Goal: Task Accomplishment & Management: Use online tool/utility

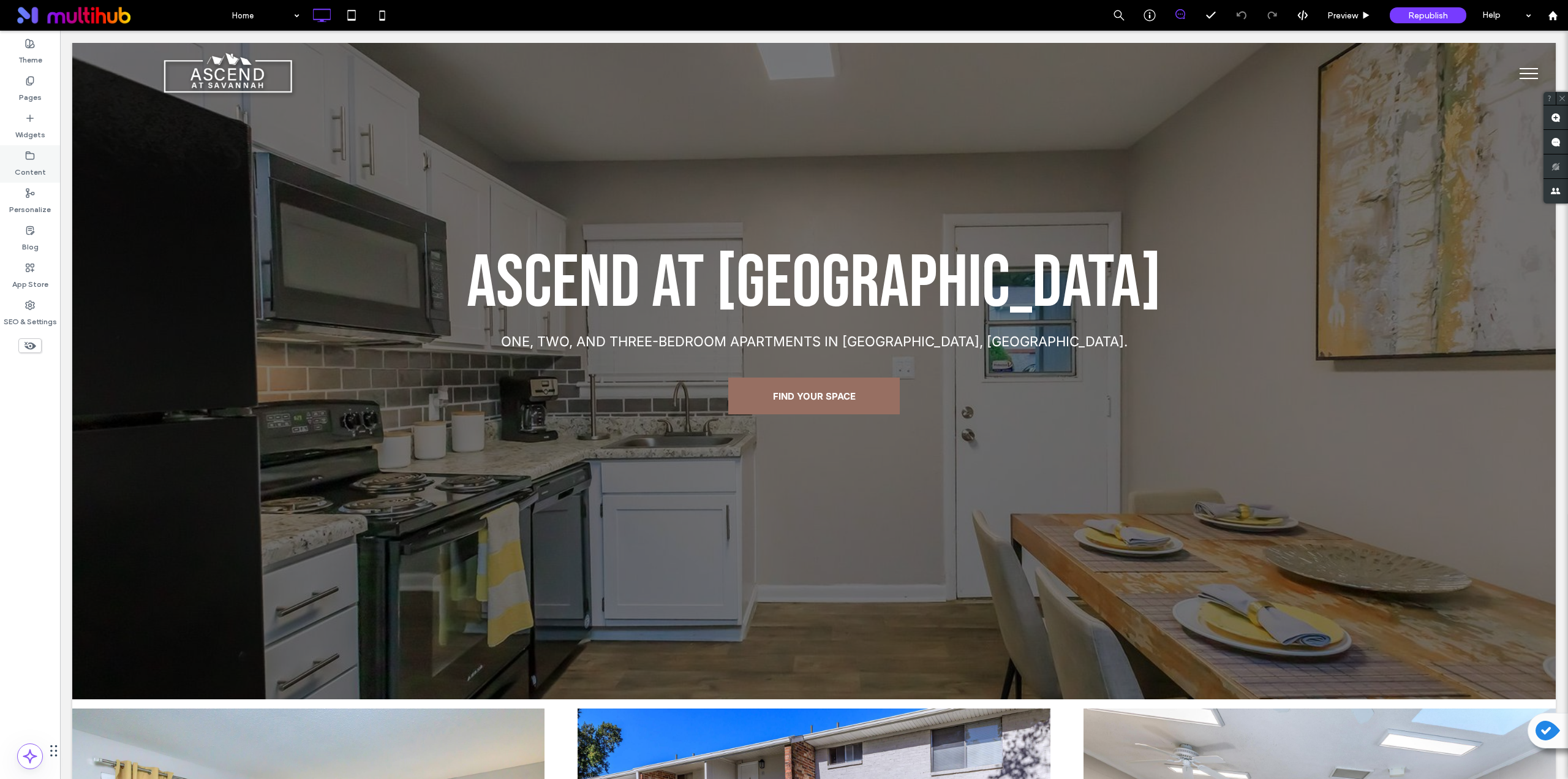
click at [33, 170] on label "Content" at bounding box center [31, 169] width 32 height 17
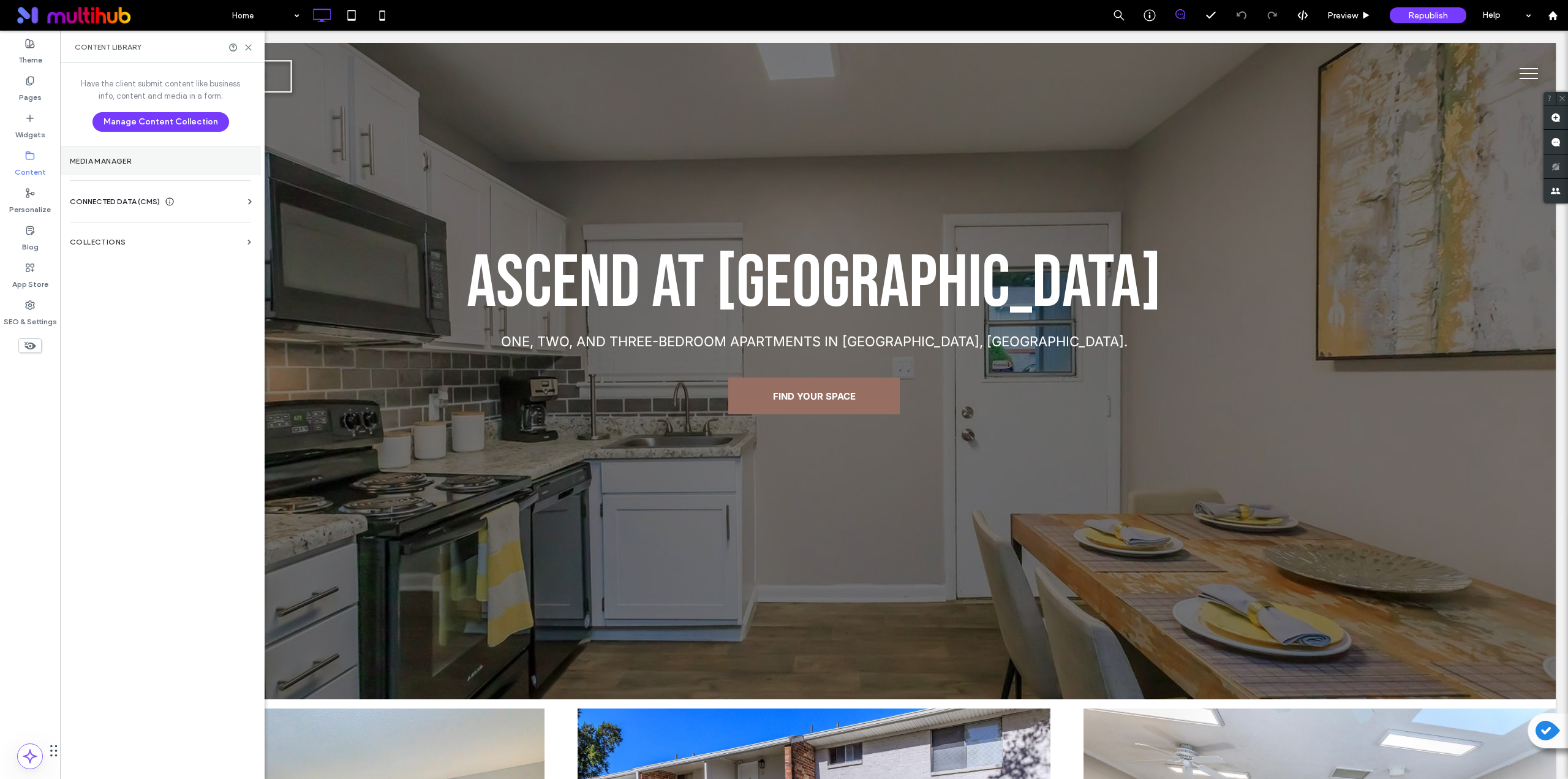
click at [124, 171] on section "Media Manager" at bounding box center [160, 162] width 201 height 28
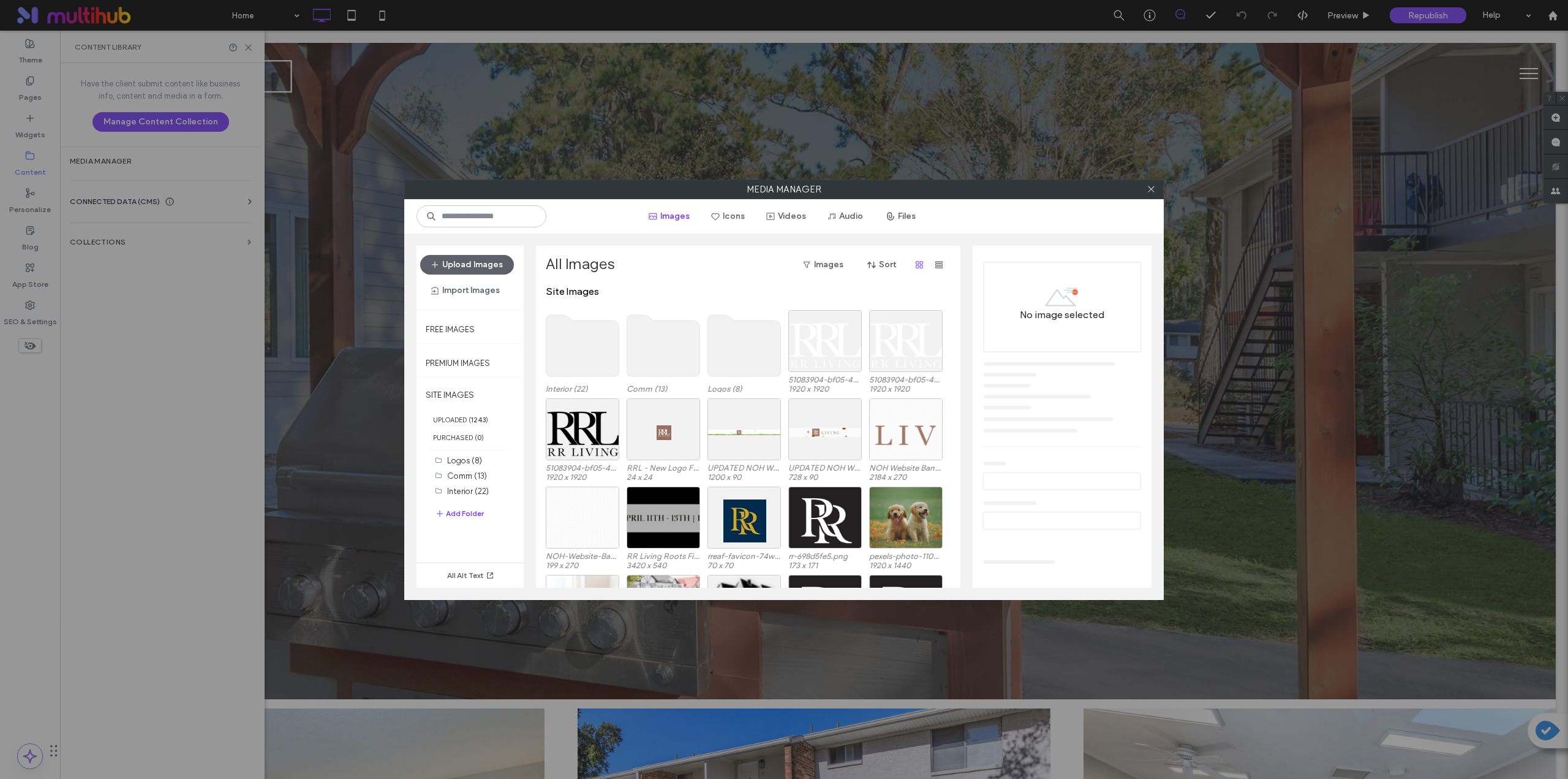
click at [724, 348] on use at bounding box center [744, 346] width 73 height 62
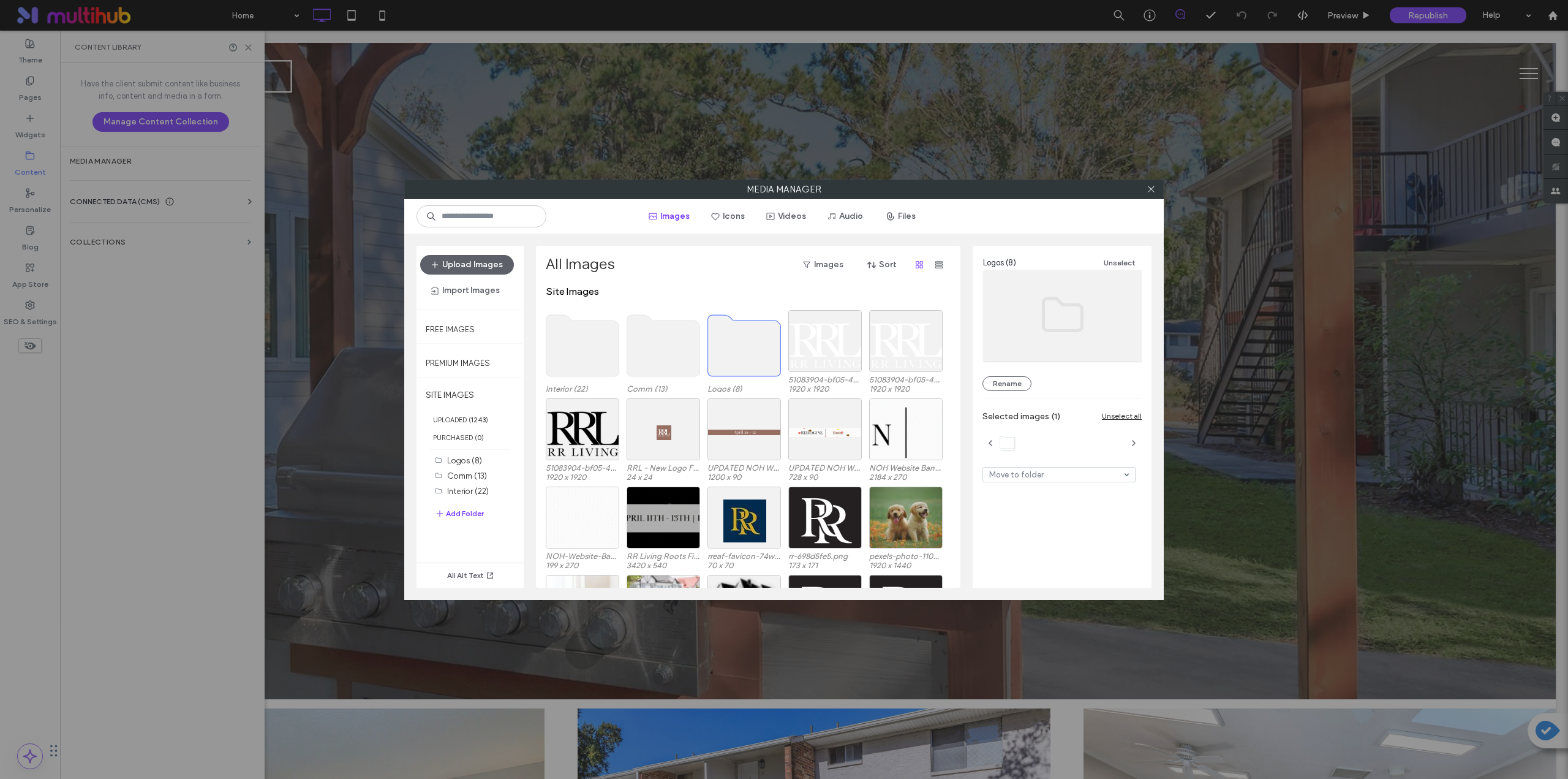
click at [724, 348] on use at bounding box center [744, 346] width 73 height 62
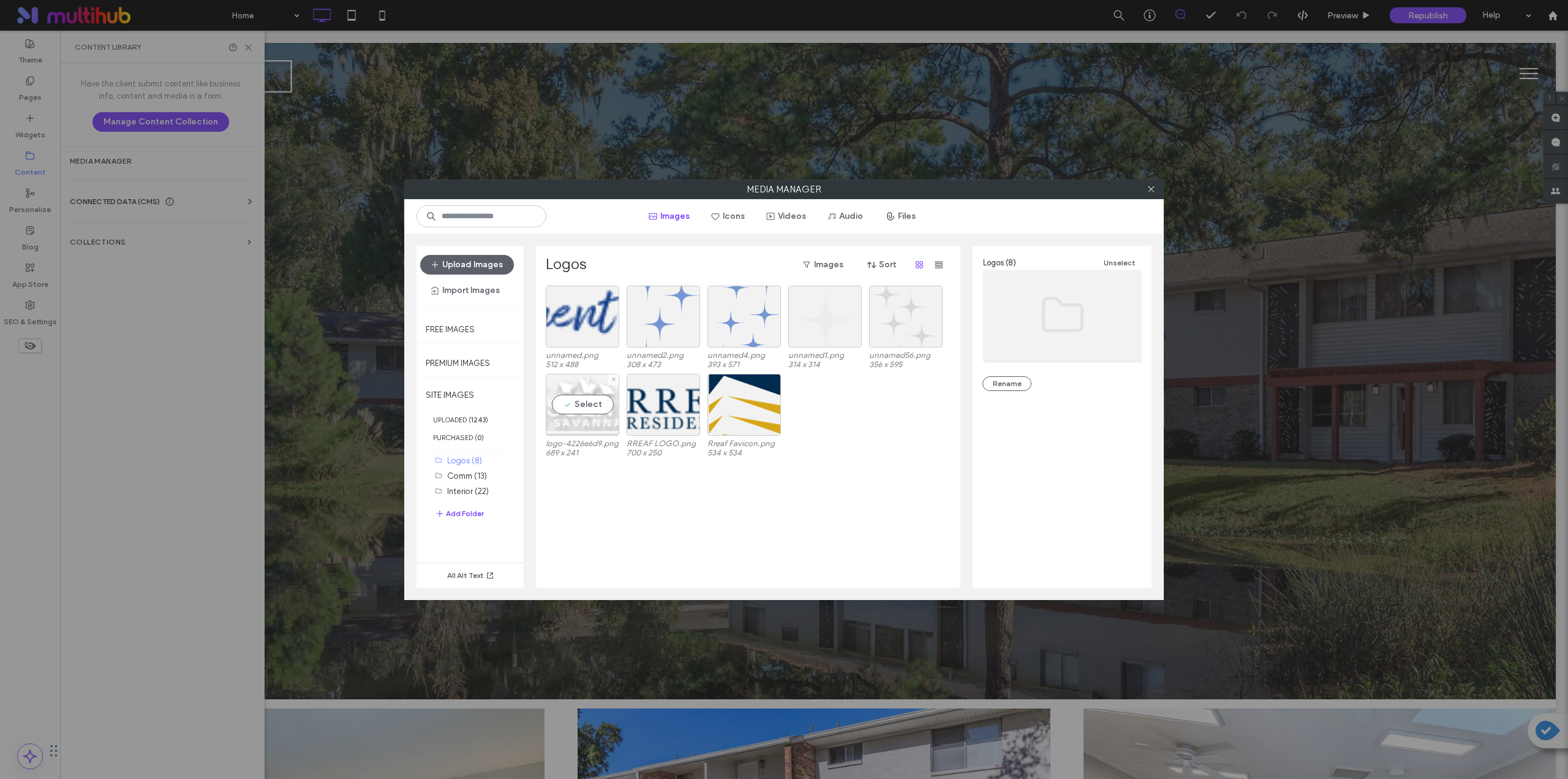
click at [588, 396] on div "Select" at bounding box center [582, 405] width 73 height 62
click at [1050, 372] on link "logo-4226e6d9.png" at bounding box center [1044, 372] width 72 height 9
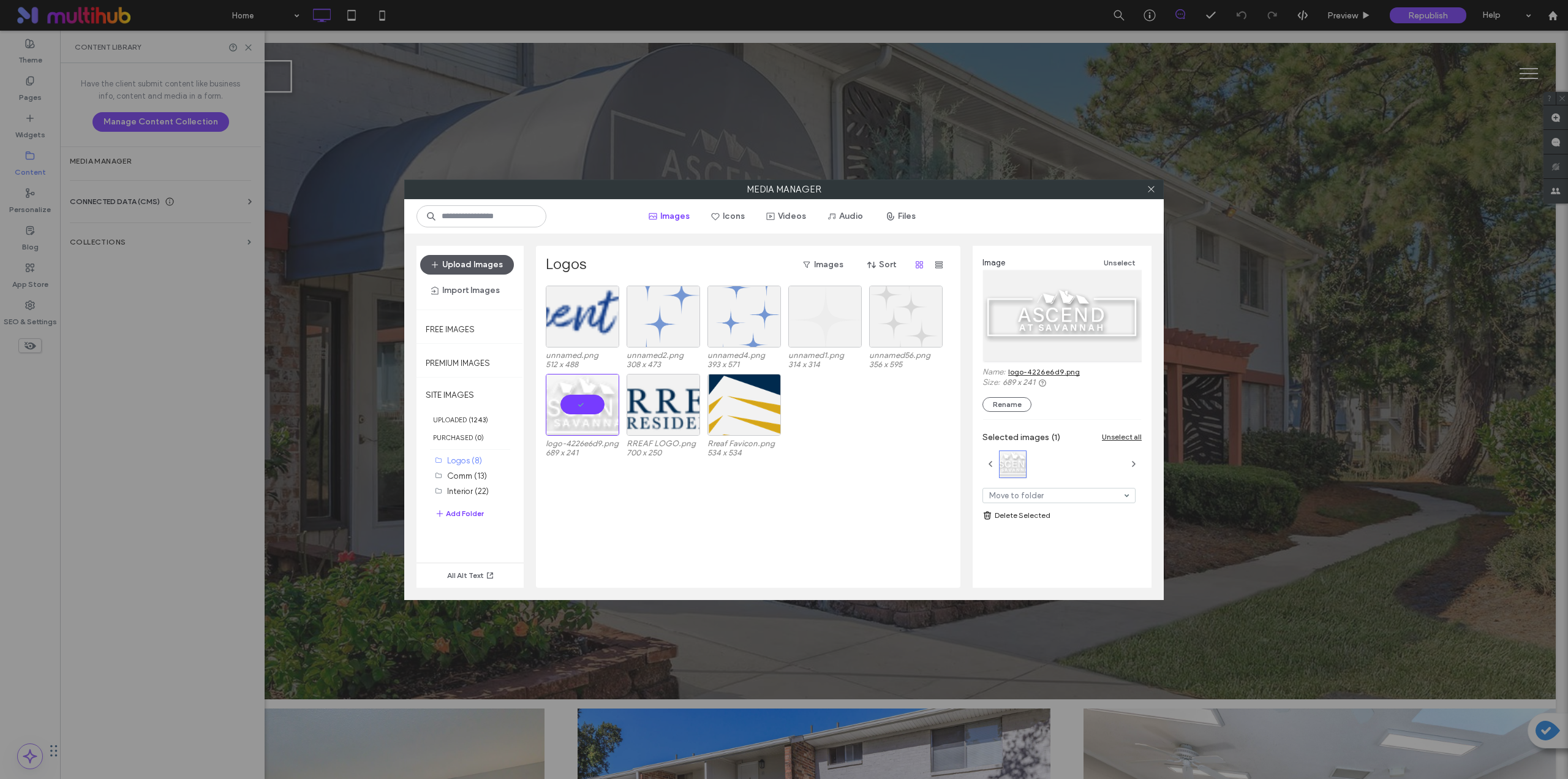
click at [440, 257] on span "button" at bounding box center [436, 265] width 12 height 18
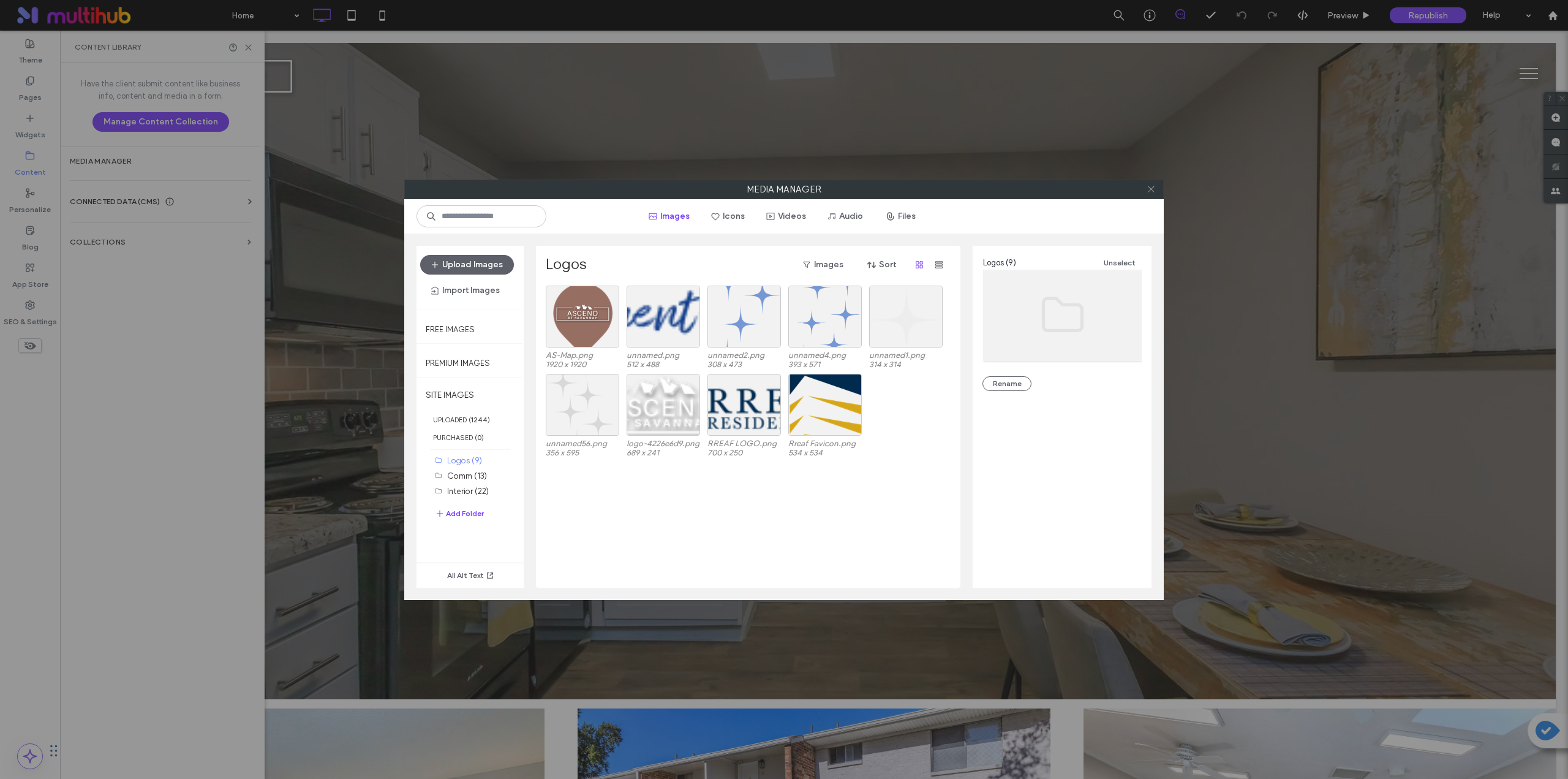
click at [1147, 189] on icon at bounding box center [1151, 188] width 9 height 9
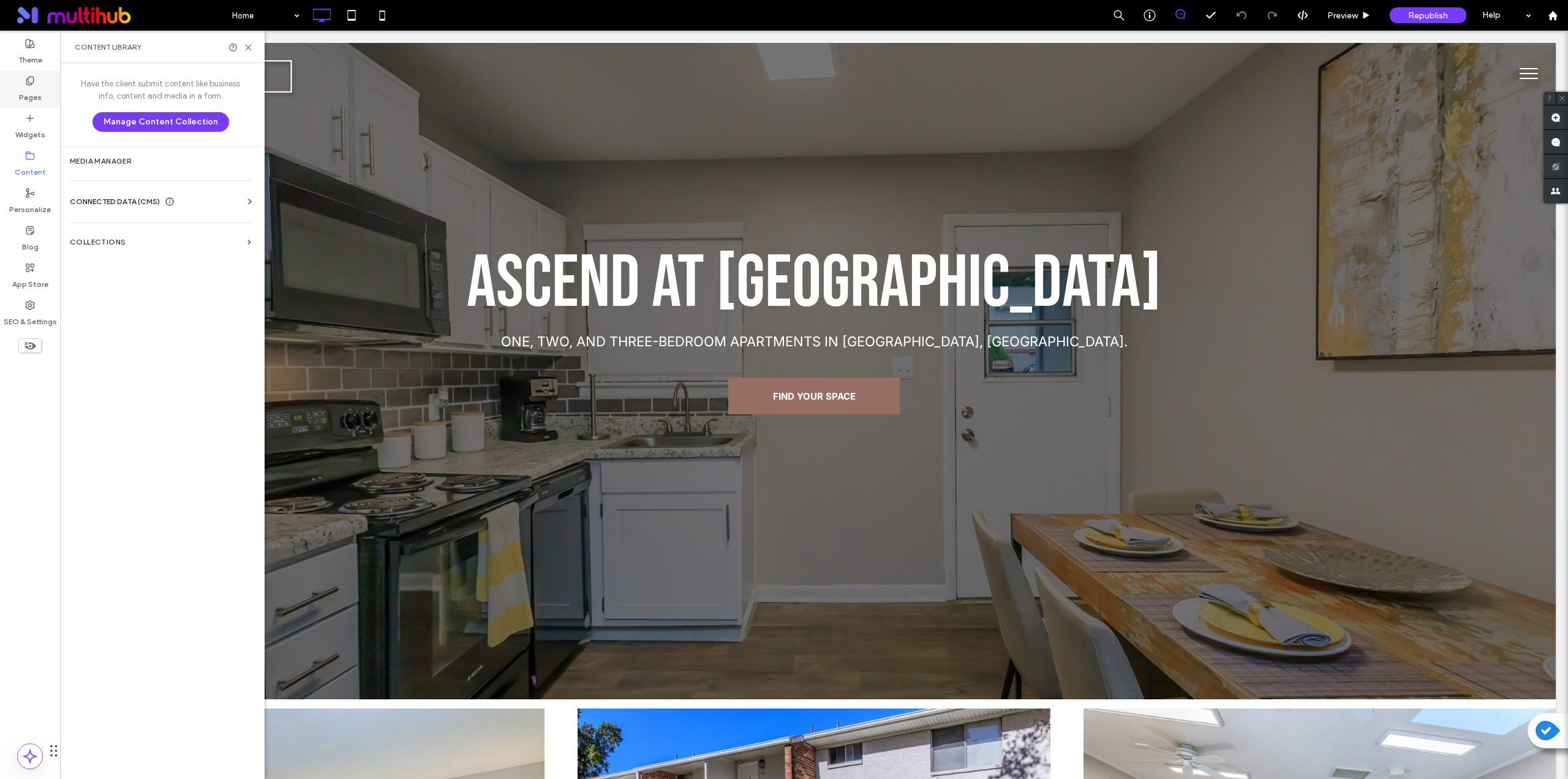
click at [29, 87] on label "Pages" at bounding box center [30, 94] width 22 height 17
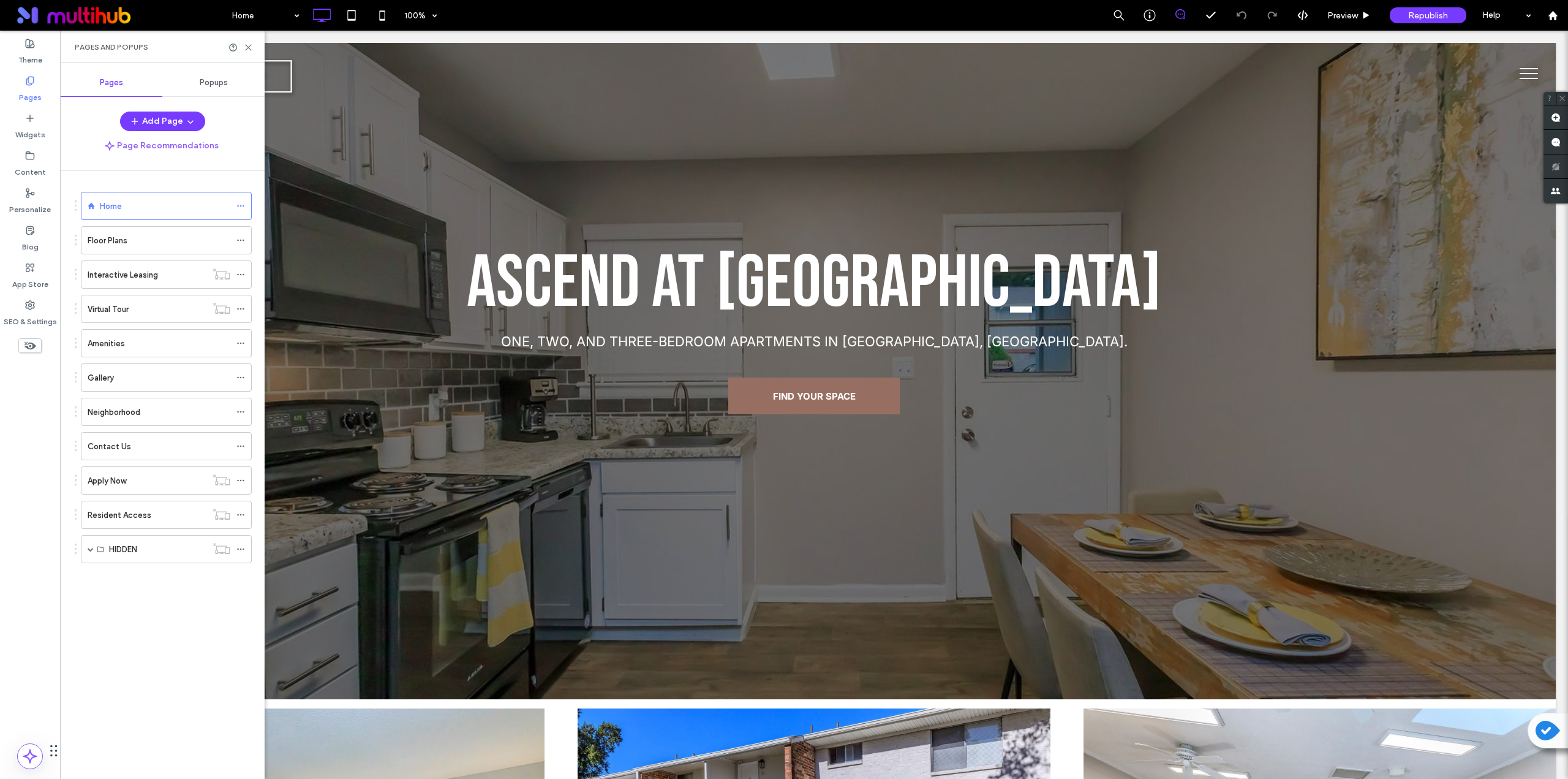
click at [140, 413] on label "Neighborhood" at bounding box center [113, 412] width 52 height 22
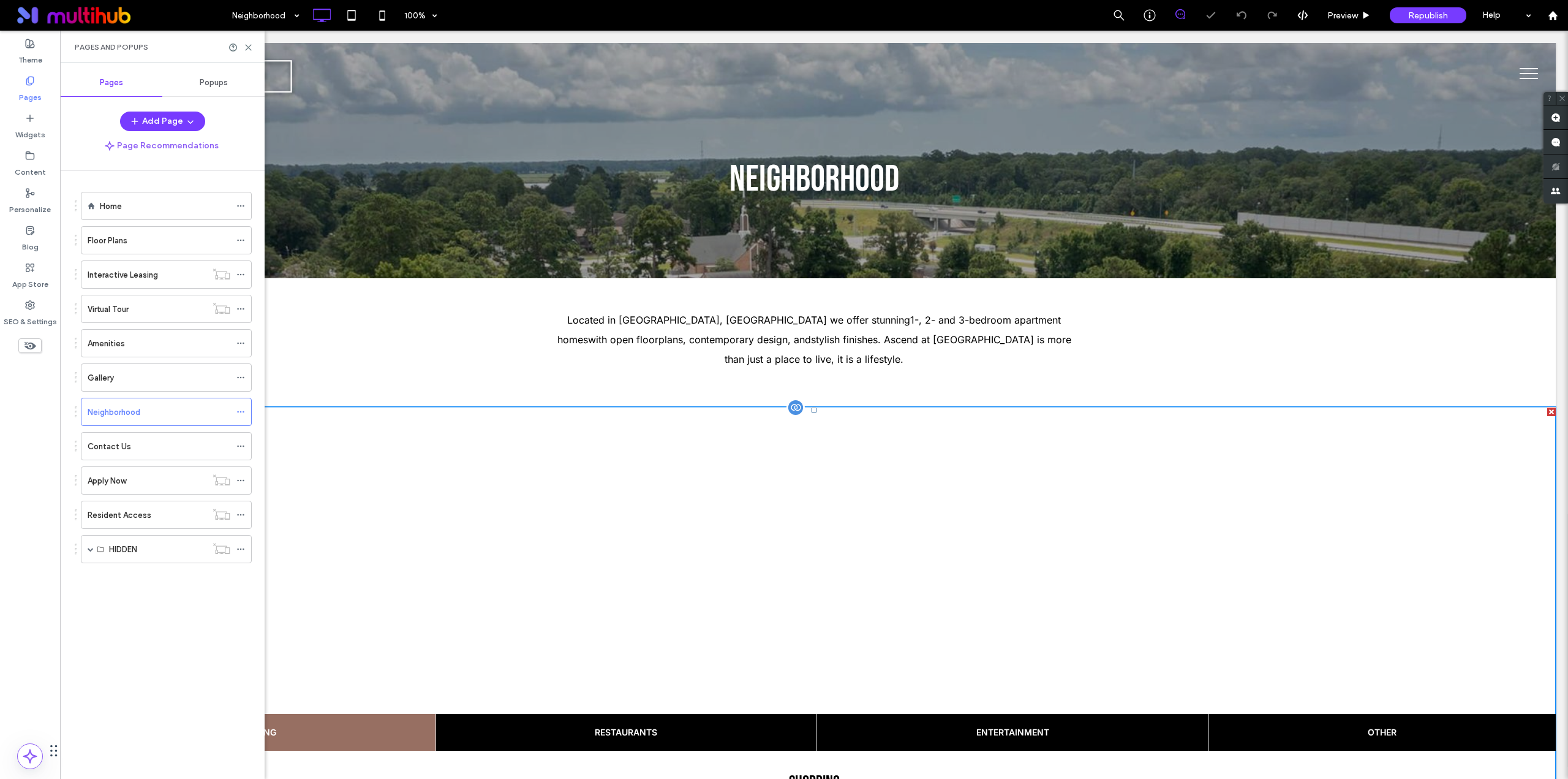
click at [579, 496] on span at bounding box center [814, 702] width 1484 height 589
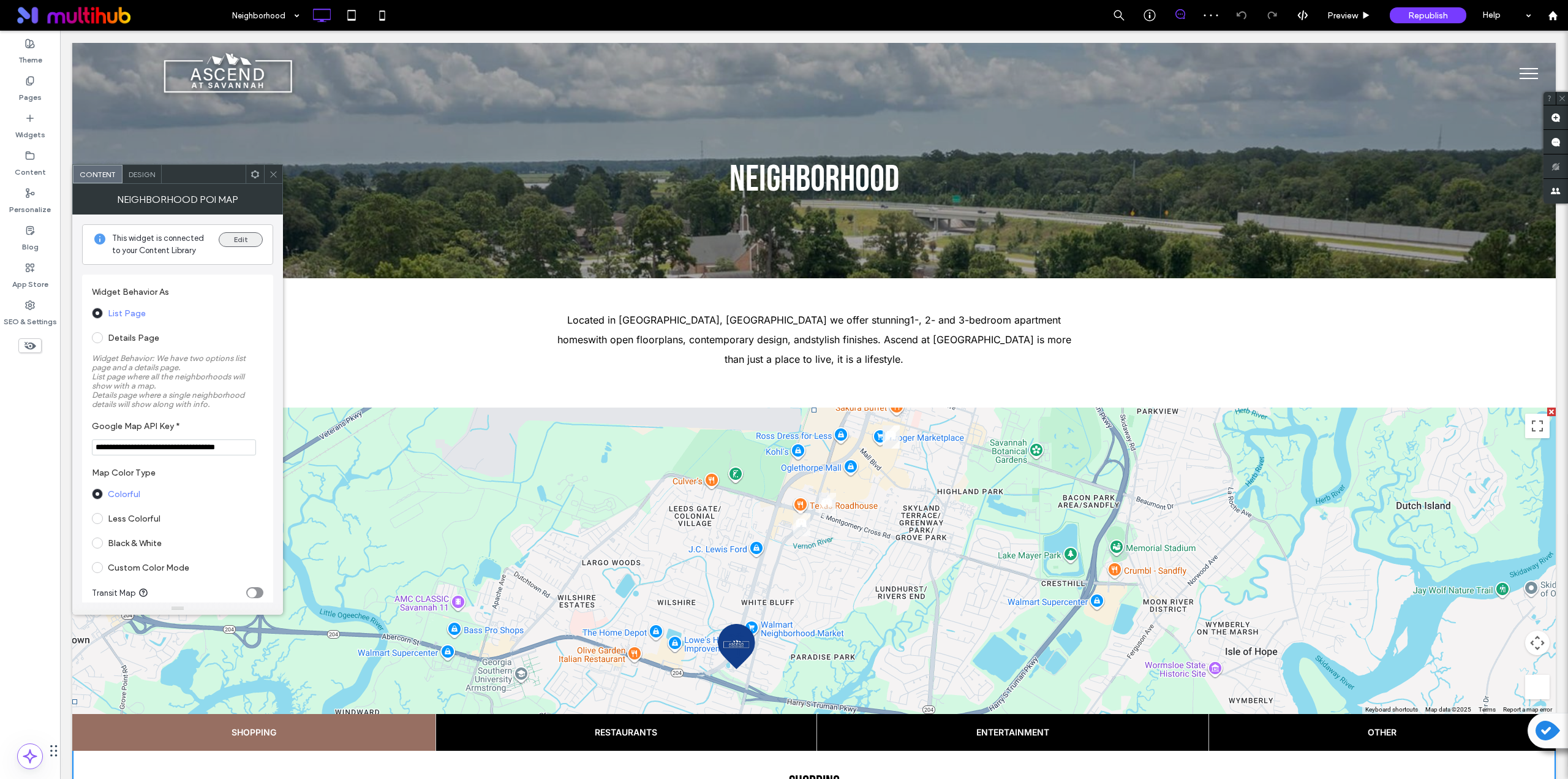
click at [251, 242] on button "Edit" at bounding box center [241, 240] width 44 height 15
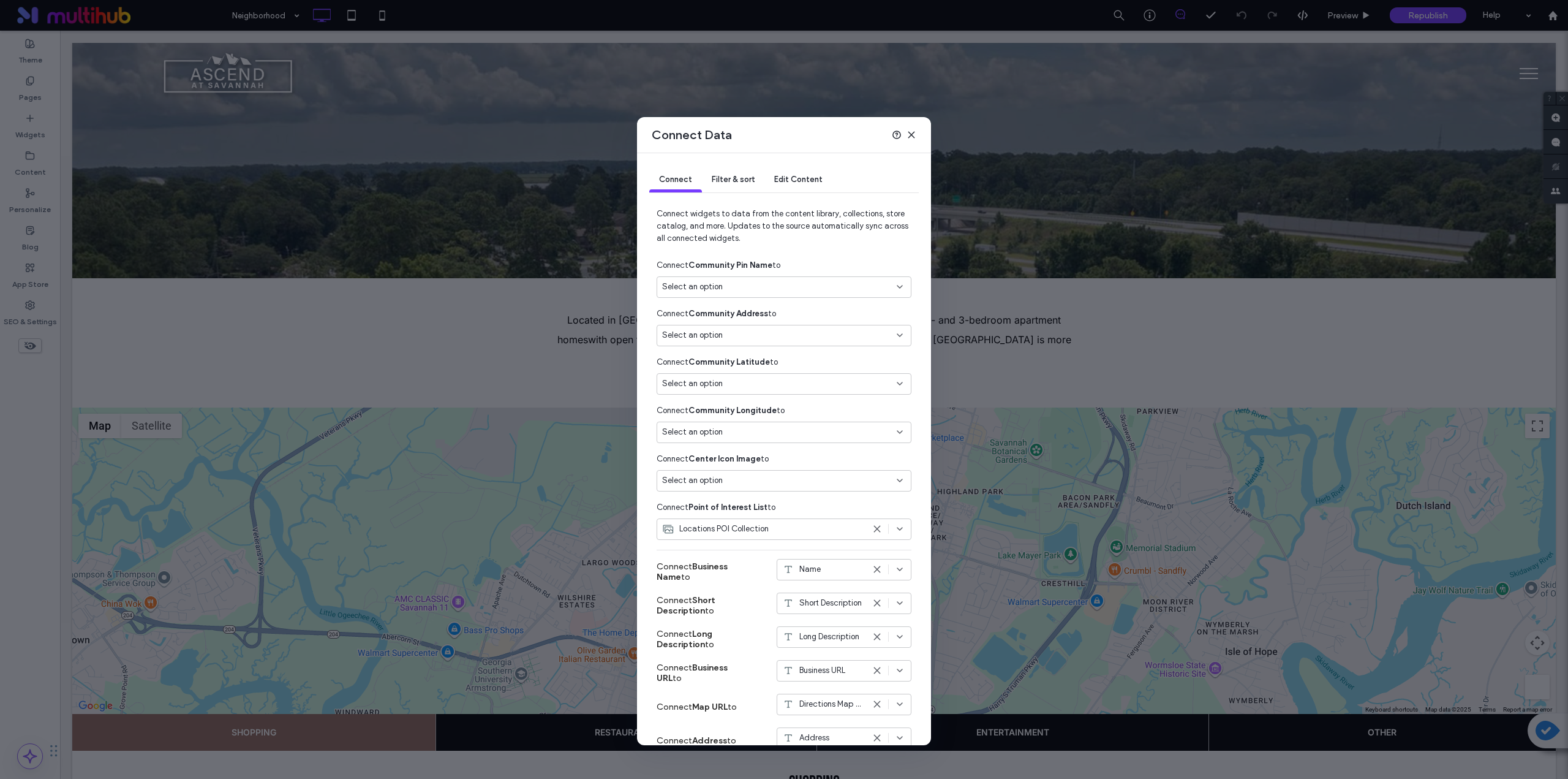
click at [914, 133] on icon at bounding box center [912, 135] width 10 height 10
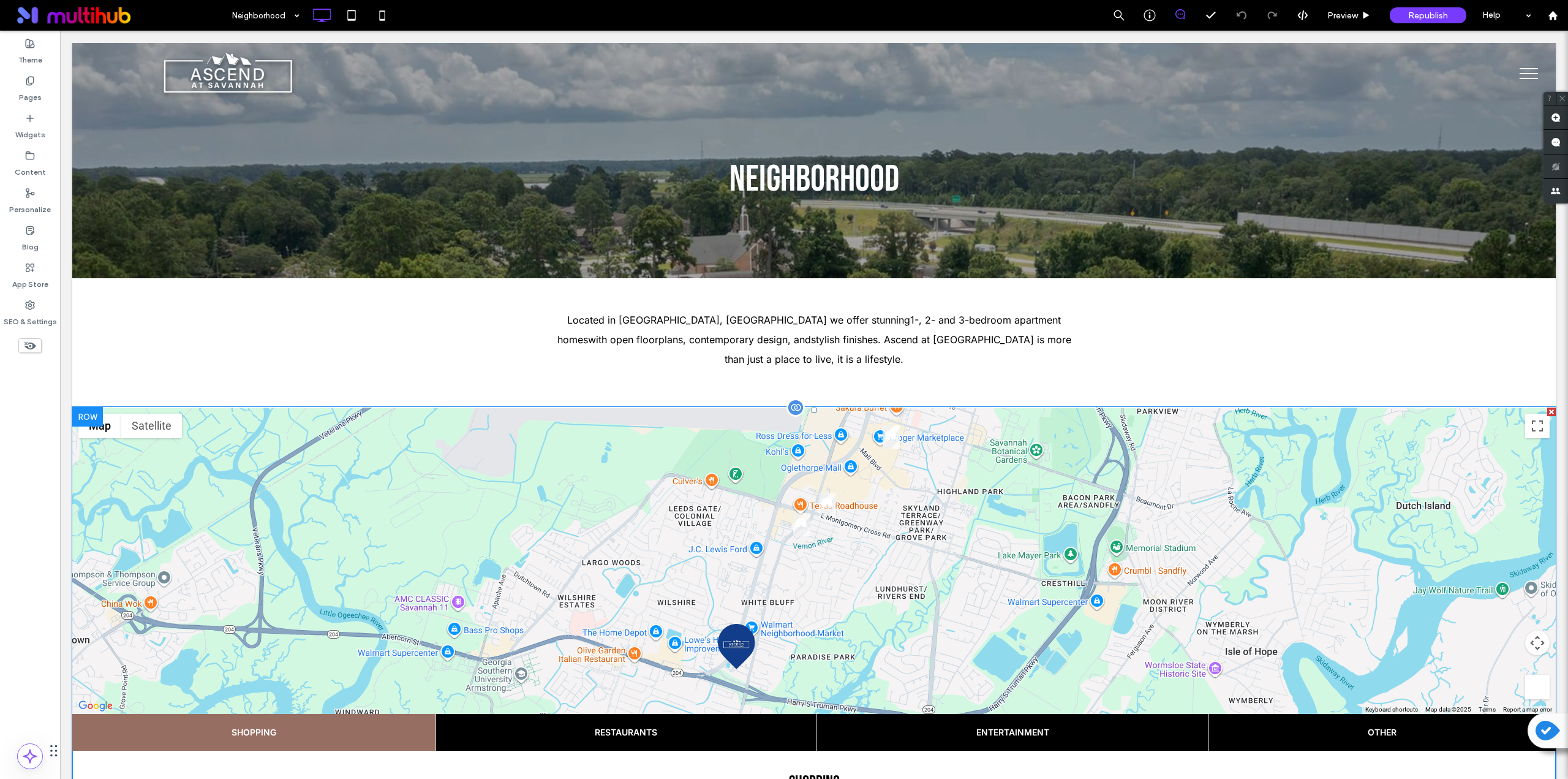
click at [620, 469] on span at bounding box center [814, 702] width 1484 height 589
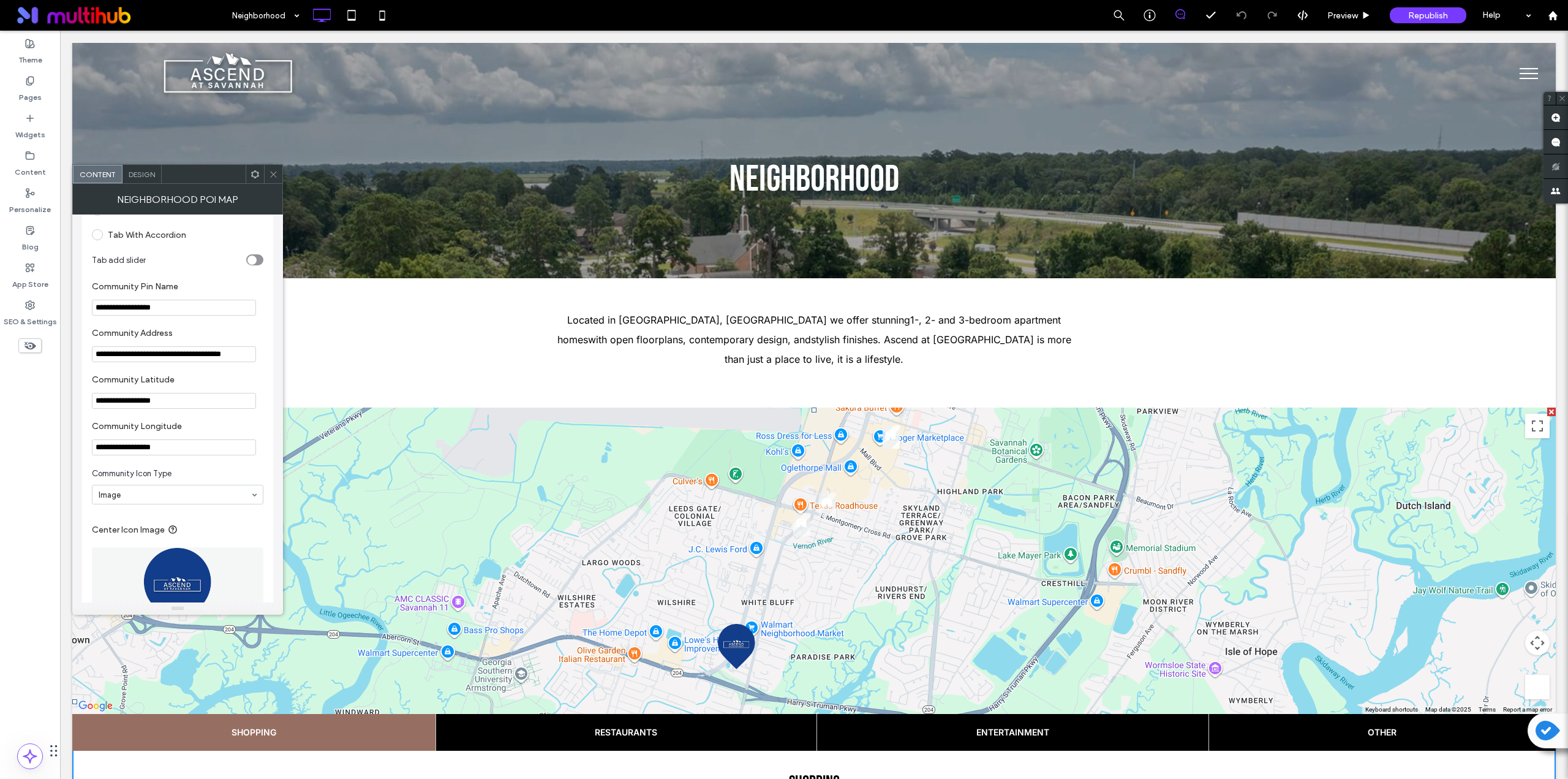
scroll to position [817, 0]
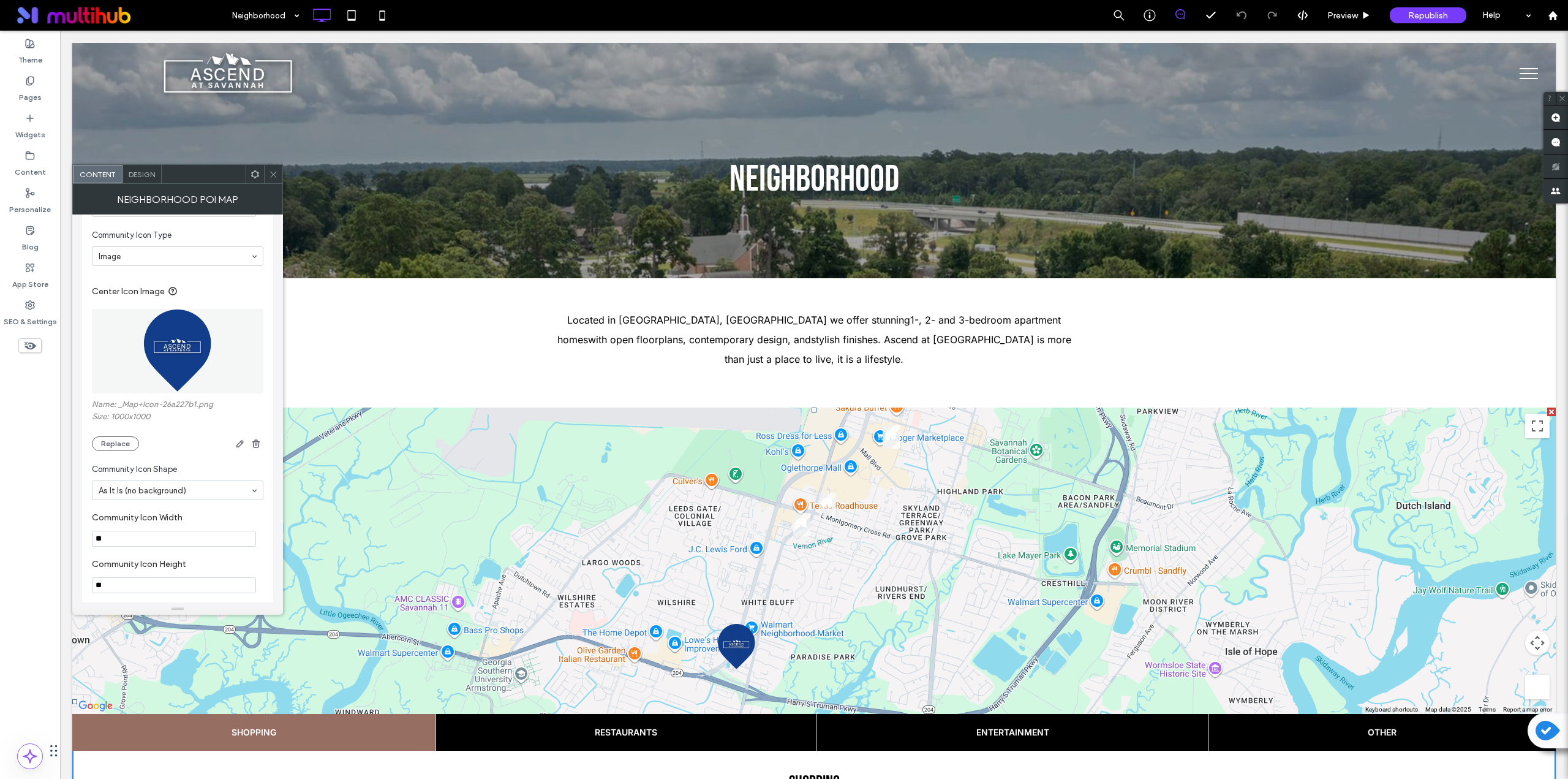
click at [175, 346] on img at bounding box center [178, 352] width 85 height 85
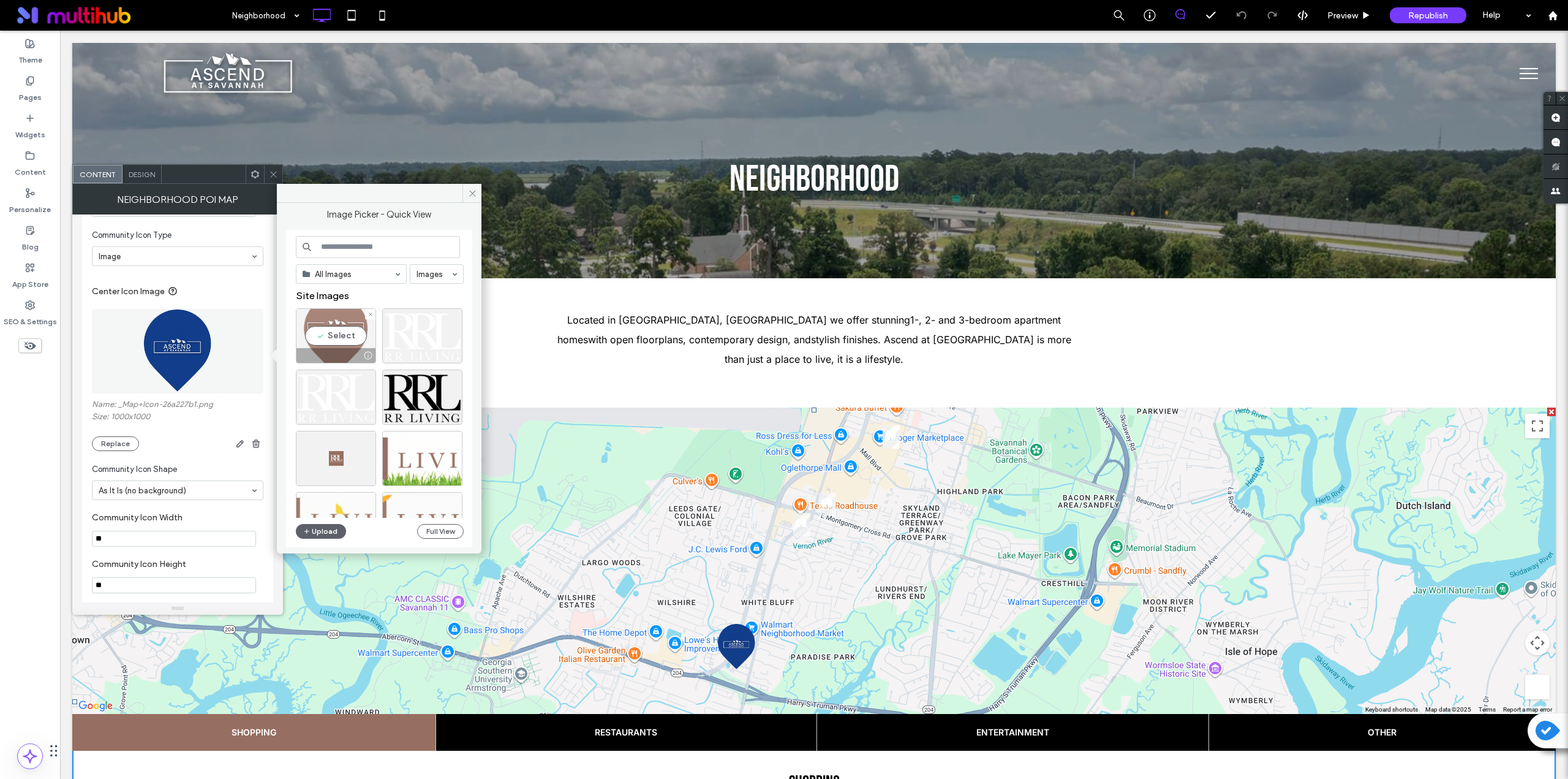
click at [343, 342] on div "Select" at bounding box center [336, 336] width 80 height 55
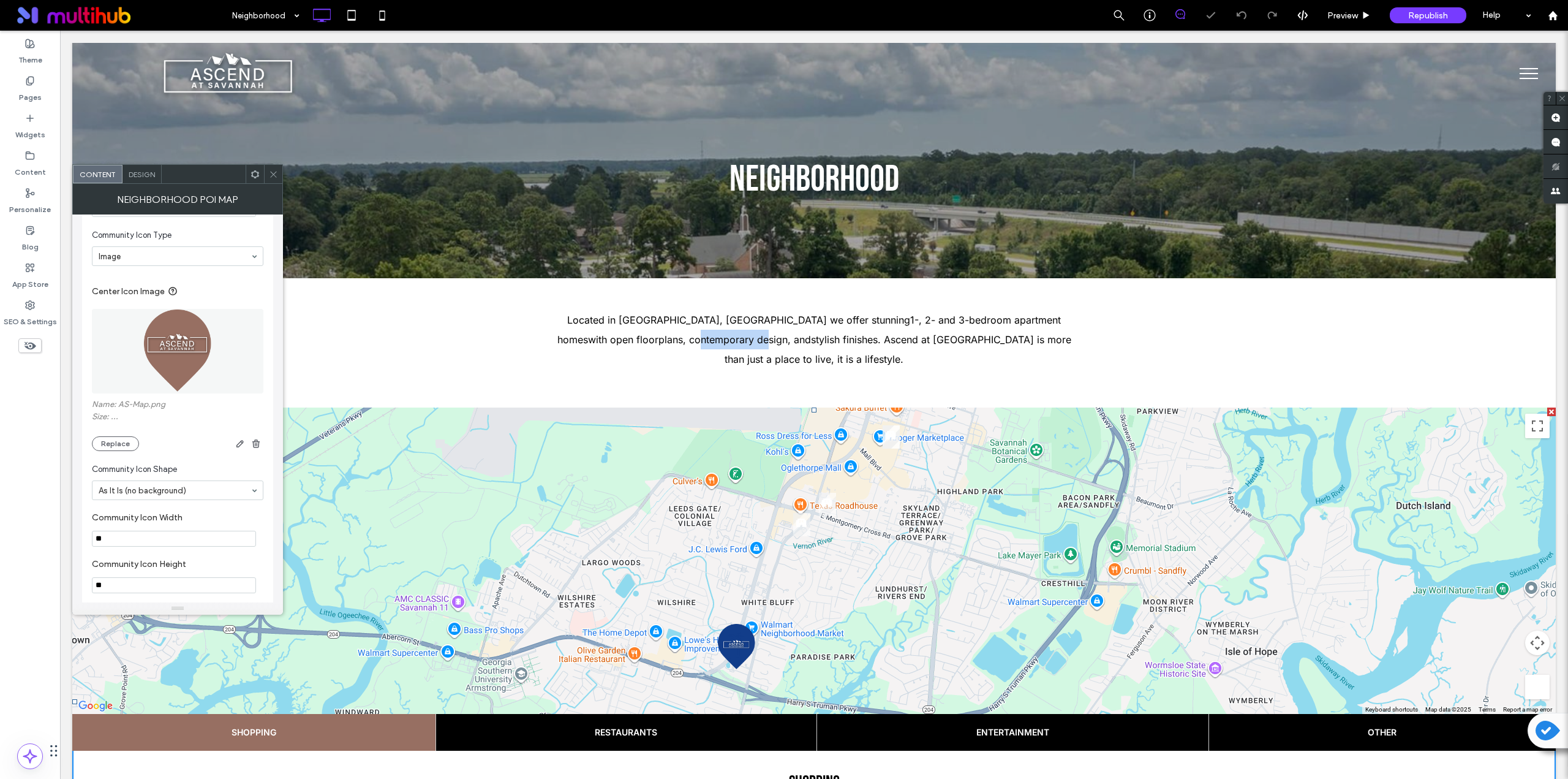
click at [343, 342] on div "Located in Savannah, GA we offer stunning 1-, 2- and 3-bedroom apartment homes …" at bounding box center [814, 342] width 1484 height 128
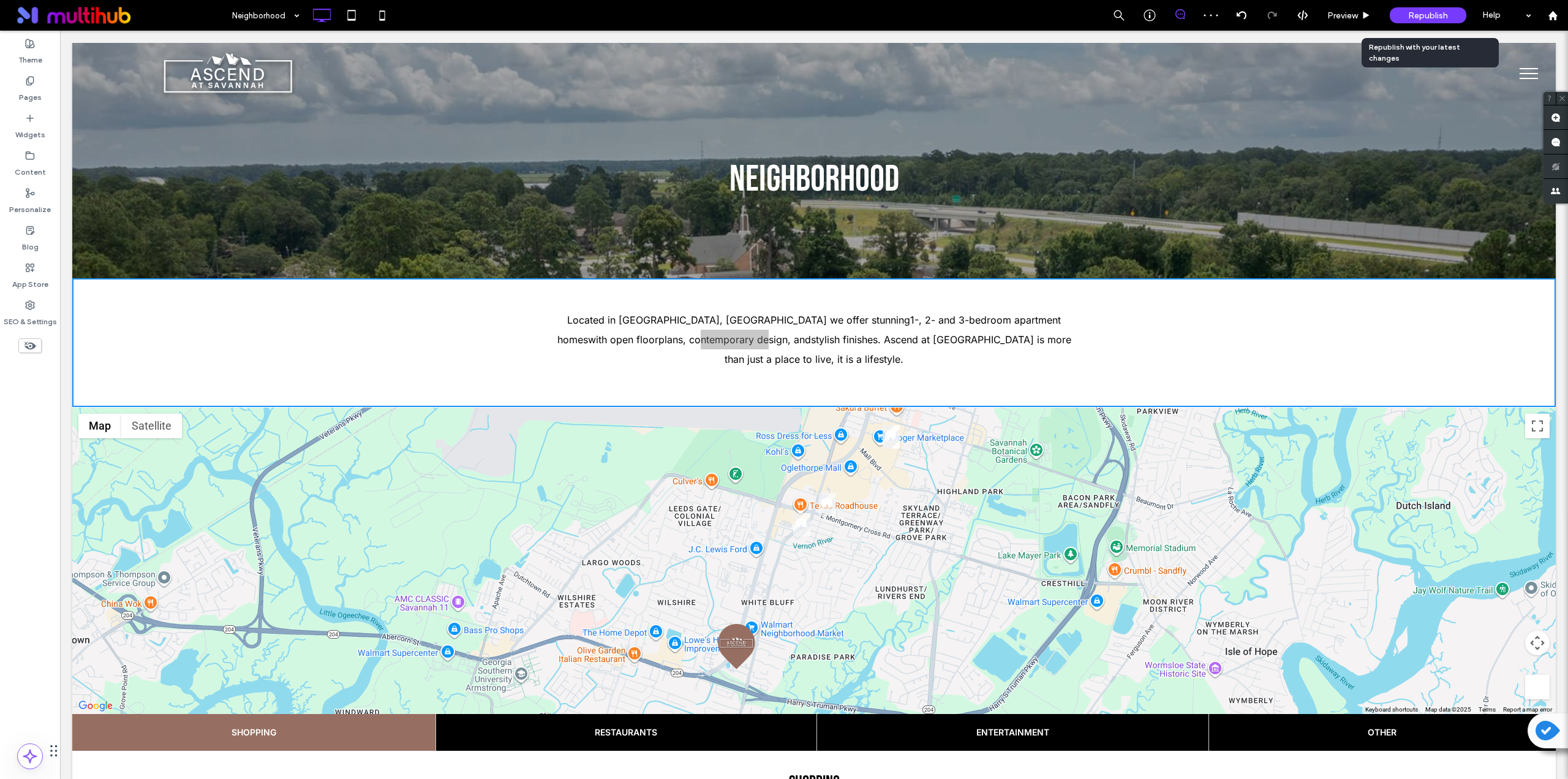
click at [1415, 14] on span "Republish" at bounding box center [1428, 16] width 40 height 11
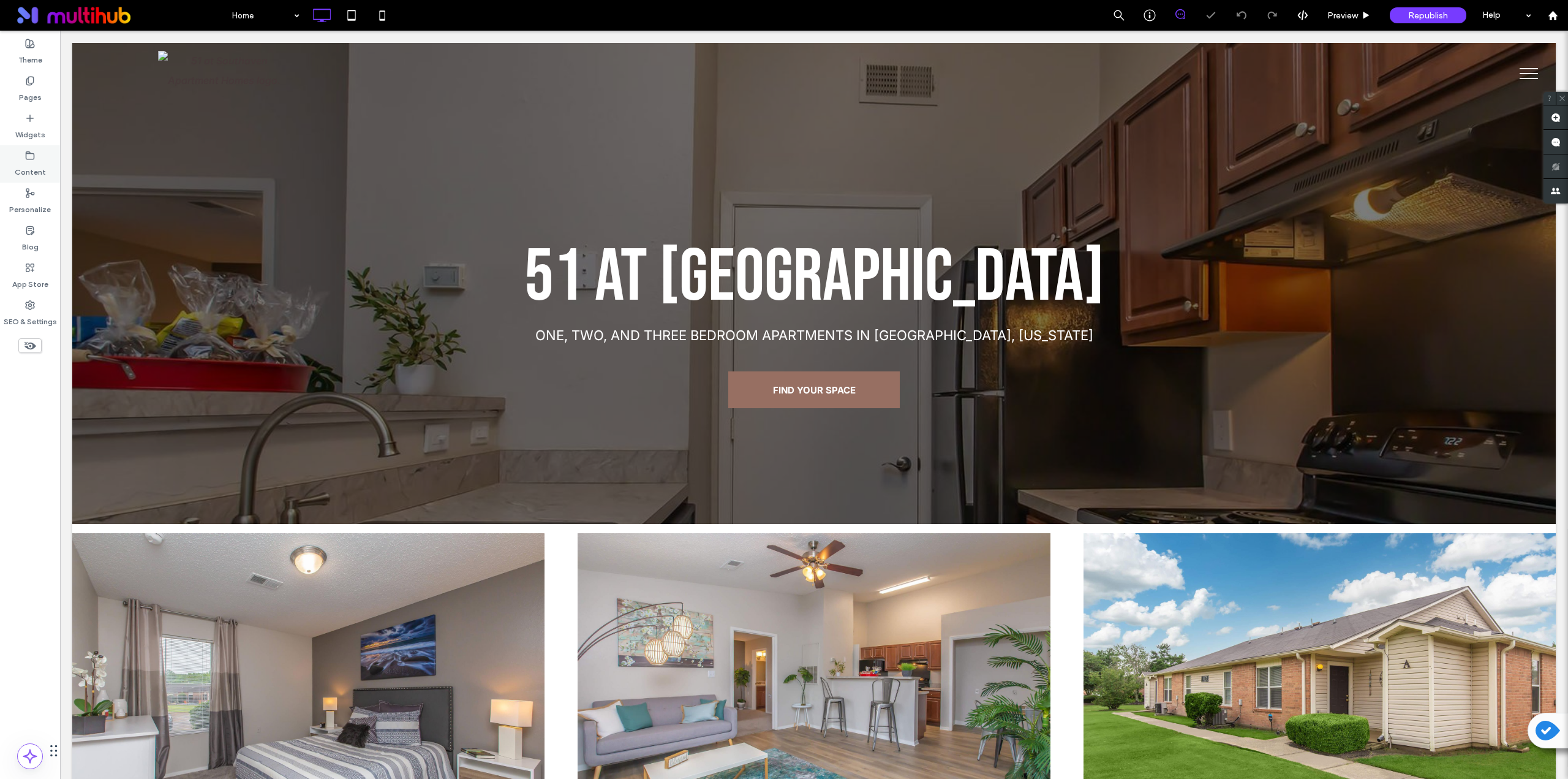
click at [32, 154] on icon at bounding box center [30, 156] width 10 height 10
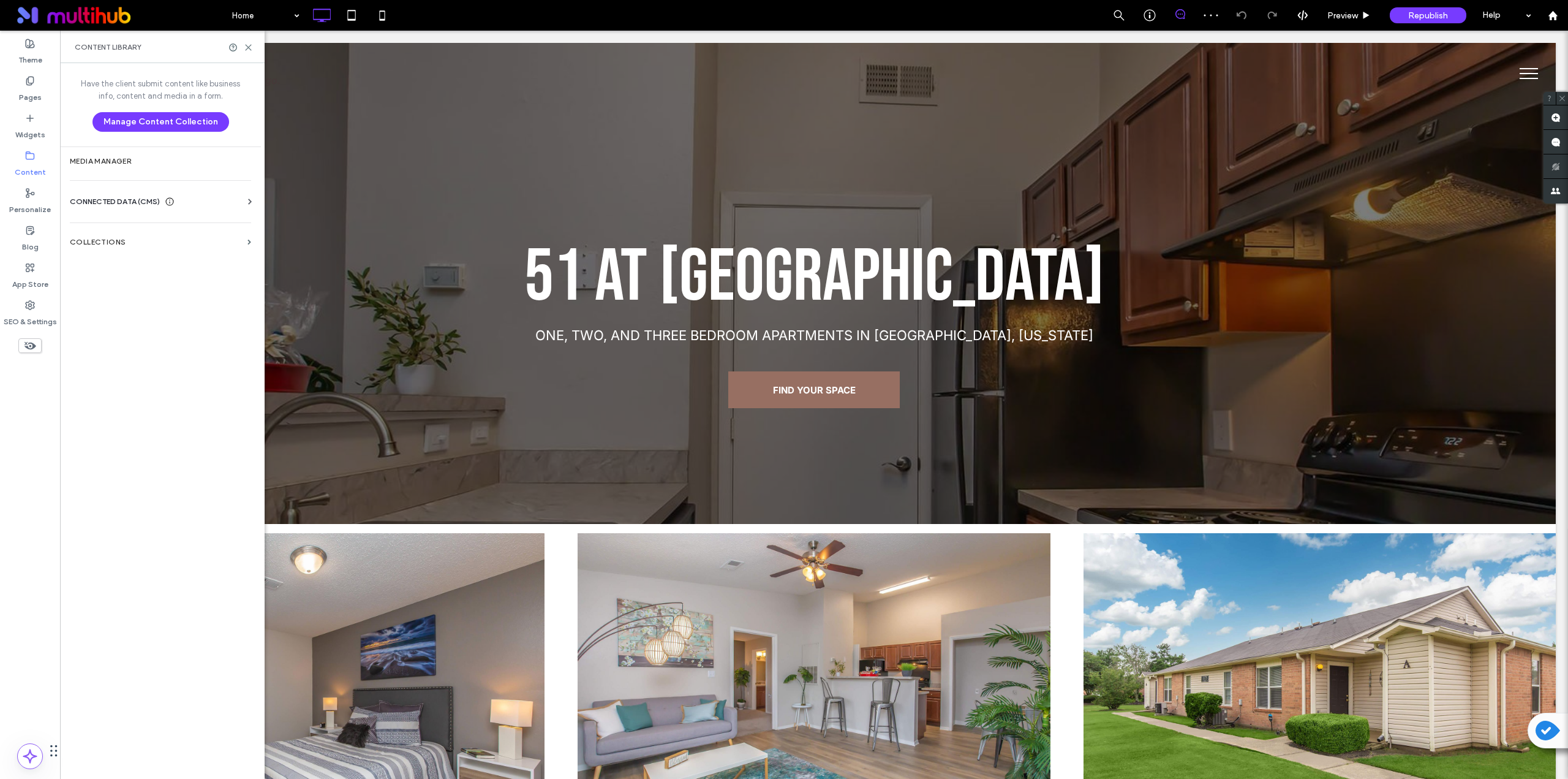
click at [142, 146] on div "Have the client submit content like business info, content and media in a form.…" at bounding box center [160, 105] width 201 height 83
click at [140, 161] on label "Media Manager" at bounding box center [161, 161] width 182 height 8
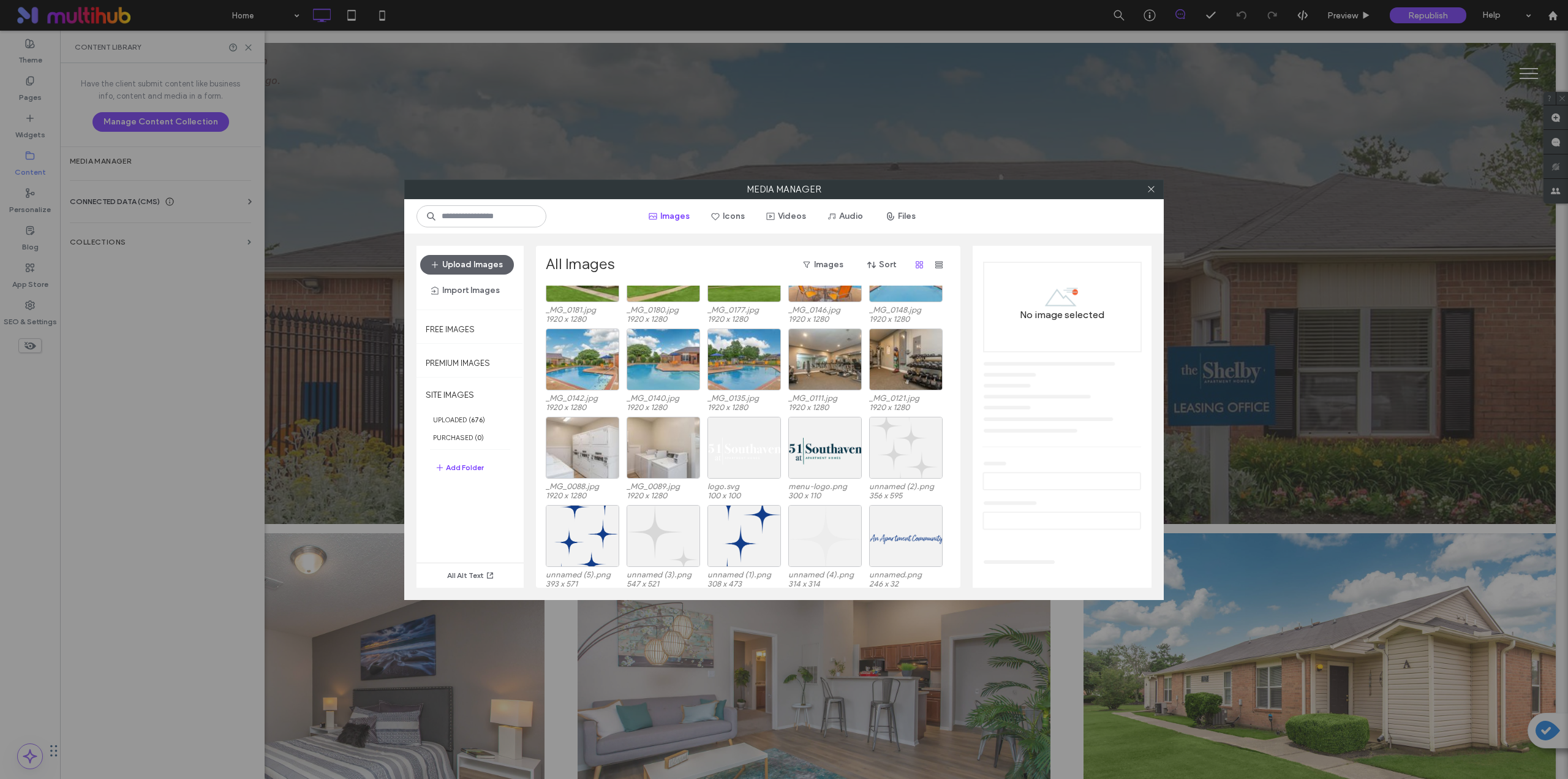
scroll to position [926, 0]
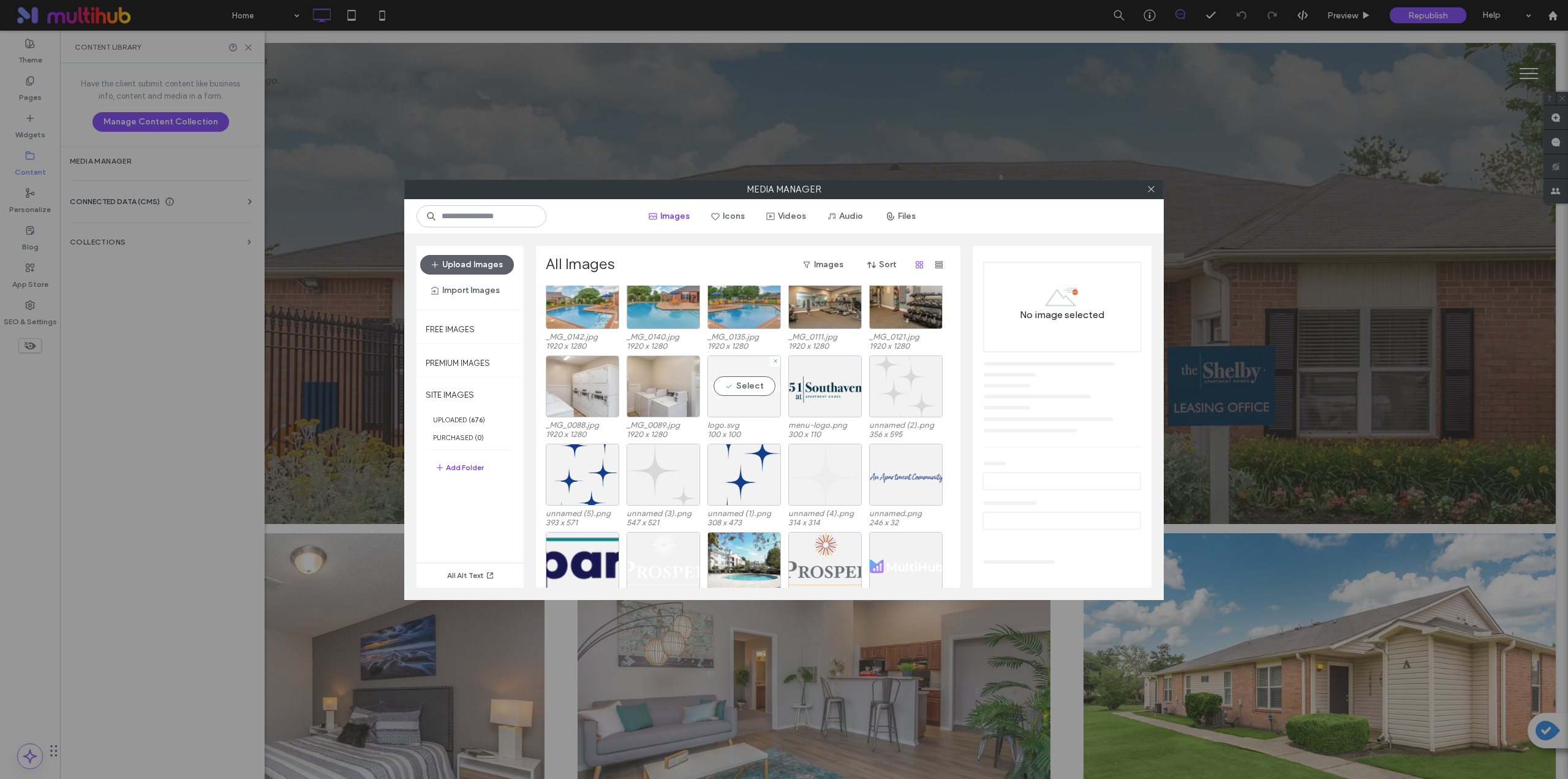
click at [713, 389] on div "Select" at bounding box center [744, 387] width 73 height 62
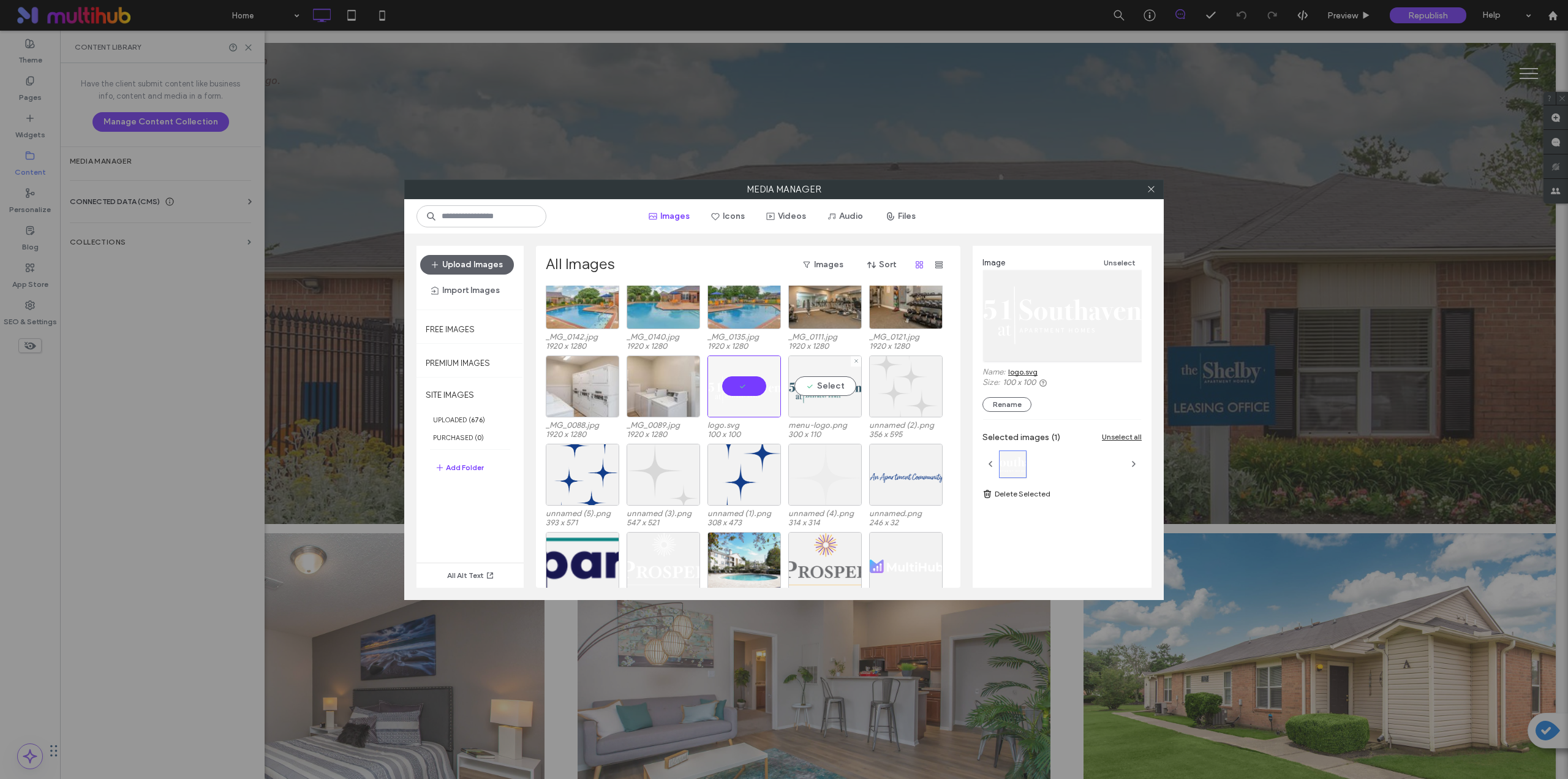
click at [789, 382] on div "Select" at bounding box center [825, 387] width 73 height 62
click at [789, 372] on link "menu-logo.png" at bounding box center [1035, 372] width 54 height 9
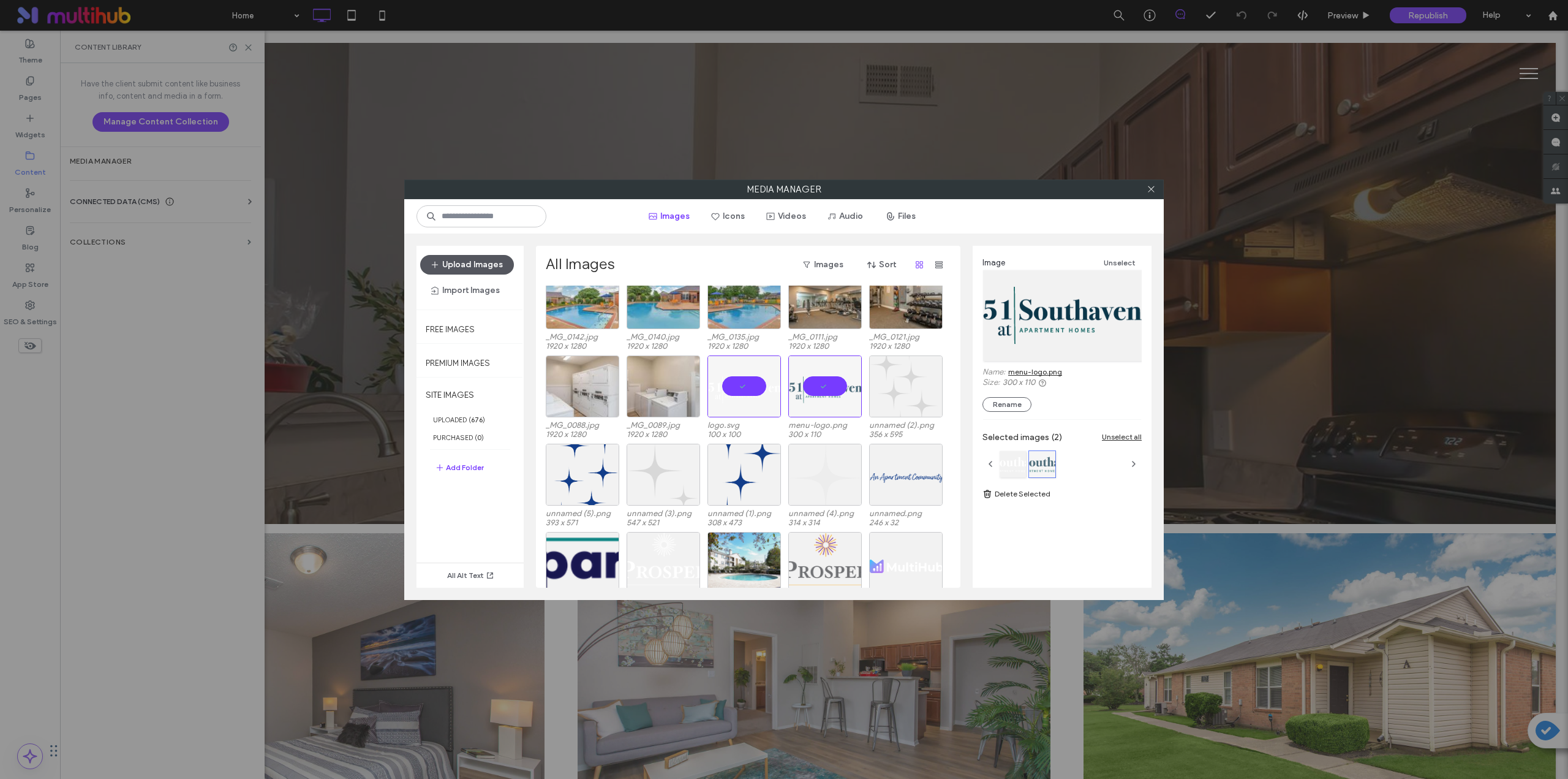
click at [455, 265] on button "Upload Images" at bounding box center [467, 265] width 94 height 20
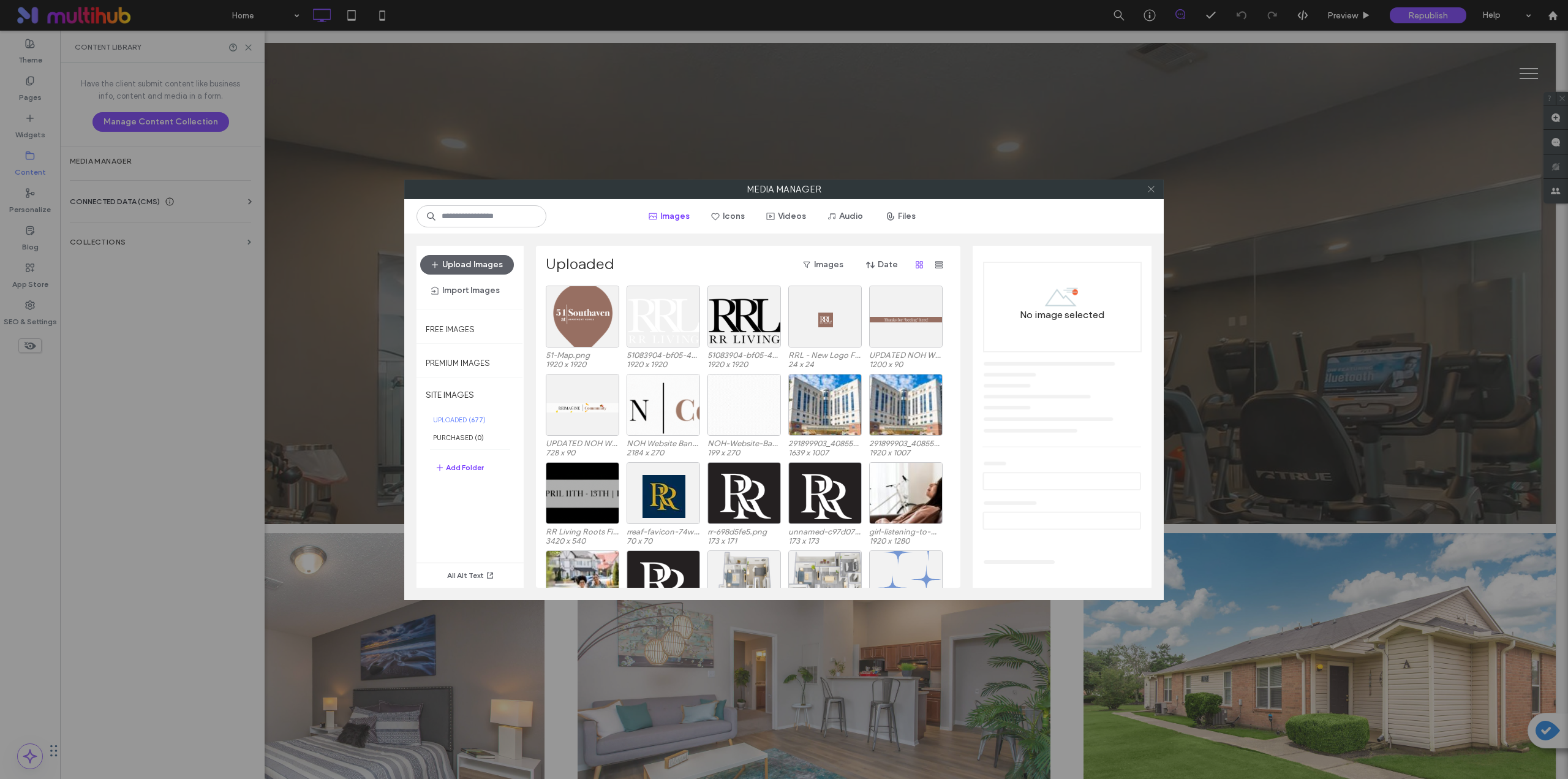
click at [789, 189] on icon at bounding box center [1151, 188] width 9 height 9
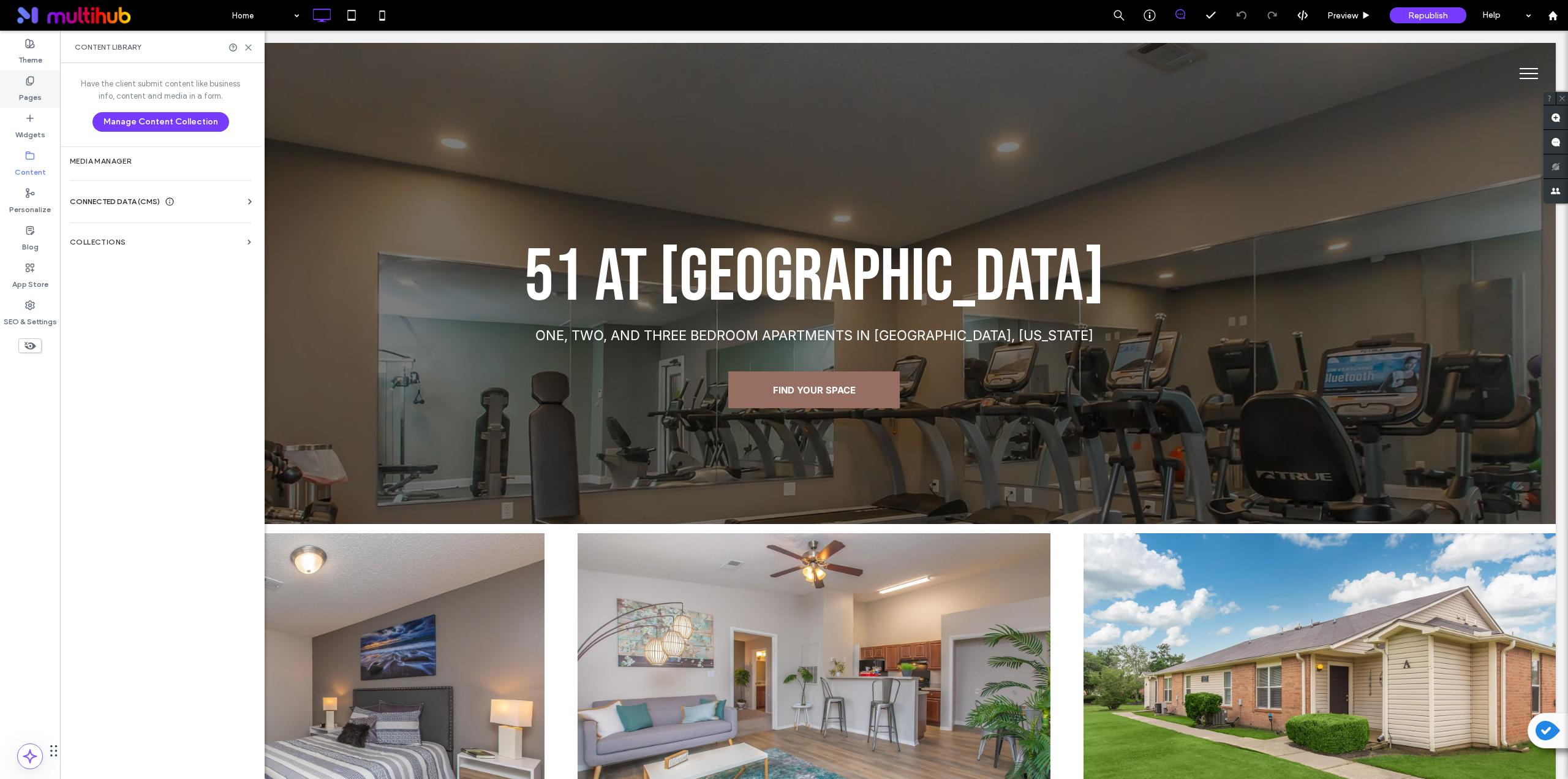
click at [34, 96] on label "Pages" at bounding box center [30, 94] width 22 height 17
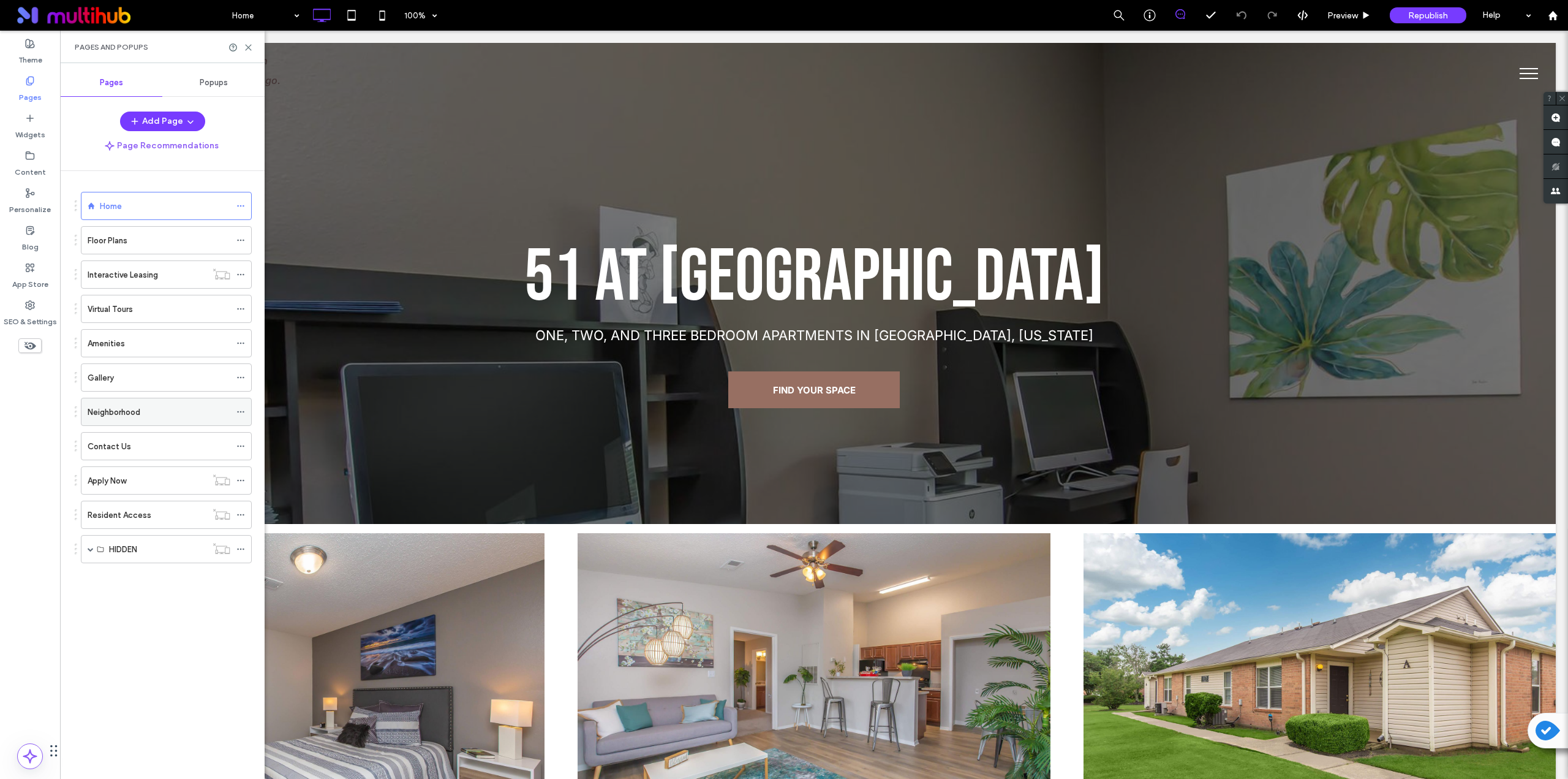
click at [151, 410] on div "Neighborhood" at bounding box center [158, 412] width 142 height 12
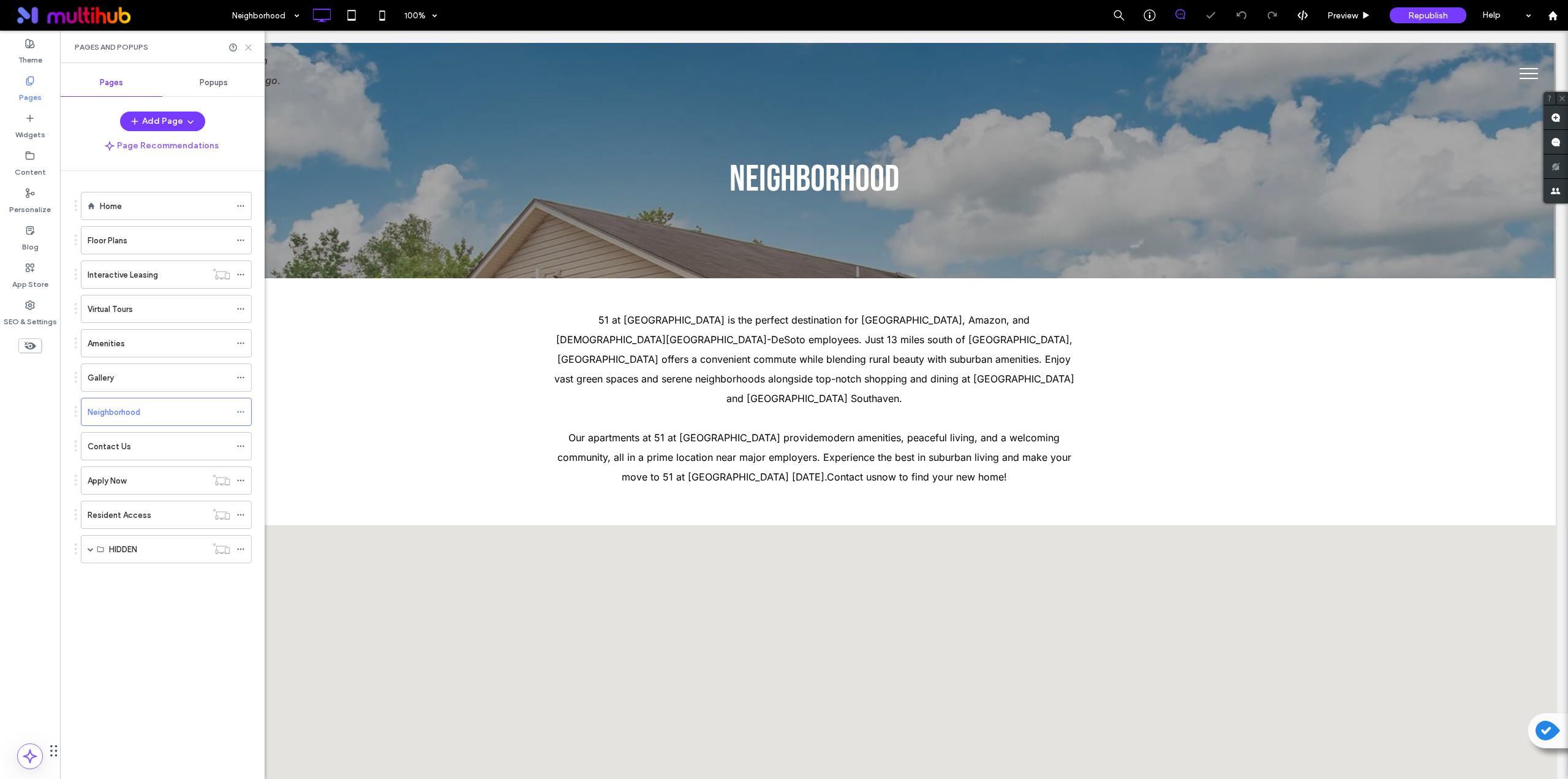
click at [246, 47] on icon at bounding box center [248, 47] width 9 height 9
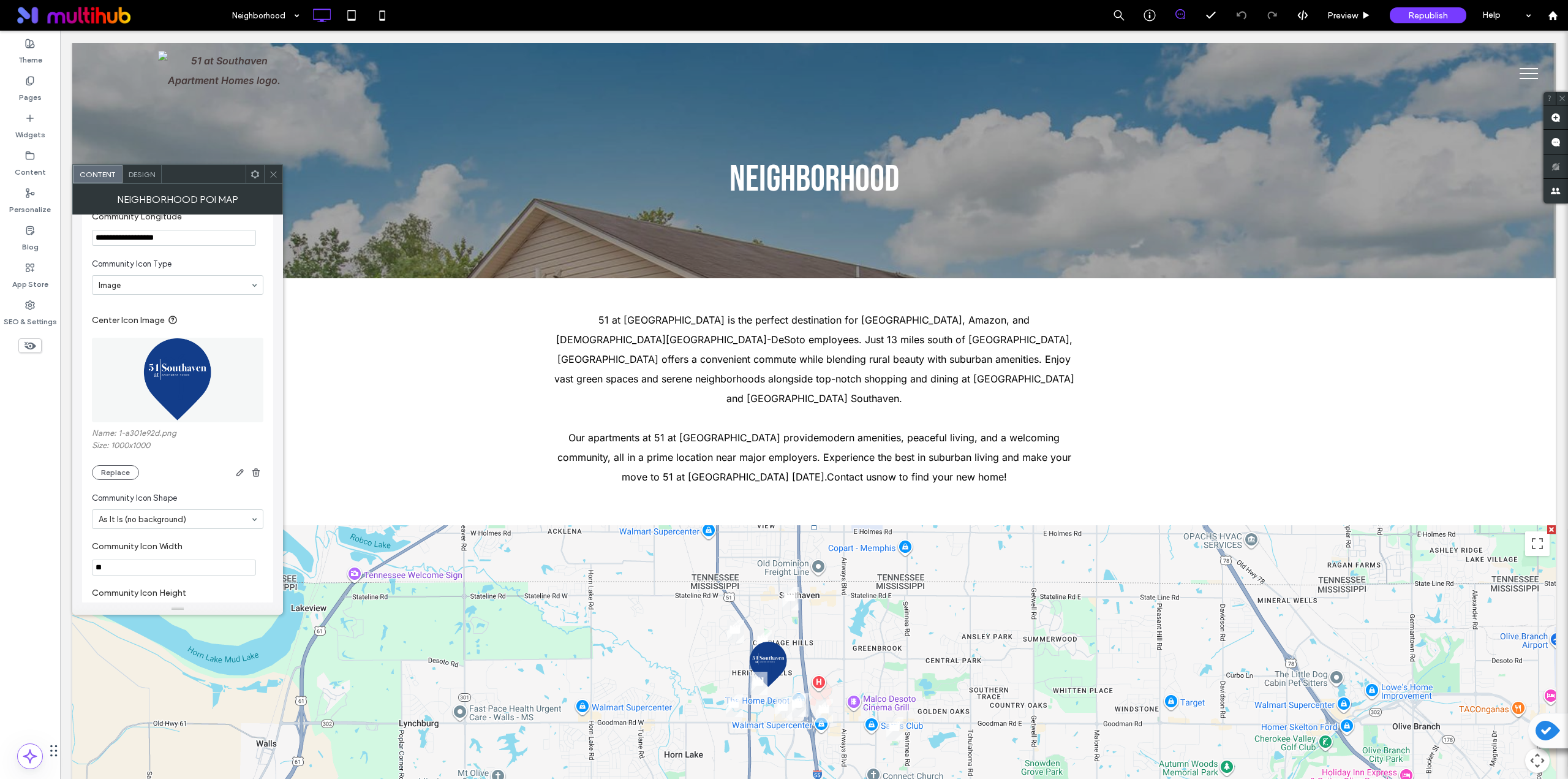
scroll to position [817, 0]
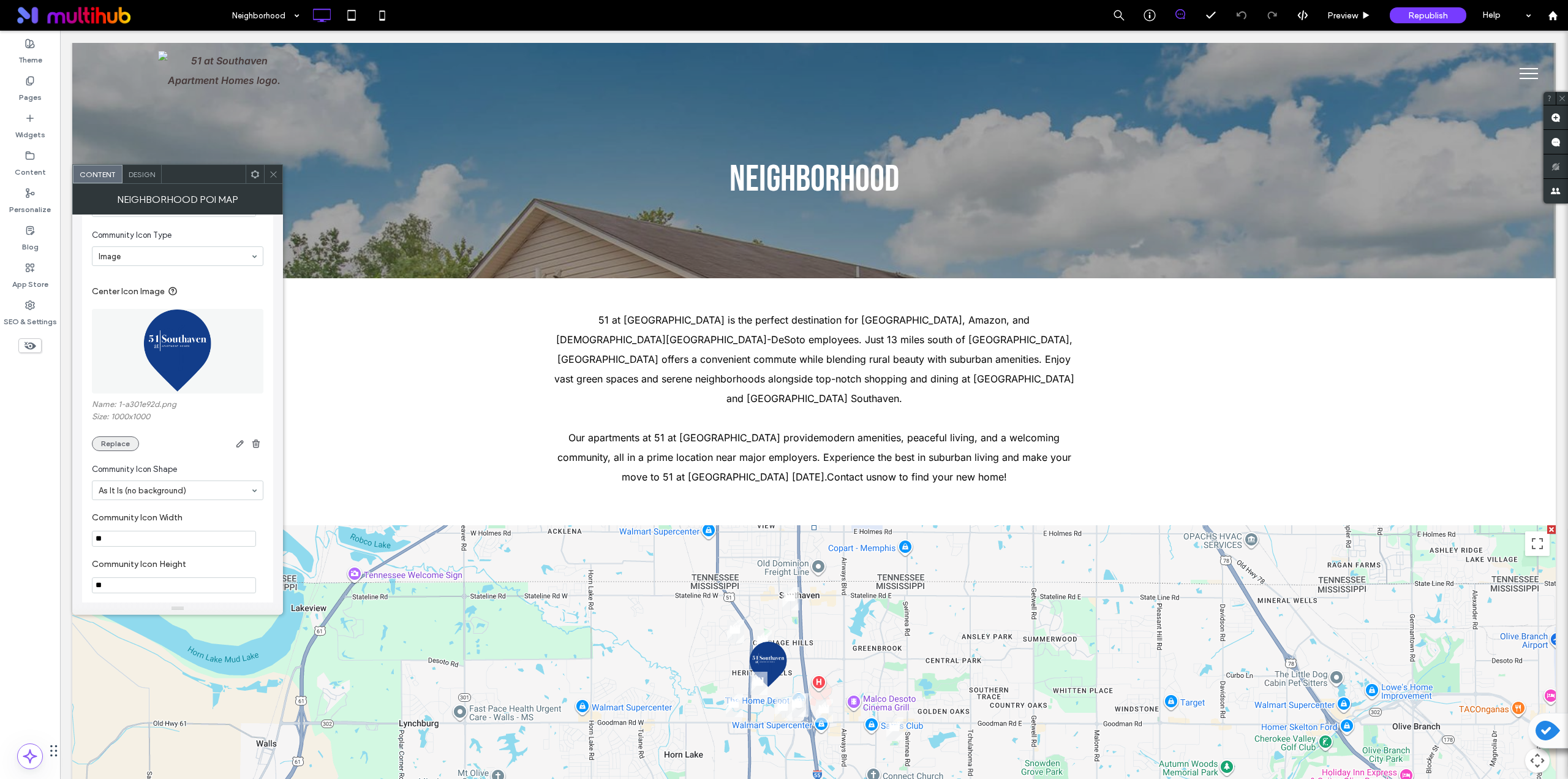
click at [124, 431] on button "Replace" at bounding box center [115, 444] width 47 height 15
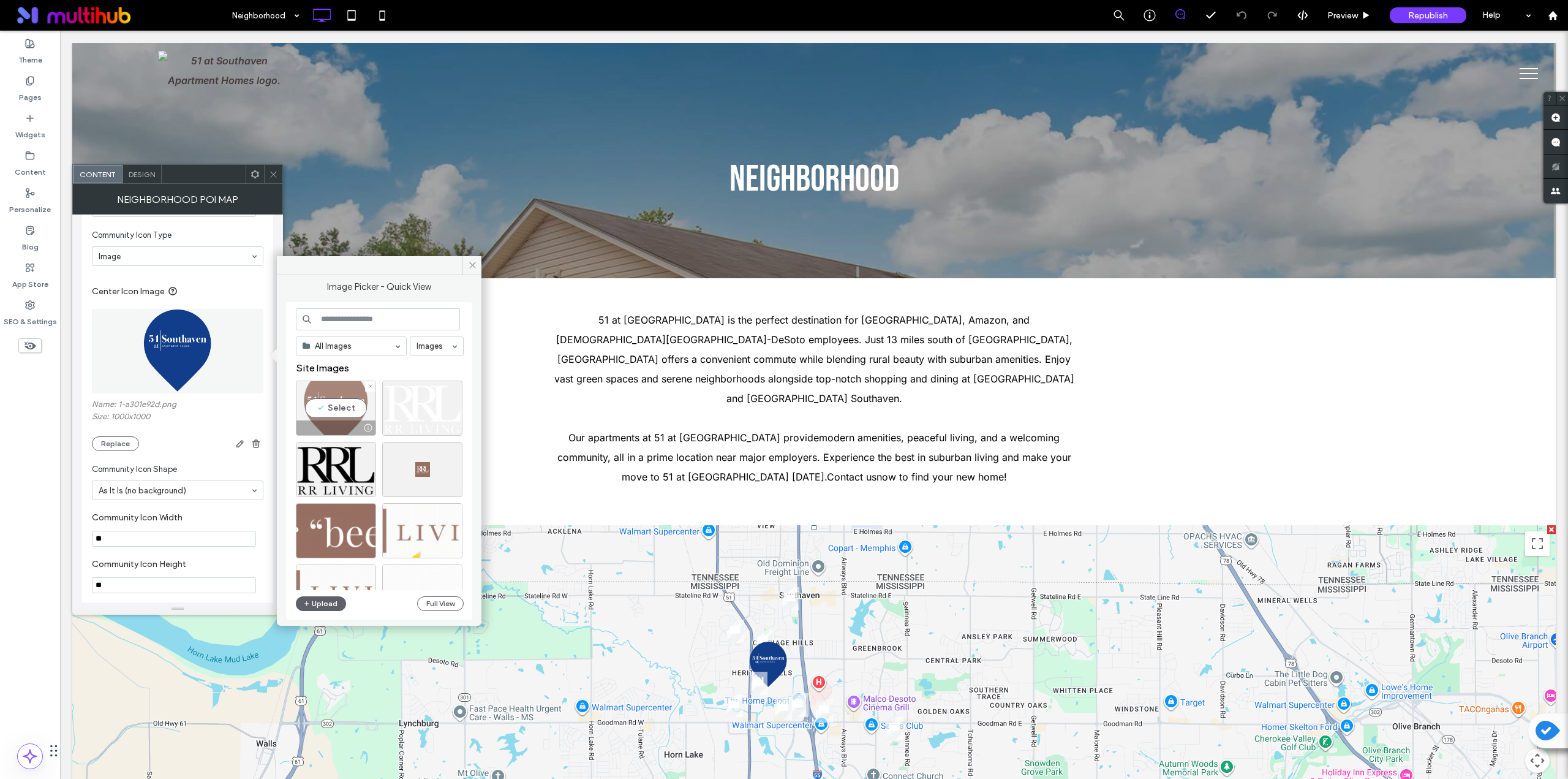
click at [344, 400] on div "Select" at bounding box center [336, 408] width 80 height 55
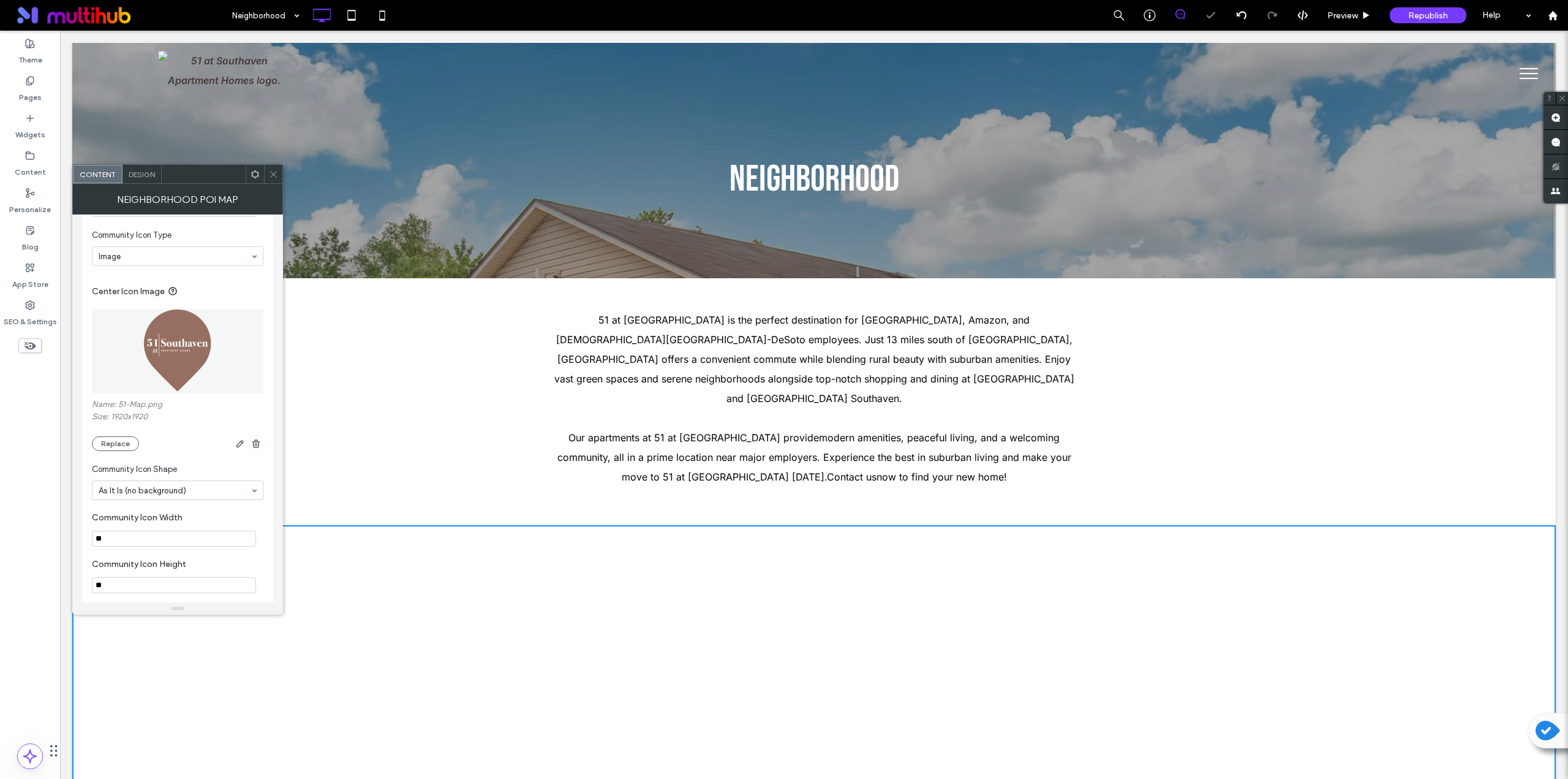
click at [276, 168] on span at bounding box center [273, 174] width 9 height 18
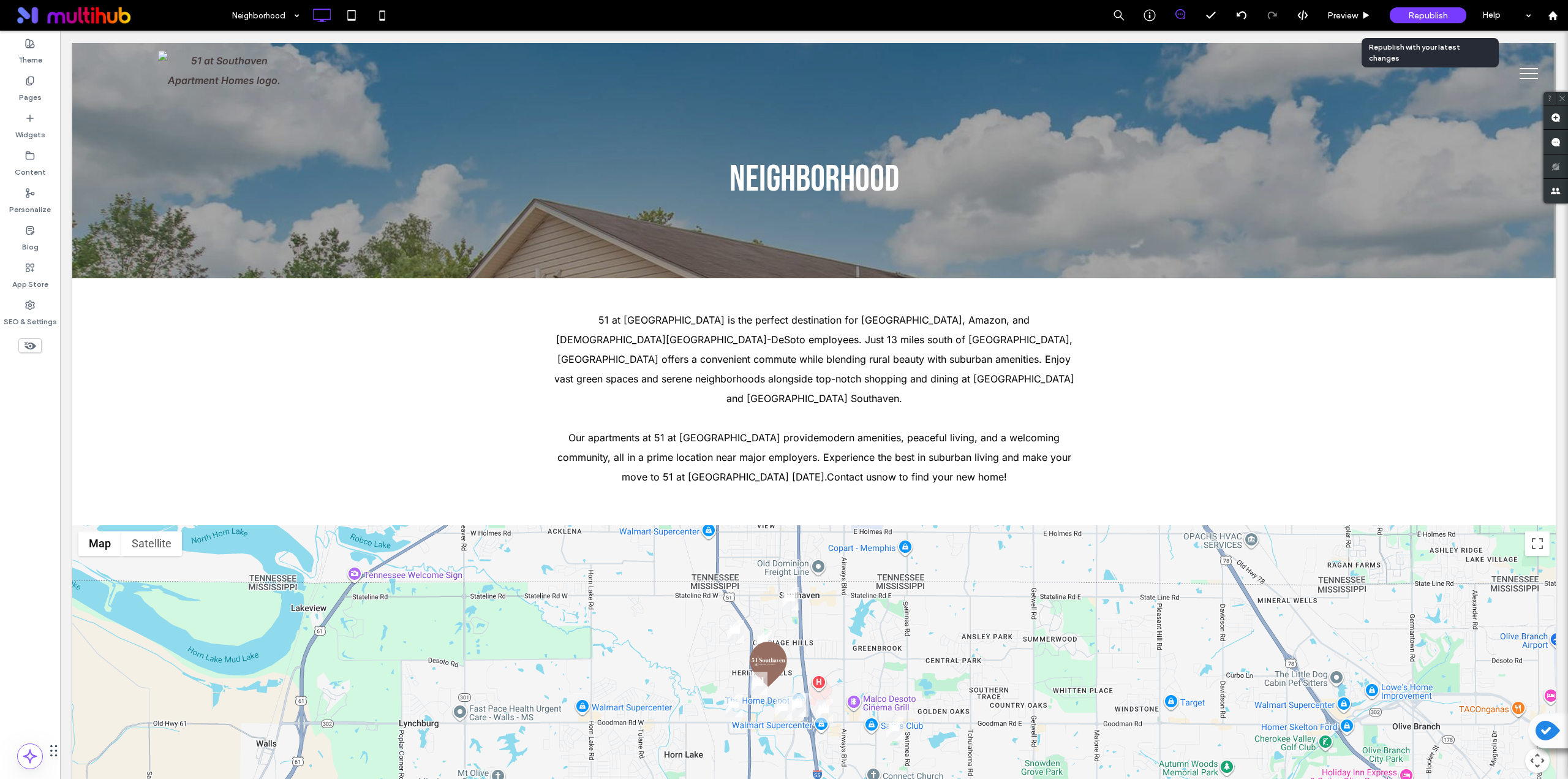
click at [789, 17] on span "Republish" at bounding box center [1428, 16] width 40 height 11
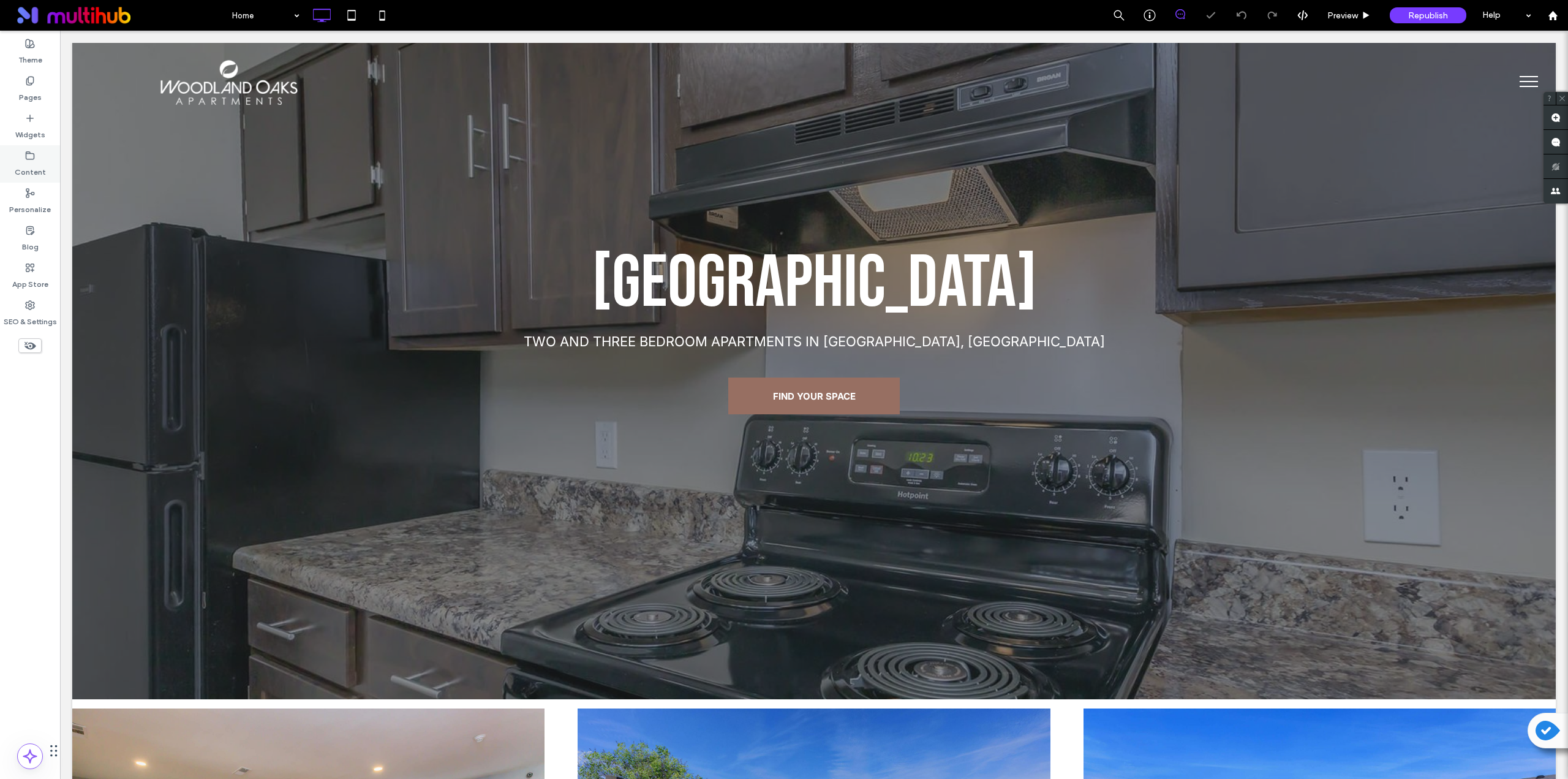
click at [41, 164] on label "Content" at bounding box center [31, 169] width 32 height 17
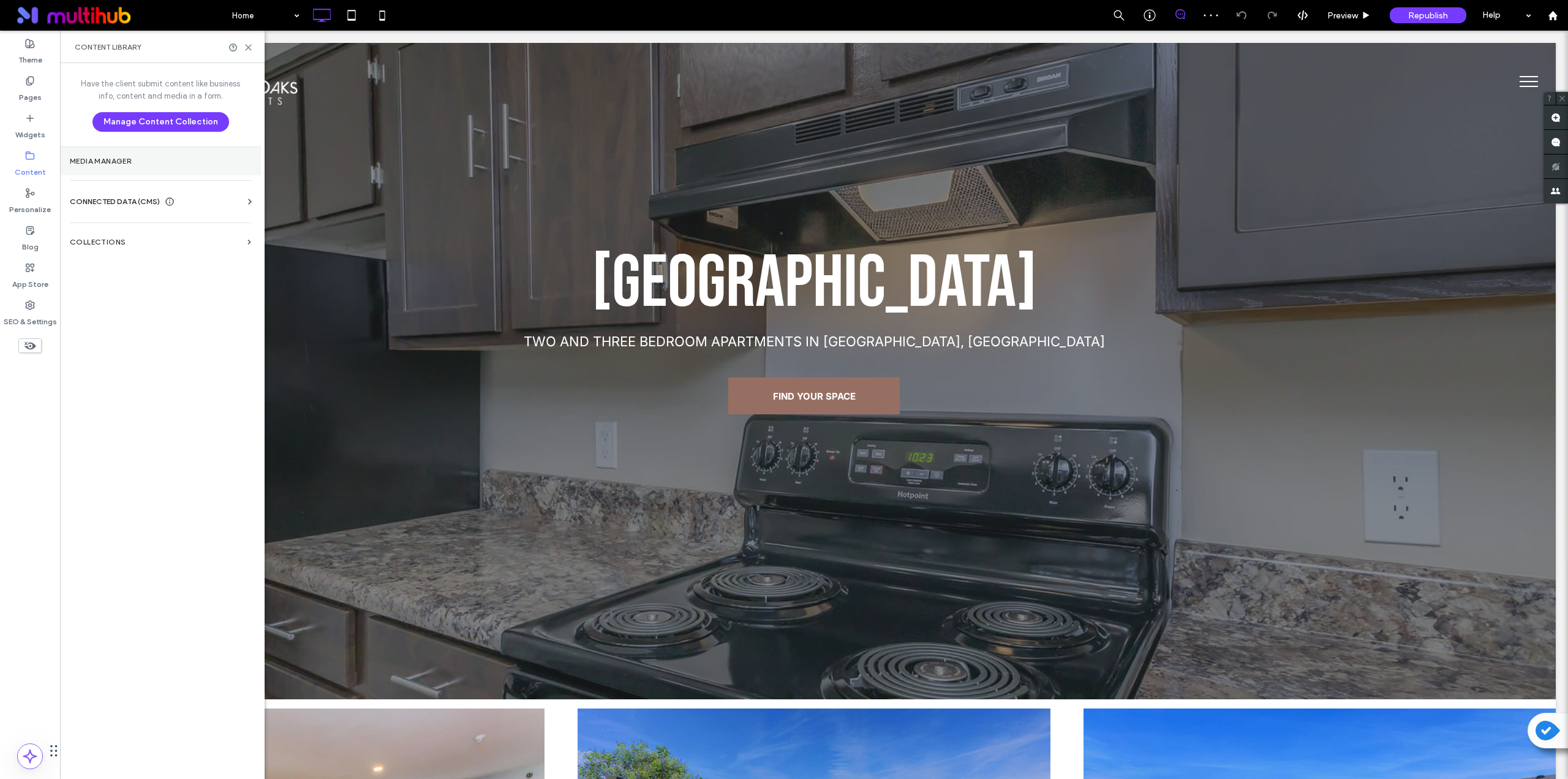
click at [107, 159] on label "Media Manager" at bounding box center [161, 161] width 182 height 8
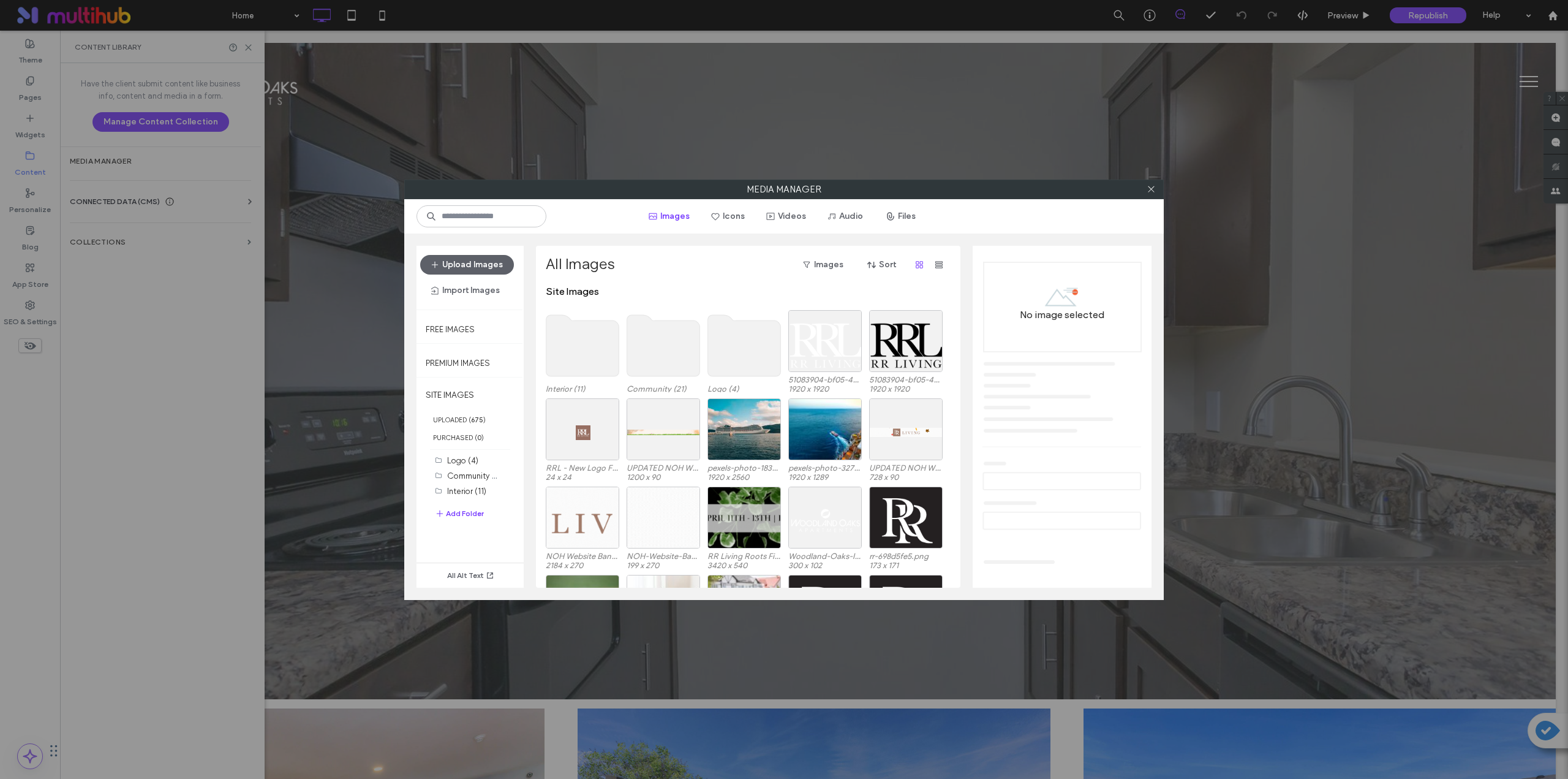
click at [736, 342] on use at bounding box center [744, 346] width 73 height 62
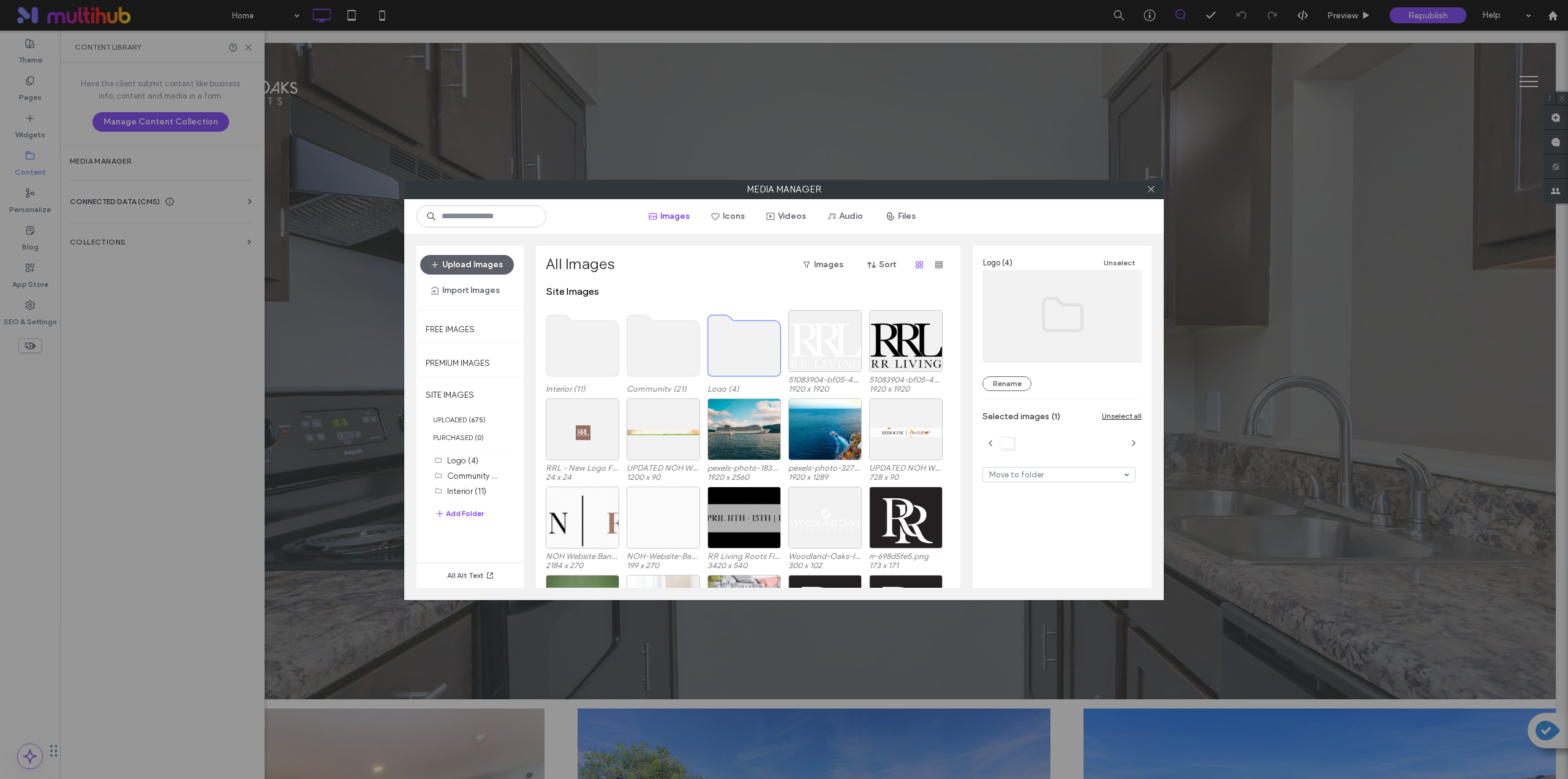
click at [736, 342] on use at bounding box center [744, 346] width 73 height 62
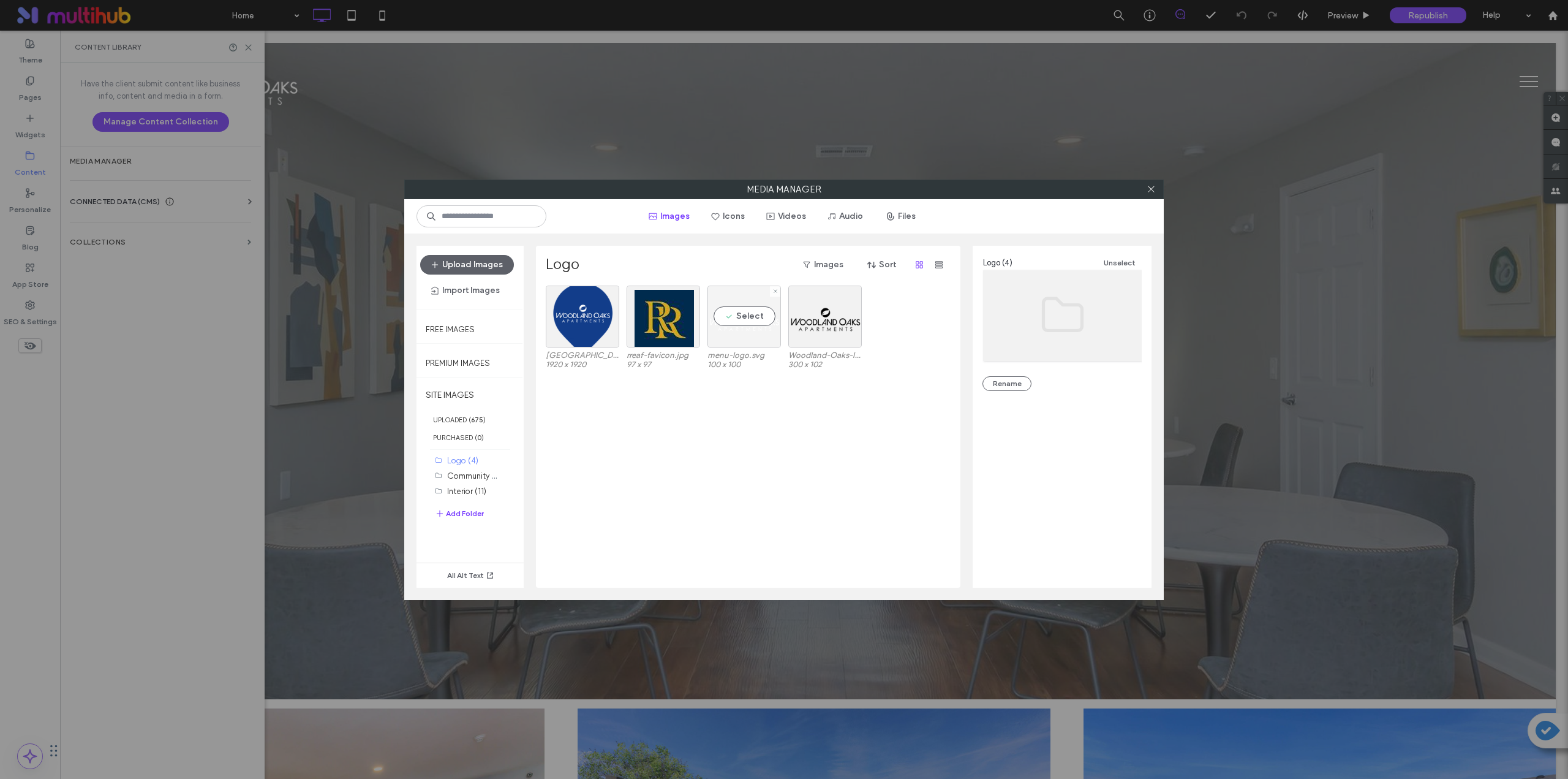
click at [739, 328] on div "Select" at bounding box center [744, 317] width 73 height 62
click at [789, 374] on link "menu-logo.svg" at bounding box center [1034, 372] width 52 height 9
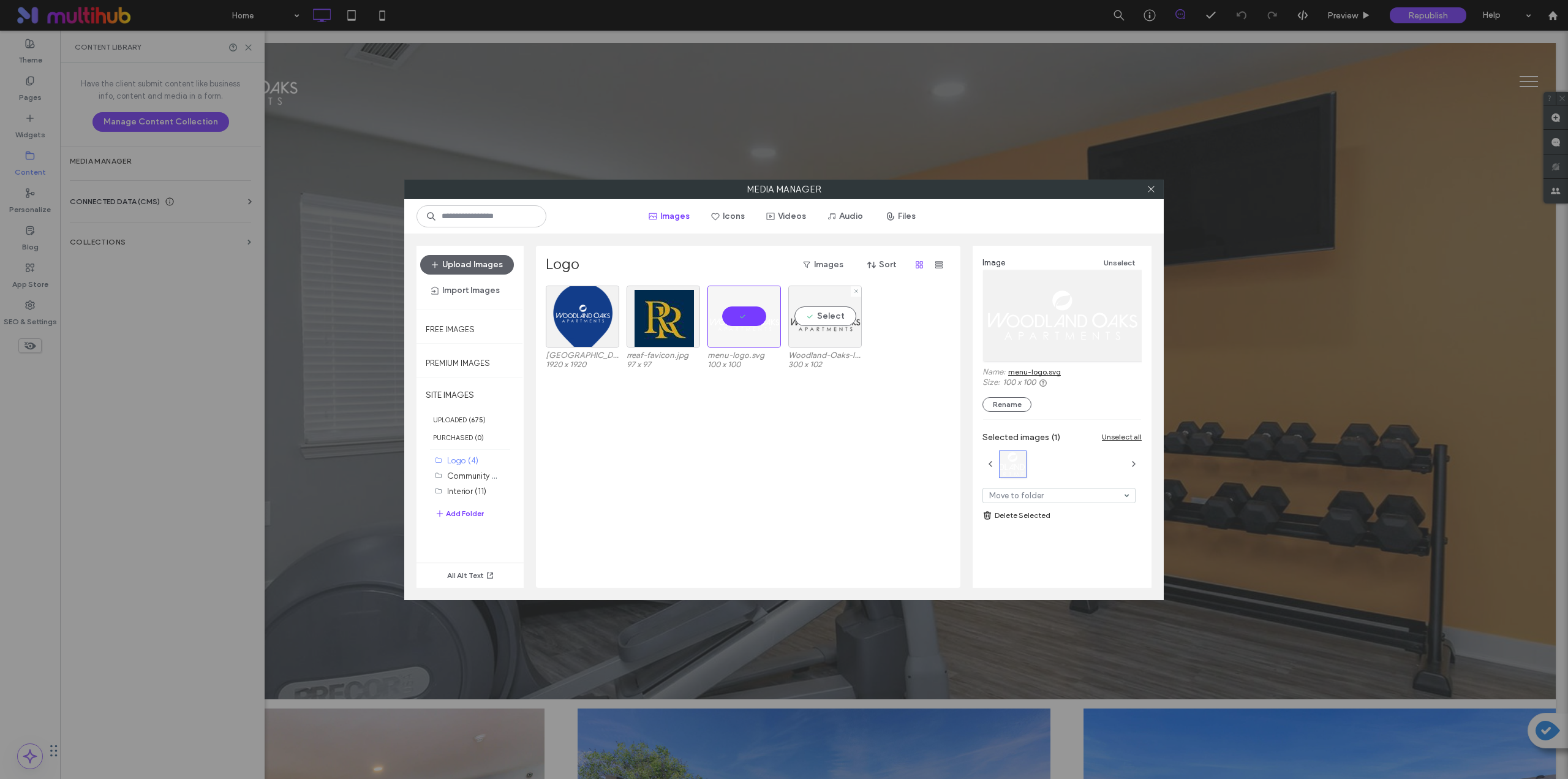
click at [789, 308] on div "Select" at bounding box center [825, 317] width 73 height 62
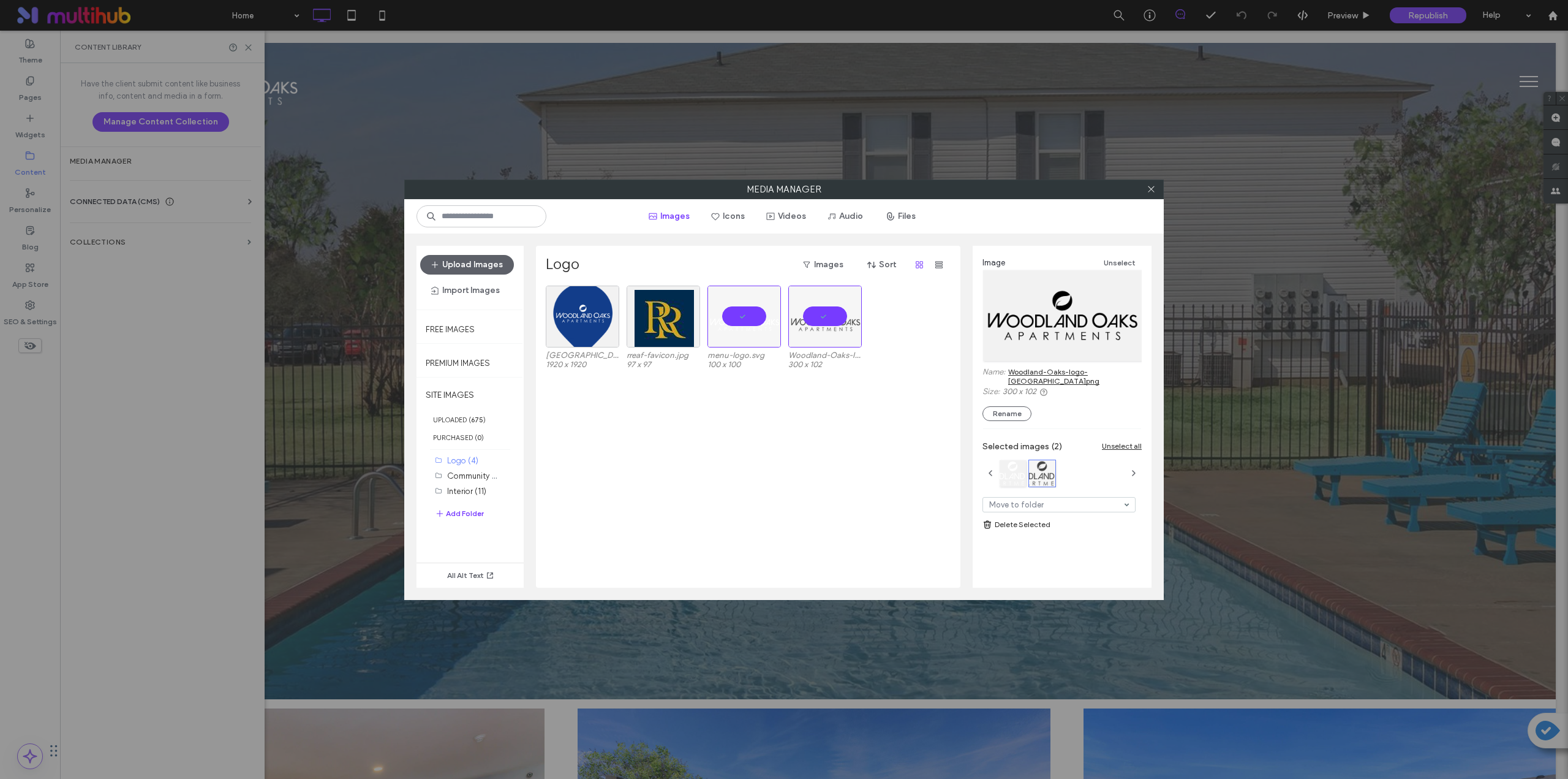
click at [789, 373] on link "Woodland-Oaks-logo-blk.png" at bounding box center [1075, 377] width 133 height 18
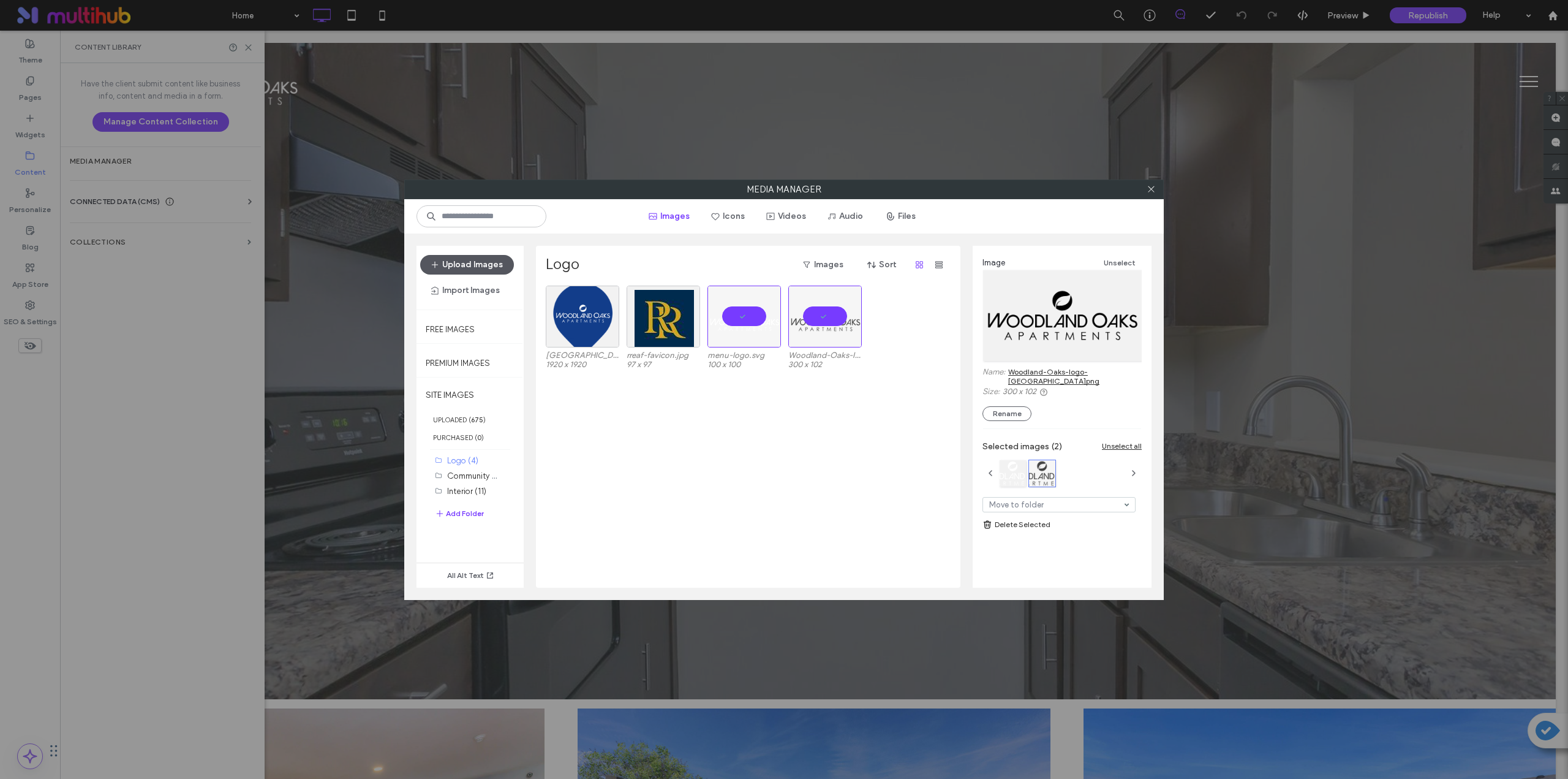
click at [455, 257] on button "Upload Images" at bounding box center [467, 265] width 94 height 20
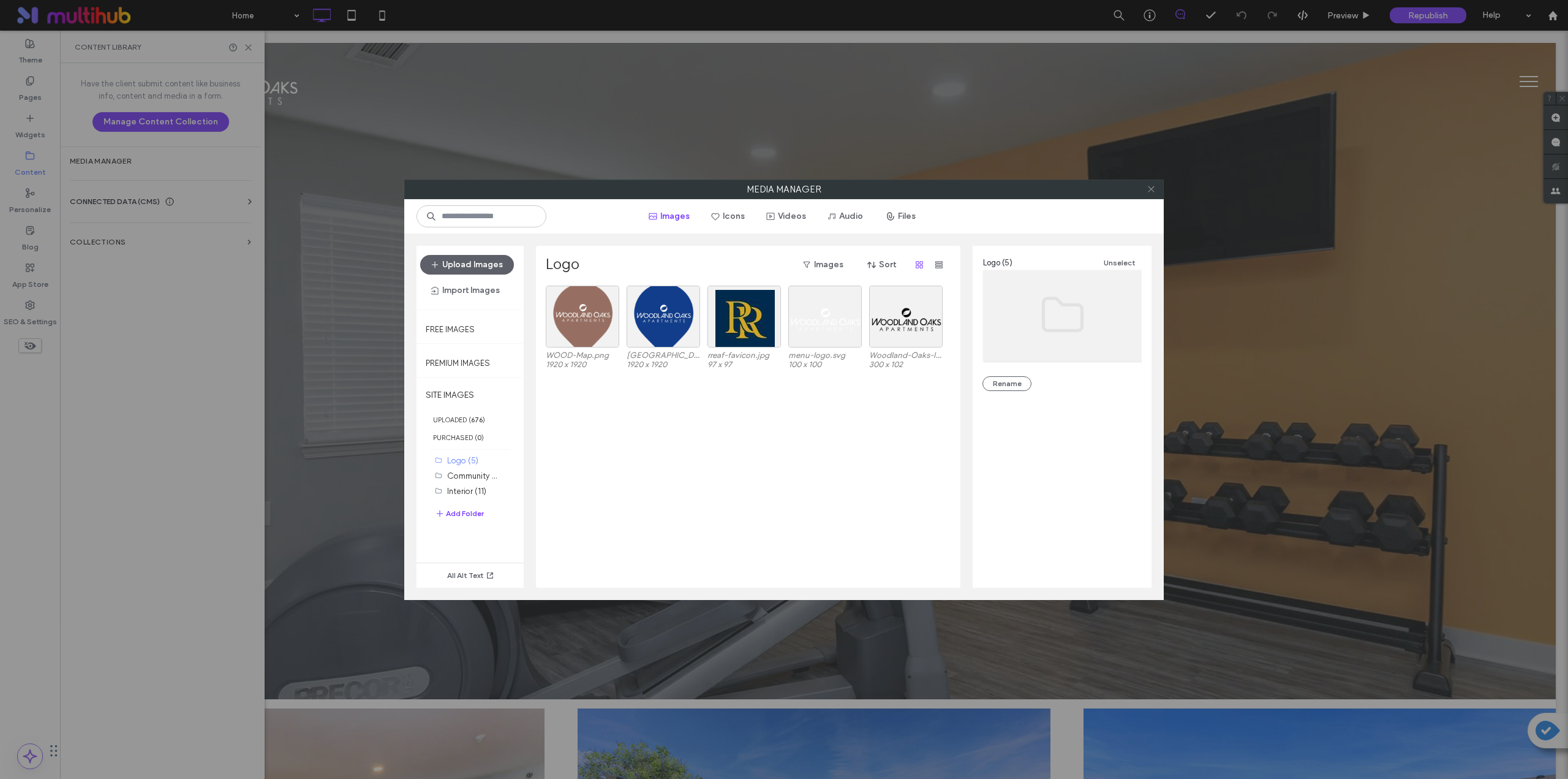
click at [789, 189] on icon at bounding box center [1151, 188] width 9 height 9
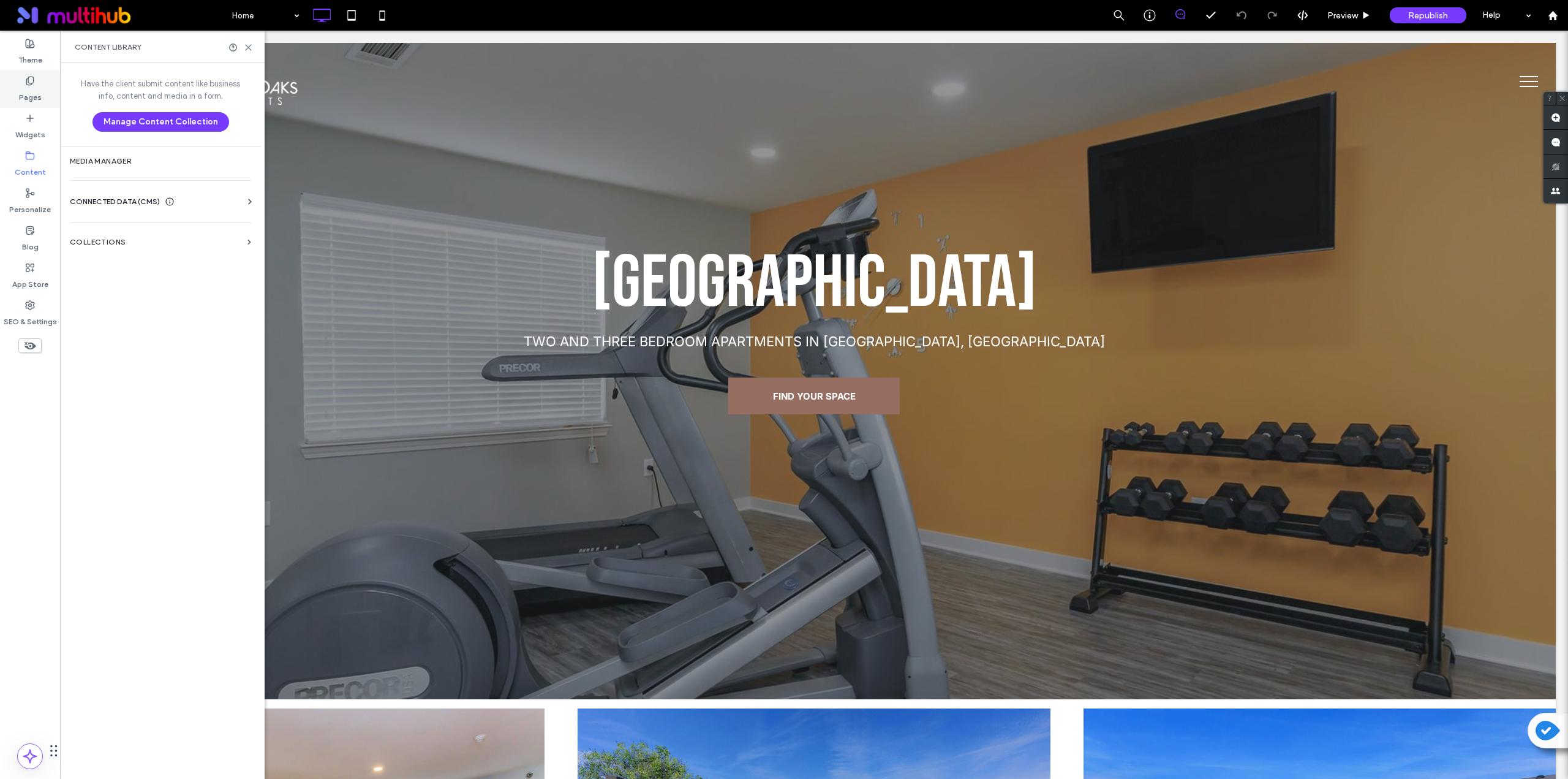
click at [33, 98] on label "Pages" at bounding box center [30, 94] width 22 height 17
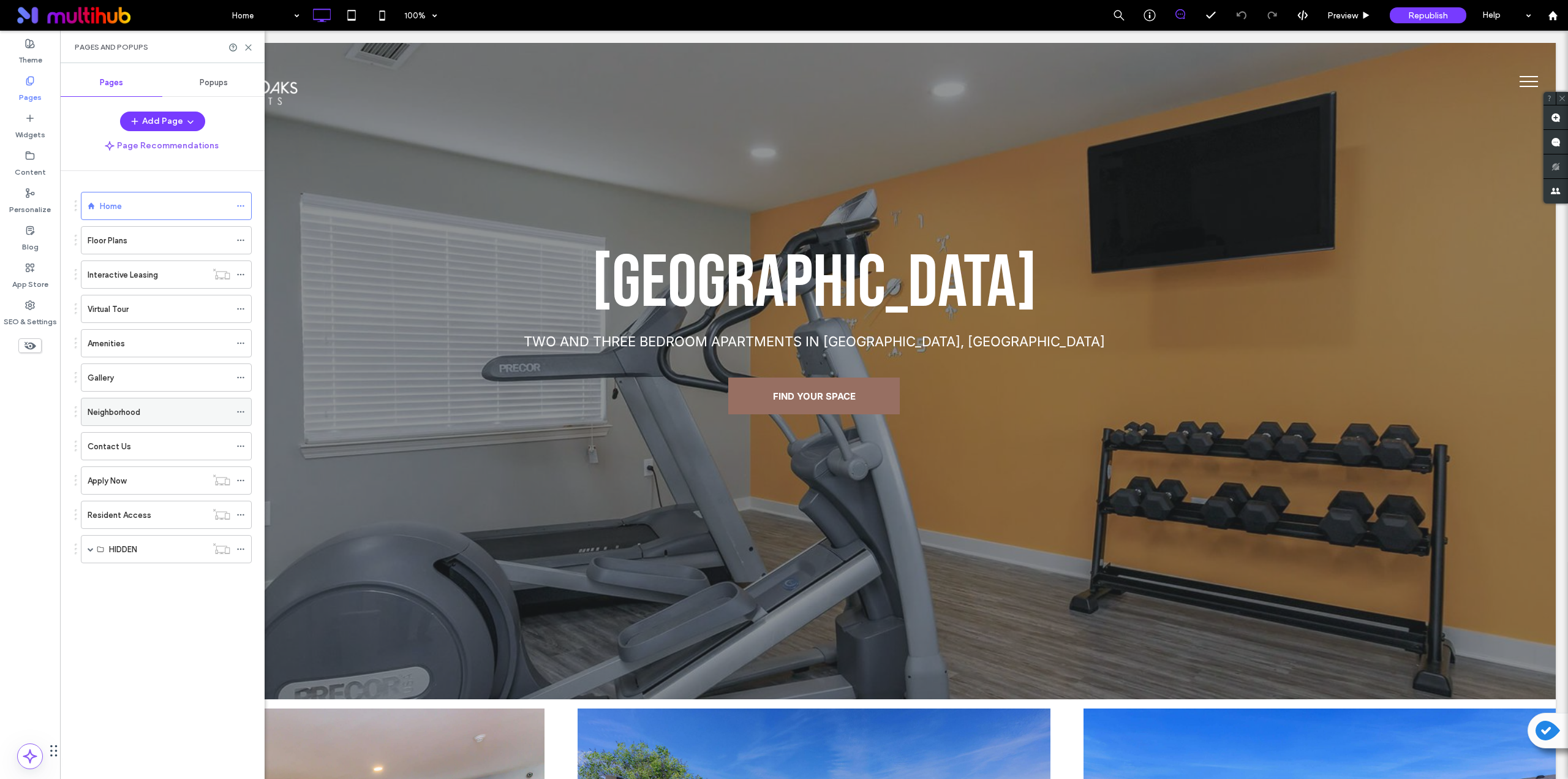
click at [129, 409] on label "Neighborhood" at bounding box center [113, 412] width 52 height 22
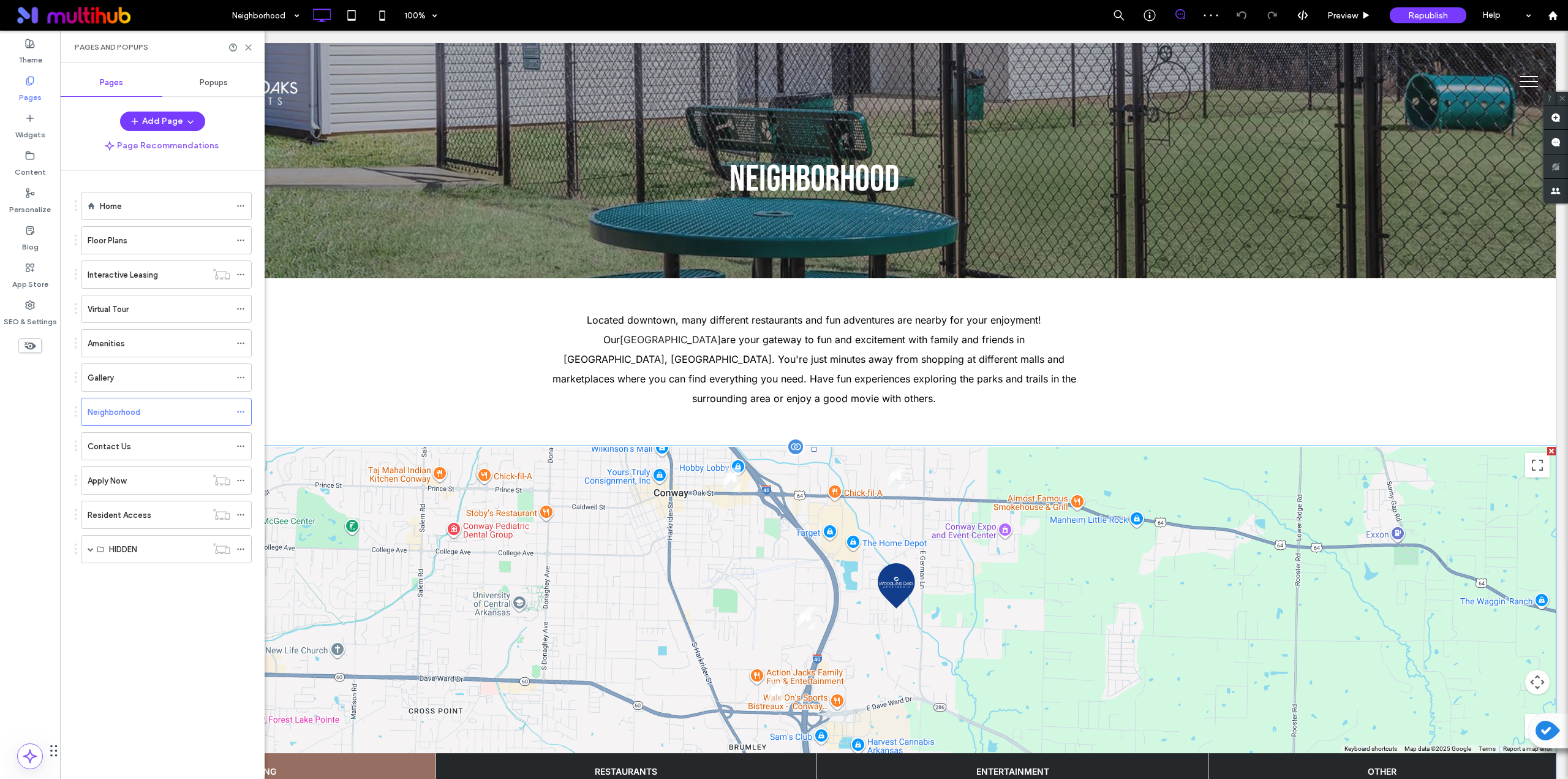
click at [570, 431] on span at bounding box center [814, 741] width 1484 height 589
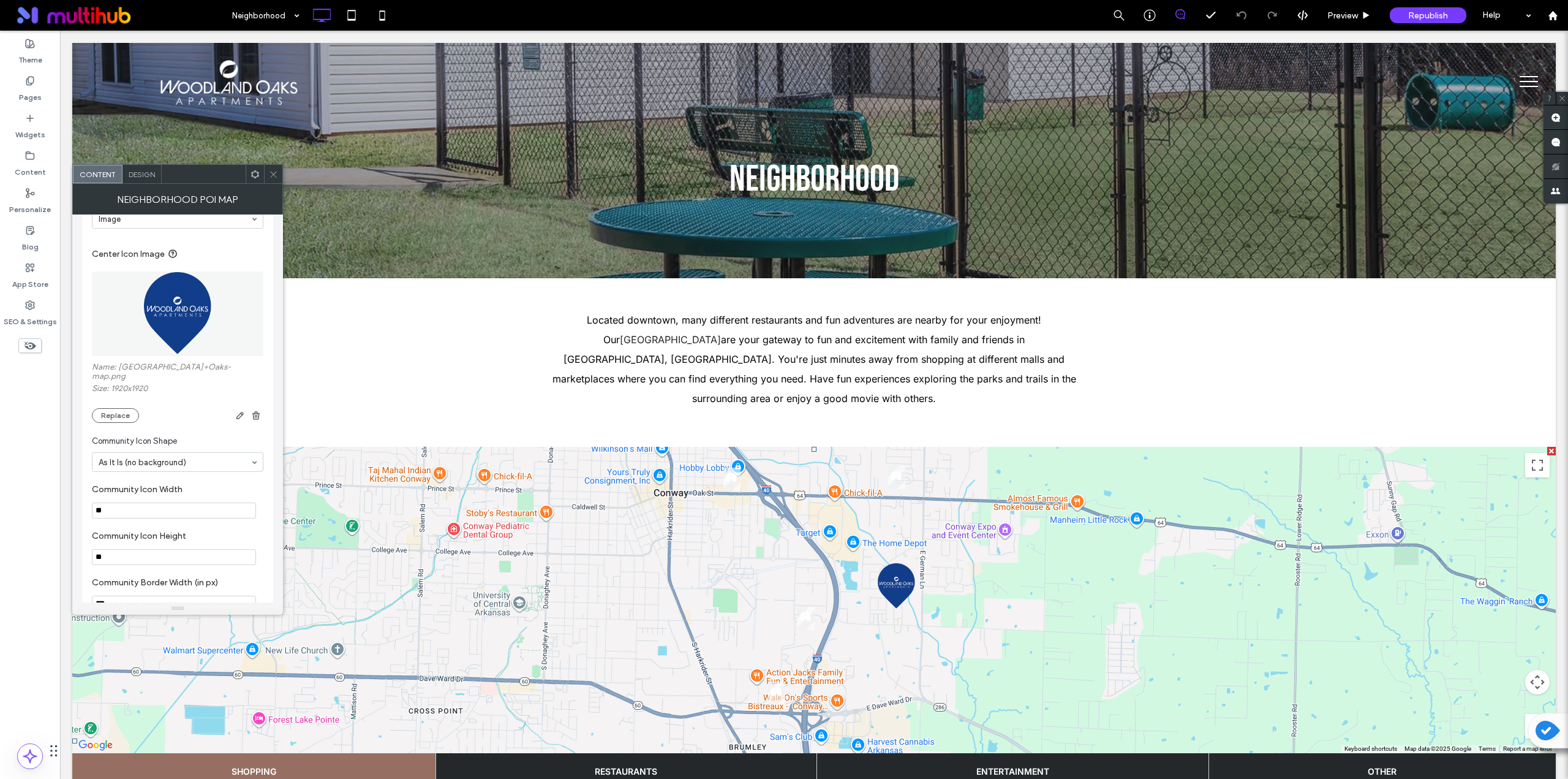
scroll to position [817, 0]
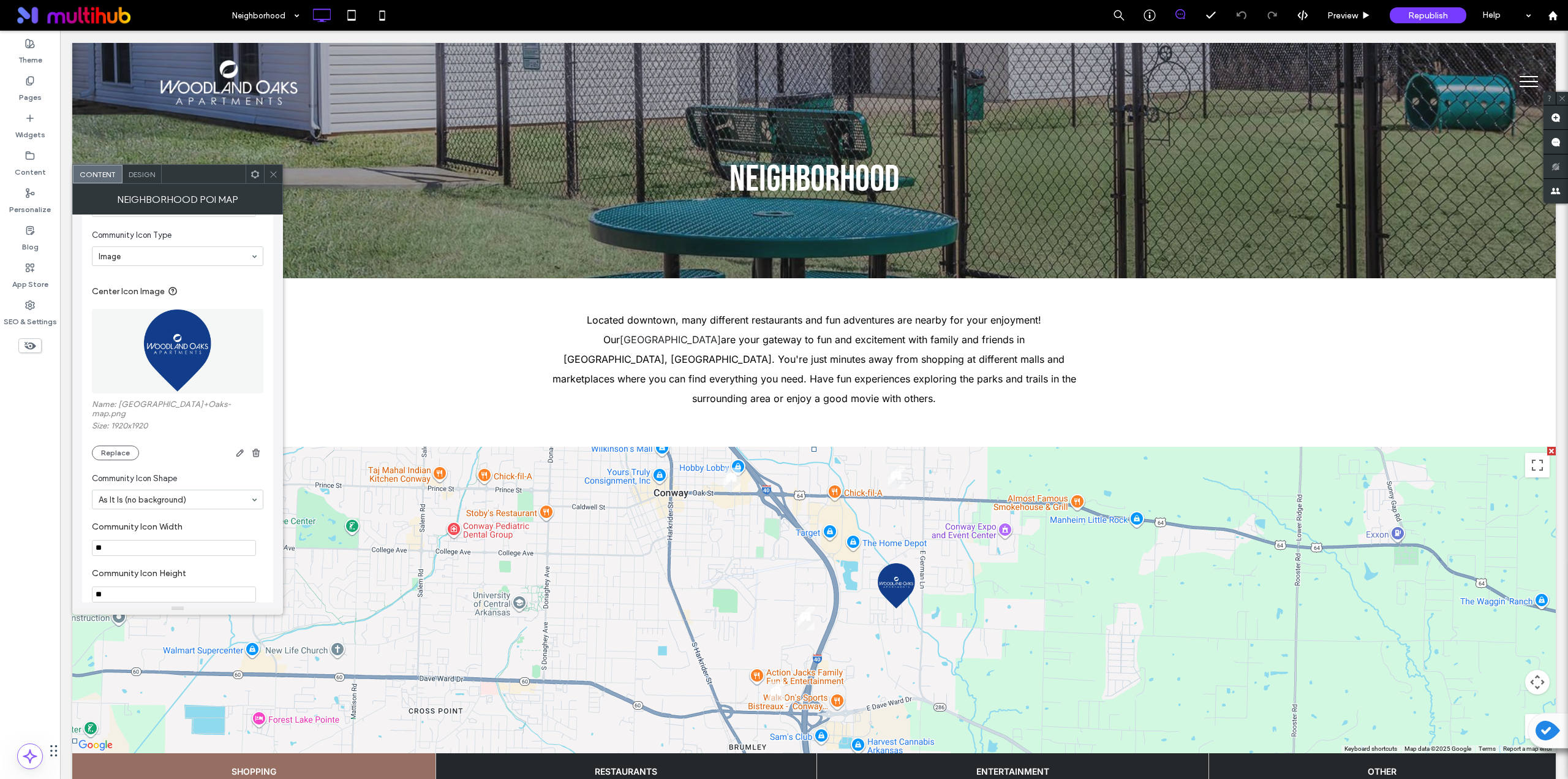
click at [172, 353] on img at bounding box center [178, 352] width 85 height 85
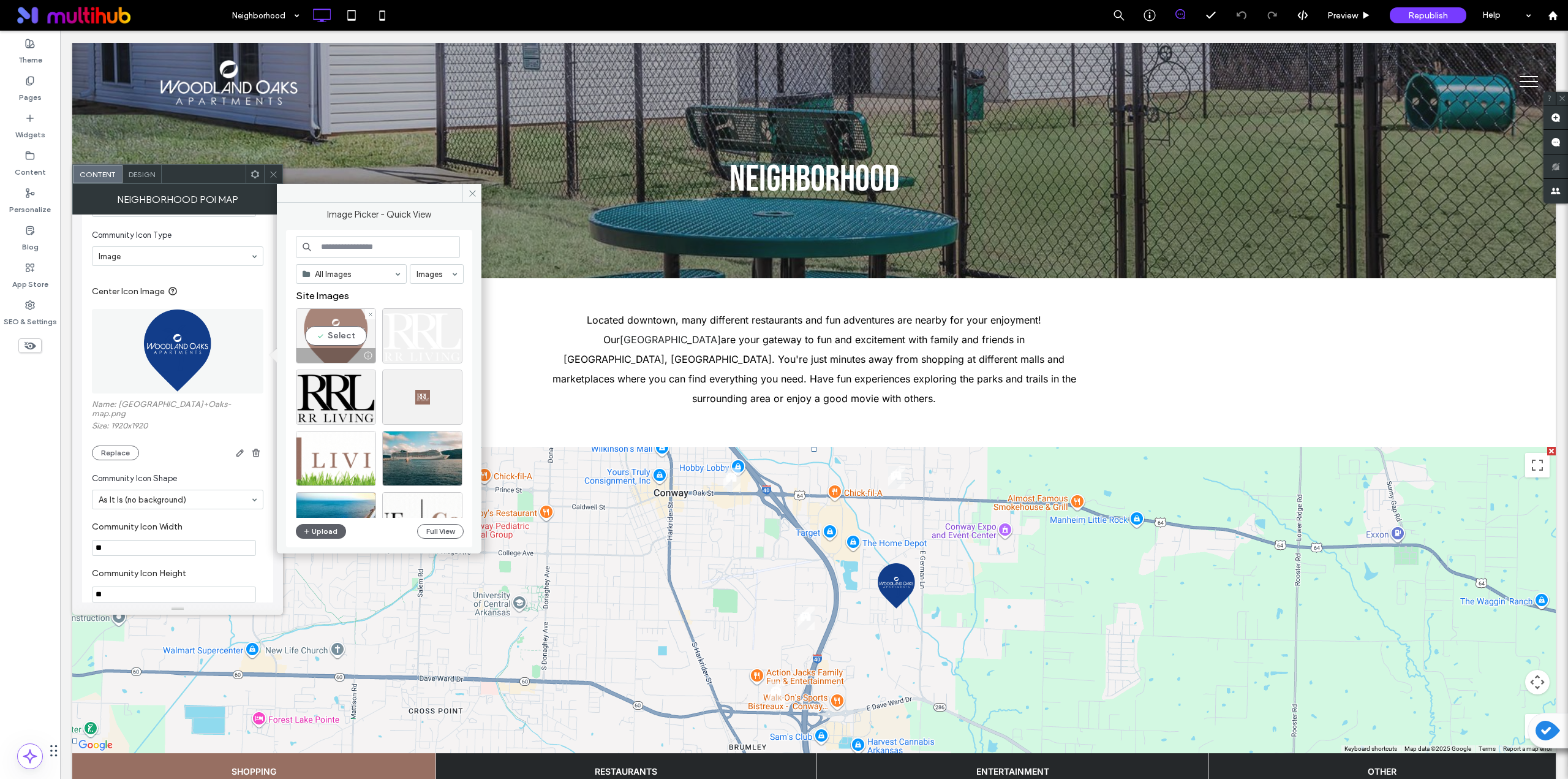
click at [342, 335] on div "Select" at bounding box center [336, 336] width 80 height 55
click at [342, 335] on div "Located downtown, many different restaurants and fun adventures are nearby for …" at bounding box center [814, 362] width 1484 height 168
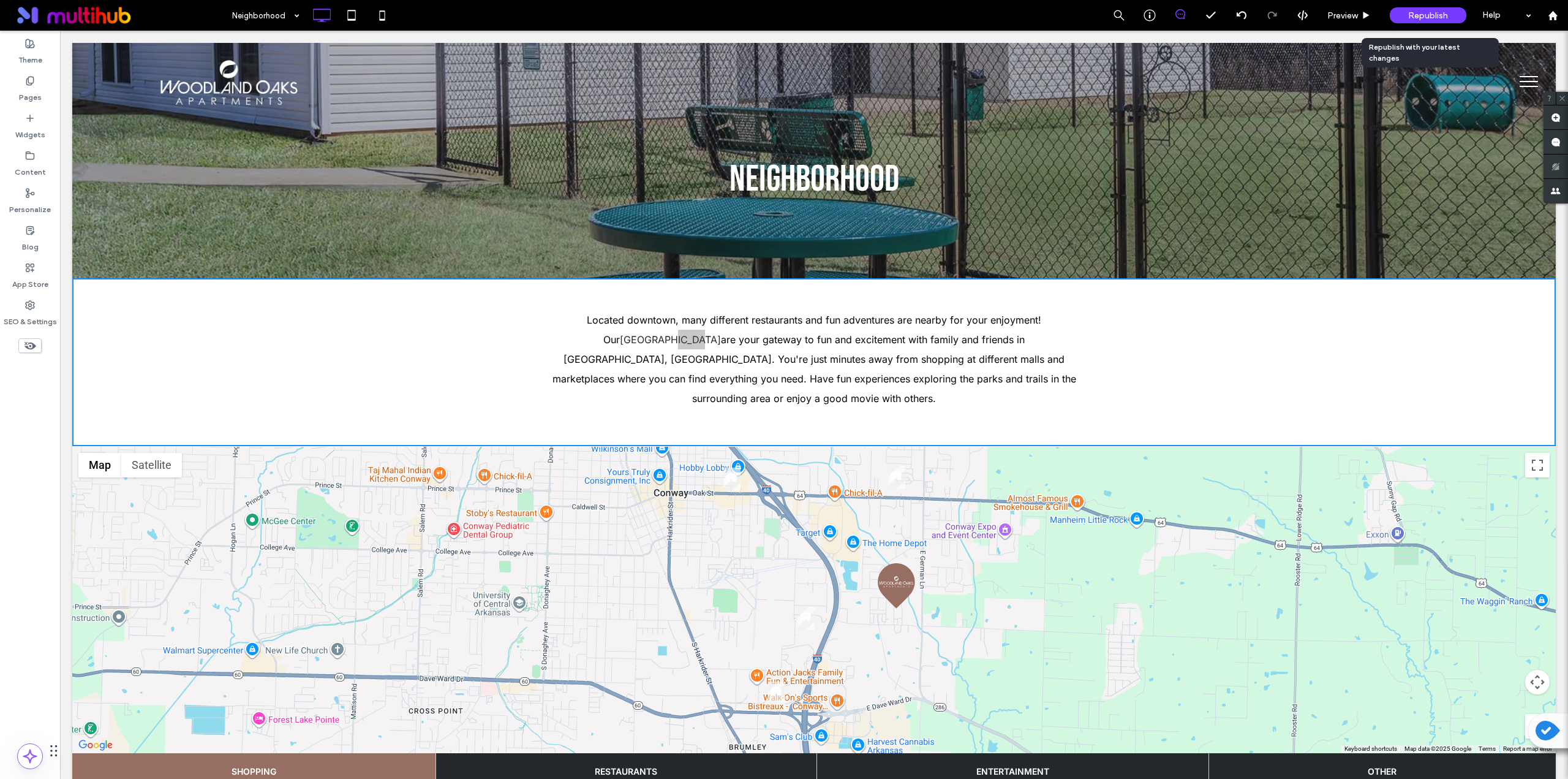
click at [789, 16] on span "Republish" at bounding box center [1428, 16] width 40 height 11
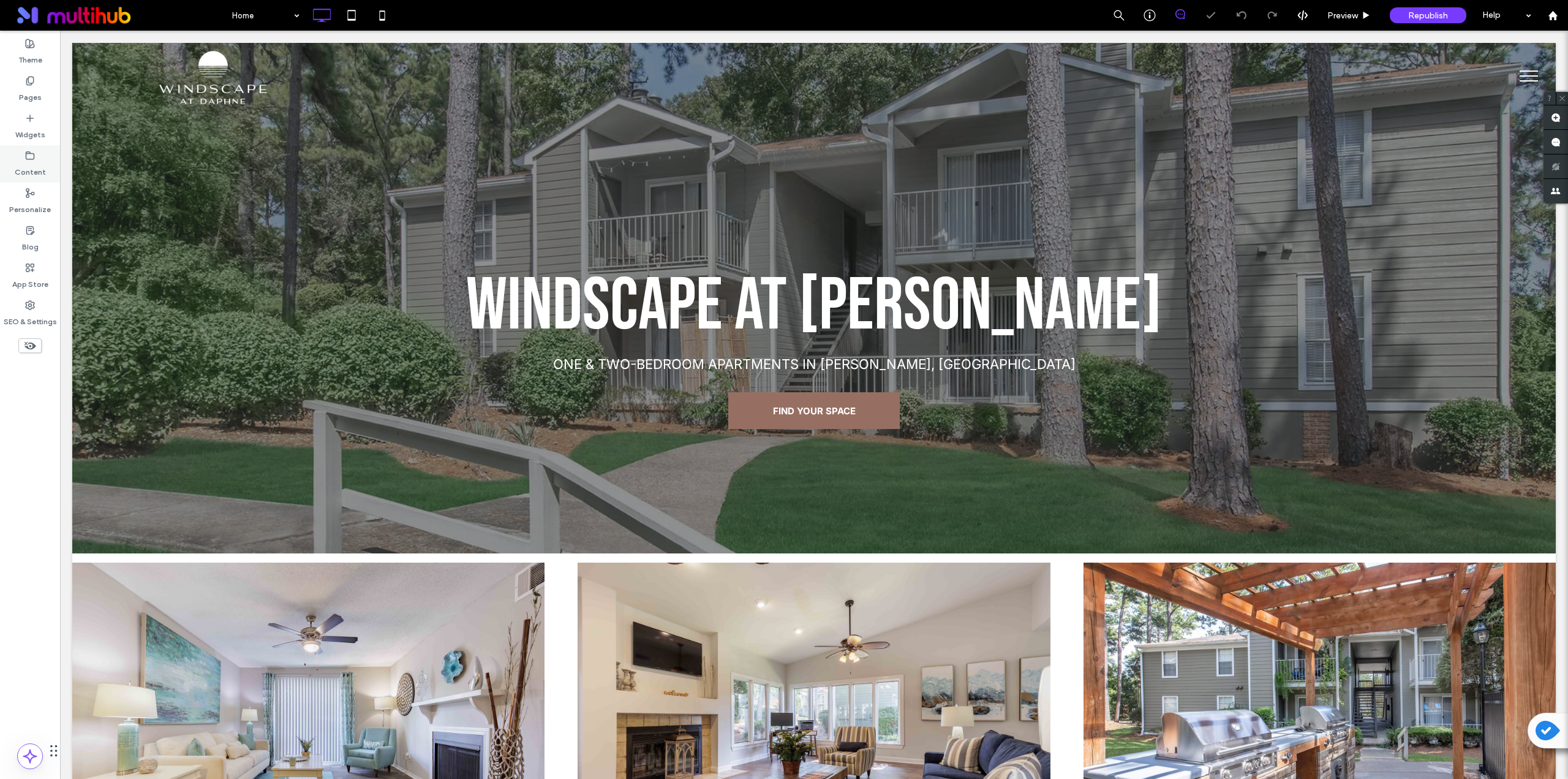
click at [33, 161] on label "Content" at bounding box center [31, 169] width 32 height 17
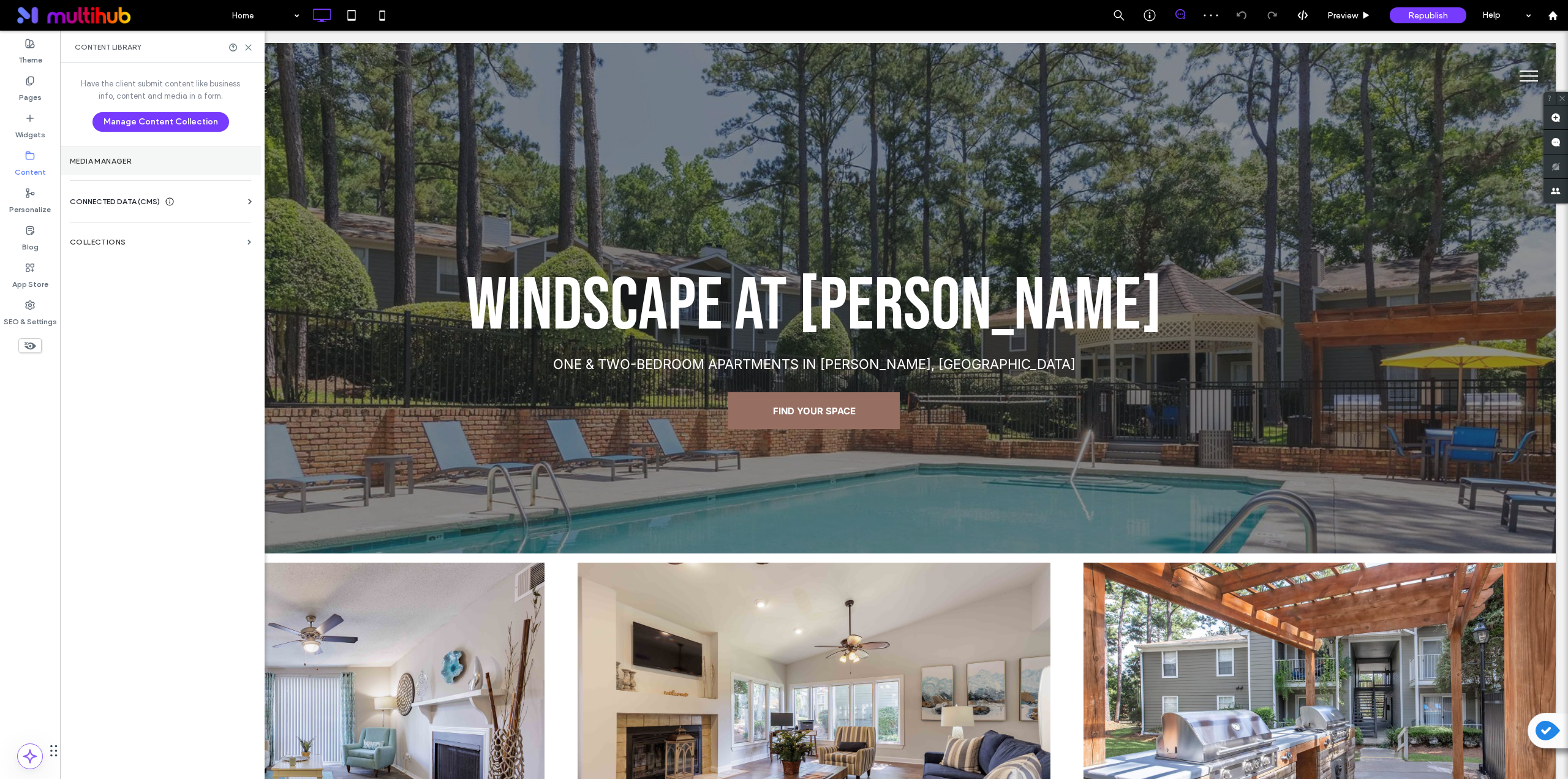
click at [97, 161] on label "Media Manager" at bounding box center [161, 161] width 182 height 8
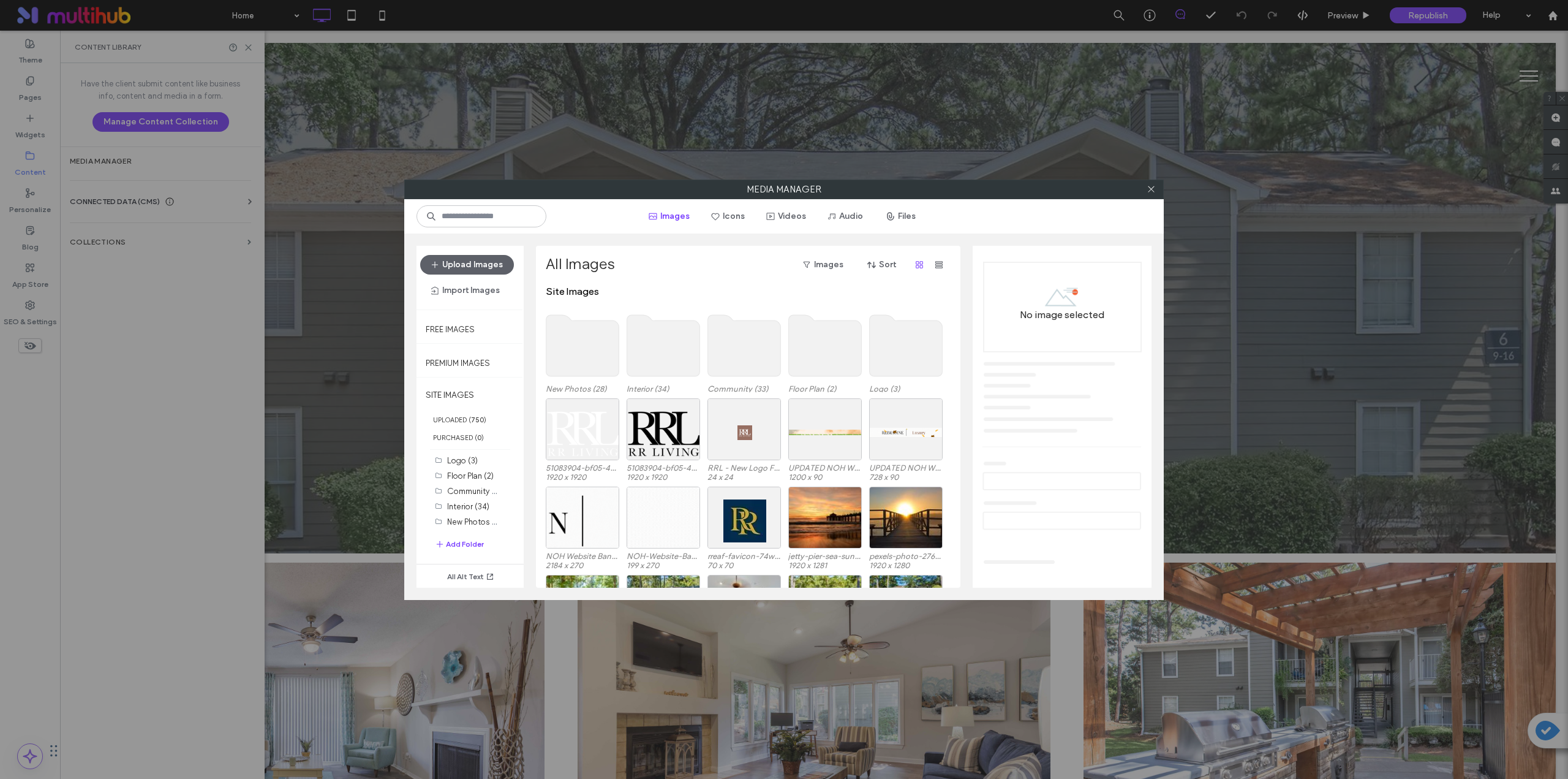
click at [789, 358] on use at bounding box center [907, 346] width 73 height 62
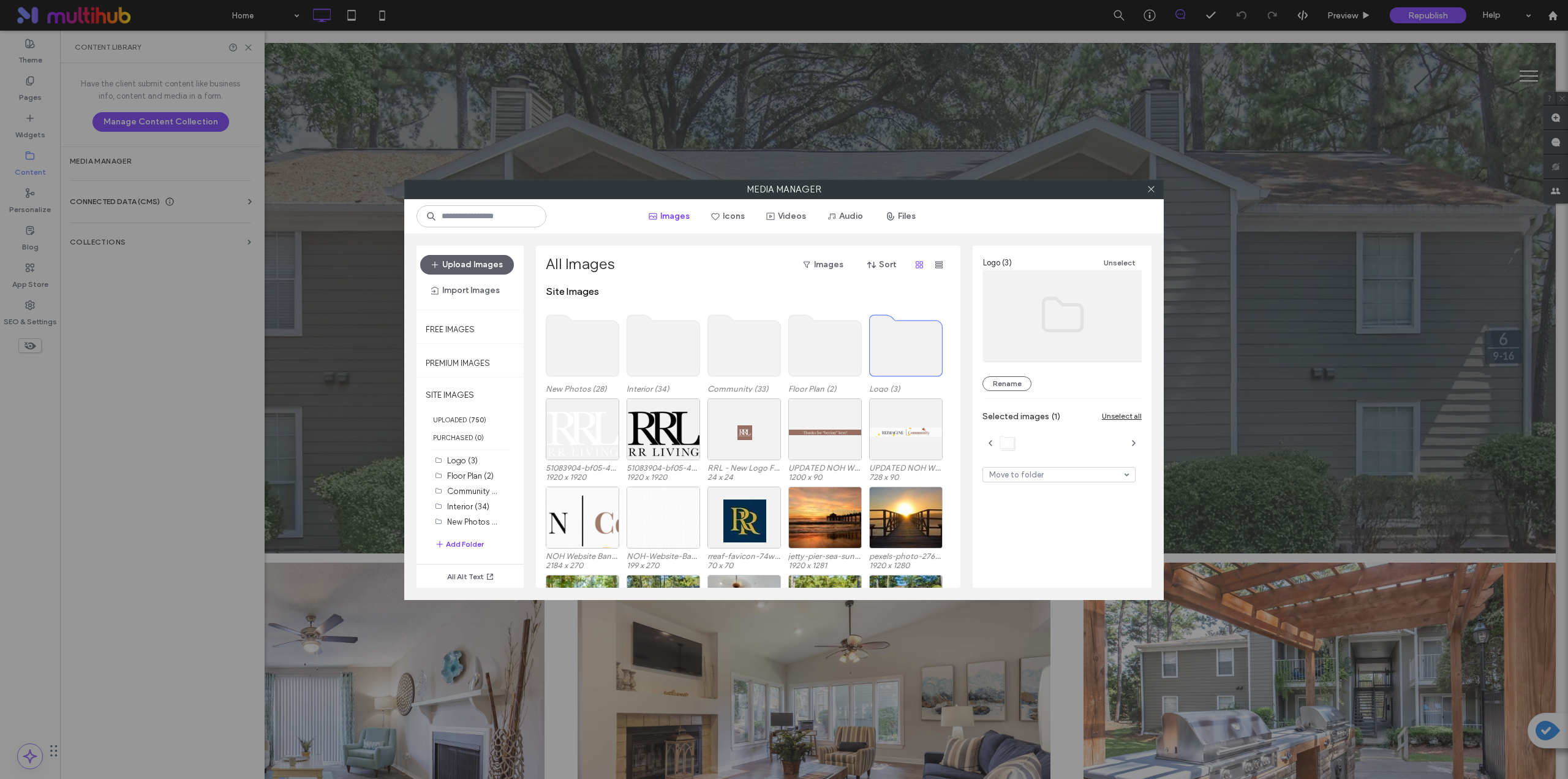
click at [789, 338] on use at bounding box center [907, 346] width 73 height 62
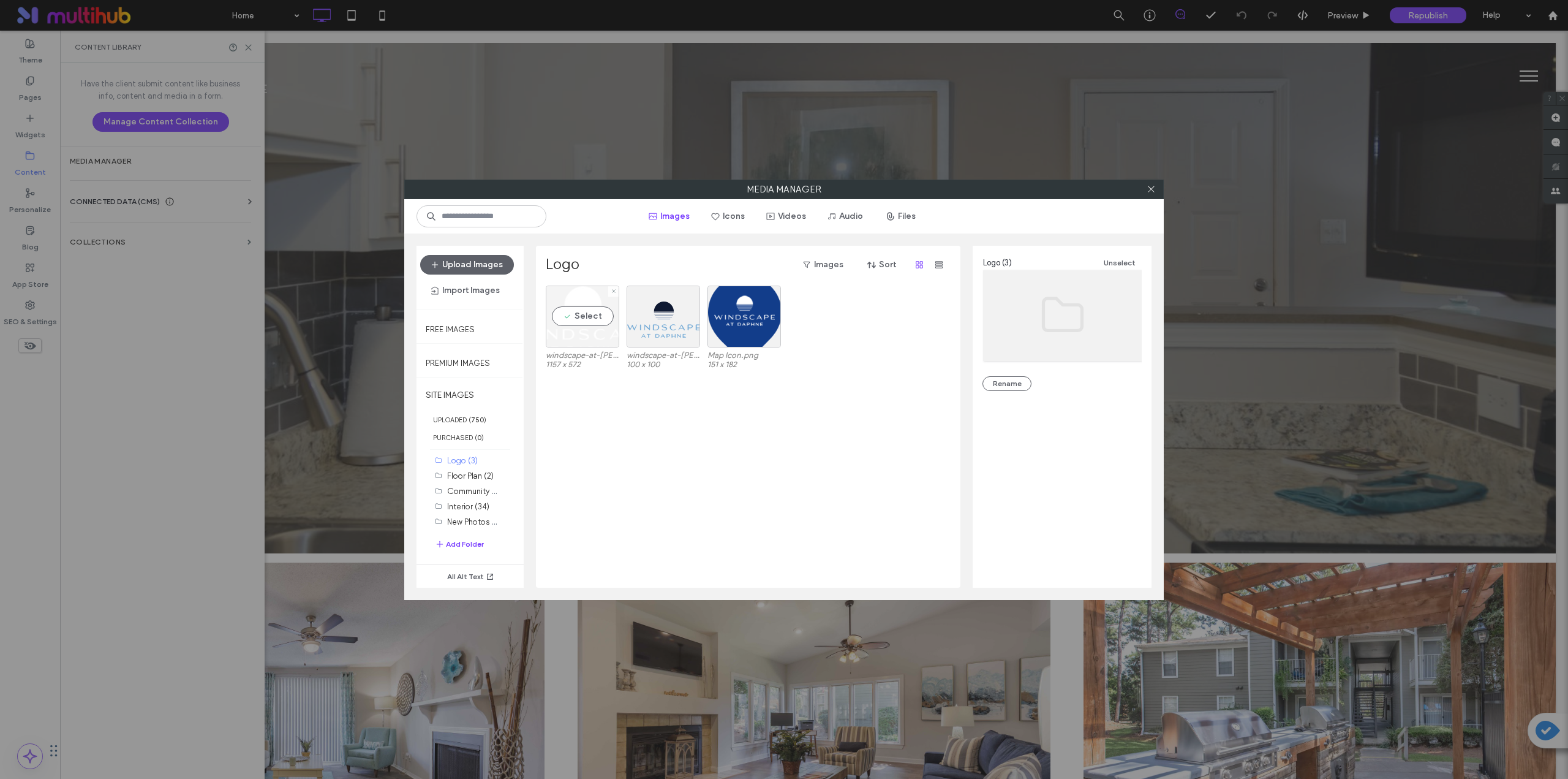
click at [581, 320] on div "Select" at bounding box center [582, 317] width 73 height 62
click at [789, 372] on link "windscape-at-daphne-white.png" at bounding box center [1070, 372] width 124 height 9
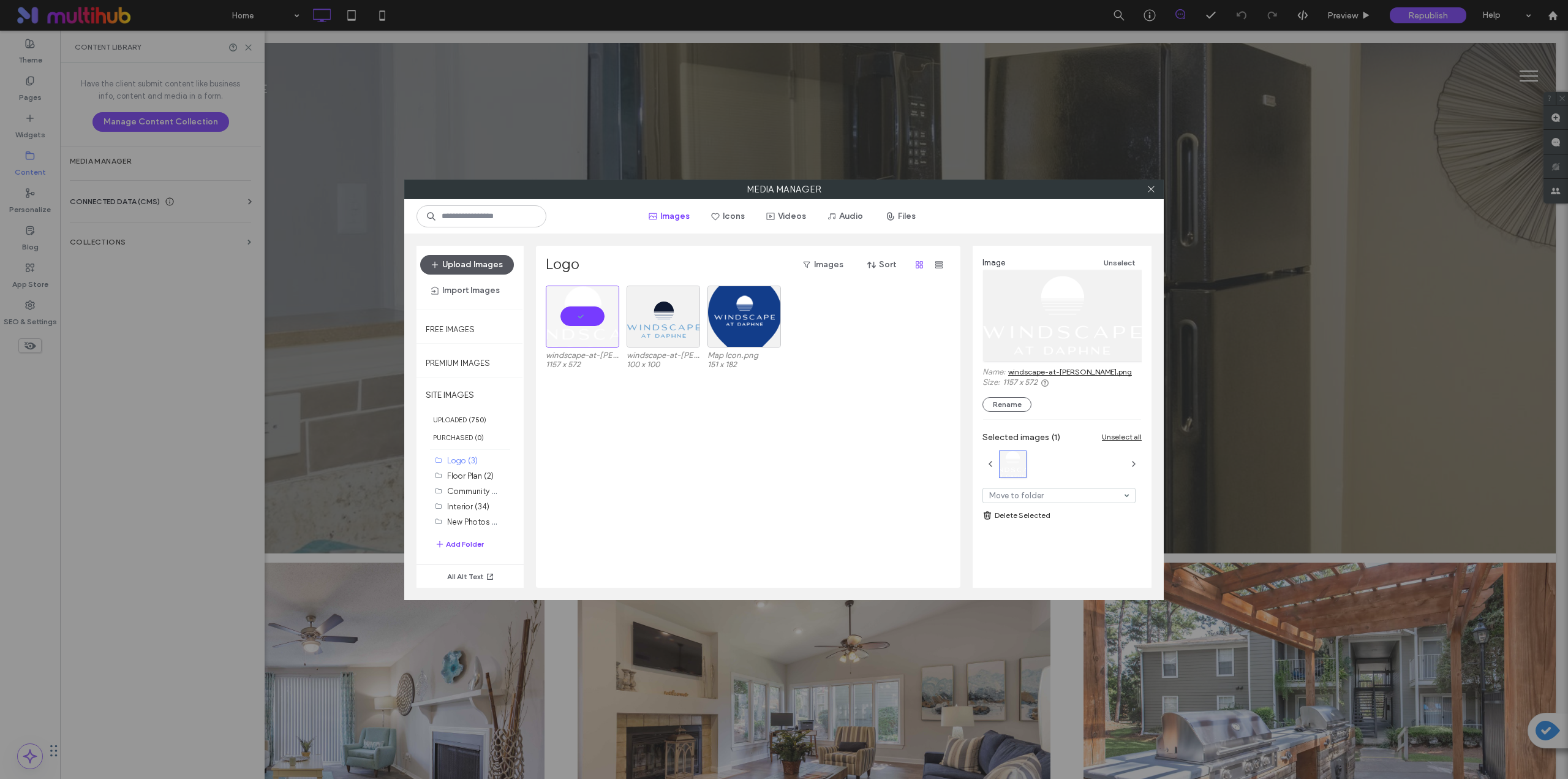
click at [496, 261] on button "Upload Images" at bounding box center [467, 265] width 94 height 20
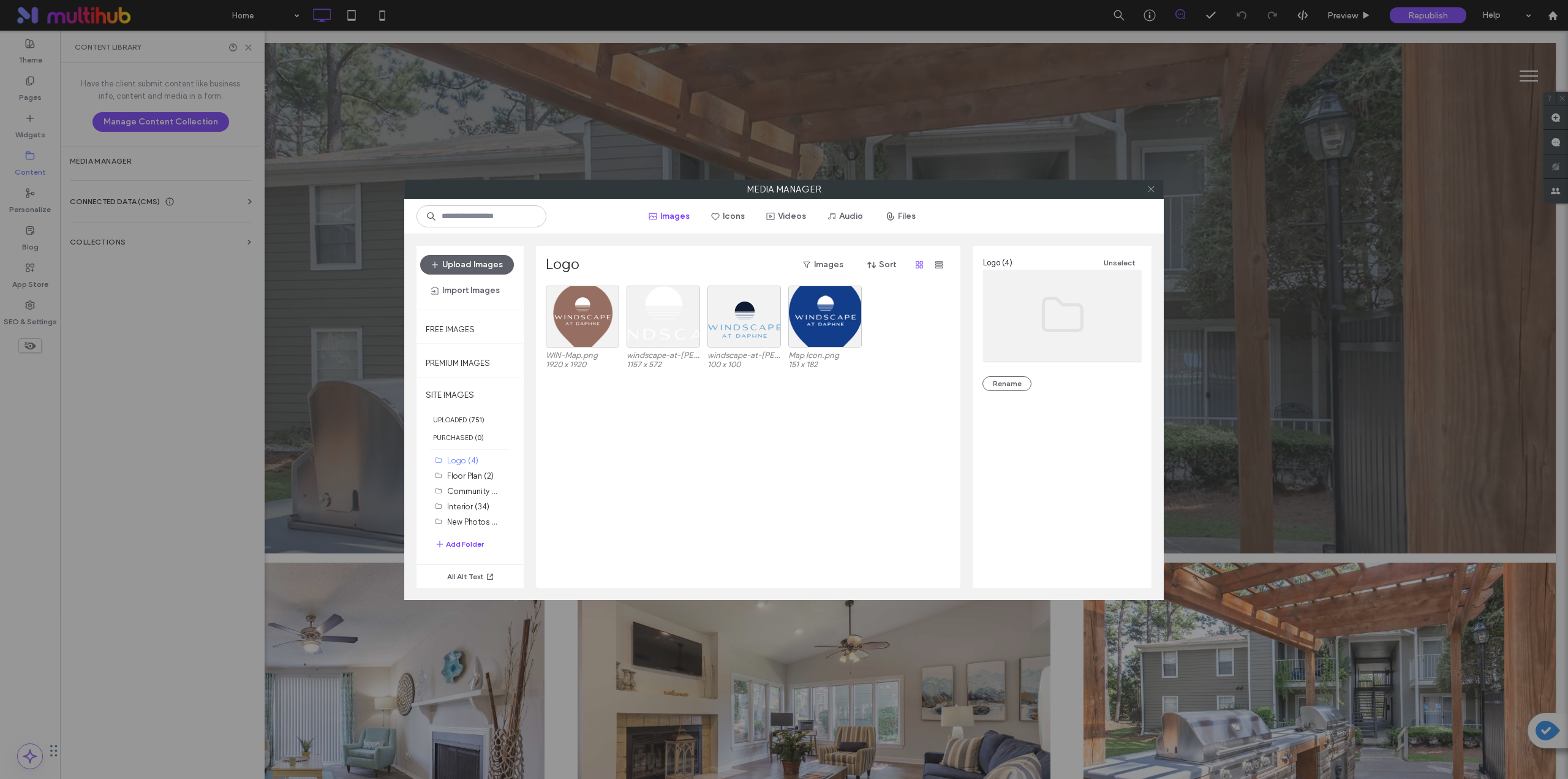
click at [789, 192] on icon at bounding box center [1151, 188] width 9 height 9
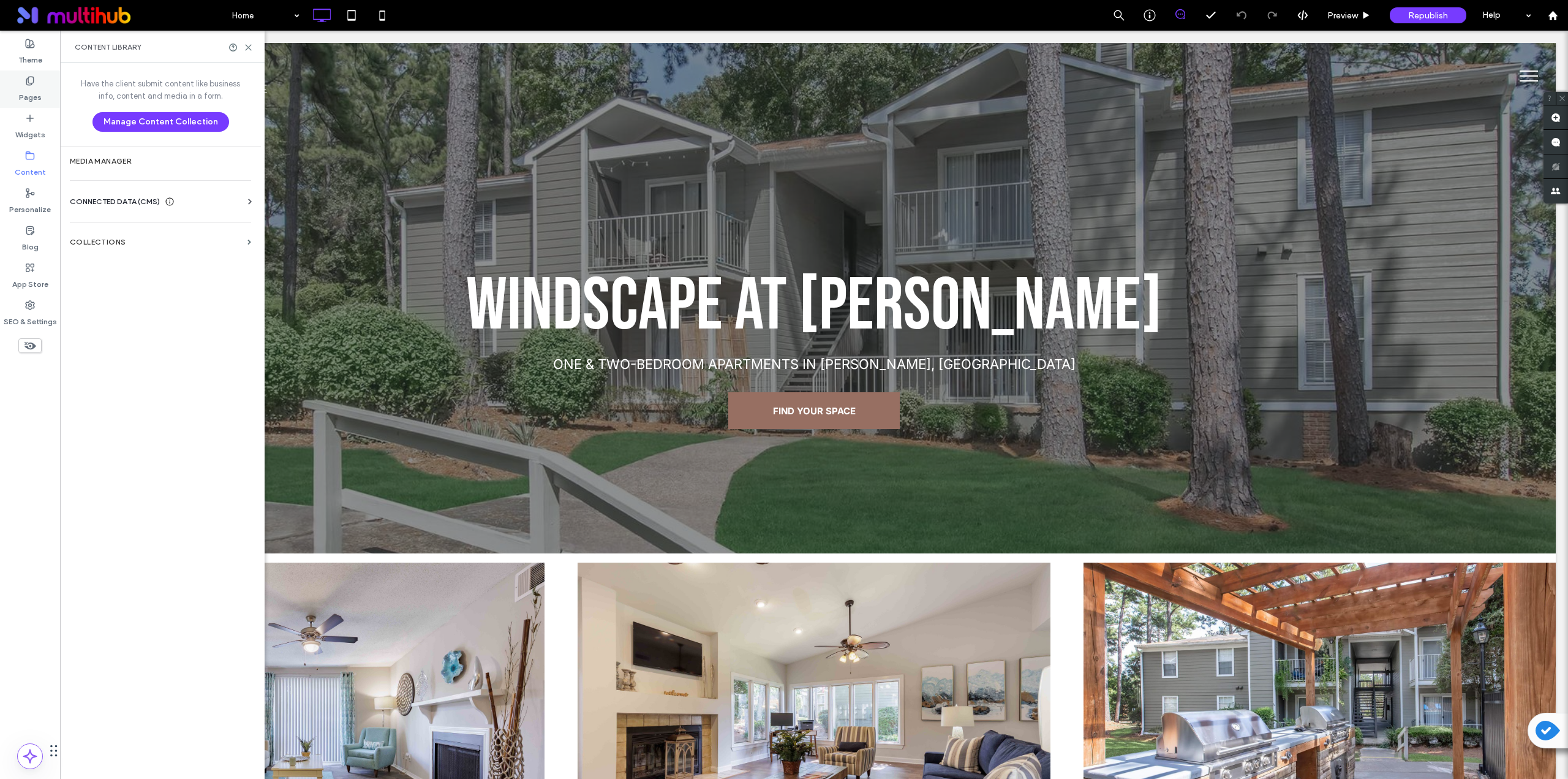
click at [28, 87] on label "Pages" at bounding box center [30, 94] width 22 height 17
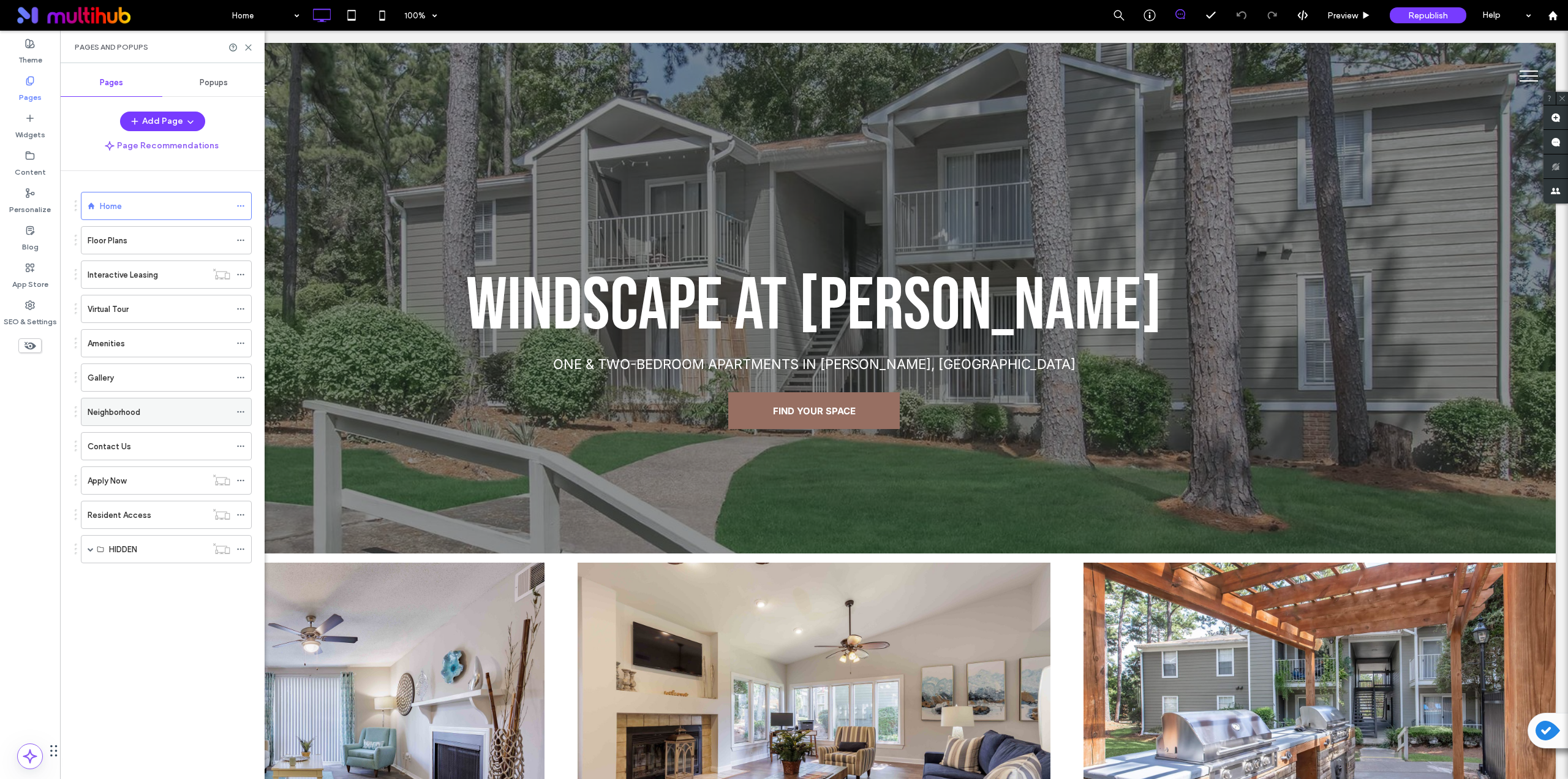
click at [122, 409] on label "Neighborhood" at bounding box center [113, 412] width 52 height 22
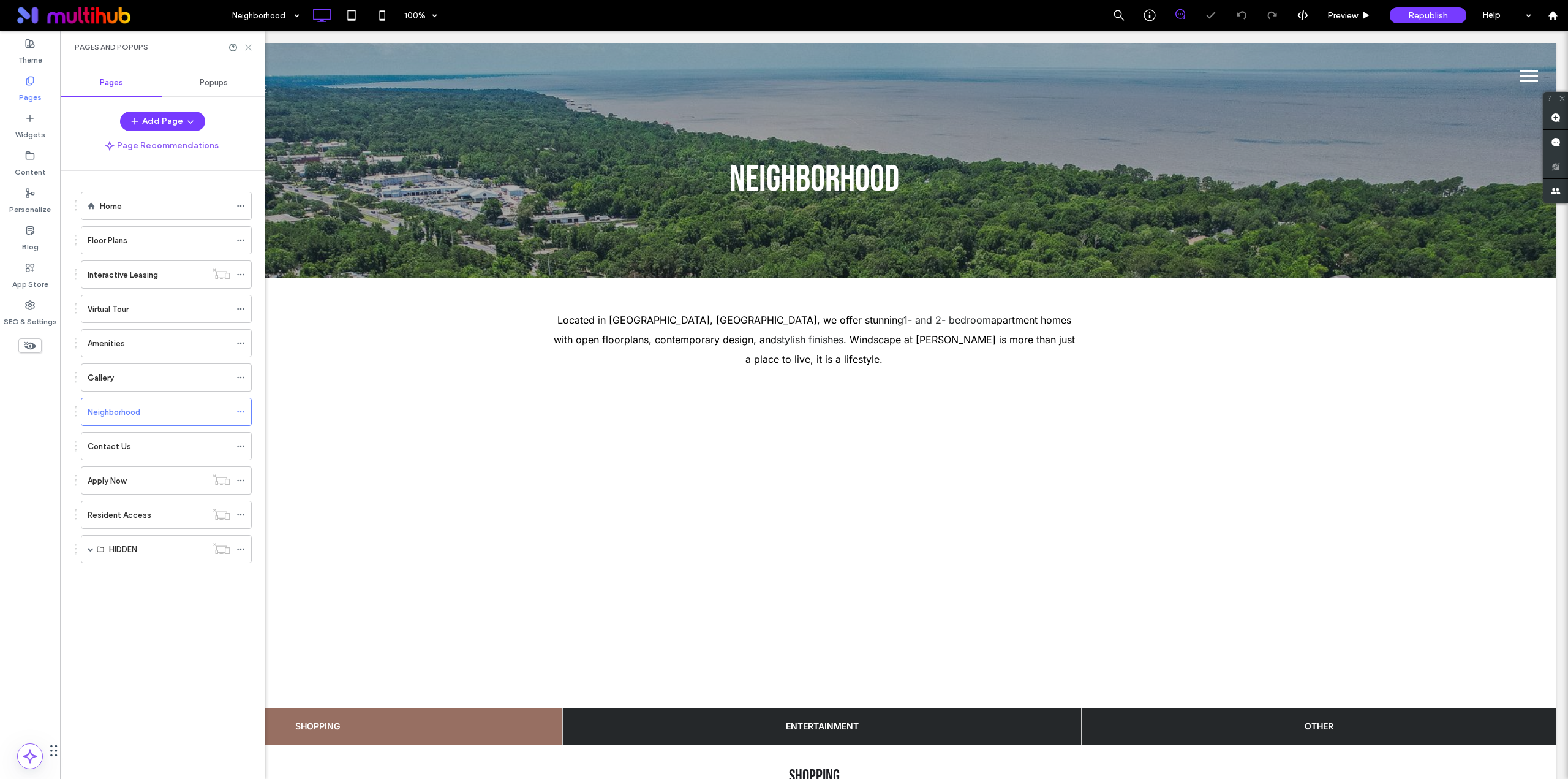
click at [250, 45] on use at bounding box center [248, 47] width 6 height 6
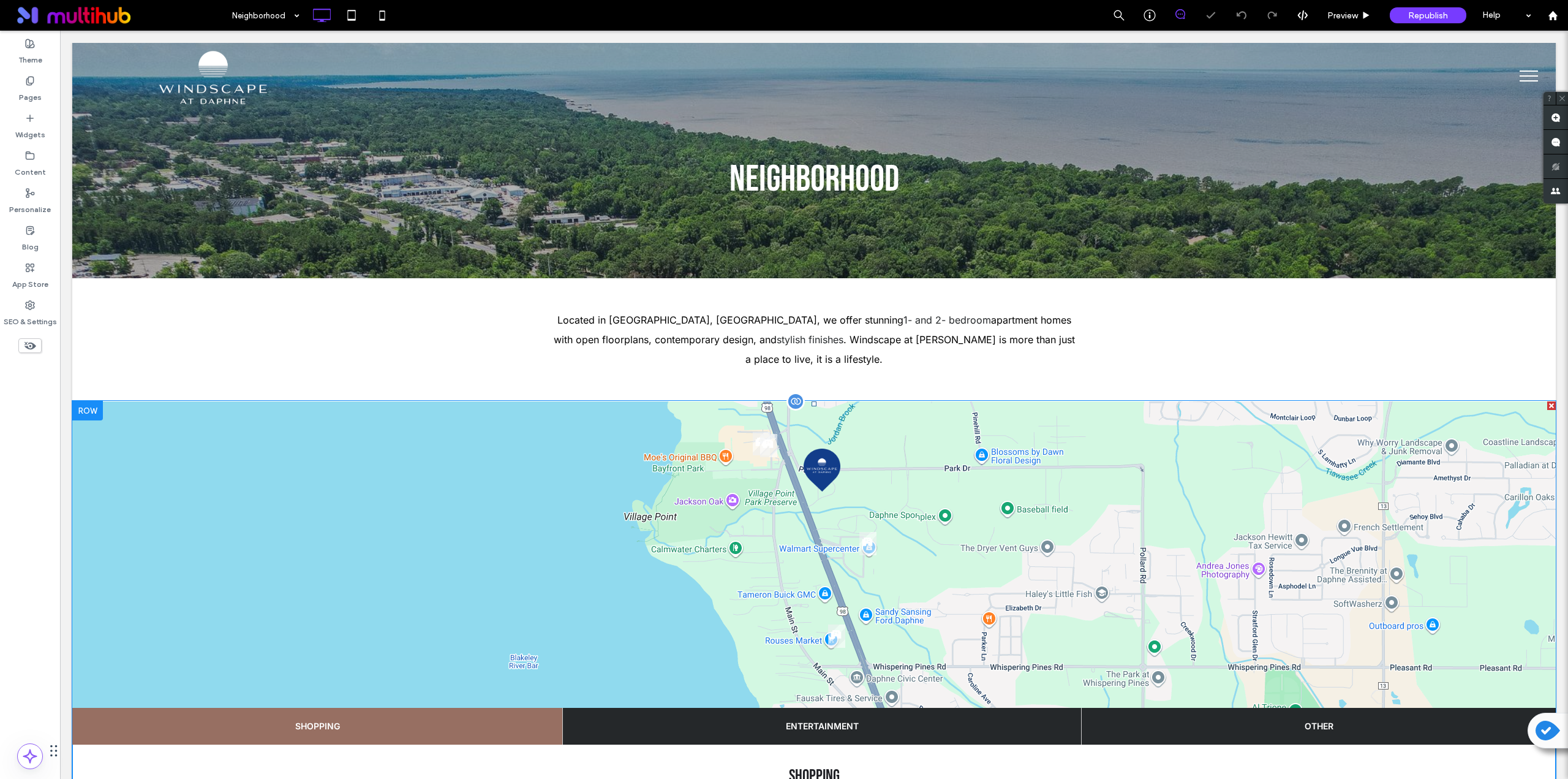
click at [496, 431] on span at bounding box center [814, 696] width 1484 height 589
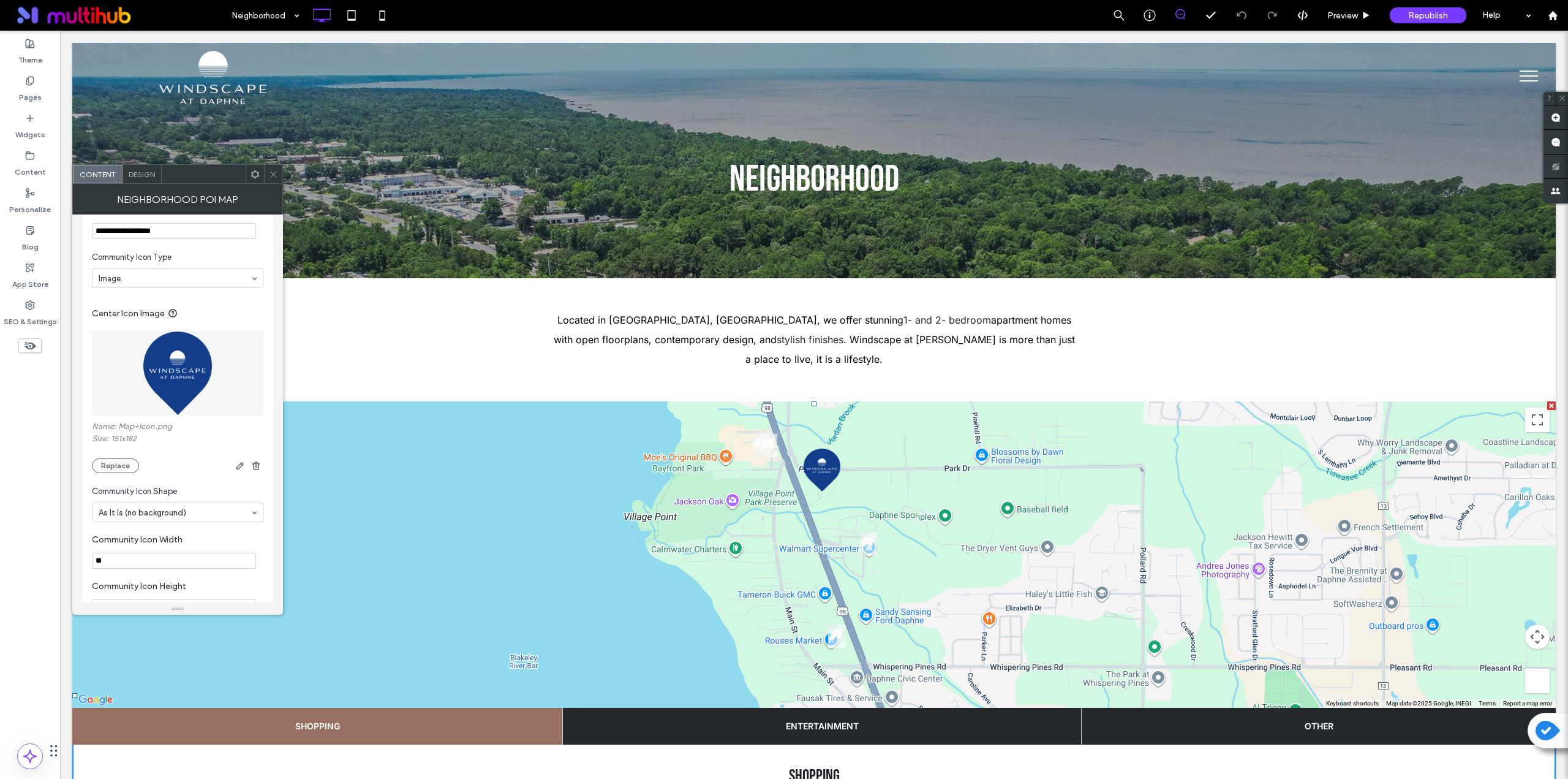
scroll to position [817, 0]
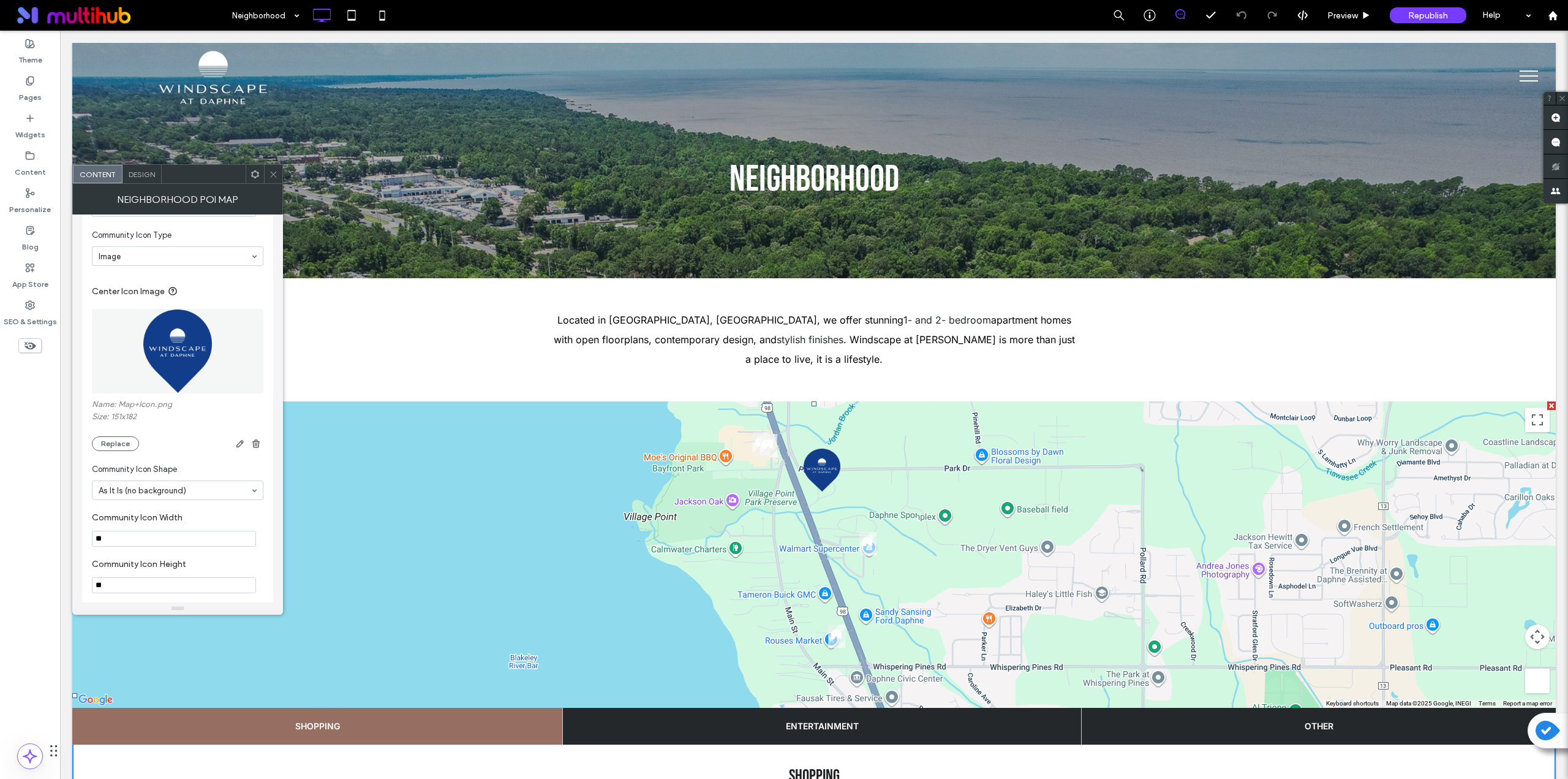
click at [167, 336] on img at bounding box center [177, 352] width 71 height 85
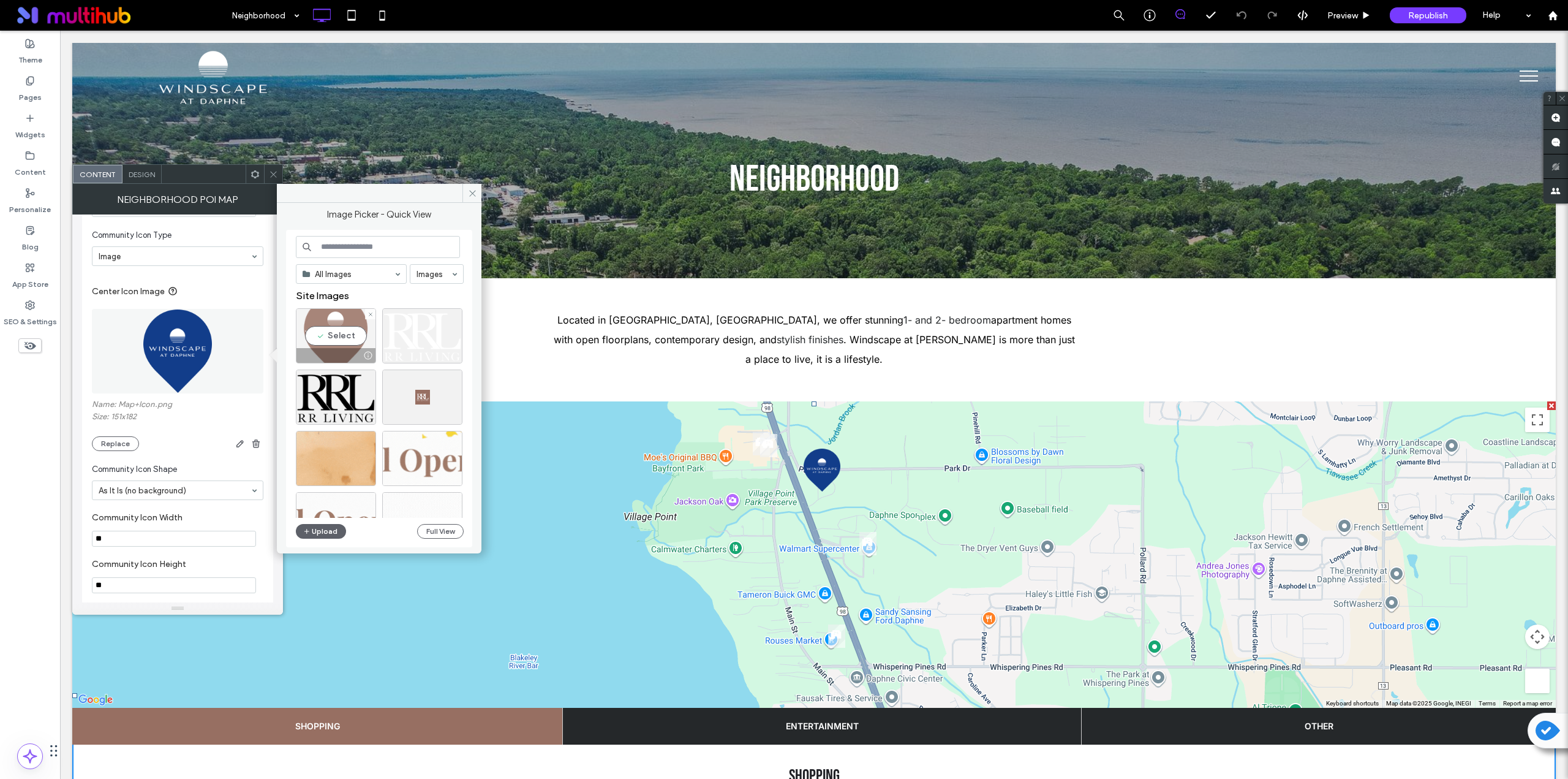
click at [331, 340] on div "Select" at bounding box center [336, 336] width 80 height 55
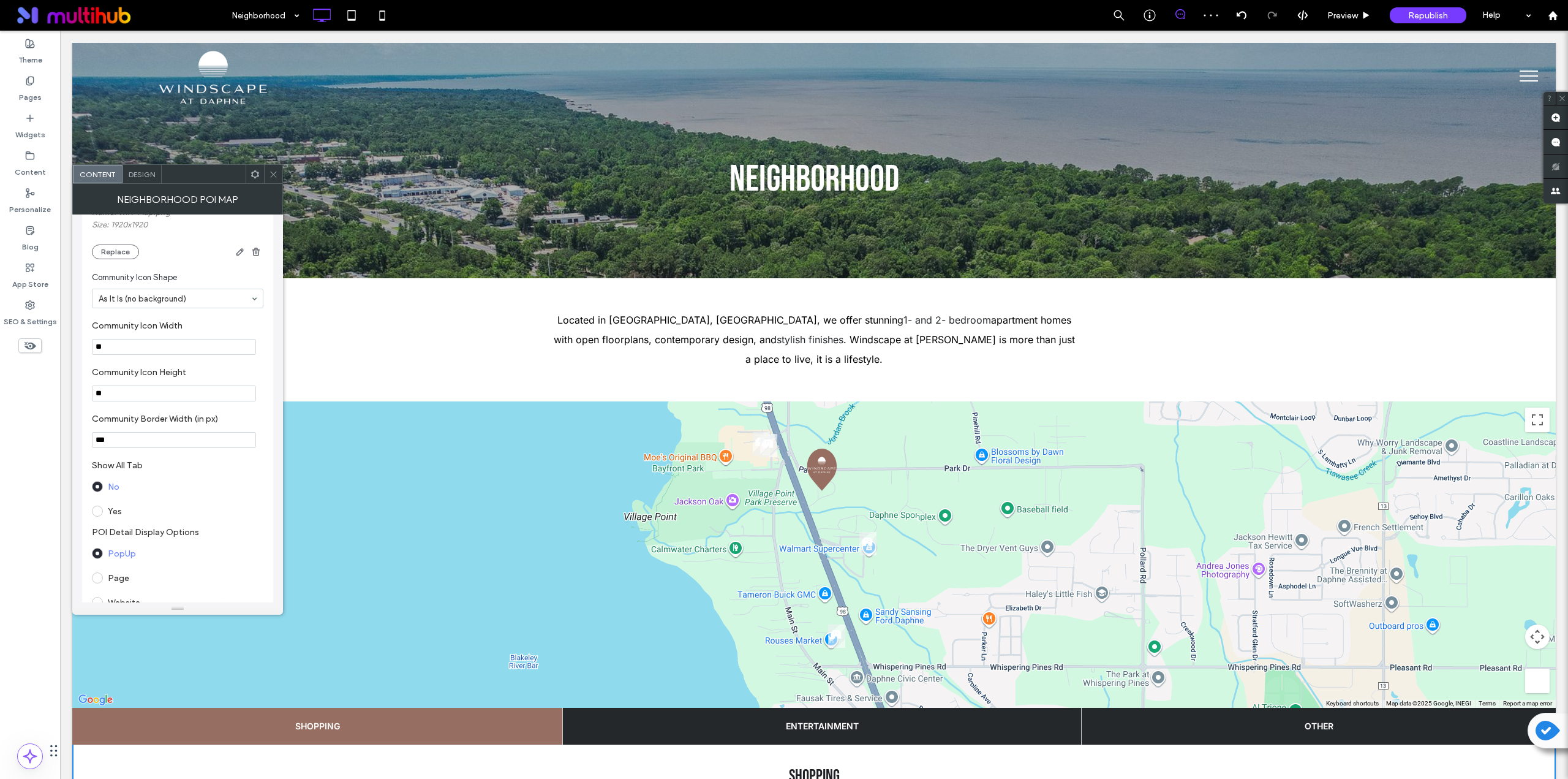
scroll to position [1021, 0]
drag, startPoint x: 112, startPoint y: 335, endPoint x: 44, endPoint y: 332, distance: 68.1
click at [44, 332] on body ".wqwq-1{fill:#231f20;} .cls-1q, .cls-2q { fill-rule: evenodd; } .cls-2q { fill:…" at bounding box center [784, 389] width 1568 height 779
type input "**"
drag, startPoint x: 167, startPoint y: 413, endPoint x: 64, endPoint y: 375, distance: 109.8
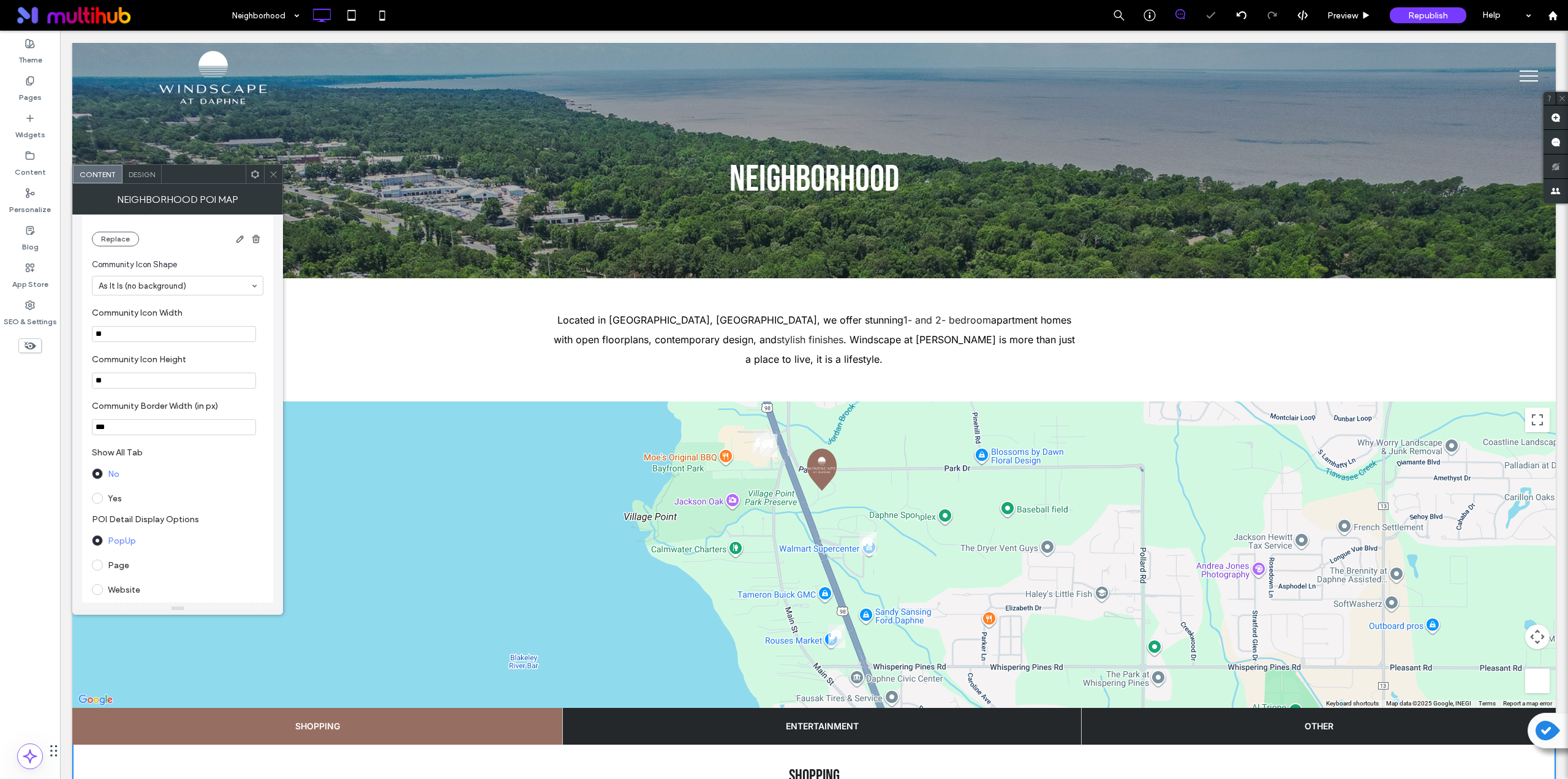
type input "**"
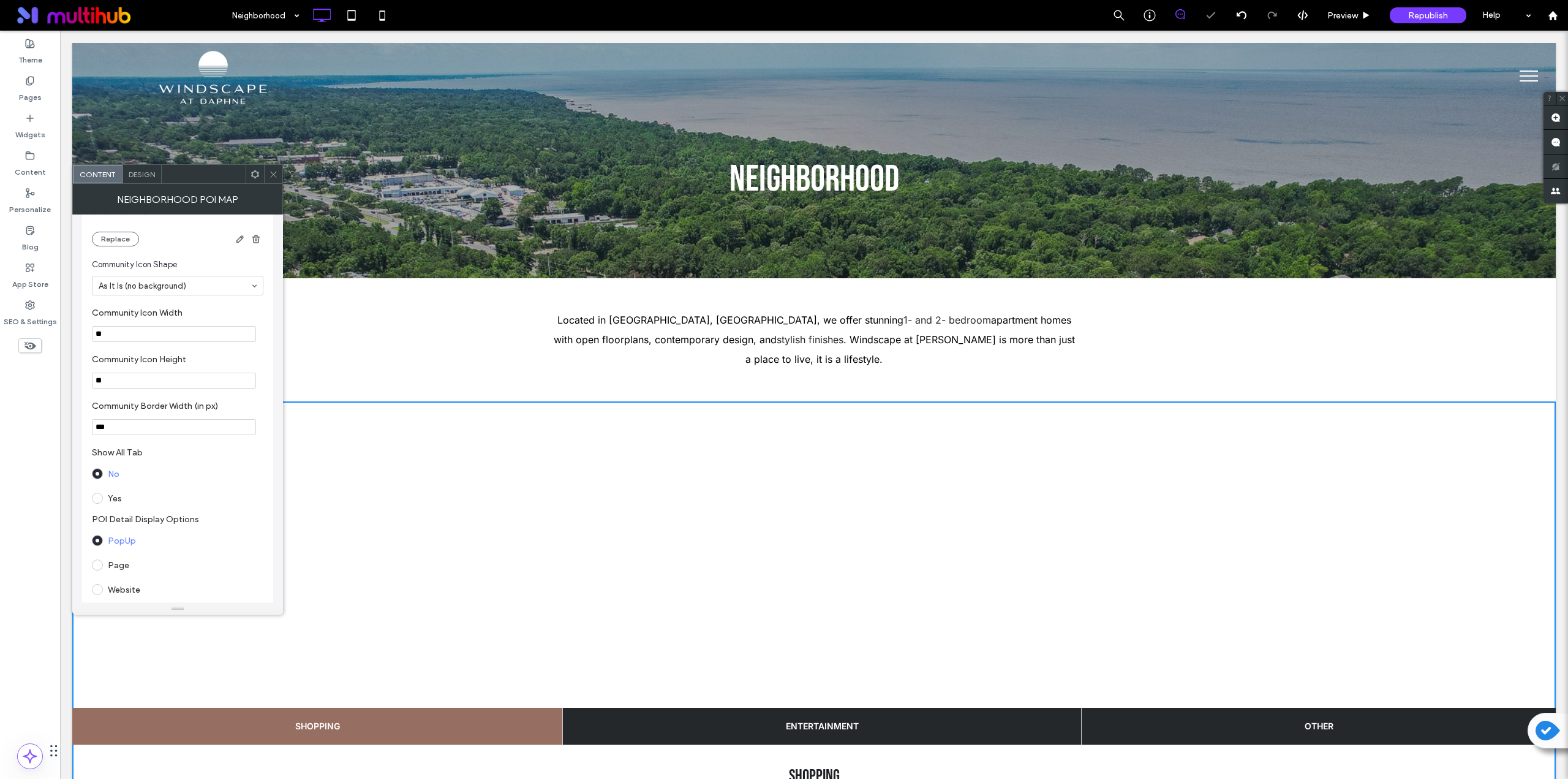
click at [101, 355] on section "Community Icon Height **" at bounding box center [177, 372] width 172 height 47
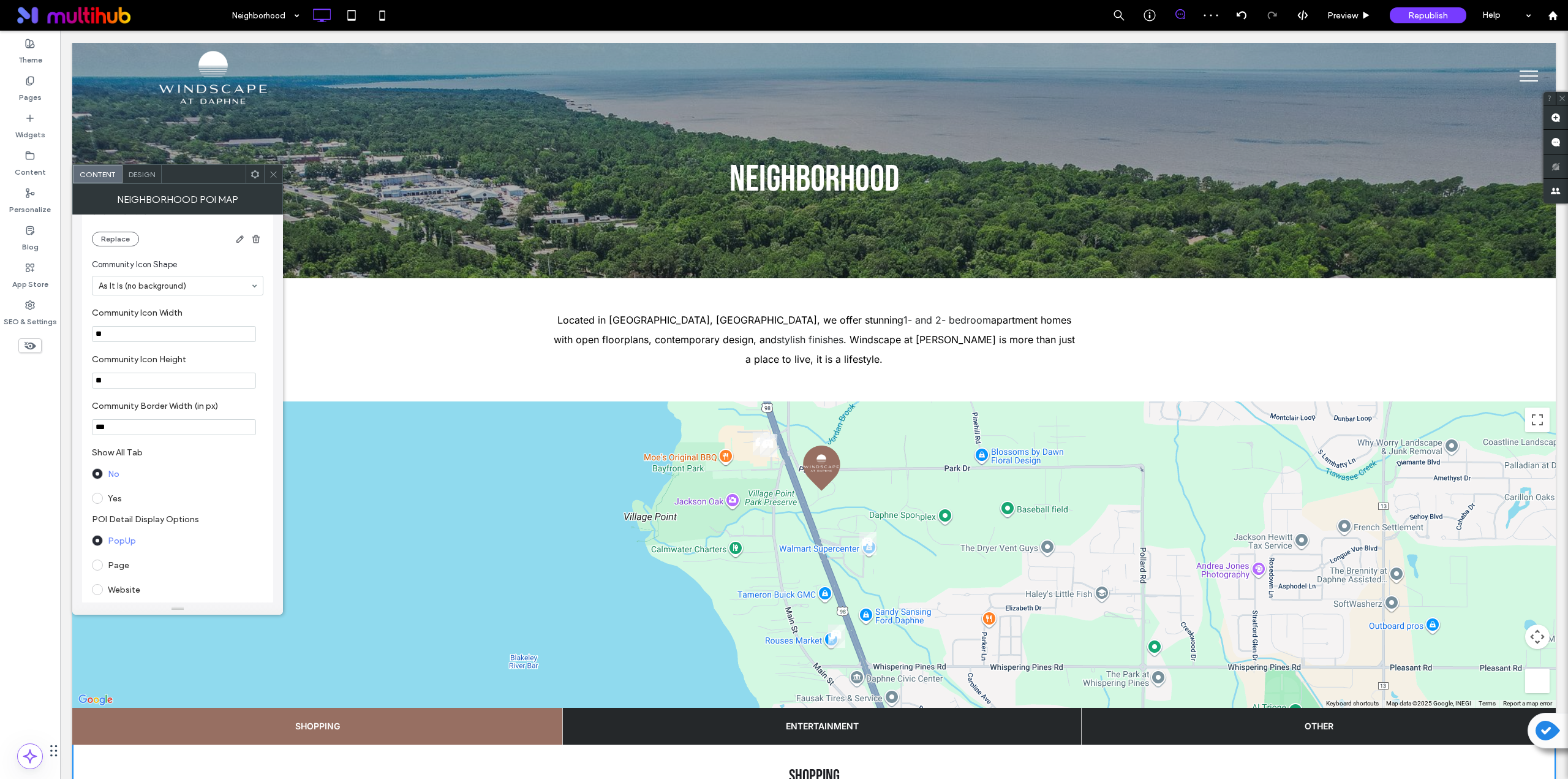
click at [273, 177] on icon at bounding box center [273, 174] width 9 height 9
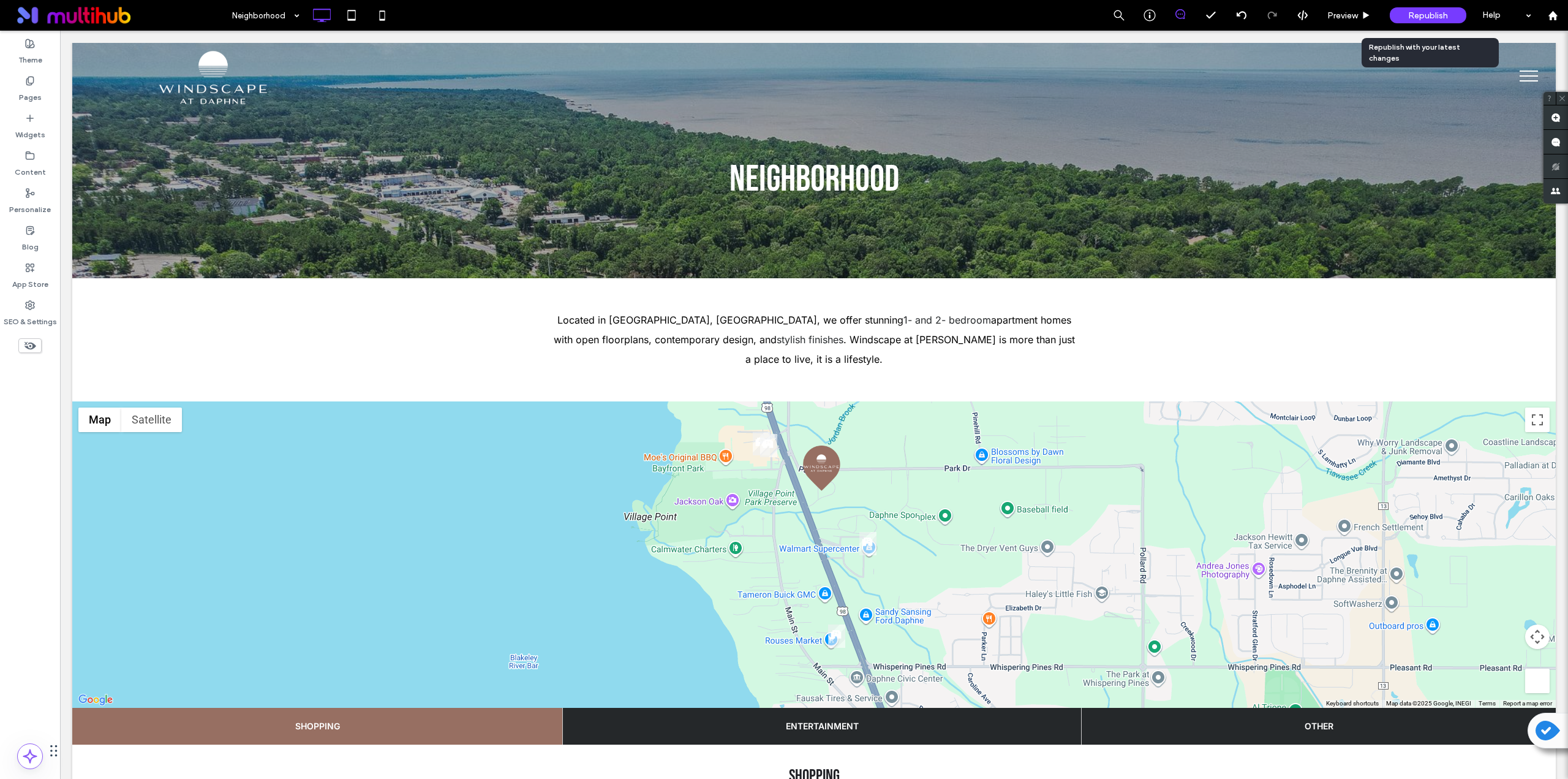
click at [789, 7] on div "Republish" at bounding box center [1428, 15] width 77 height 16
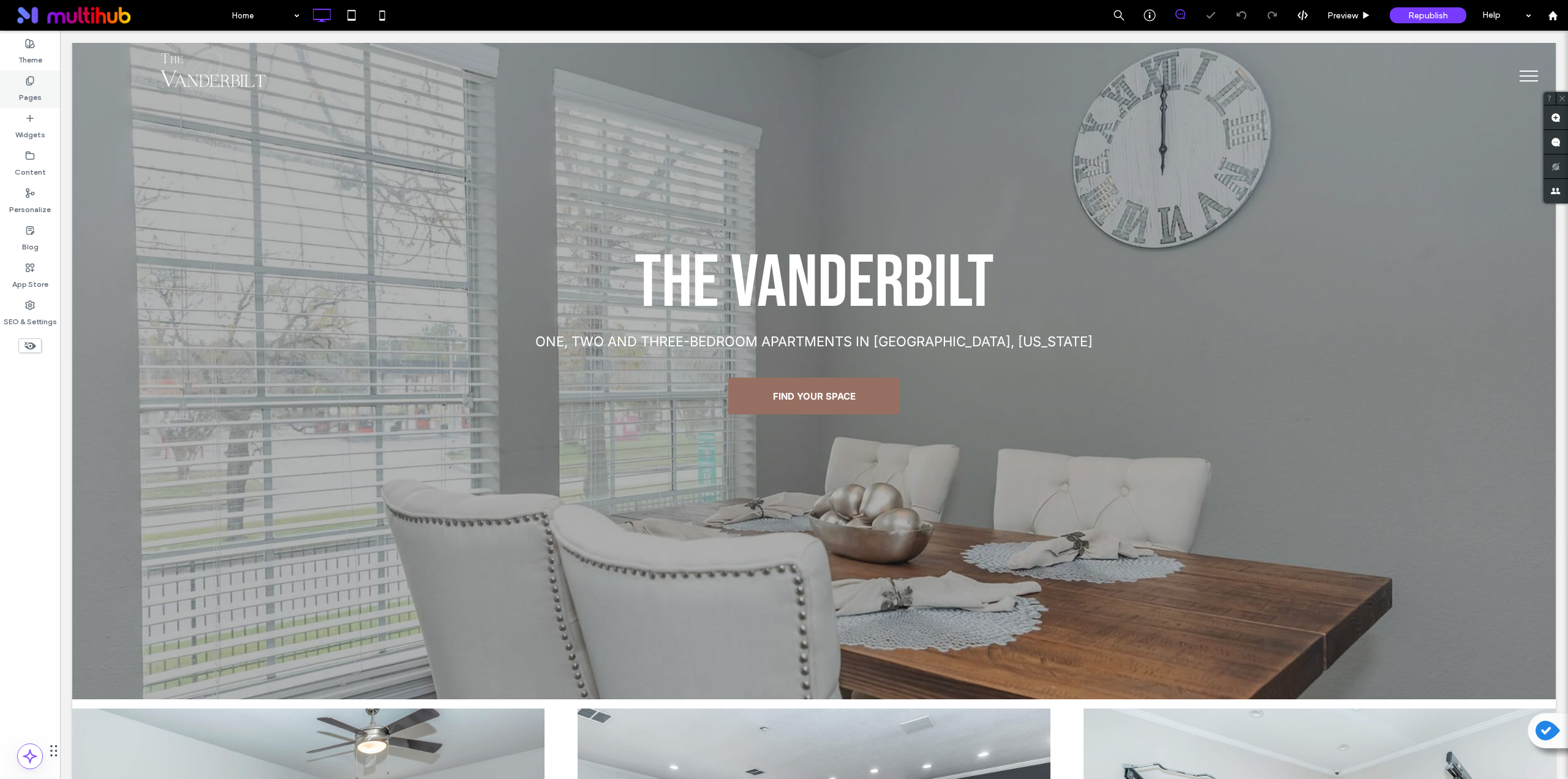
click at [36, 97] on label "Pages" at bounding box center [30, 94] width 22 height 17
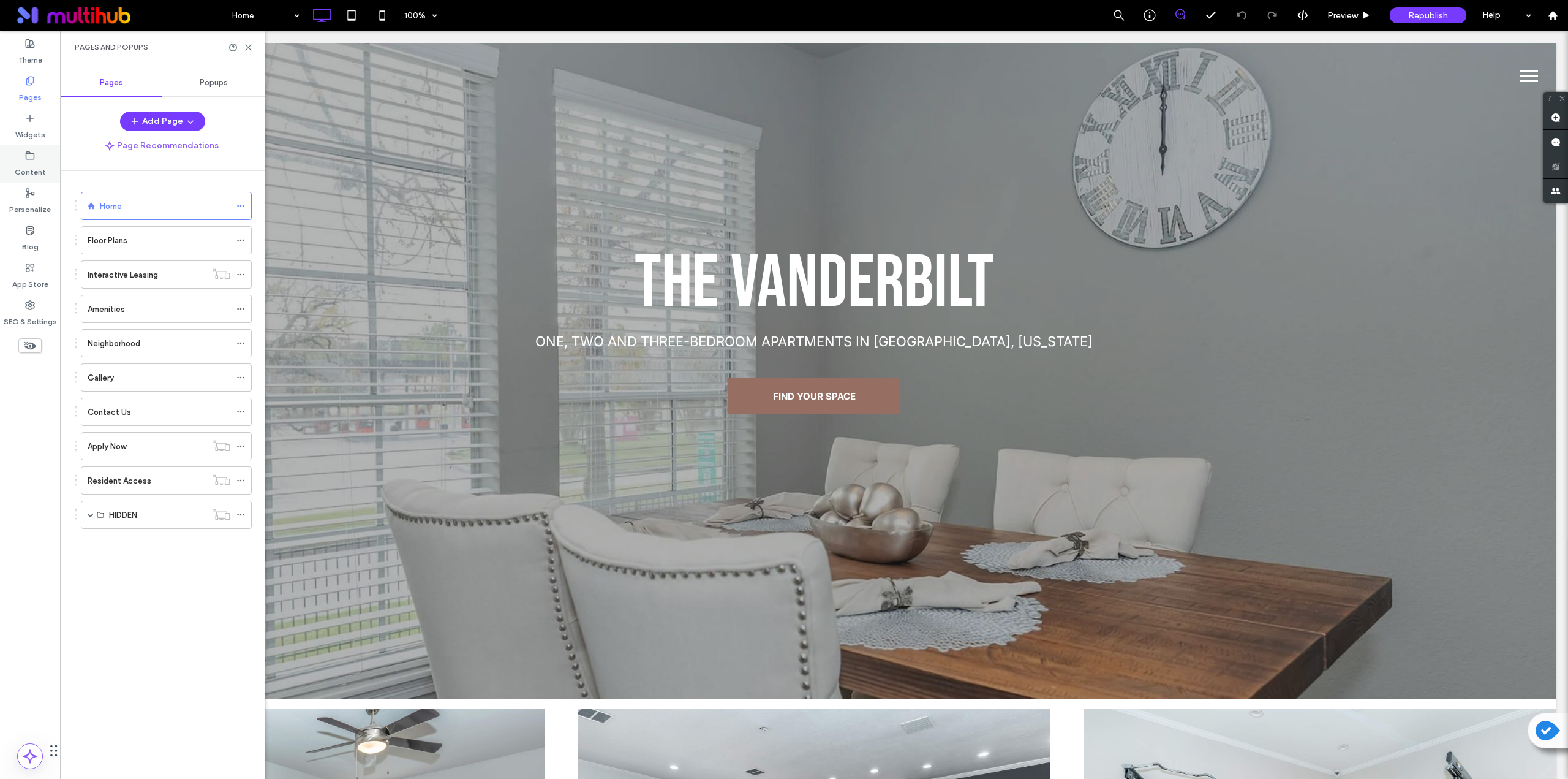
click at [37, 163] on label "Content" at bounding box center [31, 169] width 32 height 17
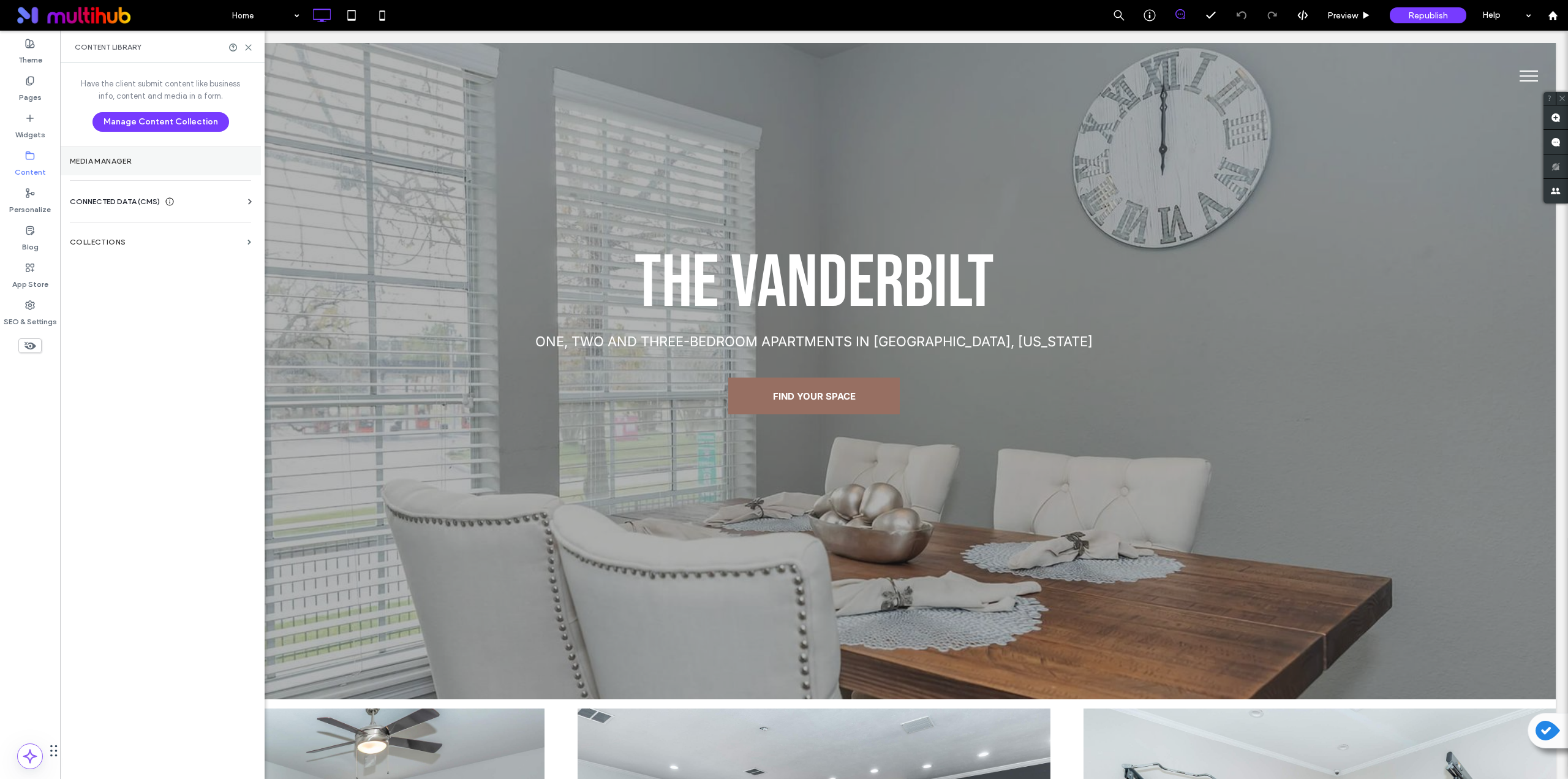
click at [119, 167] on section "Media Manager" at bounding box center [160, 162] width 201 height 28
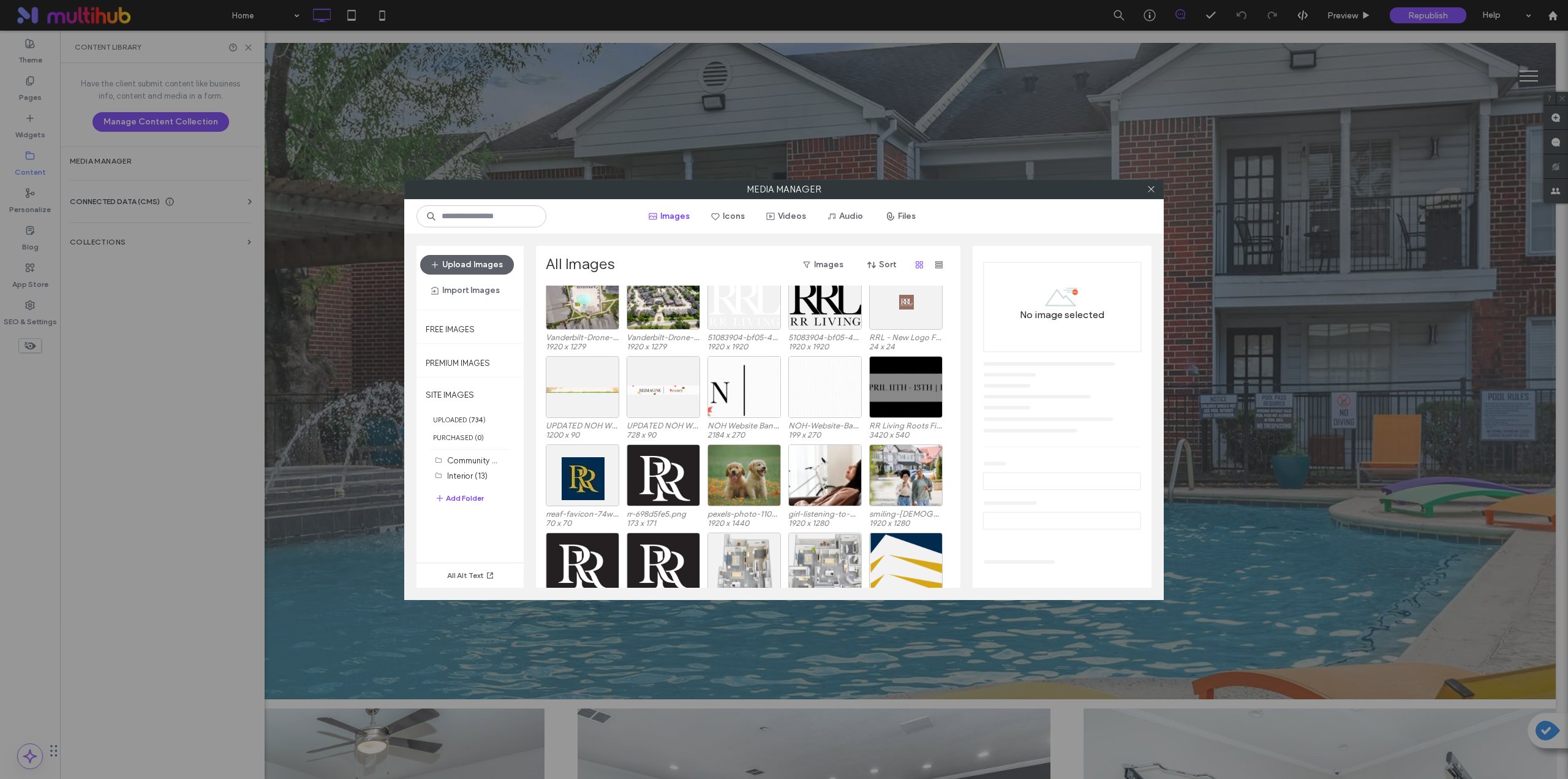
scroll to position [700, 0]
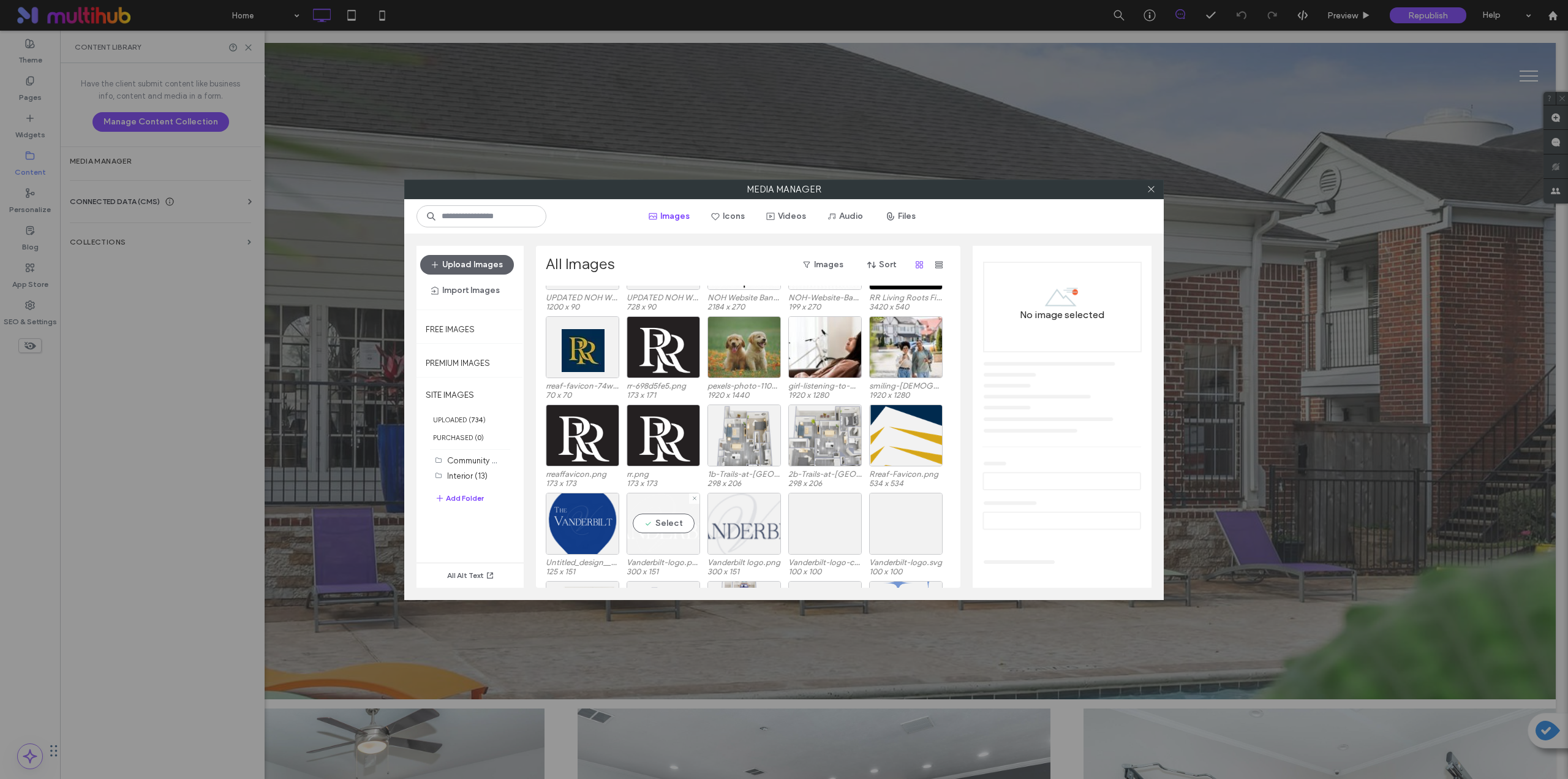
click at [674, 431] on div "Select" at bounding box center [664, 523] width 73 height 62
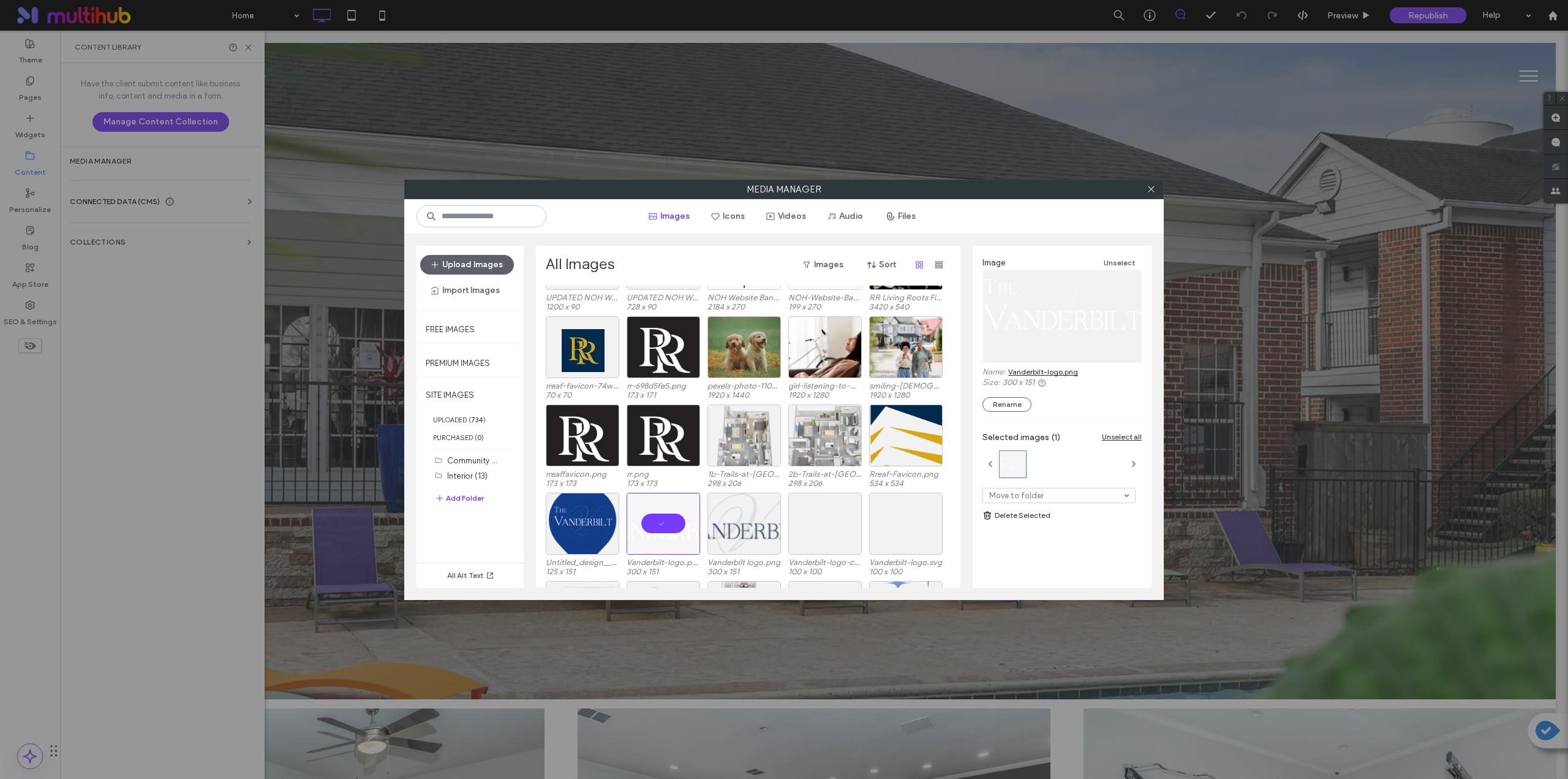
click at [789, 373] on link "Vanderbilt-logo.png" at bounding box center [1043, 372] width 70 height 9
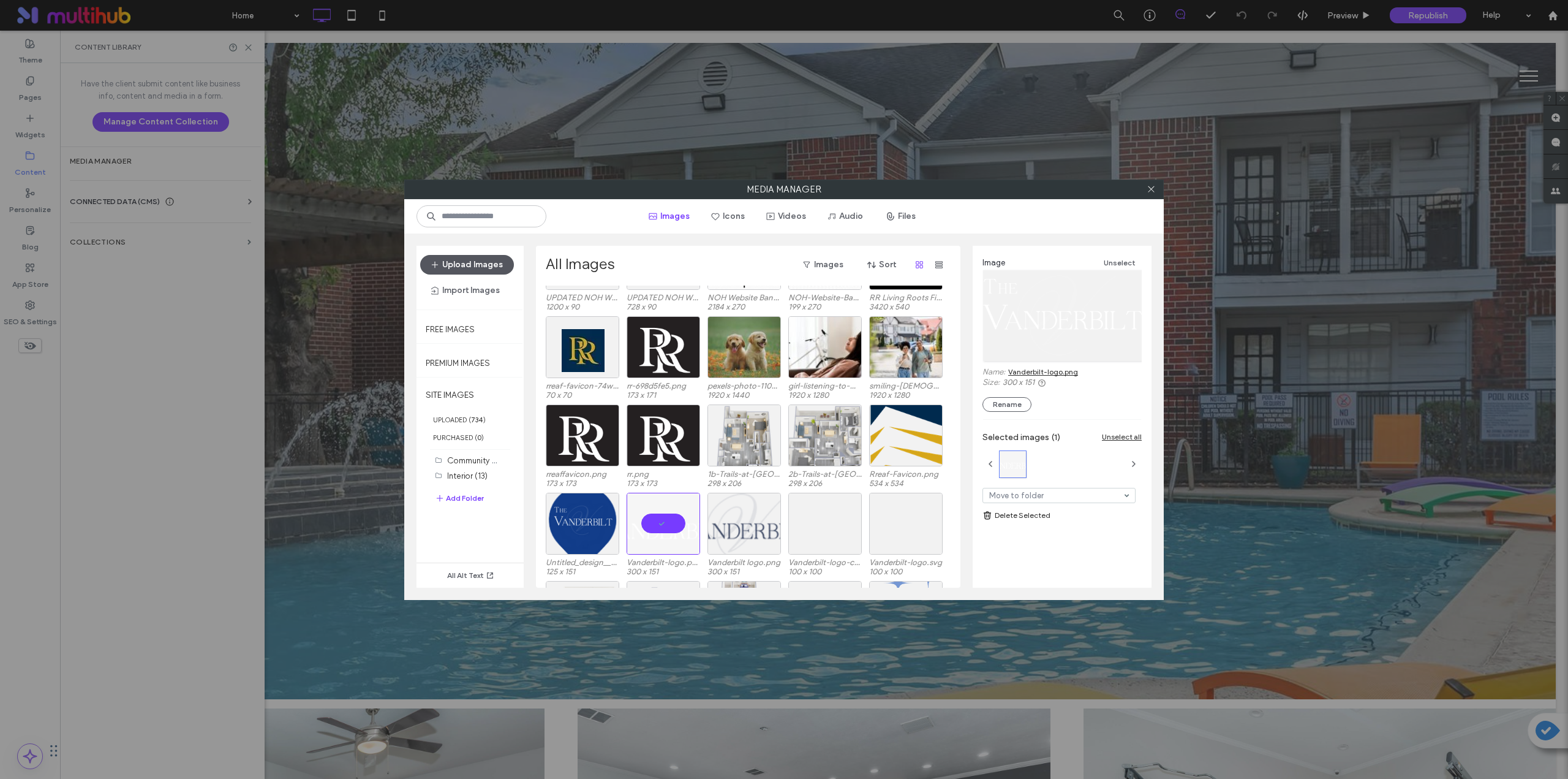
click at [492, 266] on button "Upload Images" at bounding box center [467, 265] width 94 height 20
click at [470, 392] on label "SITE IMAGES" at bounding box center [470, 395] width 107 height 31
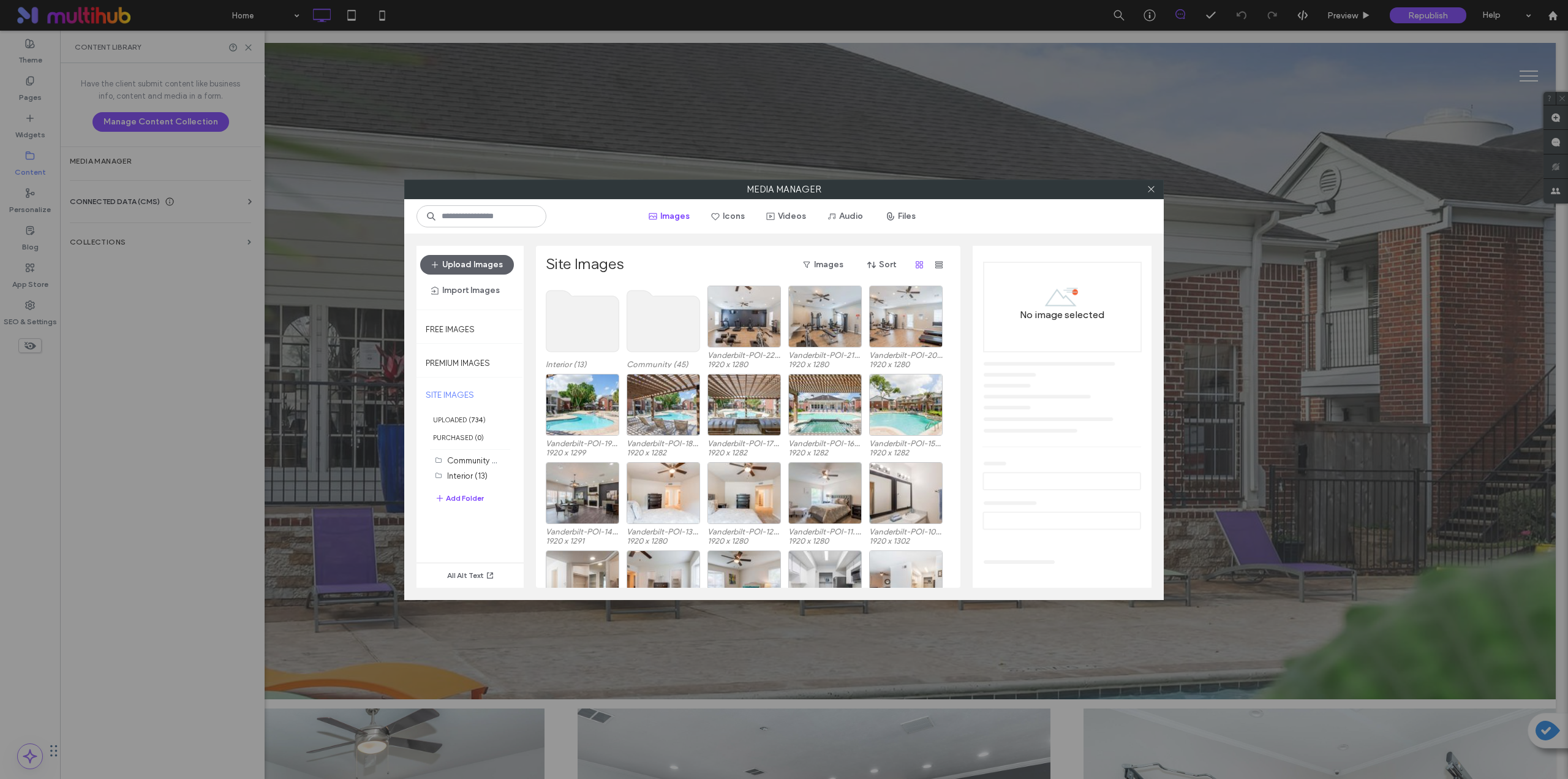
click at [582, 325] on use at bounding box center [583, 322] width 73 height 62
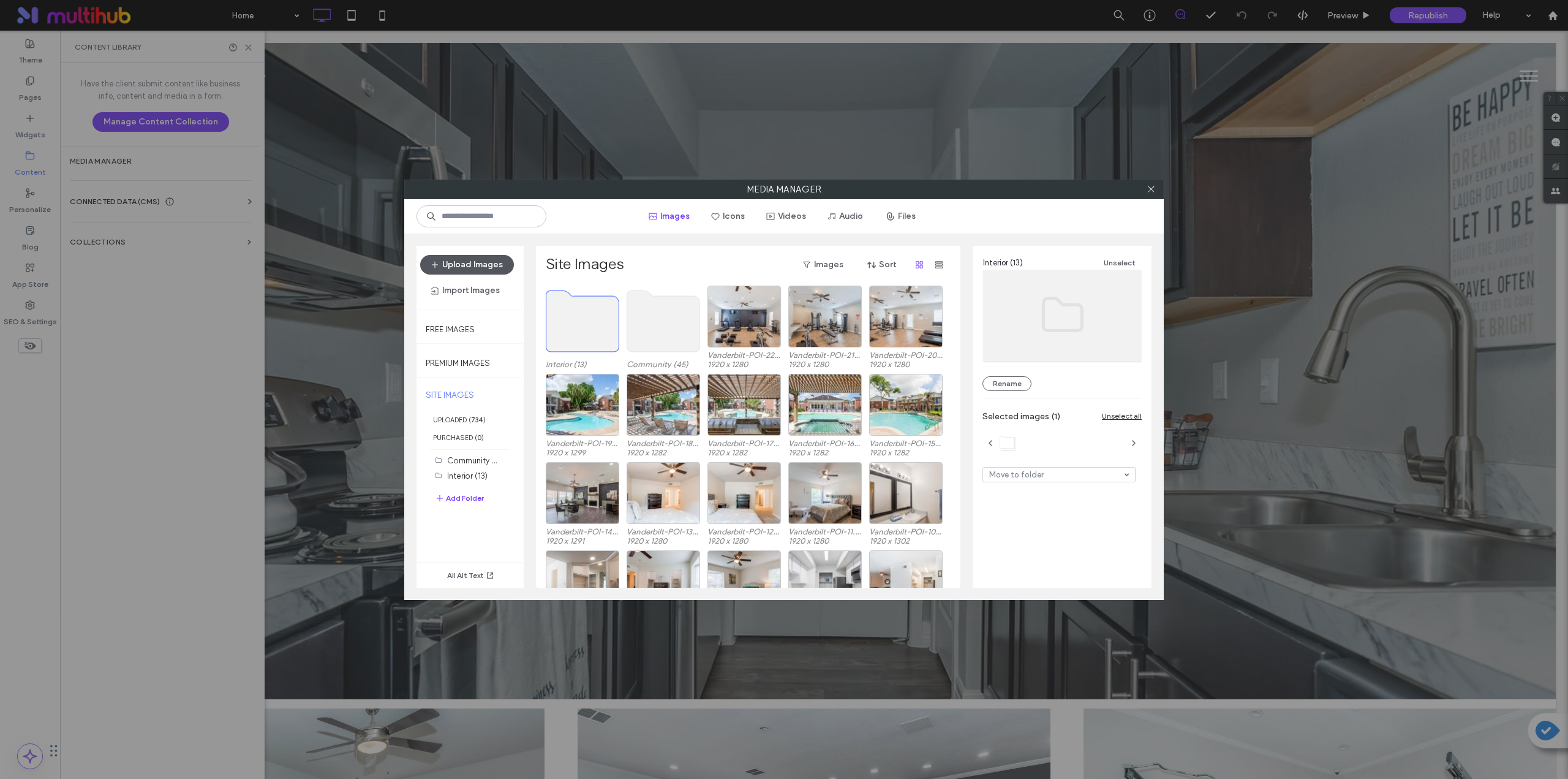
click at [461, 273] on button "Upload Images" at bounding box center [467, 265] width 94 height 20
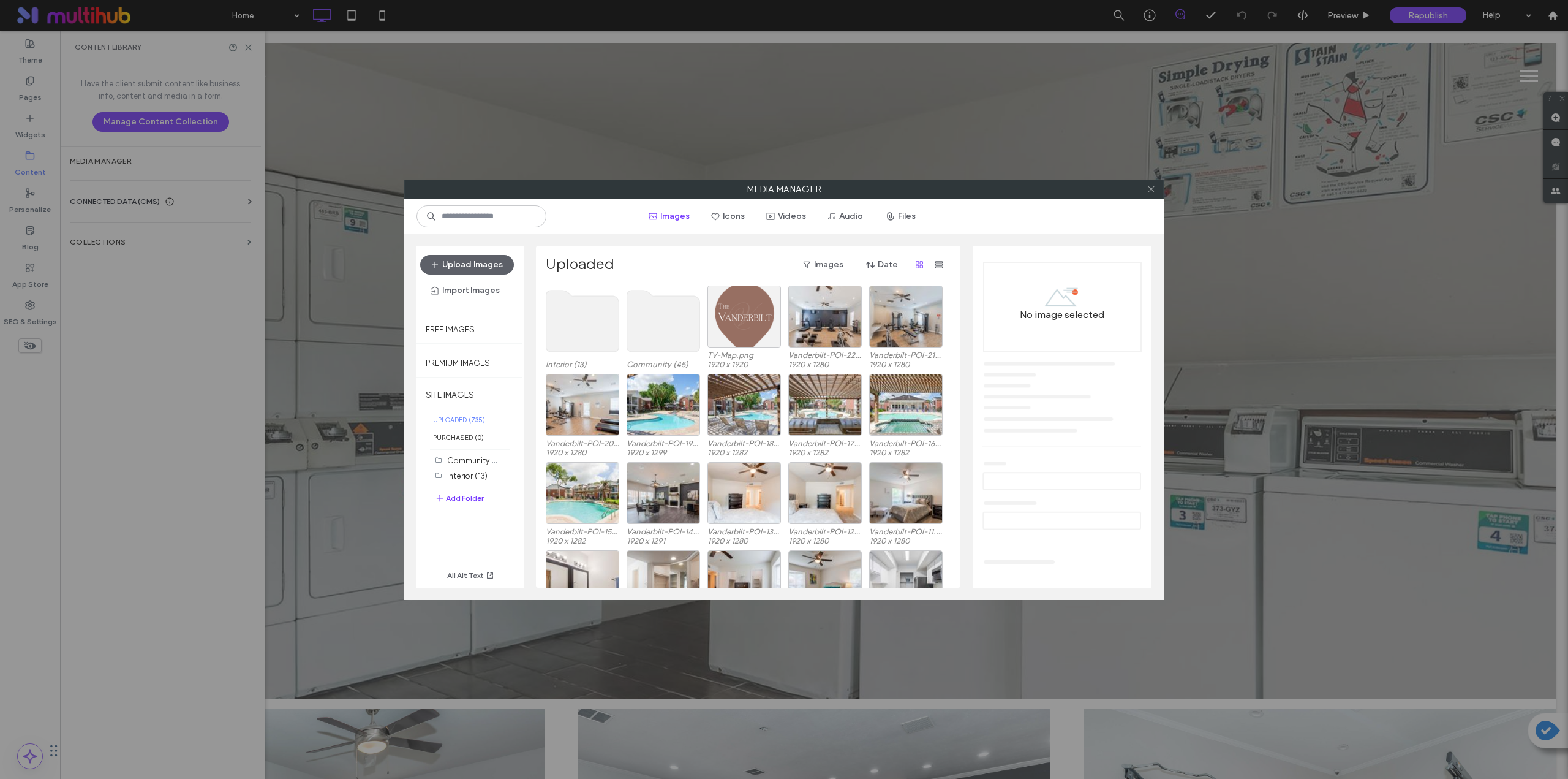
click at [789, 194] on span at bounding box center [1151, 189] width 9 height 18
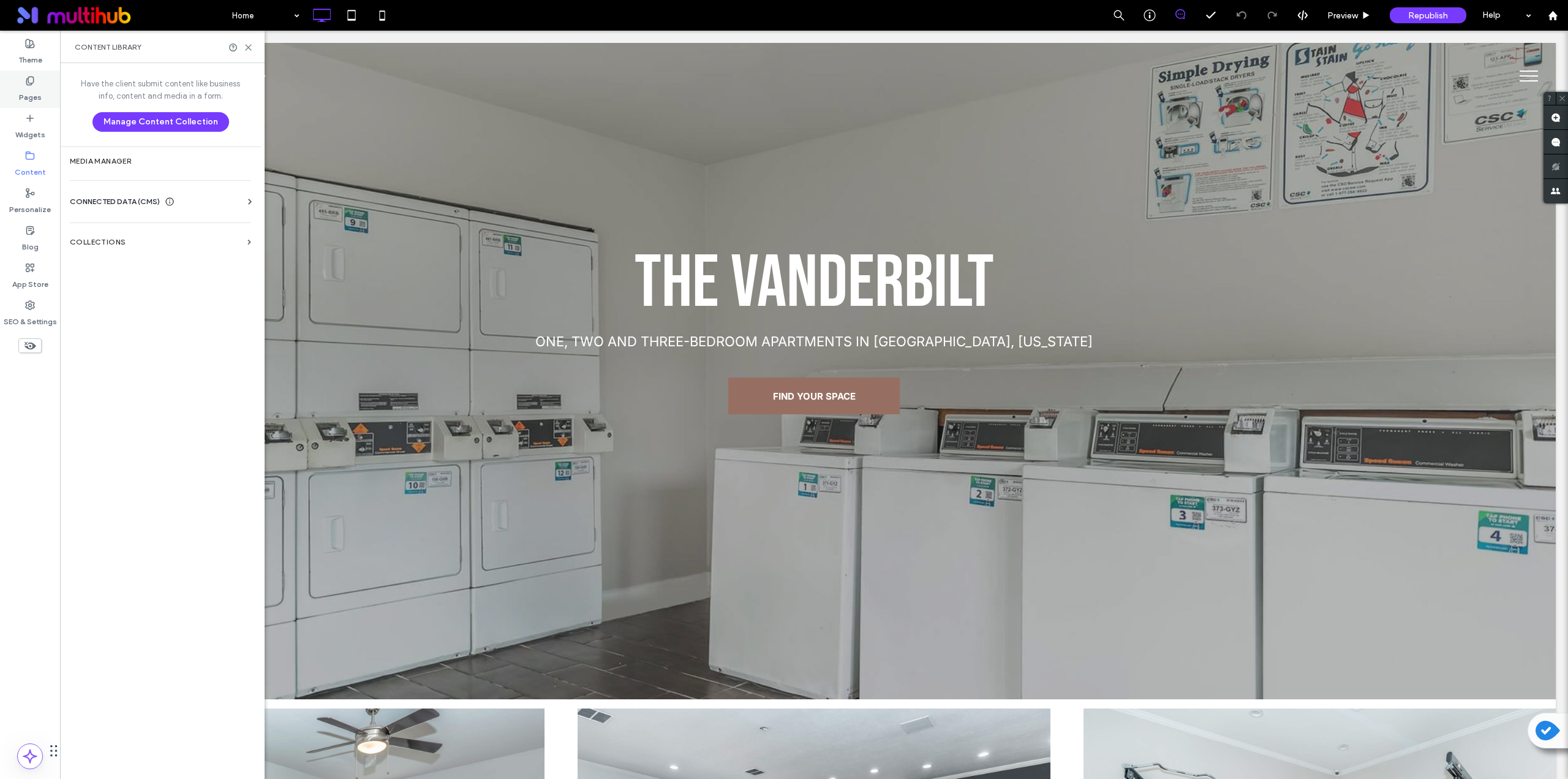
click at [32, 93] on label "Pages" at bounding box center [30, 94] width 22 height 17
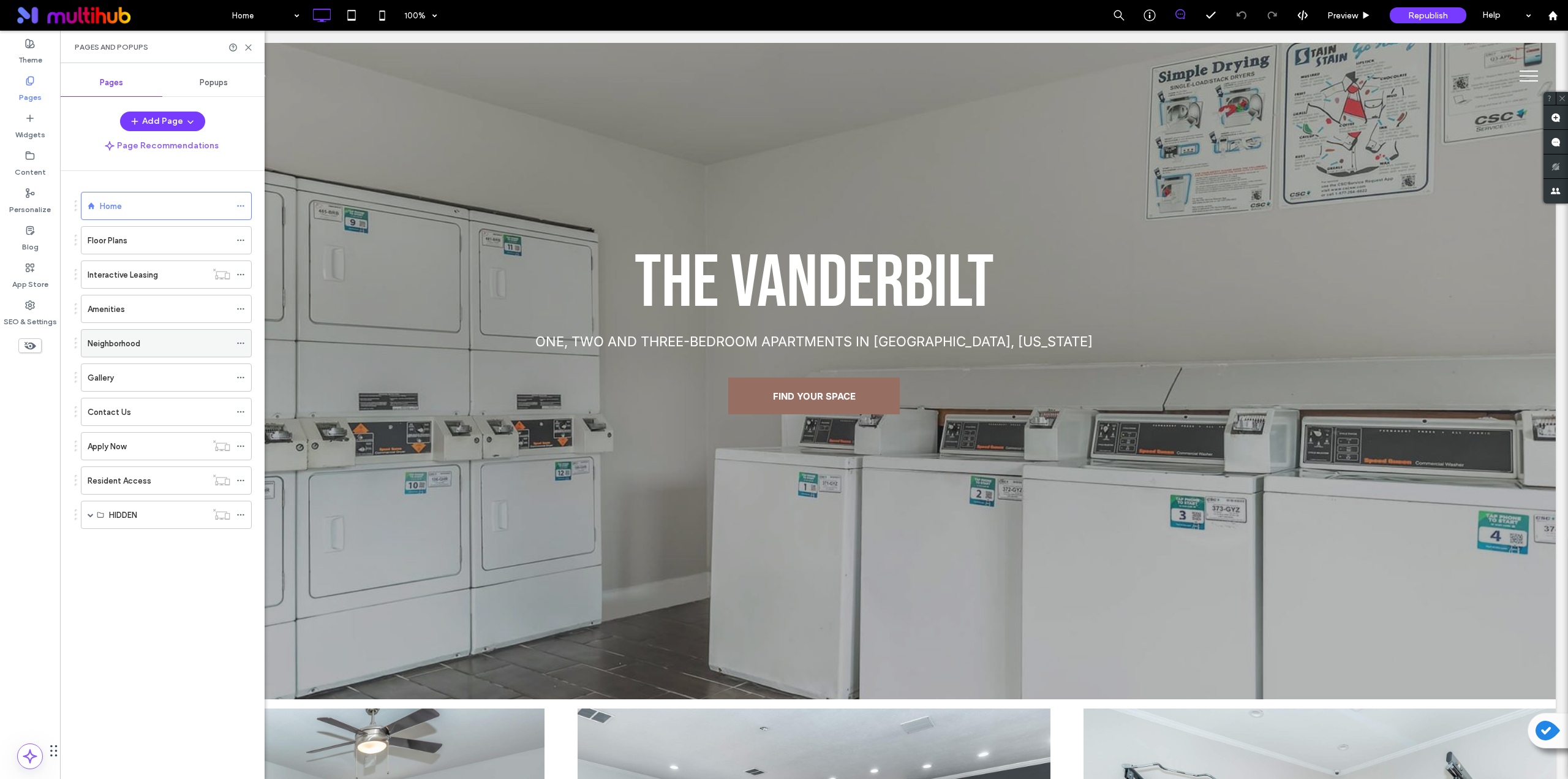
click at [124, 344] on label "Neighborhood" at bounding box center [113, 343] width 52 height 22
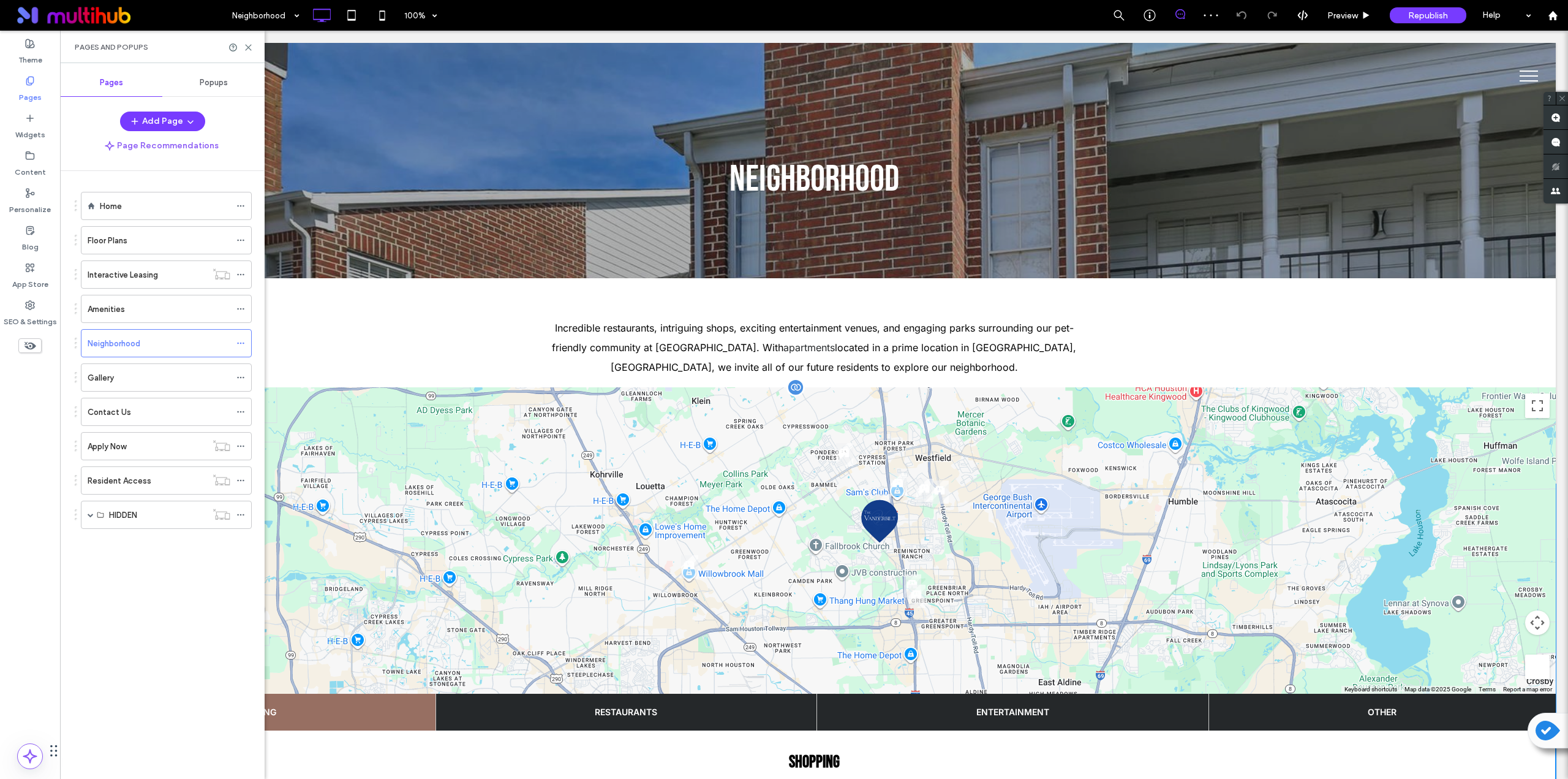
click at [513, 431] on span at bounding box center [814, 682] width 1484 height 589
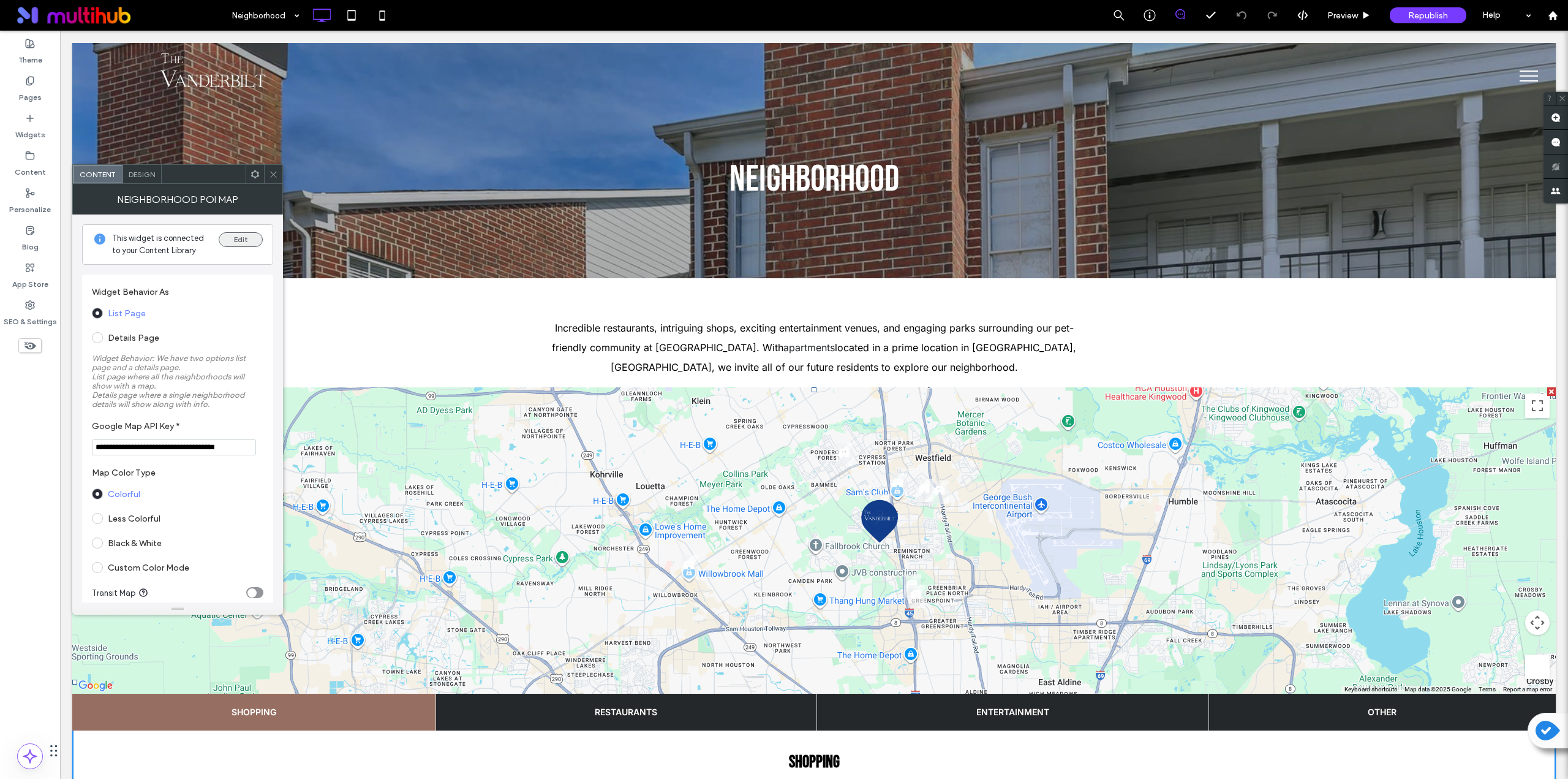
click at [241, 245] on button "Edit" at bounding box center [241, 240] width 44 height 15
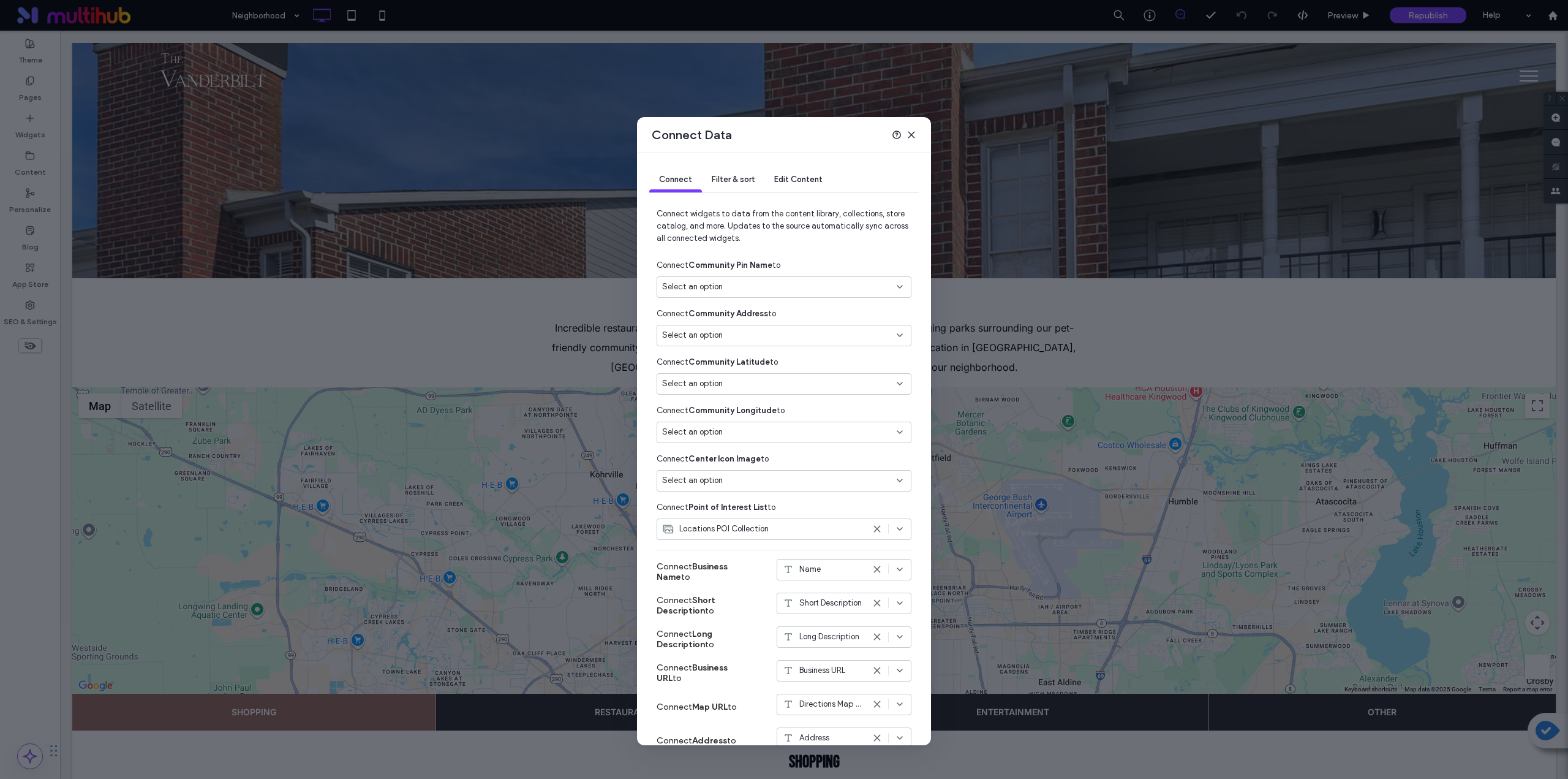
drag, startPoint x: 914, startPoint y: 129, endPoint x: 306, endPoint y: 279, distance: 626.2
click at [789, 130] on icon at bounding box center [912, 135] width 10 height 10
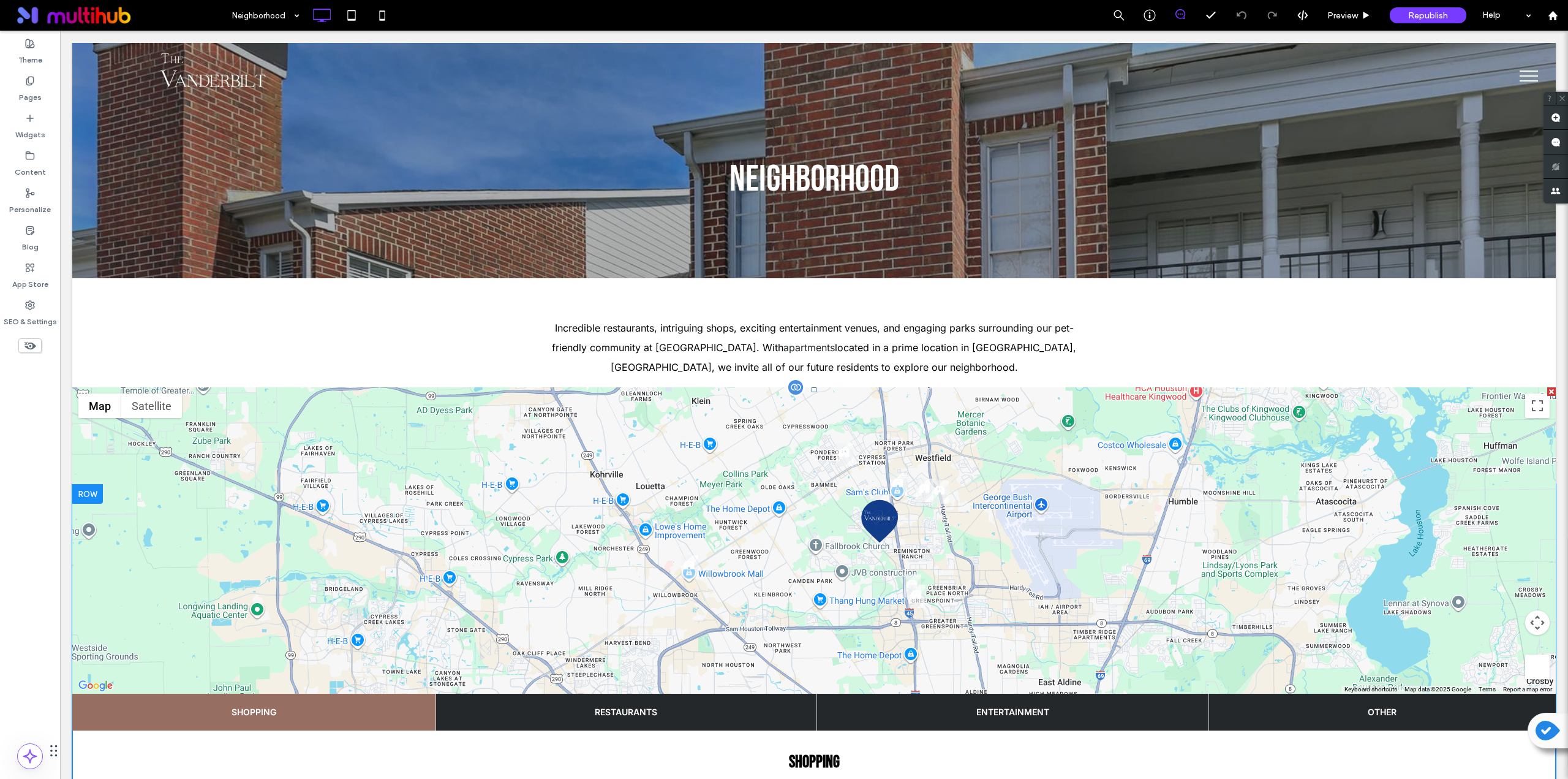
click at [293, 431] on span at bounding box center [814, 682] width 1484 height 589
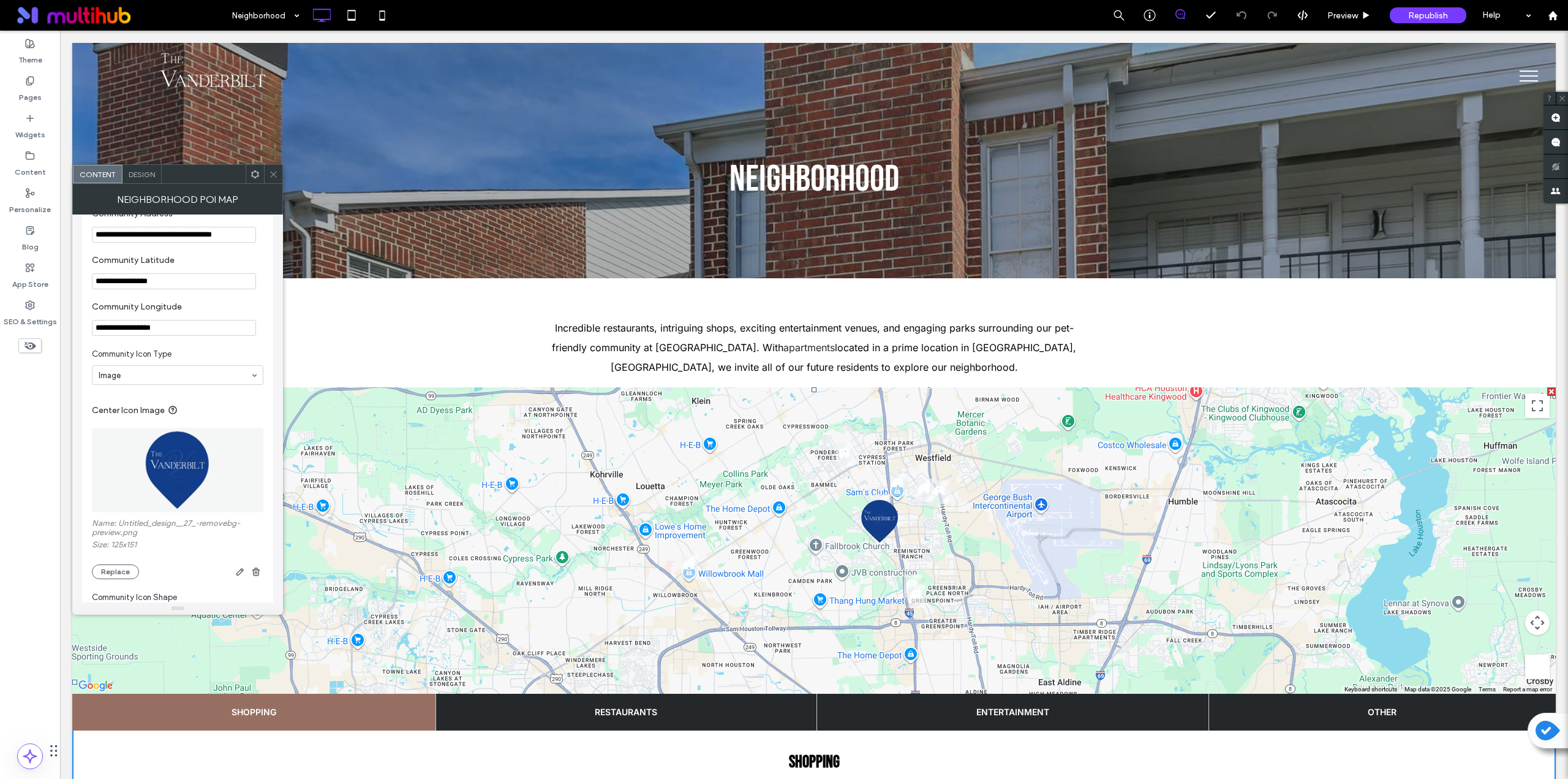
scroll to position [817, 0]
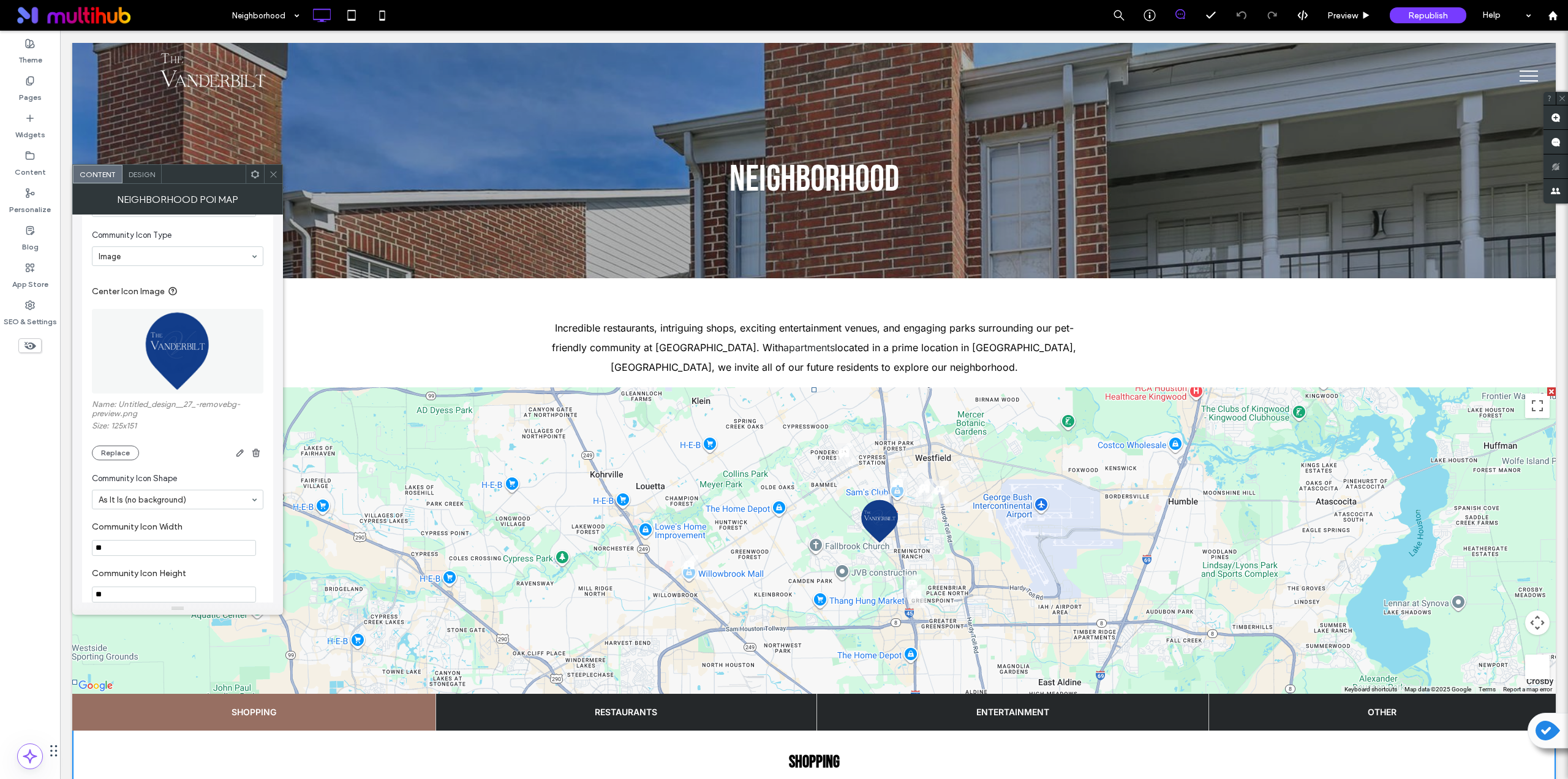
click at [171, 358] on img at bounding box center [177, 352] width 71 height 85
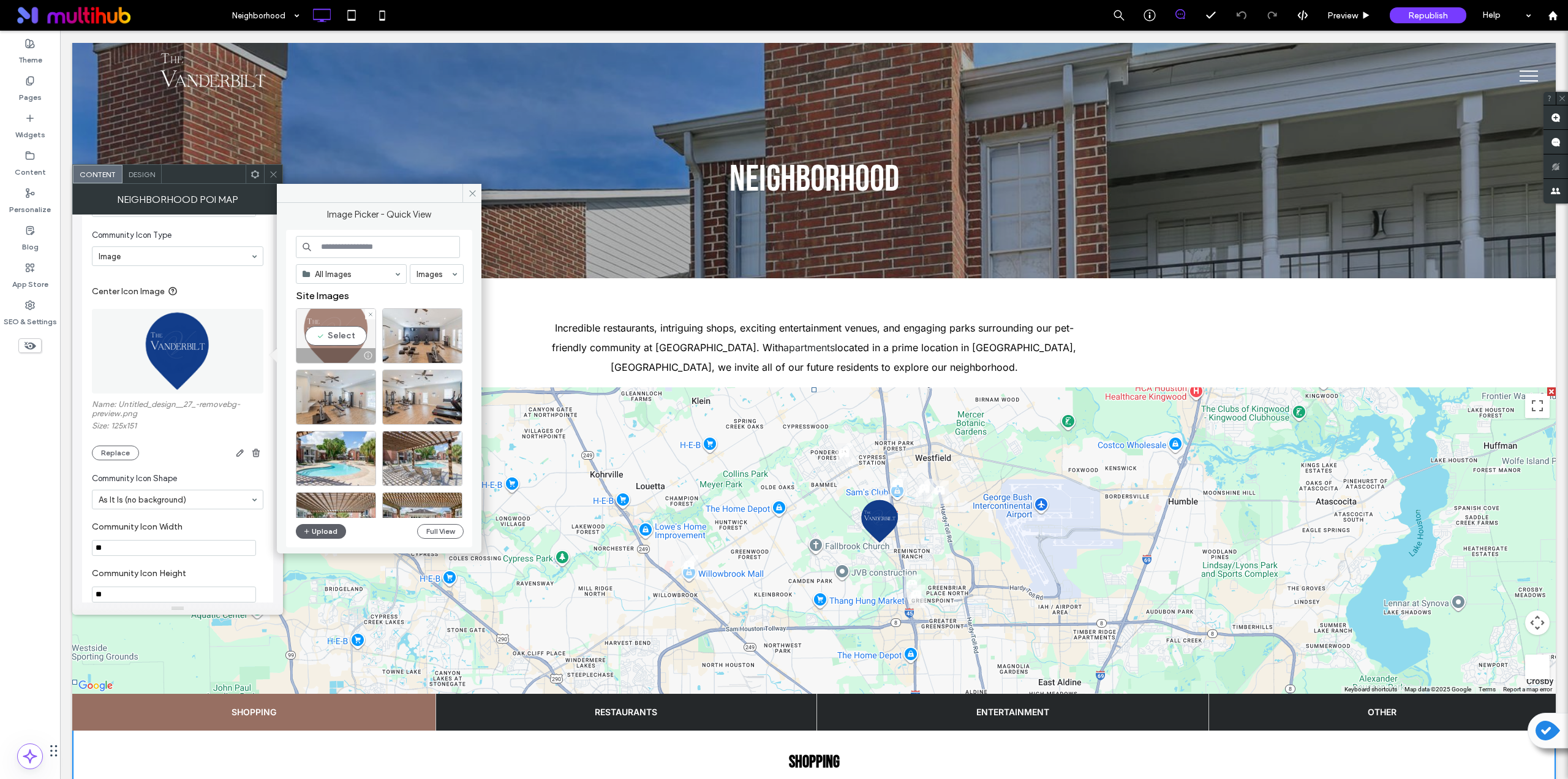
drag, startPoint x: 340, startPoint y: 332, endPoint x: 281, endPoint y: 301, distance: 66.6
click at [340, 332] on div "Select" at bounding box center [336, 336] width 80 height 55
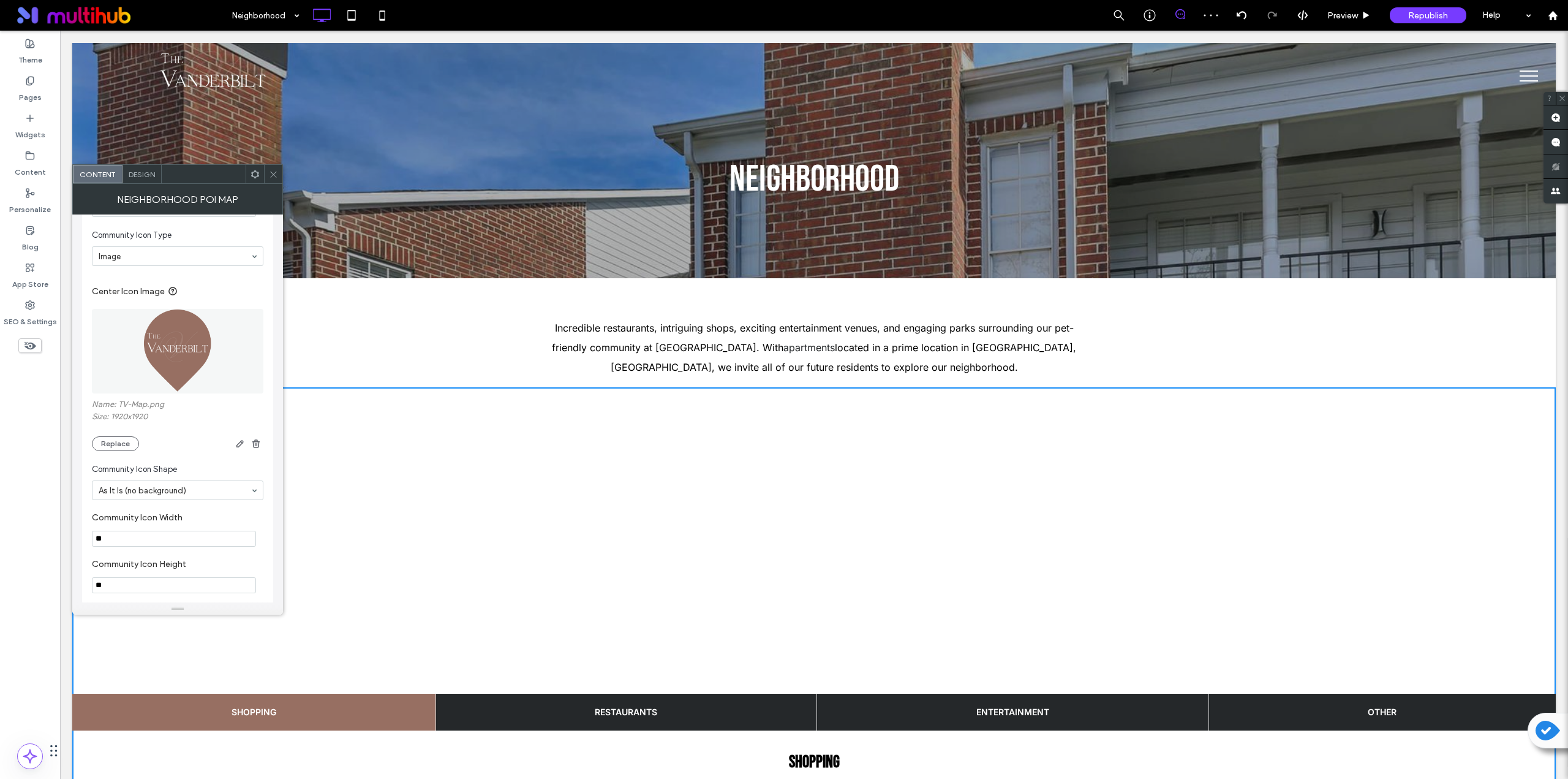
scroll to position [1021, 0]
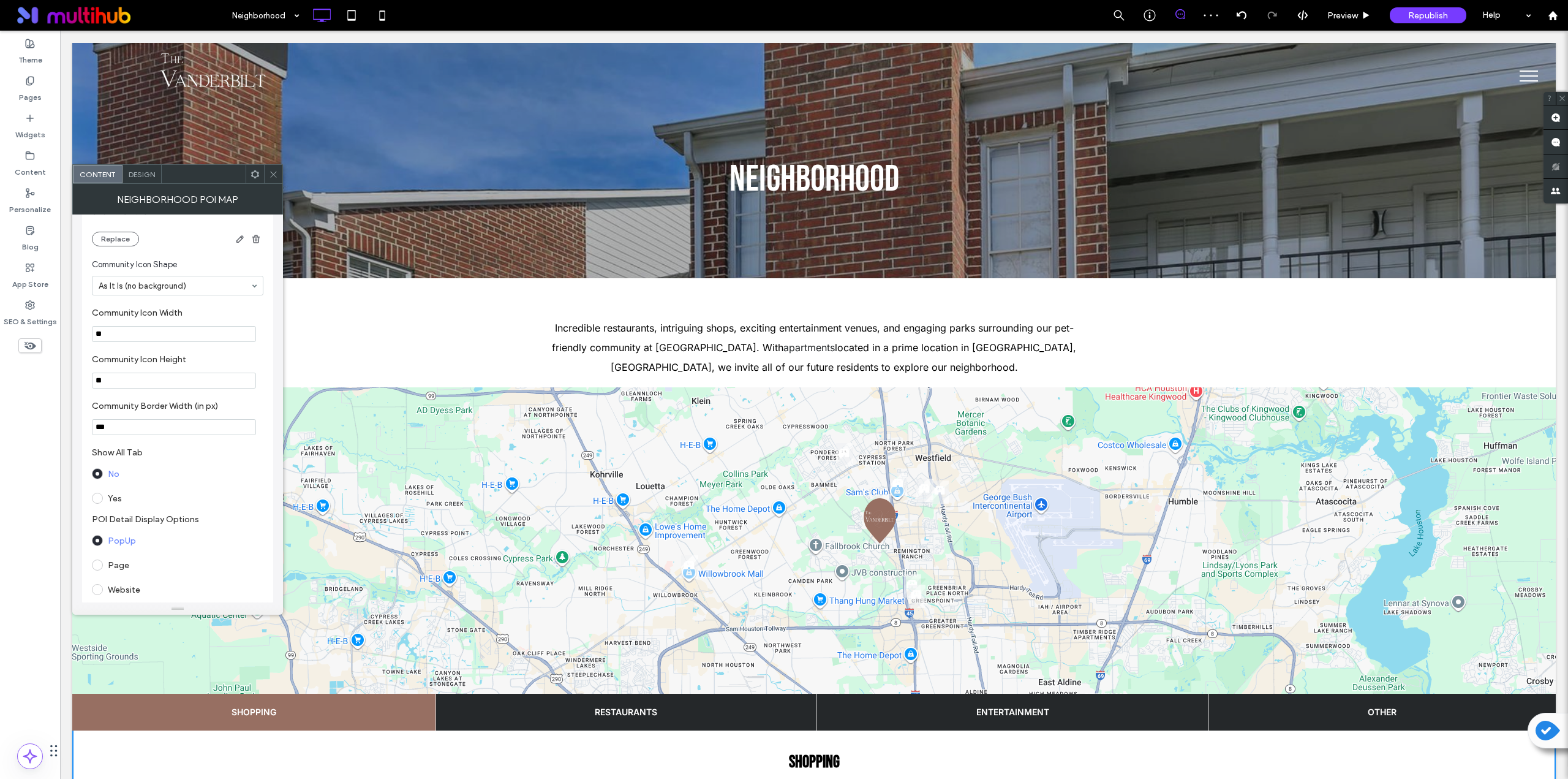
drag, startPoint x: 107, startPoint y: 339, endPoint x: 60, endPoint y: 342, distance: 47.1
click at [60, 342] on body ".wqwq-1{fill:#231f20;} .cls-1q, .cls-2q { fill-rule: evenodd; } .cls-2q { fill:…" at bounding box center [784, 389] width 1568 height 779
type input "**"
click at [180, 355] on section "Community Icon Height **" at bounding box center [177, 372] width 172 height 47
click at [274, 172] on icon at bounding box center [273, 174] width 9 height 9
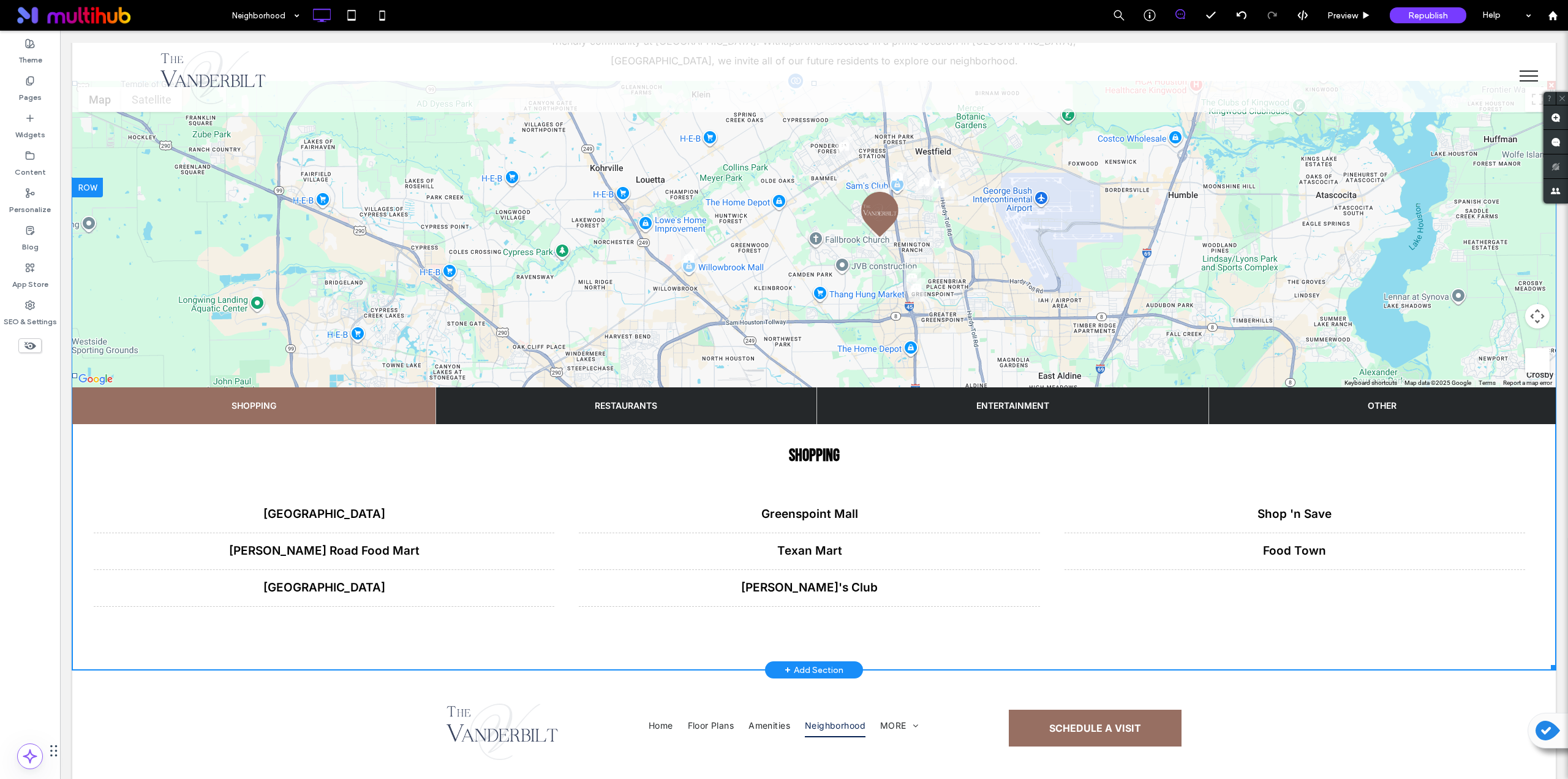
scroll to position [0, 0]
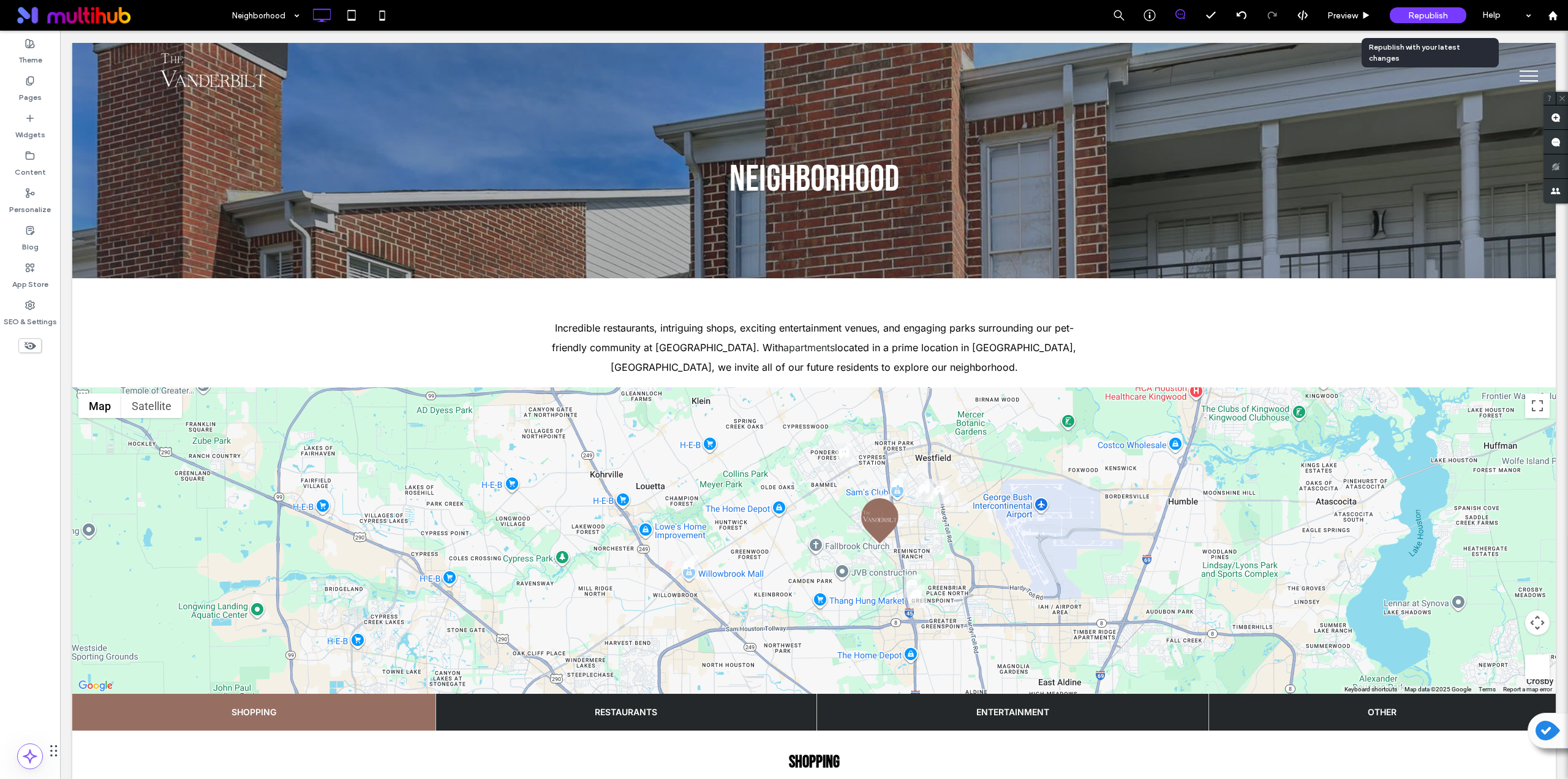
click at [789, 19] on span "Republish" at bounding box center [1428, 16] width 40 height 11
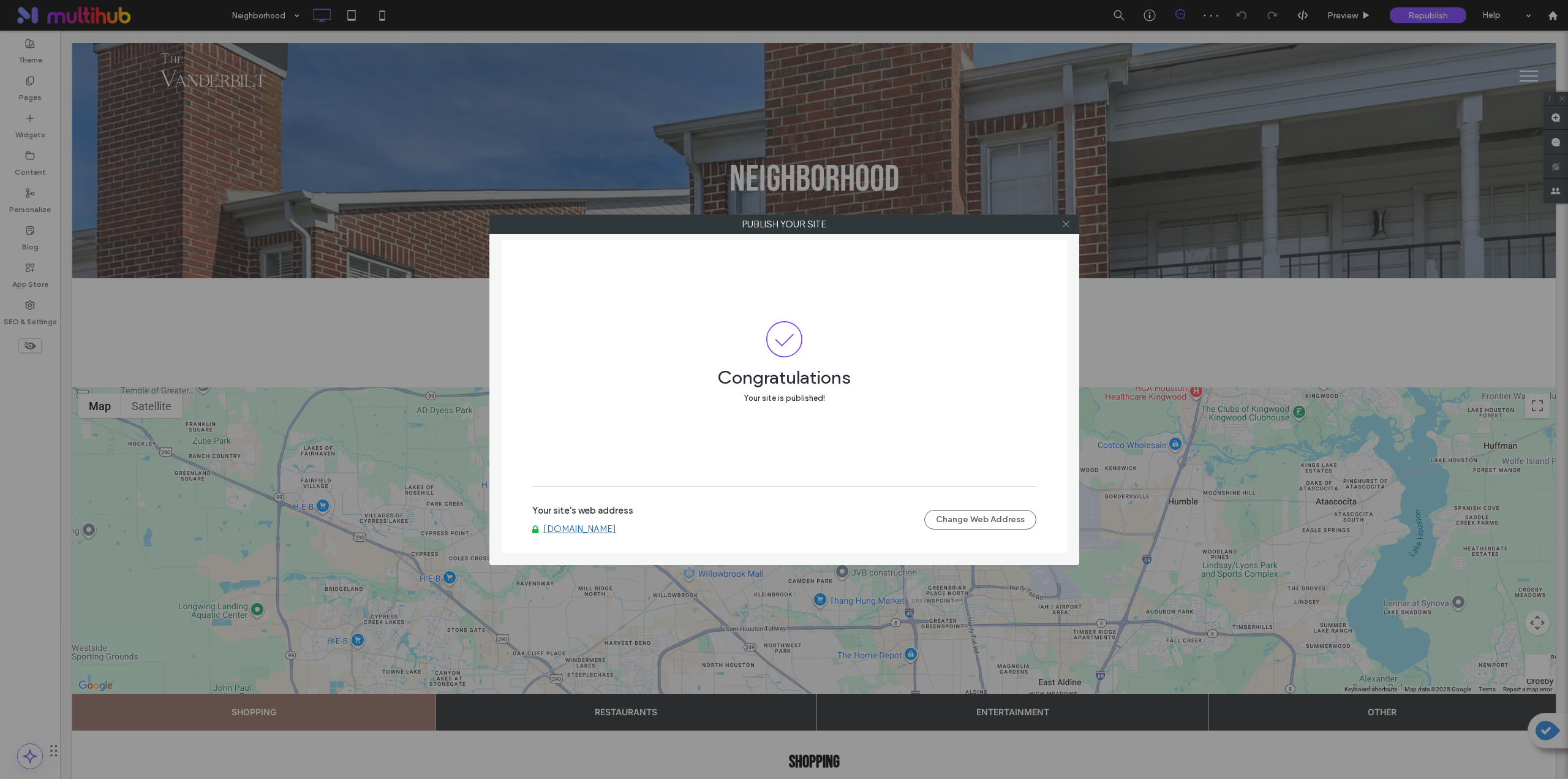
click at [789, 224] on icon at bounding box center [1066, 223] width 9 height 9
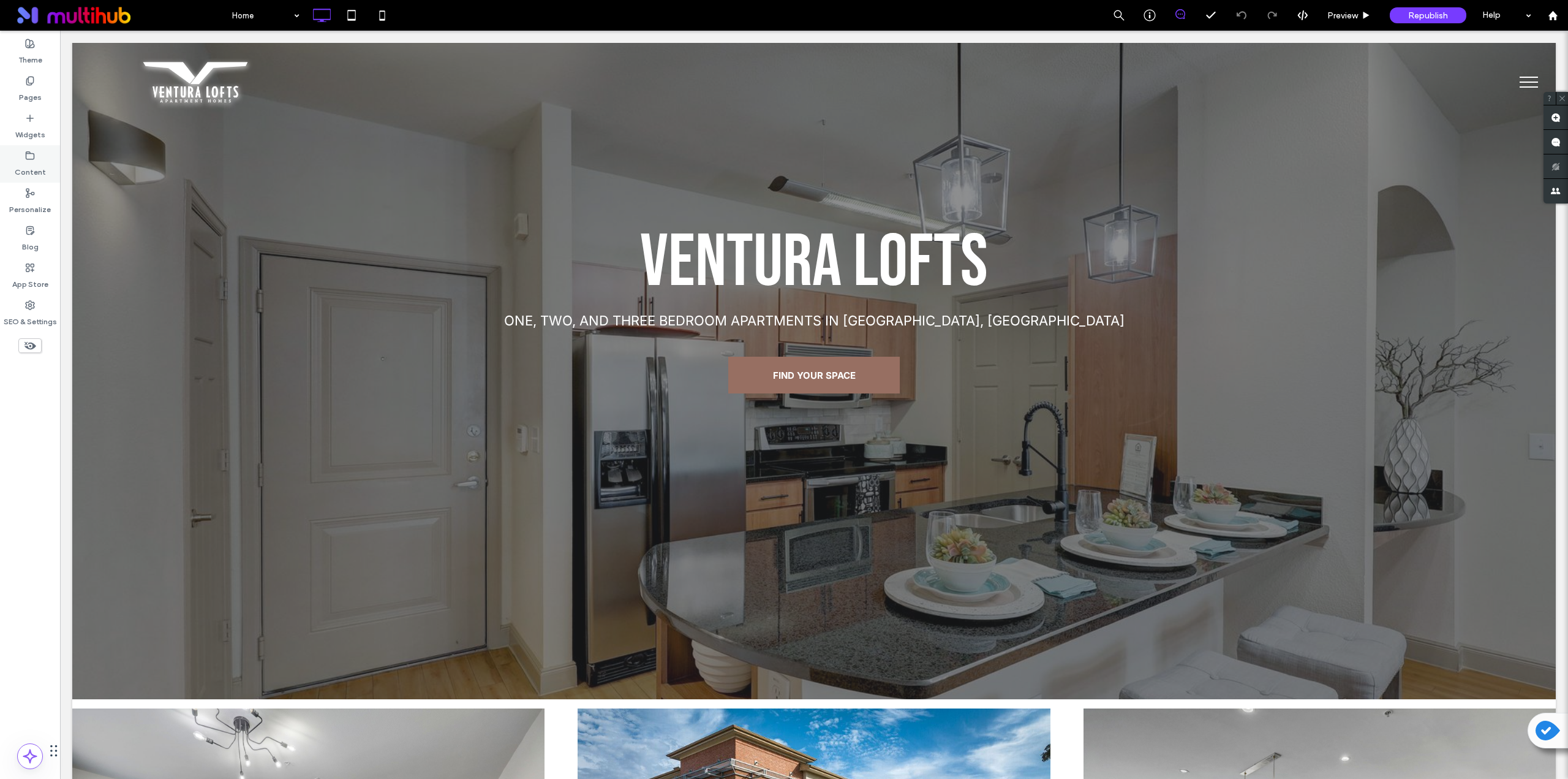
click at [38, 171] on label "Content" at bounding box center [31, 169] width 32 height 17
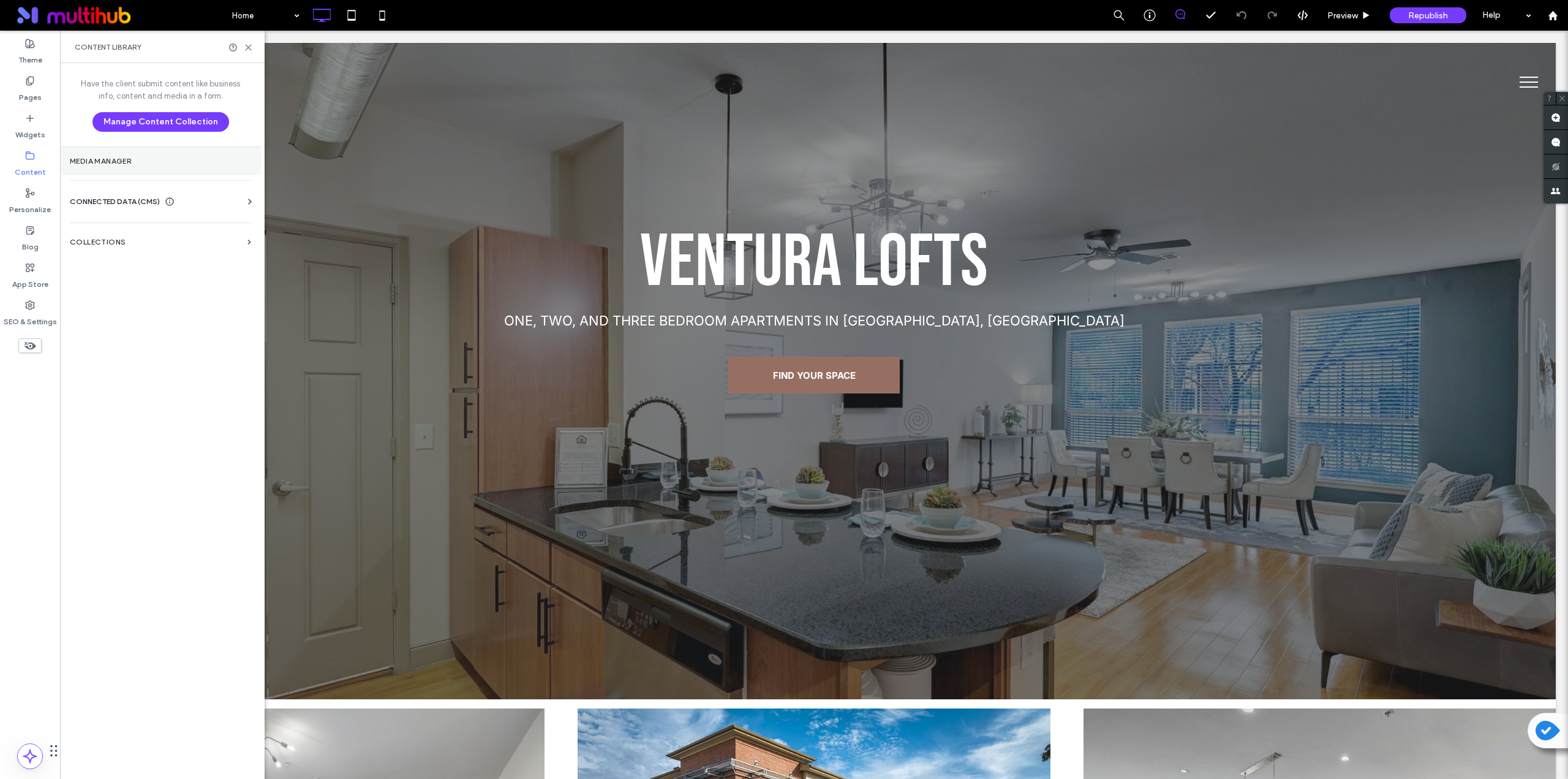
click at [107, 161] on label "Media Manager" at bounding box center [161, 161] width 182 height 8
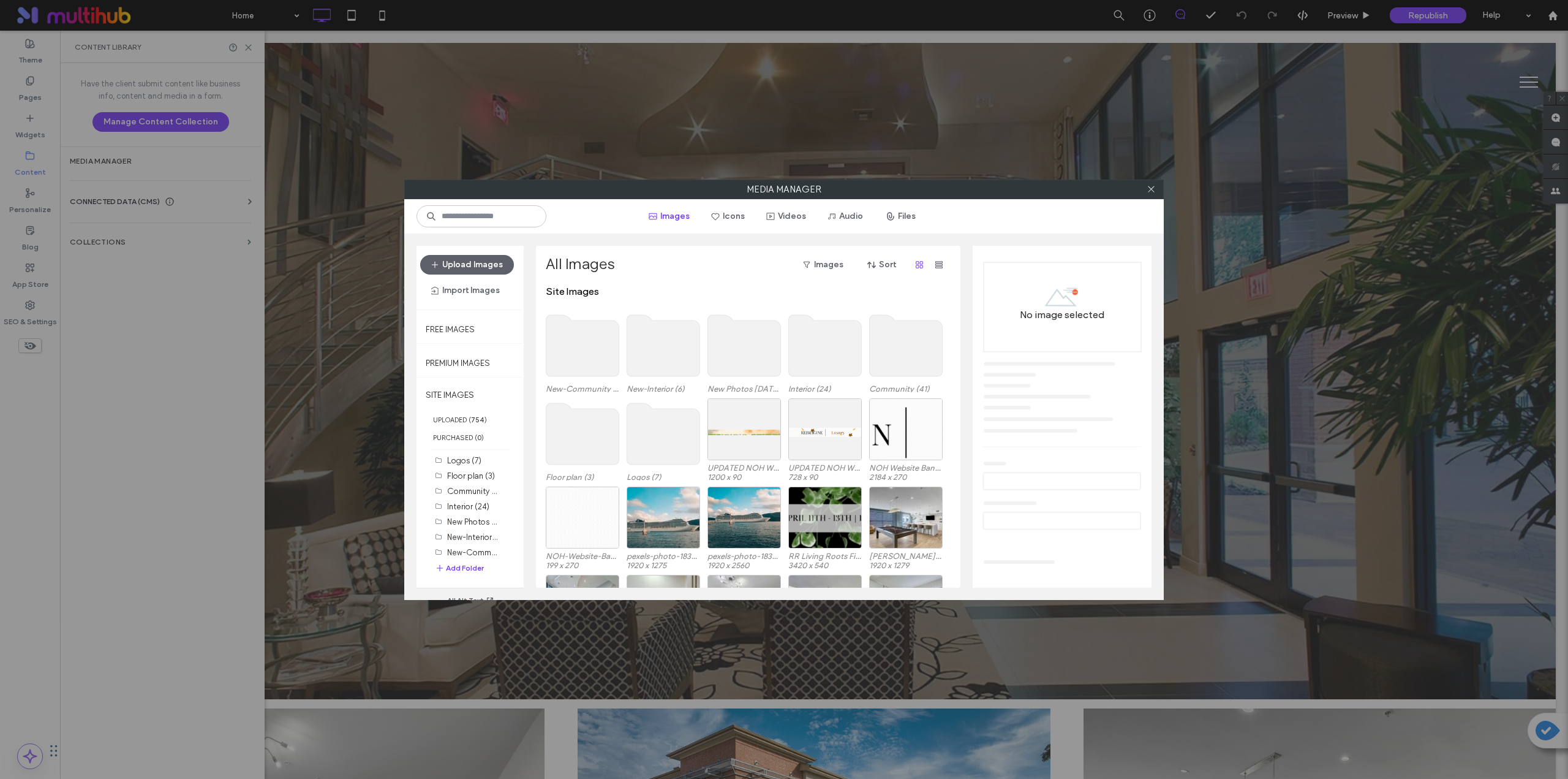
click at [667, 431] on use at bounding box center [664, 434] width 73 height 62
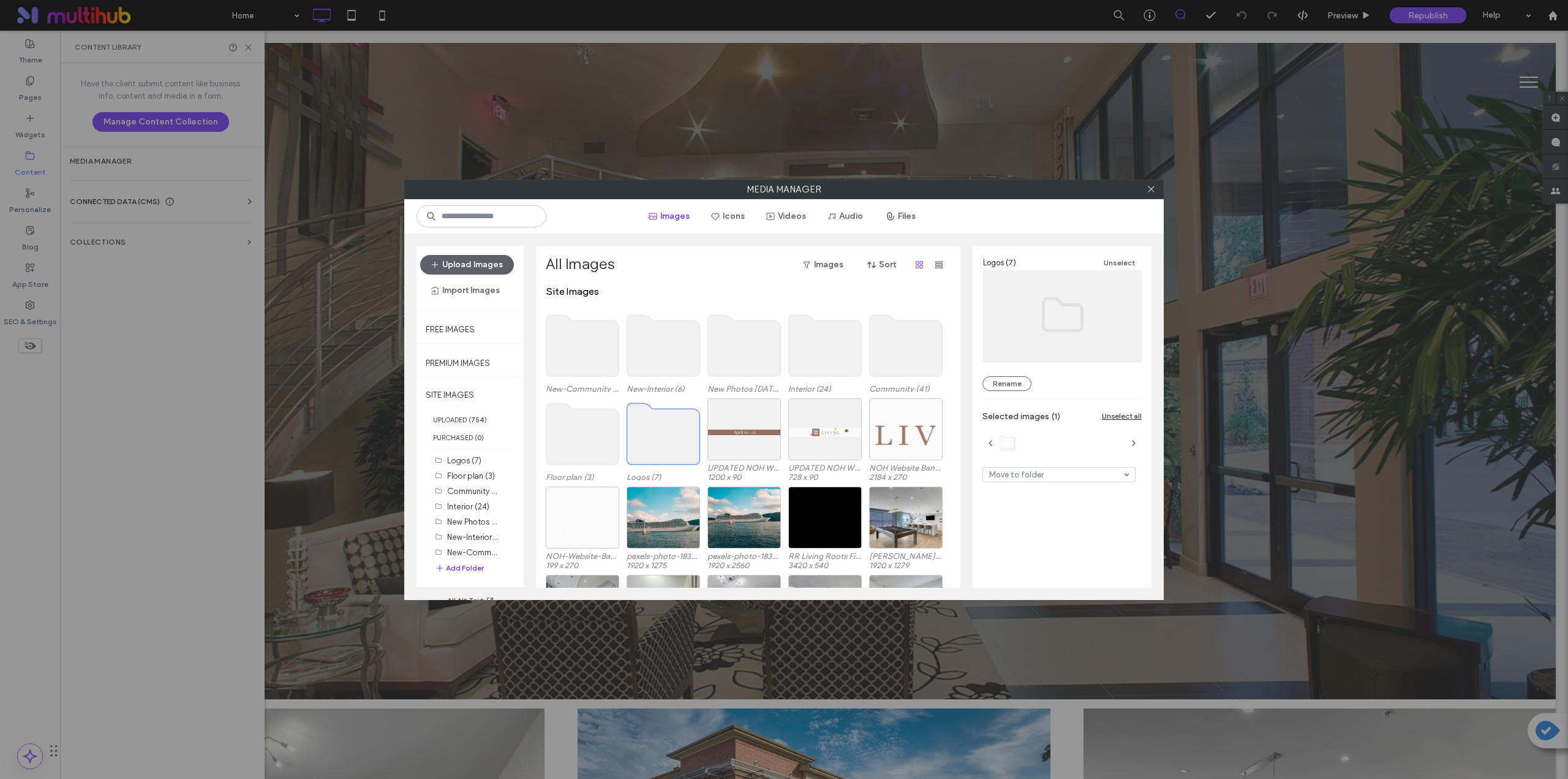
click at [667, 431] on use at bounding box center [664, 434] width 73 height 62
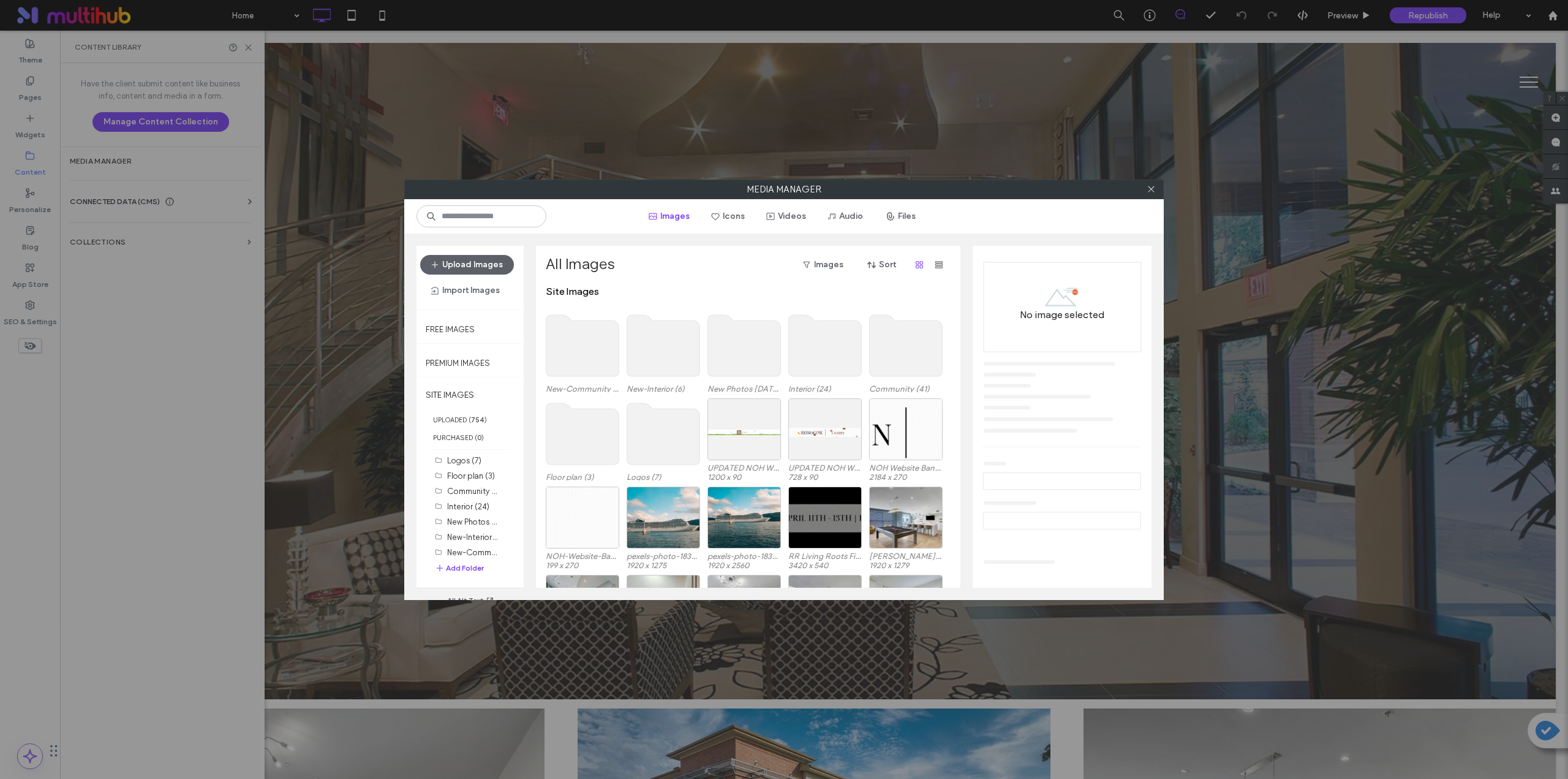
click at [667, 431] on use at bounding box center [664, 434] width 73 height 62
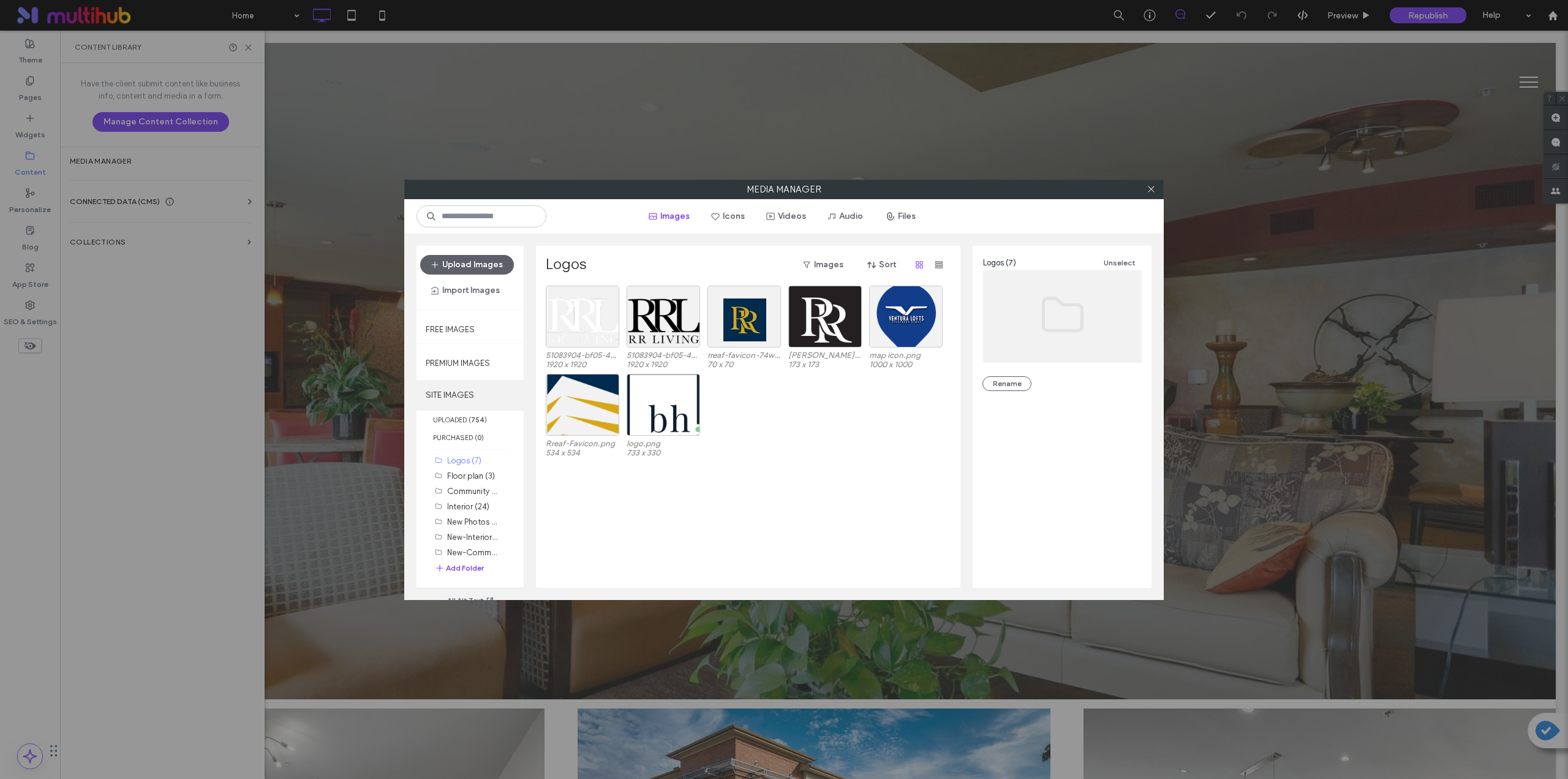
click at [450, 398] on label "SITE IMAGES" at bounding box center [470, 395] width 107 height 31
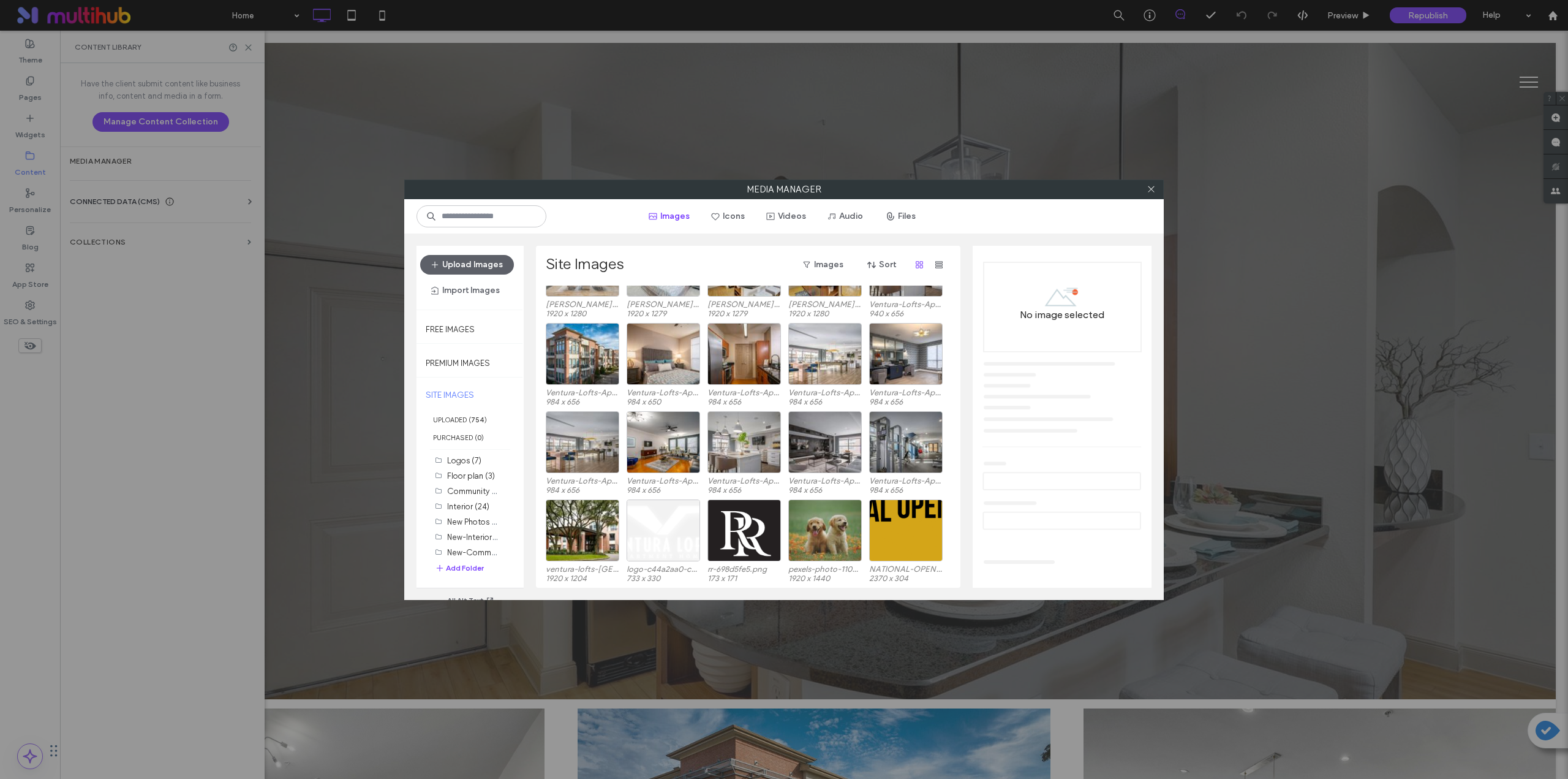
scroll to position [492, 0]
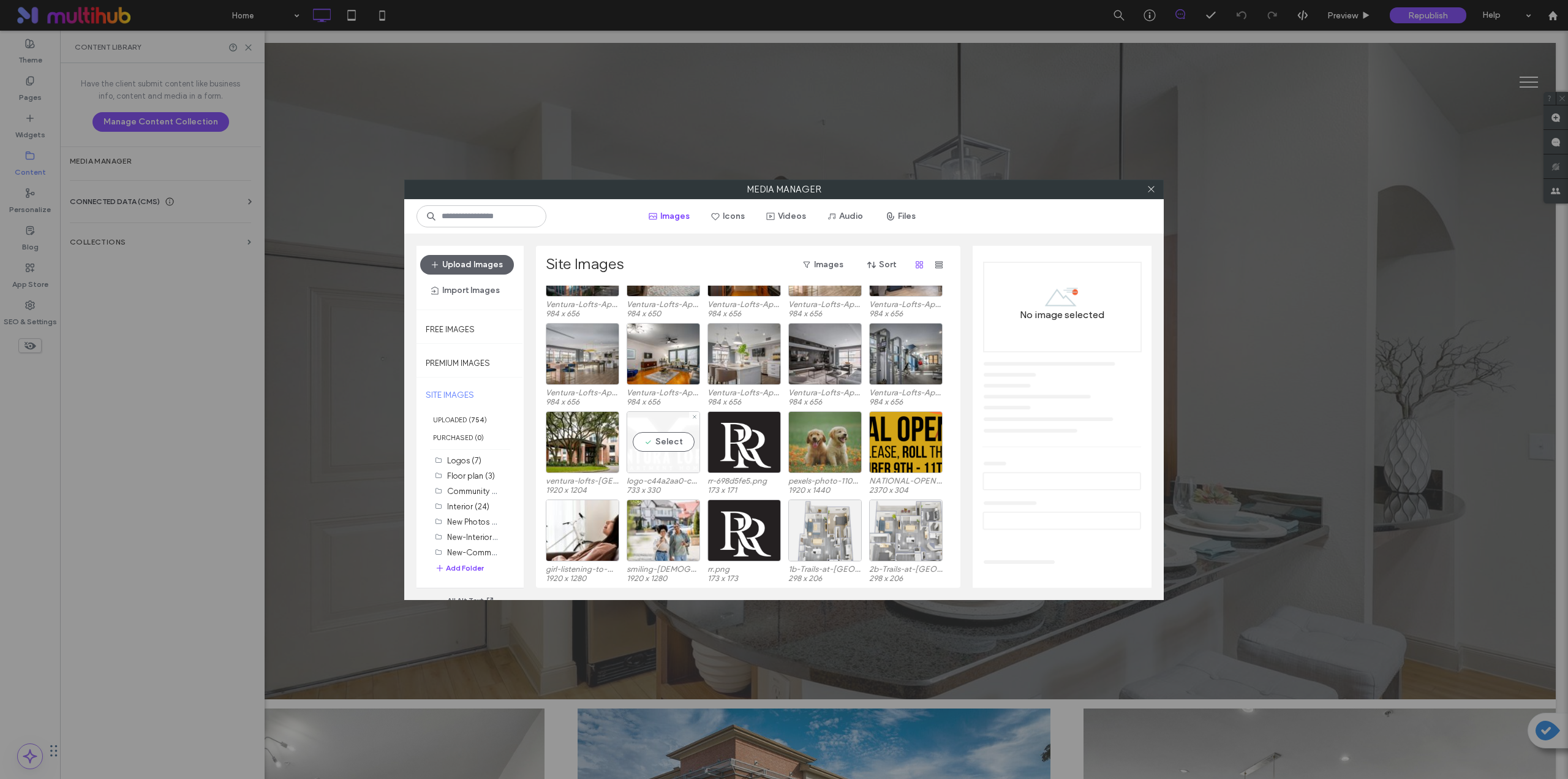
click at [657, 431] on div "Select" at bounding box center [664, 442] width 73 height 62
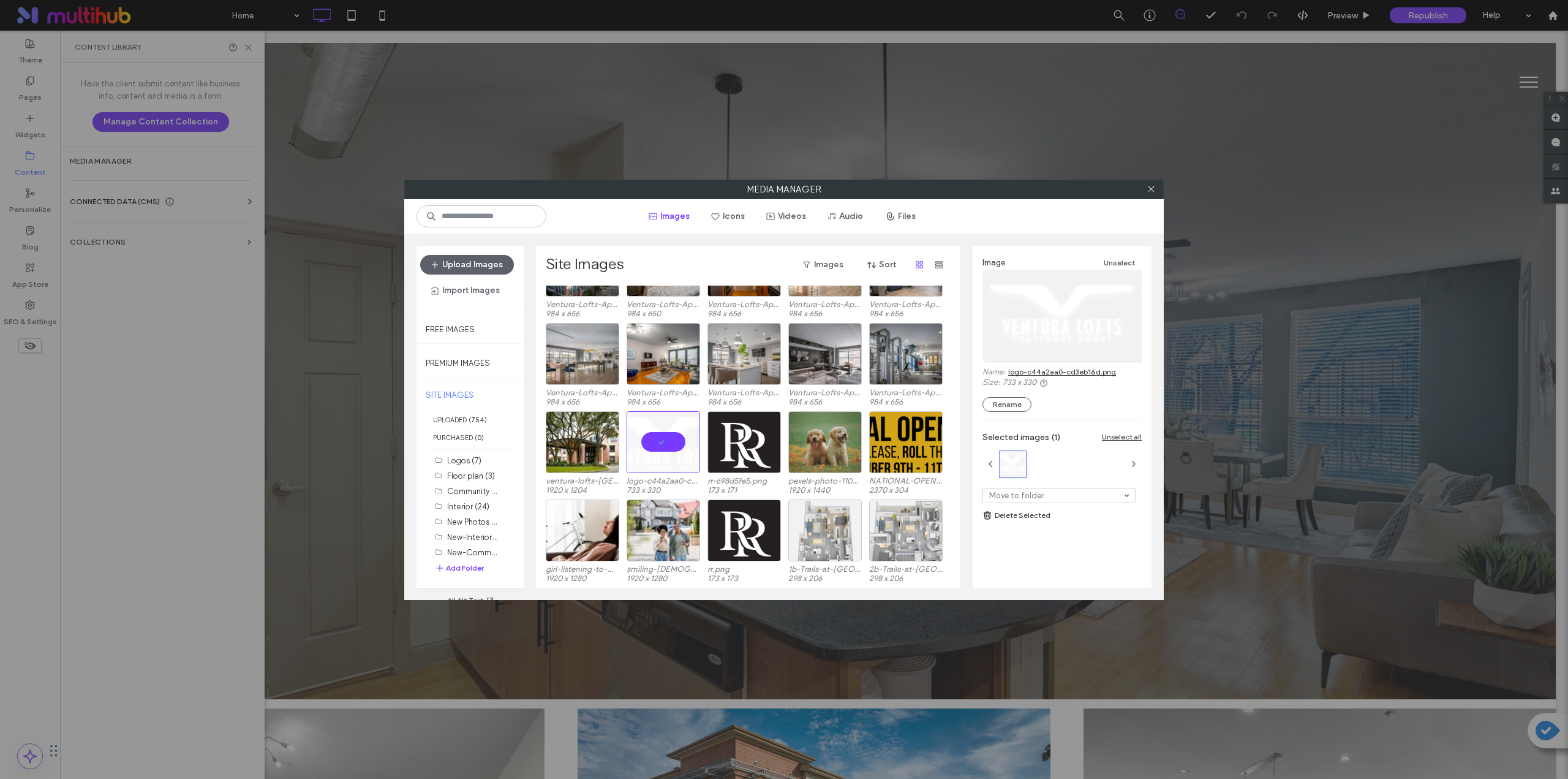
drag, startPoint x: 1084, startPoint y: 372, endPoint x: 1069, endPoint y: 370, distance: 15.1
click at [789, 372] on link "logo-c44a2aa0-cd3eb16d.png" at bounding box center [1062, 372] width 107 height 9
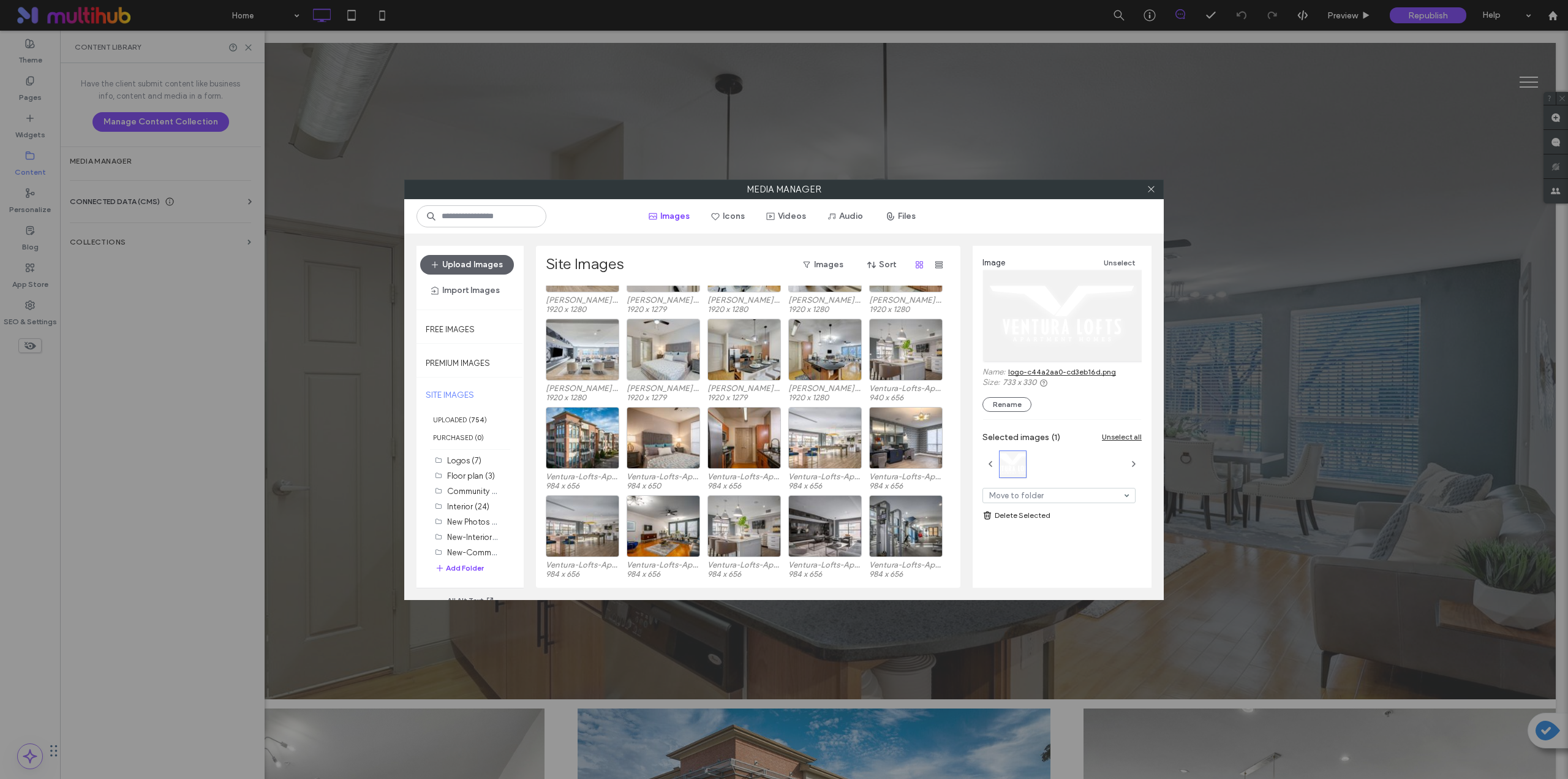
scroll to position [0, 0]
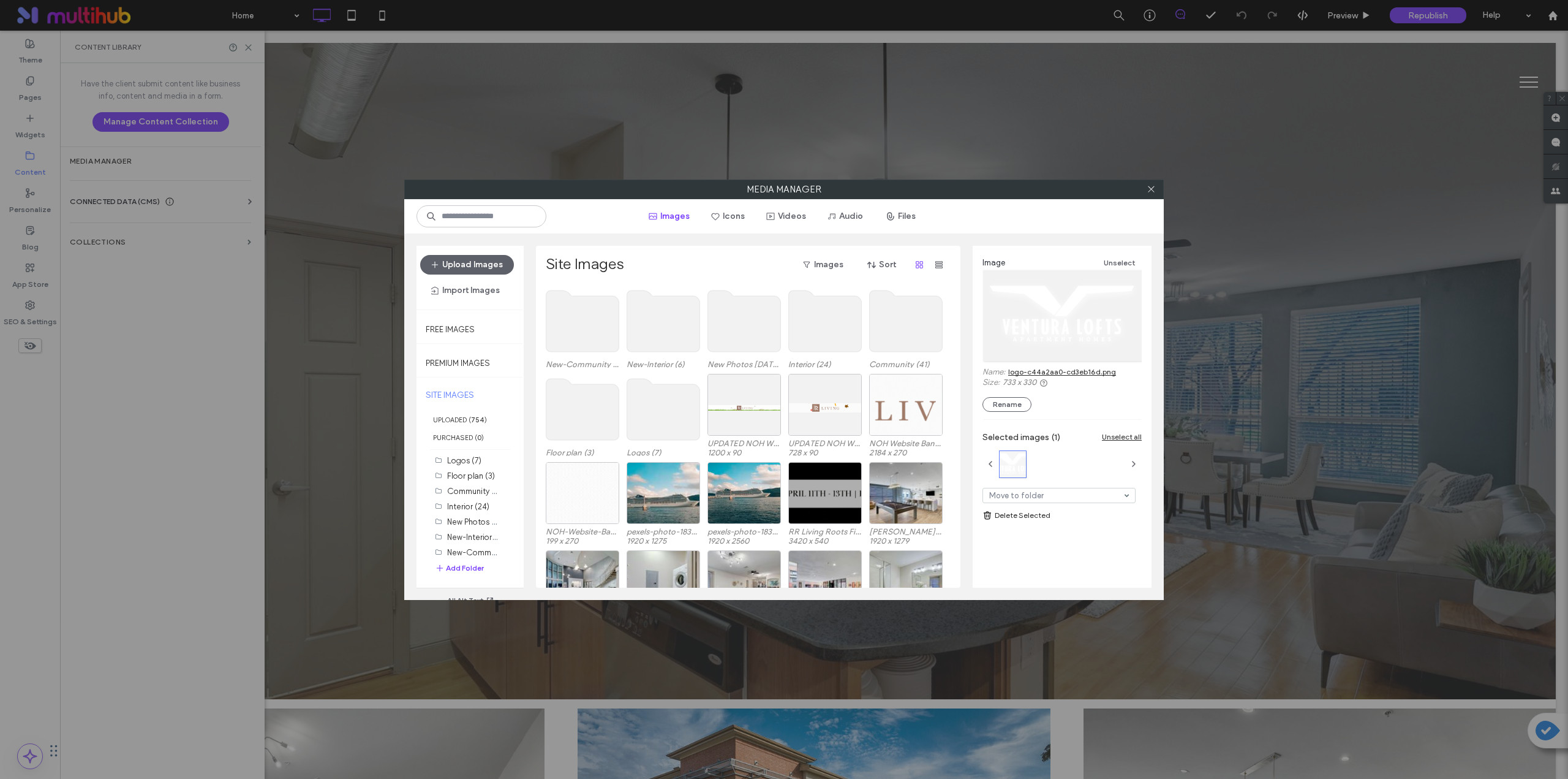
click at [674, 414] on use at bounding box center [664, 410] width 73 height 62
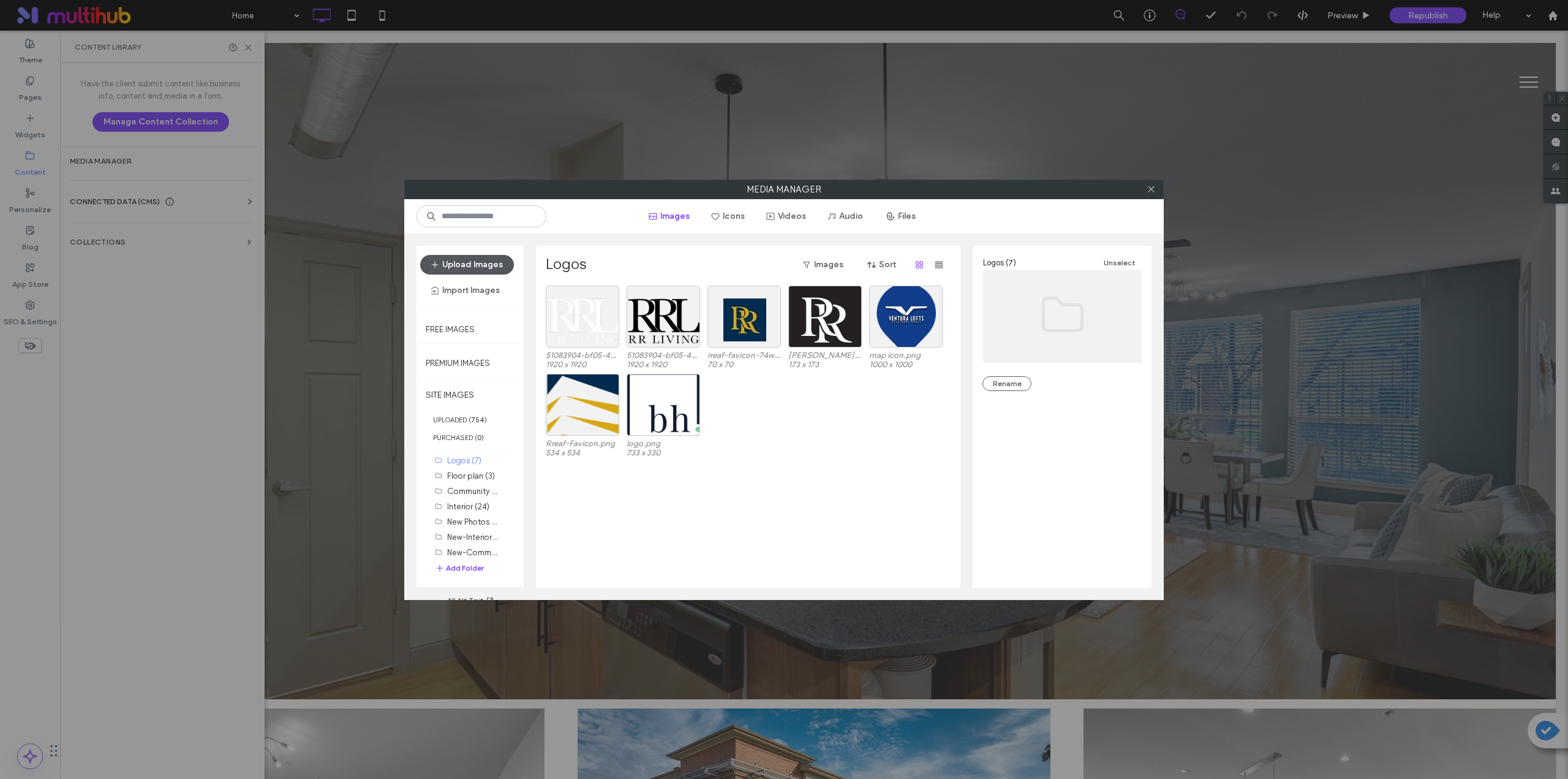
click at [490, 264] on button "Upload Images" at bounding box center [467, 265] width 94 height 20
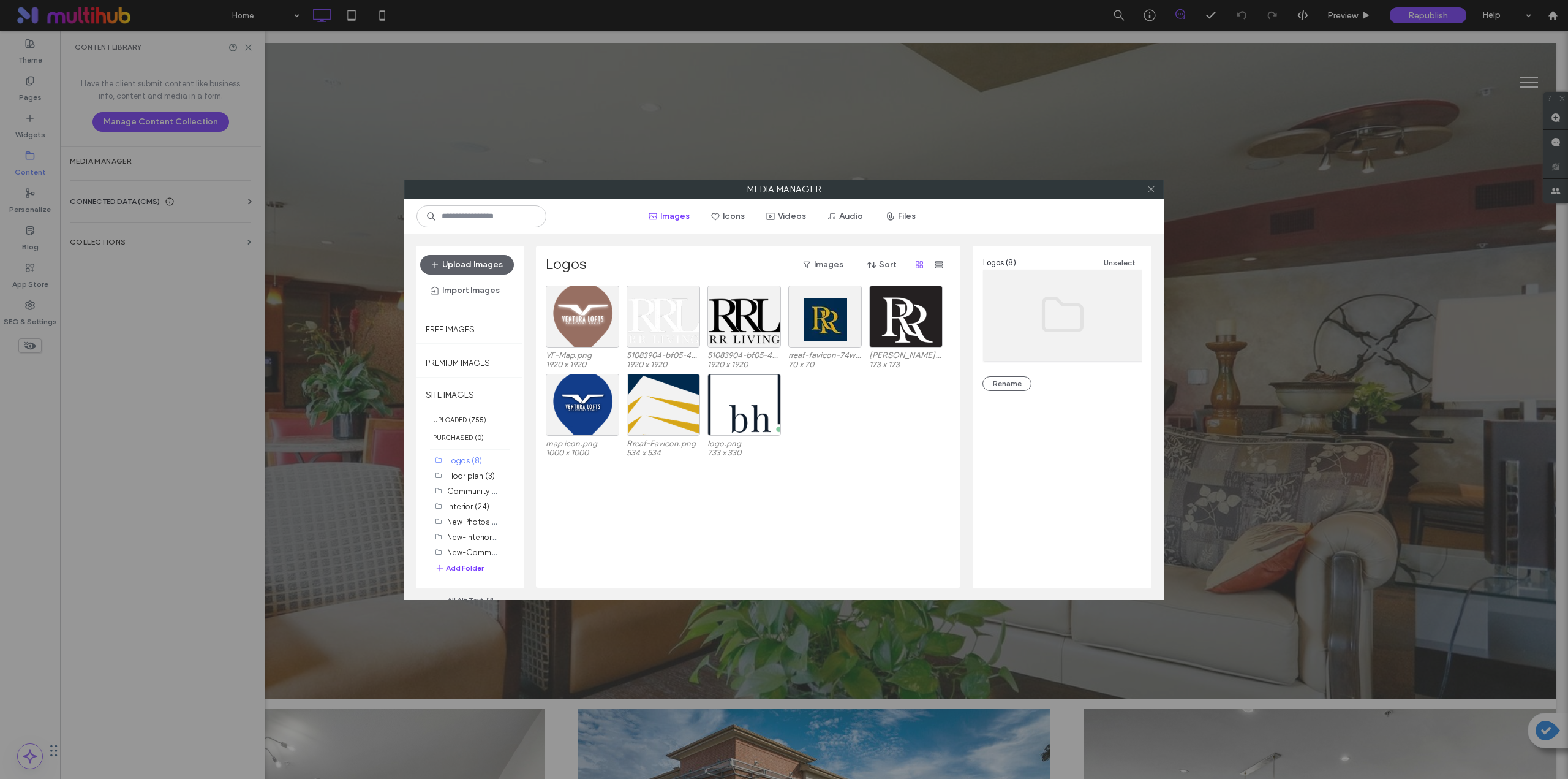
click at [789, 189] on use at bounding box center [1151, 189] width 6 height 6
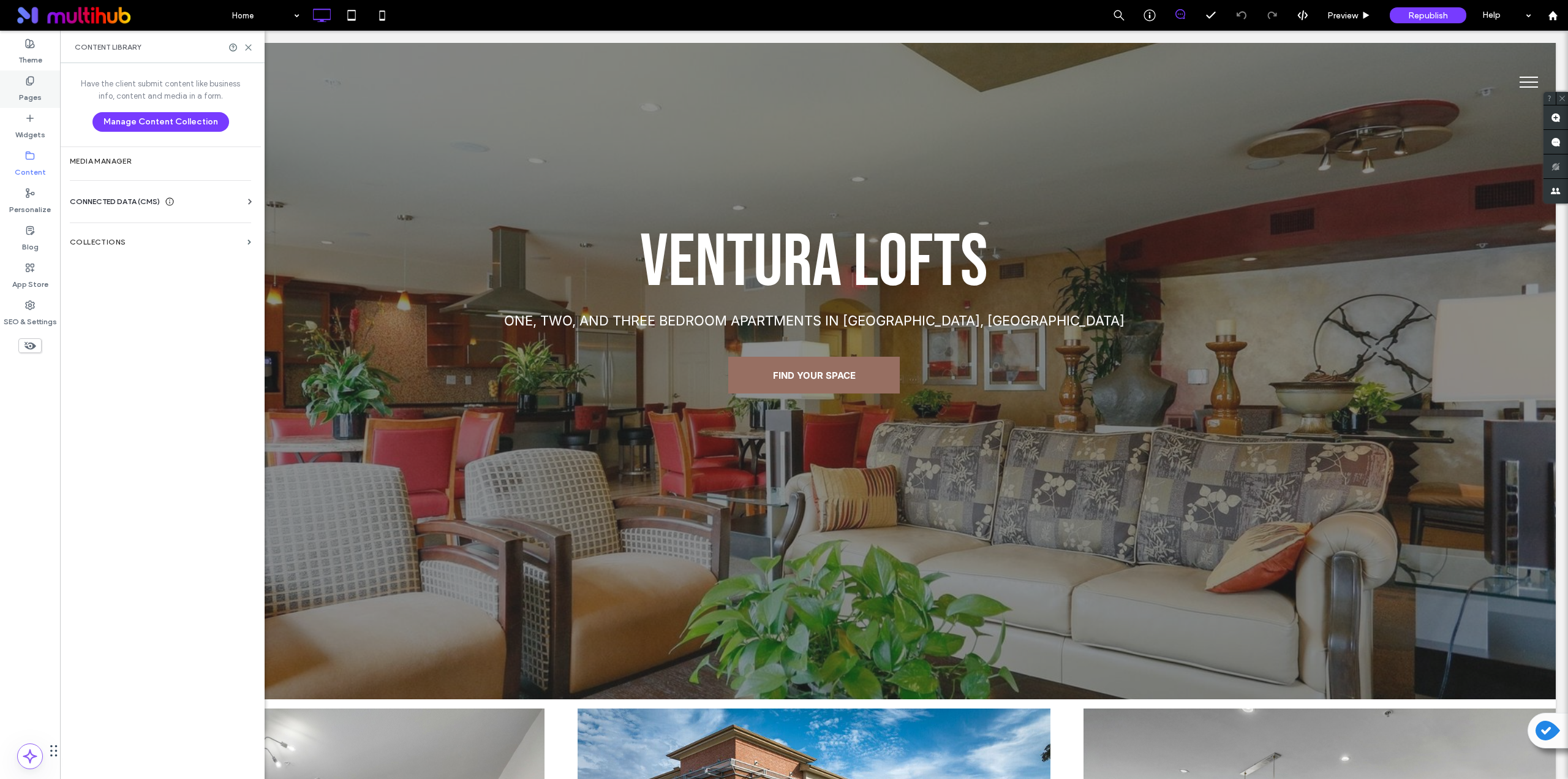
click at [36, 87] on label "Pages" at bounding box center [30, 94] width 22 height 17
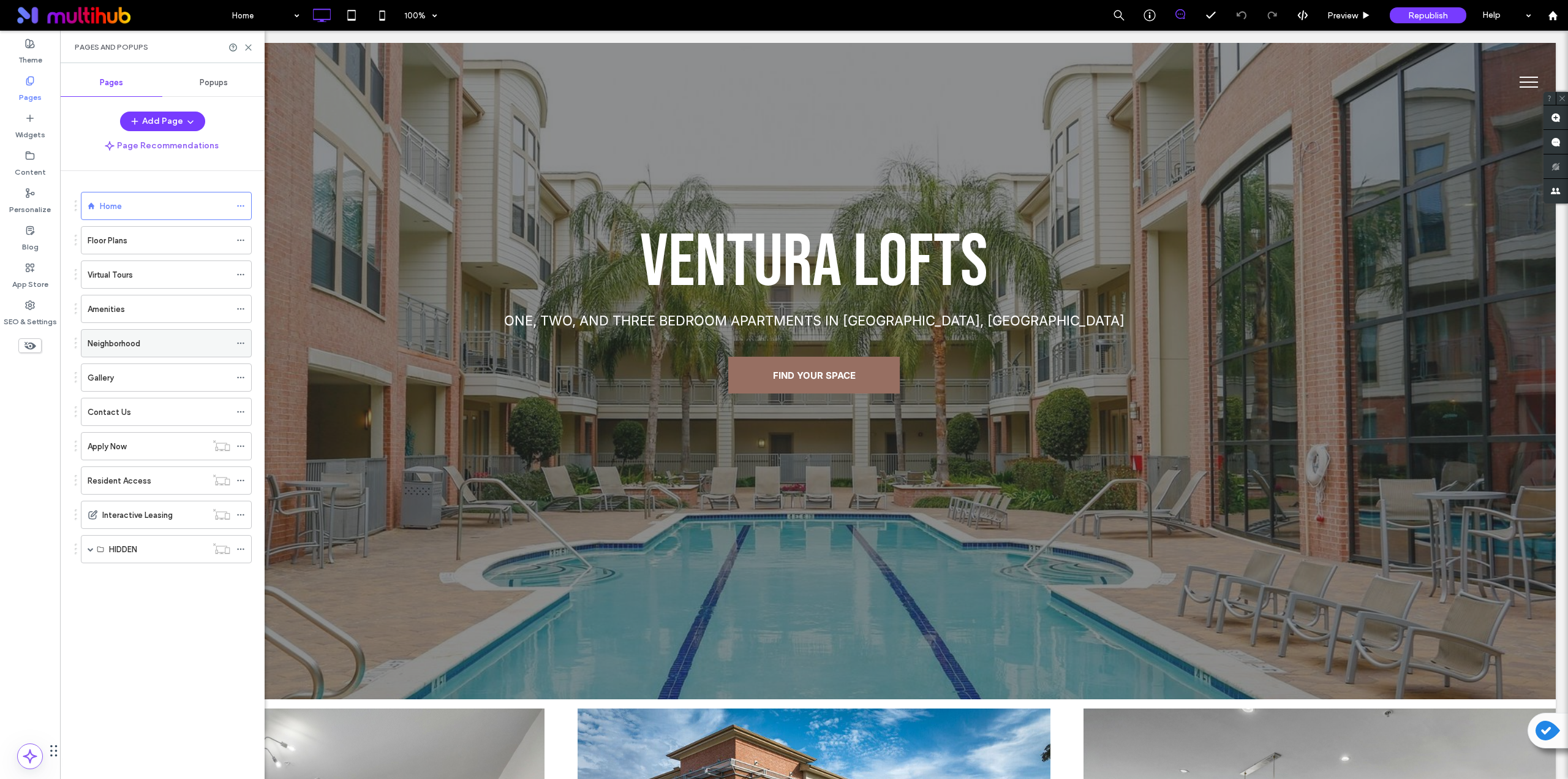
click at [128, 340] on label "Neighborhood" at bounding box center [113, 343] width 52 height 22
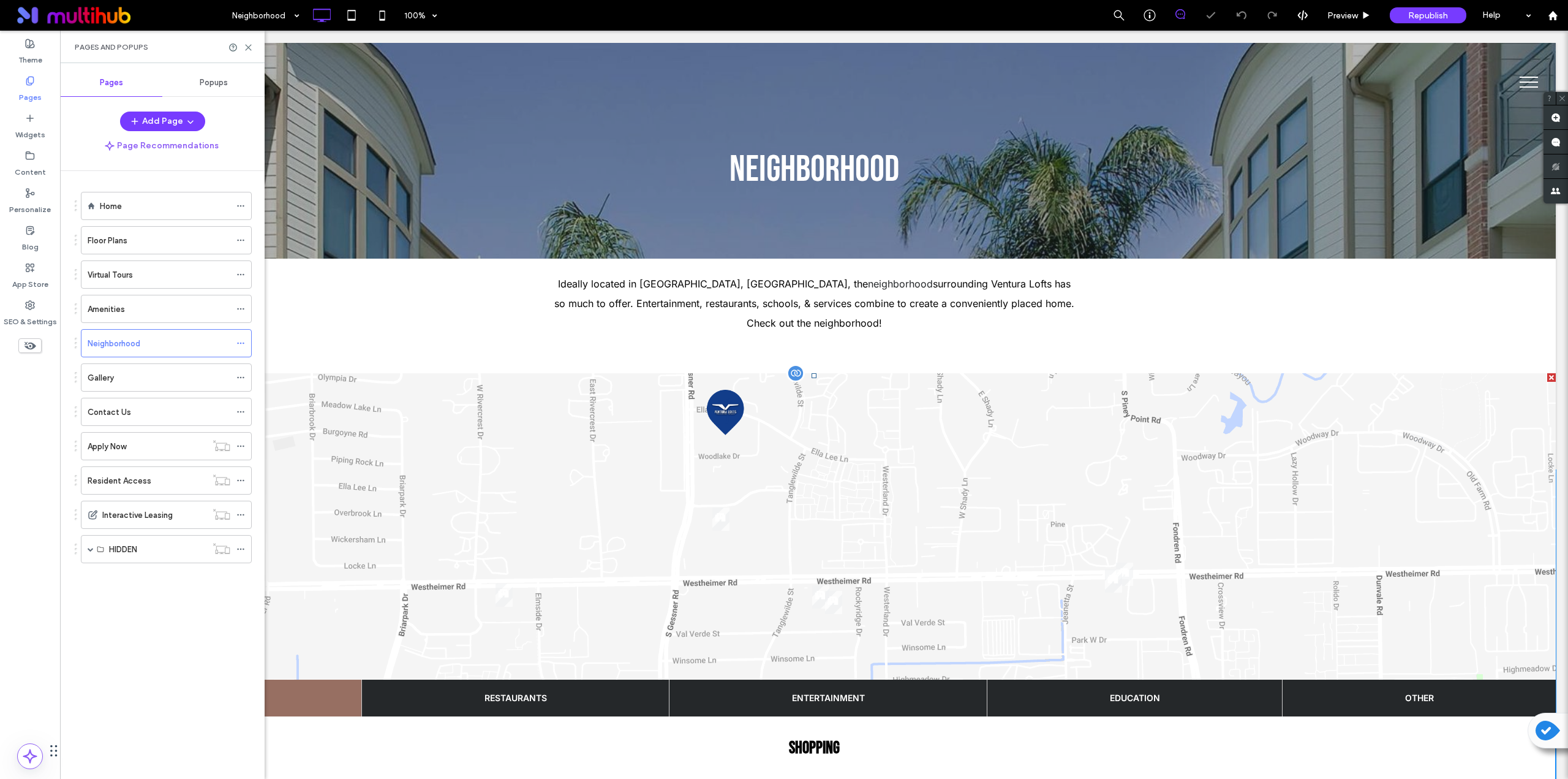
click at [555, 431] on span at bounding box center [814, 667] width 1484 height 589
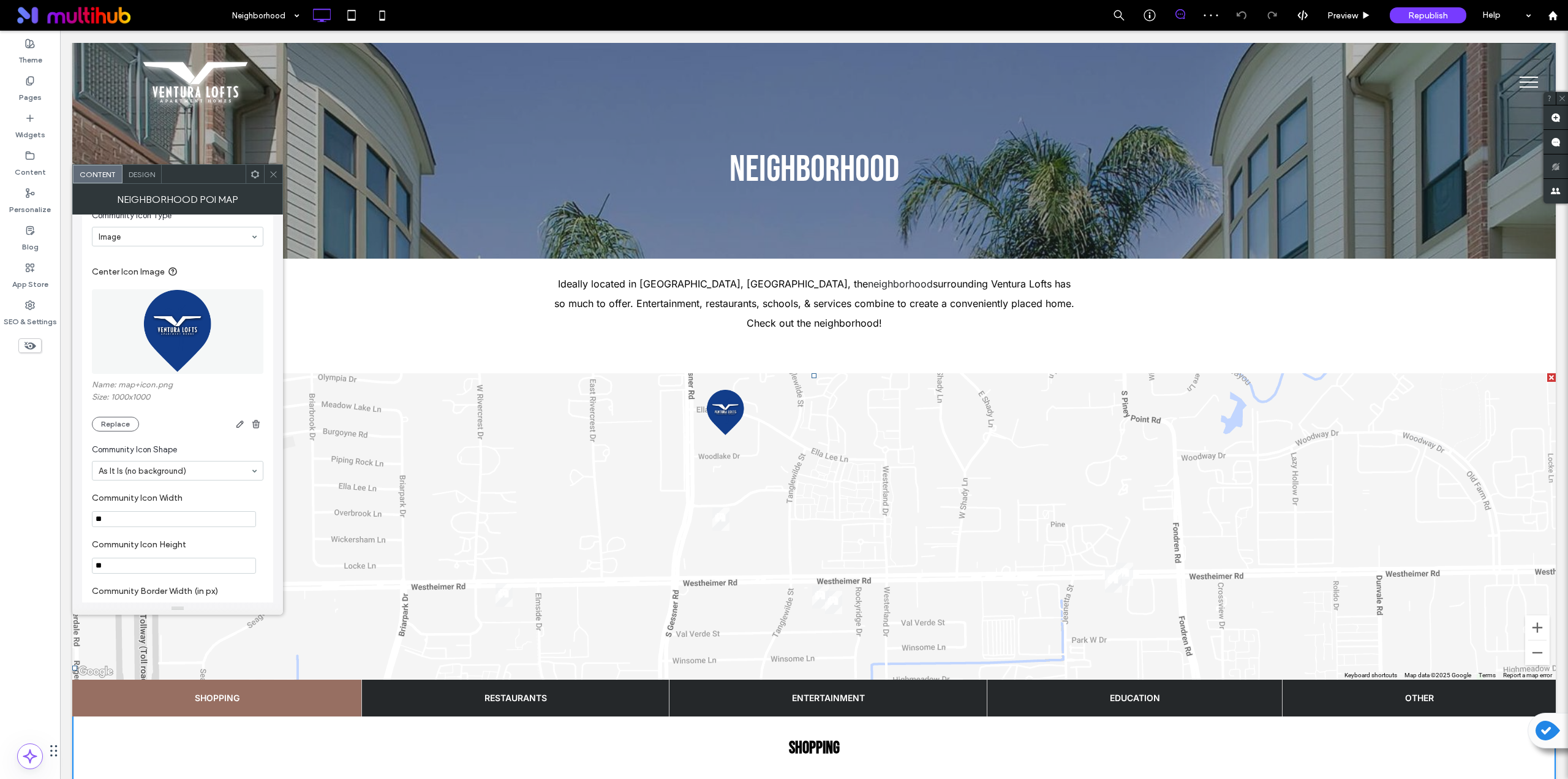
scroll to position [716, 0]
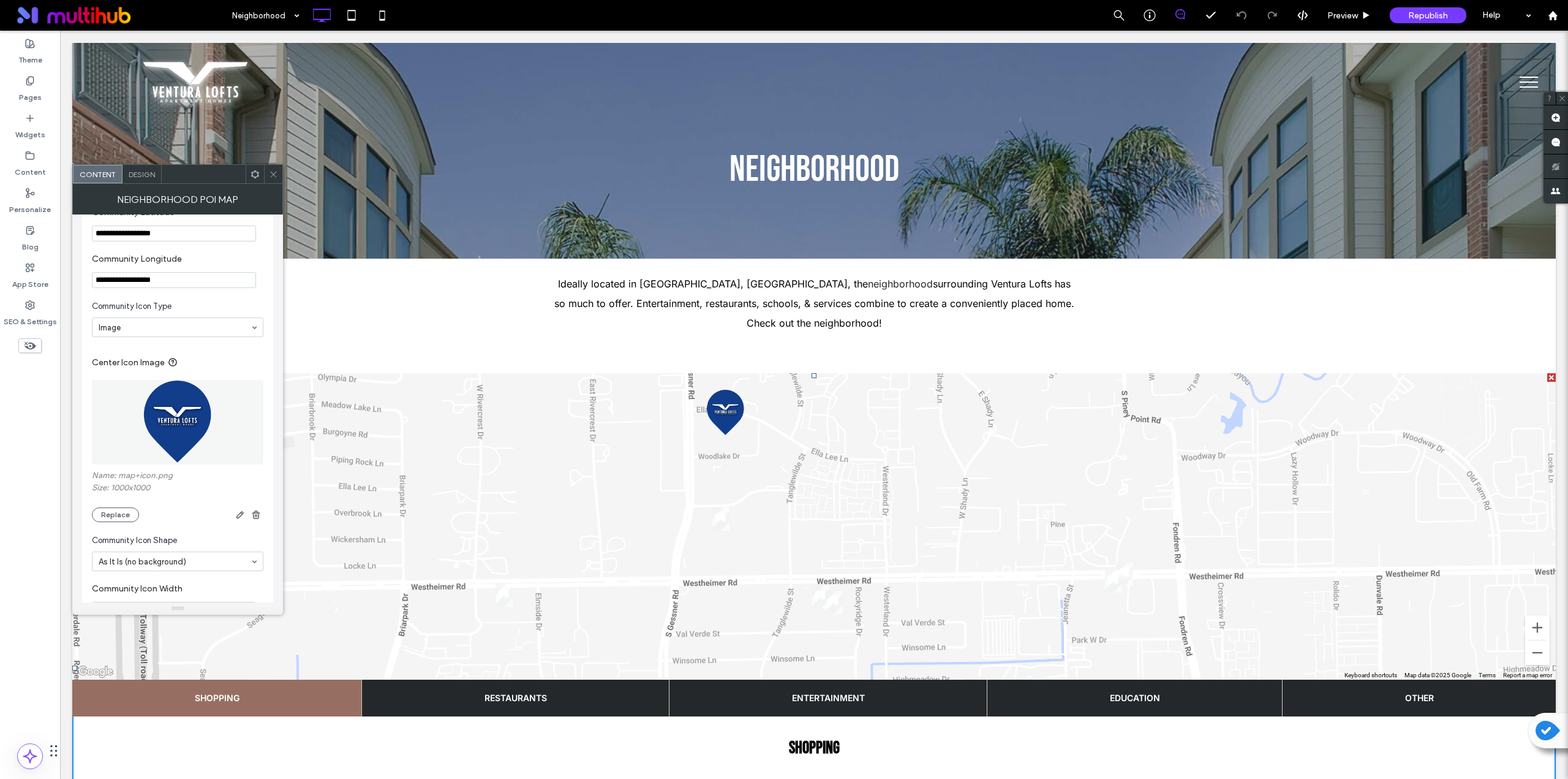
click at [184, 417] on img at bounding box center [178, 422] width 85 height 85
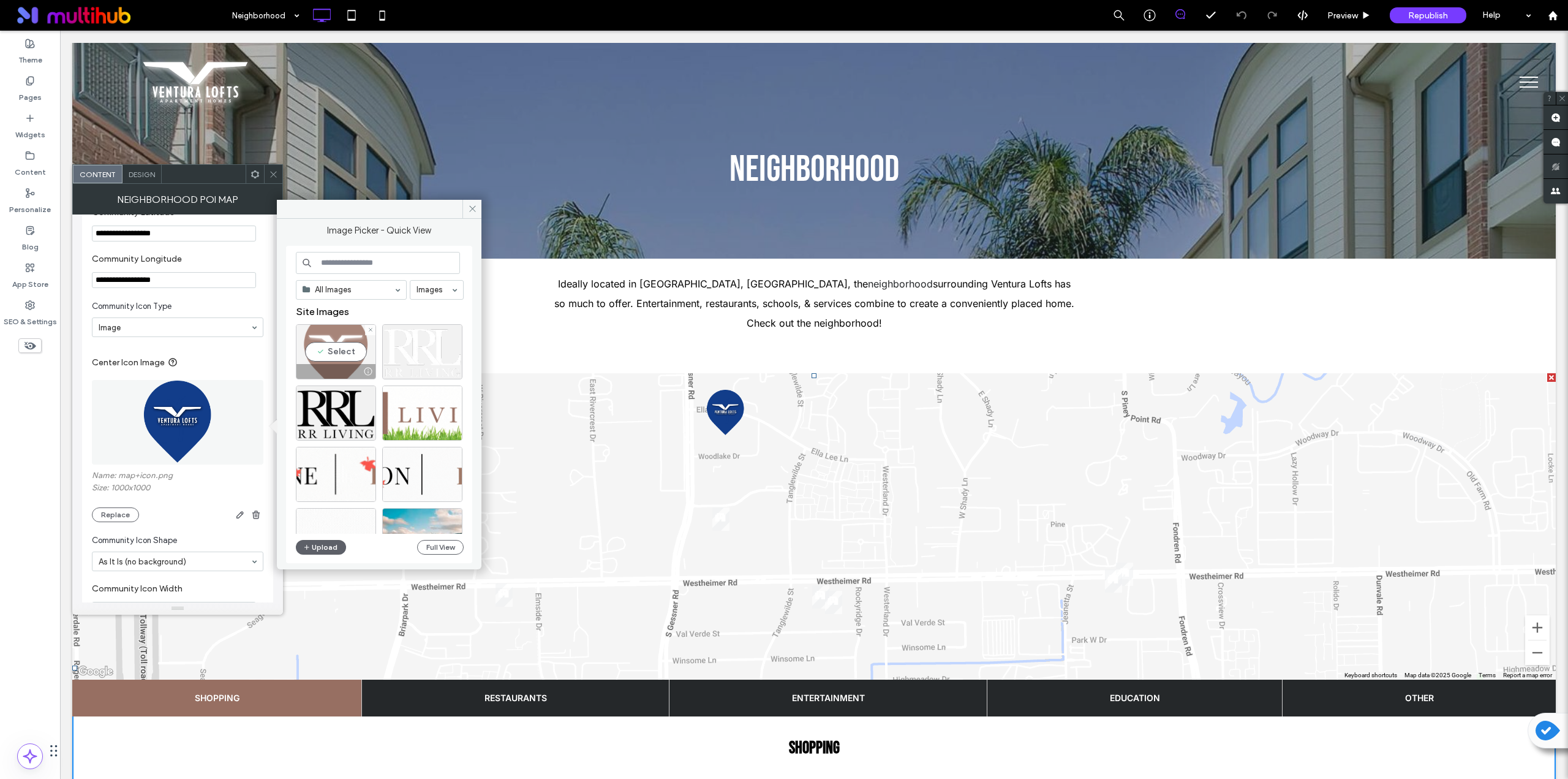
click at [342, 340] on div "Select" at bounding box center [336, 352] width 80 height 55
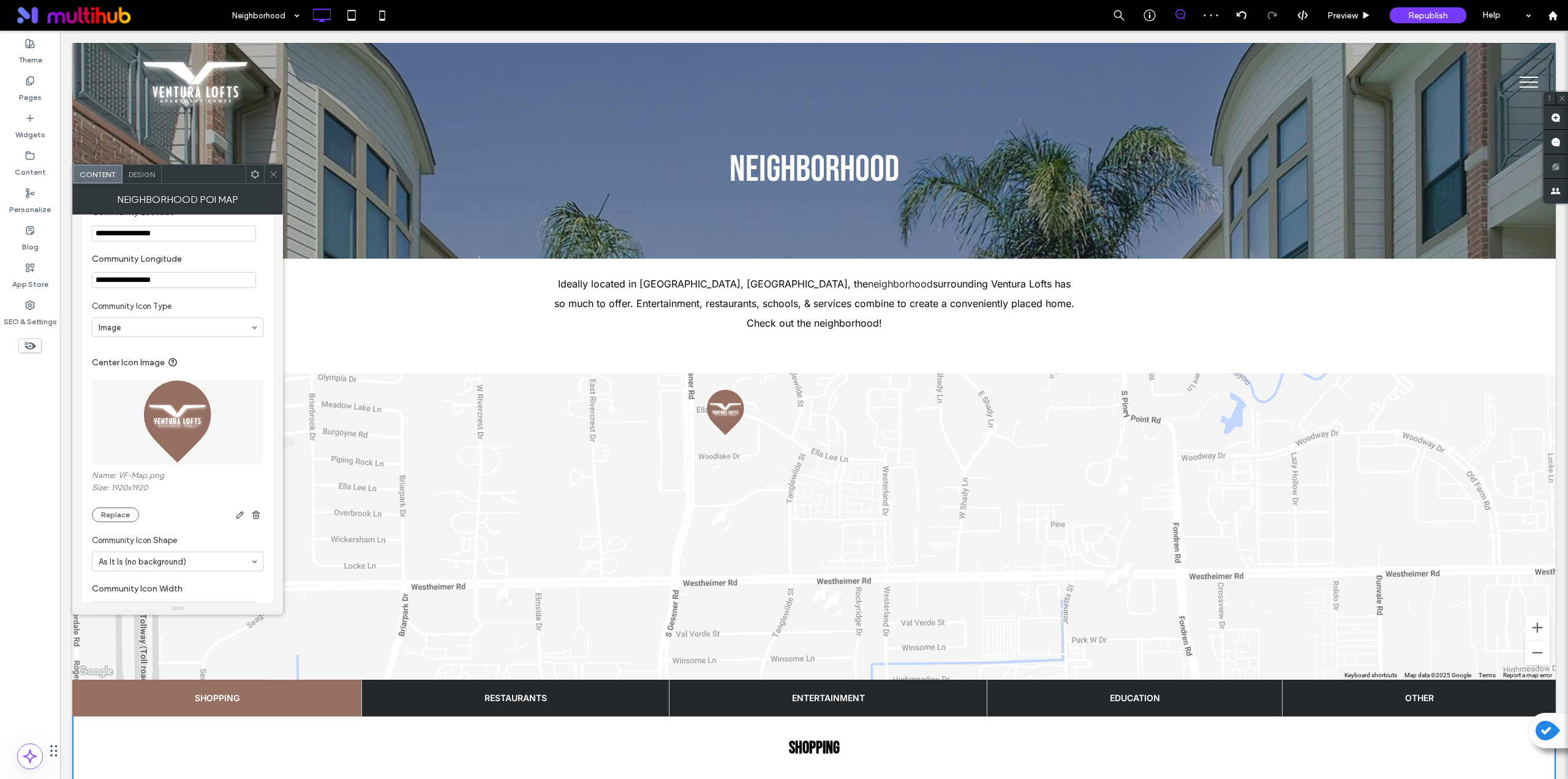
click at [275, 178] on icon at bounding box center [273, 174] width 9 height 9
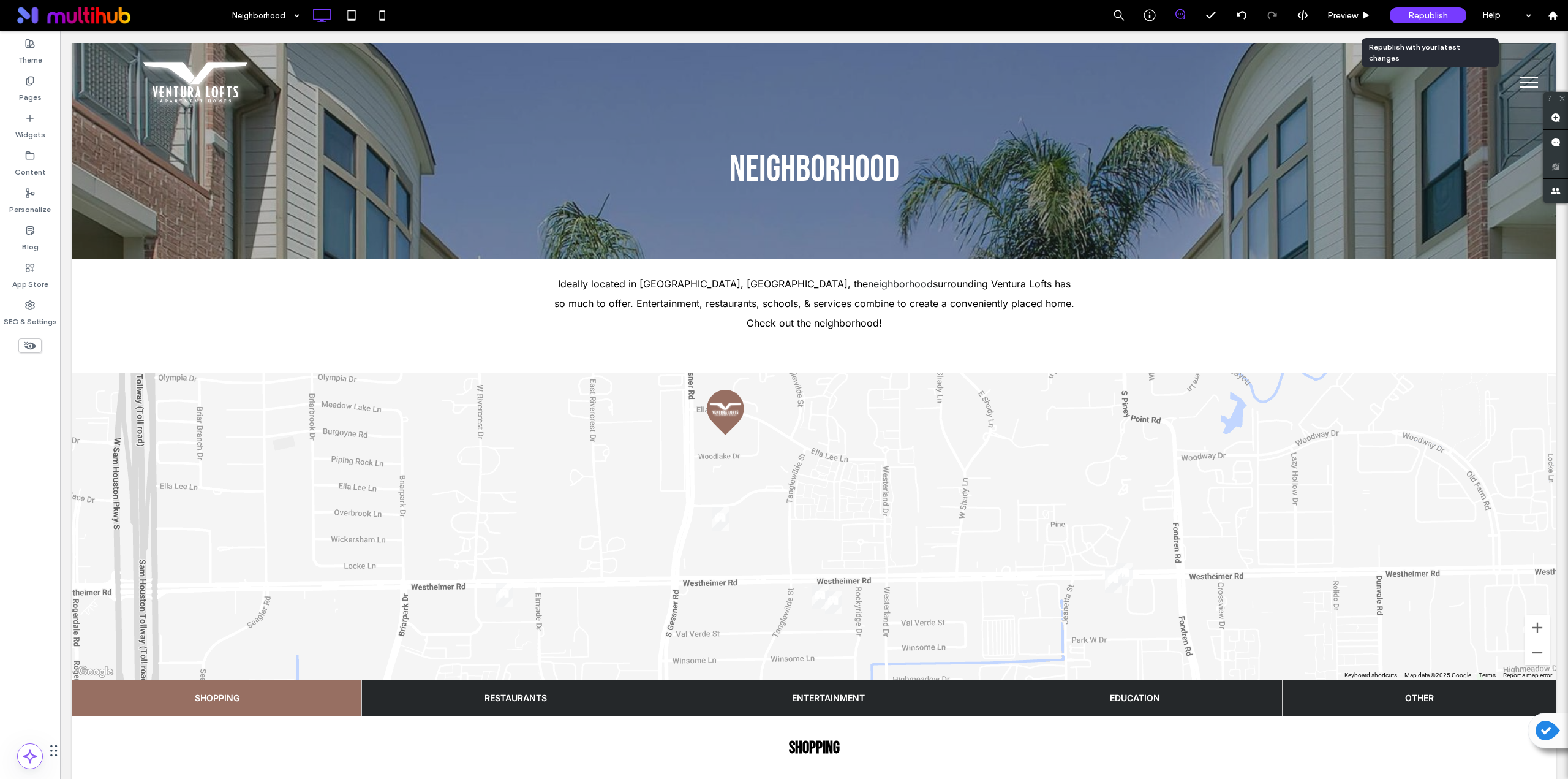
click at [789, 12] on span "Republish" at bounding box center [1428, 16] width 40 height 11
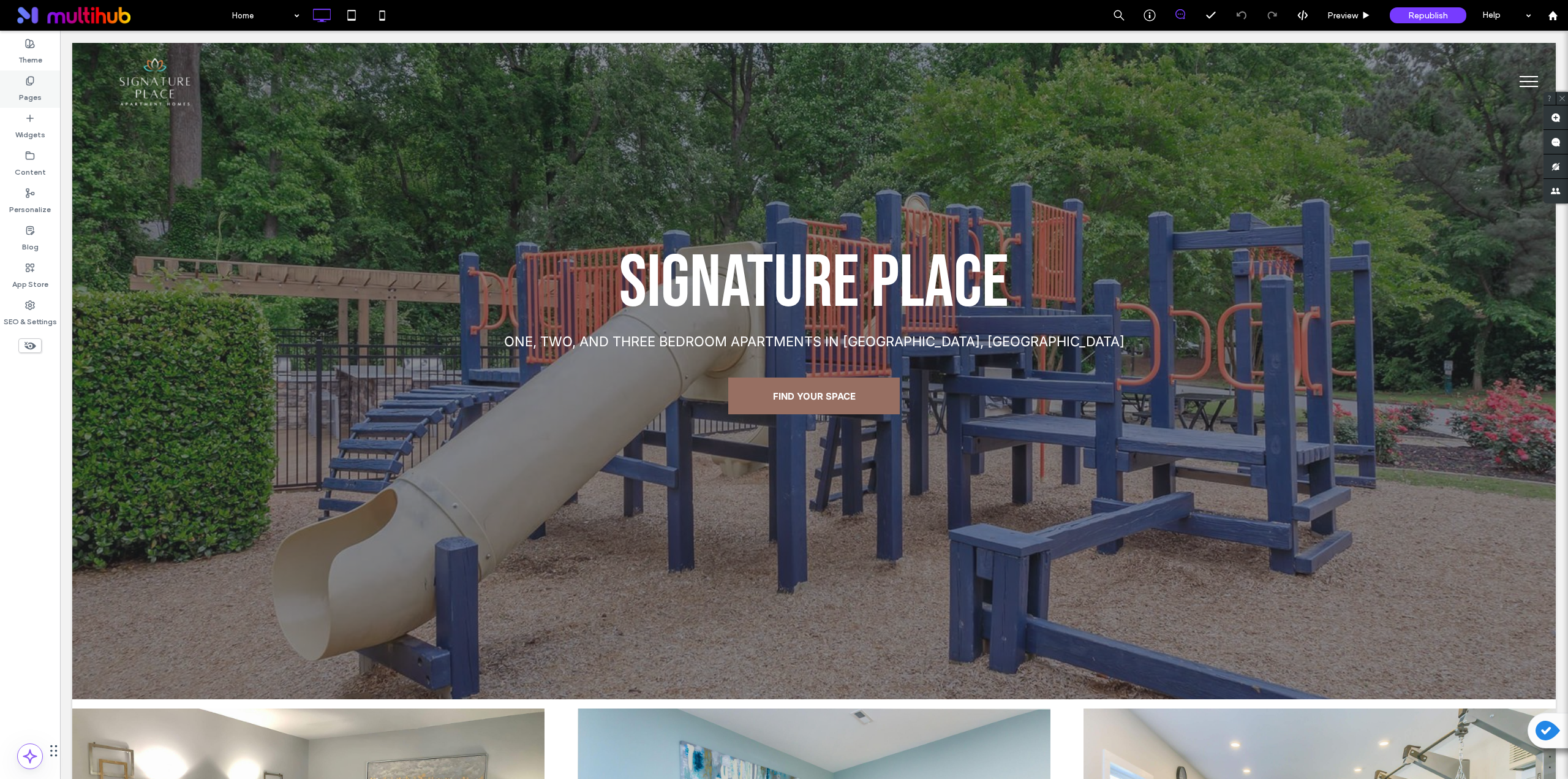
click at [32, 91] on label "Pages" at bounding box center [30, 94] width 22 height 17
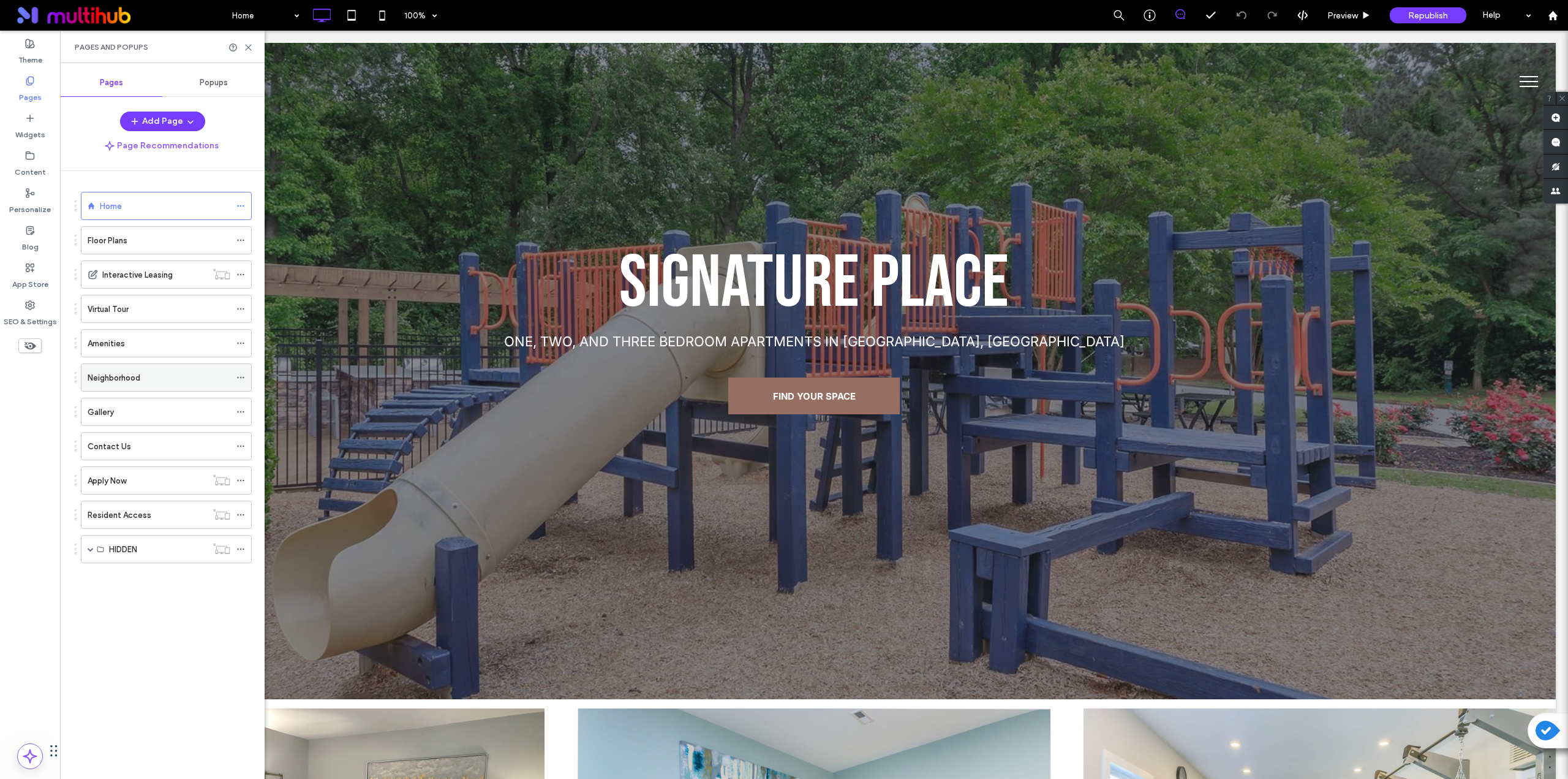
click at [161, 379] on div "Neighborhood" at bounding box center [158, 377] width 142 height 12
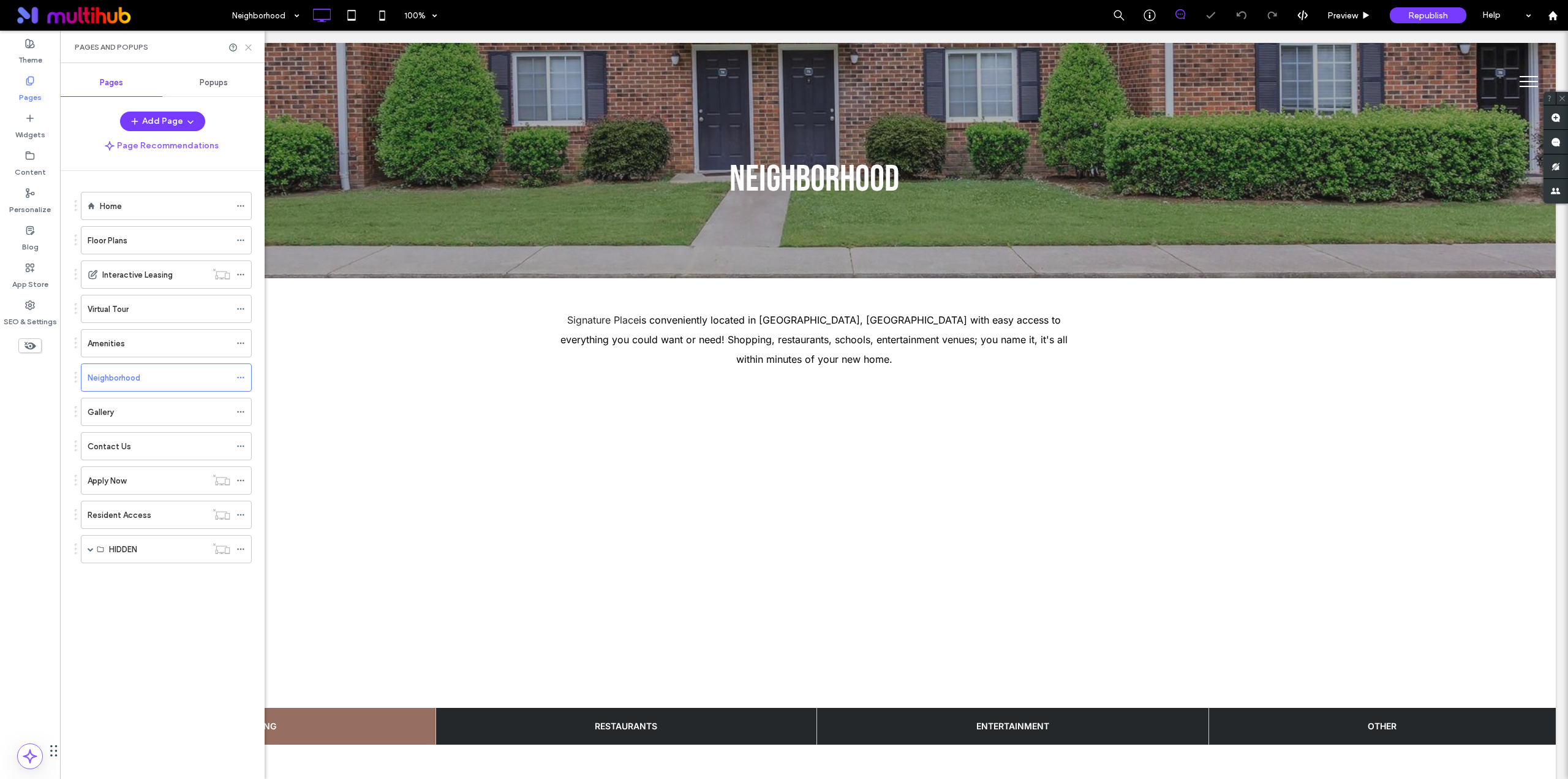
click at [246, 47] on icon at bounding box center [248, 47] width 9 height 9
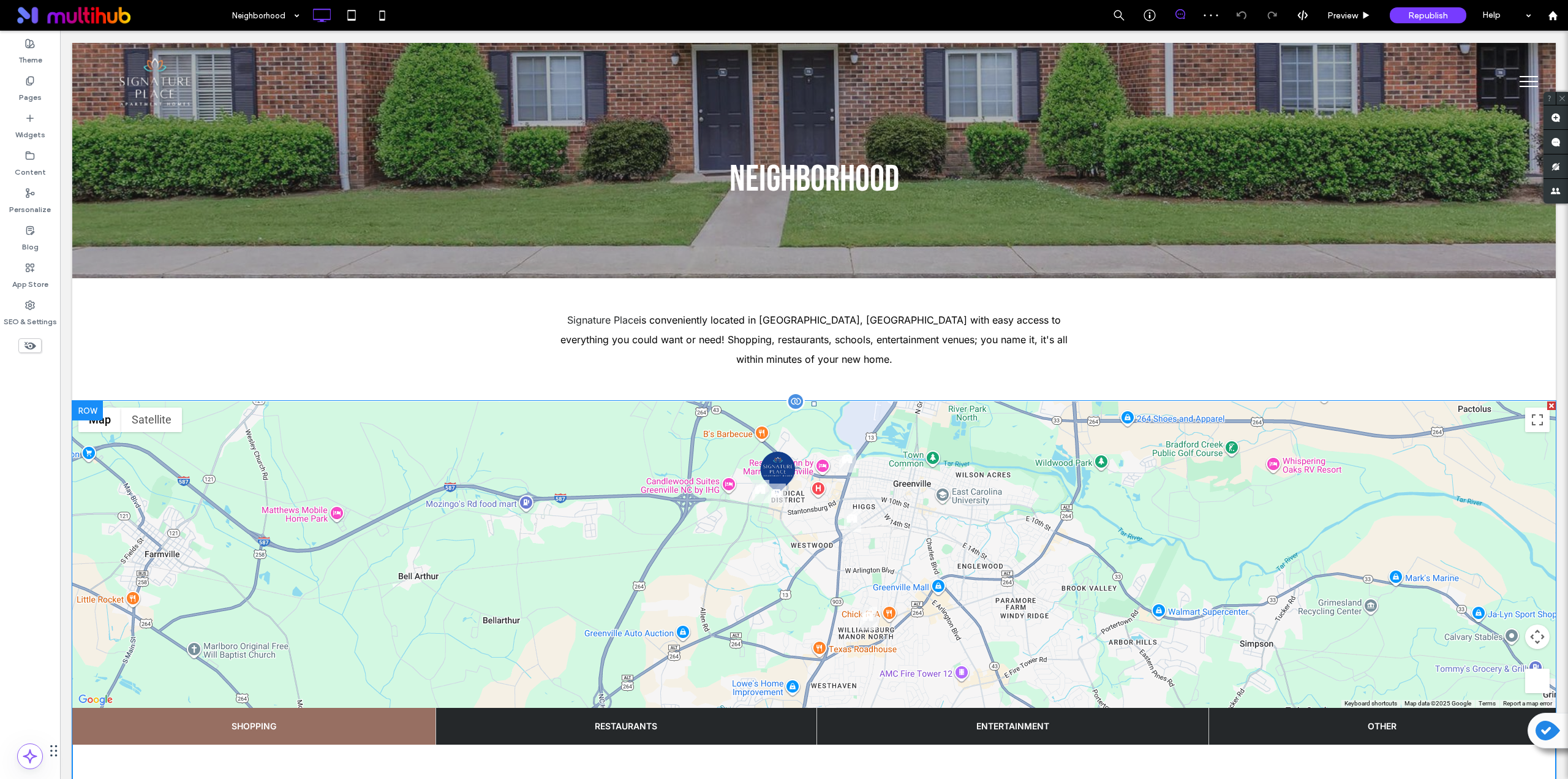
click at [319, 407] on span at bounding box center [814, 696] width 1484 height 589
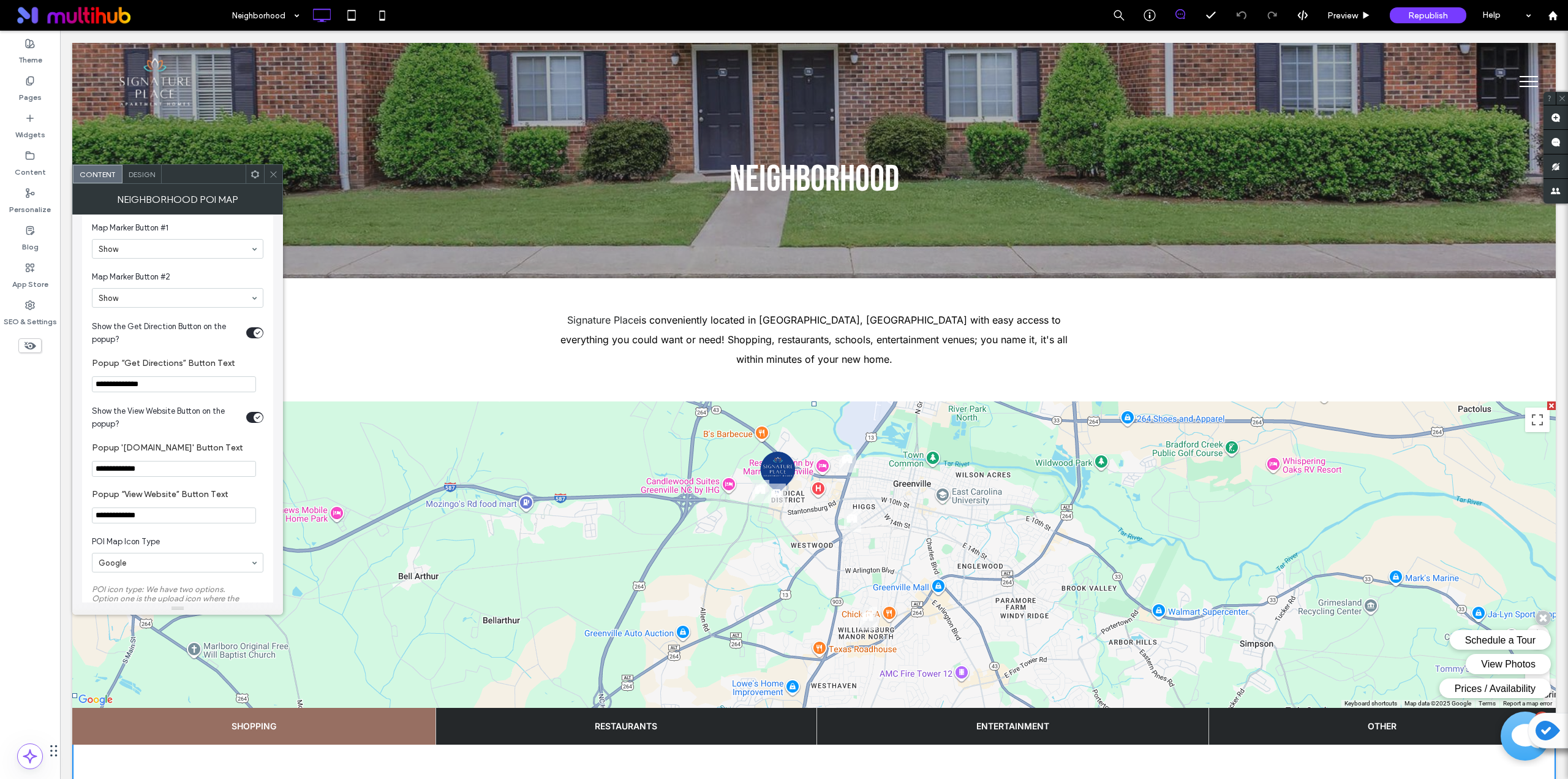
scroll to position [817, 0]
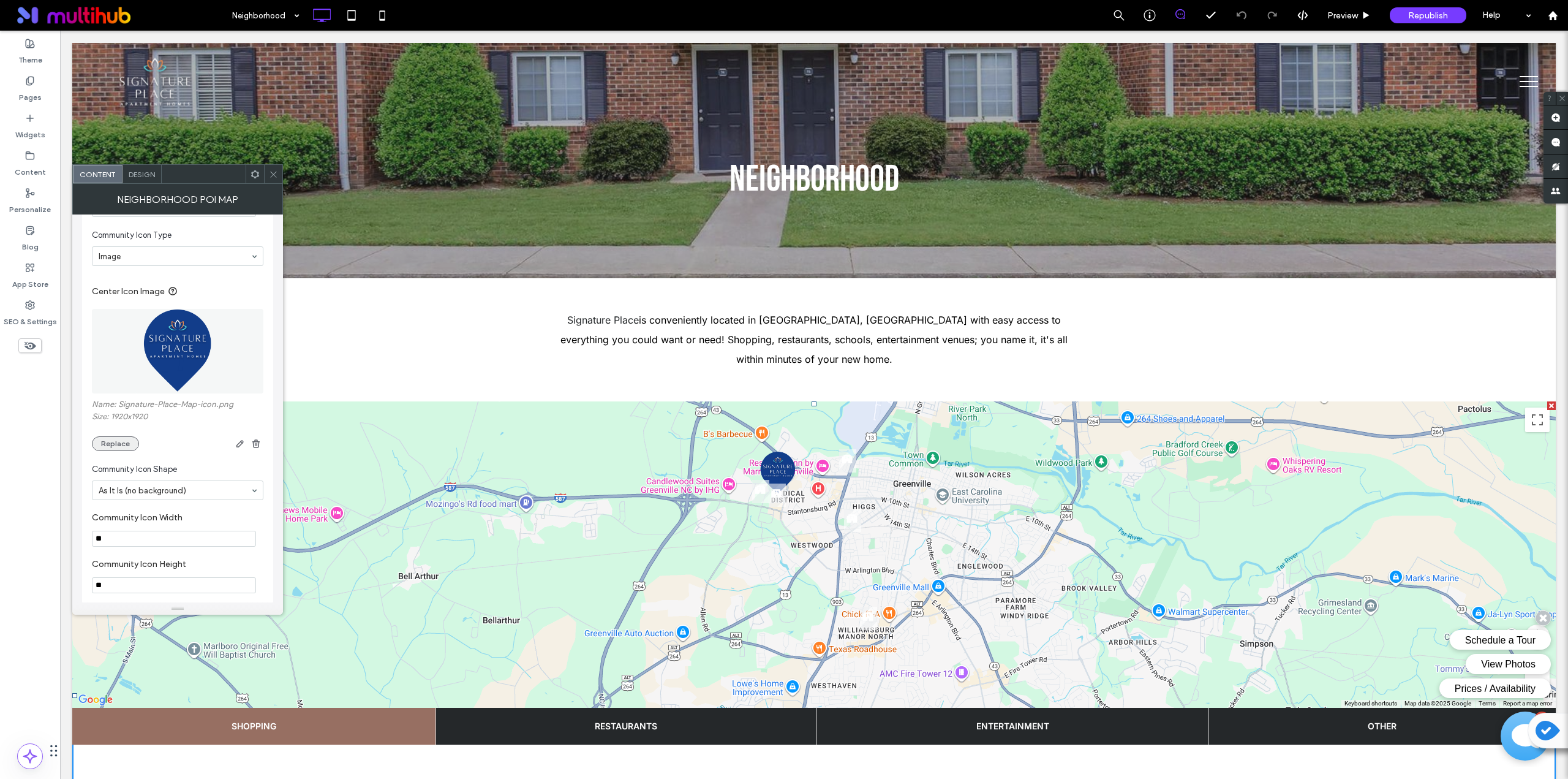
click at [124, 447] on button "Replace" at bounding box center [115, 444] width 47 height 15
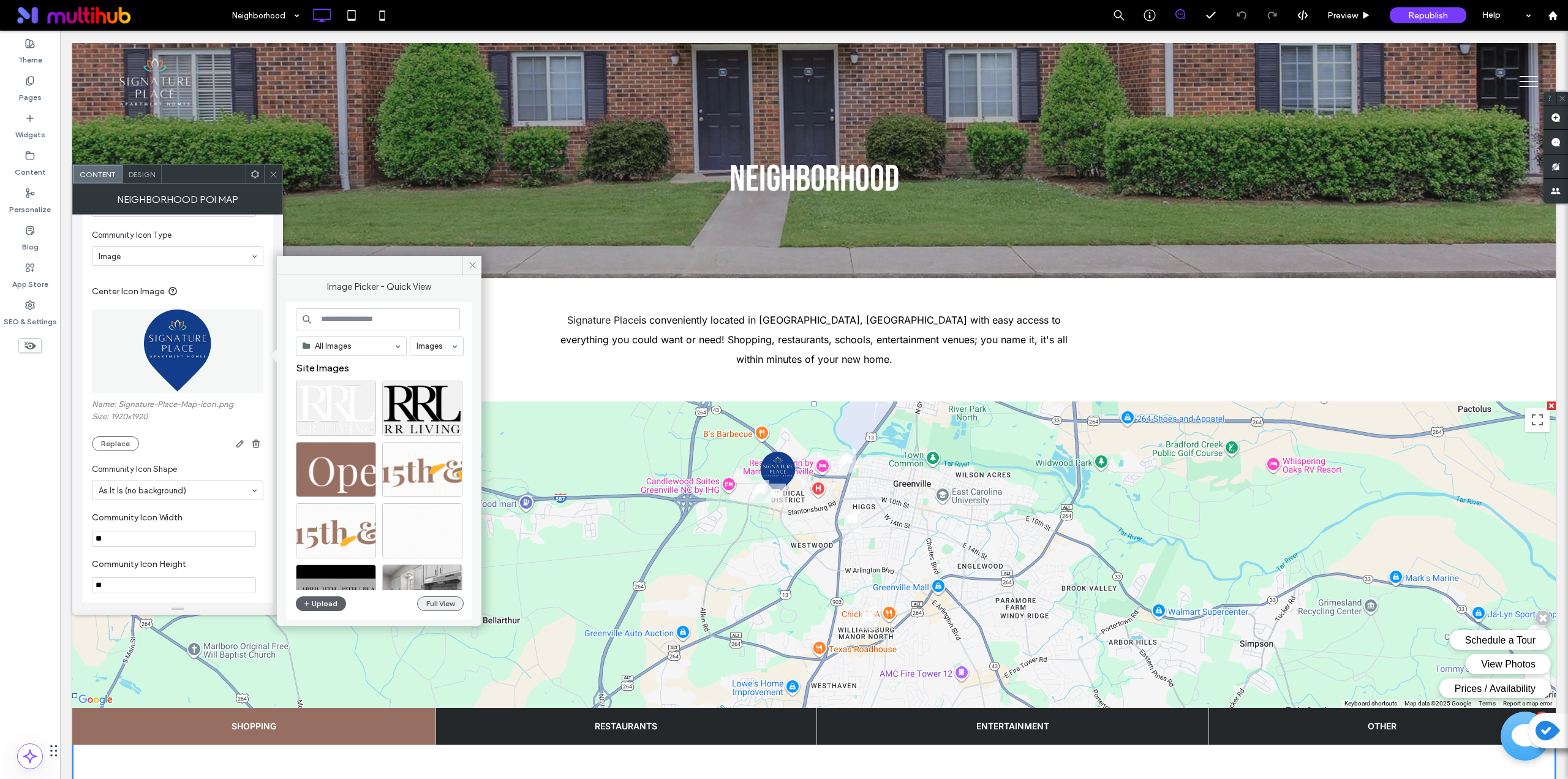
click at [444, 602] on button "Full View" at bounding box center [441, 604] width 47 height 15
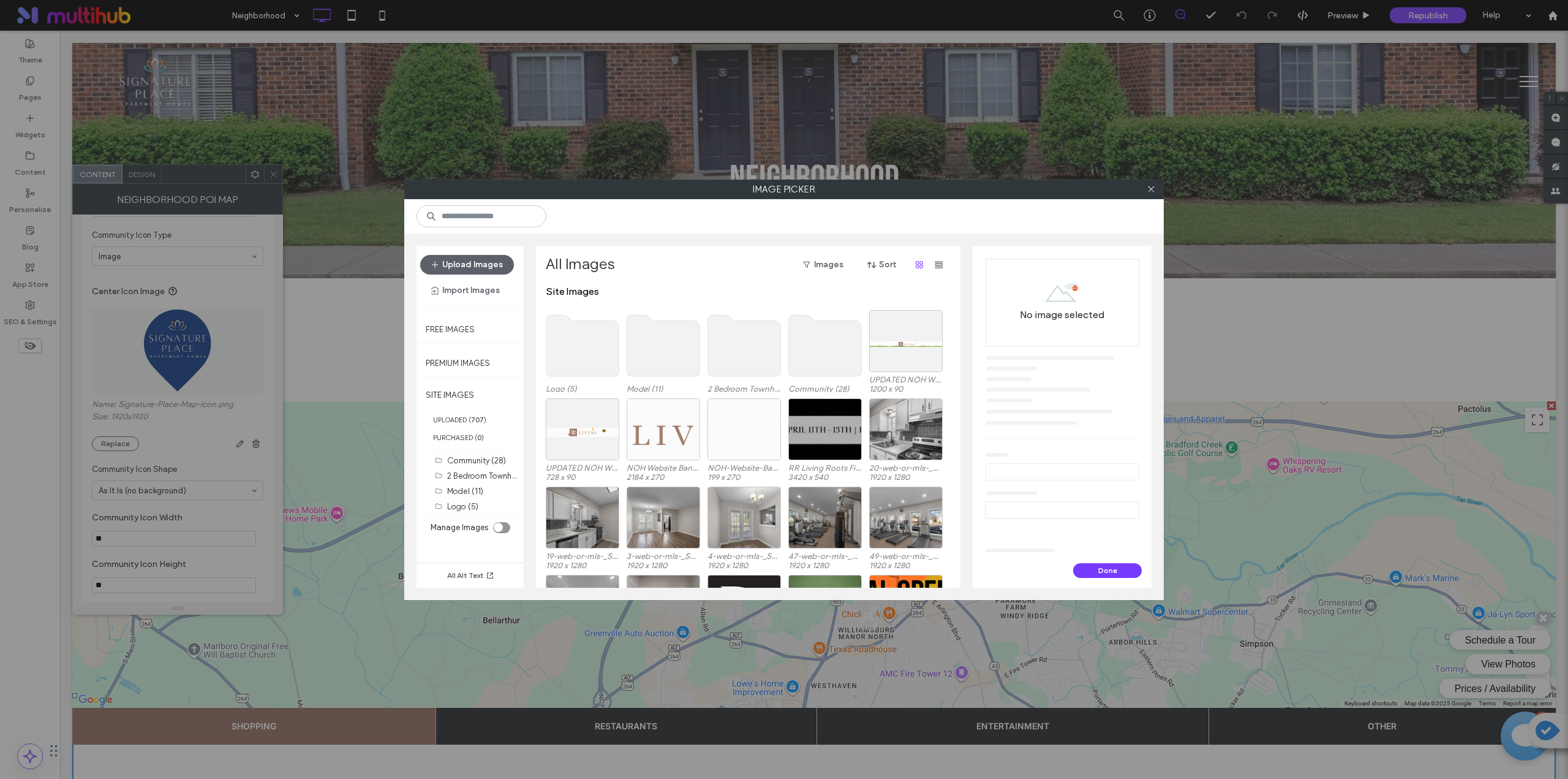
click at [569, 351] on use at bounding box center [583, 346] width 73 height 62
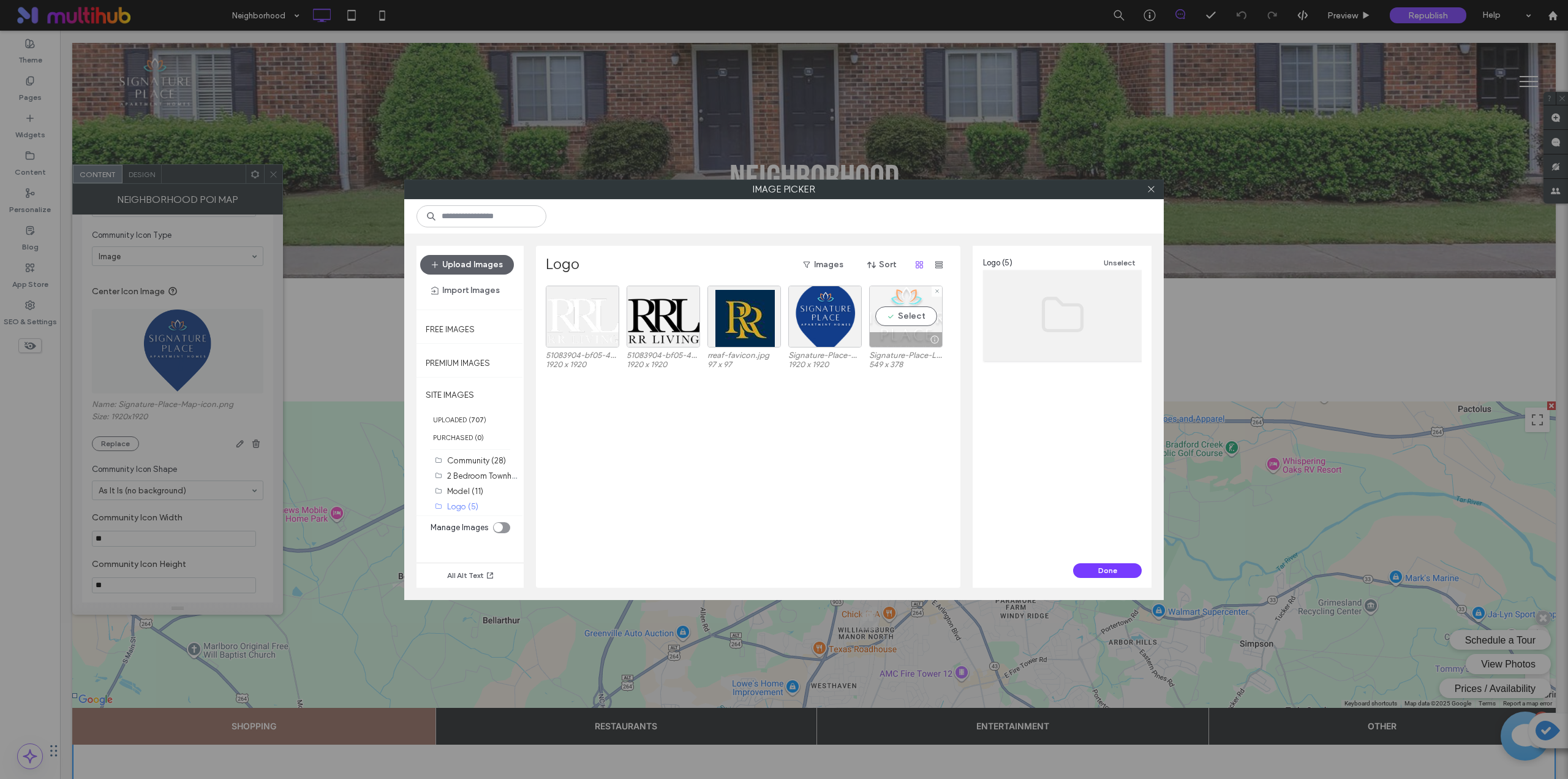
click at [894, 312] on div "Select" at bounding box center [906, 317] width 73 height 62
click at [1129, 574] on button "Done" at bounding box center [1108, 571] width 68 height 15
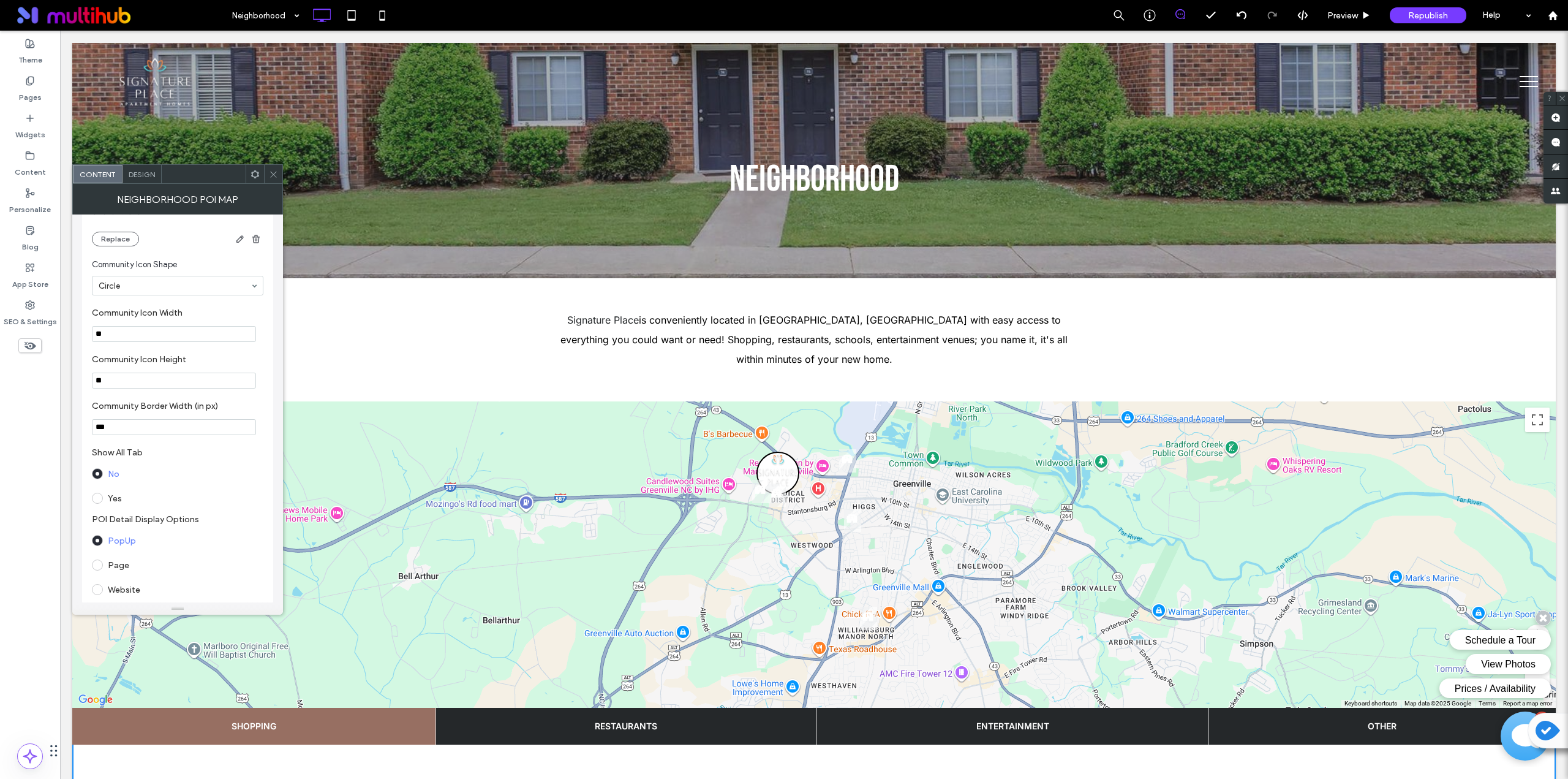
scroll to position [920, 0]
click at [132, 174] on span "Design" at bounding box center [142, 174] width 27 height 9
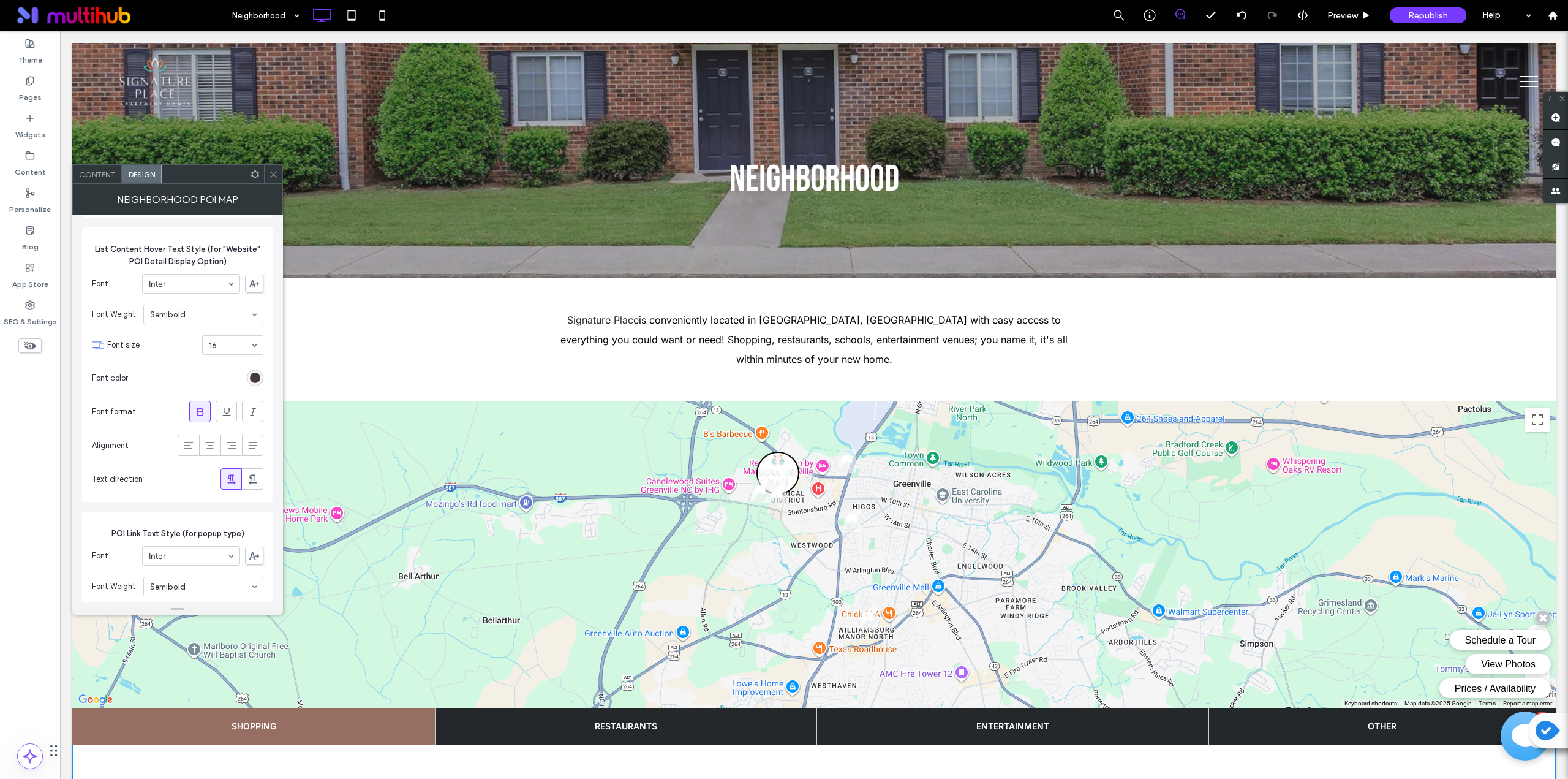
scroll to position [2759, 0]
drag, startPoint x: 800, startPoint y: 374, endPoint x: 272, endPoint y: 173, distance: 565.0
click at [272, 173] on icon at bounding box center [273, 174] width 9 height 9
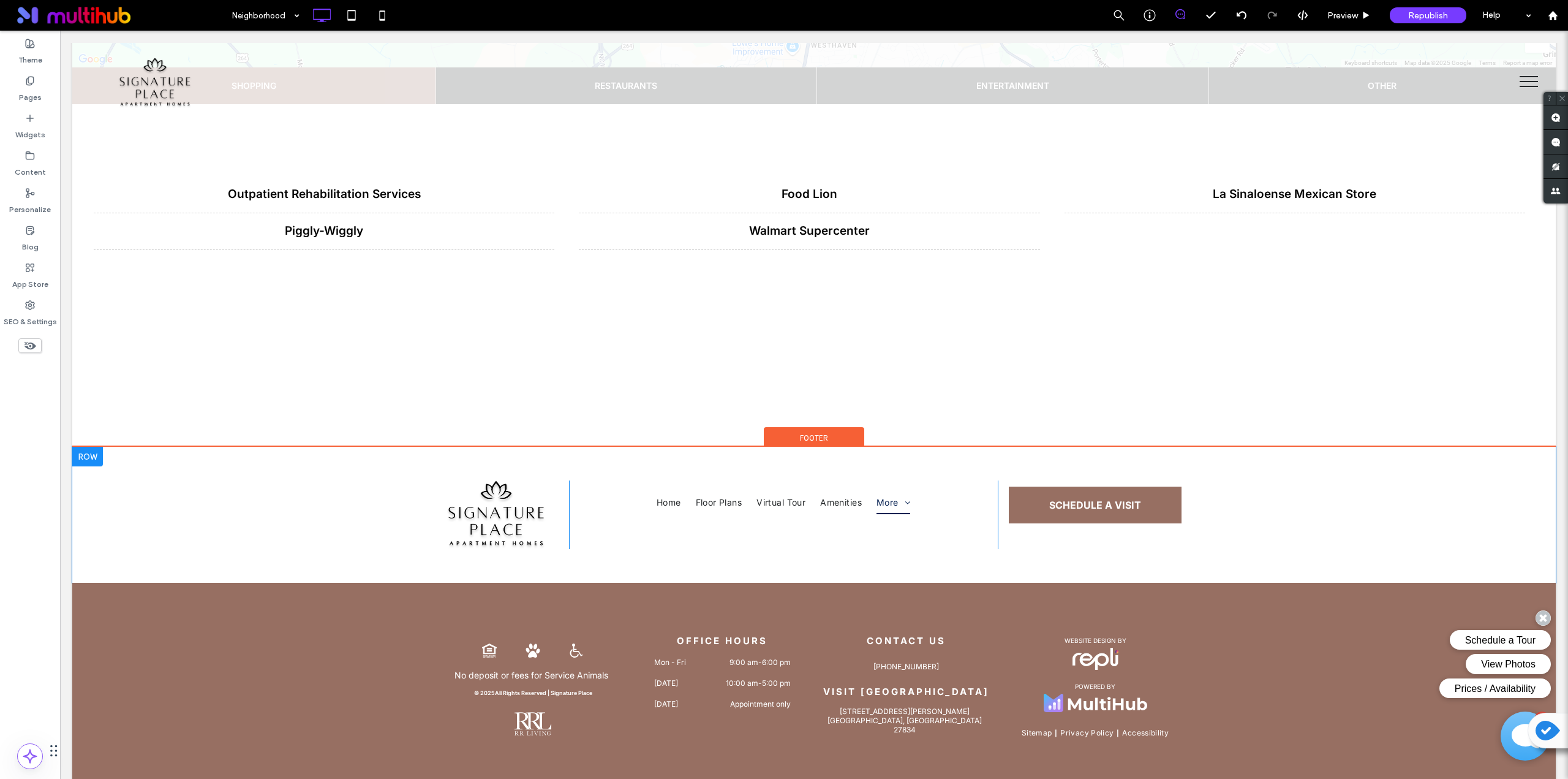
scroll to position [648, 0]
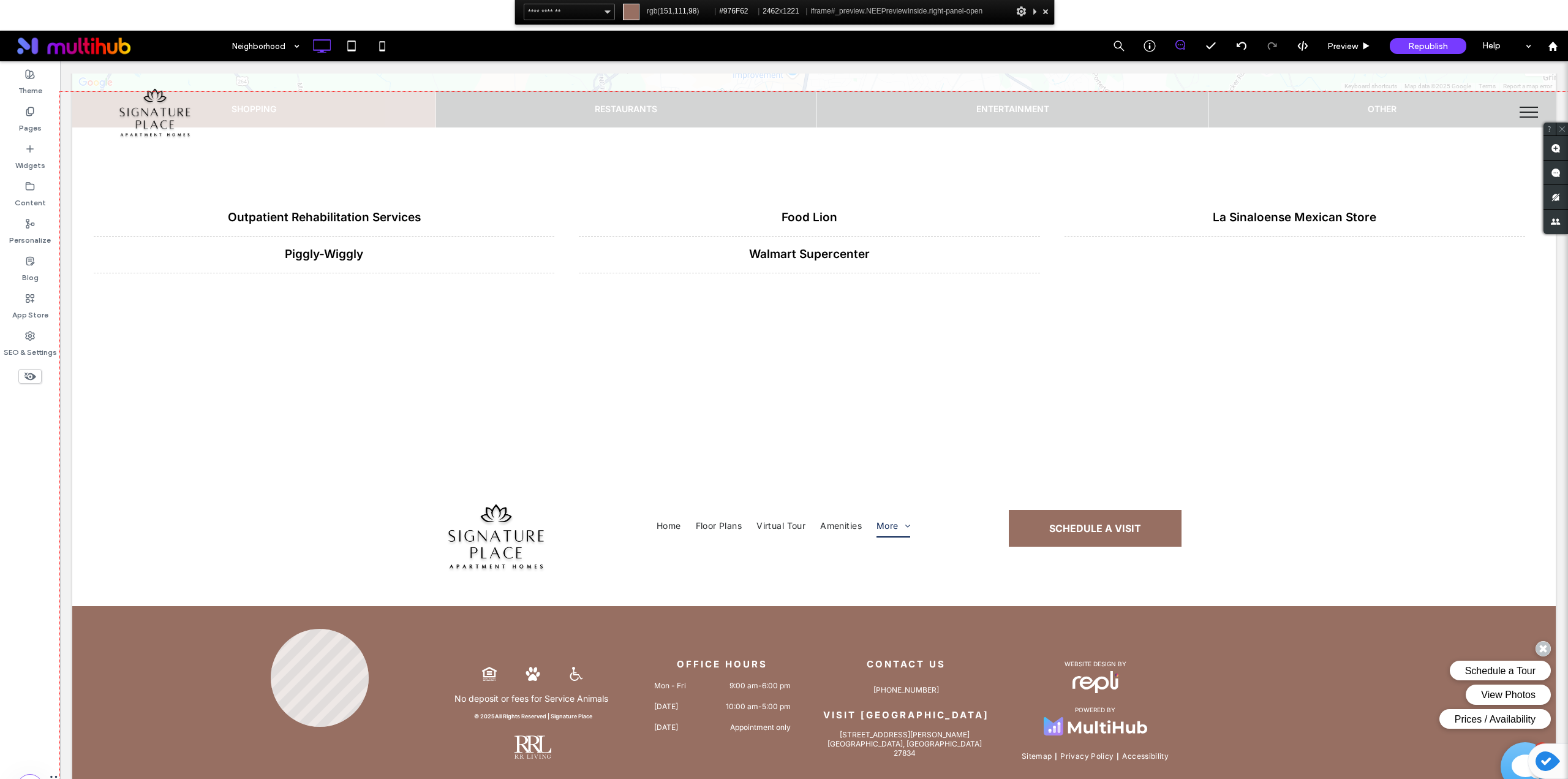
click at [271, 629] on div at bounding box center [814, 466] width 1508 height 748
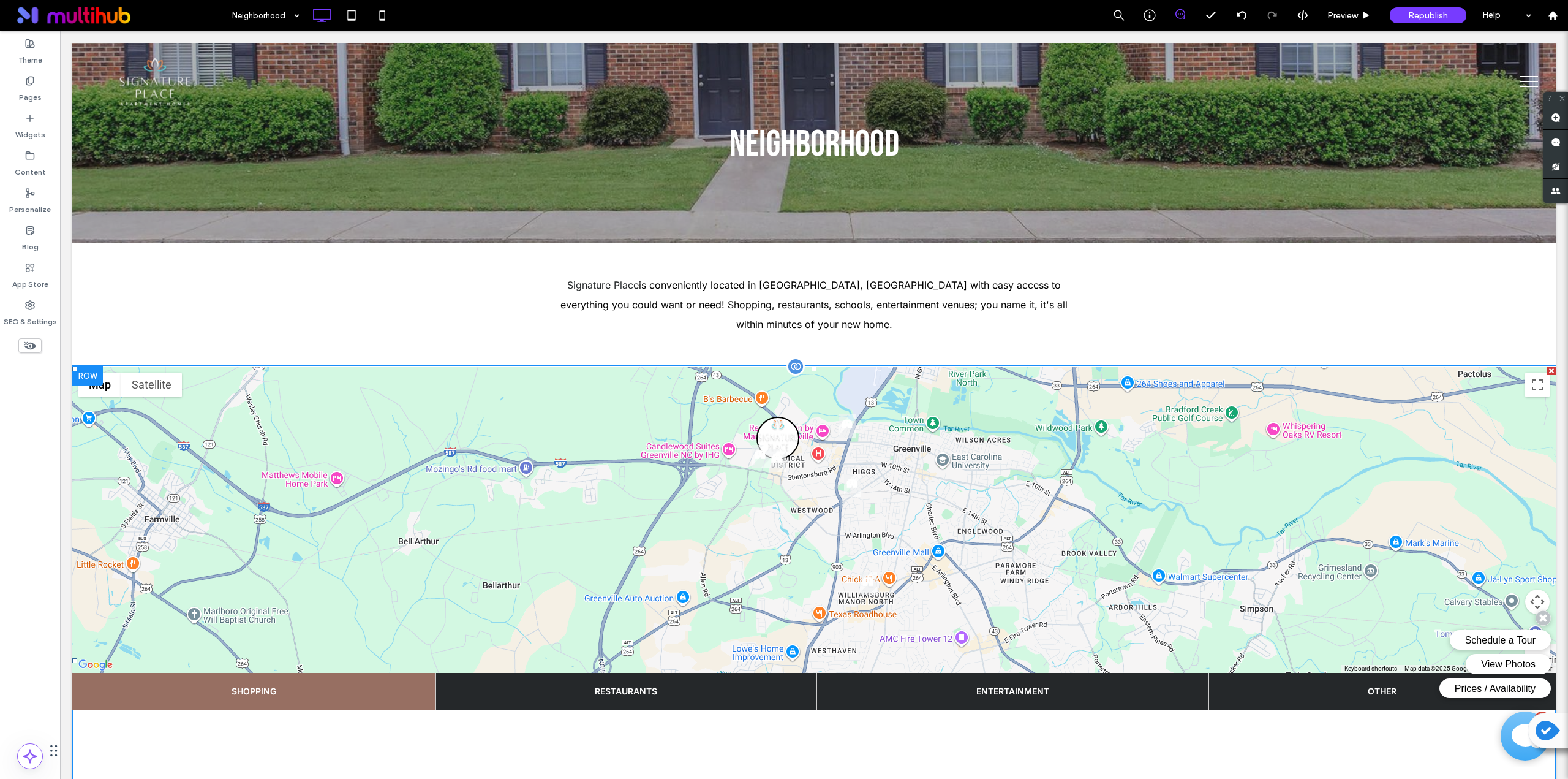
scroll to position [0, 0]
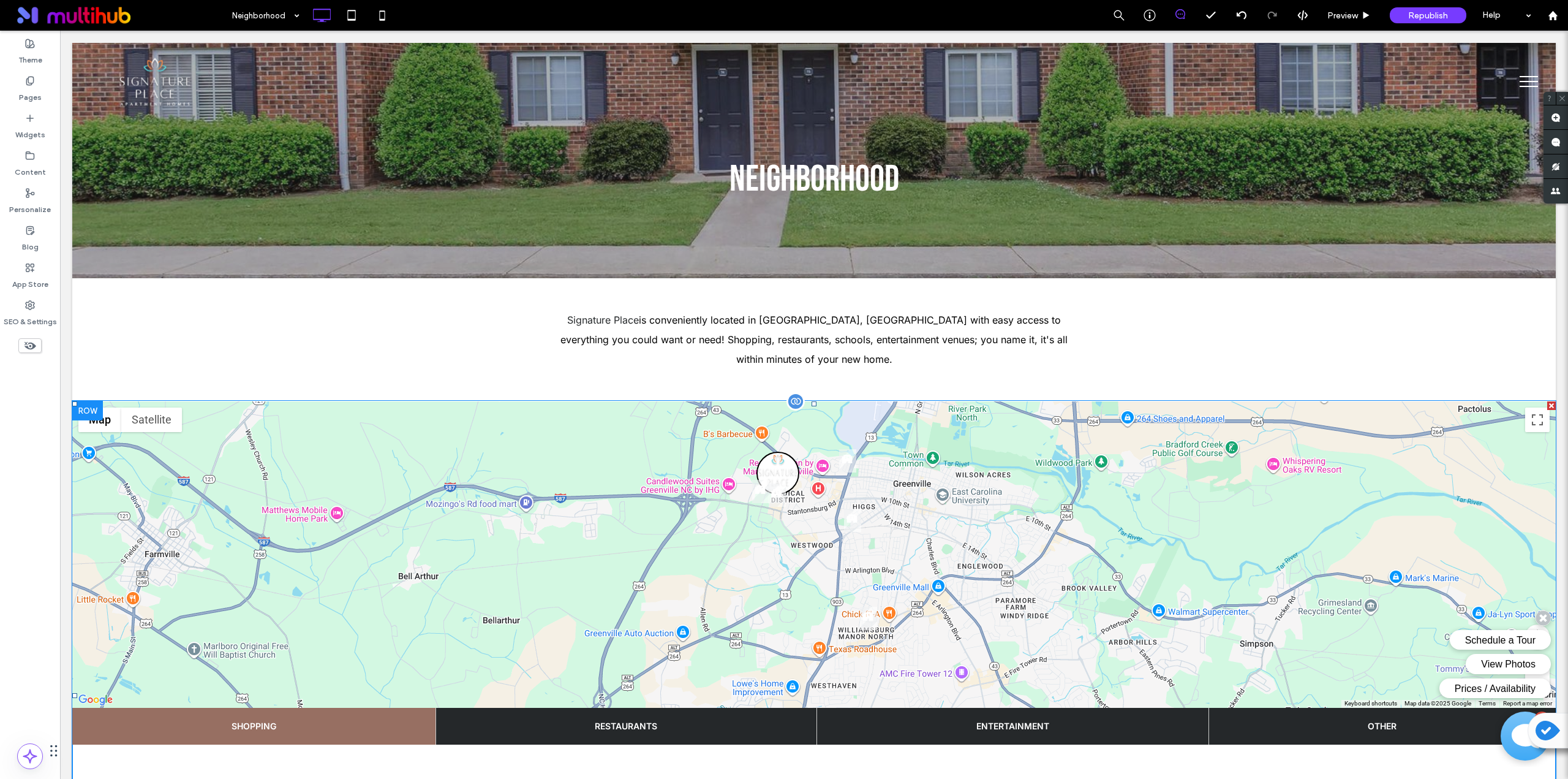
click at [669, 438] on span at bounding box center [814, 696] width 1484 height 589
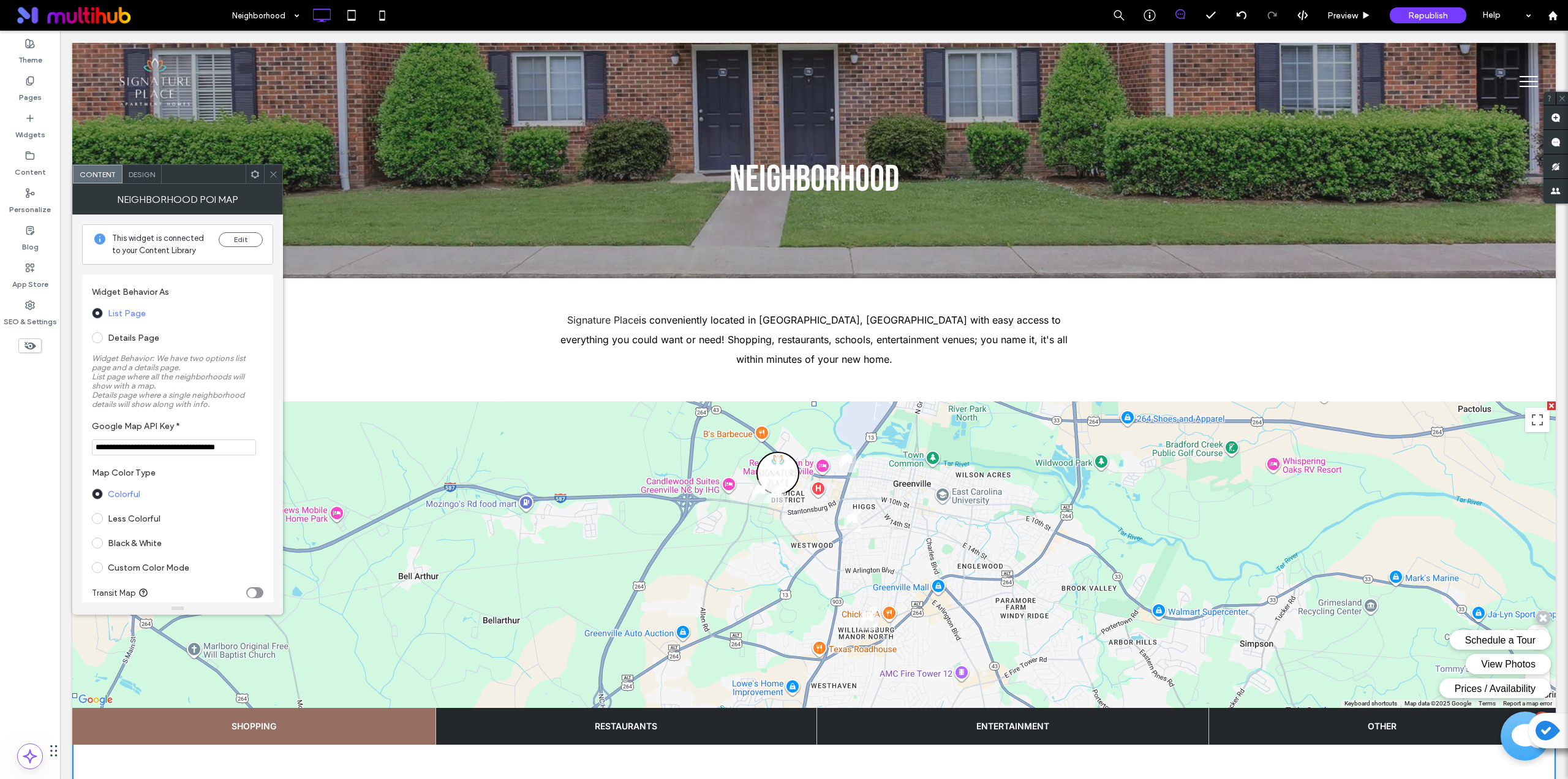
click at [269, 177] on div at bounding box center [273, 174] width 18 height 18
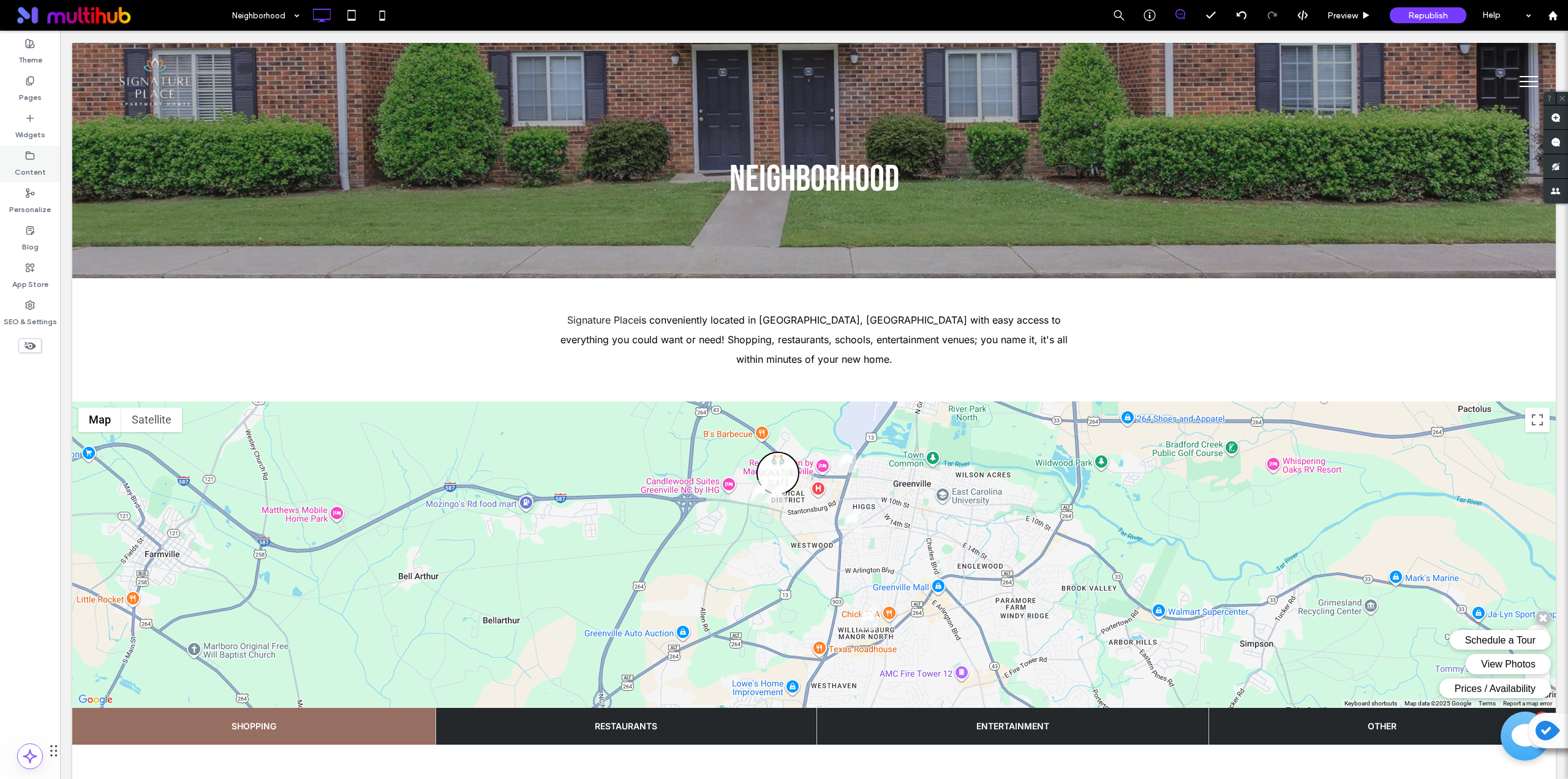
click at [47, 162] on div "Content" at bounding box center [30, 163] width 60 height 37
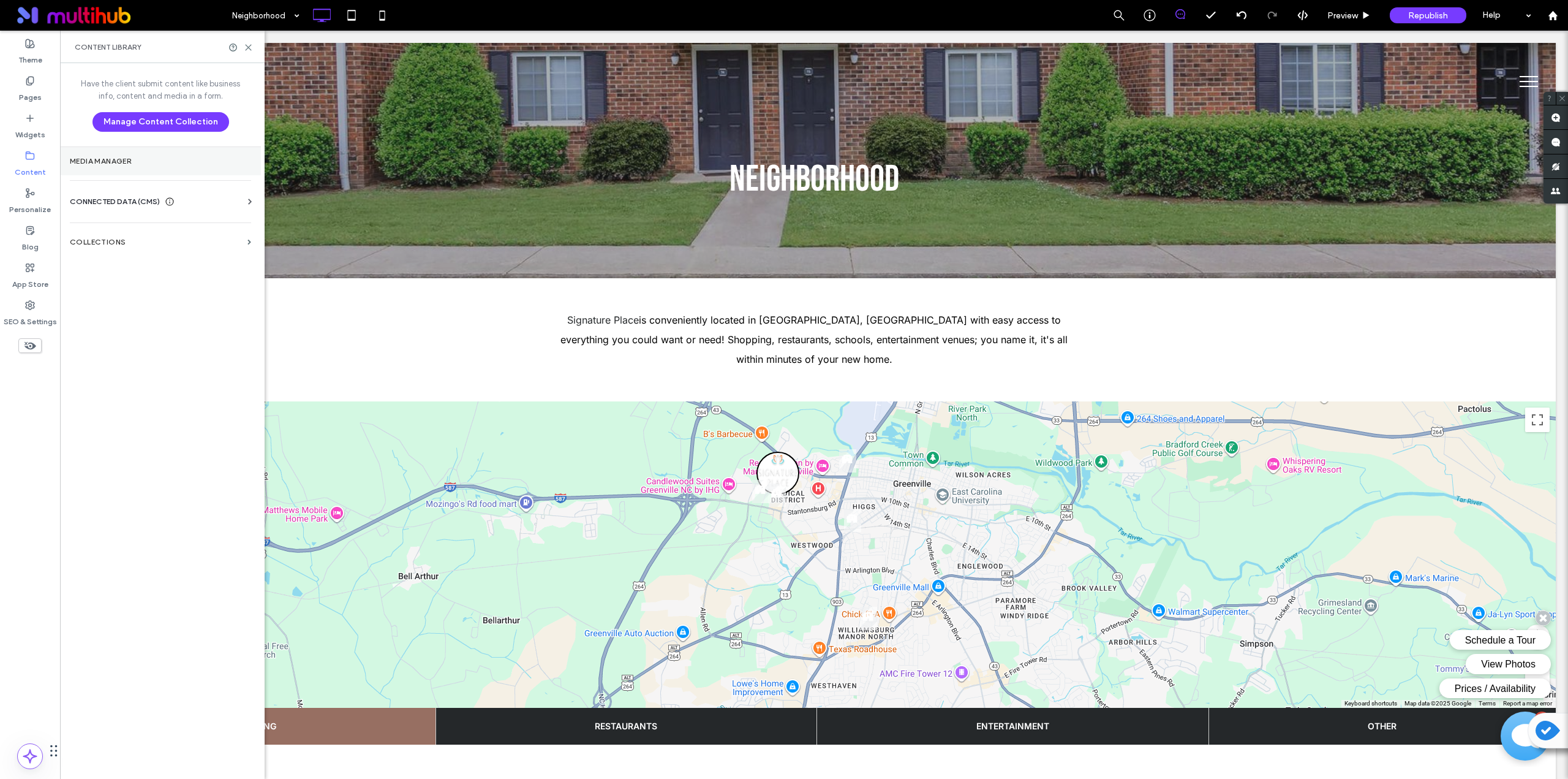
click at [230, 166] on section "Media Manager" at bounding box center [160, 162] width 201 height 28
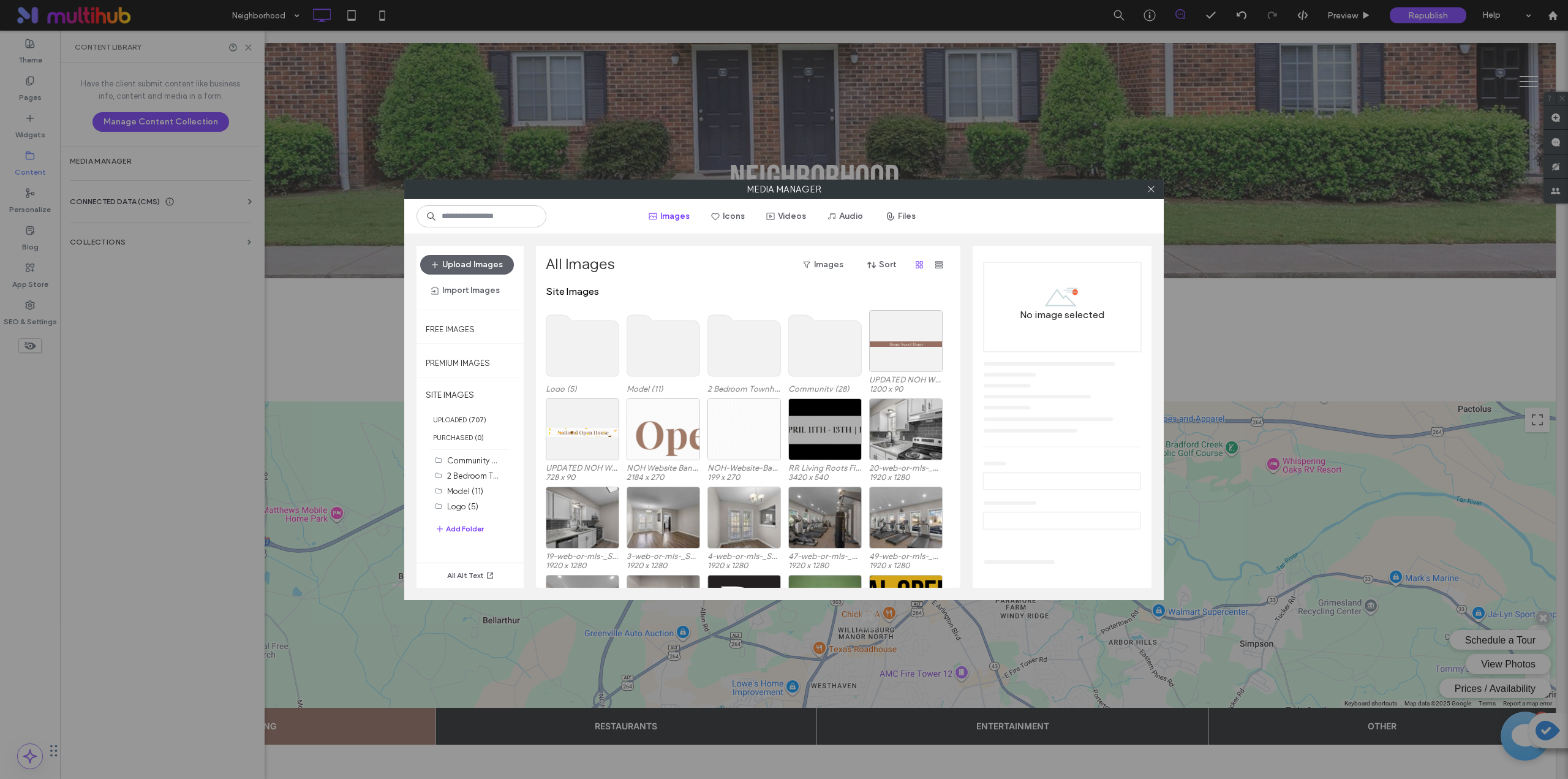
click at [585, 356] on use at bounding box center [583, 346] width 73 height 62
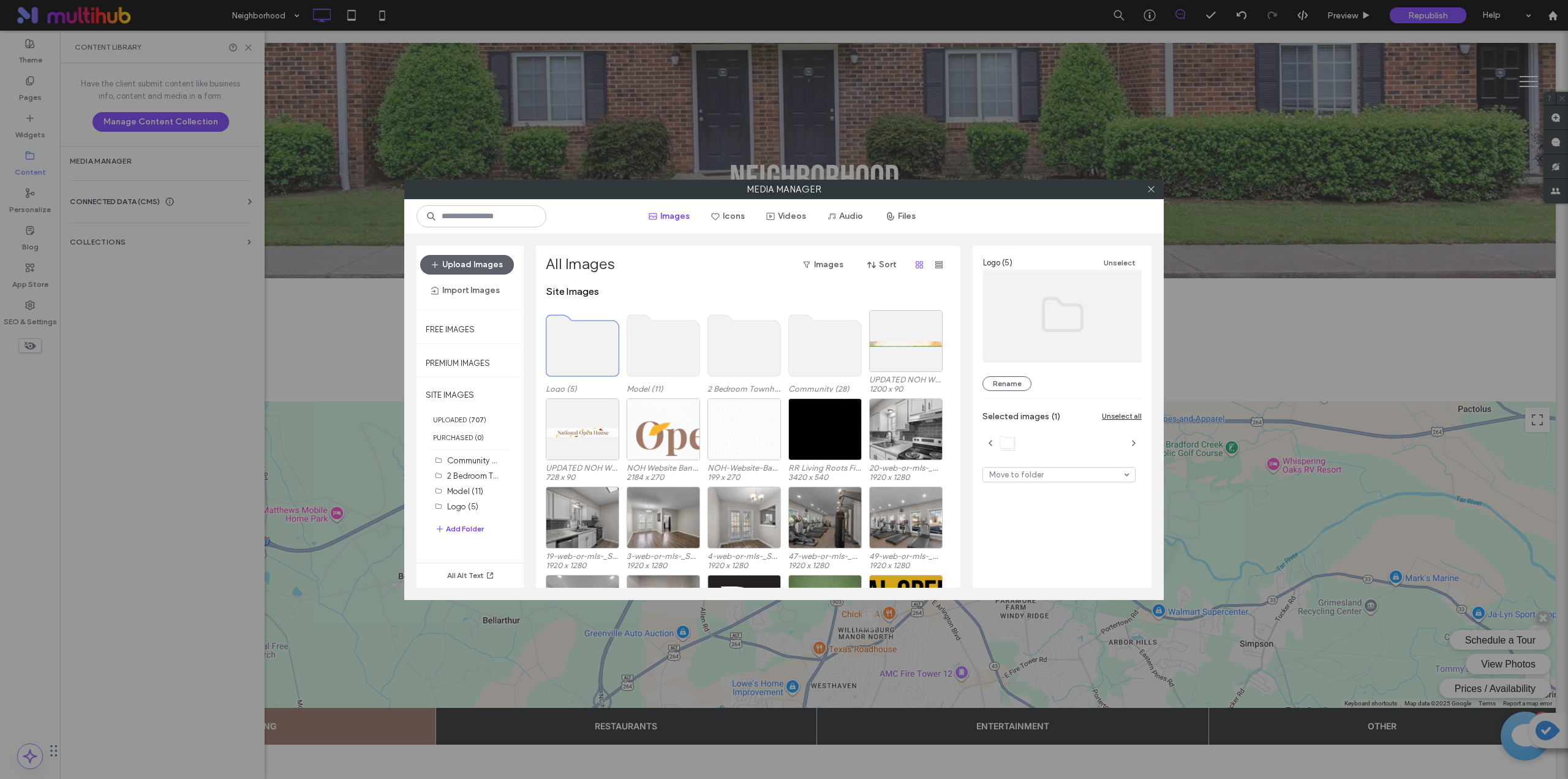
click at [598, 361] on use at bounding box center [583, 346] width 73 height 62
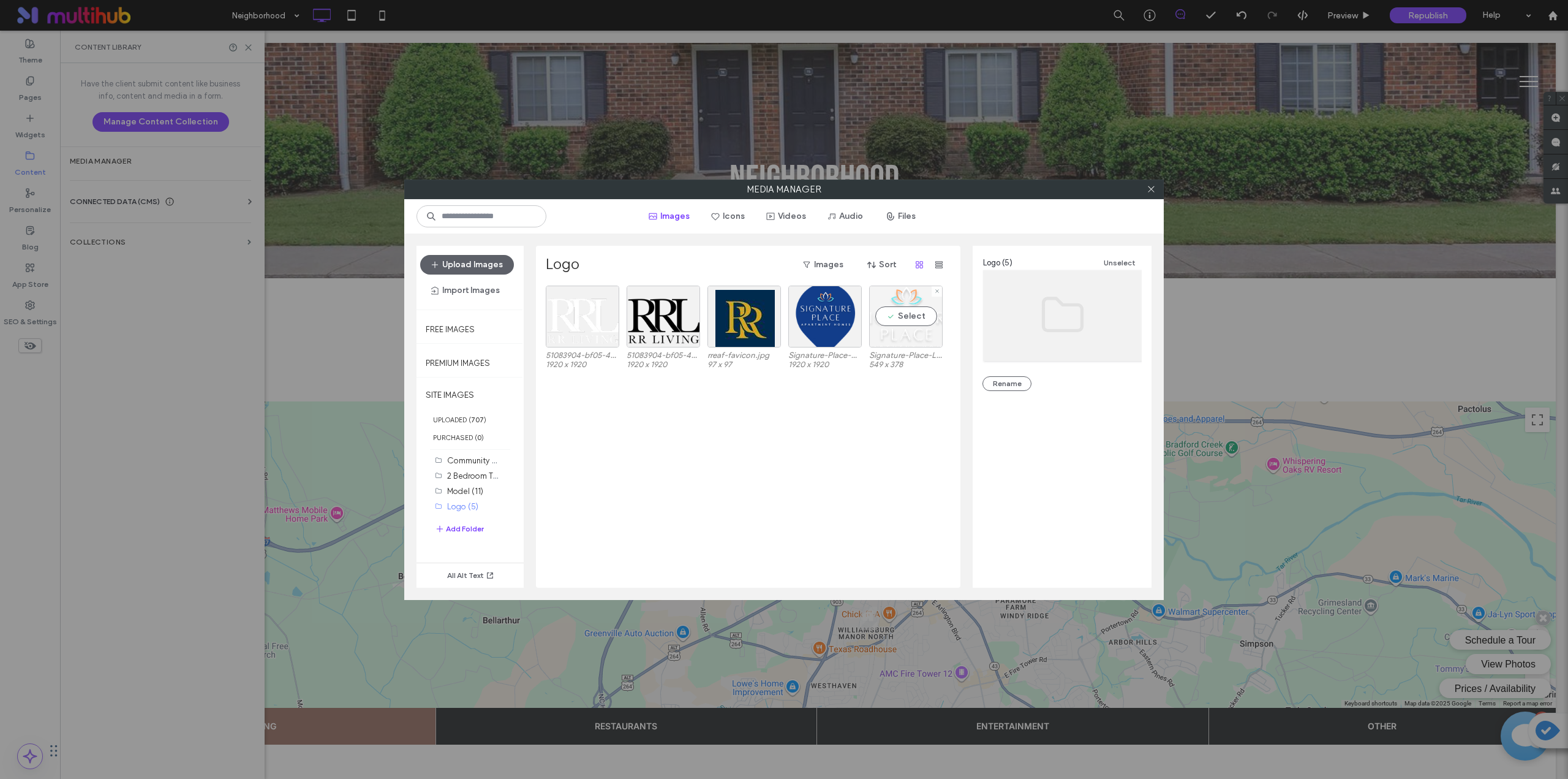
click at [899, 317] on div "Select" at bounding box center [906, 317] width 73 height 62
click at [490, 263] on button "Upload Images" at bounding box center [467, 265] width 94 height 20
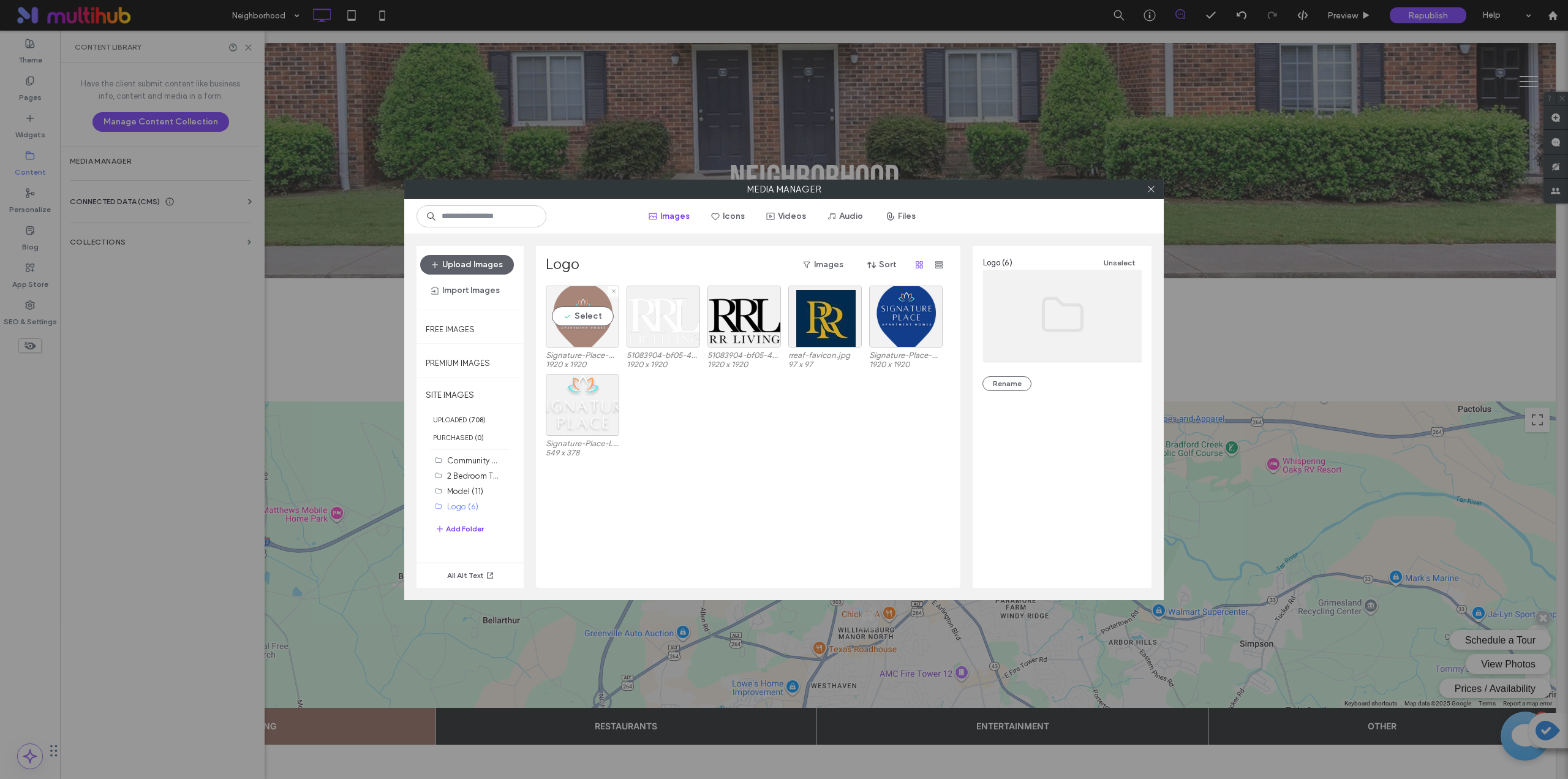
click at [571, 310] on div "Select" at bounding box center [582, 317] width 73 height 62
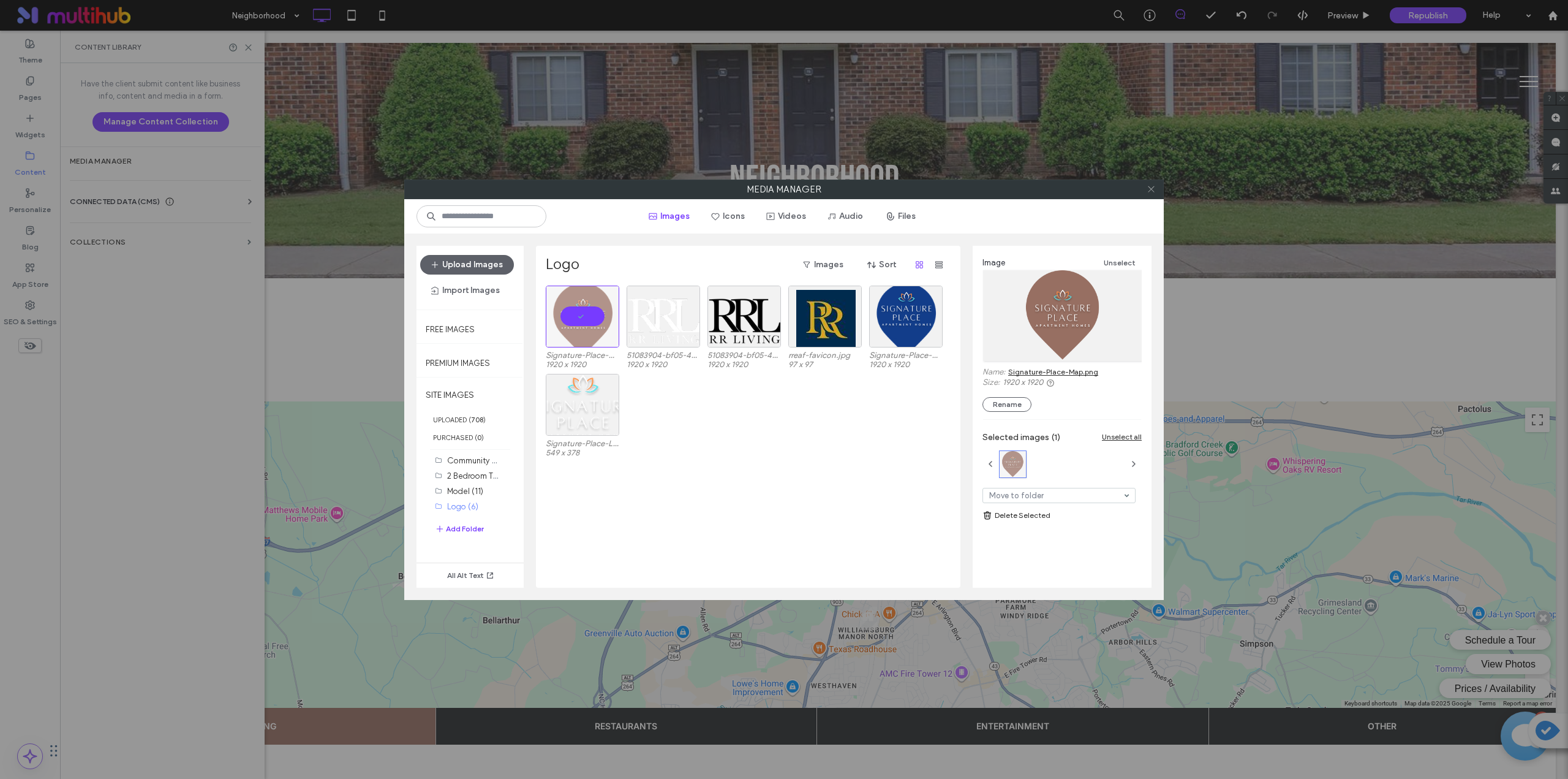
click at [1151, 186] on icon at bounding box center [1151, 188] width 9 height 9
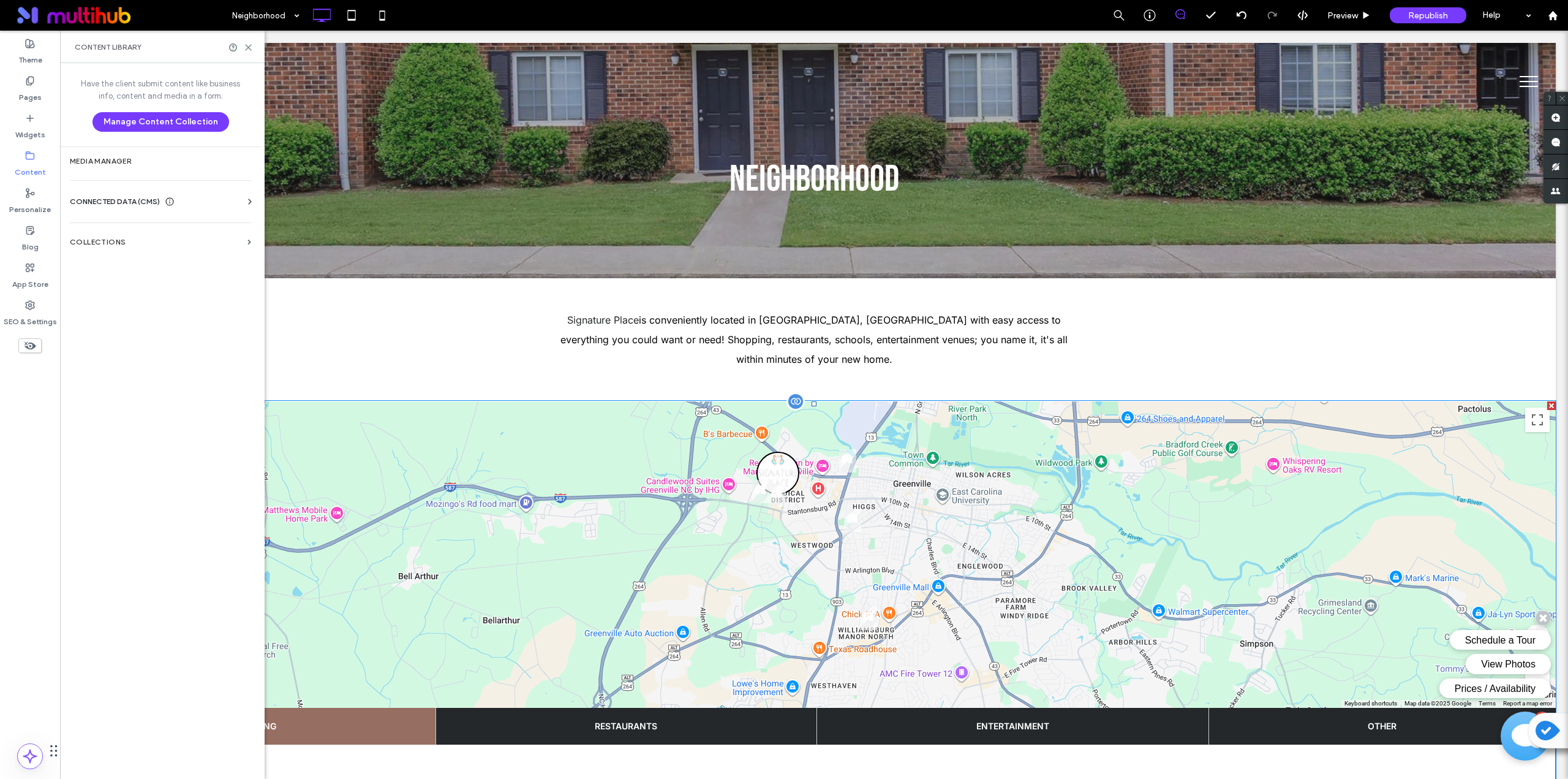
click at [550, 472] on span at bounding box center [814, 696] width 1484 height 589
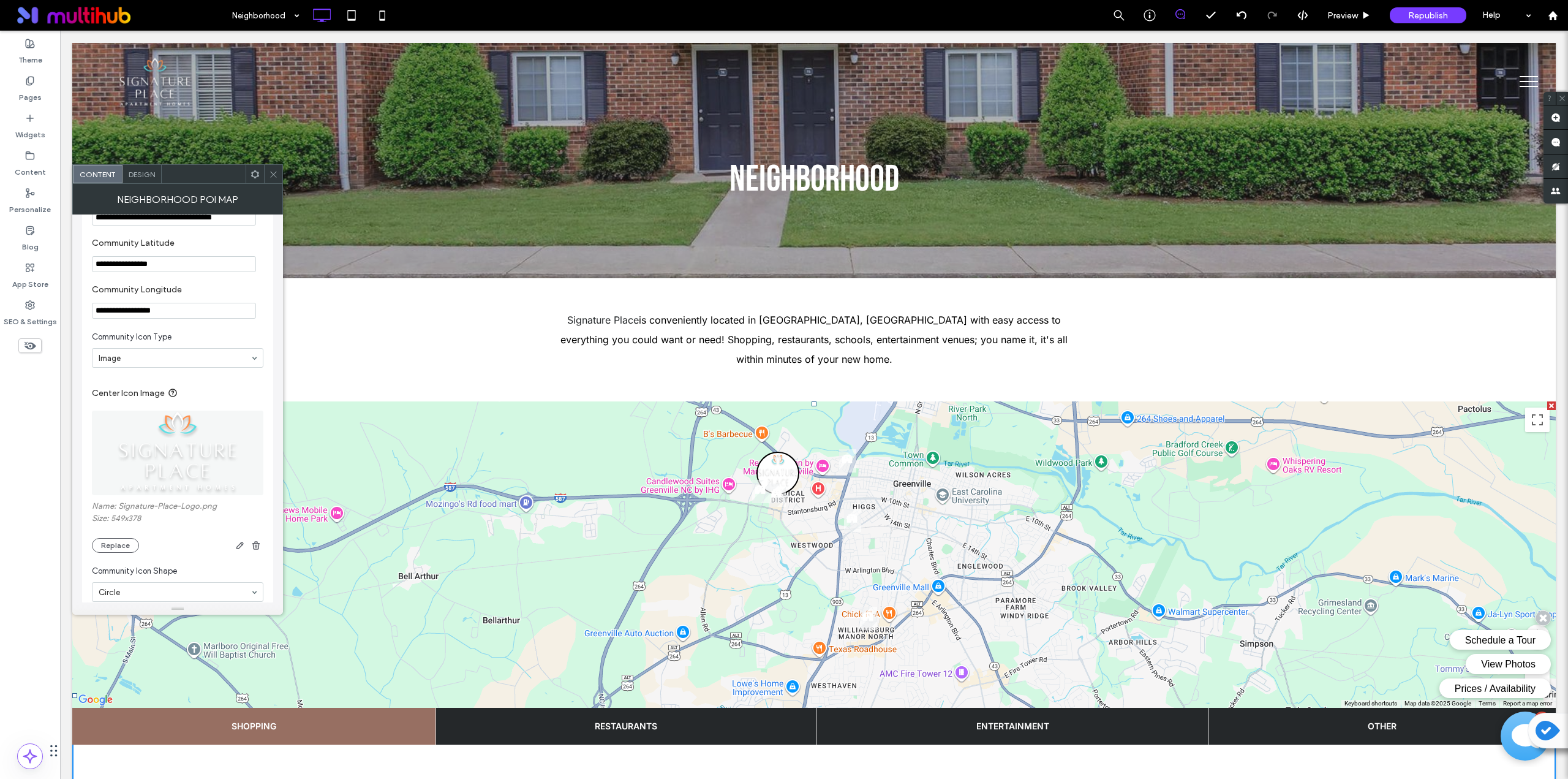
scroll to position [817, 0]
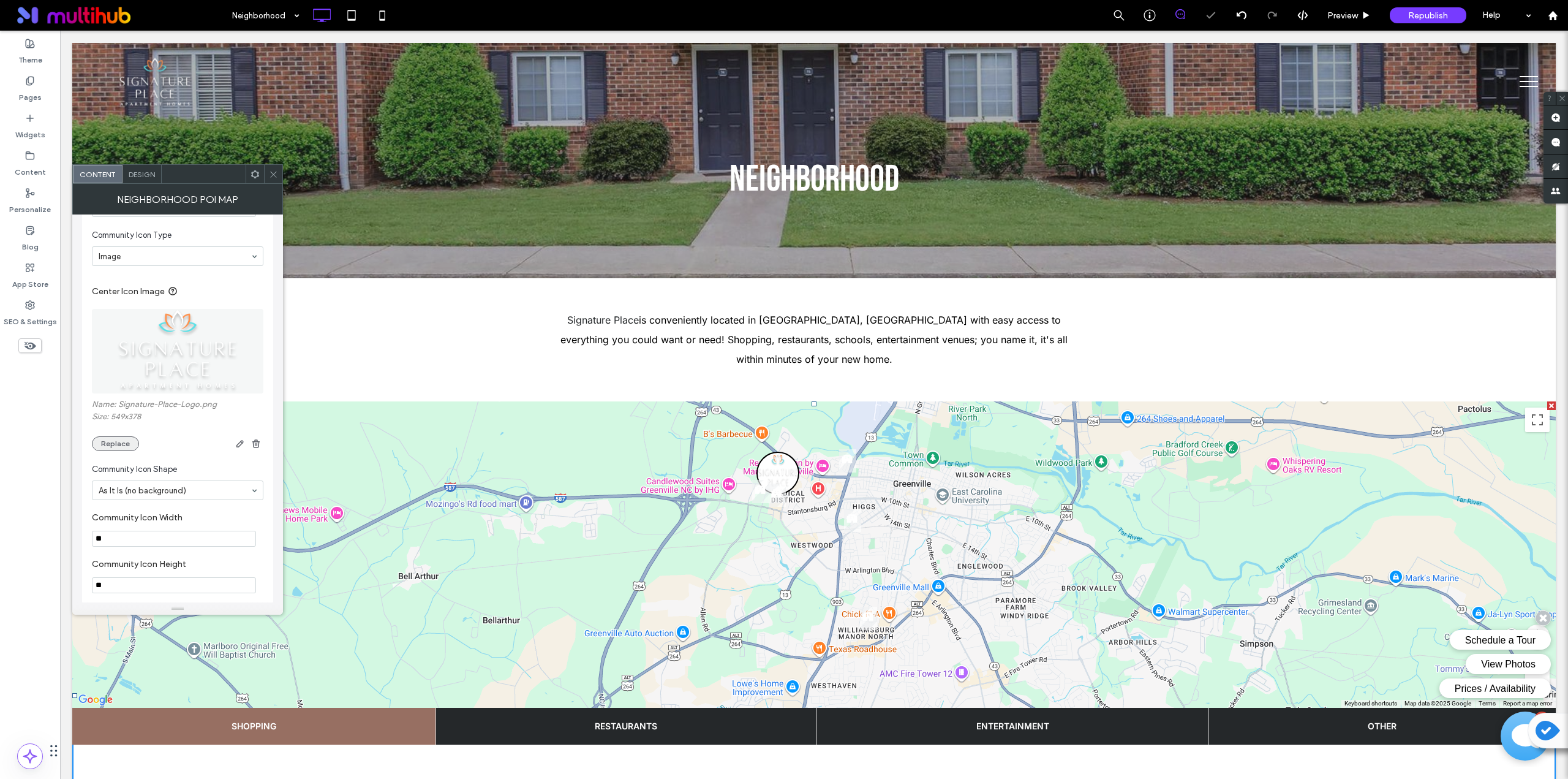
click at [127, 445] on button "Replace" at bounding box center [115, 444] width 47 height 15
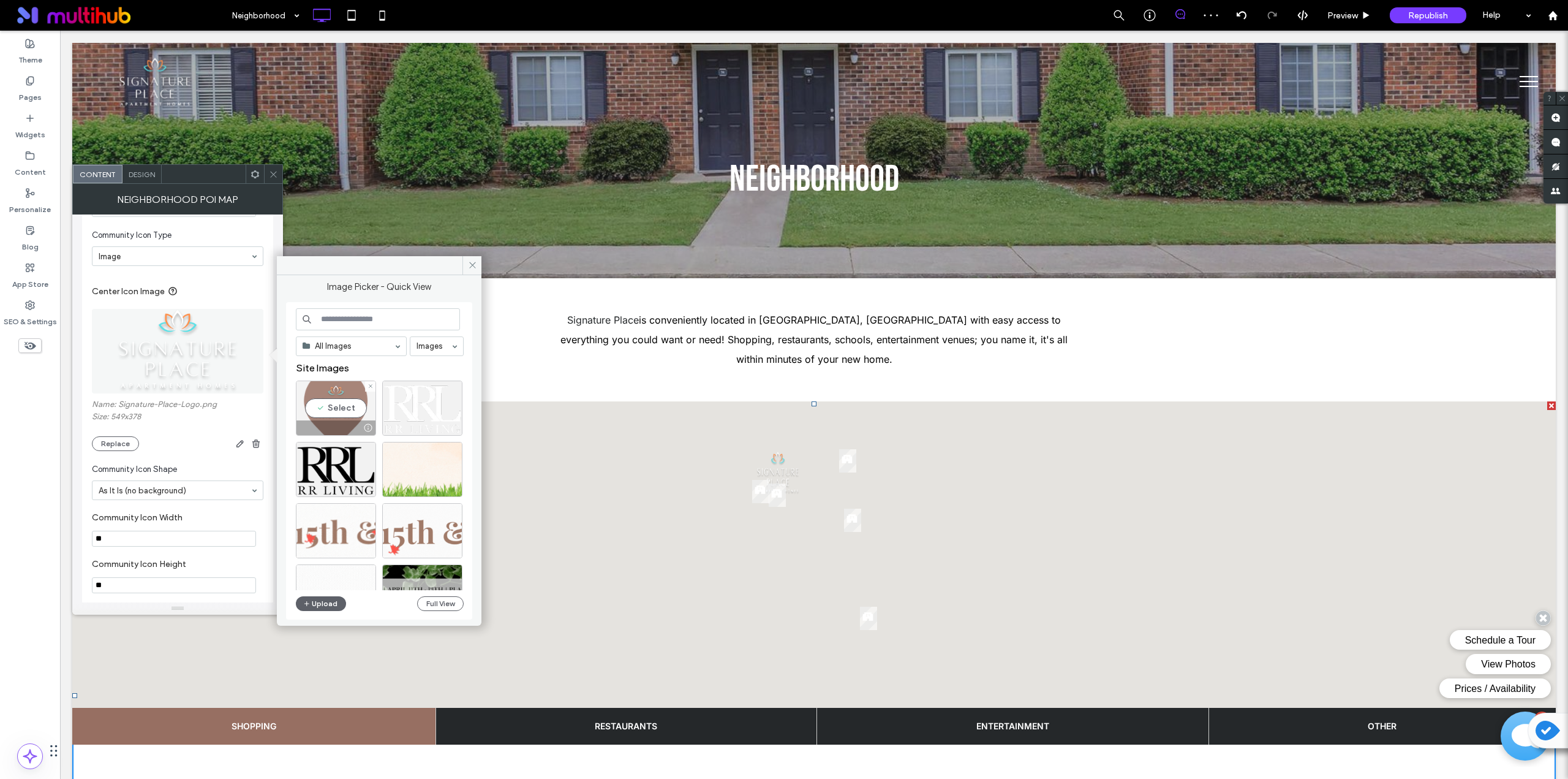
click at [333, 409] on div "Select" at bounding box center [336, 408] width 80 height 55
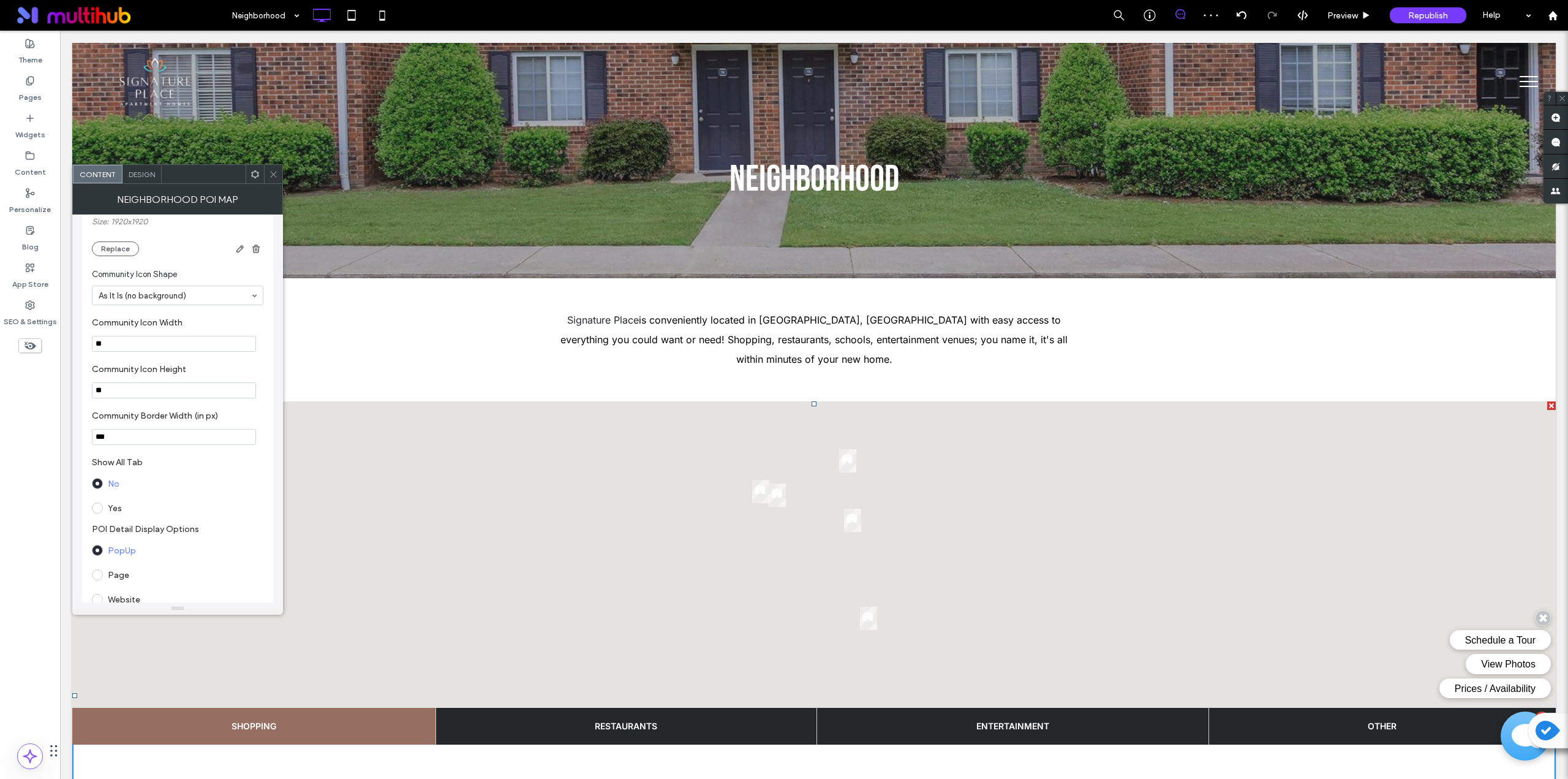
scroll to position [1021, 0]
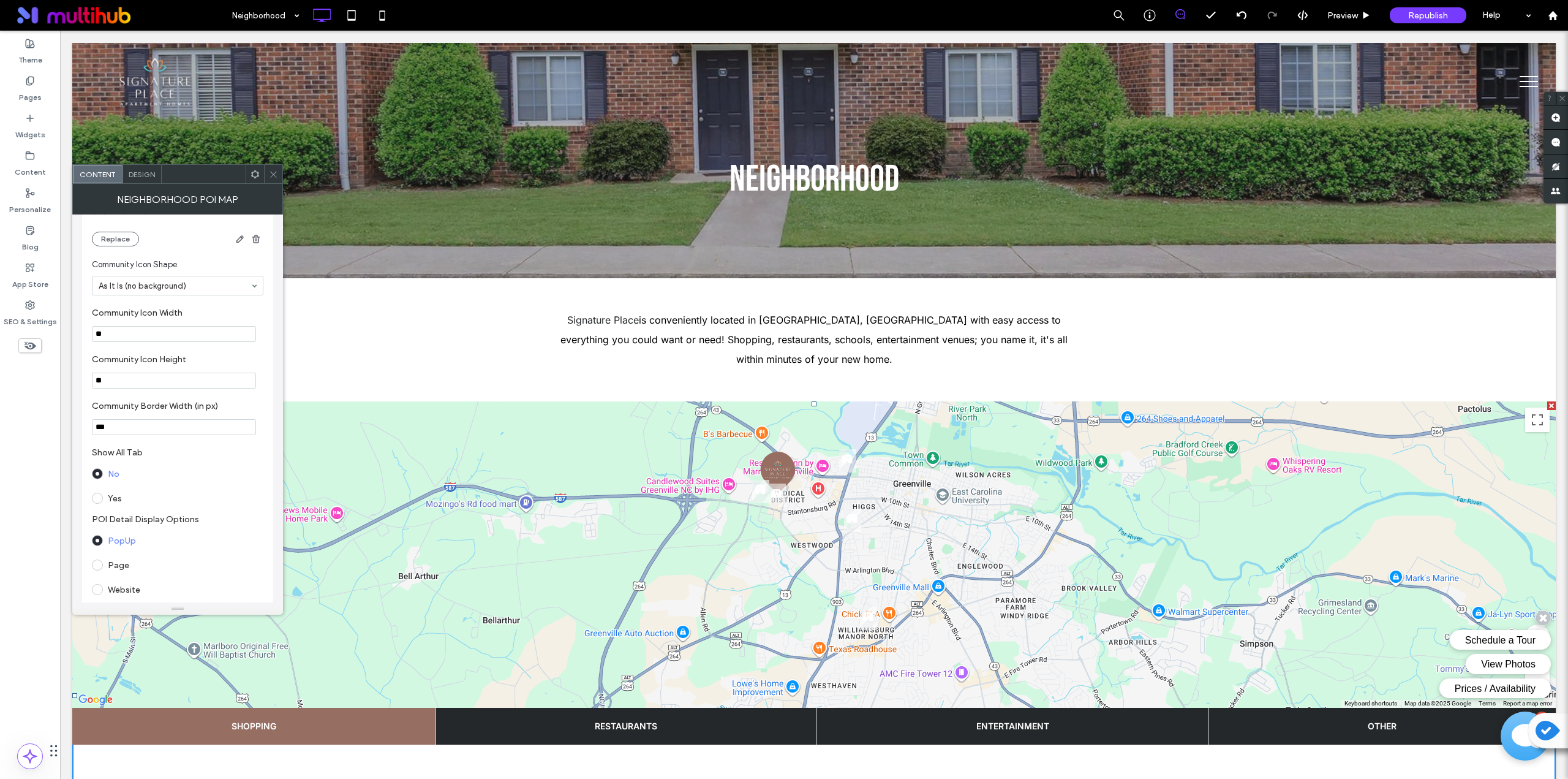
drag, startPoint x: 106, startPoint y: 336, endPoint x: 77, endPoint y: 337, distance: 29.0
click at [77, 337] on div "**********" at bounding box center [177, 408] width 211 height 388
type input "**"
drag, startPoint x: 97, startPoint y: 384, endPoint x: 89, endPoint y: 384, distance: 8.0
click at [89, 384] on div "**********" at bounding box center [178, 626] width 192 height 2747
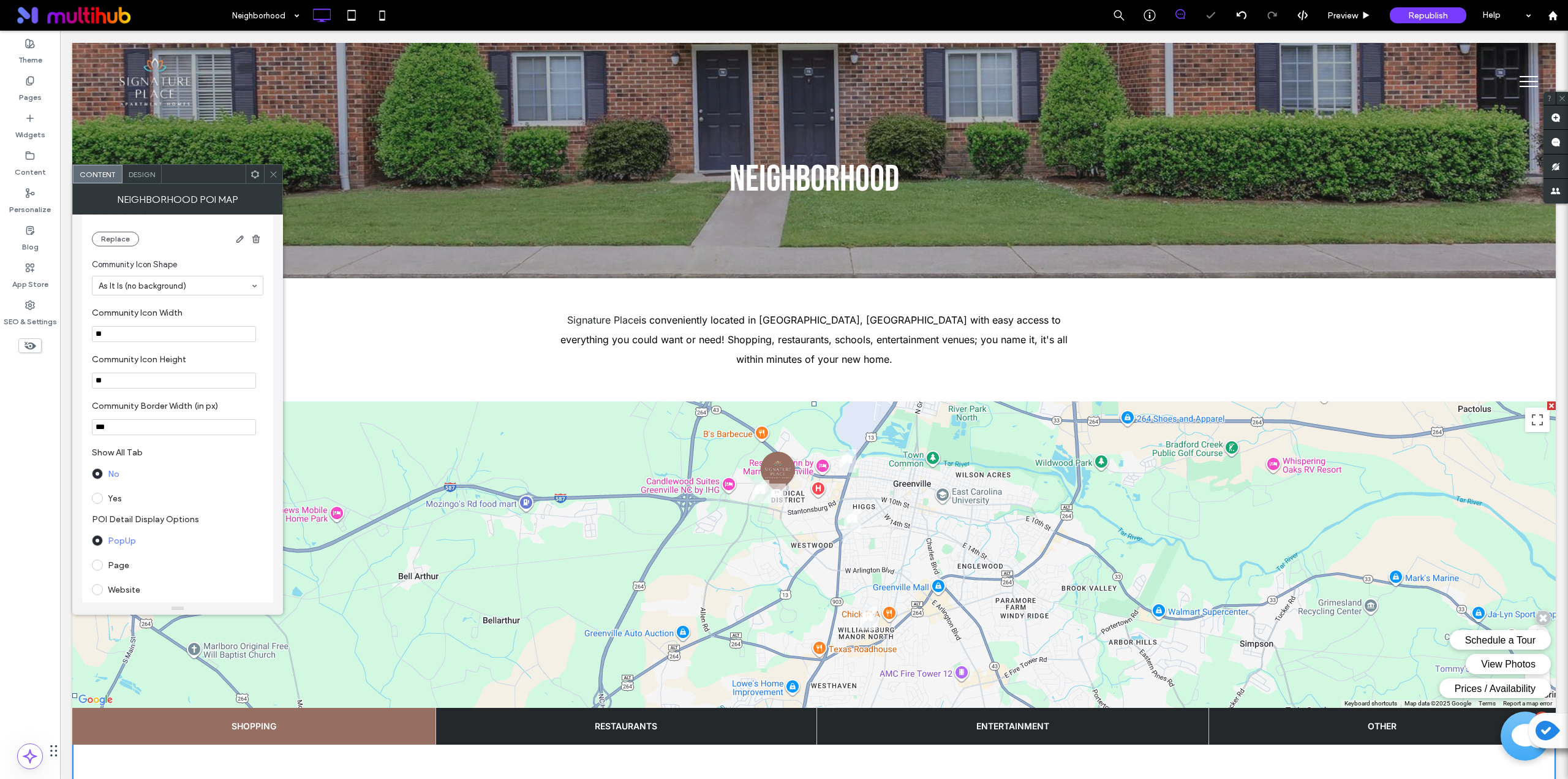
type input "**"
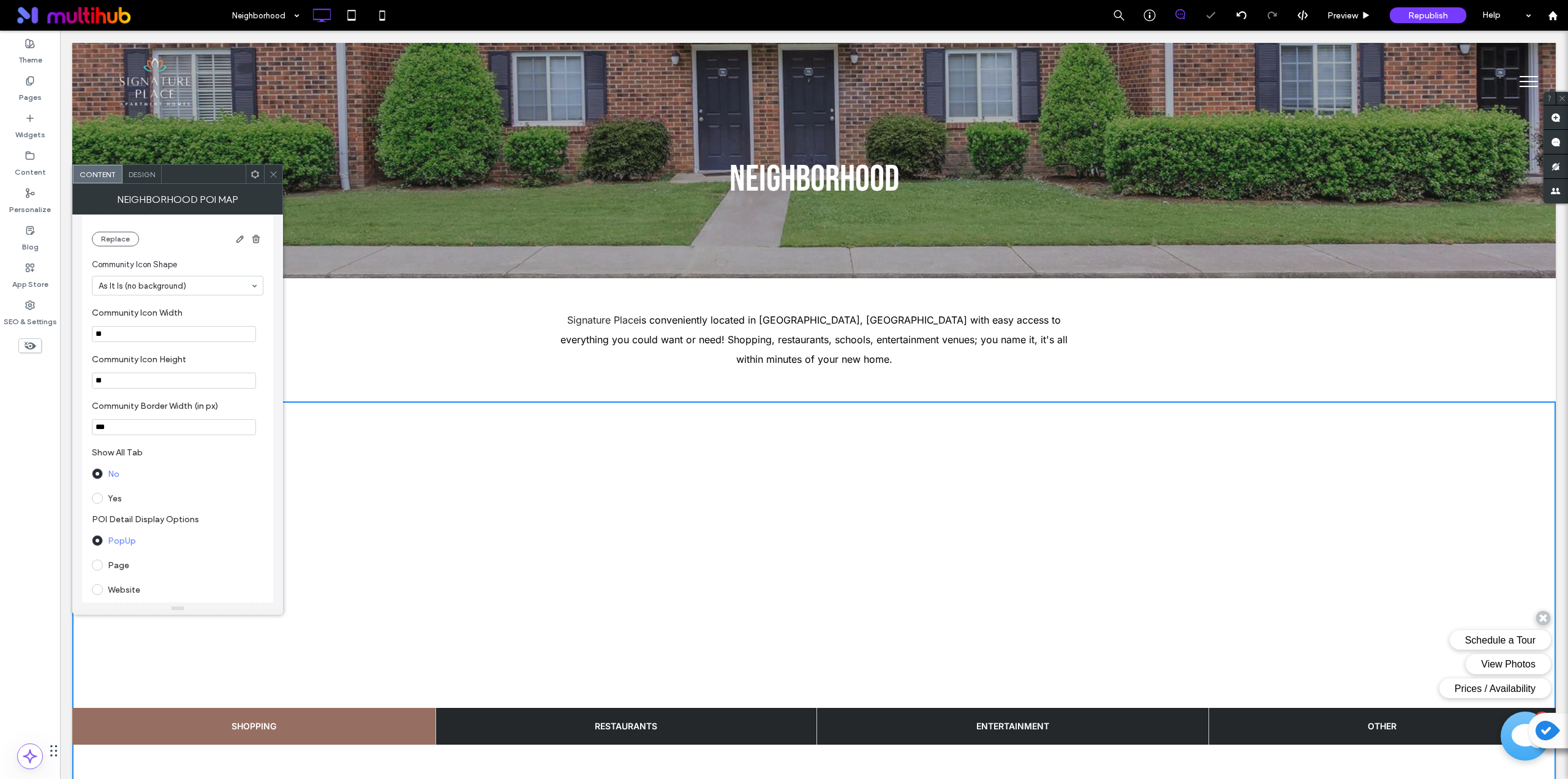
click at [140, 367] on label "Community Icon Height" at bounding box center [175, 361] width 167 height 13
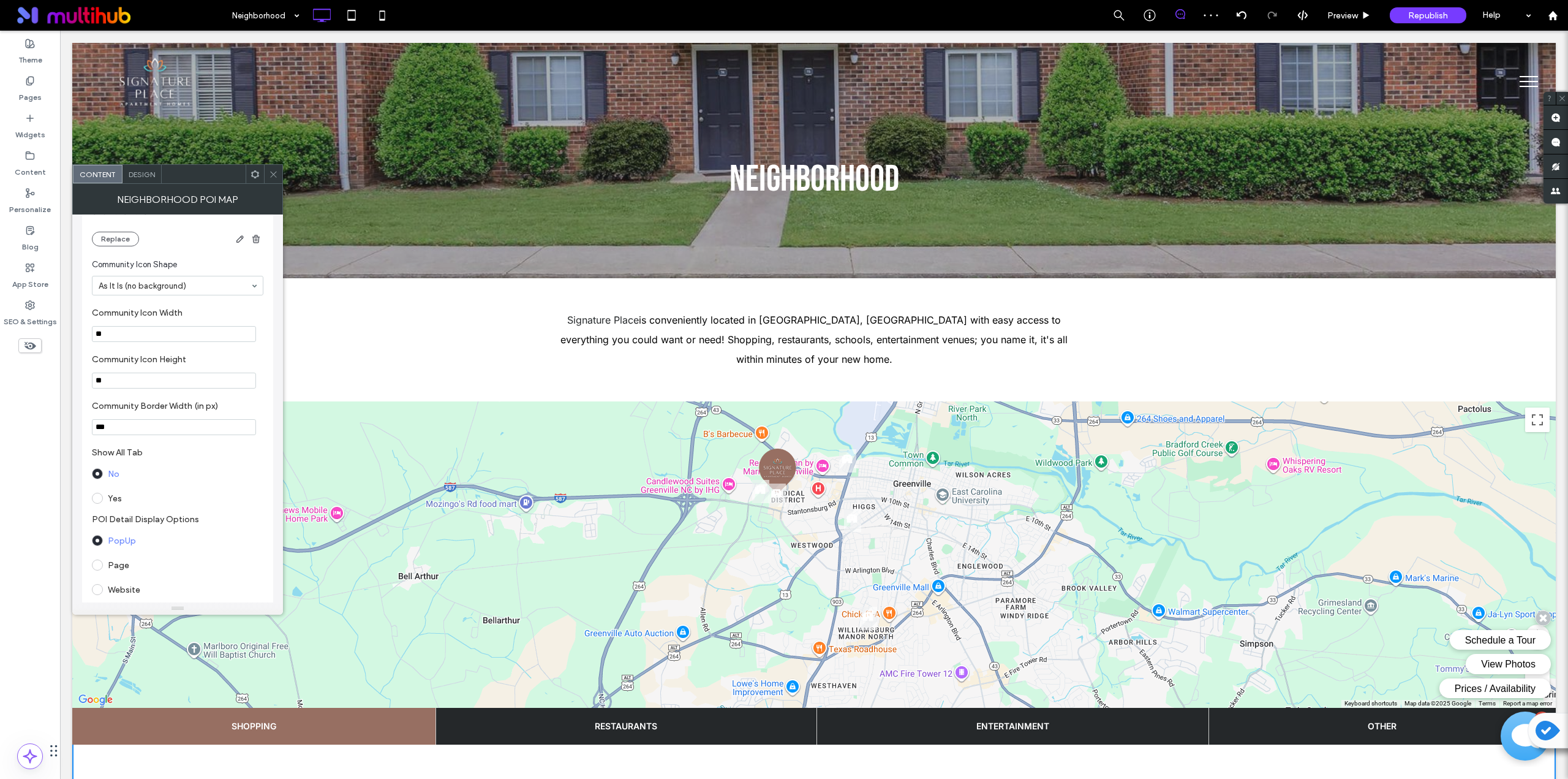
click at [277, 171] on icon at bounding box center [273, 174] width 9 height 9
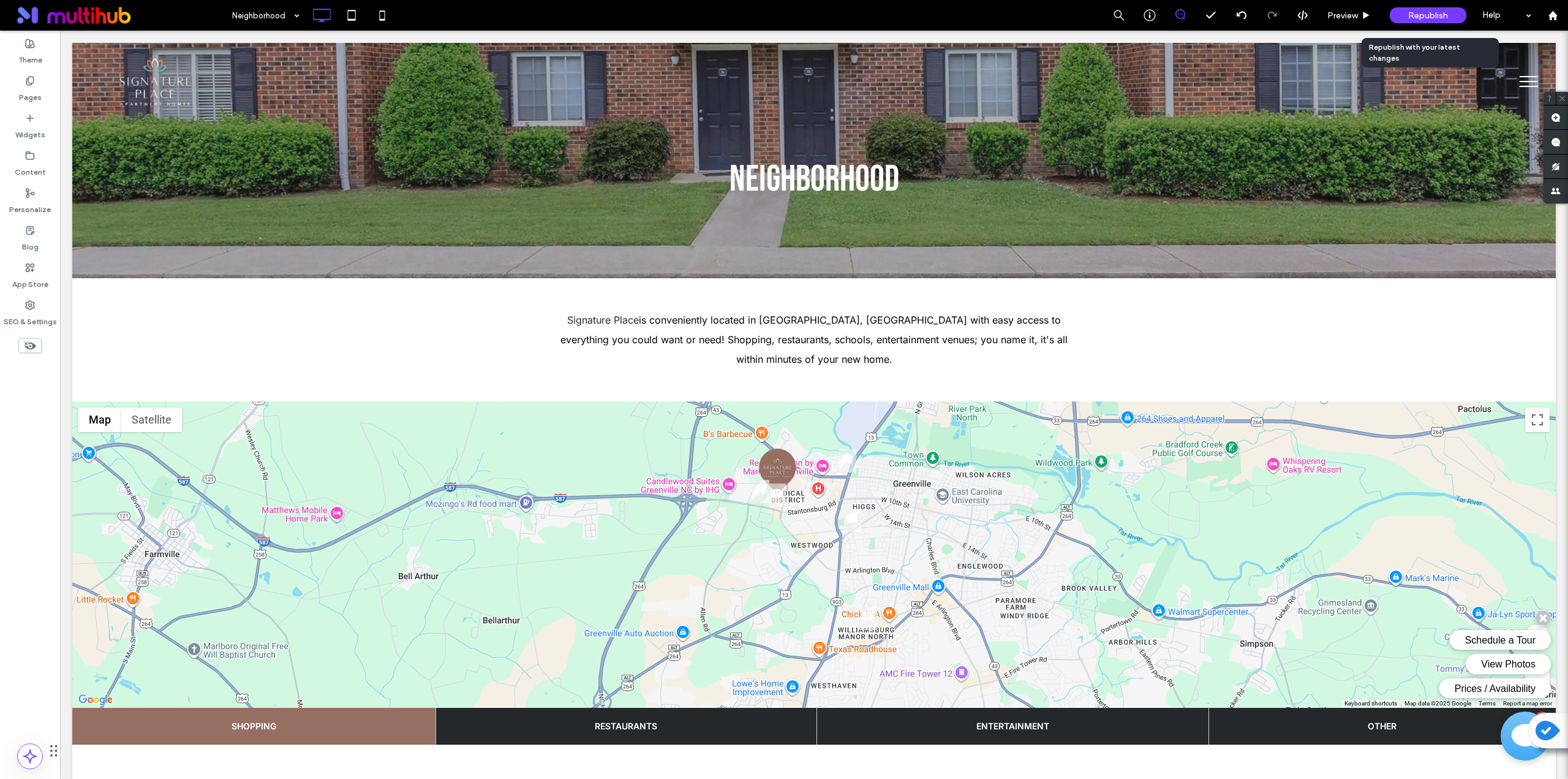
click at [1436, 17] on span "Republish" at bounding box center [1428, 16] width 40 height 11
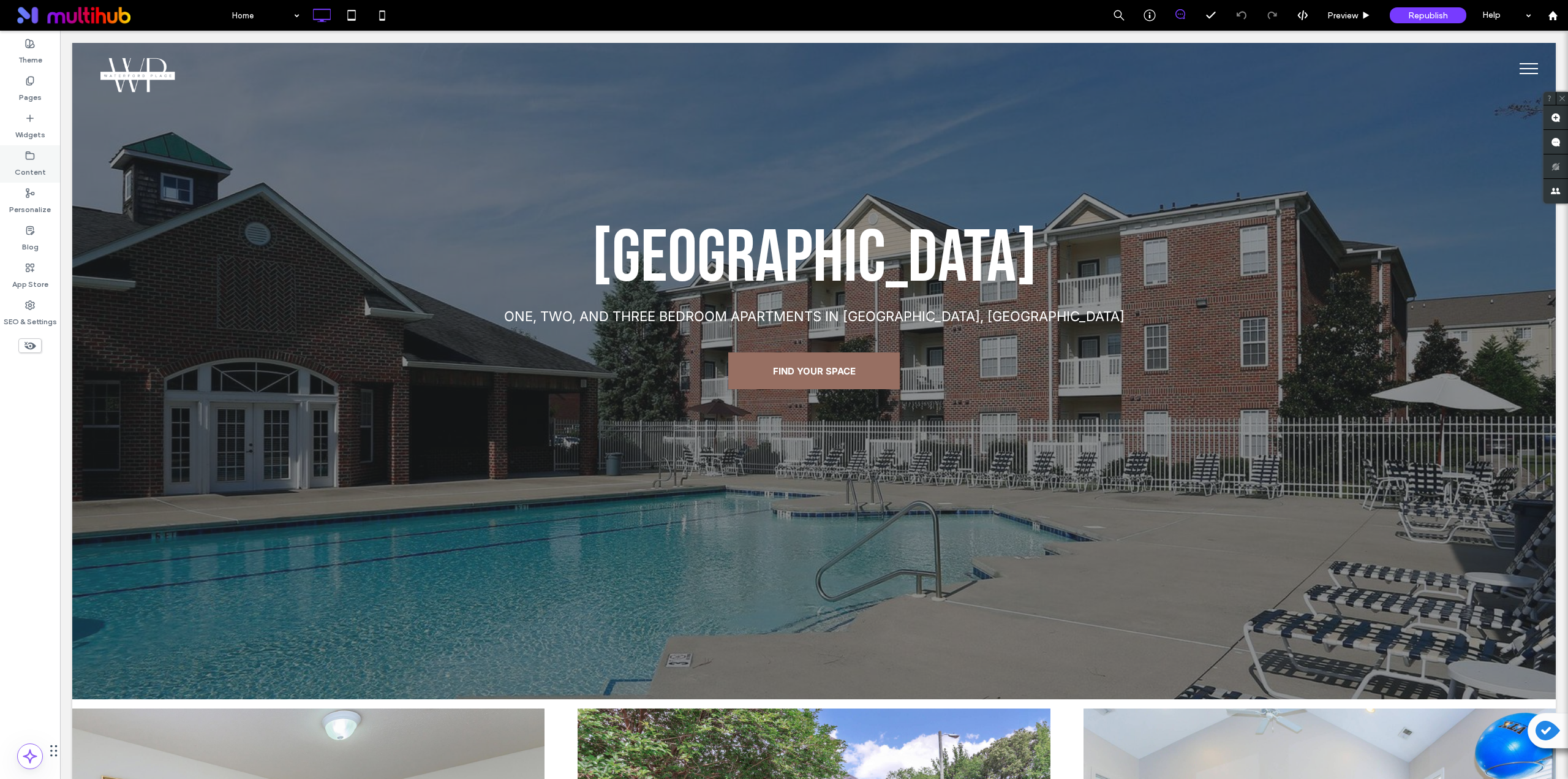
click at [36, 166] on label "Content" at bounding box center [31, 169] width 32 height 17
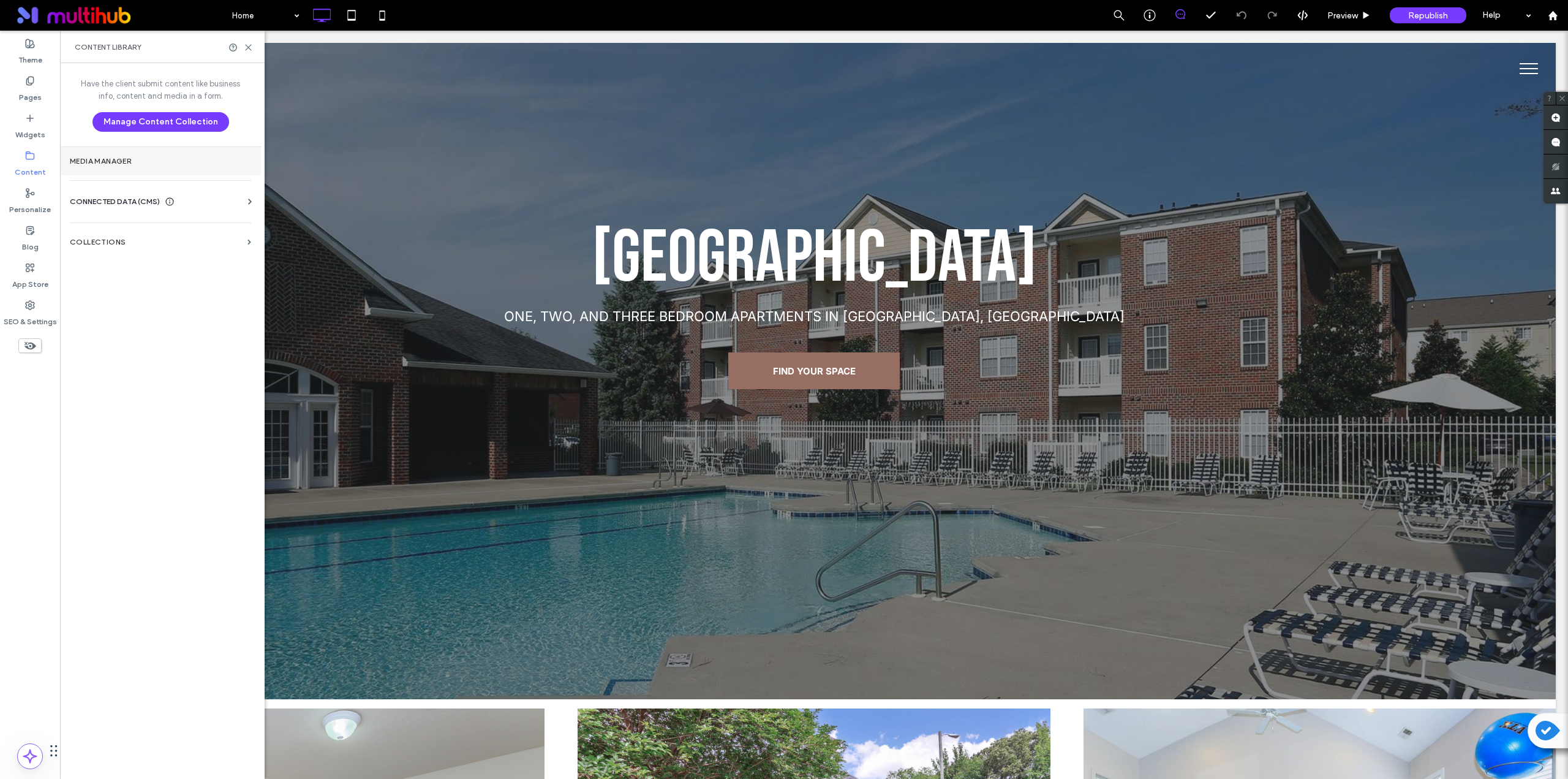
click at [108, 162] on label "Media Manager" at bounding box center [161, 161] width 182 height 8
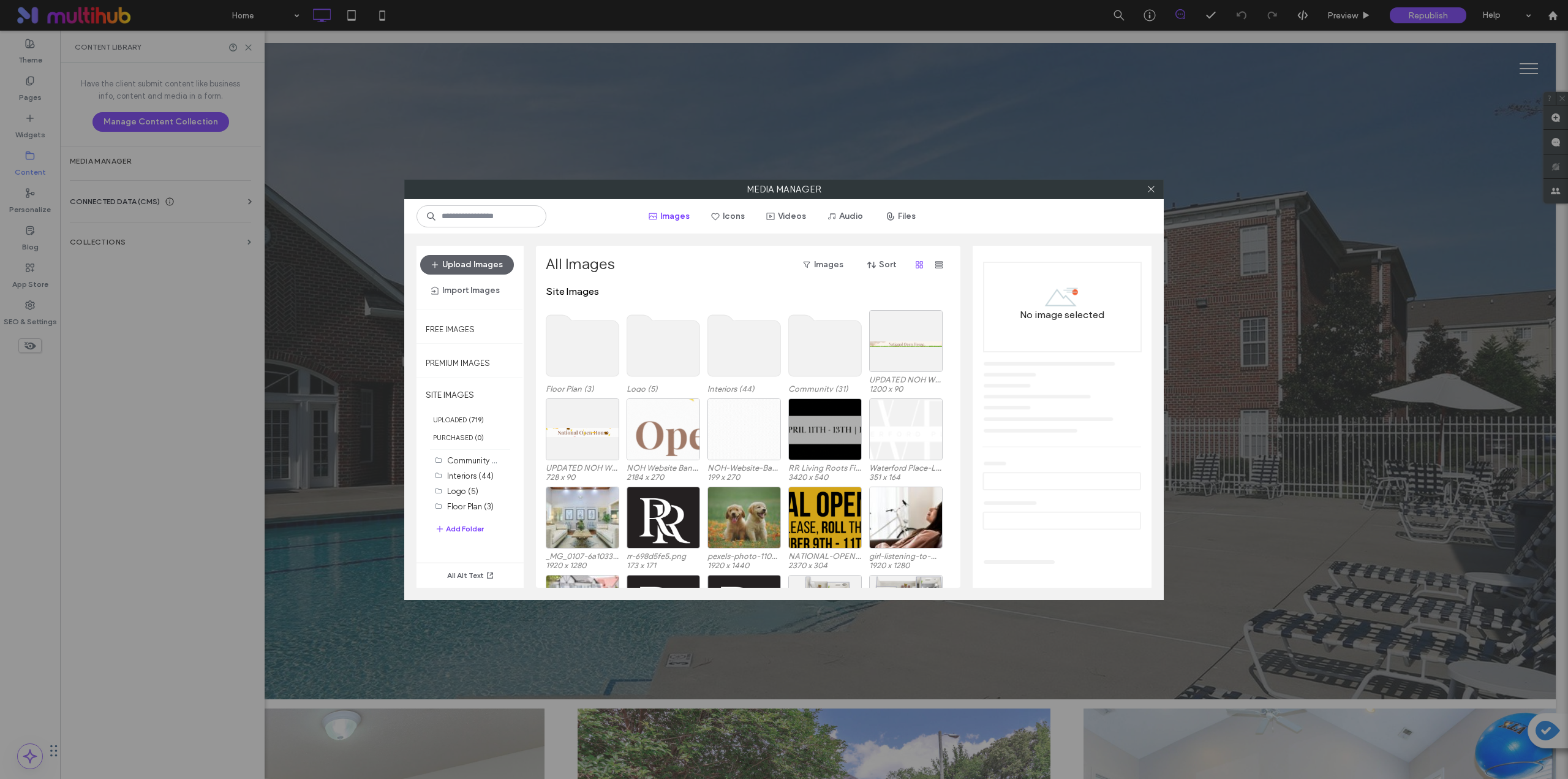
click at [652, 355] on use at bounding box center [664, 346] width 73 height 62
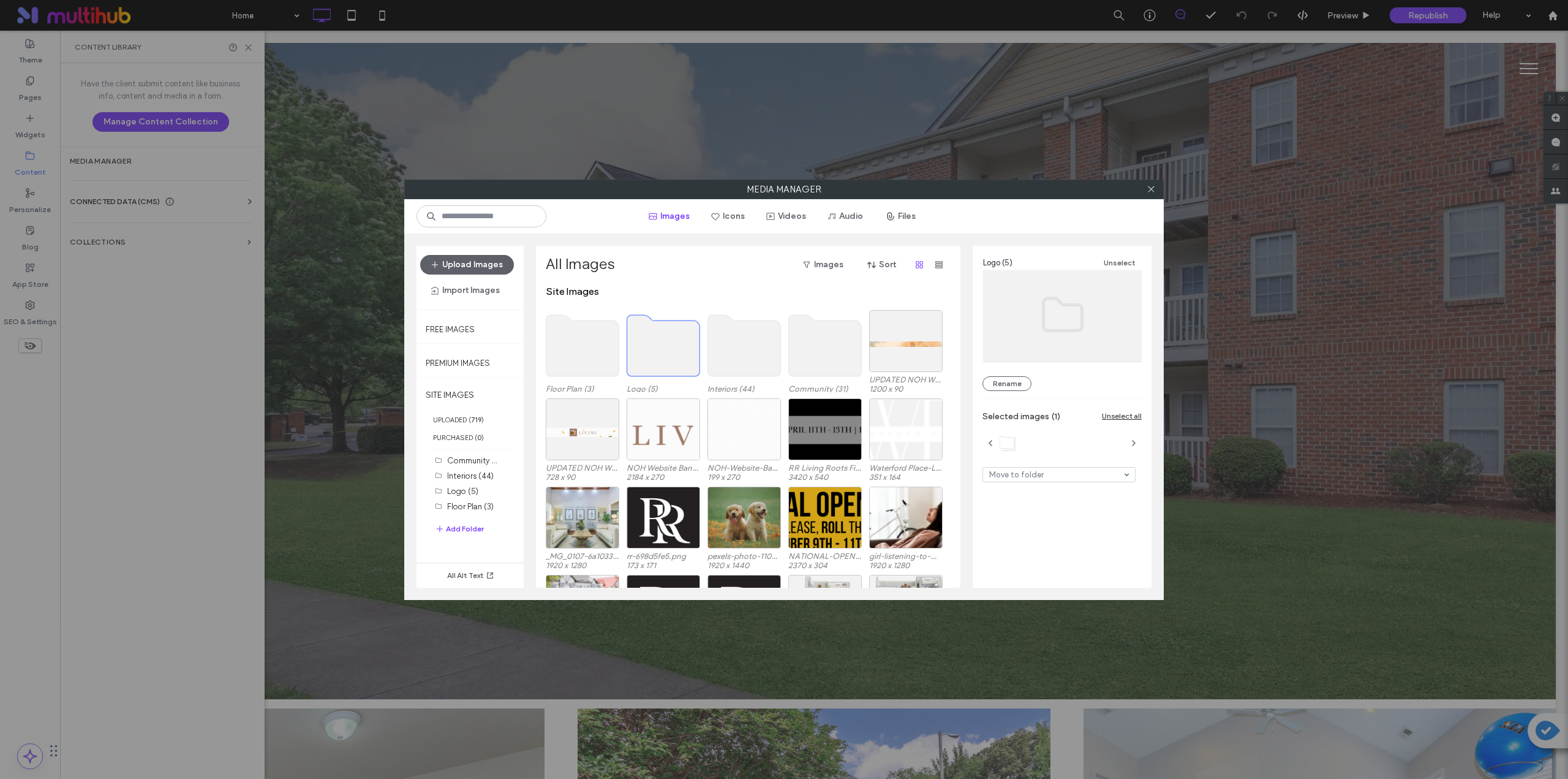
click at [648, 364] on use at bounding box center [664, 346] width 73 height 62
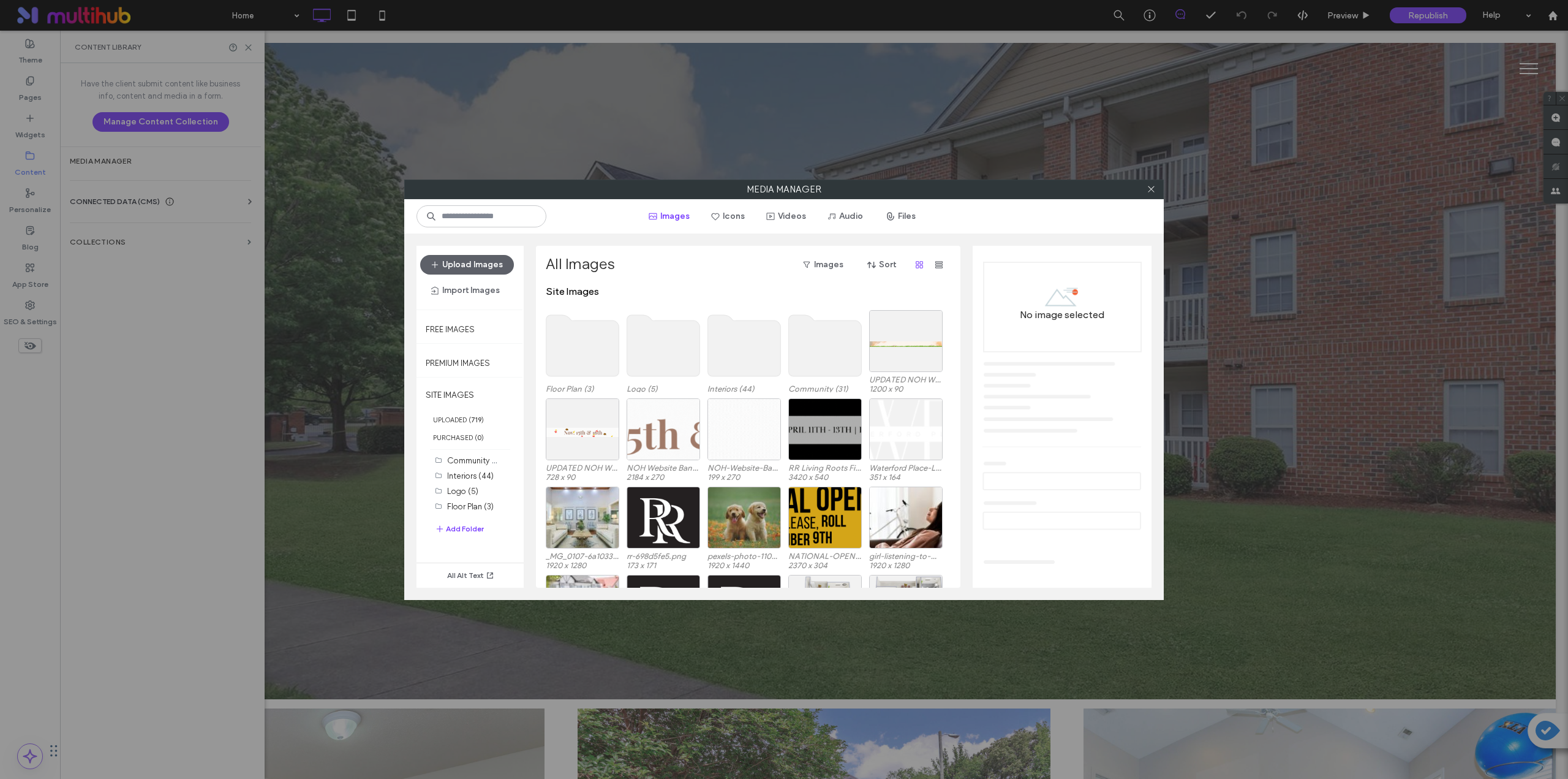
click at [648, 364] on use at bounding box center [664, 346] width 73 height 62
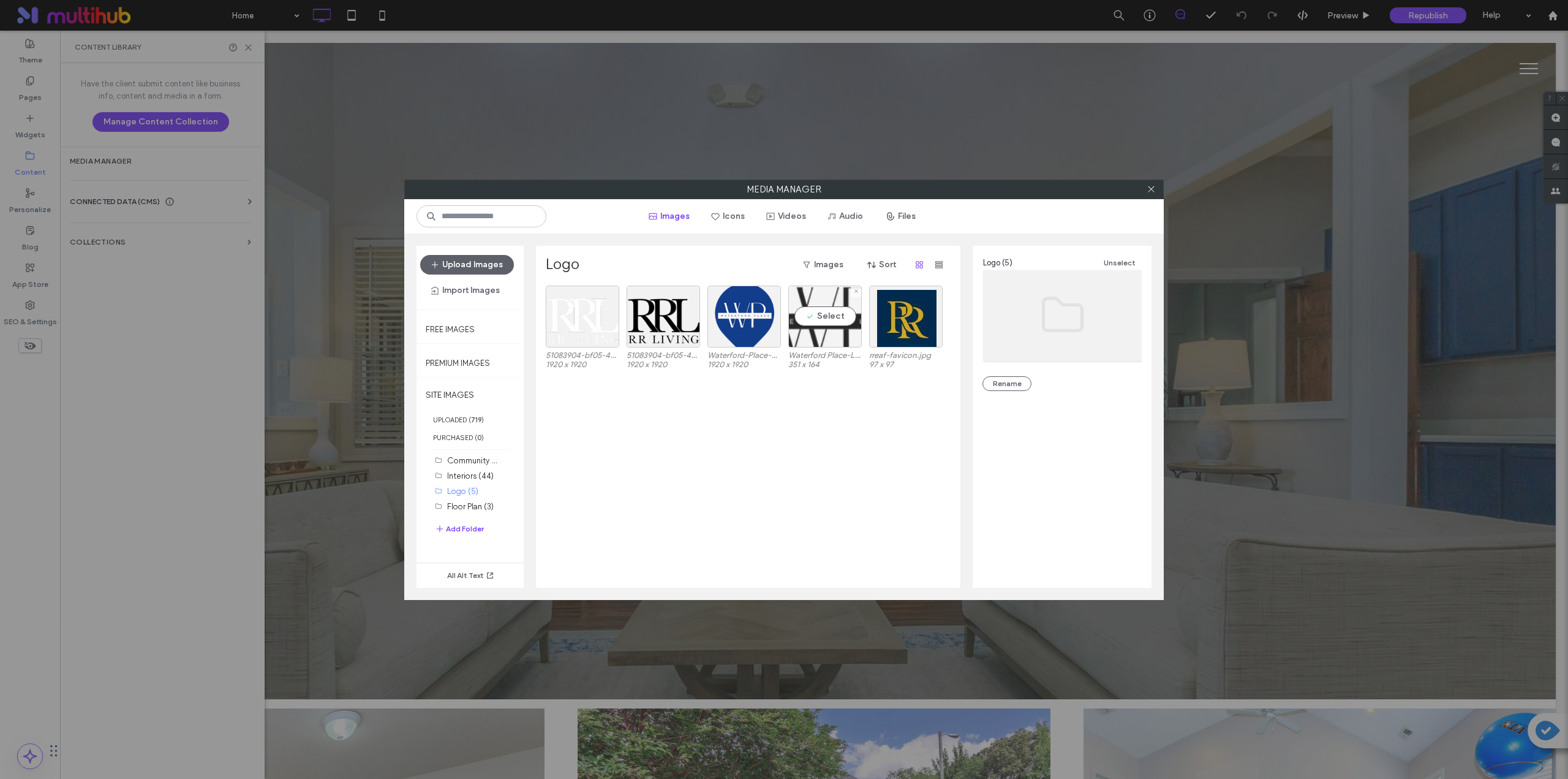
click at [816, 321] on div "Select" at bounding box center [825, 317] width 73 height 62
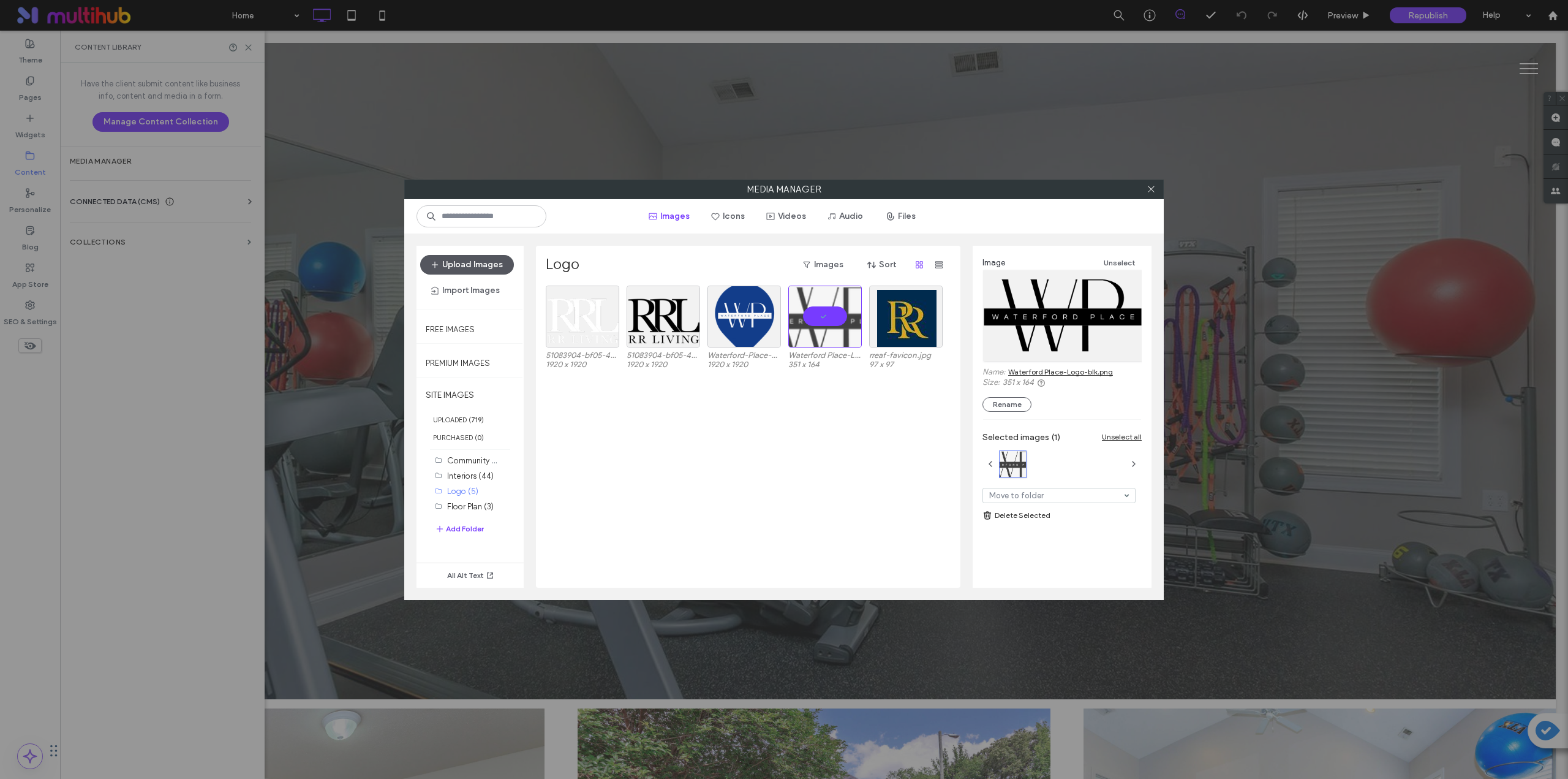
click at [482, 261] on button "Upload Images" at bounding box center [467, 265] width 94 height 20
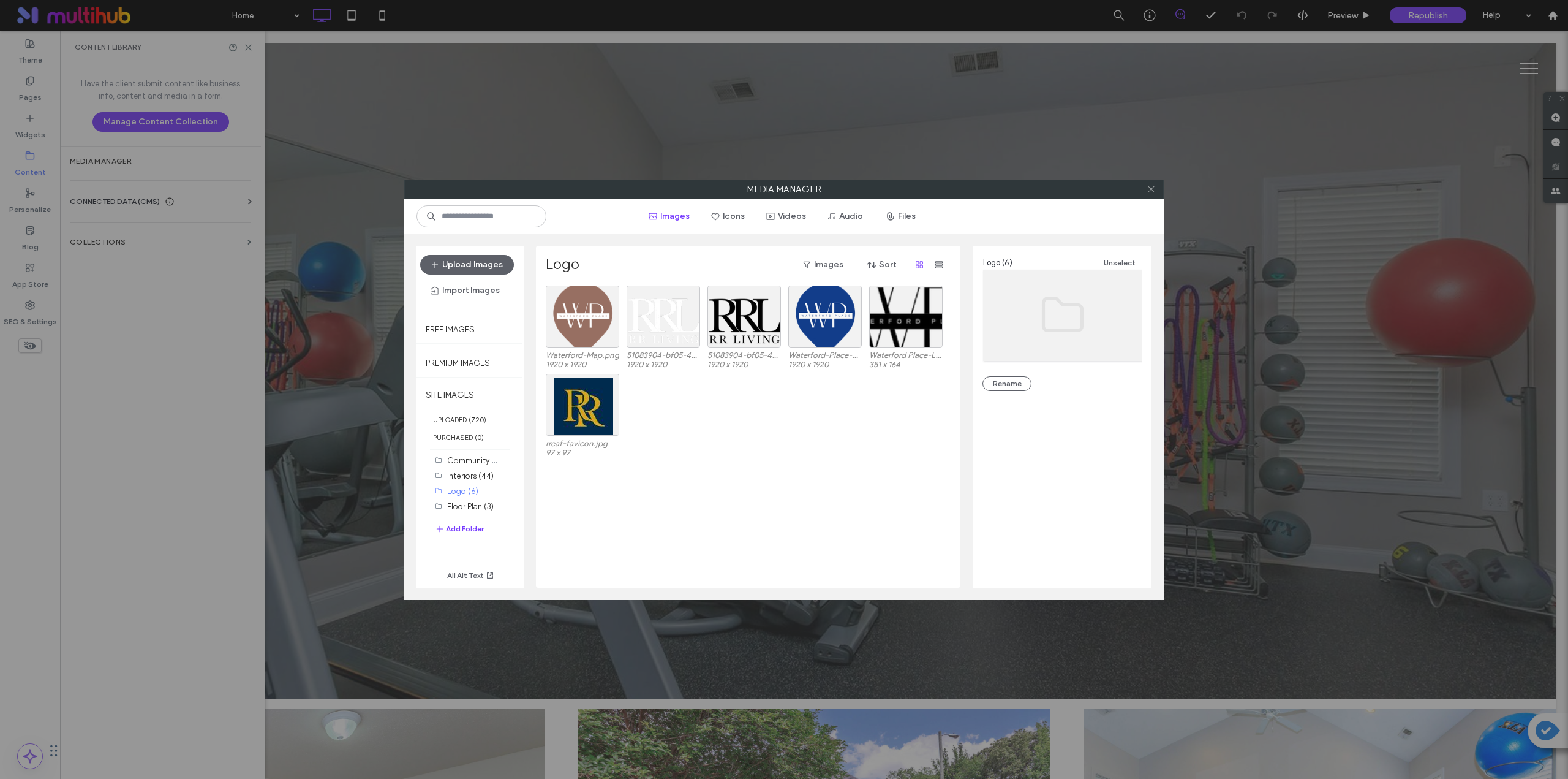
click at [1154, 192] on icon at bounding box center [1151, 188] width 9 height 9
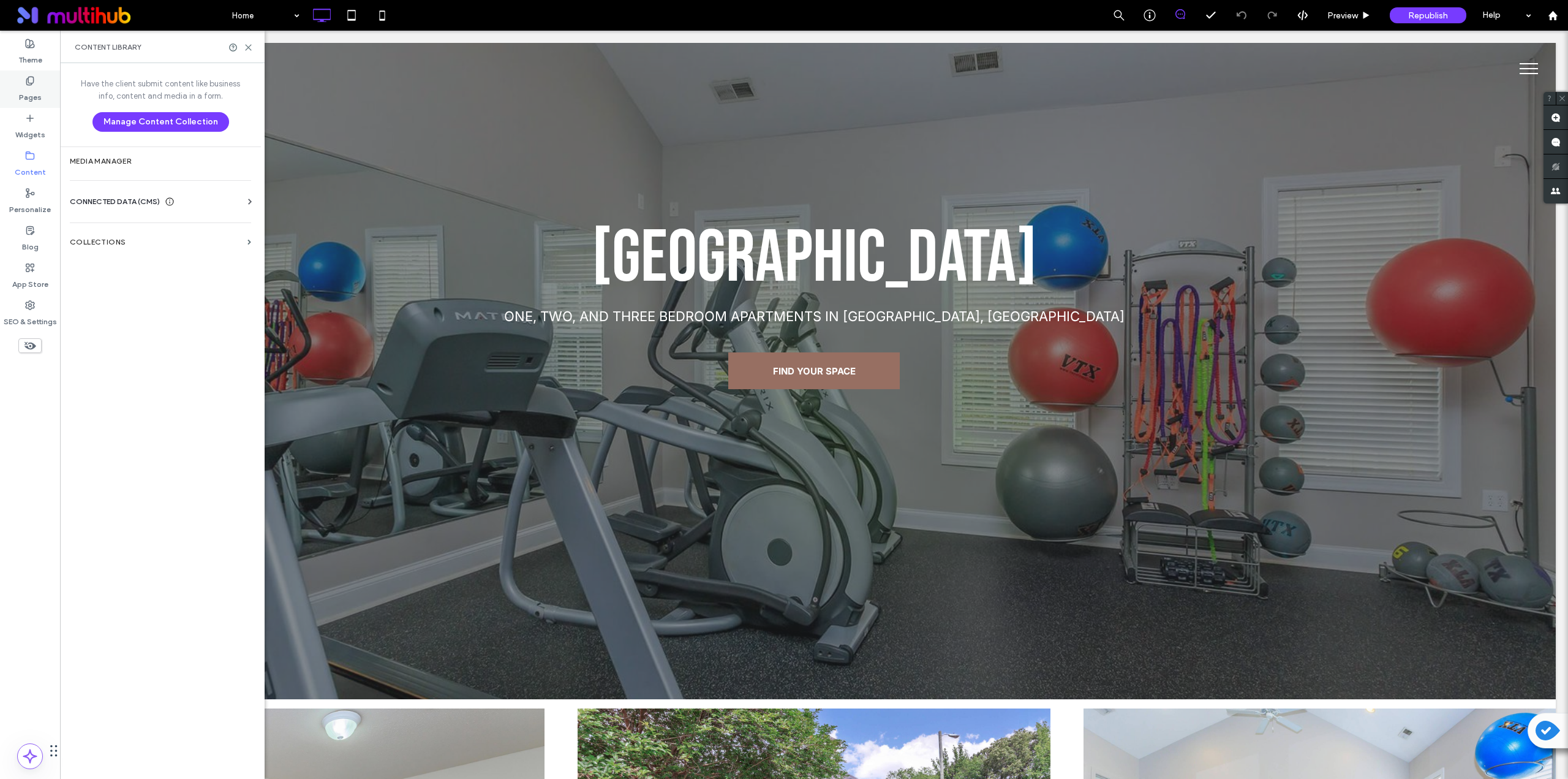
click at [35, 83] on div "Pages" at bounding box center [30, 89] width 60 height 37
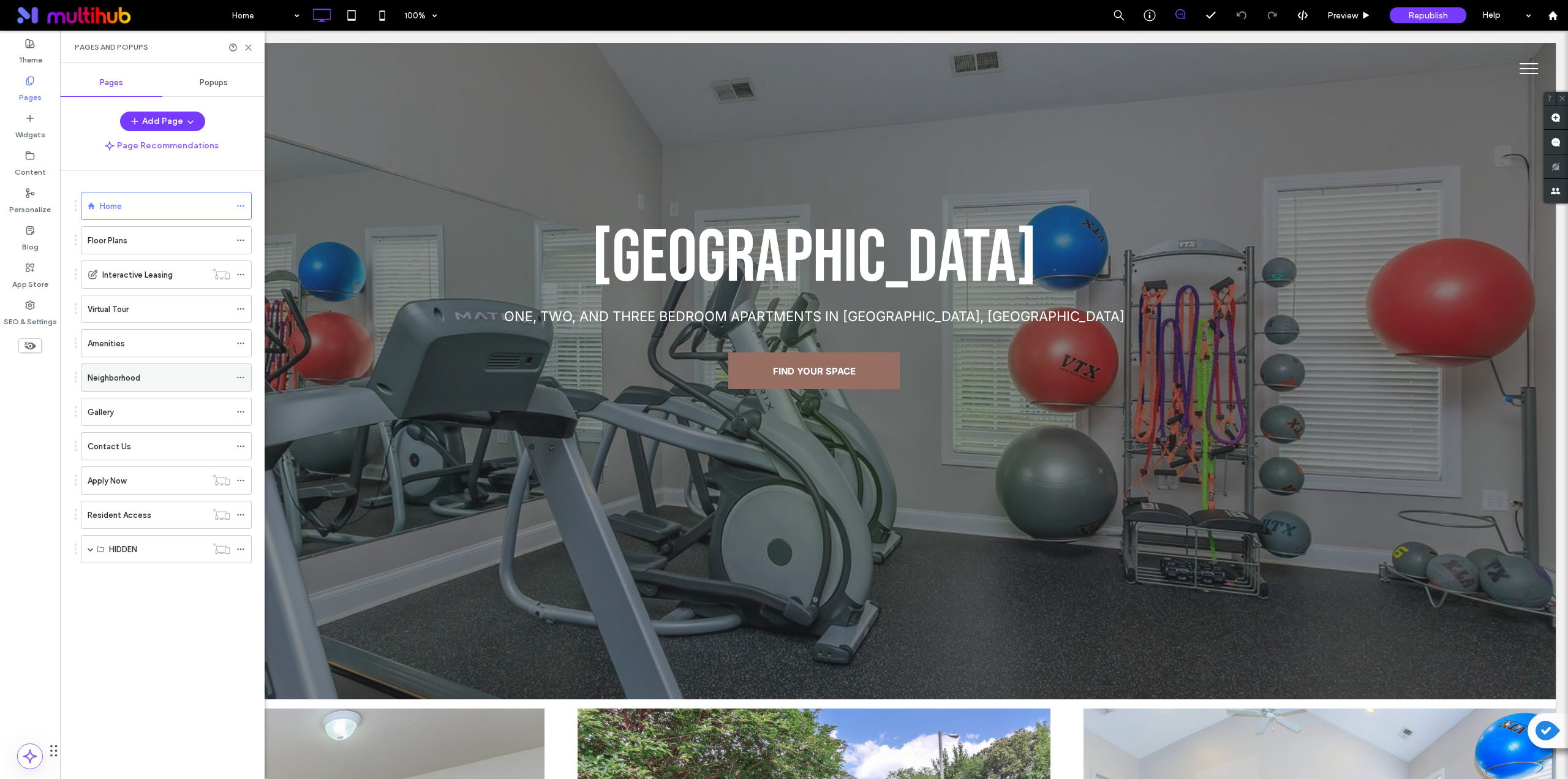
click at [129, 377] on label "Neighborhood" at bounding box center [113, 378] width 52 height 22
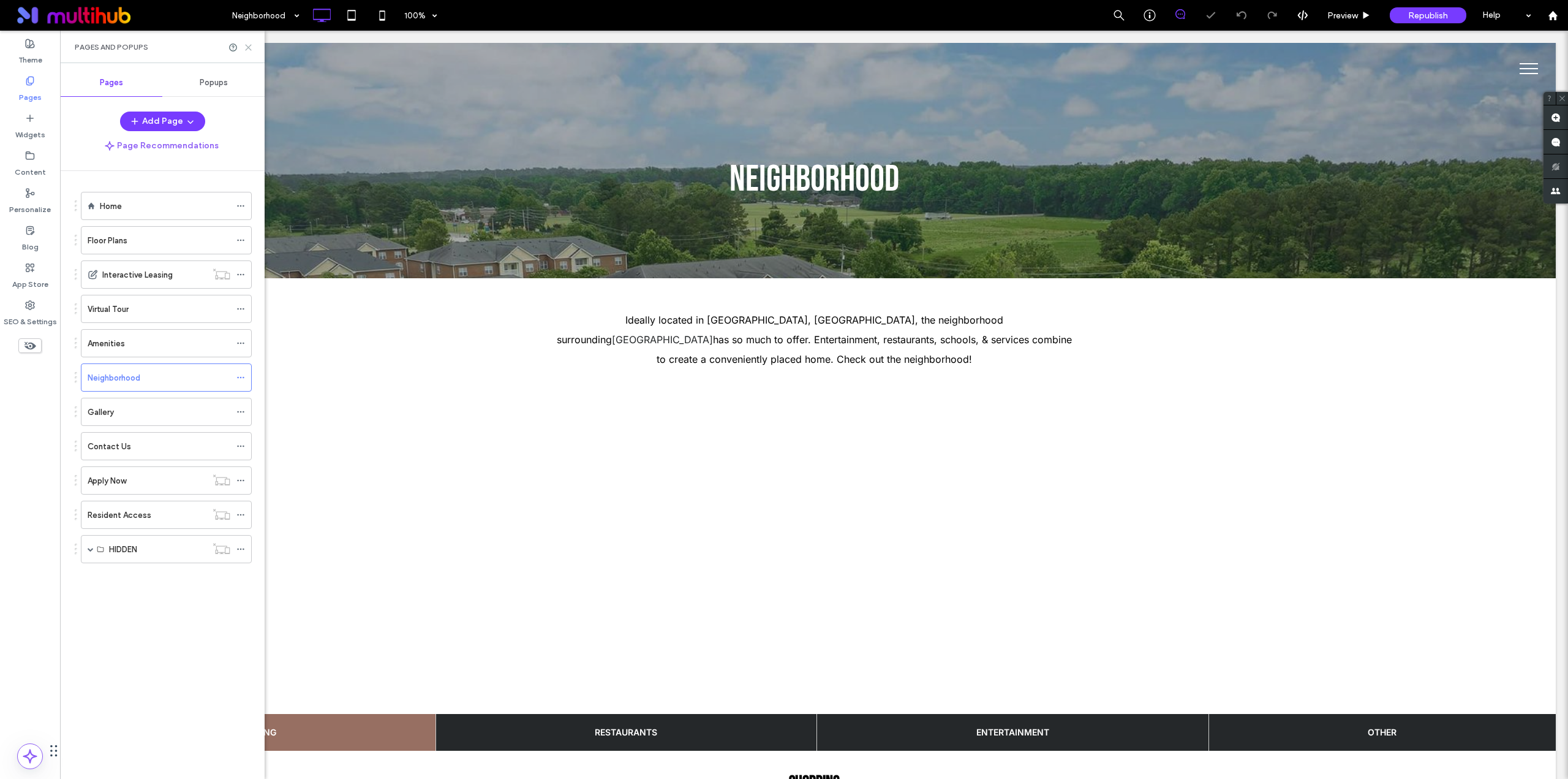
click at [246, 47] on icon at bounding box center [248, 47] width 9 height 9
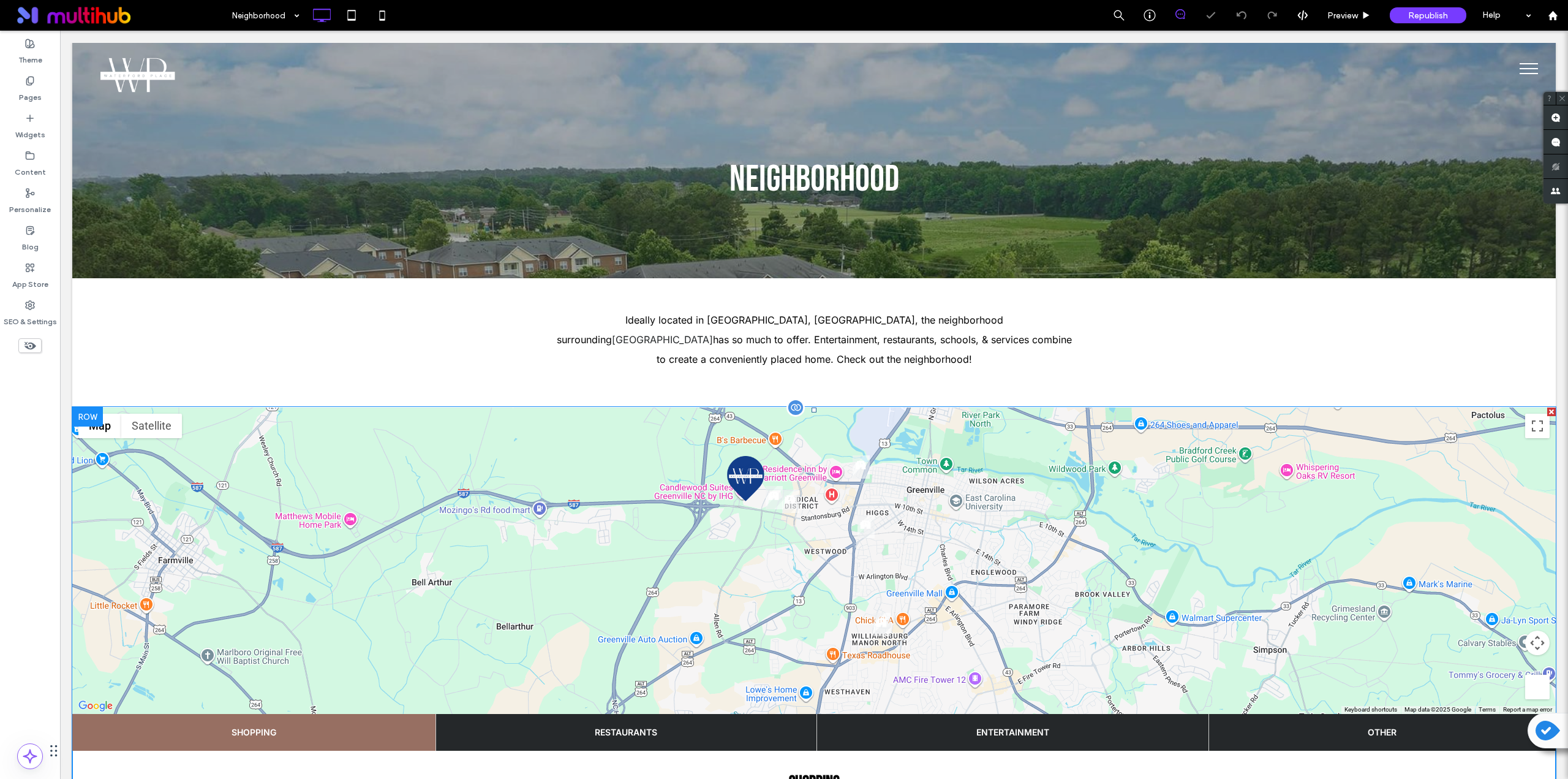
click at [321, 472] on span at bounding box center [814, 702] width 1484 height 589
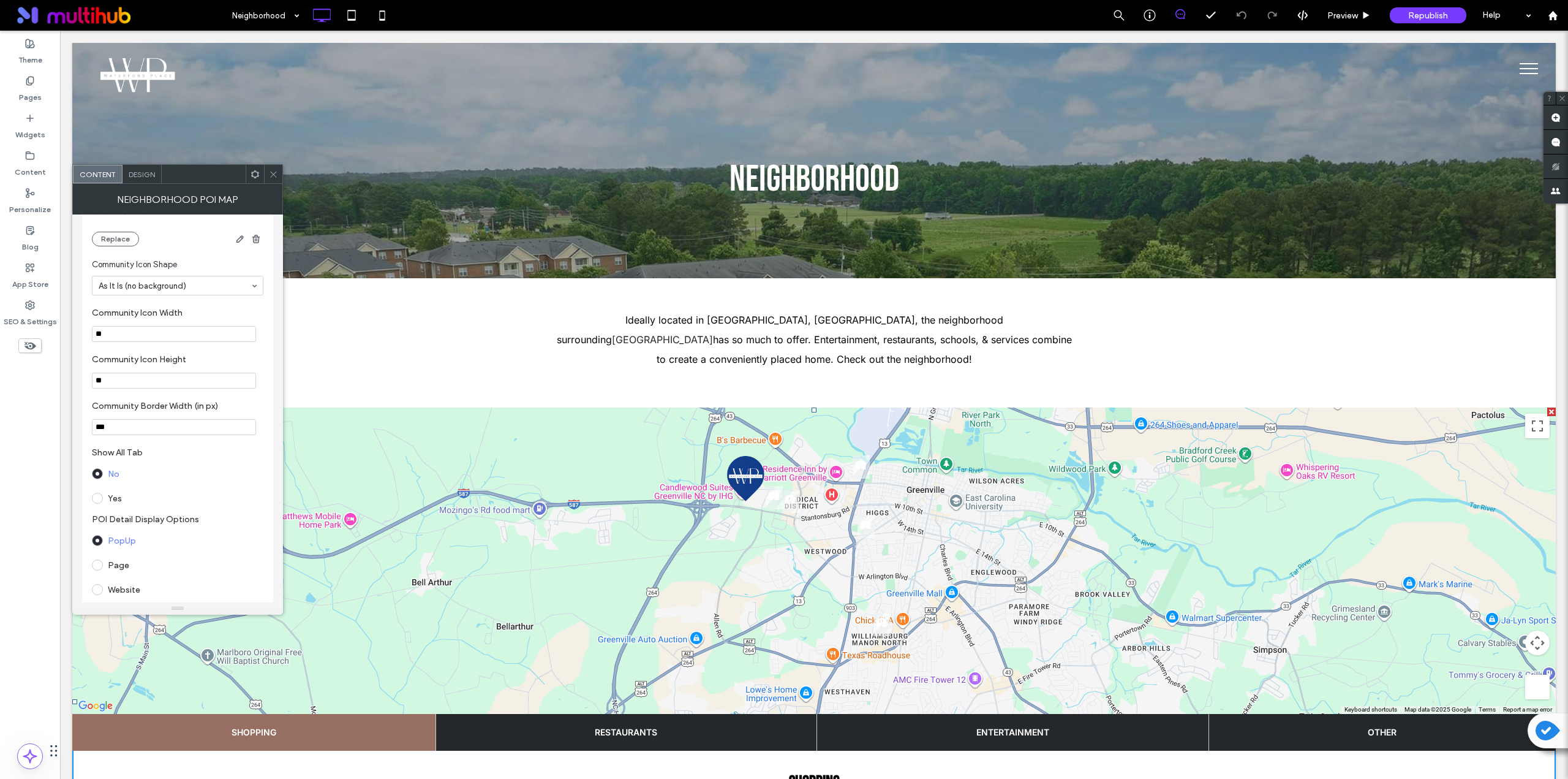
scroll to position [920, 0]
click at [114, 335] on div "Name: Waterford-Place-PIN.png Size: 1920x1920 Replace" at bounding box center [177, 323] width 172 height 52
click at [112, 343] on button "Replace" at bounding box center [115, 342] width 47 height 15
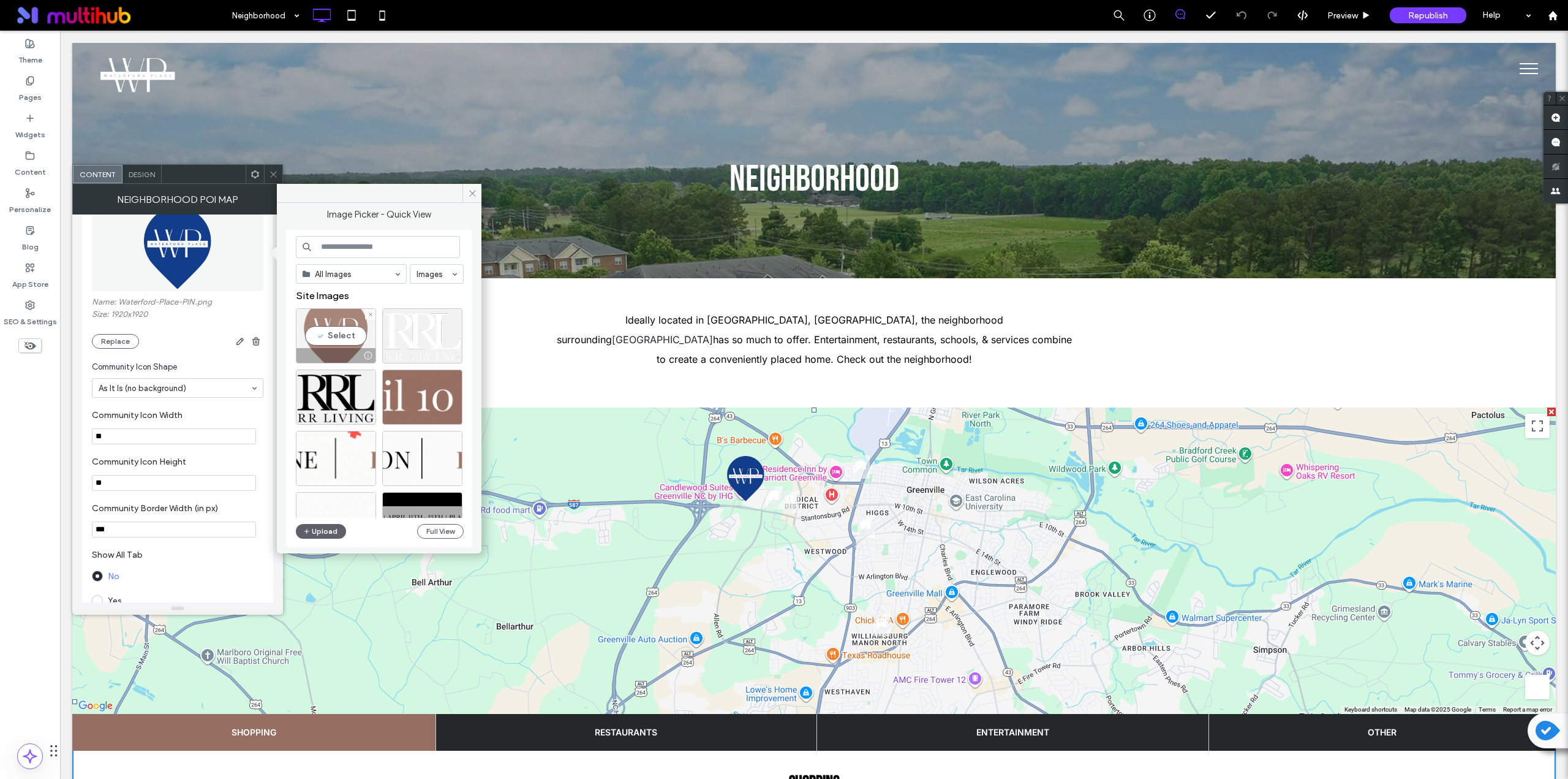
click at [336, 335] on div "Select" at bounding box center [336, 336] width 80 height 55
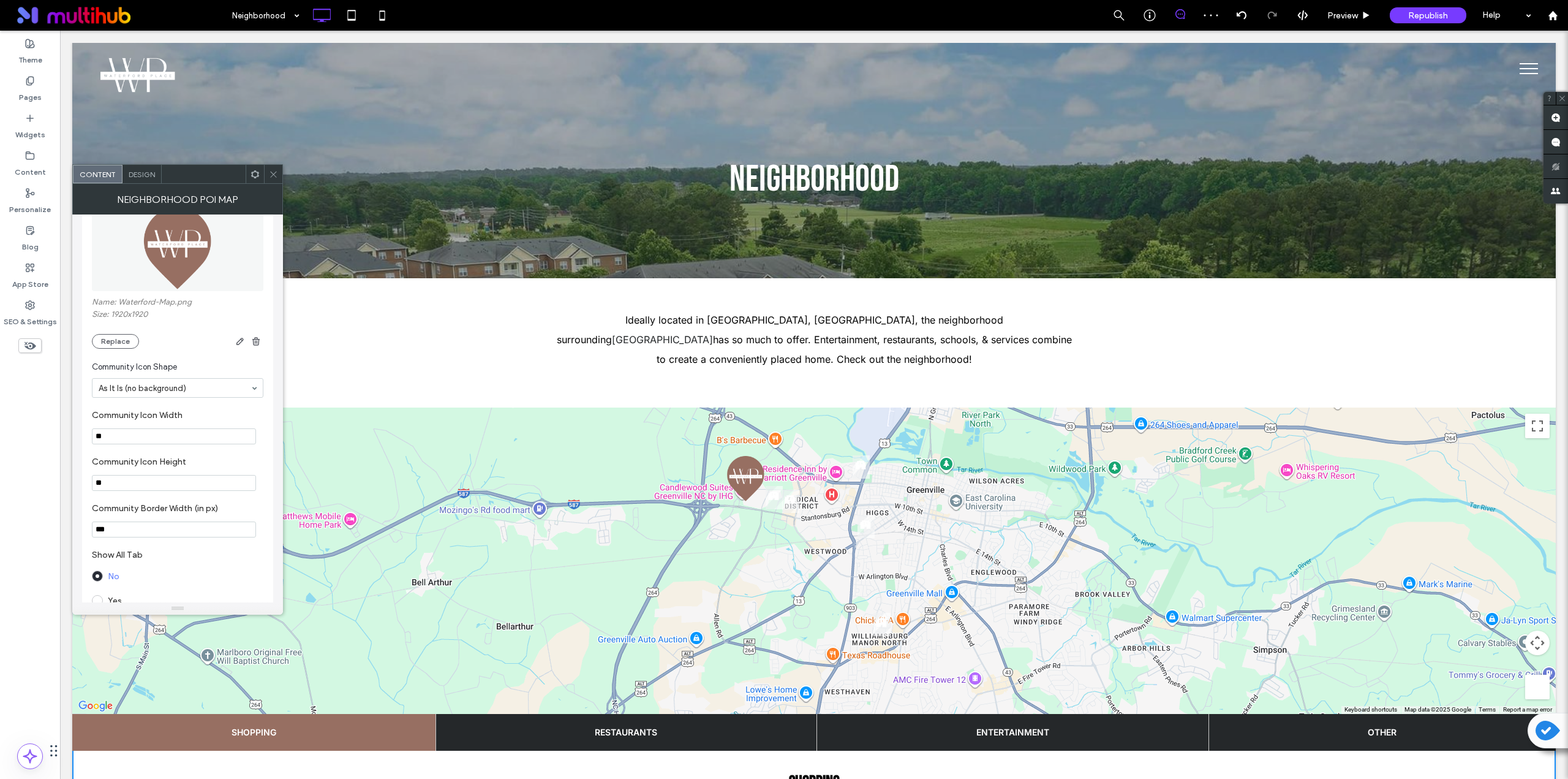
click at [275, 177] on icon at bounding box center [273, 174] width 9 height 9
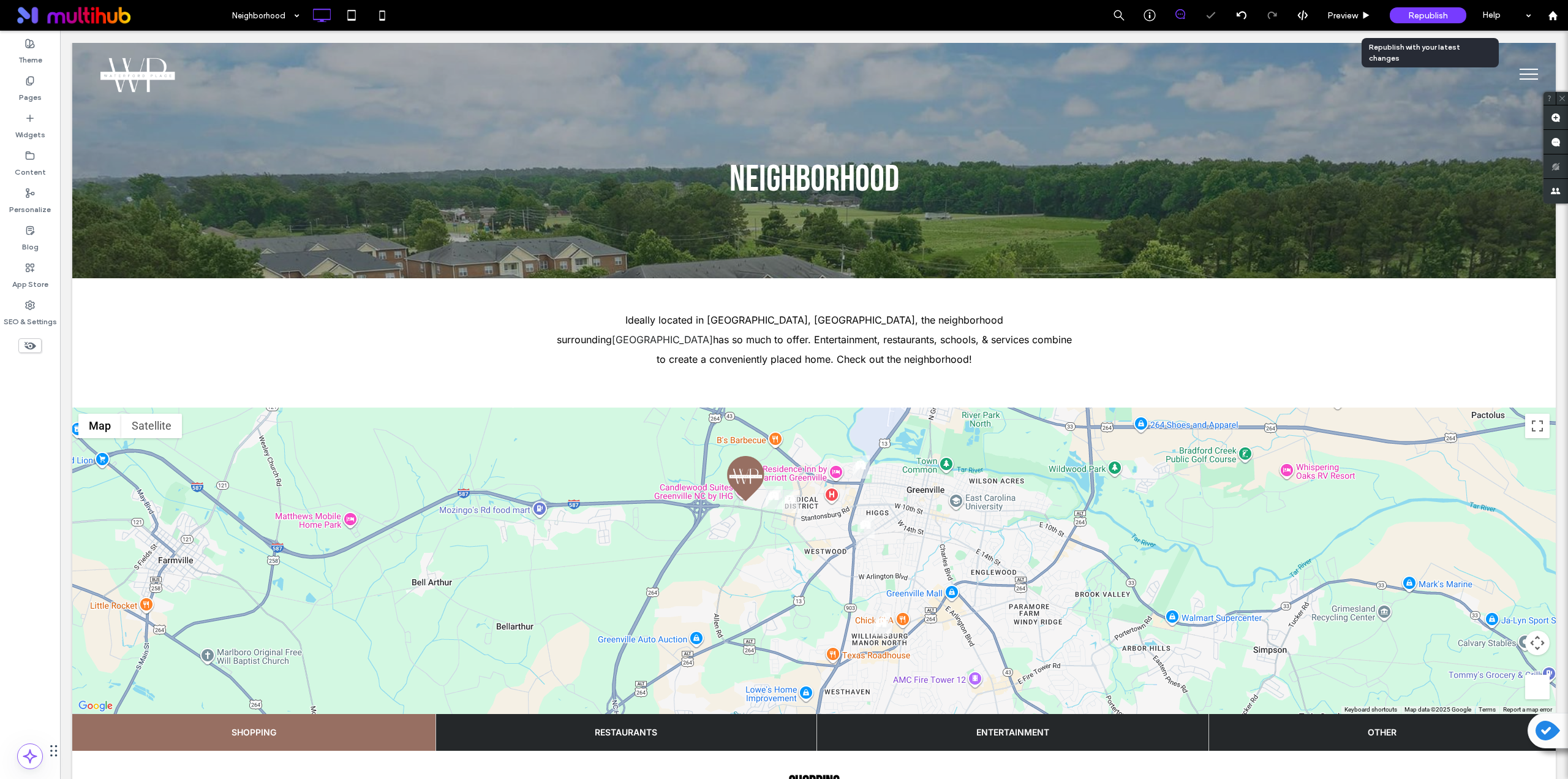
click at [1406, 12] on div "Republish" at bounding box center [1428, 15] width 77 height 16
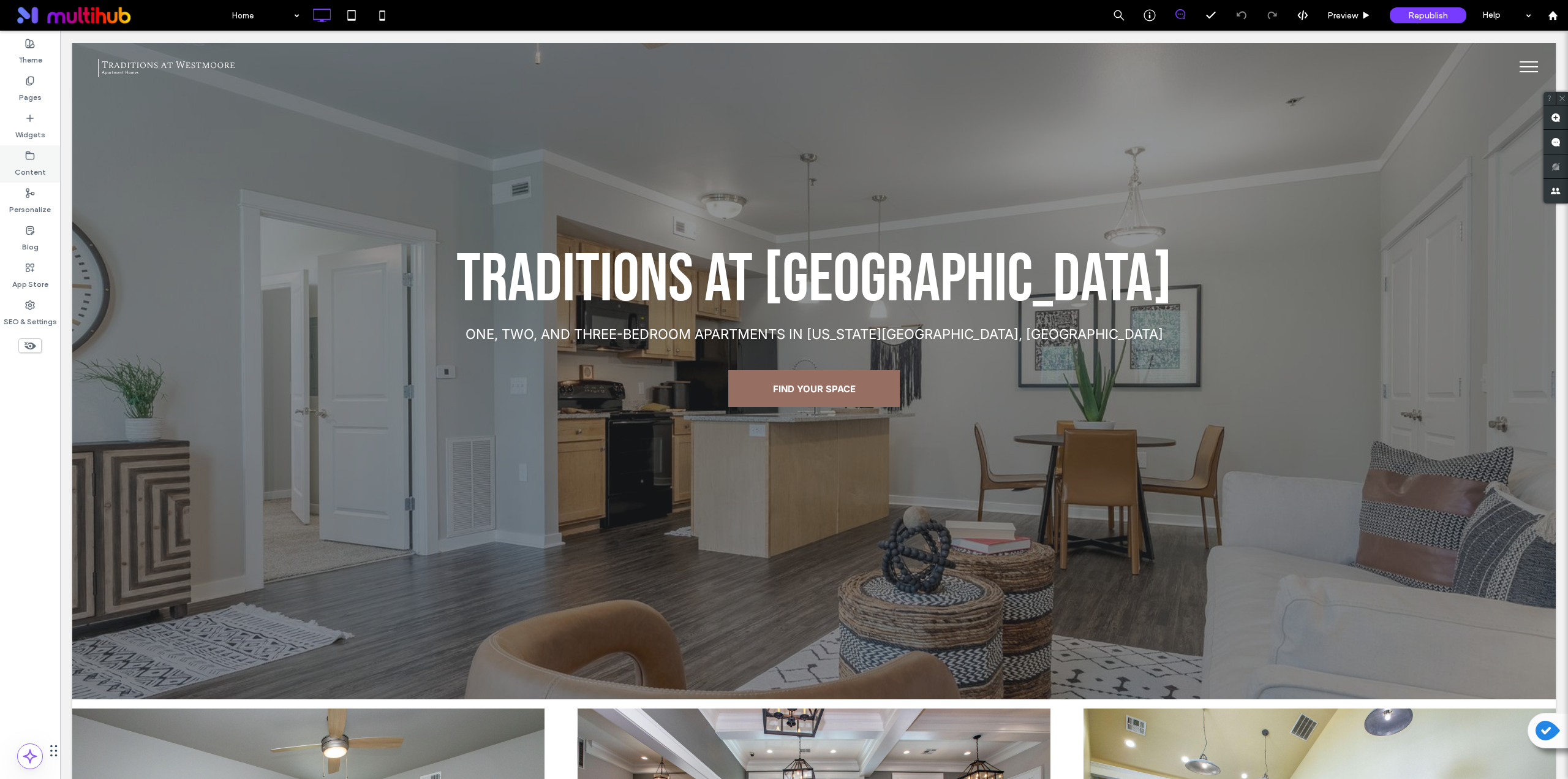
click at [27, 157] on icon at bounding box center [30, 156] width 10 height 10
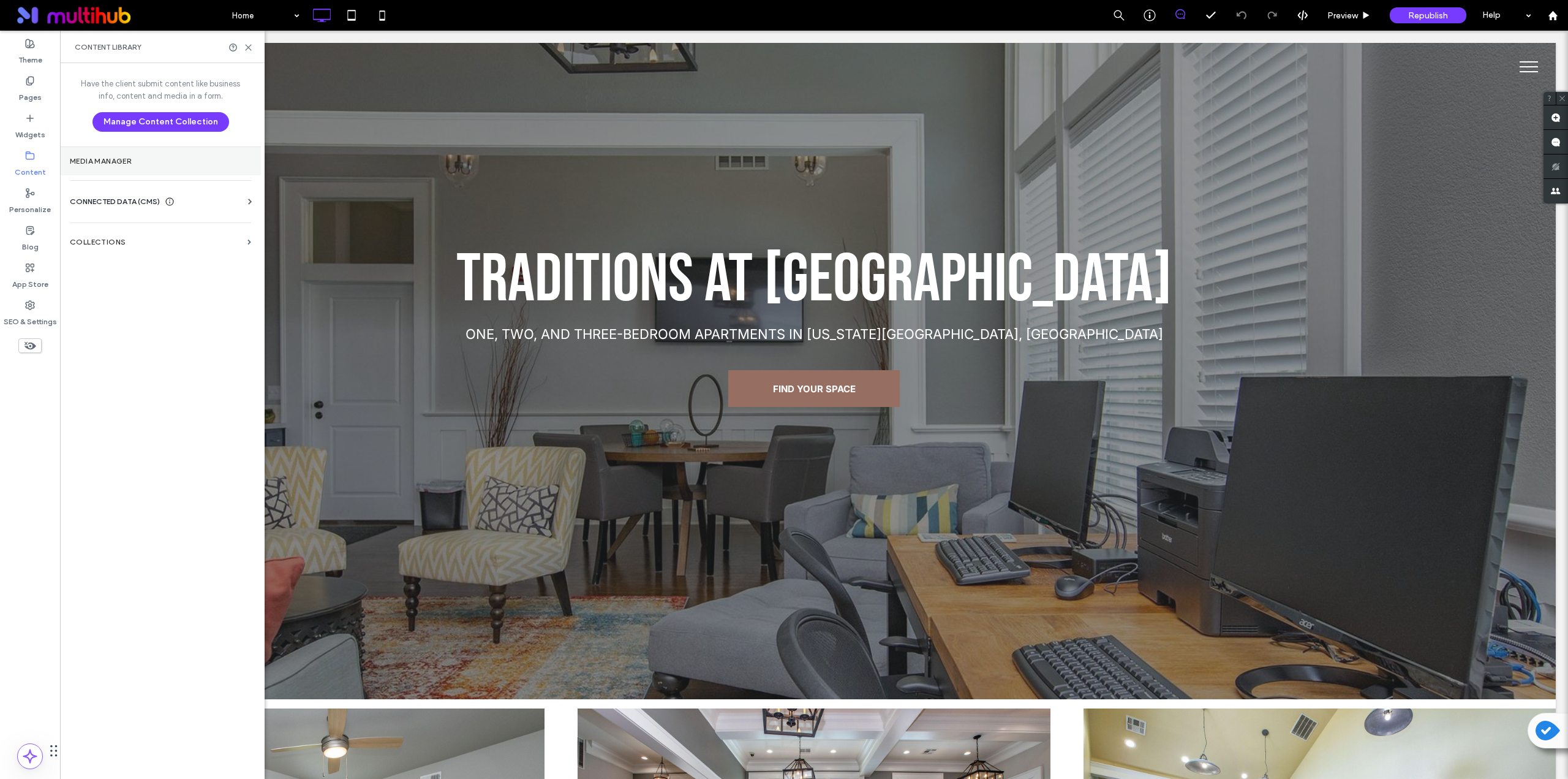
click at [177, 162] on label "Media Manager" at bounding box center [161, 161] width 182 height 8
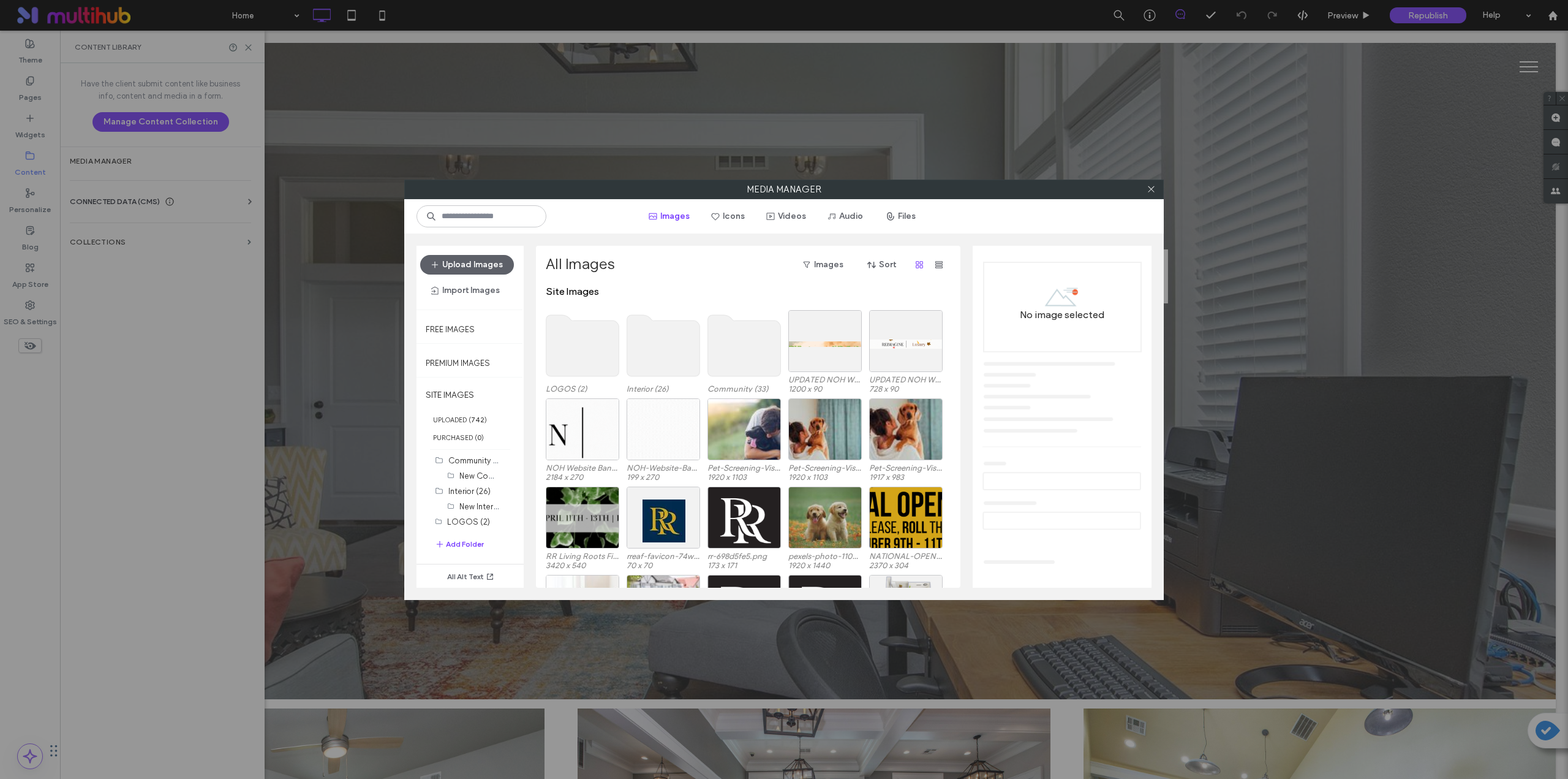
click at [600, 349] on use at bounding box center [583, 346] width 73 height 62
click at [585, 343] on use at bounding box center [583, 346] width 73 height 62
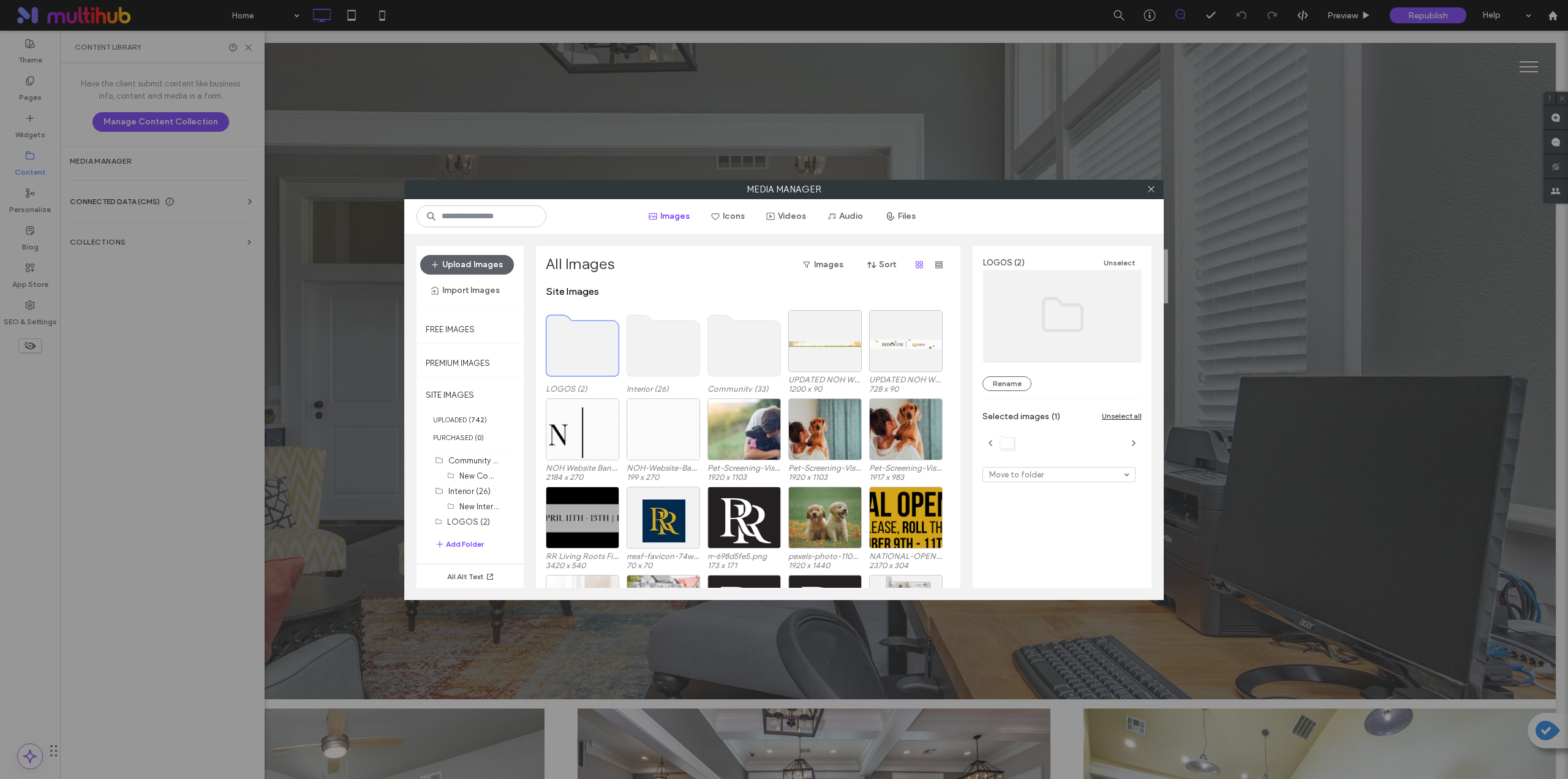
click at [585, 343] on use at bounding box center [583, 346] width 73 height 62
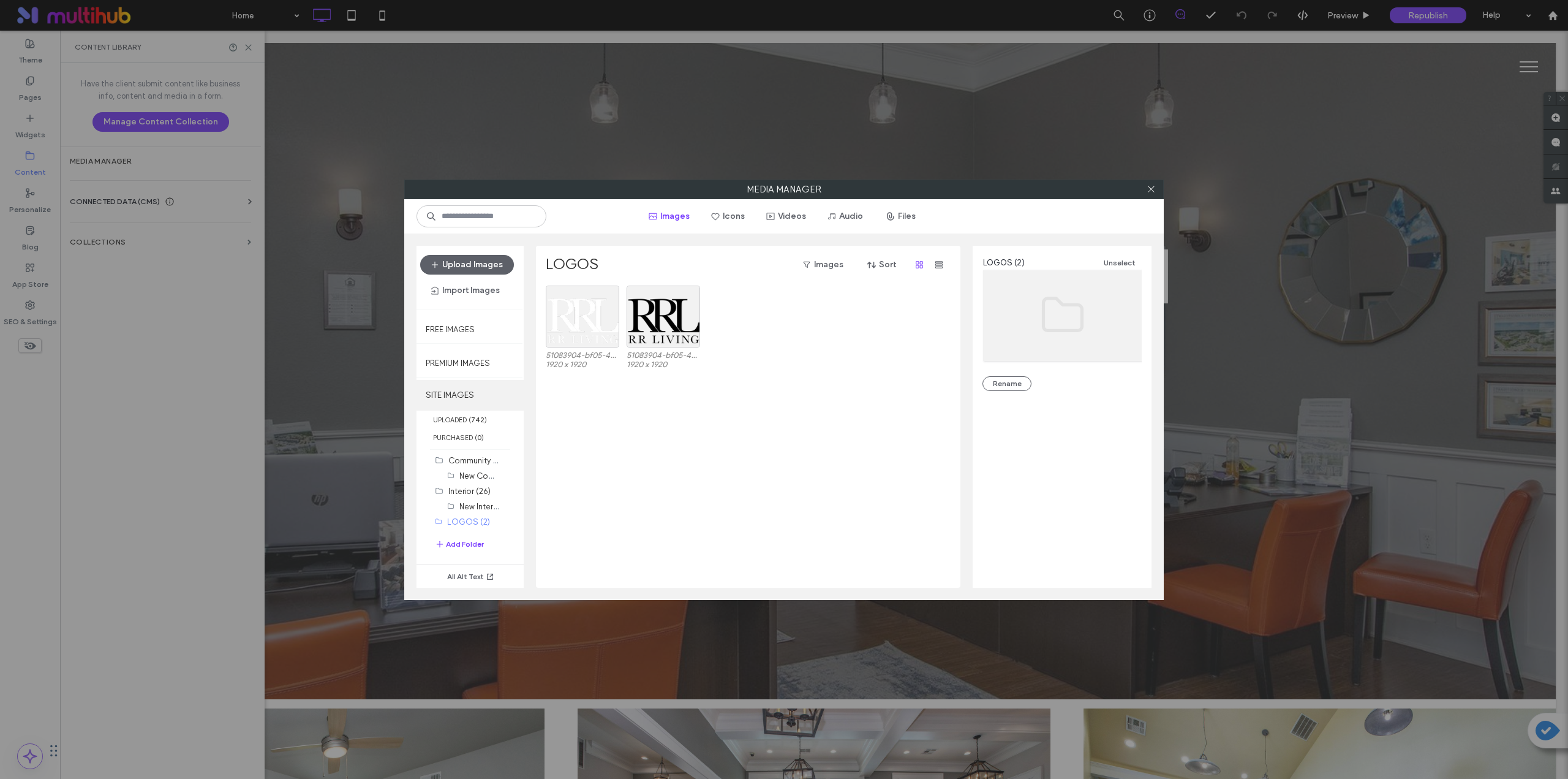
click at [461, 388] on label "SITE IMAGES" at bounding box center [470, 395] width 107 height 31
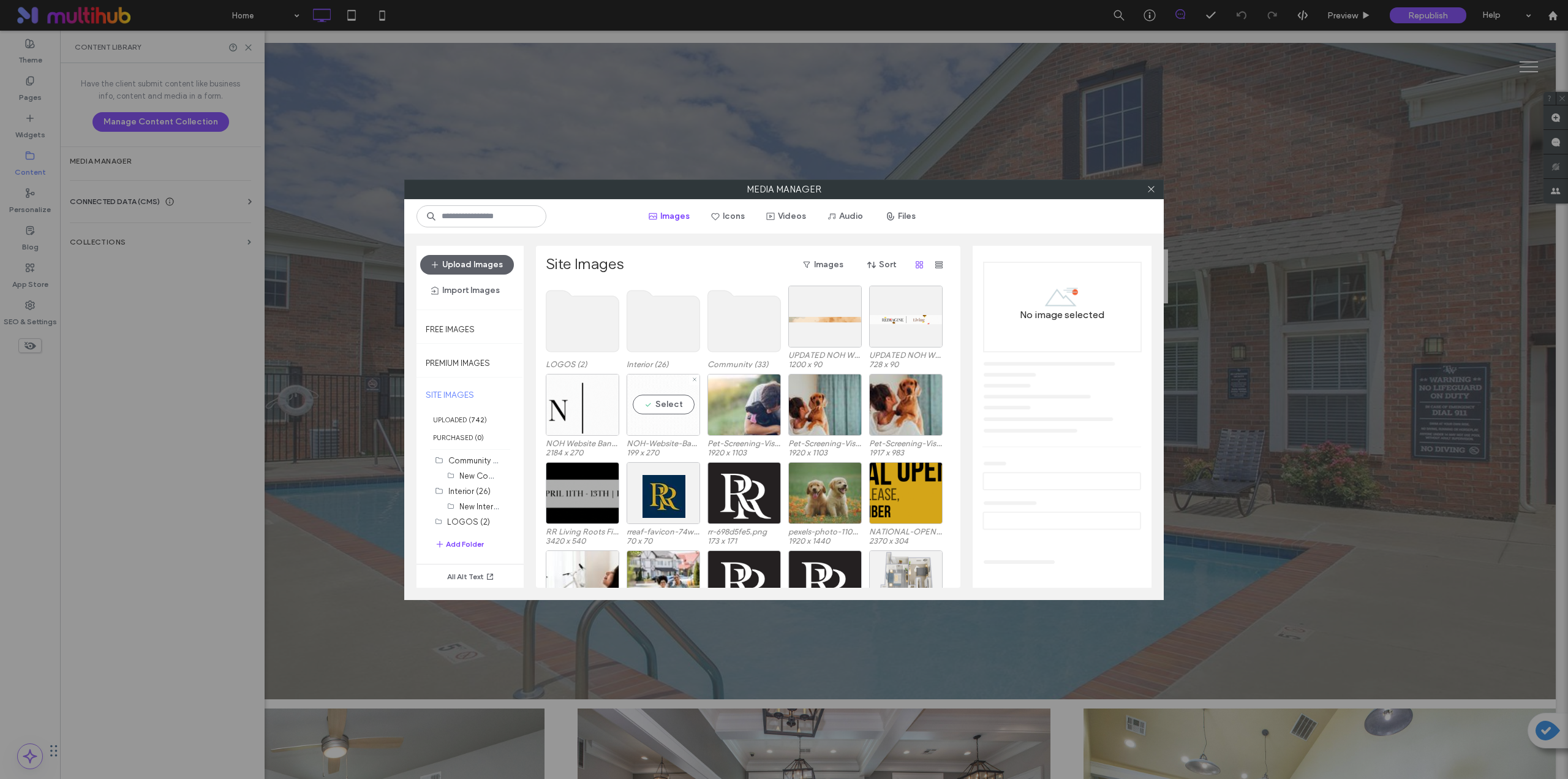
click at [641, 400] on div "Select" at bounding box center [664, 405] width 73 height 62
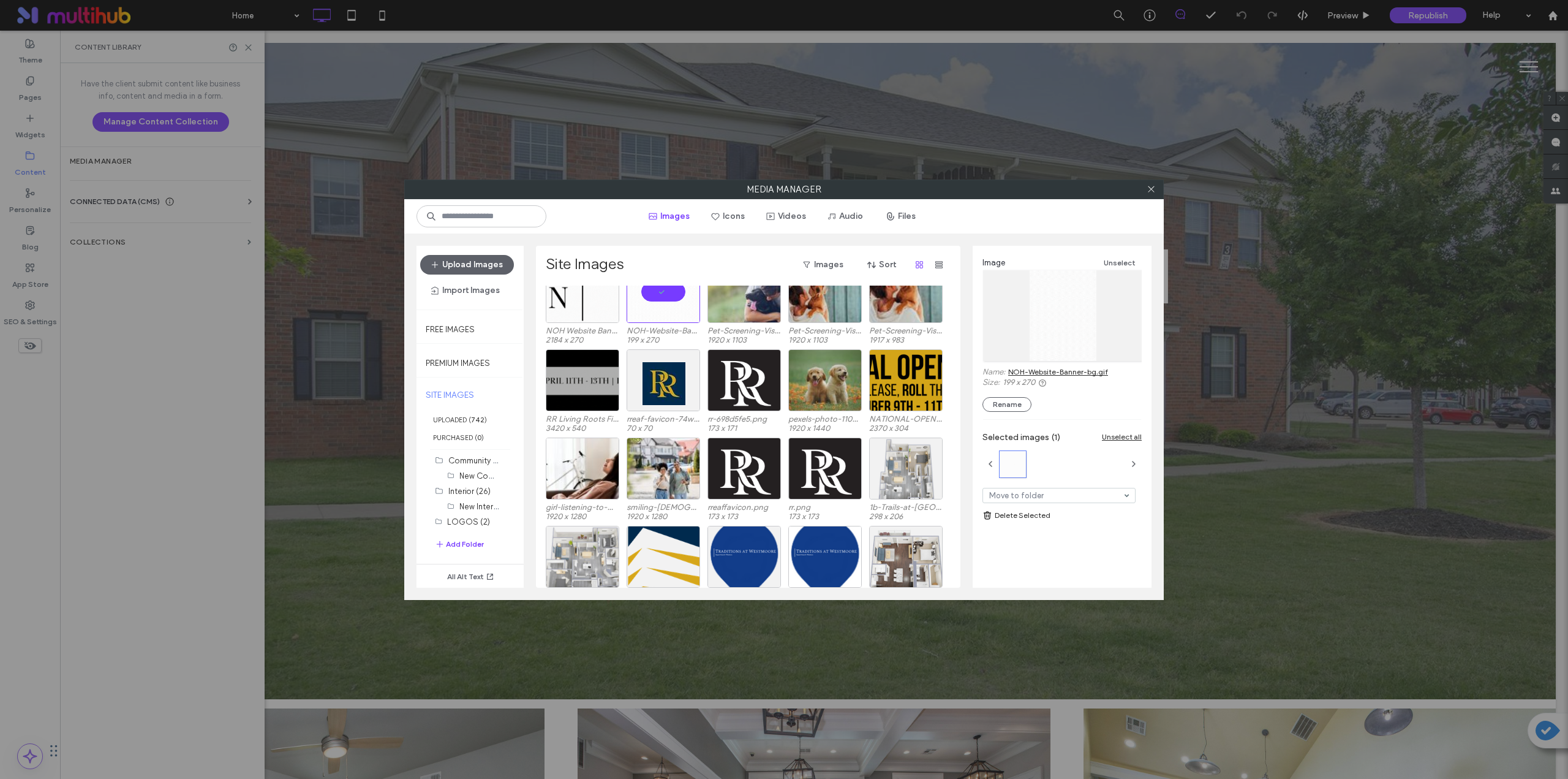
scroll to position [409, 0]
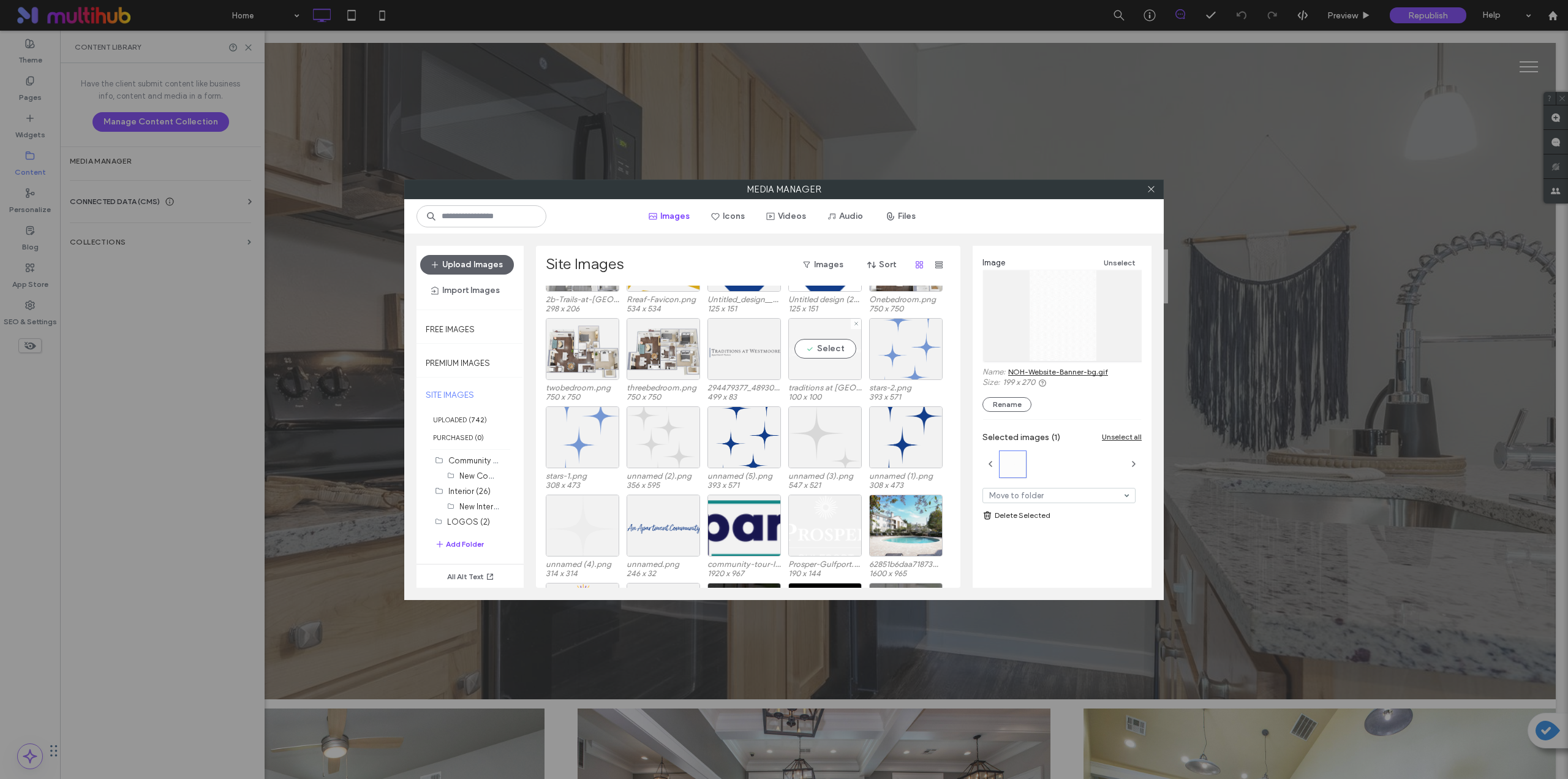
click at [838, 352] on div "Select" at bounding box center [825, 349] width 73 height 62
click at [1048, 374] on link "traditions at [GEOGRAPHIC_DATA] logo.svg" at bounding box center [1075, 377] width 133 height 18
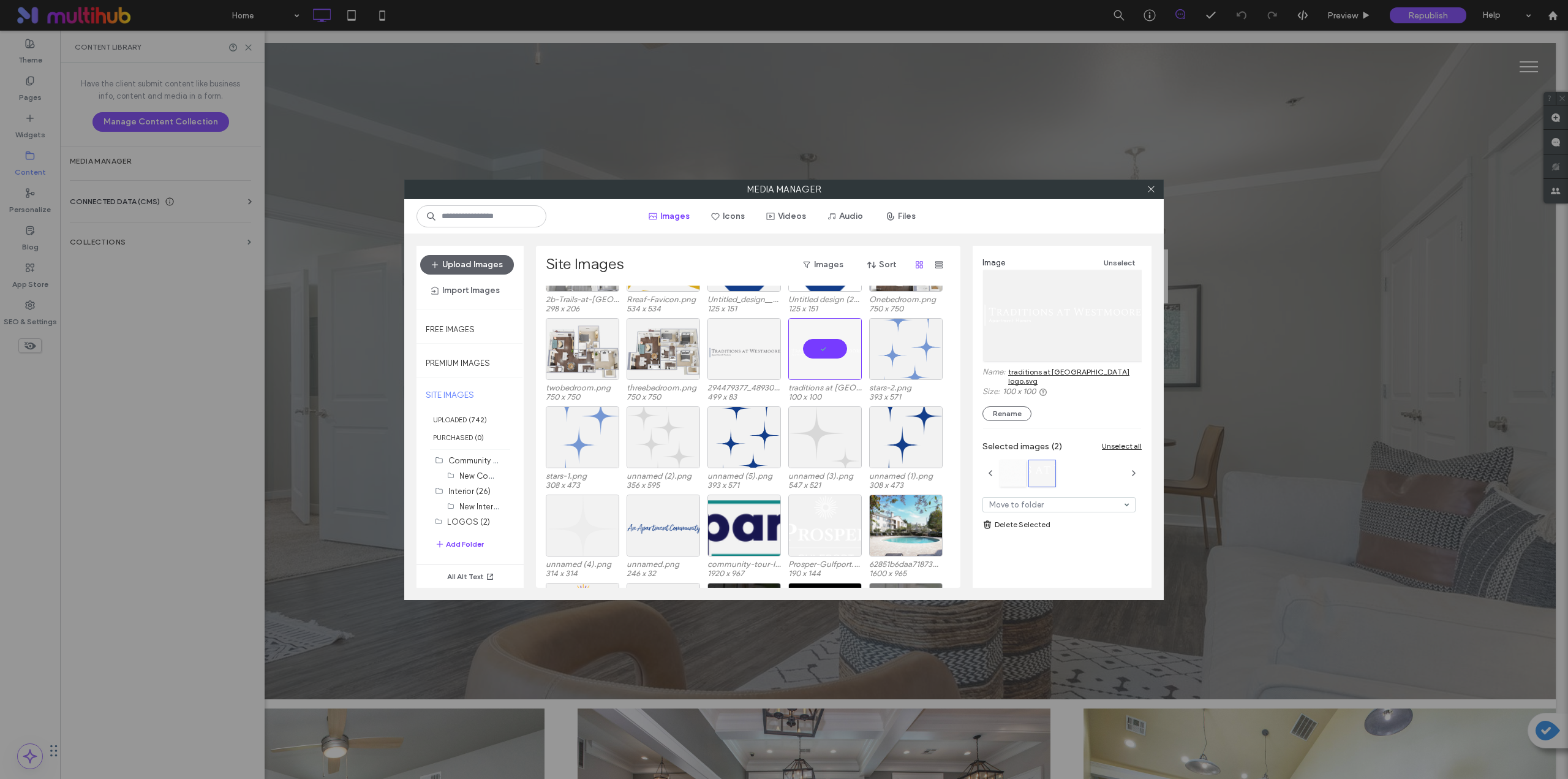
drag, startPoint x: 1042, startPoint y: 372, endPoint x: 737, endPoint y: 366, distance: 305.1
click at [737, 366] on div at bounding box center [744, 349] width 73 height 62
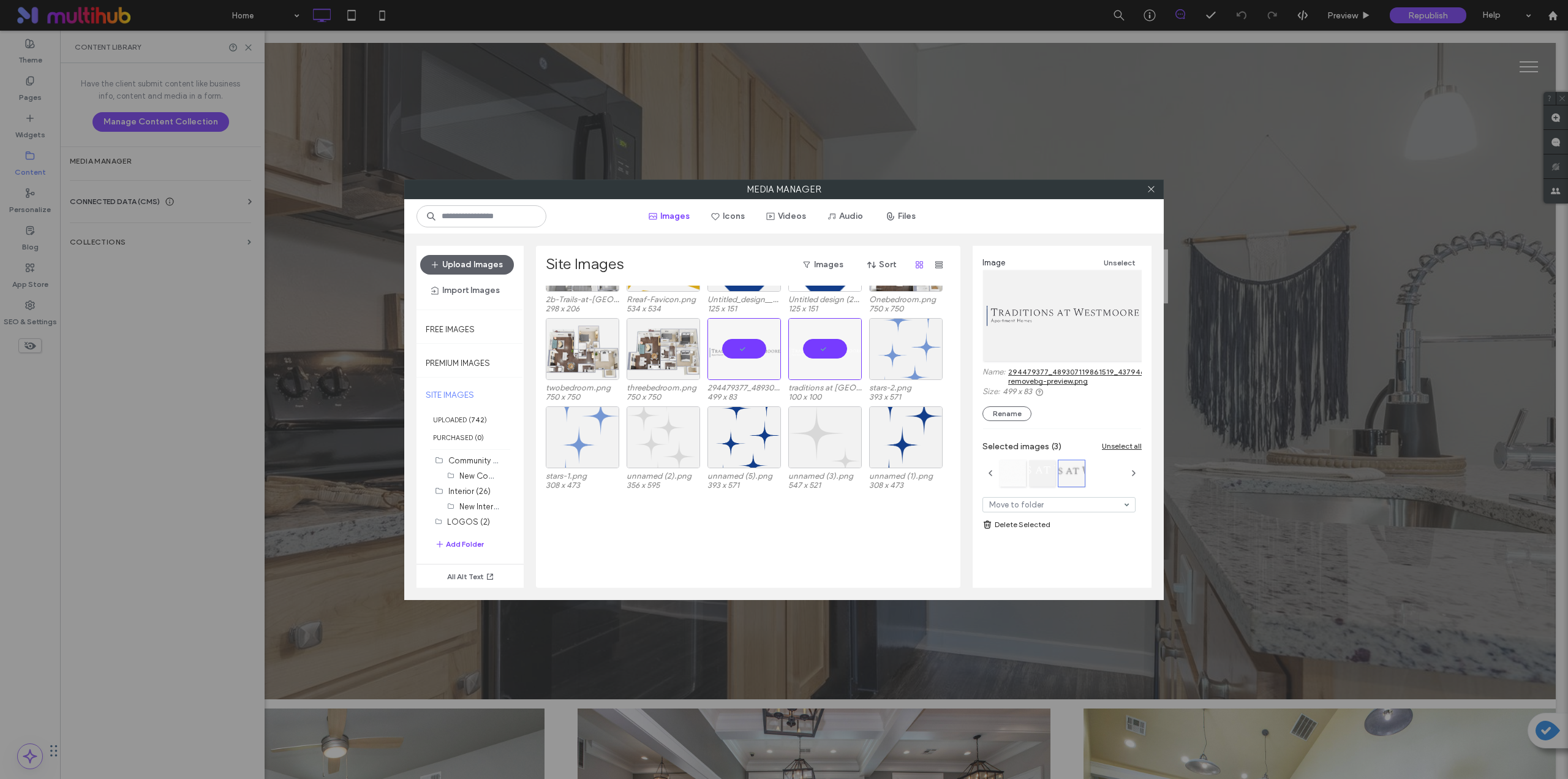
scroll to position [0, 0]
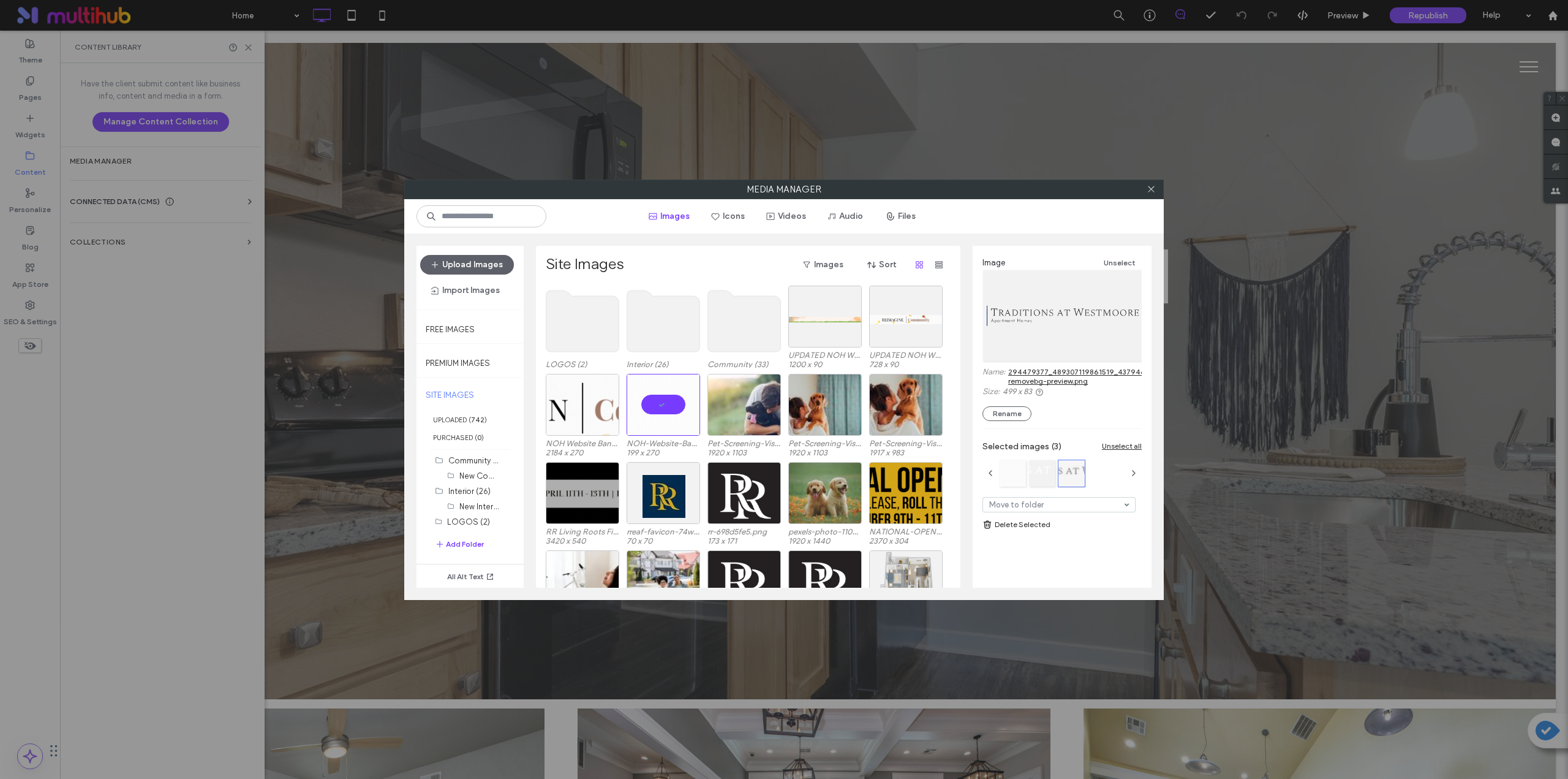
click at [585, 337] on use at bounding box center [583, 322] width 73 height 62
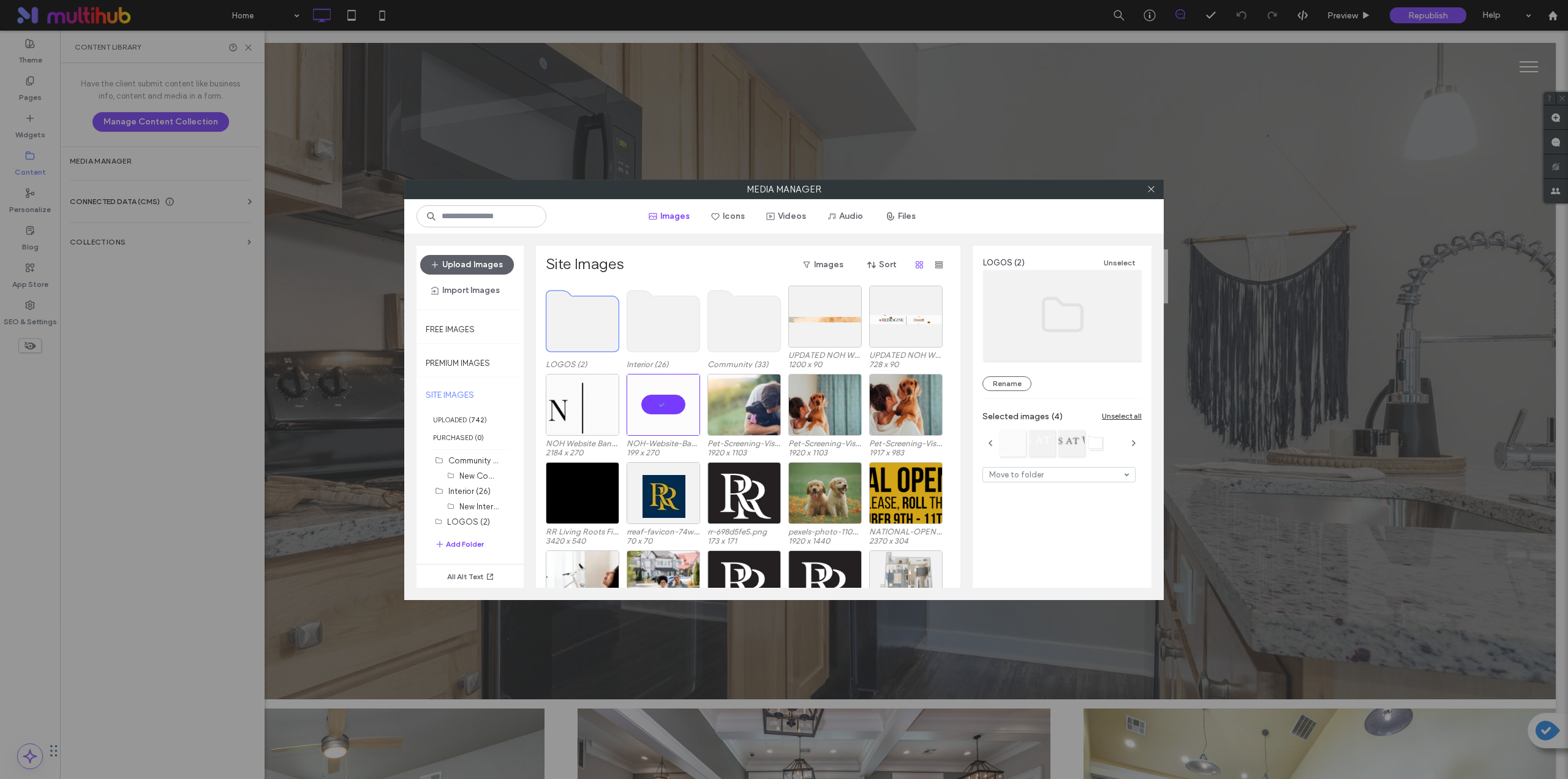
click at [580, 337] on use at bounding box center [583, 322] width 73 height 62
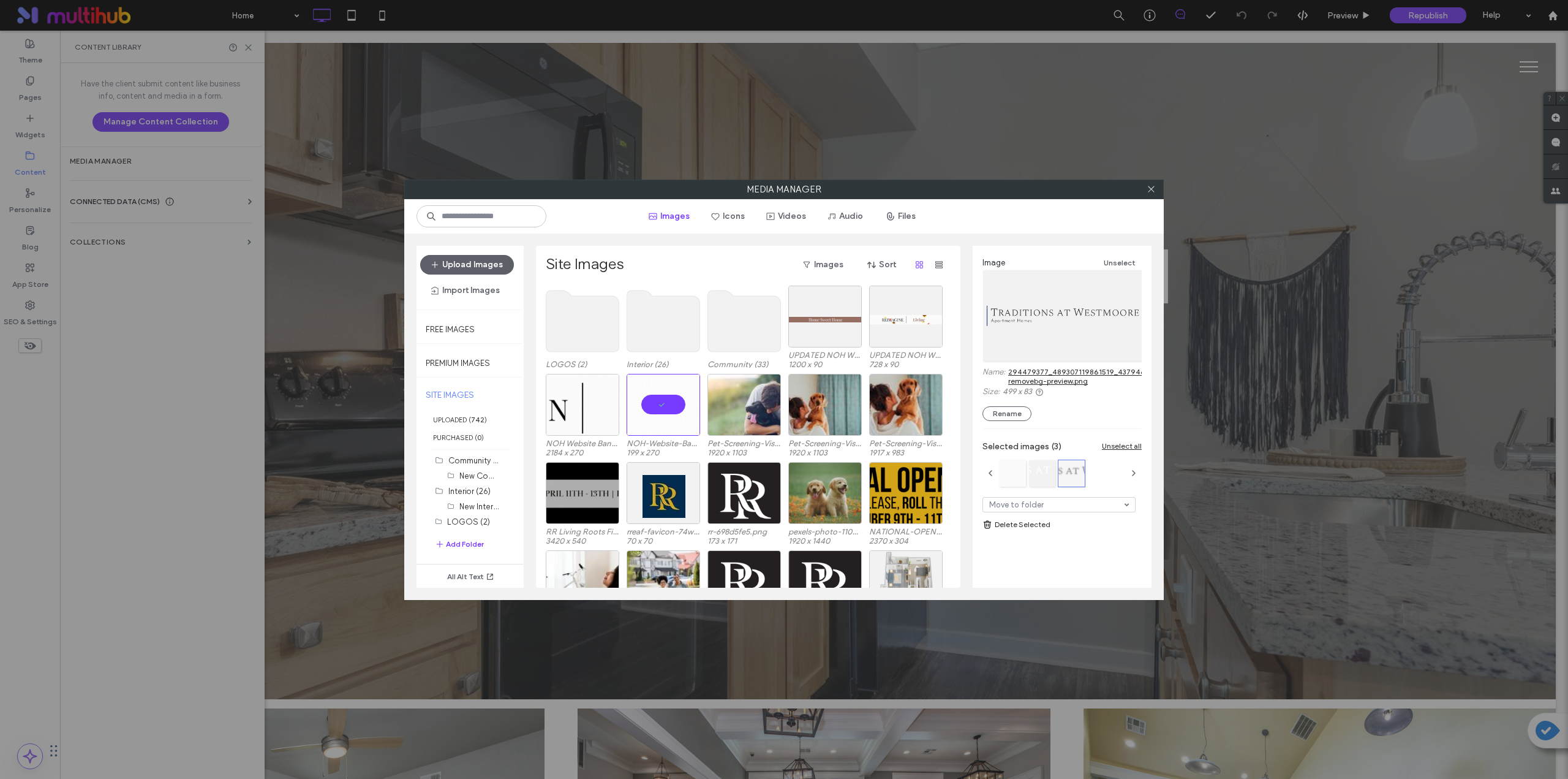
click at [580, 337] on use at bounding box center [583, 322] width 73 height 62
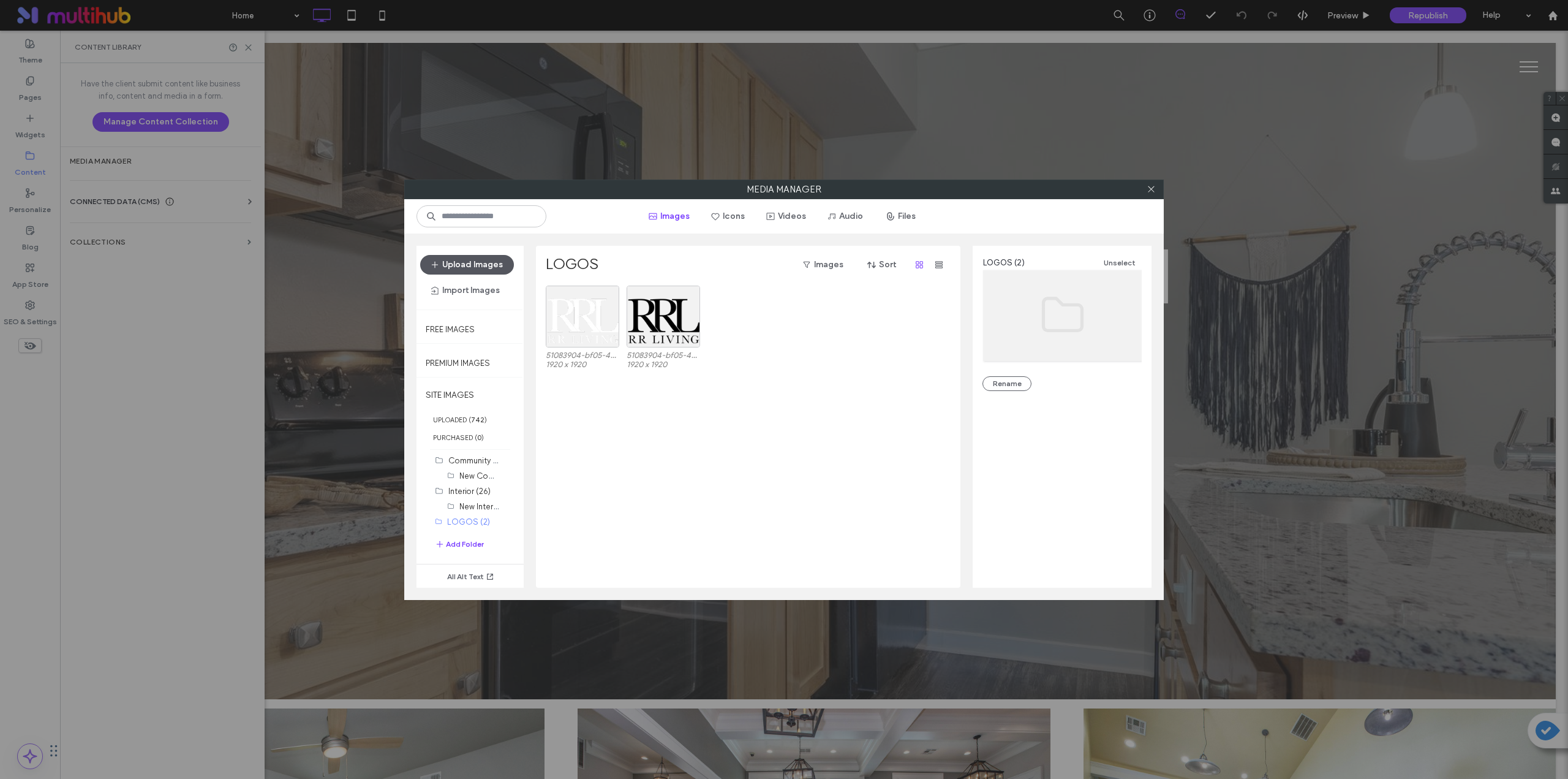
click at [487, 265] on button "Upload Images" at bounding box center [467, 265] width 94 height 20
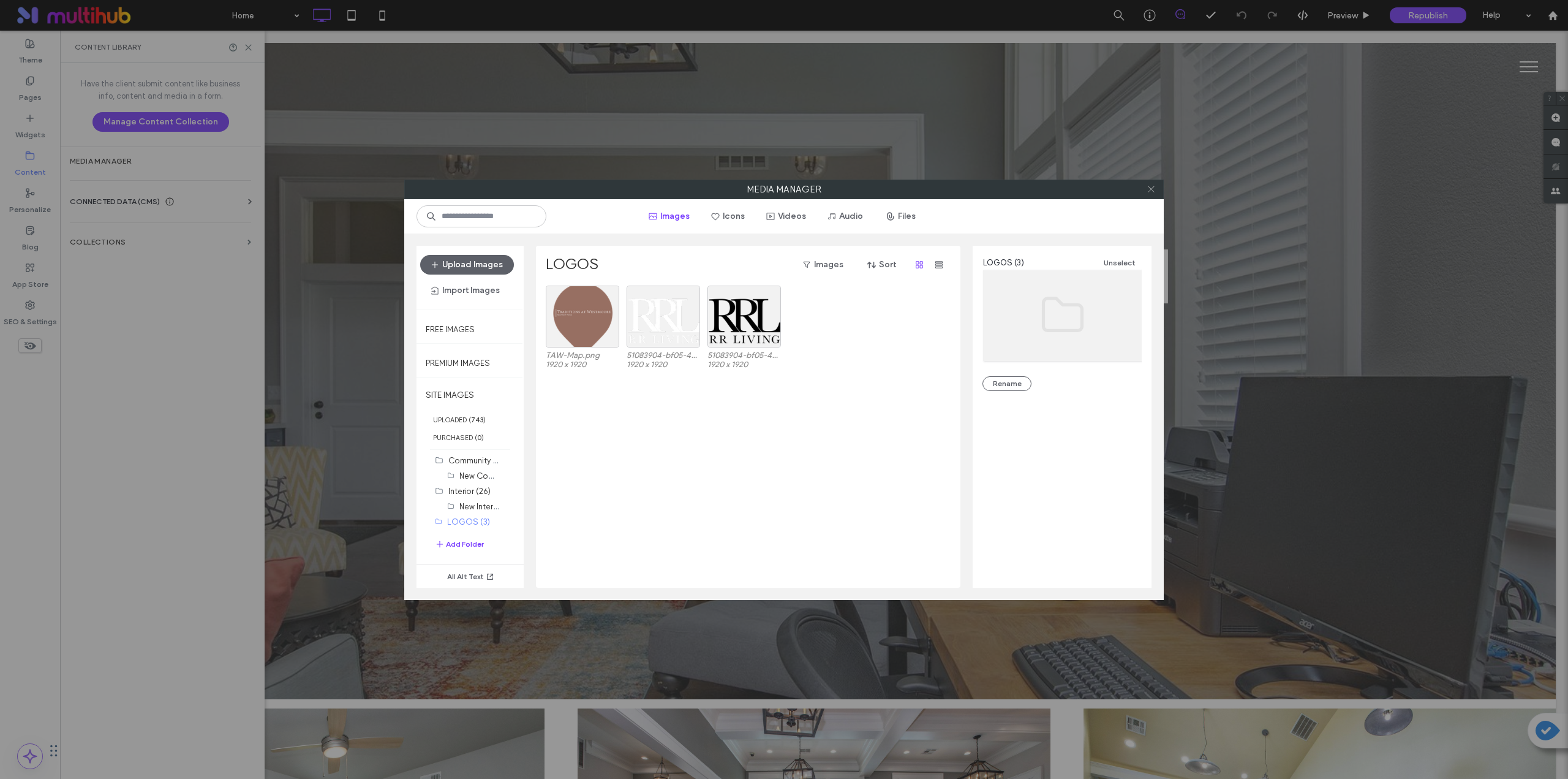
click at [1152, 192] on icon at bounding box center [1151, 188] width 9 height 9
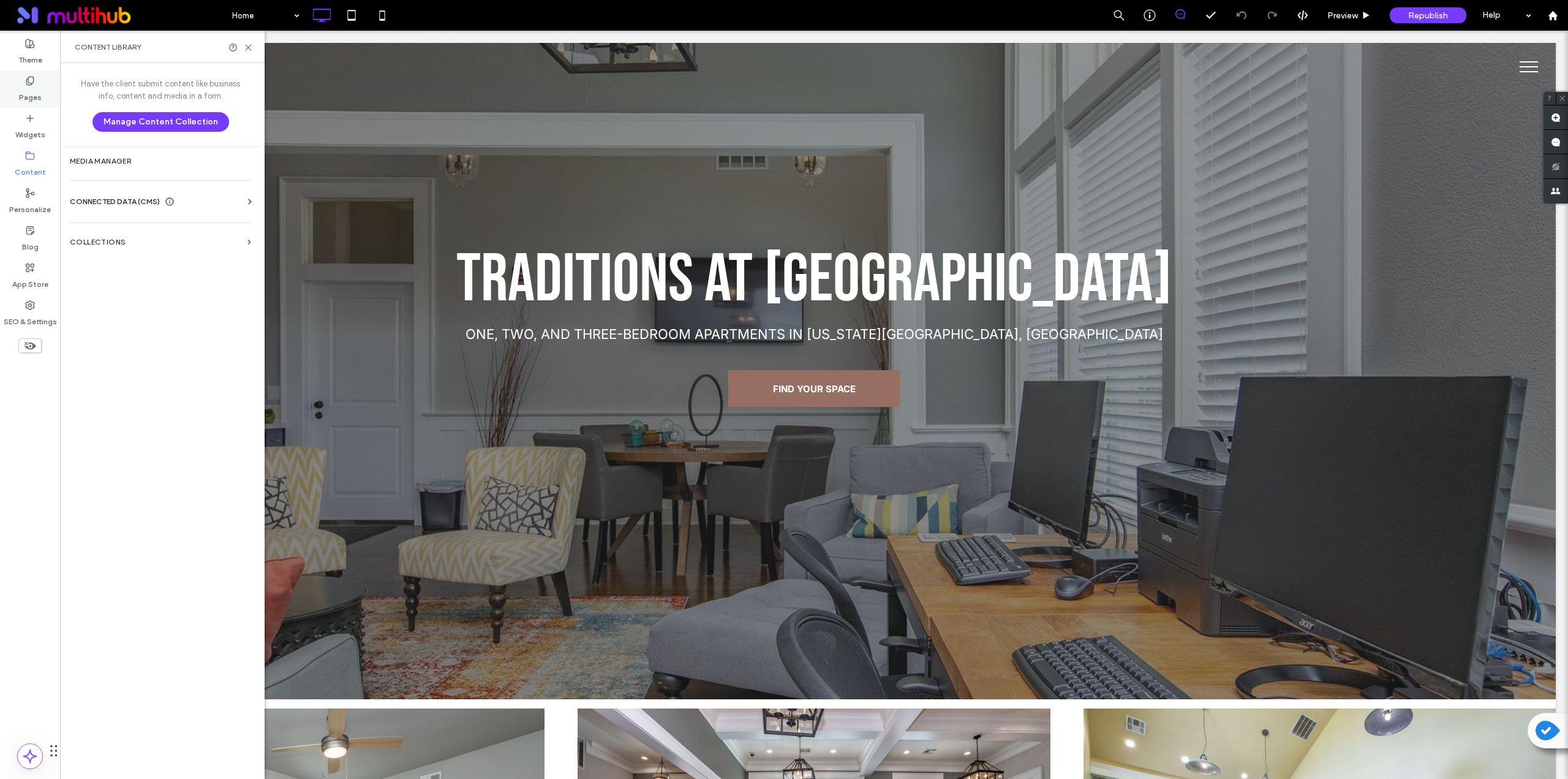
click at [24, 82] on div "Pages" at bounding box center [30, 89] width 60 height 37
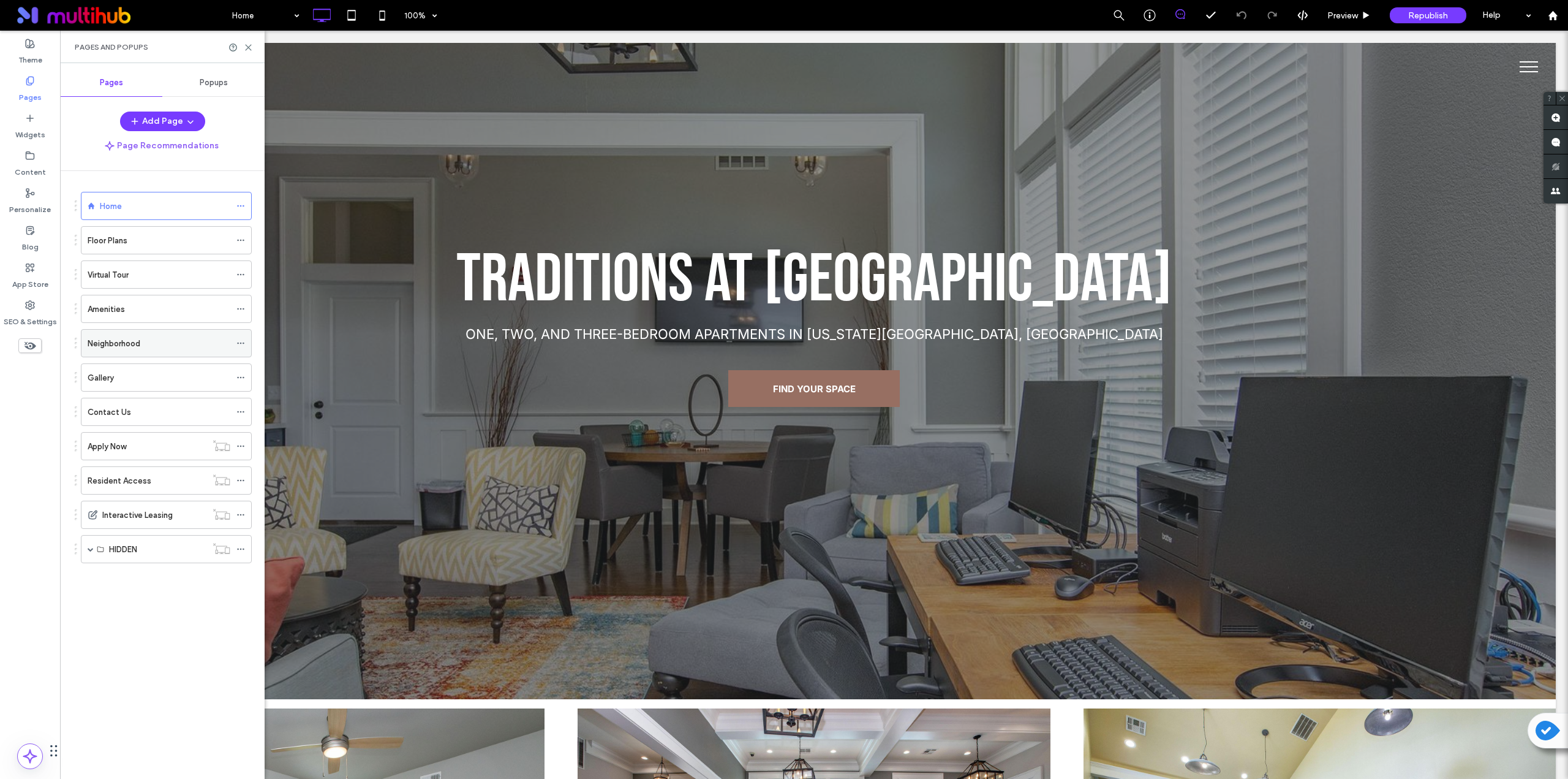
click at [140, 342] on label "Neighborhood" at bounding box center [113, 343] width 52 height 22
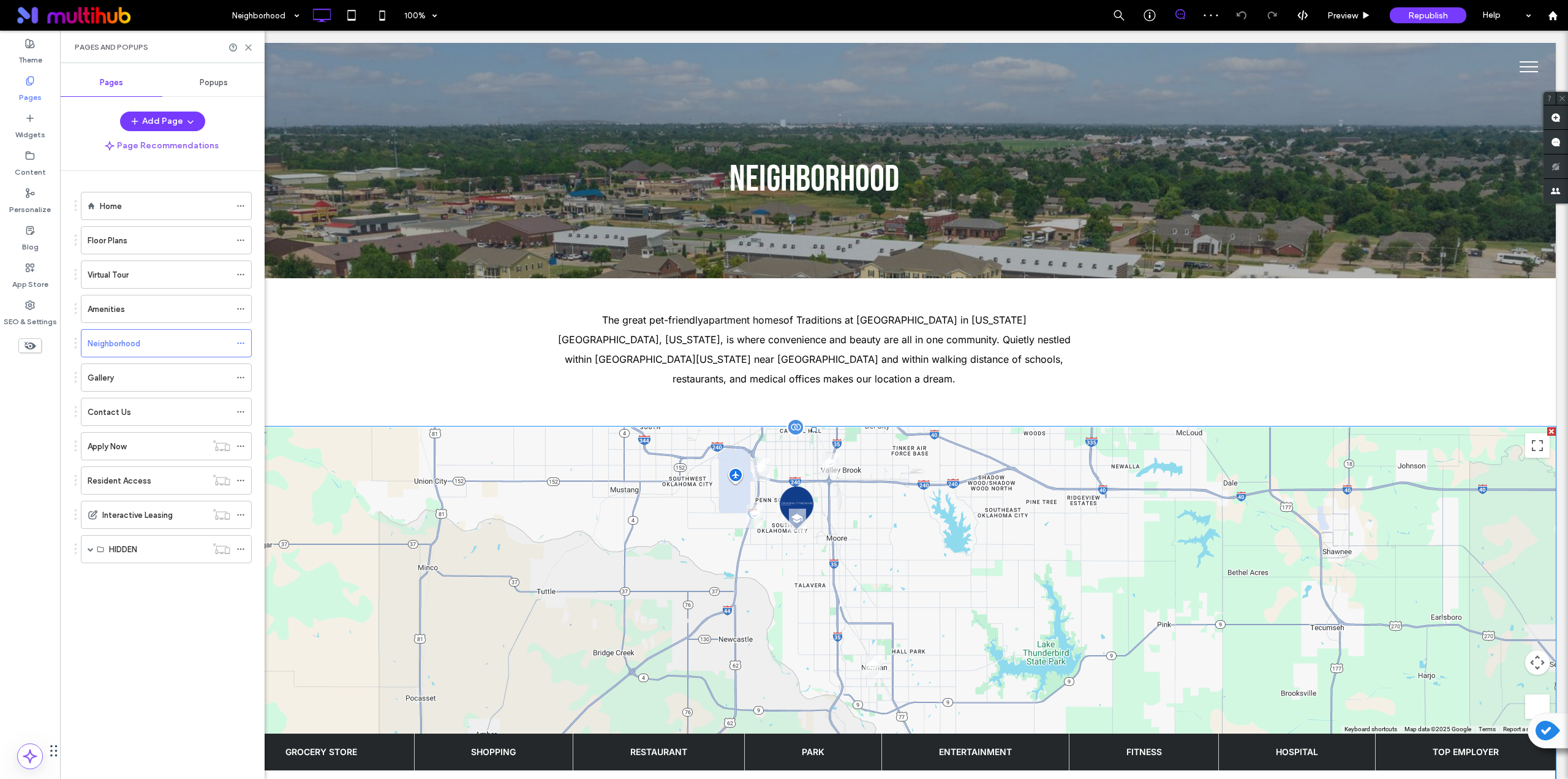
click at [482, 509] on span at bounding box center [814, 722] width 1484 height 589
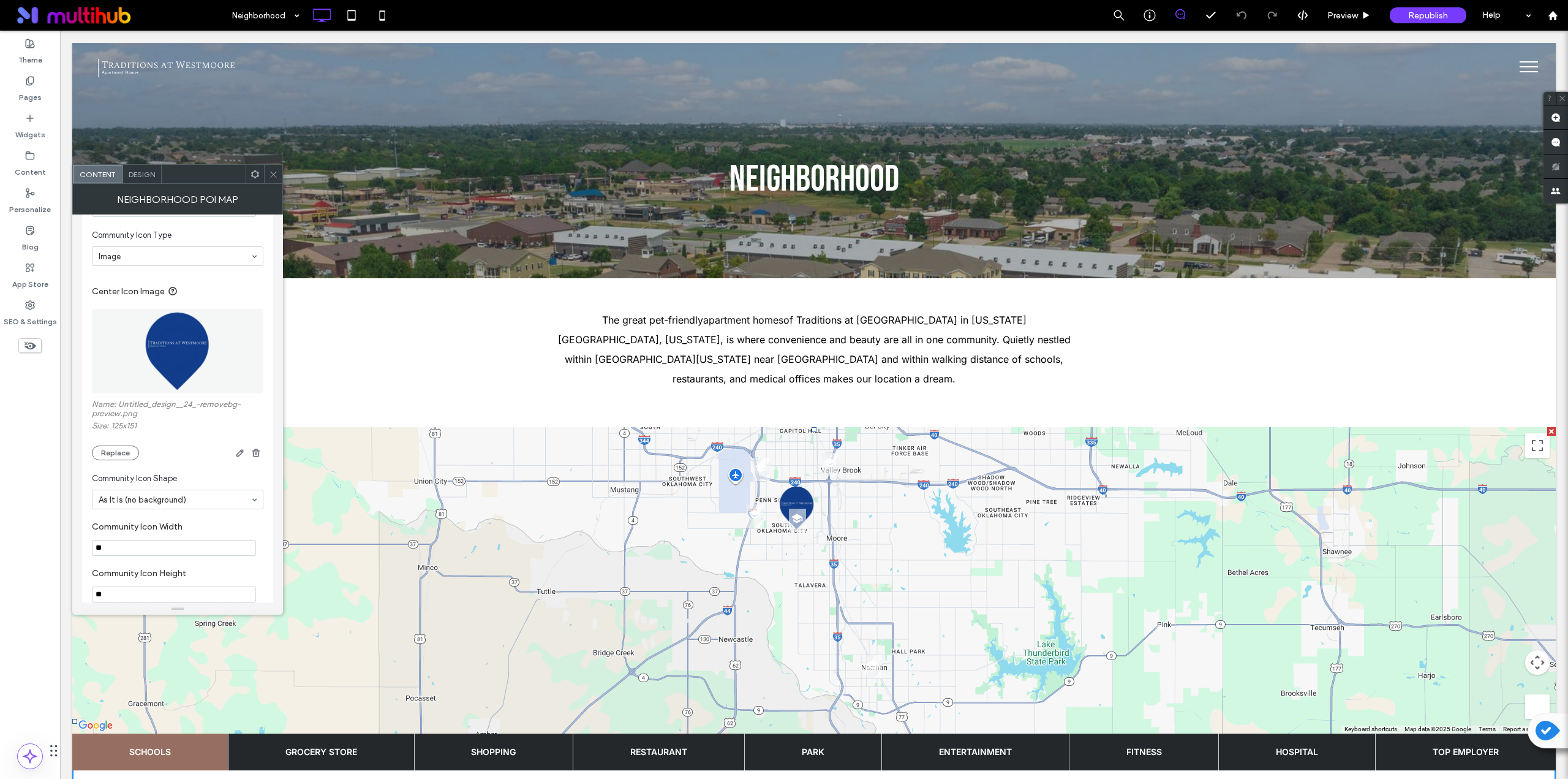
scroll to position [920, 0]
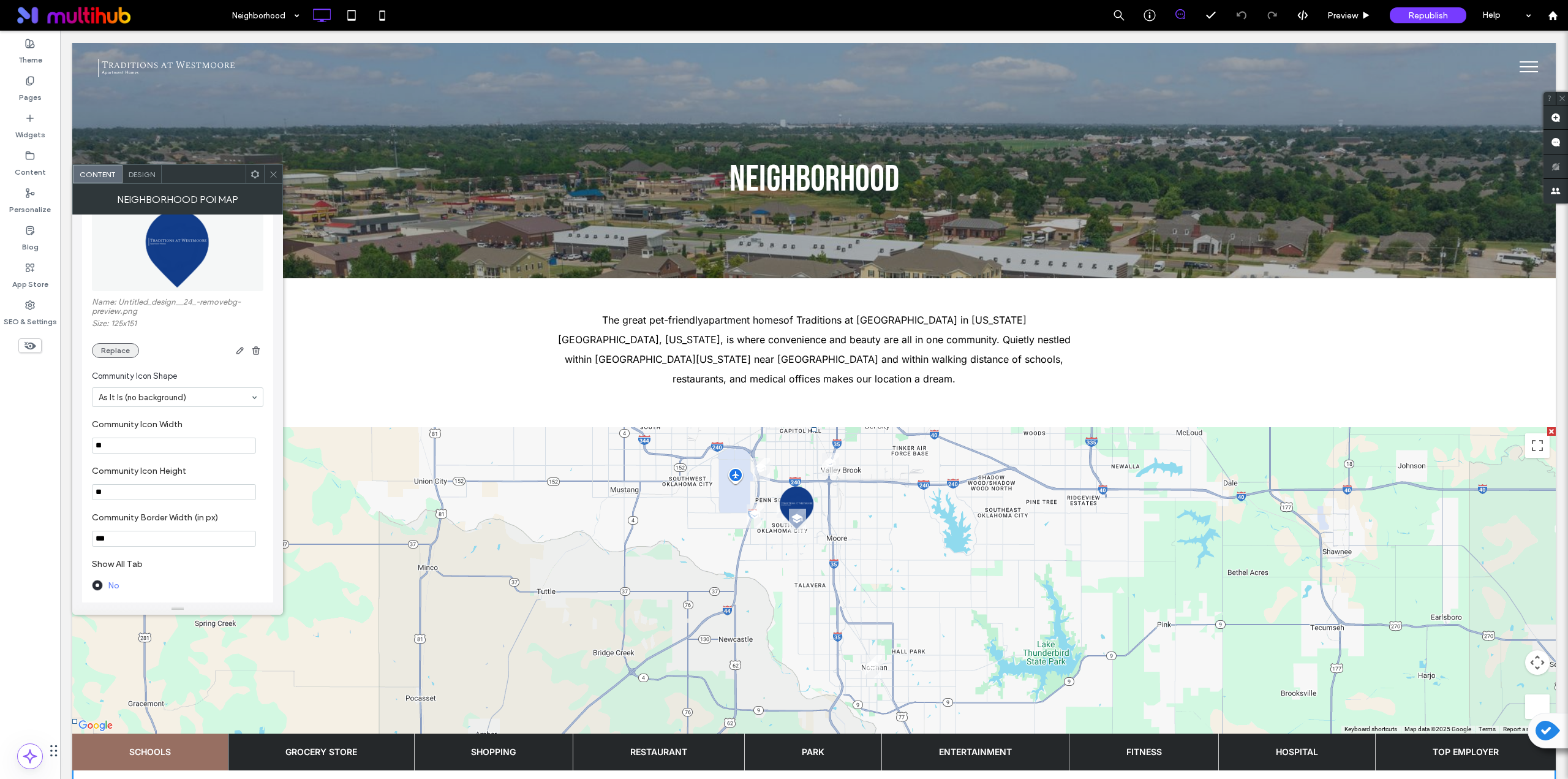
click at [127, 352] on button "Replace" at bounding box center [115, 351] width 47 height 15
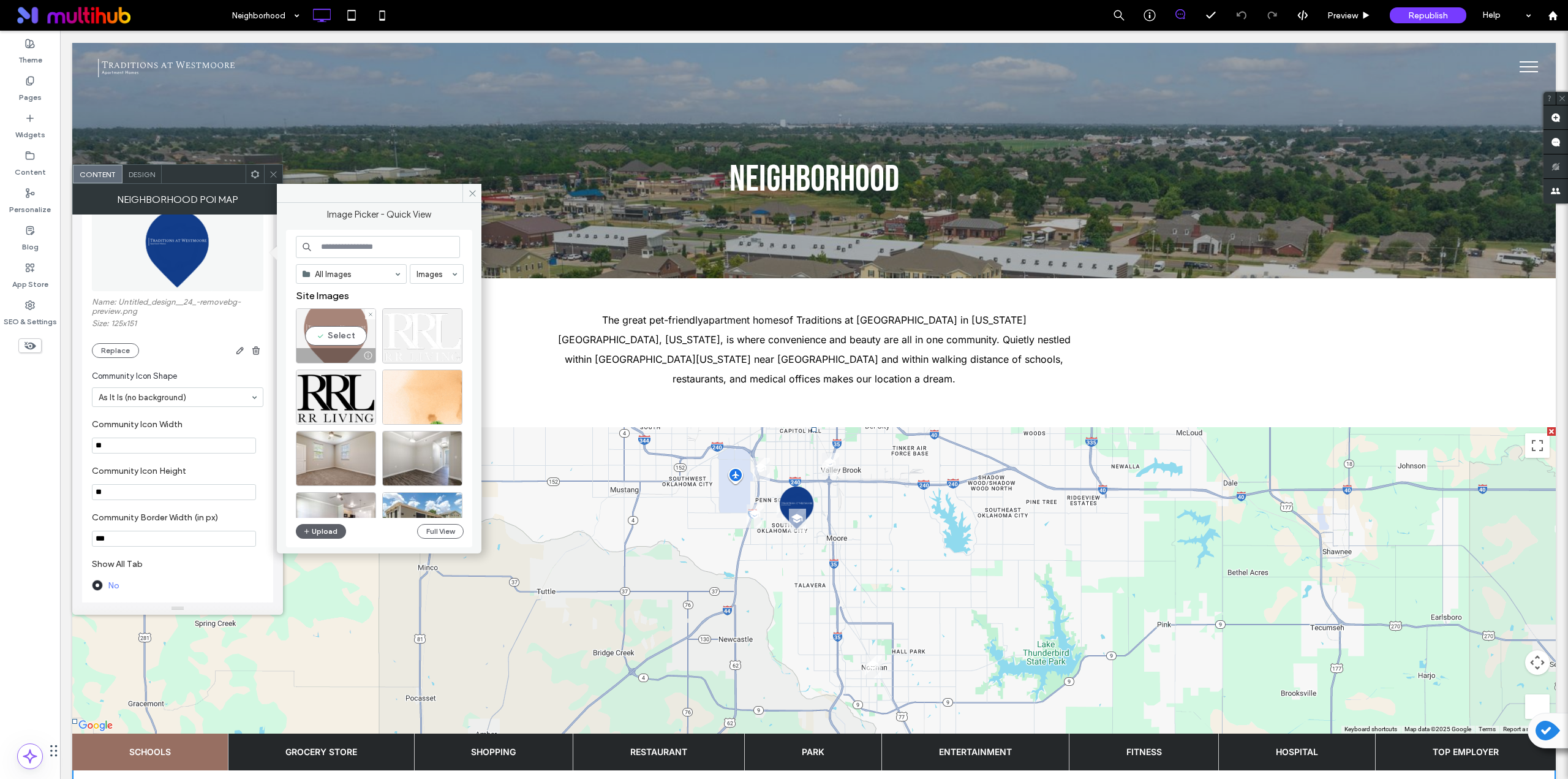
drag, startPoint x: 321, startPoint y: 339, endPoint x: 270, endPoint y: 312, distance: 57.7
click at [321, 339] on div "Select" at bounding box center [336, 336] width 80 height 55
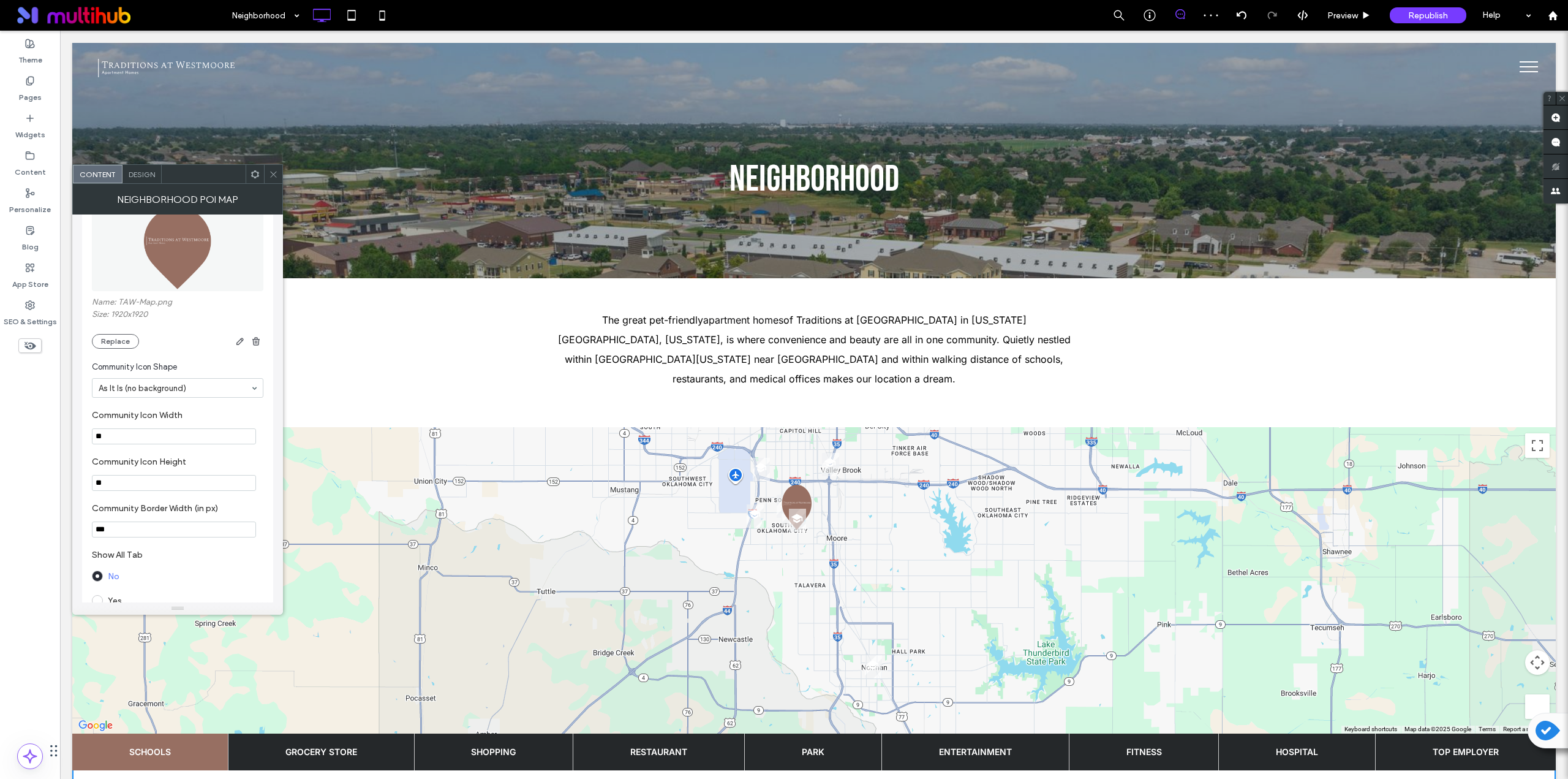
drag, startPoint x: 109, startPoint y: 441, endPoint x: 82, endPoint y: 442, distance: 27.0
type input "**"
drag, startPoint x: 110, startPoint y: 483, endPoint x: 85, endPoint y: 486, distance: 25.2
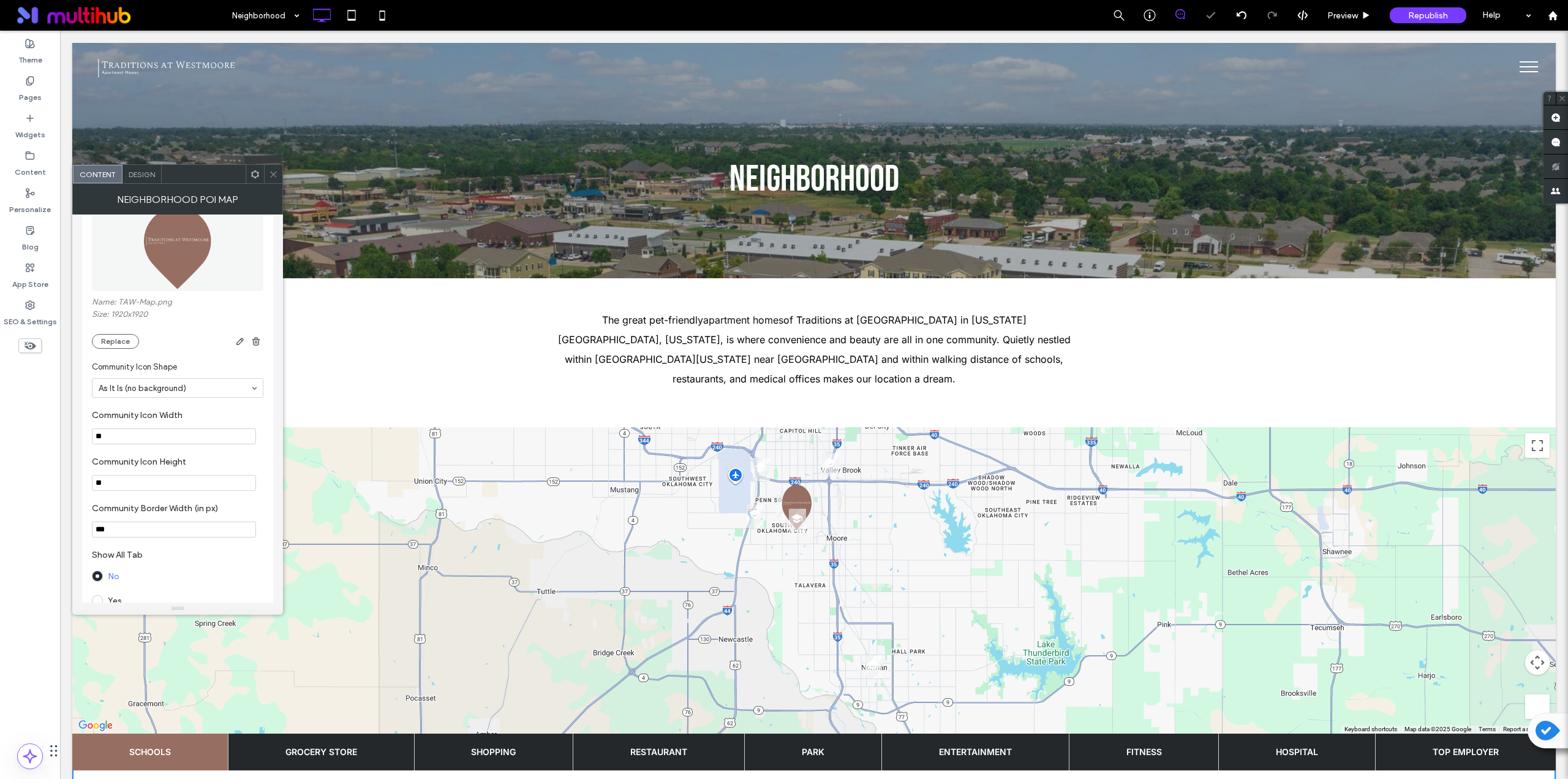
click at [145, 462] on label "Community Icon Height" at bounding box center [175, 463] width 167 height 13
click at [280, 173] on div at bounding box center [273, 174] width 18 height 18
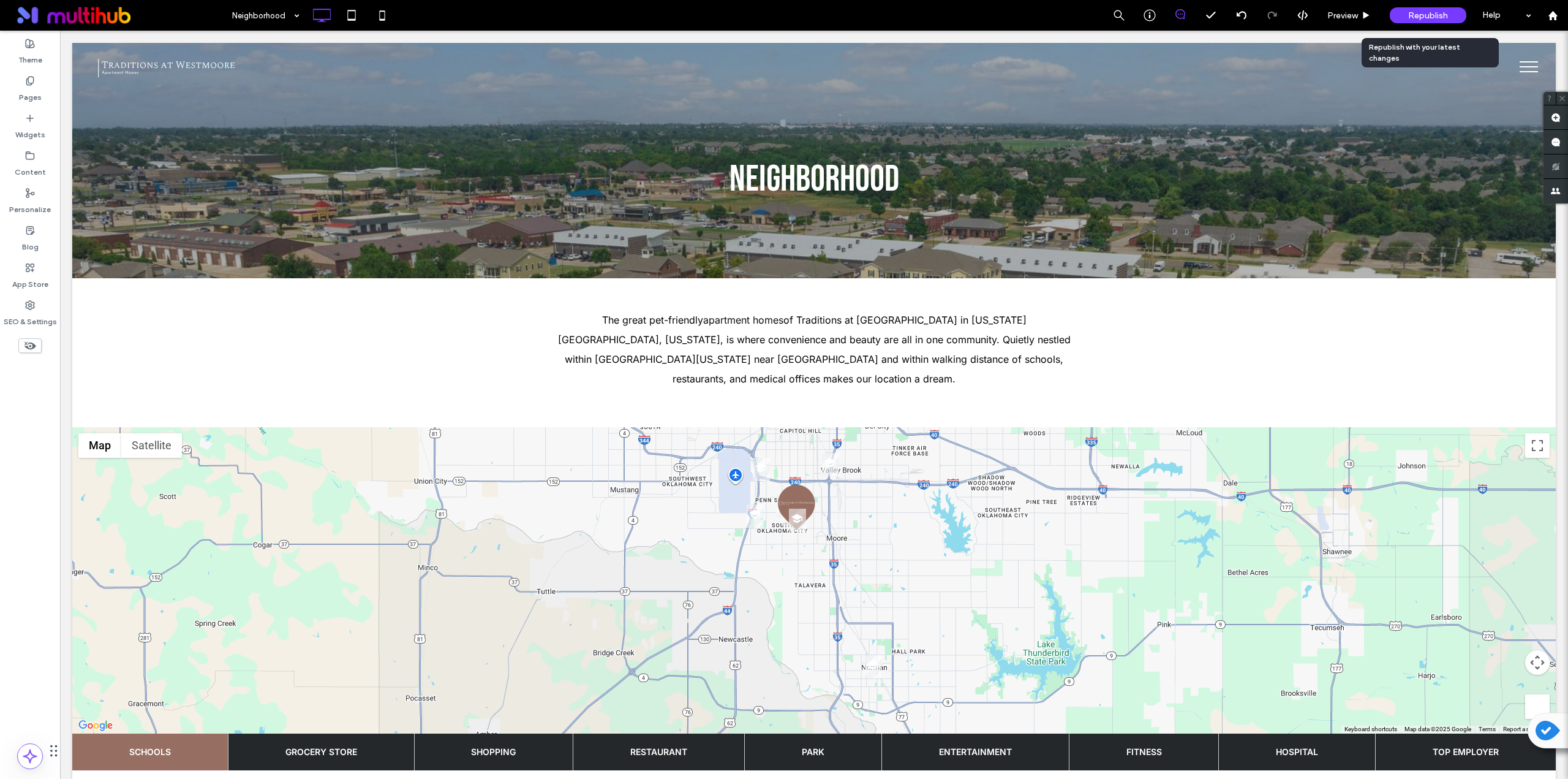
click at [1438, 17] on span "Republish" at bounding box center [1428, 16] width 40 height 11
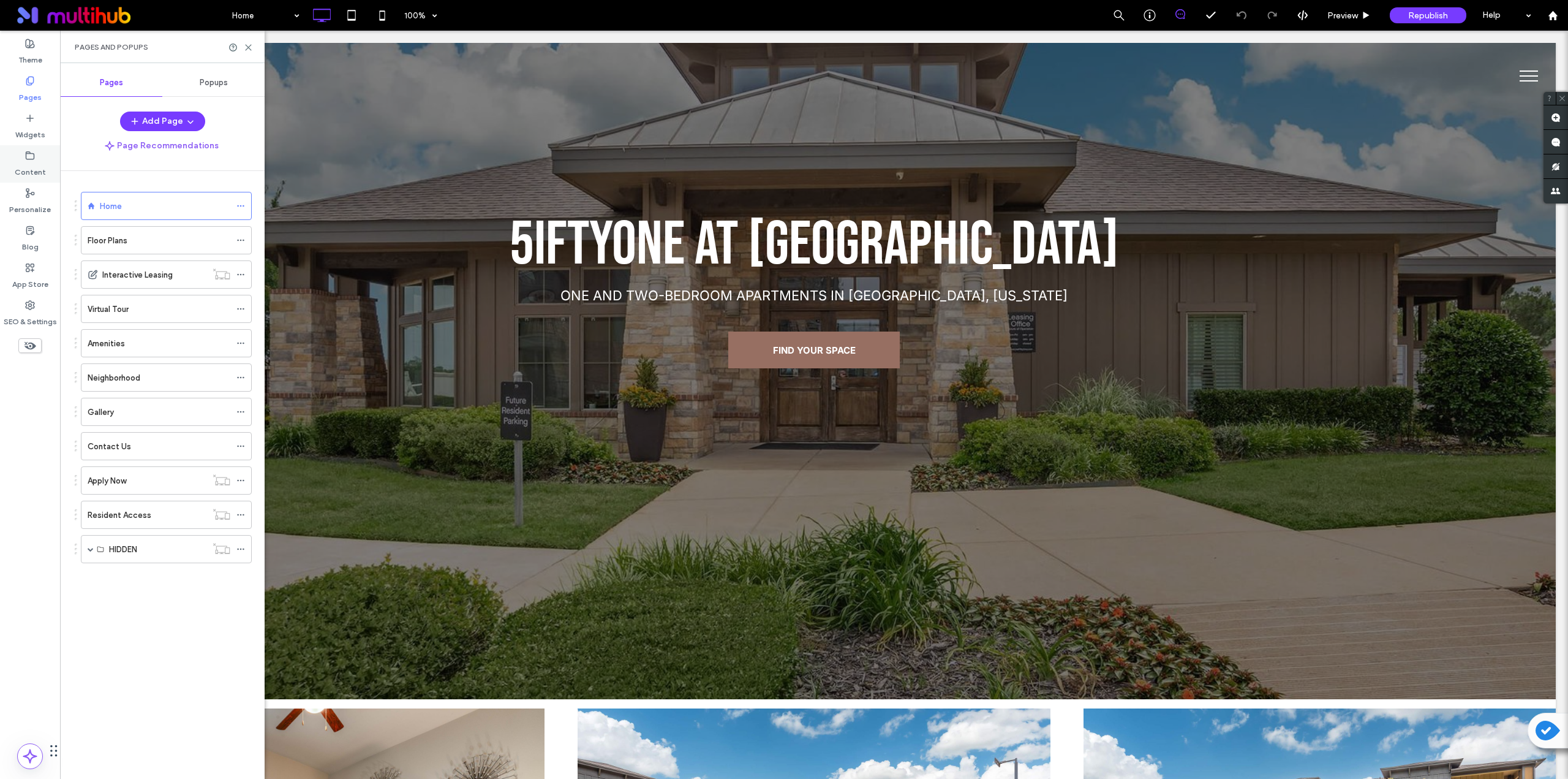
click at [35, 163] on label "Content" at bounding box center [31, 169] width 32 height 17
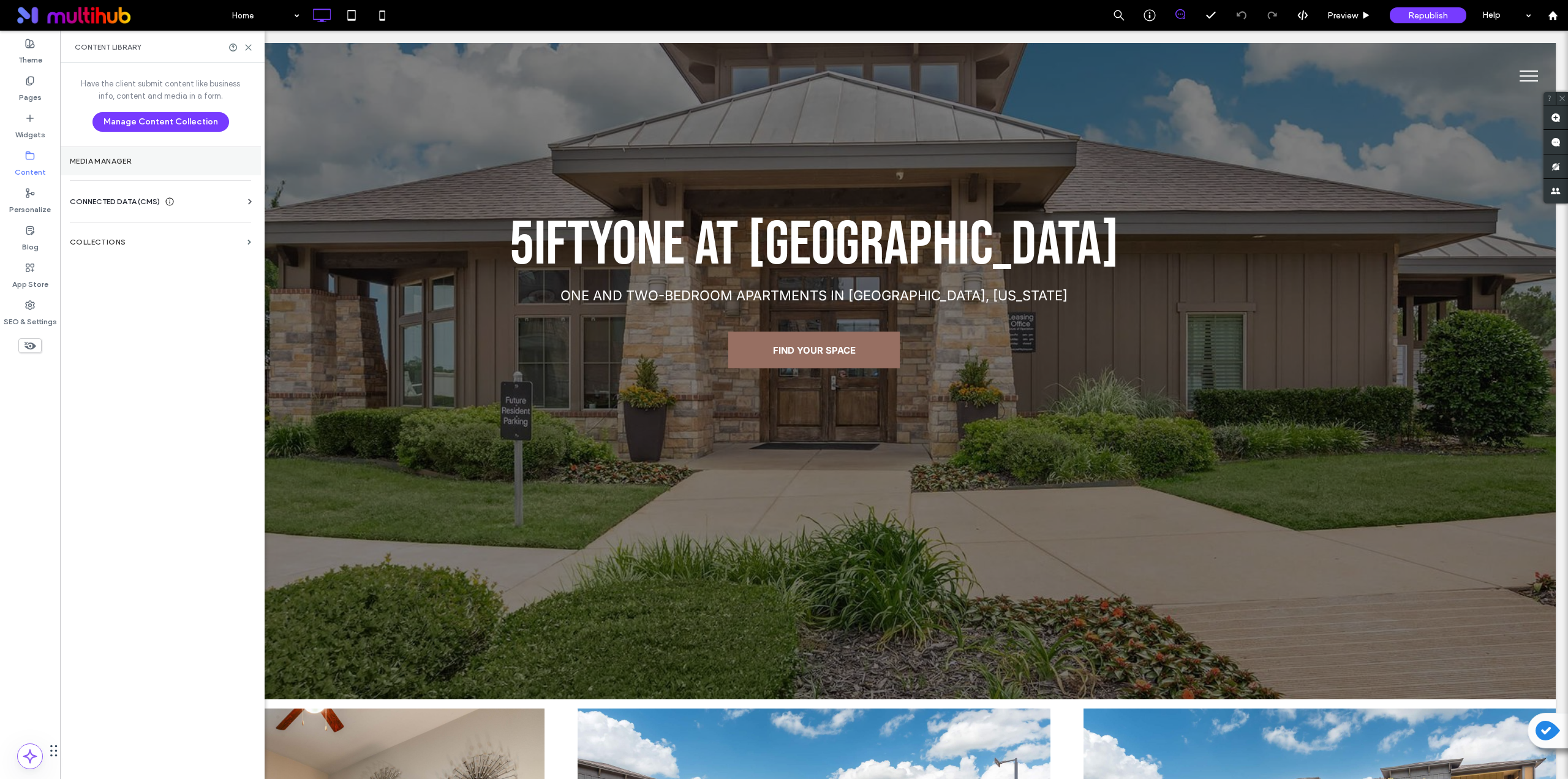
click at [103, 157] on label "Media Manager" at bounding box center [161, 161] width 182 height 8
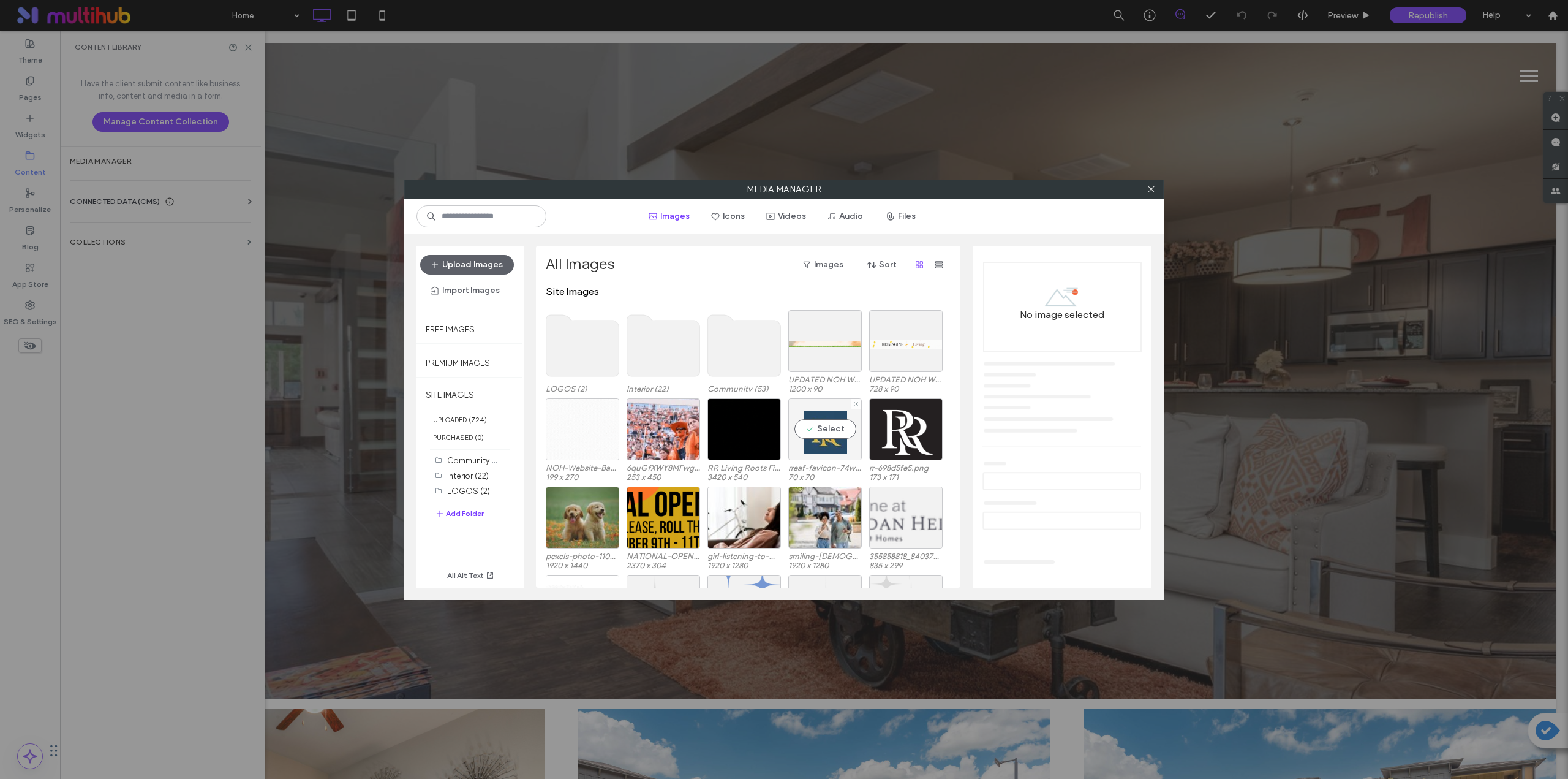
scroll to position [75, 0]
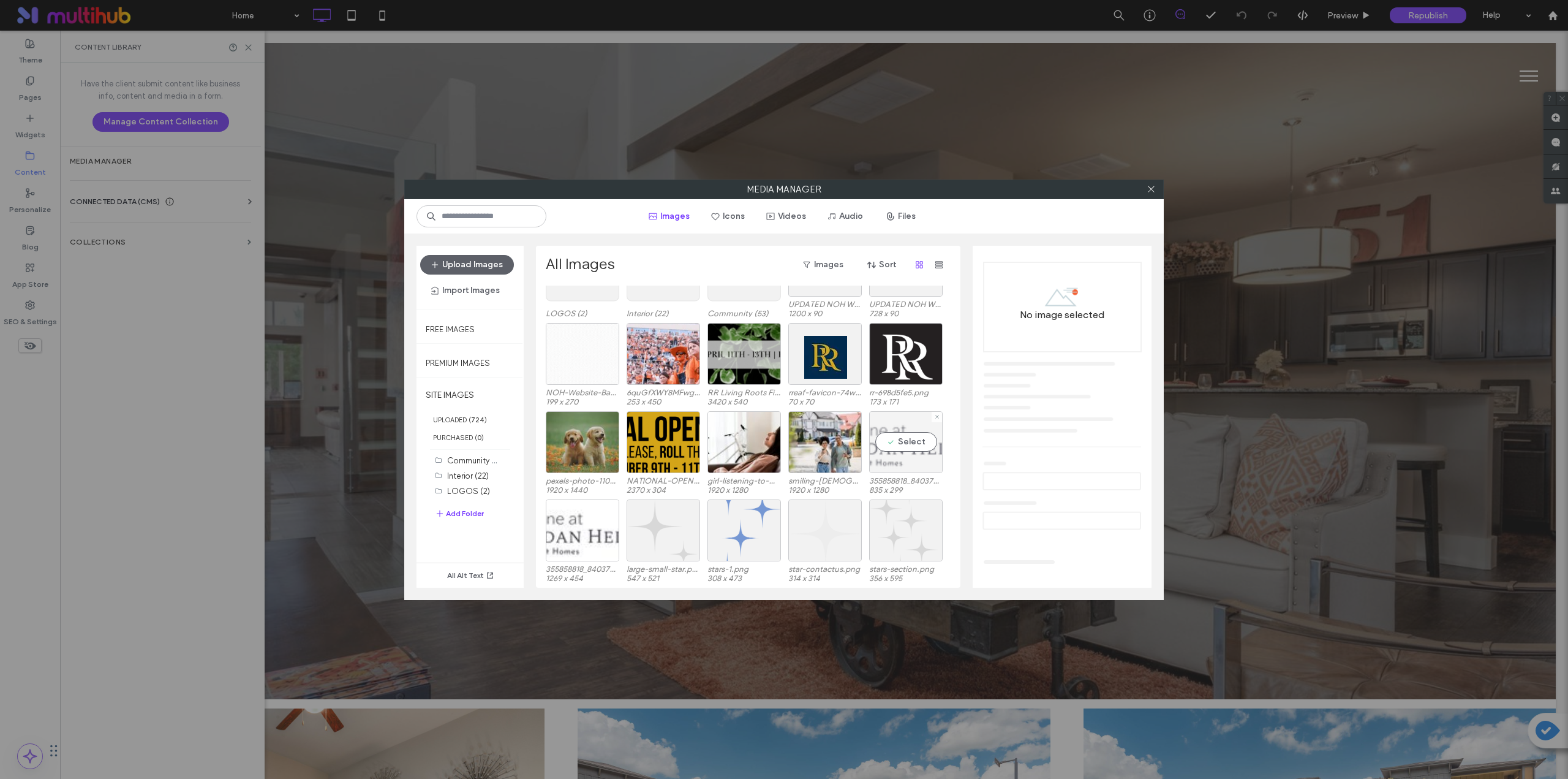
click at [891, 438] on div "Select" at bounding box center [906, 442] width 73 height 62
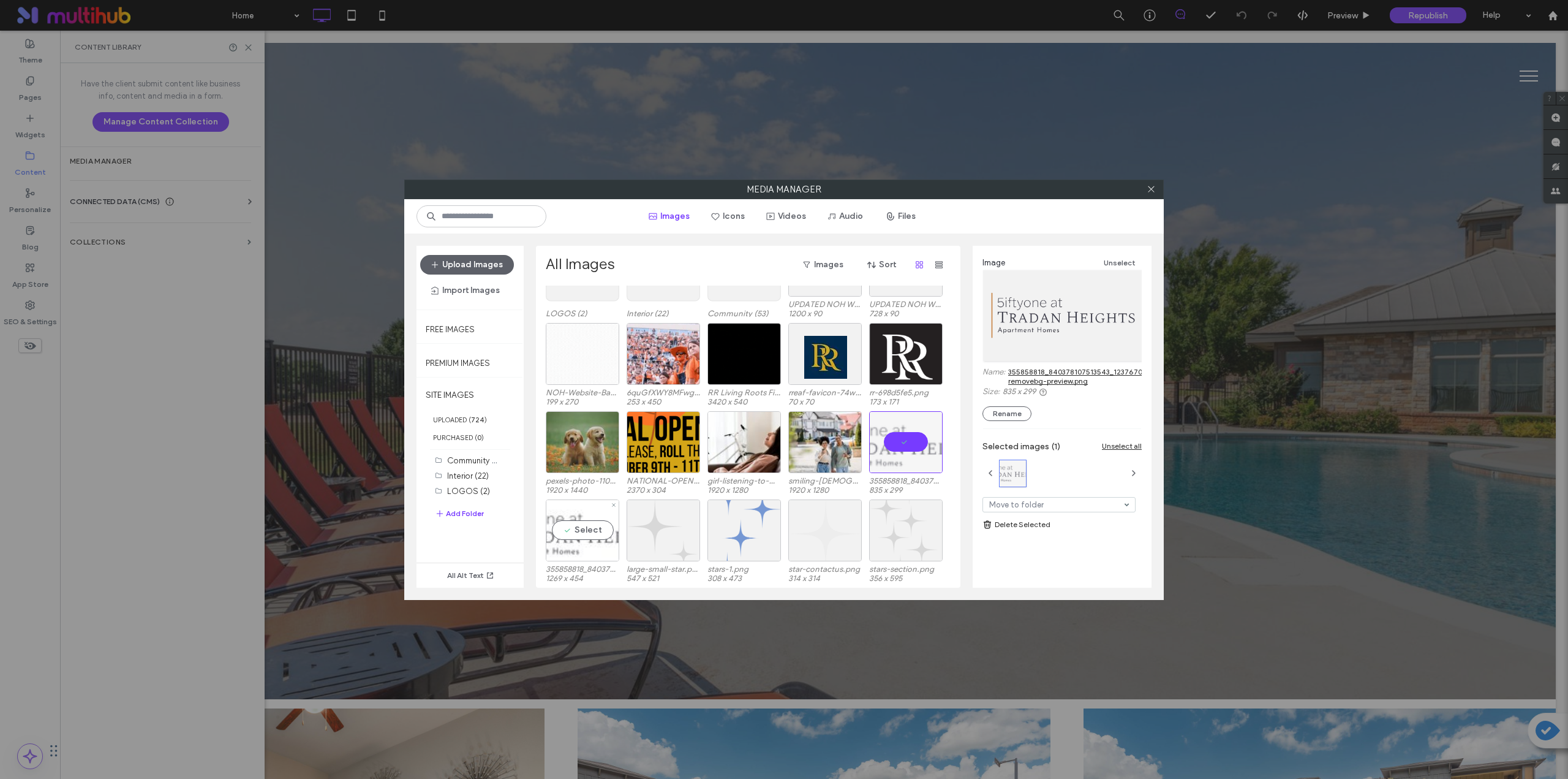
click at [580, 524] on div "Select" at bounding box center [582, 531] width 73 height 62
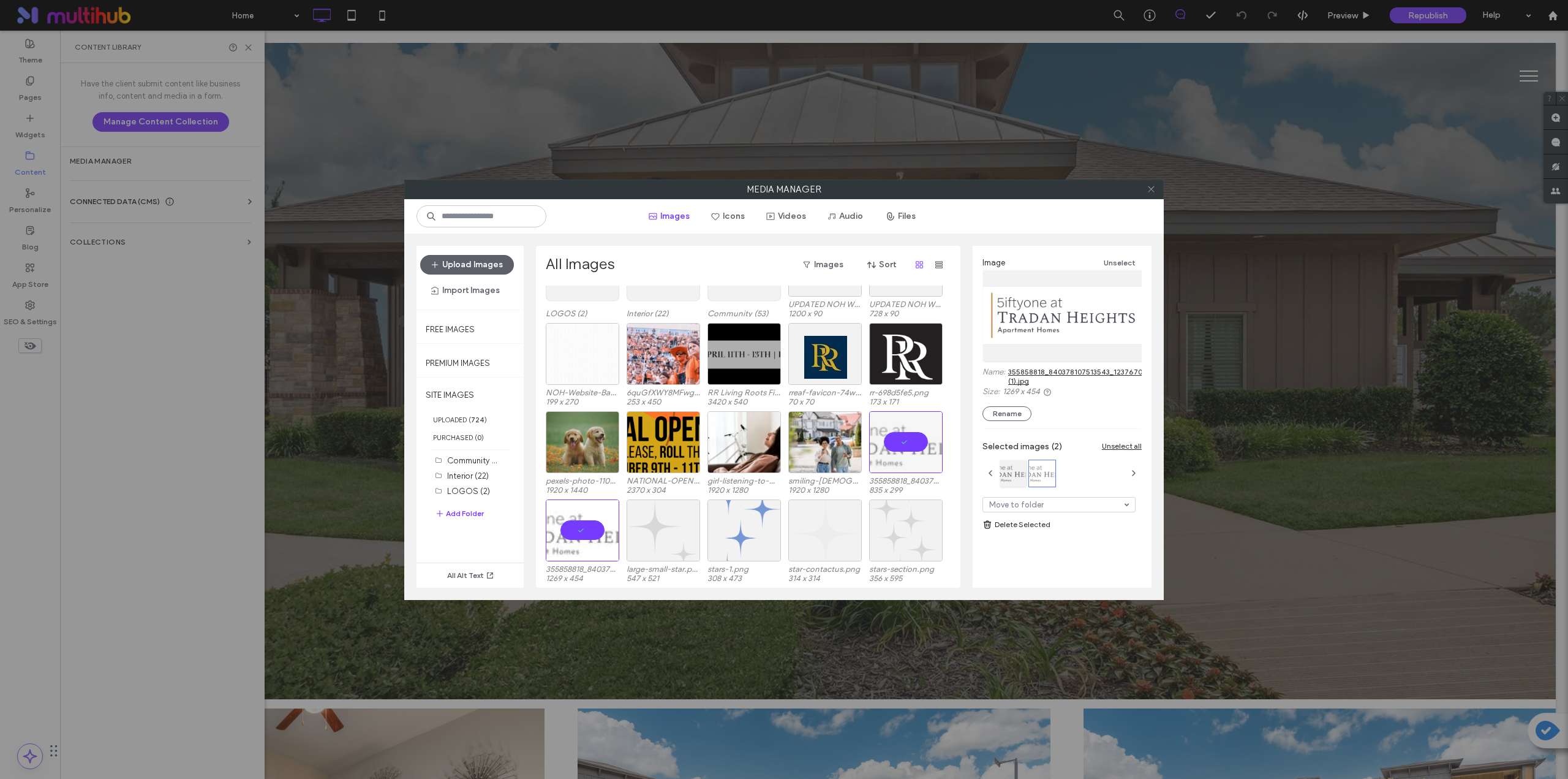
click at [1152, 192] on icon at bounding box center [1151, 188] width 9 height 9
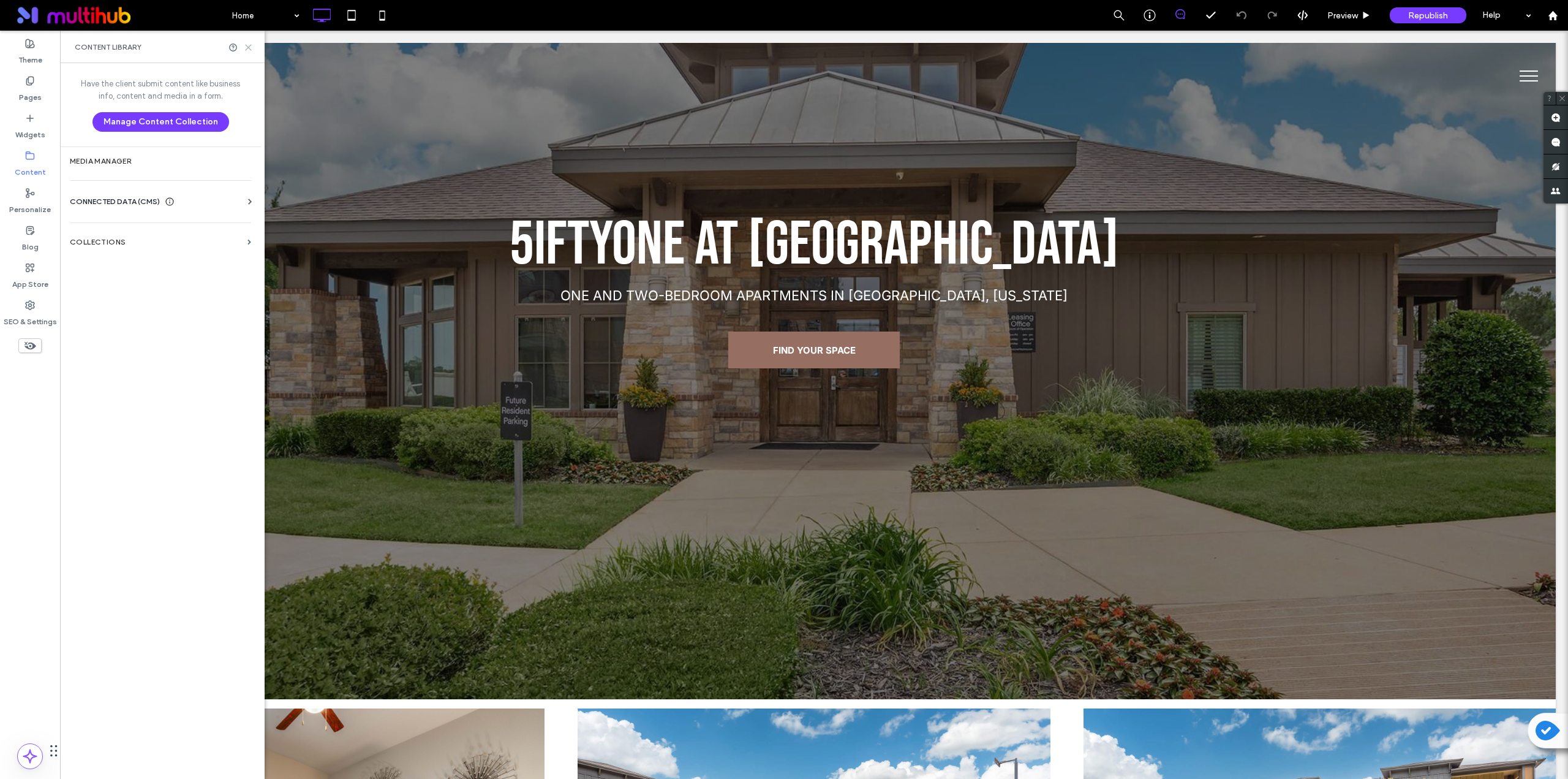
click at [251, 47] on icon at bounding box center [248, 47] width 9 height 9
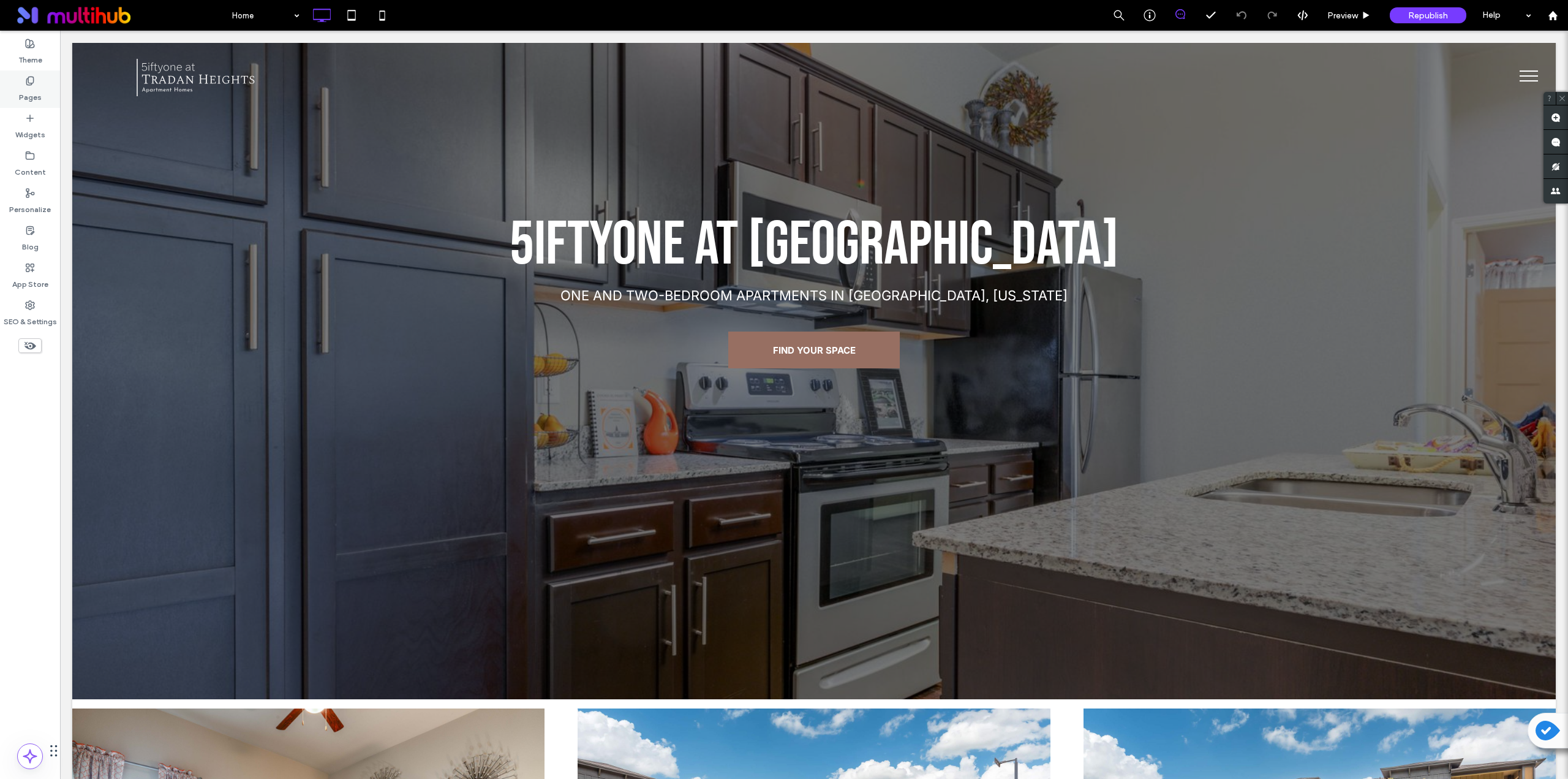
click at [32, 100] on label "Pages" at bounding box center [30, 94] width 22 height 17
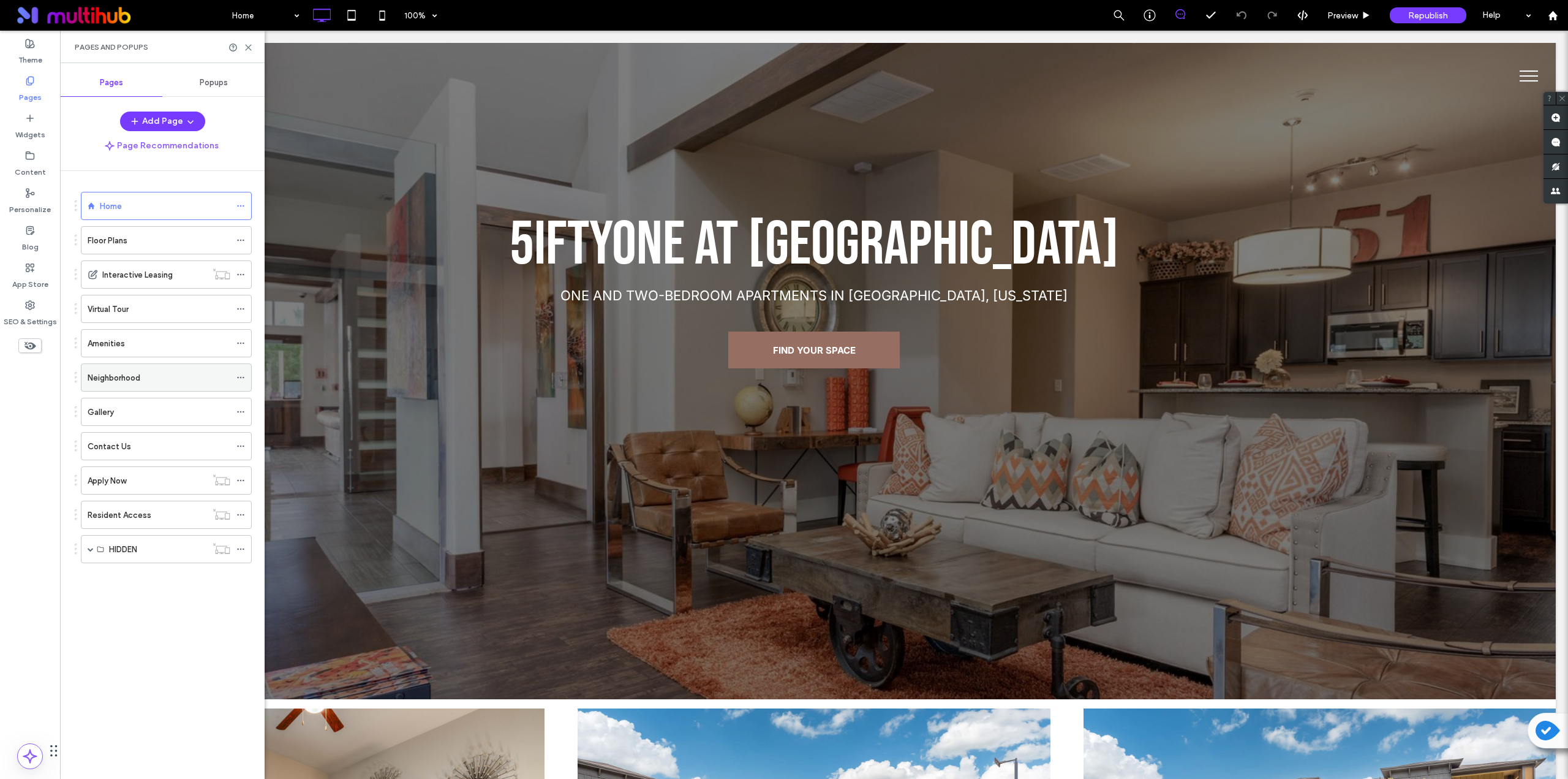
click at [128, 383] on label "Neighborhood" at bounding box center [113, 378] width 52 height 22
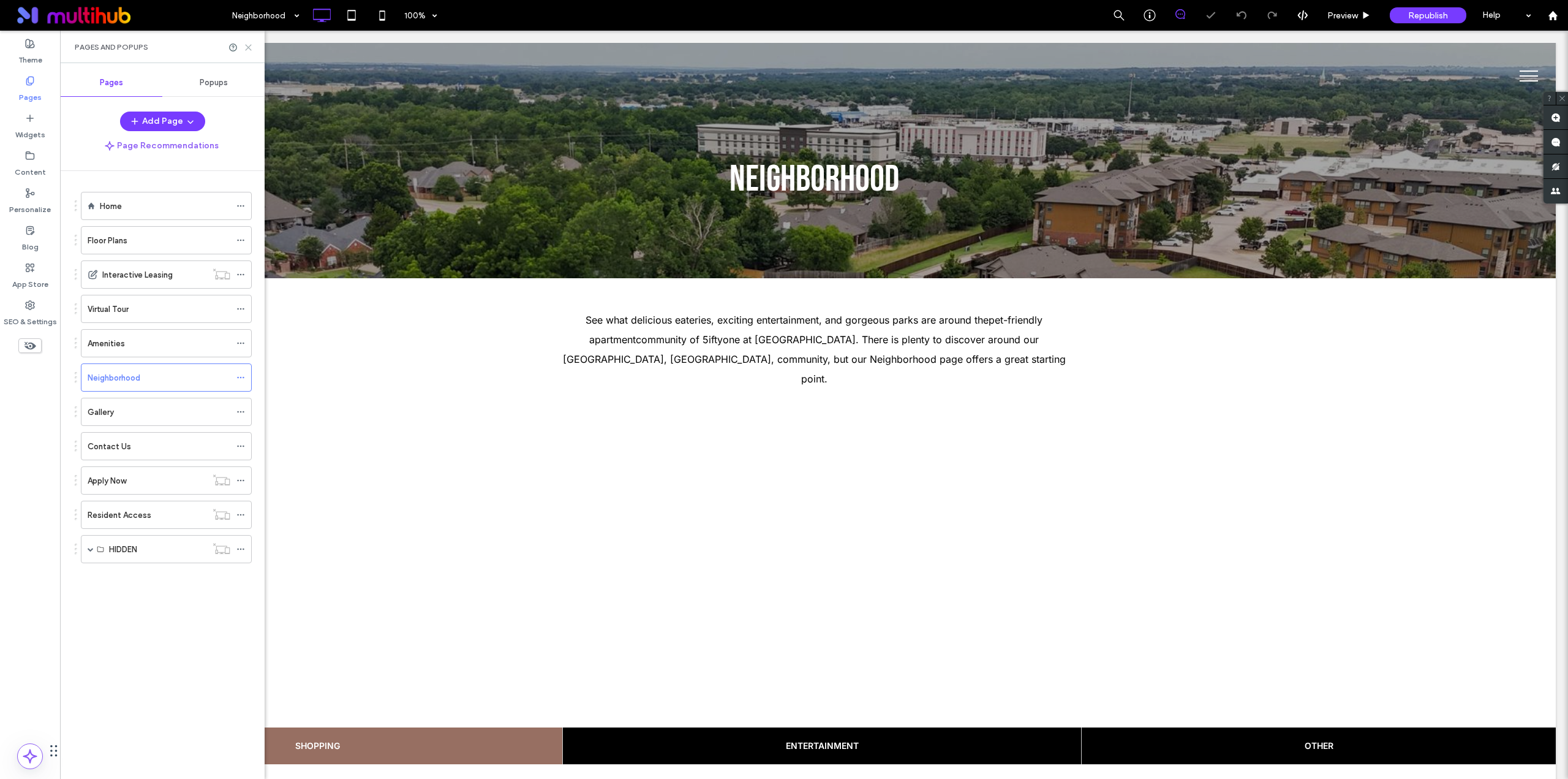
click at [247, 45] on icon at bounding box center [248, 47] width 9 height 9
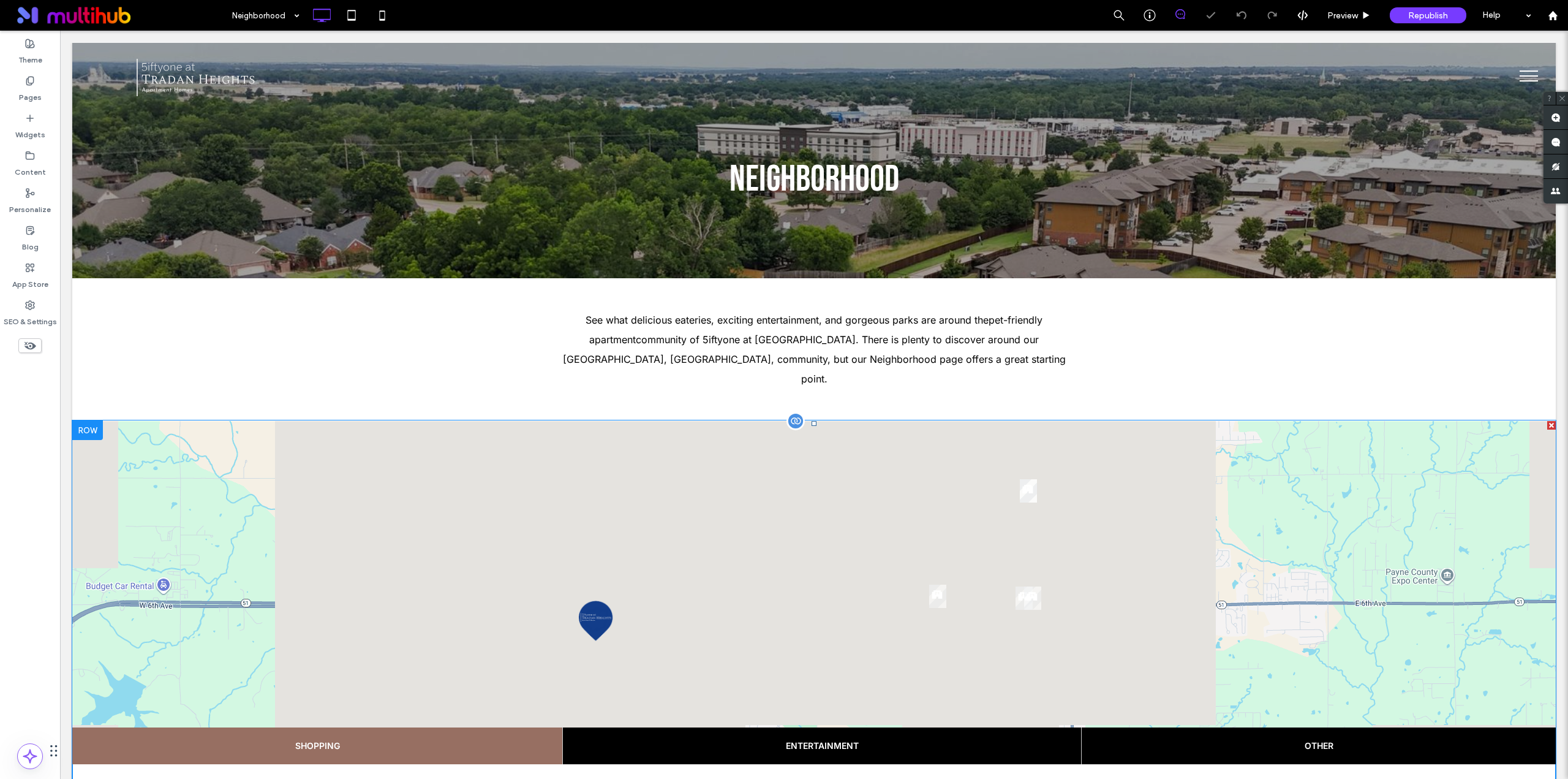
click at [487, 477] on span at bounding box center [814, 715] width 1484 height 589
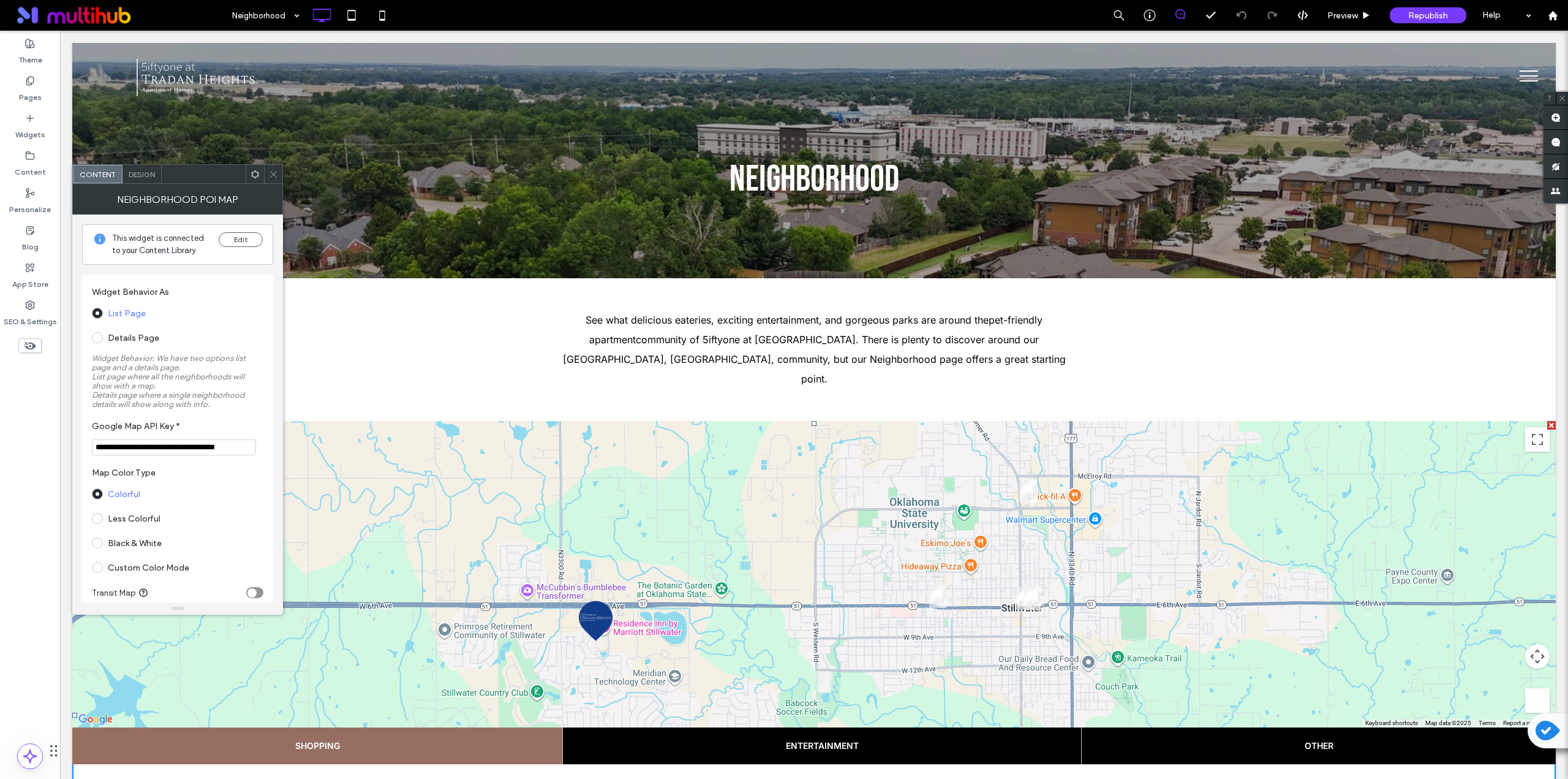
click at [139, 177] on span "Design" at bounding box center [142, 174] width 27 height 9
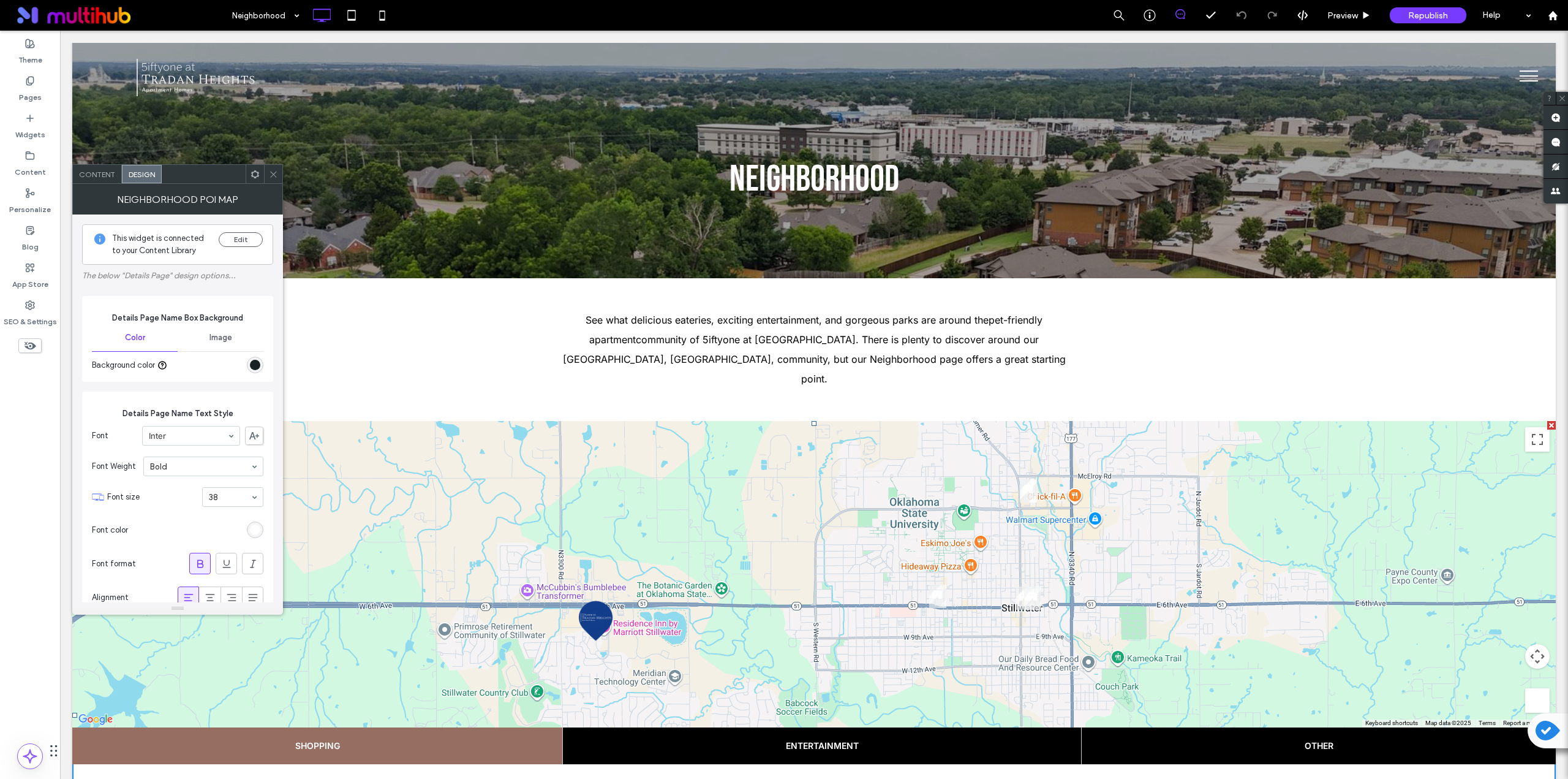
scroll to position [307, 0]
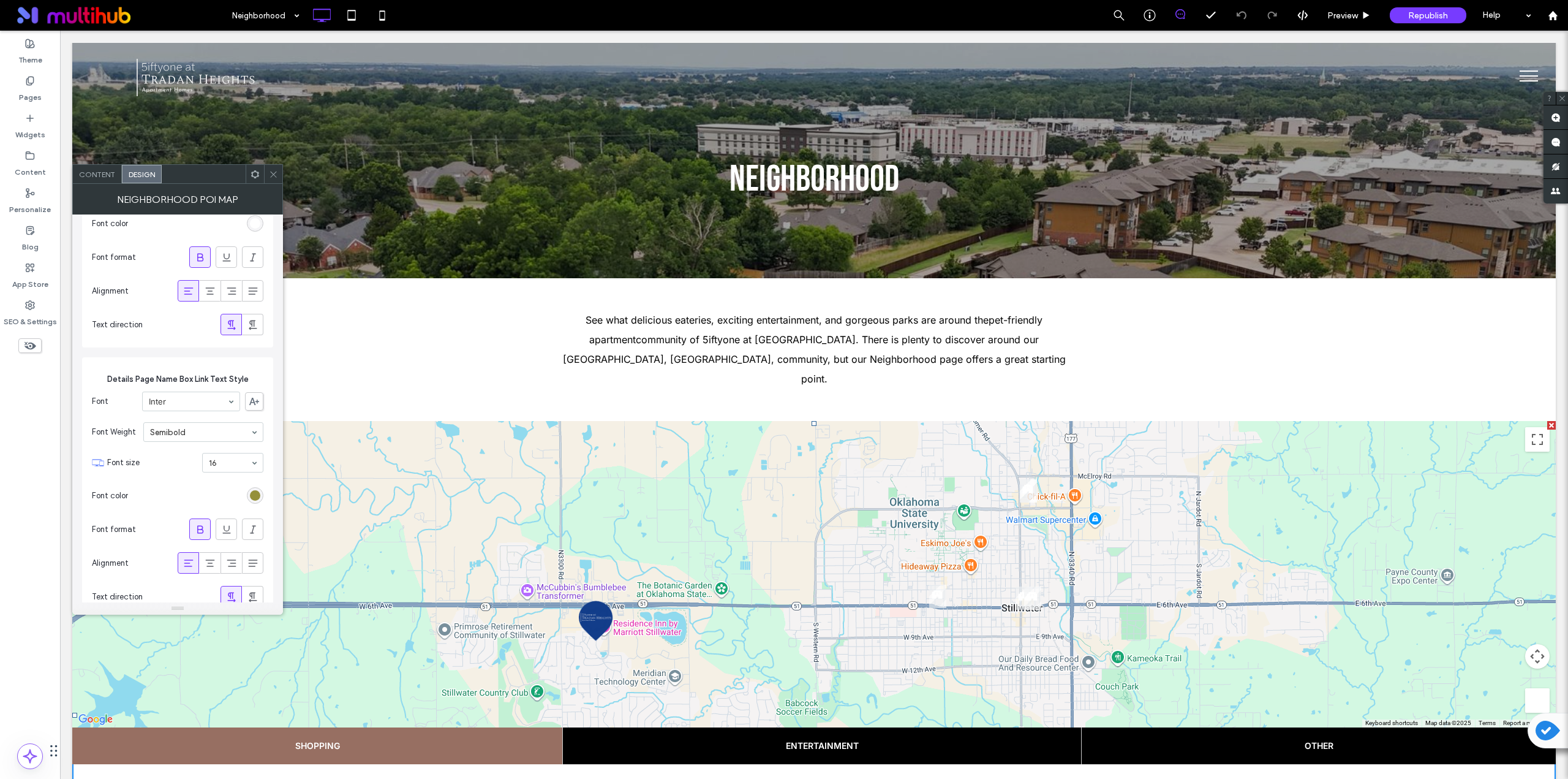
click at [100, 182] on div "Content" at bounding box center [97, 174] width 49 height 18
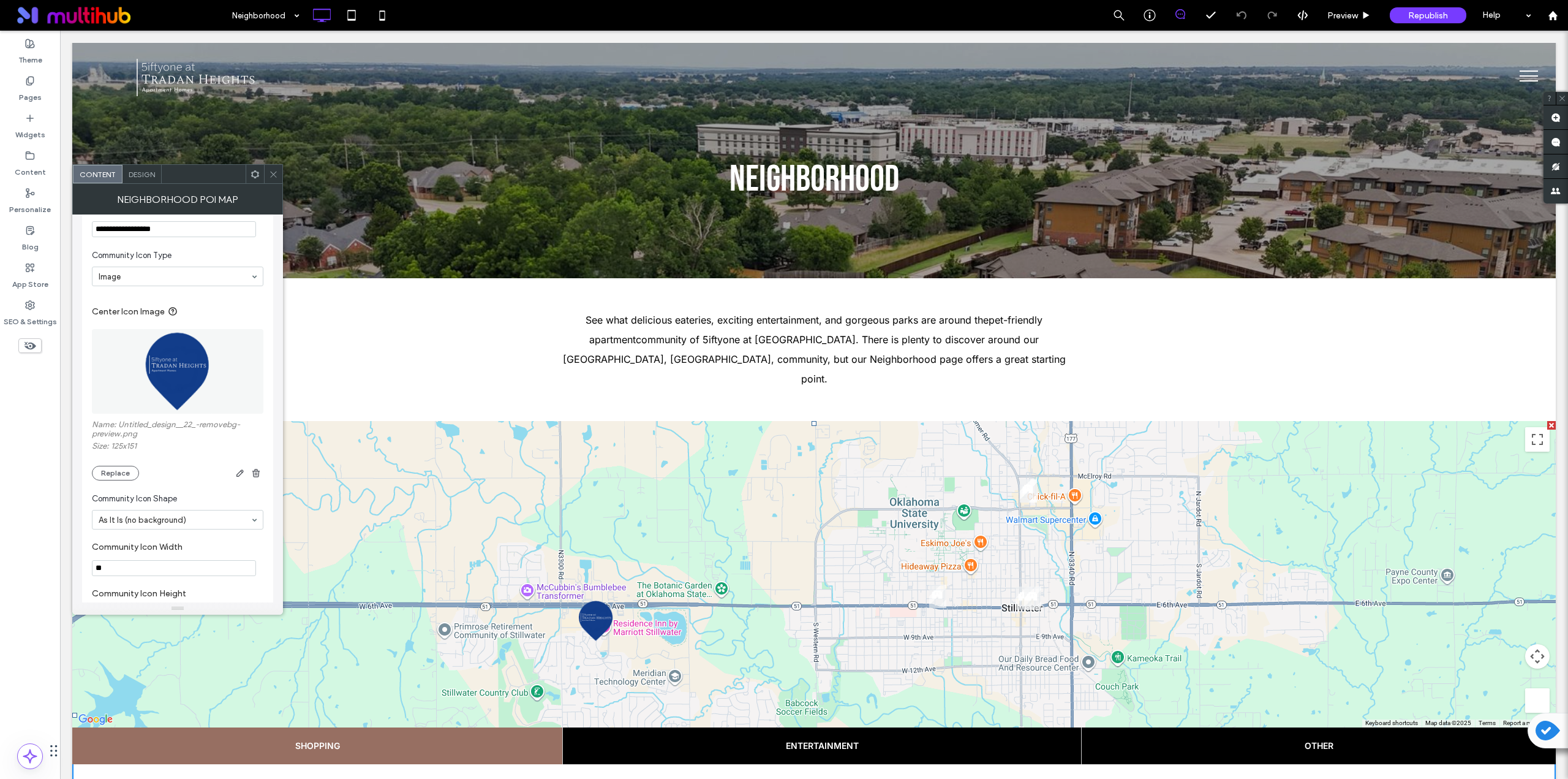
scroll to position [817, 0]
click at [175, 374] on img at bounding box center [177, 352] width 71 height 85
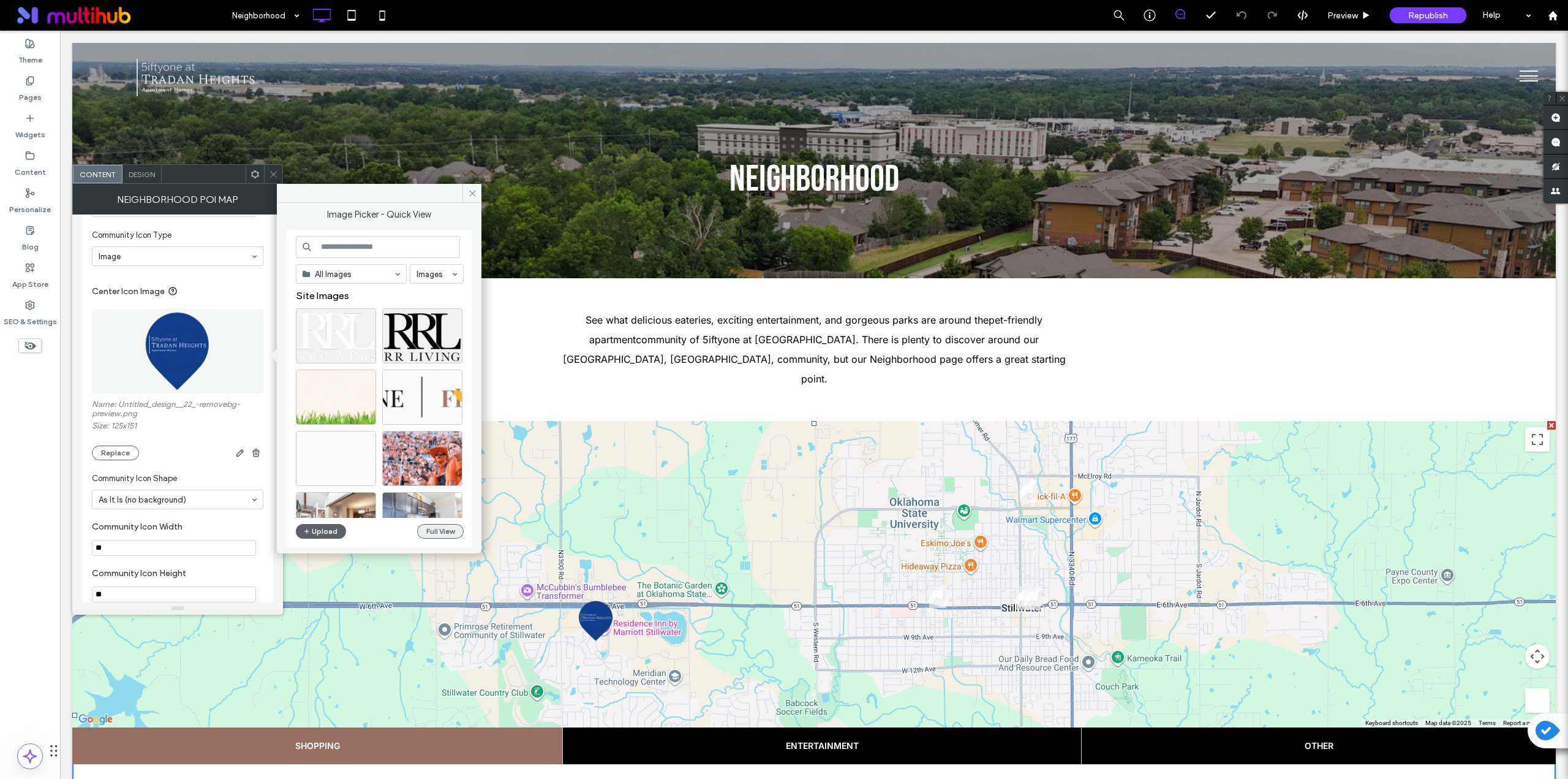
click at [426, 528] on button "Full View" at bounding box center [441, 532] width 47 height 15
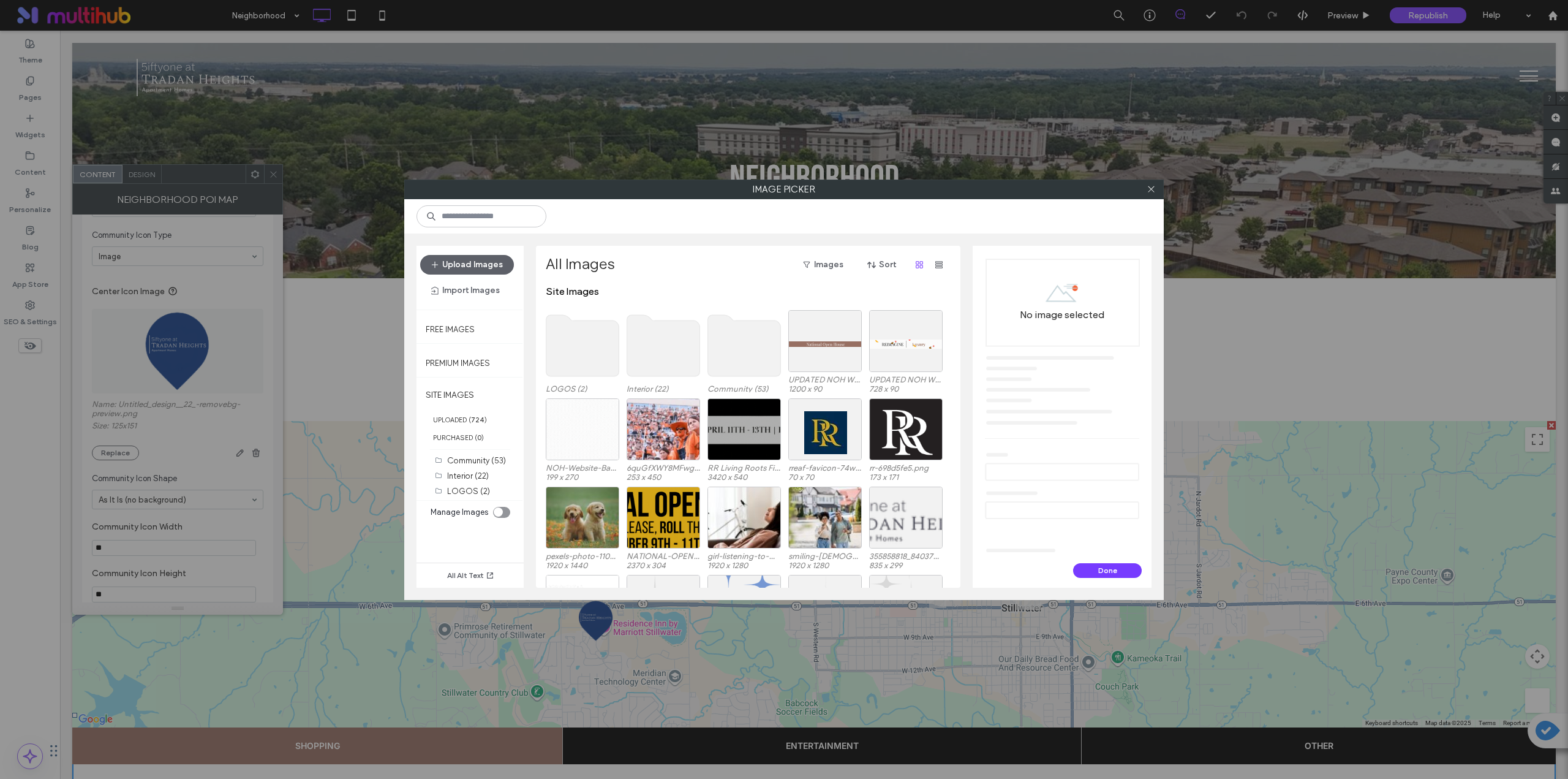
click at [597, 313] on span at bounding box center [582, 345] width 73 height 71
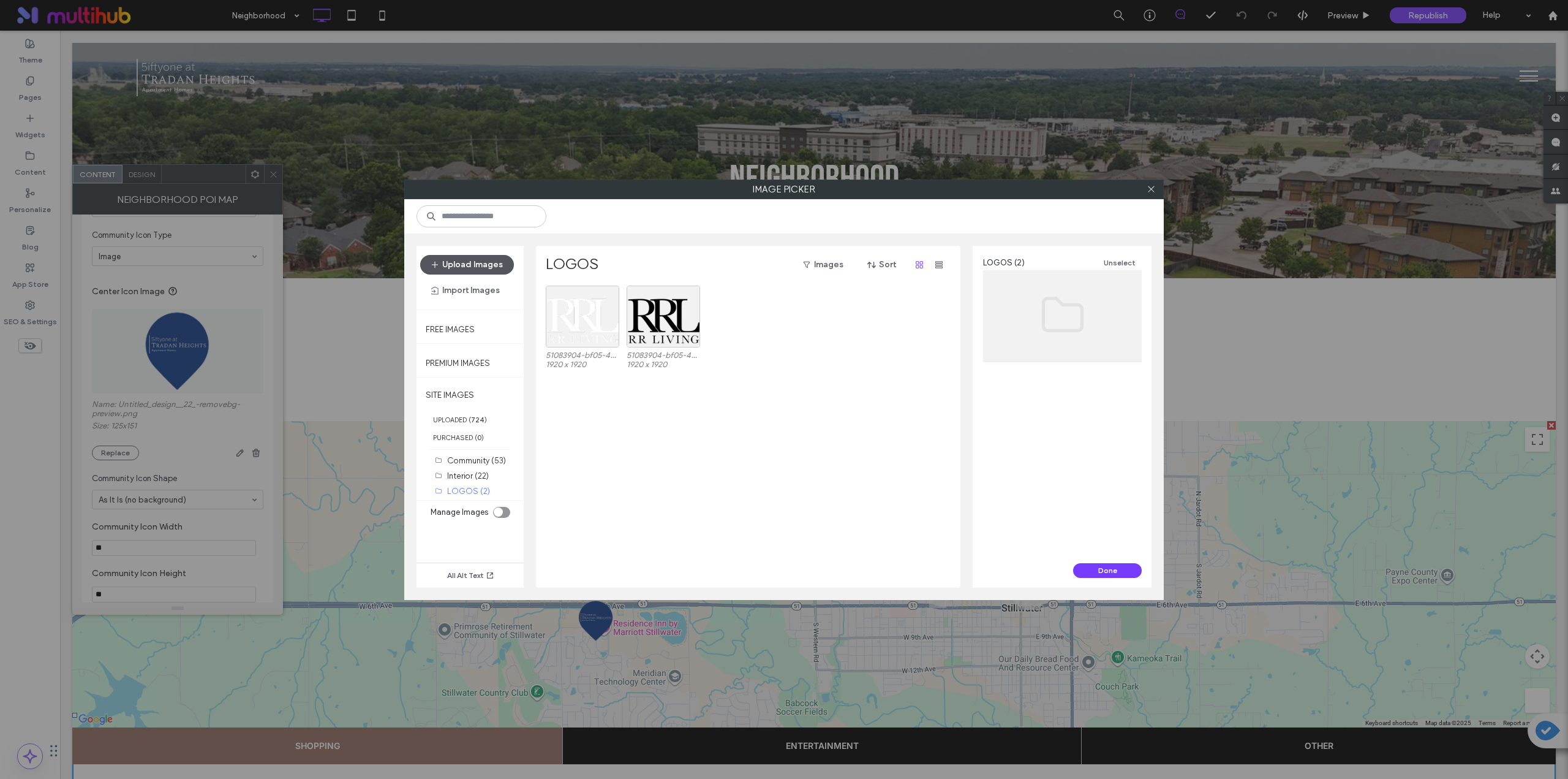
click at [485, 260] on button "Upload Images" at bounding box center [467, 265] width 94 height 20
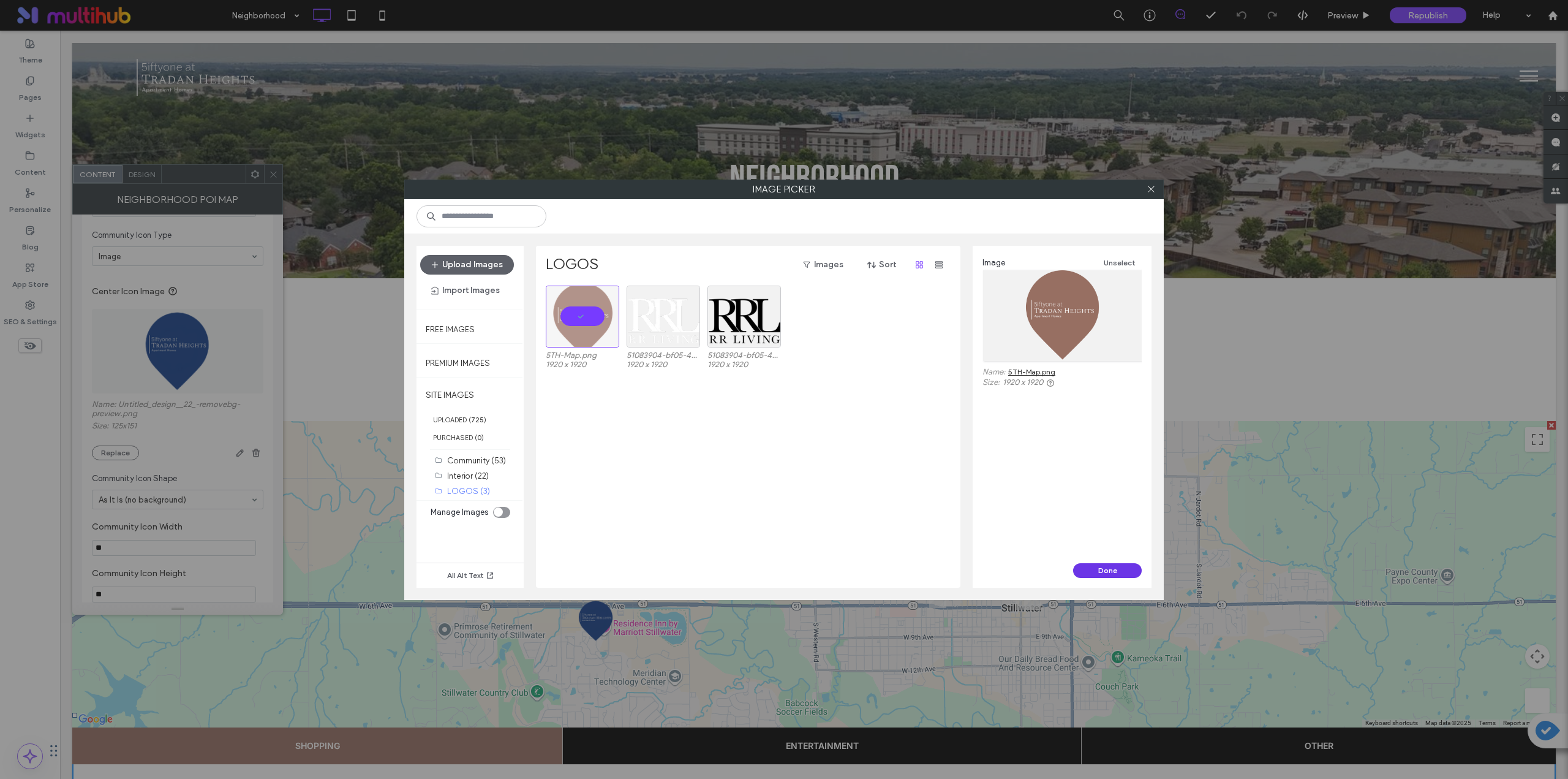
click at [1086, 567] on button "Done" at bounding box center [1108, 571] width 68 height 15
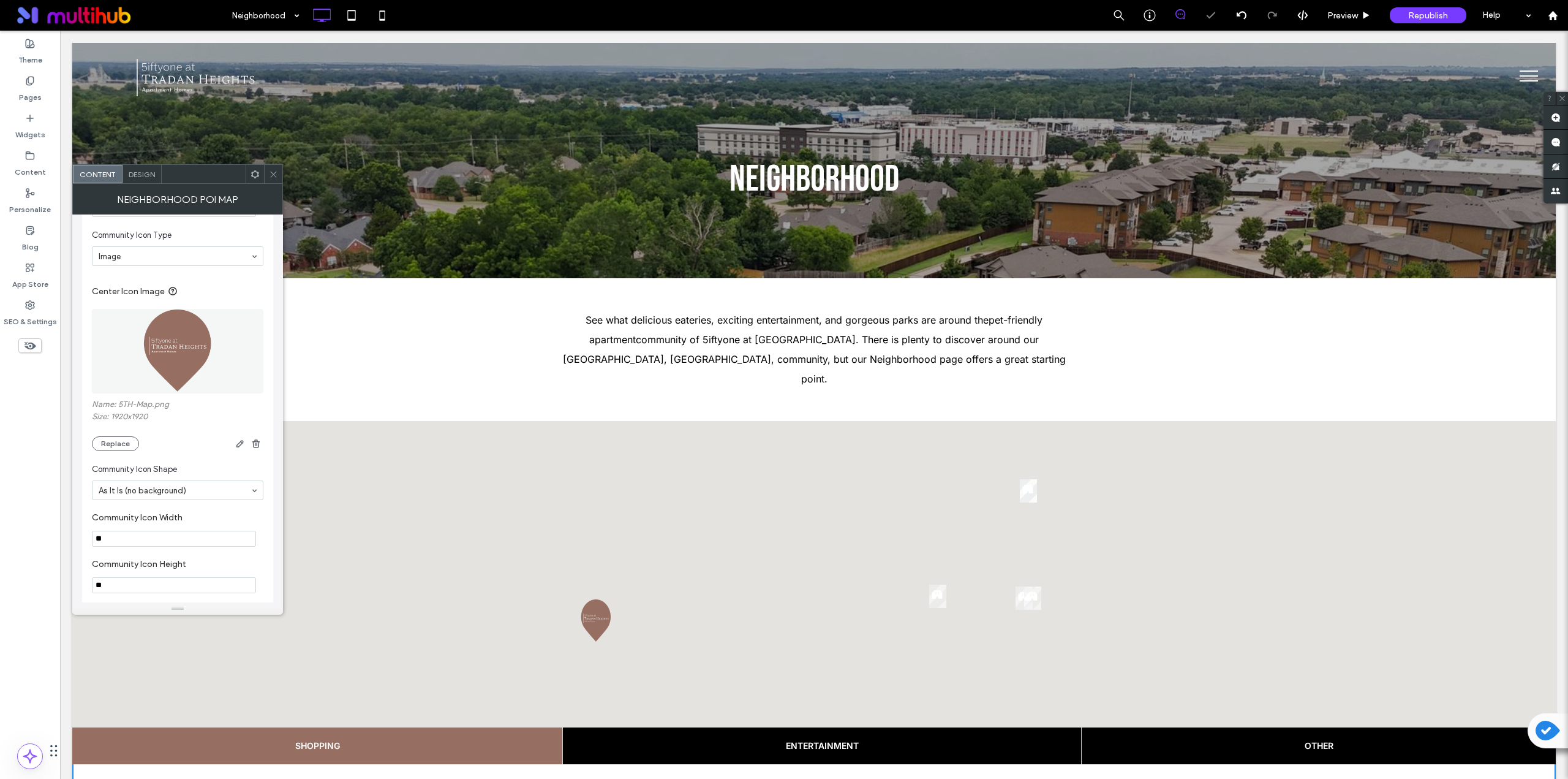
drag, startPoint x: 170, startPoint y: 572, endPoint x: 62, endPoint y: 544, distance: 111.6
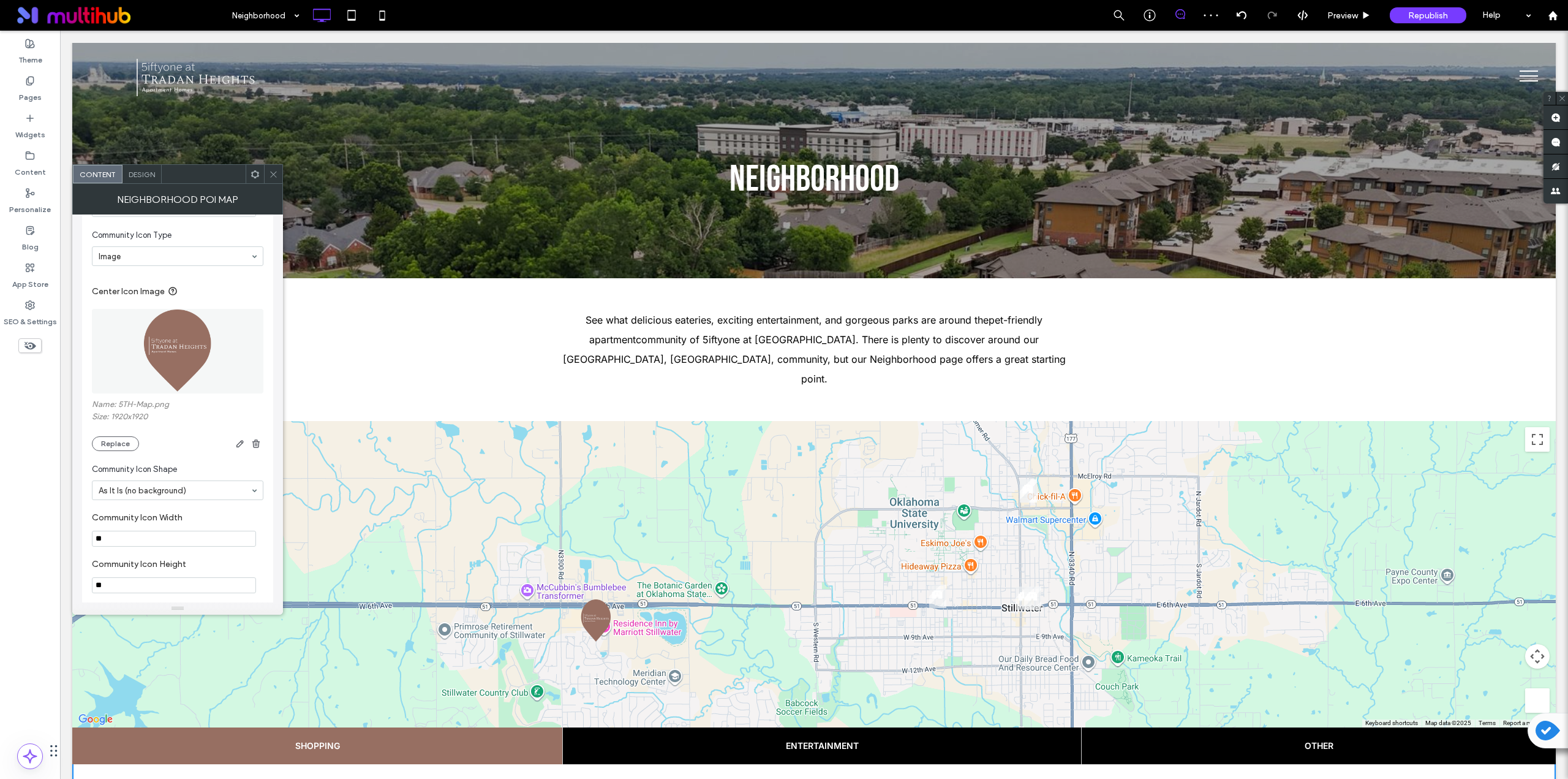
type input "**"
drag, startPoint x: 92, startPoint y: 588, endPoint x: 85, endPoint y: 581, distance: 9.9
type input "**"
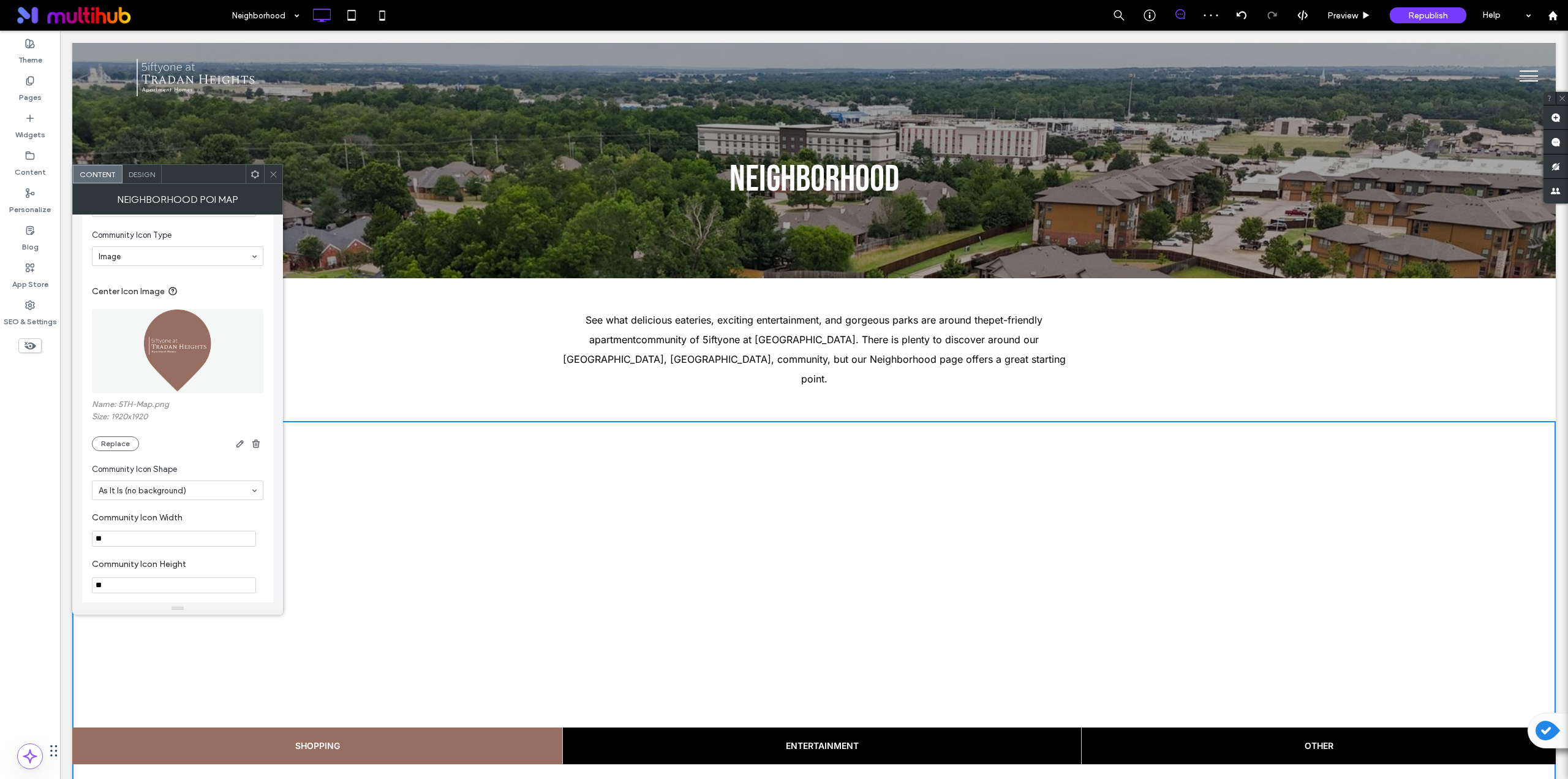
click at [143, 564] on label "Community Icon Height" at bounding box center [175, 566] width 167 height 13
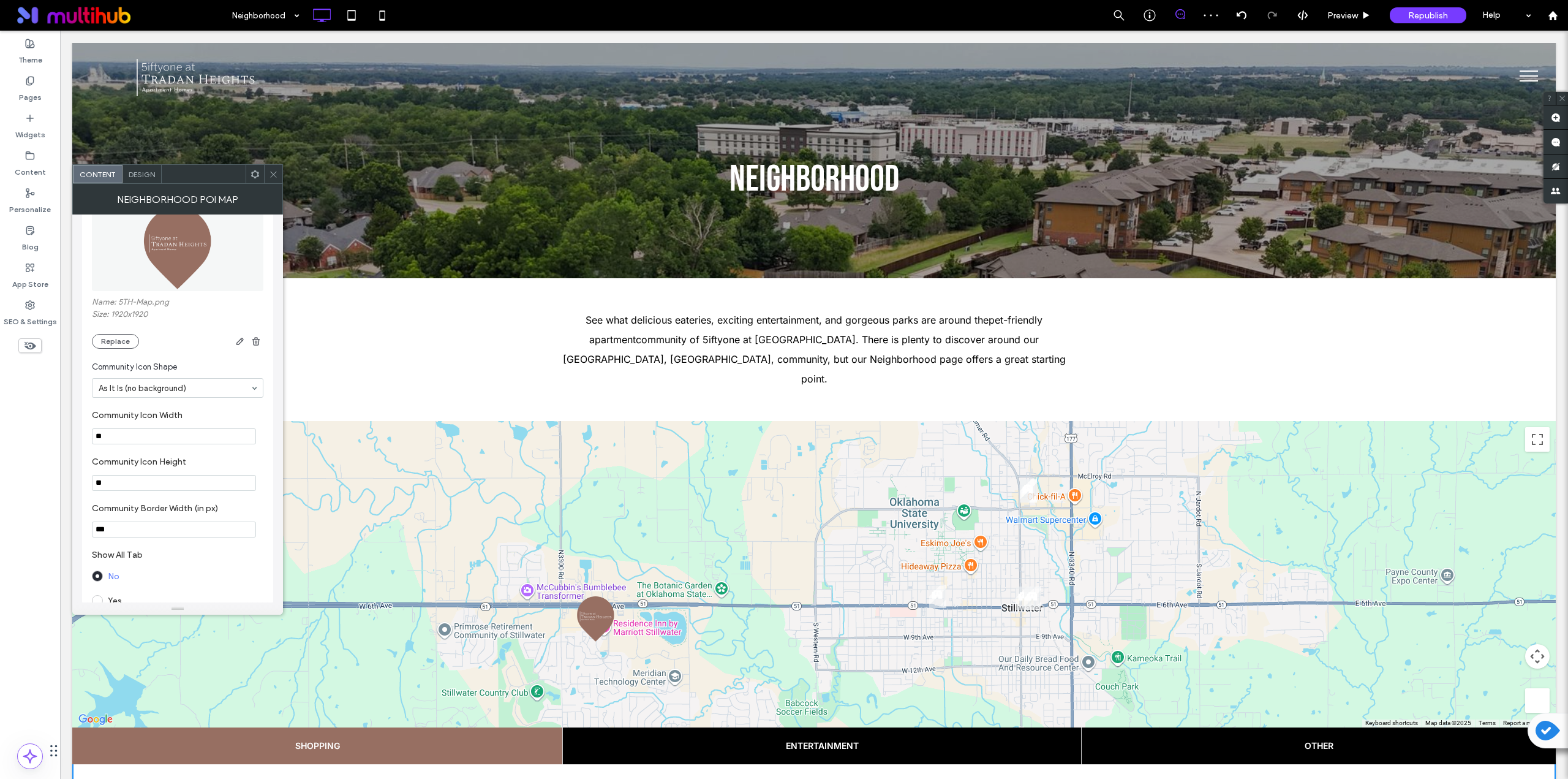
scroll to position [1021, 0]
drag, startPoint x: 275, startPoint y: 172, endPoint x: 231, endPoint y: 162, distance: 45.1
click at [275, 172] on icon at bounding box center [273, 174] width 9 height 9
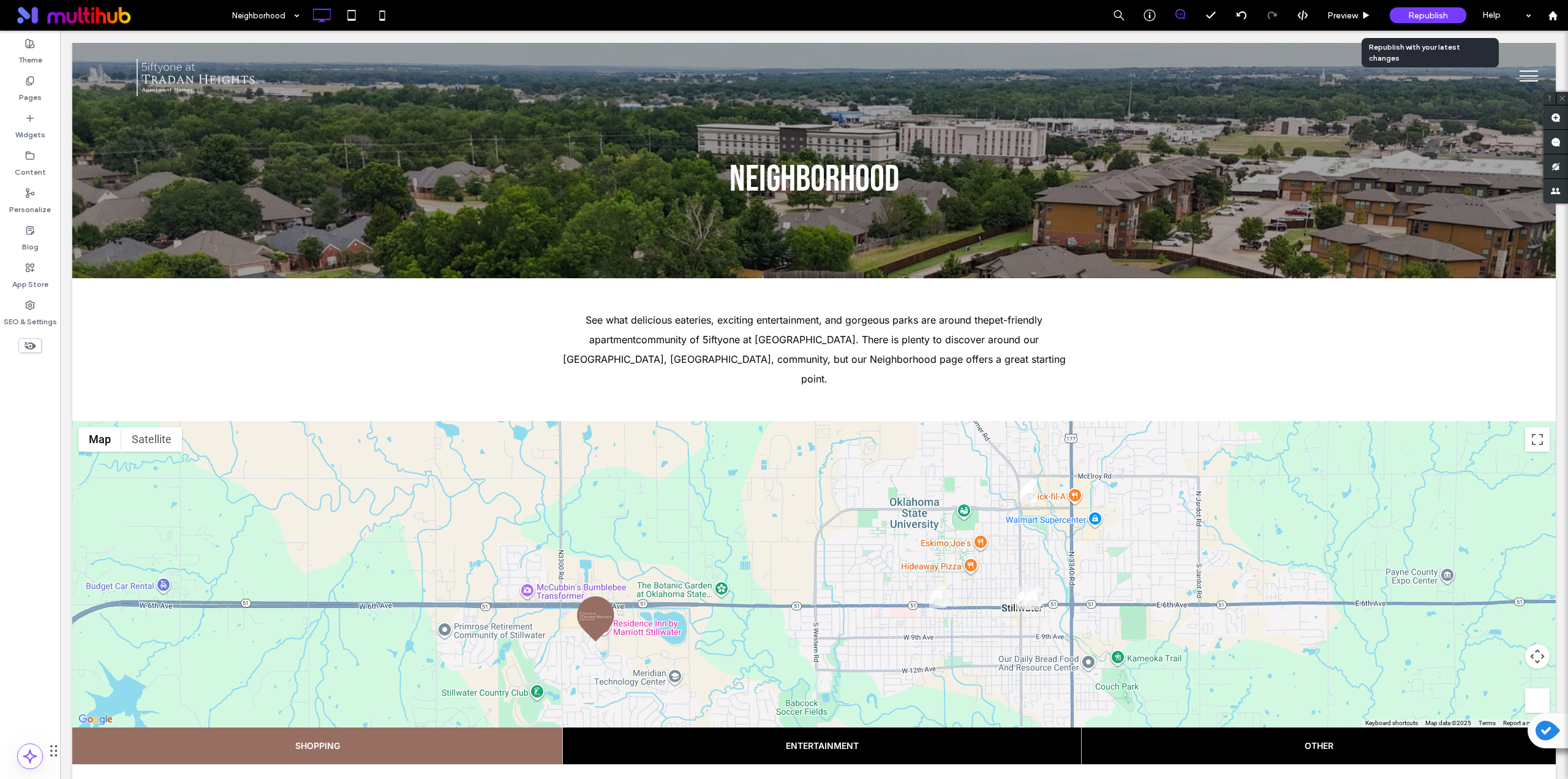
click at [1442, 12] on span "Republish" at bounding box center [1428, 16] width 40 height 11
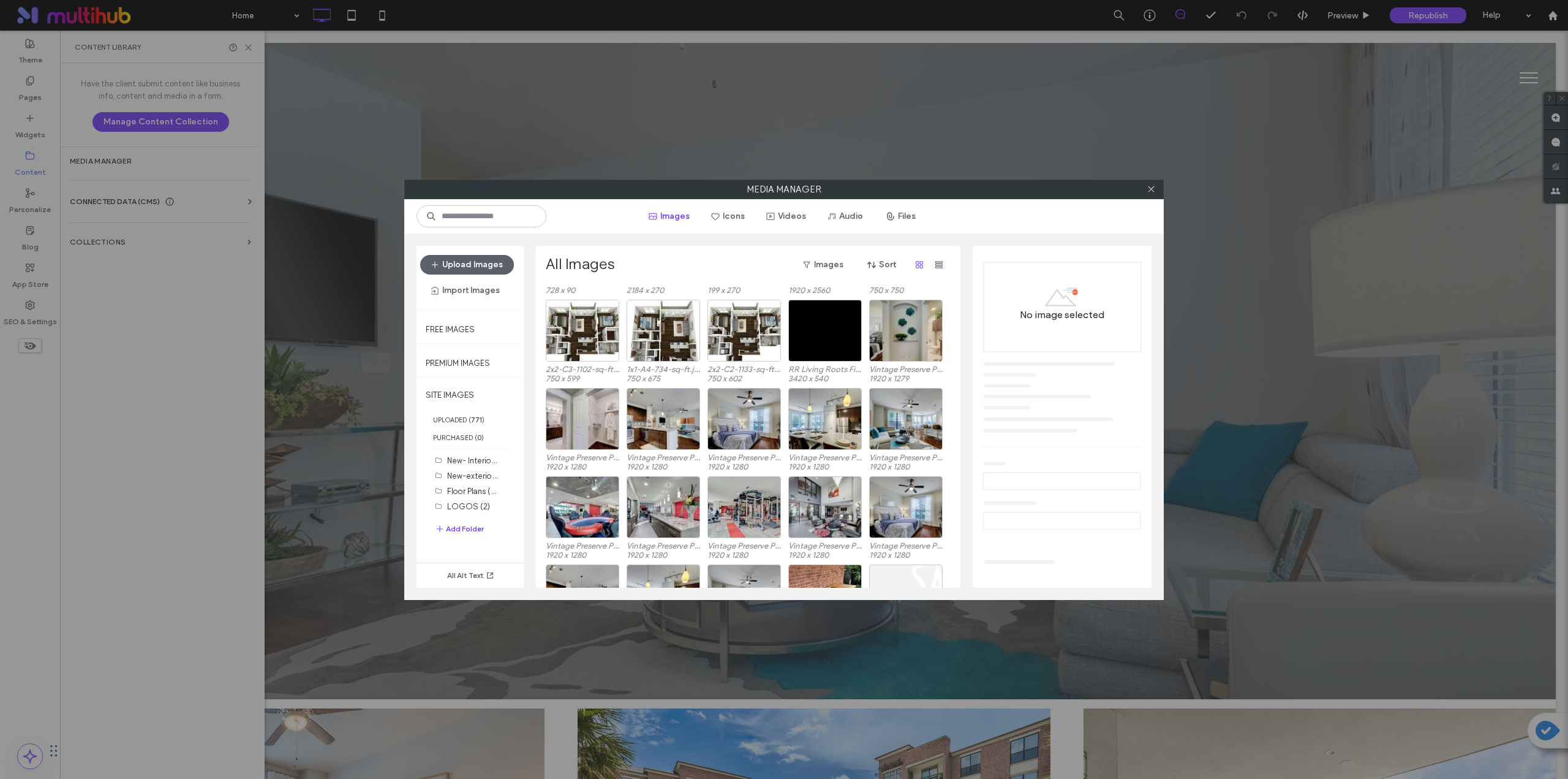
scroll to position [291, 0]
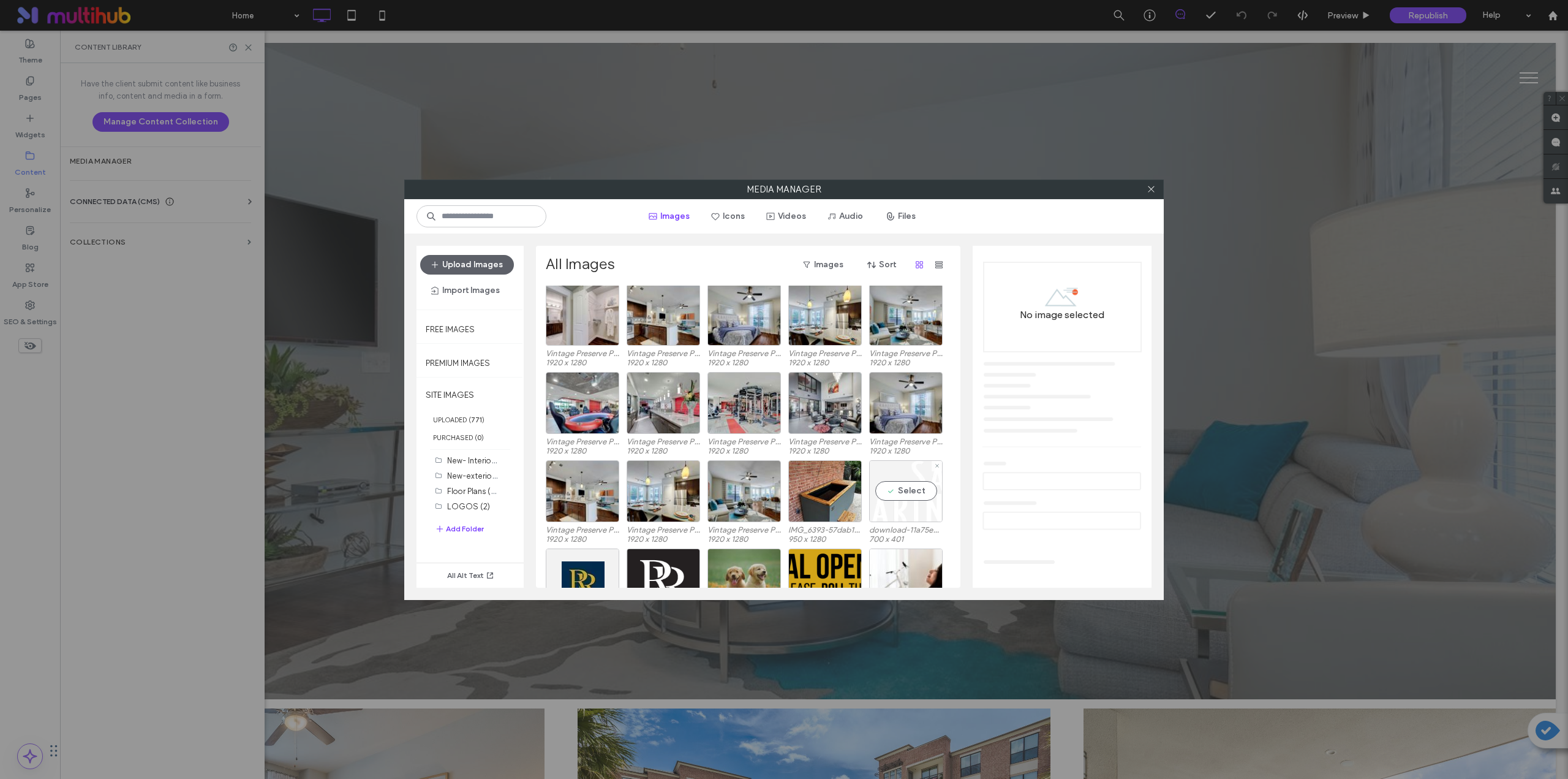
click at [924, 483] on div "Select" at bounding box center [906, 491] width 73 height 62
click at [1035, 373] on link "download-11a75eac.webp" at bounding box center [1053, 372] width 89 height 9
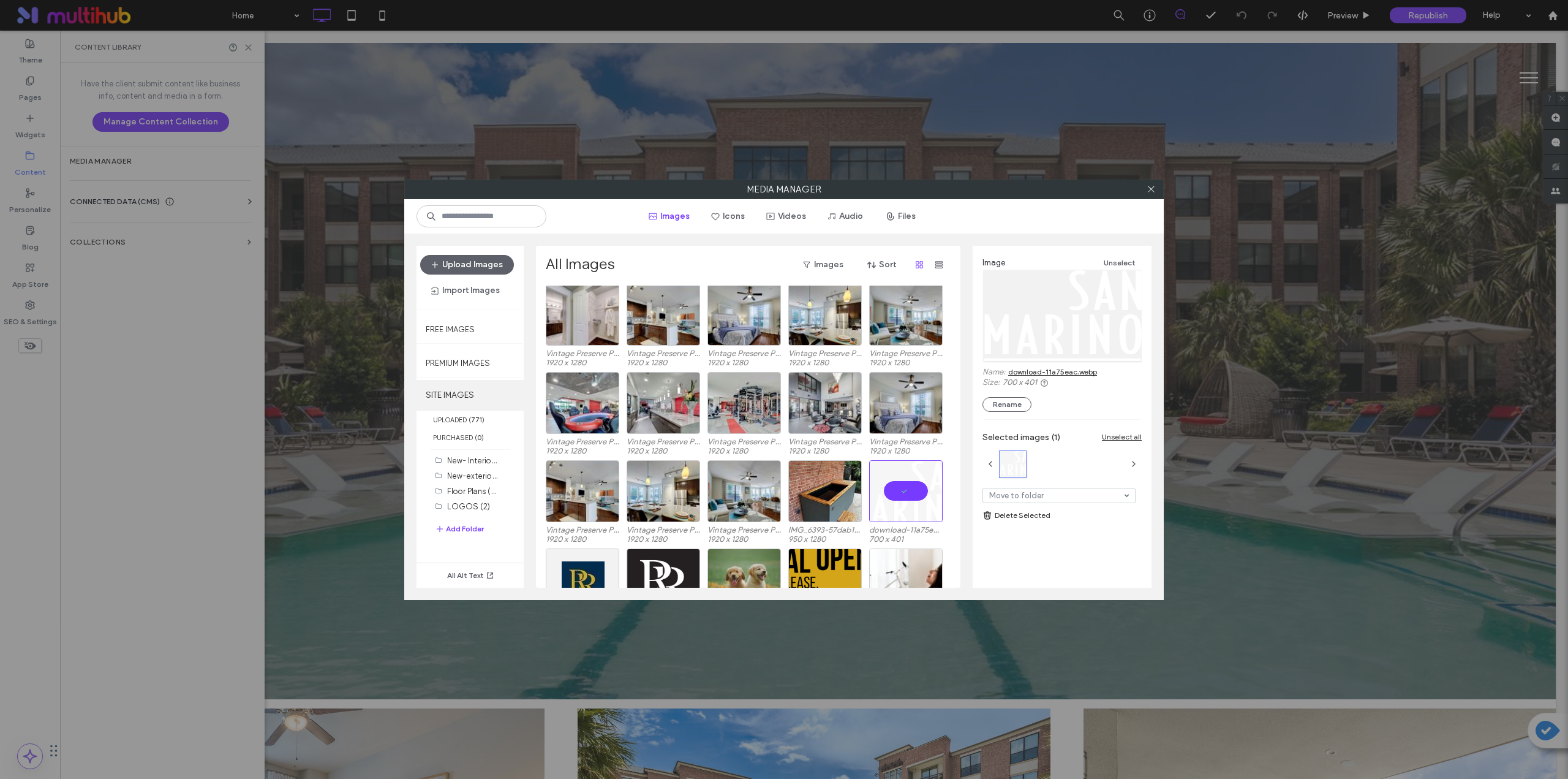
click at [462, 391] on label "SITE IMAGES" at bounding box center [470, 395] width 107 height 31
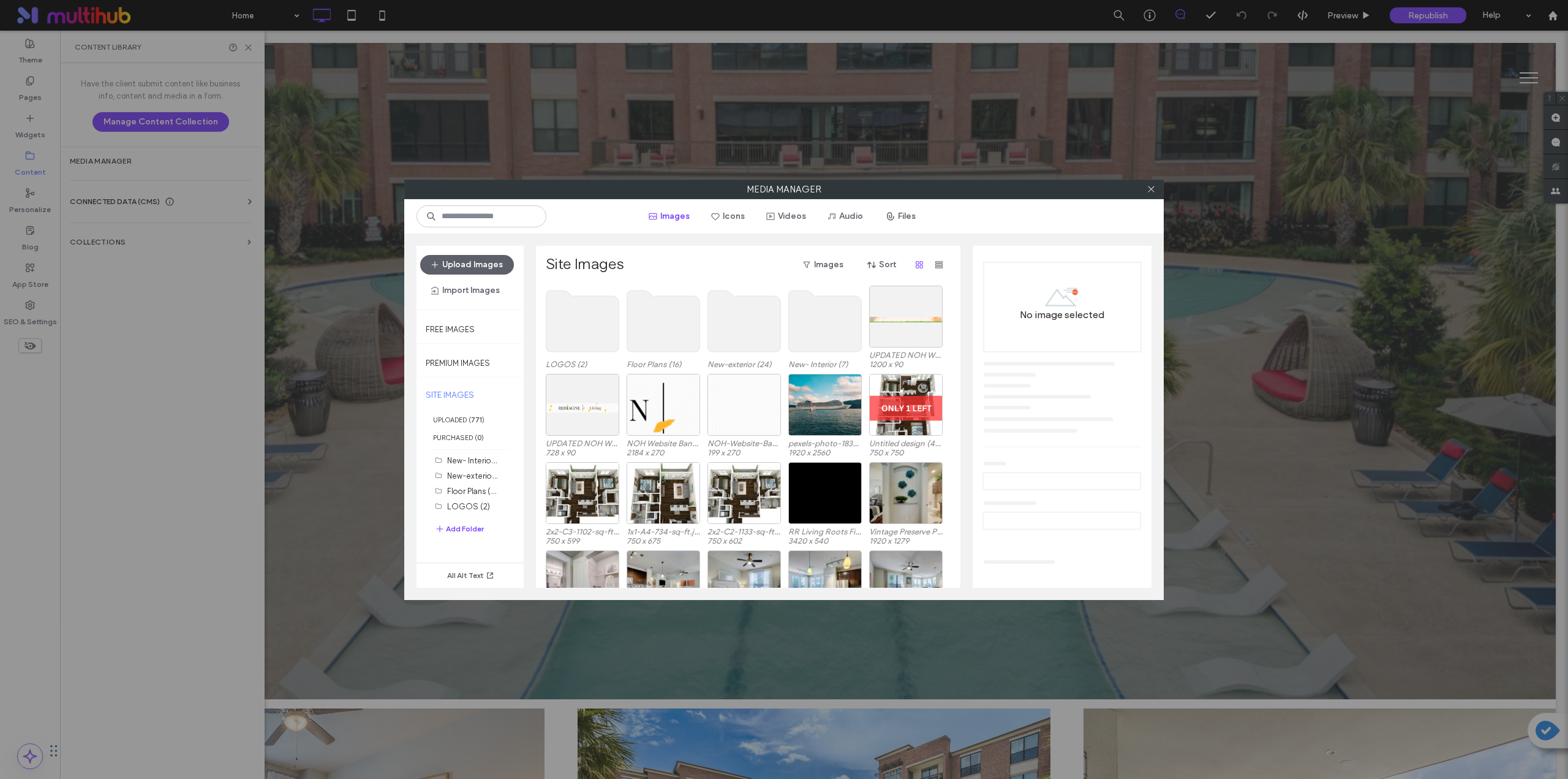
click at [584, 335] on use at bounding box center [583, 322] width 73 height 62
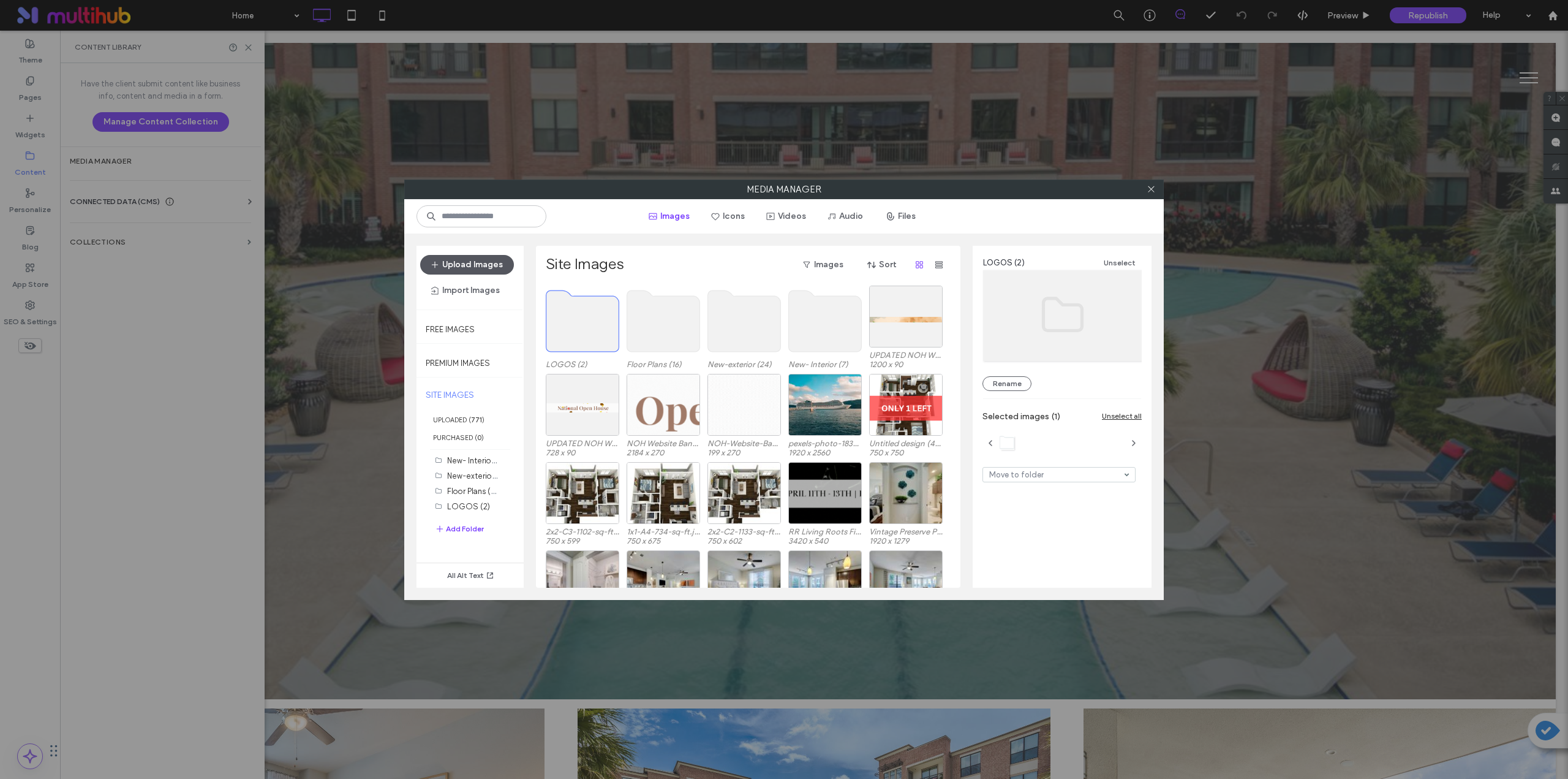
click at [485, 262] on button "Upload Images" at bounding box center [467, 265] width 94 height 20
click at [594, 327] on use at bounding box center [583, 322] width 73 height 62
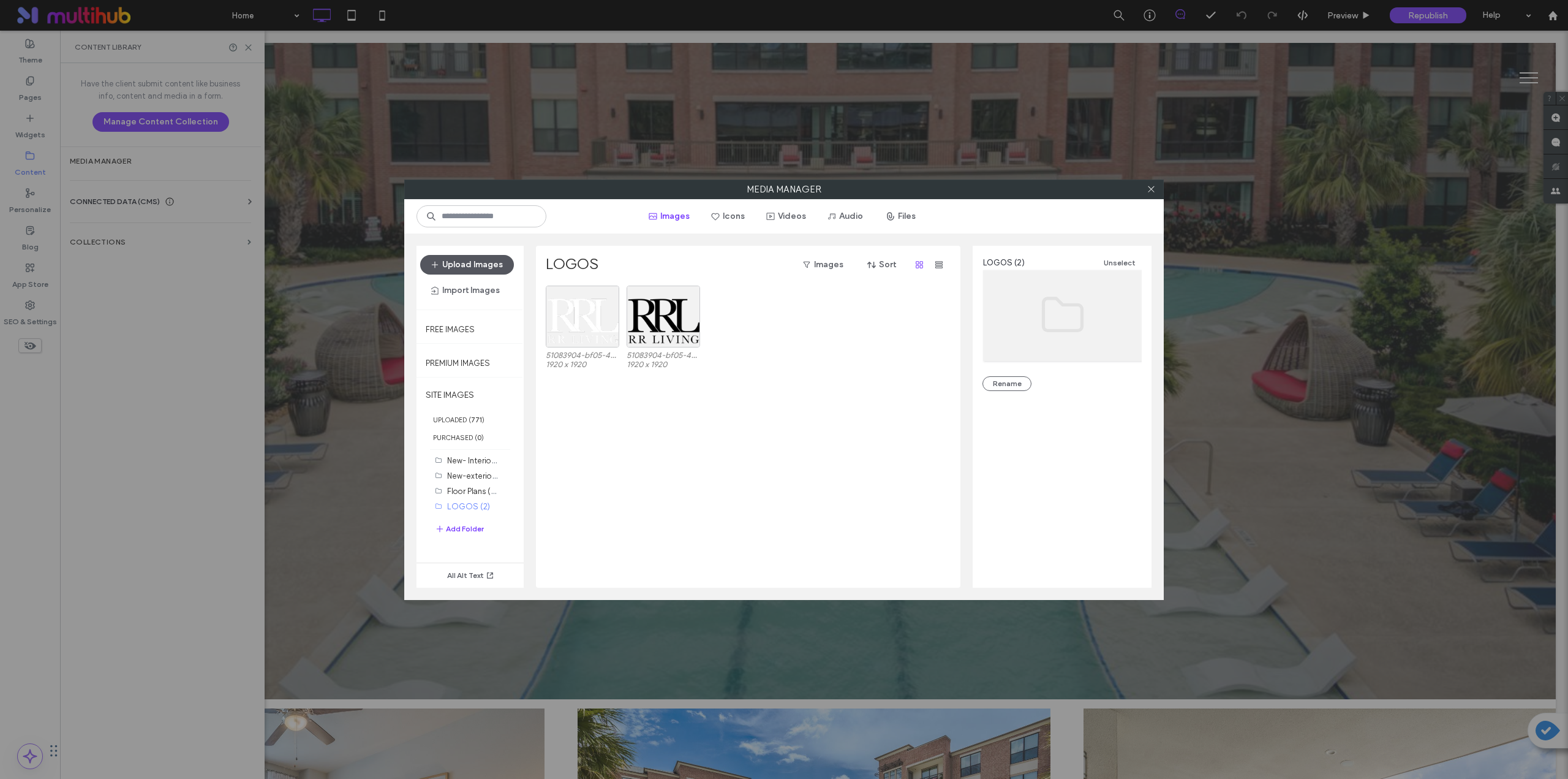
click at [492, 258] on button "Upload Images" at bounding box center [467, 265] width 94 height 20
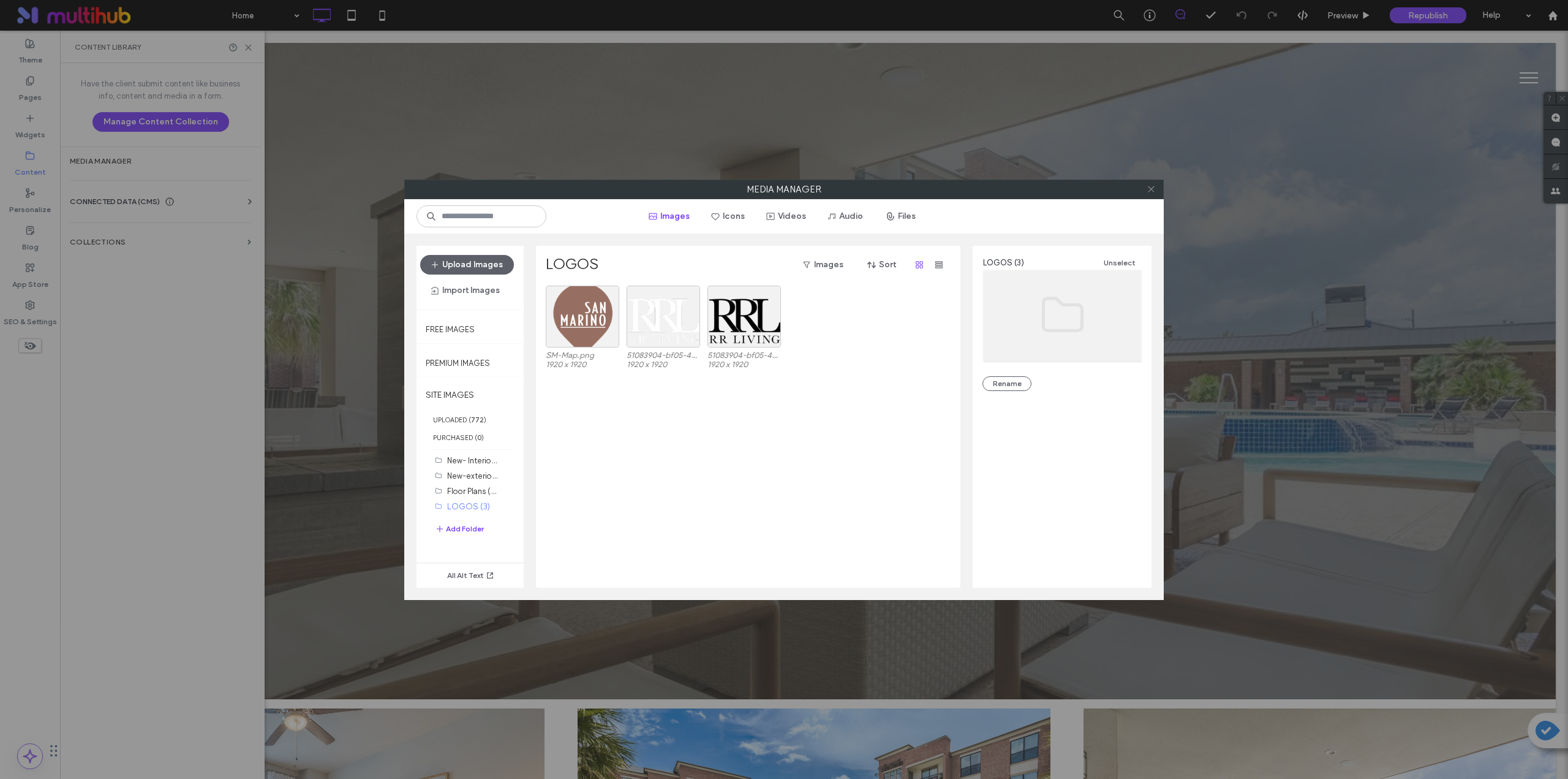
click at [1152, 187] on icon at bounding box center [1151, 188] width 9 height 9
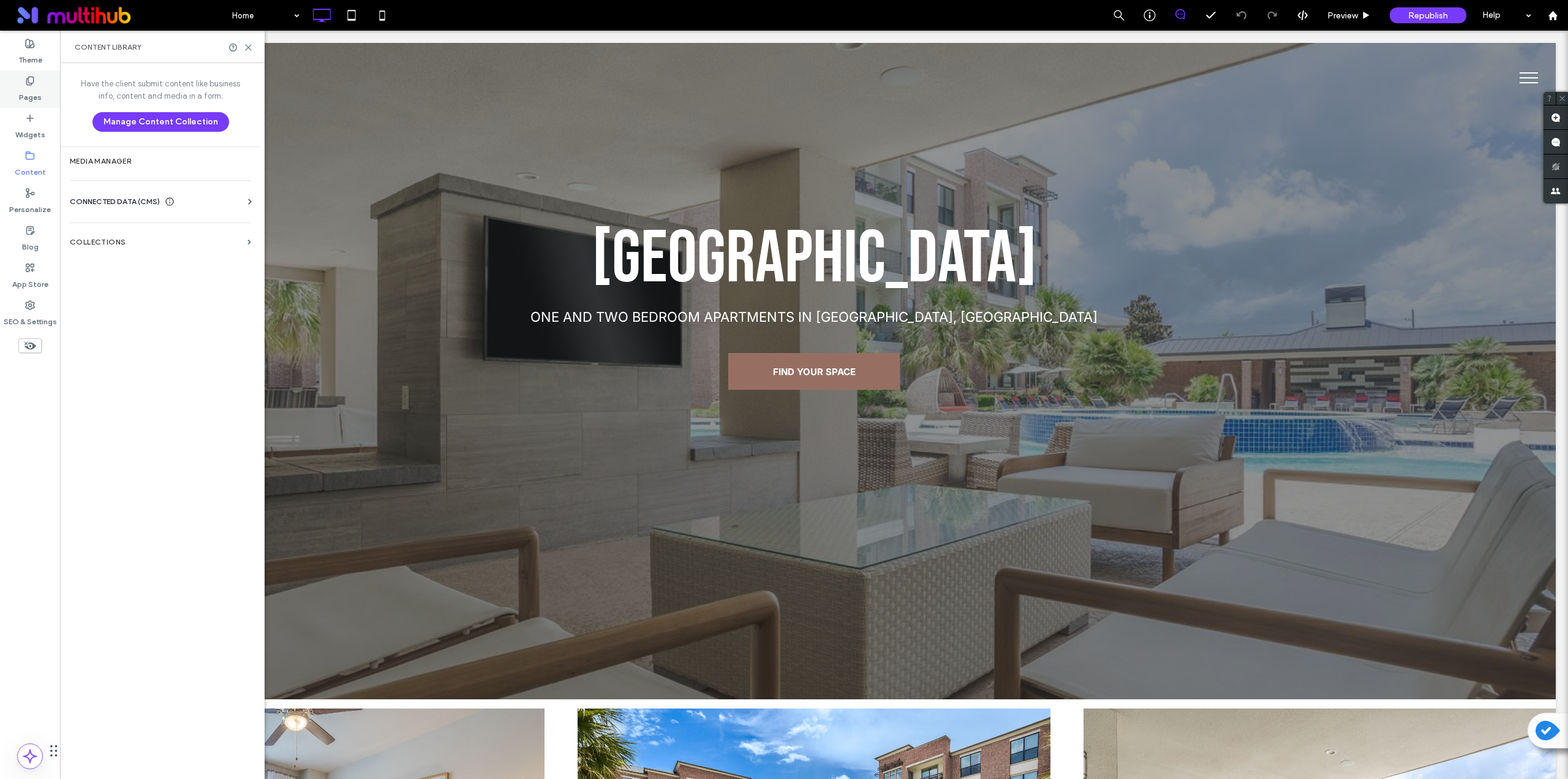
click at [34, 96] on label "Pages" at bounding box center [30, 94] width 22 height 17
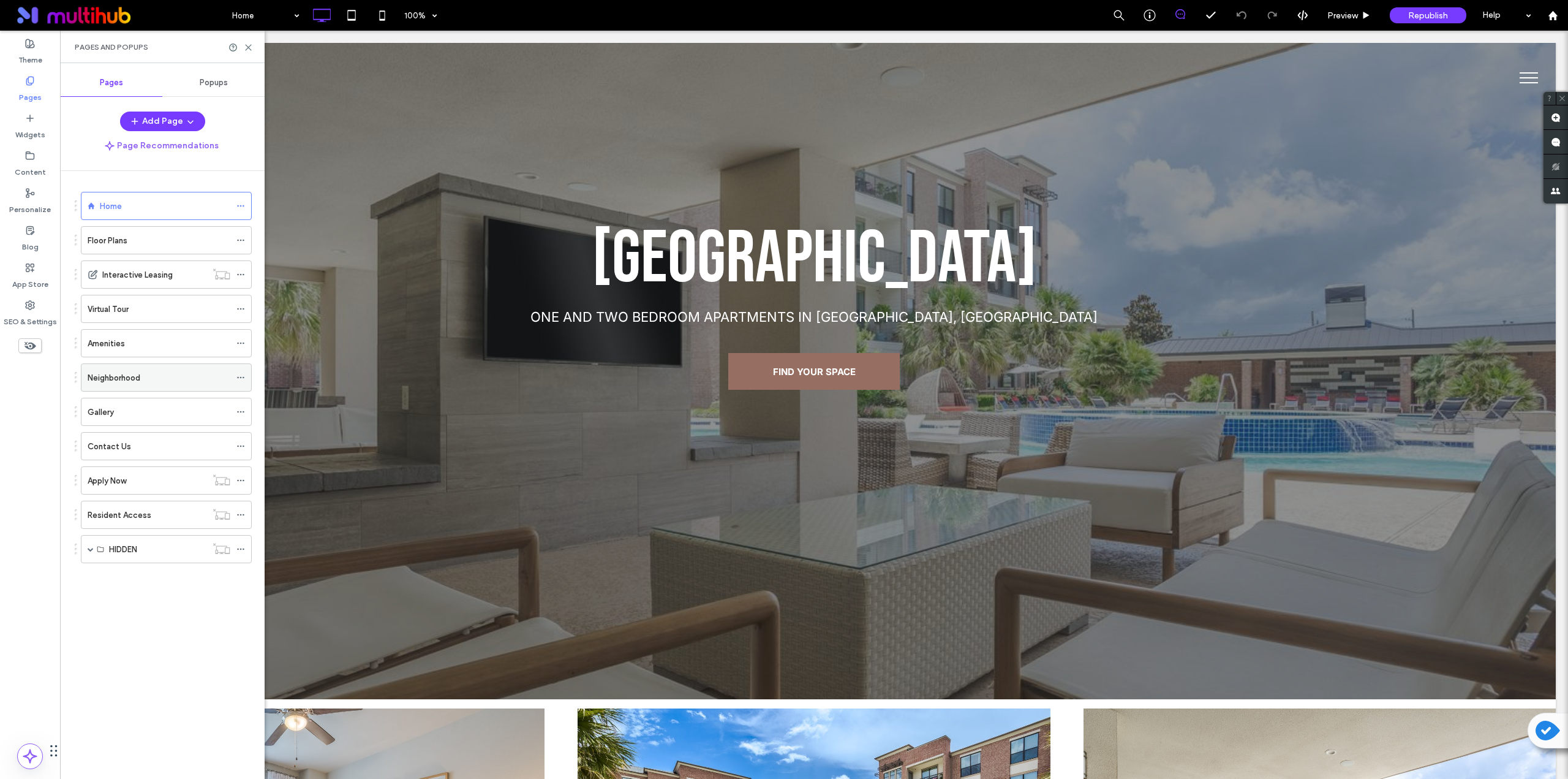
click at [133, 379] on label "Neighborhood" at bounding box center [113, 378] width 52 height 22
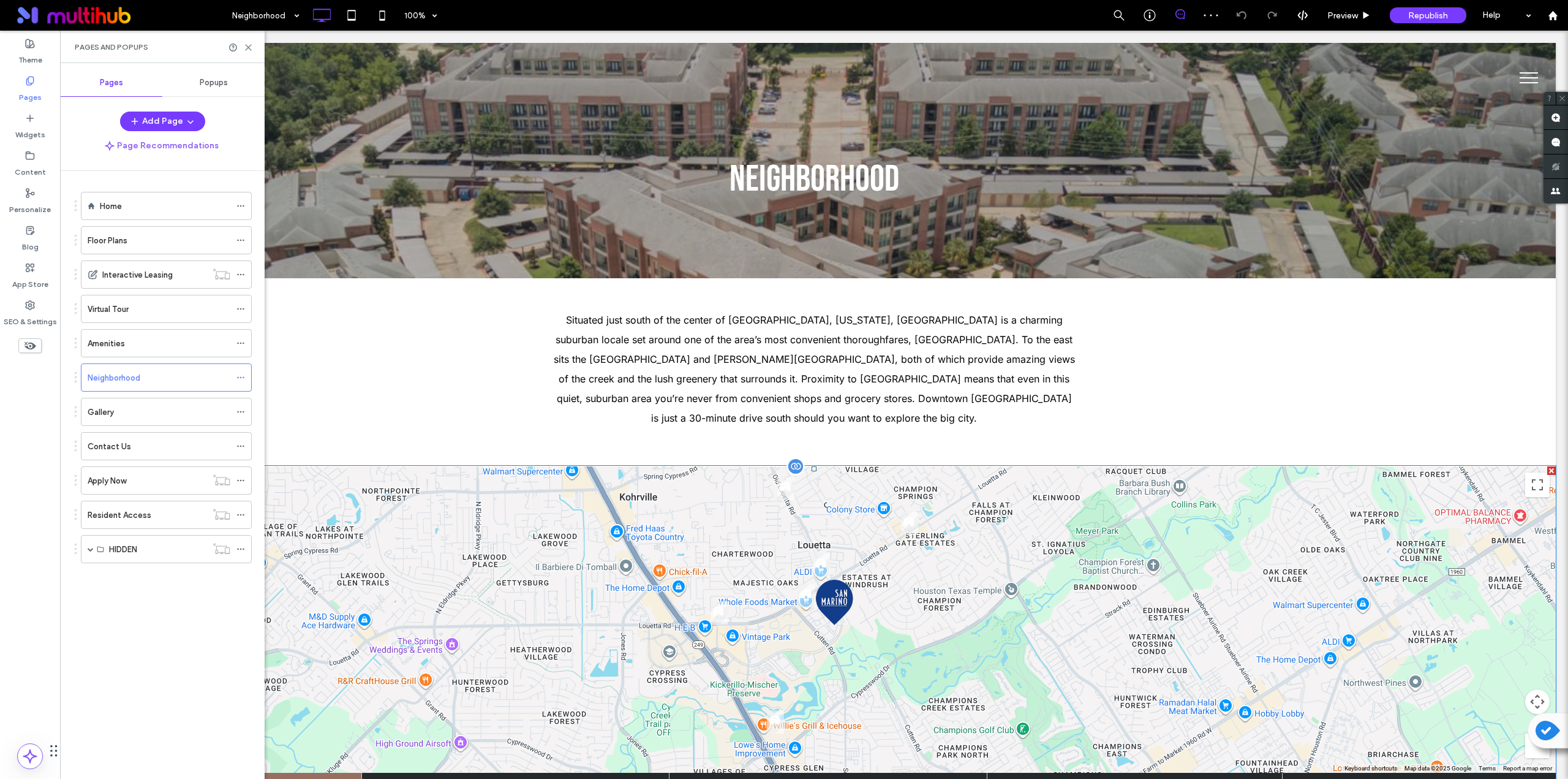
click at [459, 632] on span at bounding box center [814, 761] width 1484 height 589
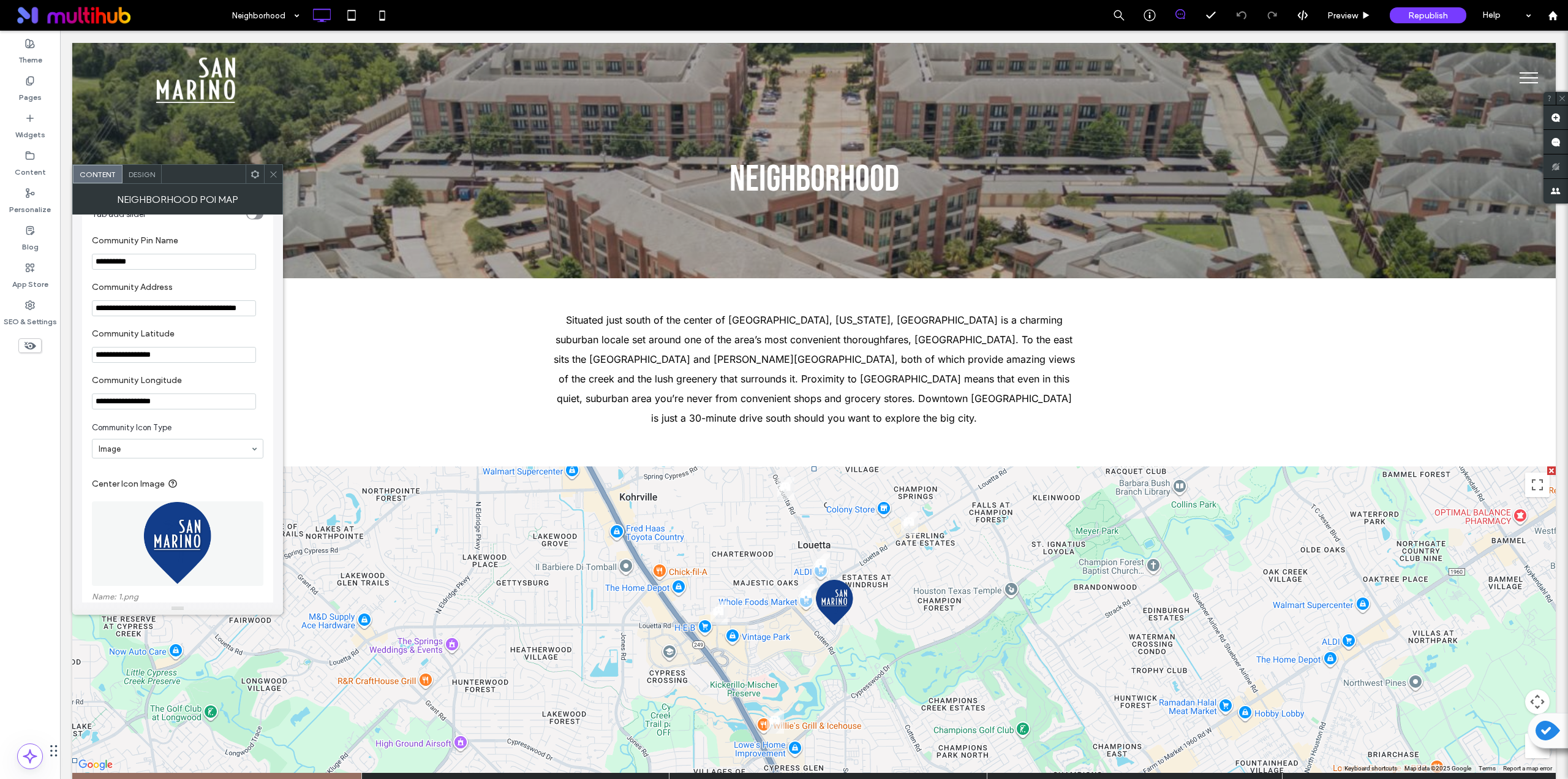
scroll to position [817, 0]
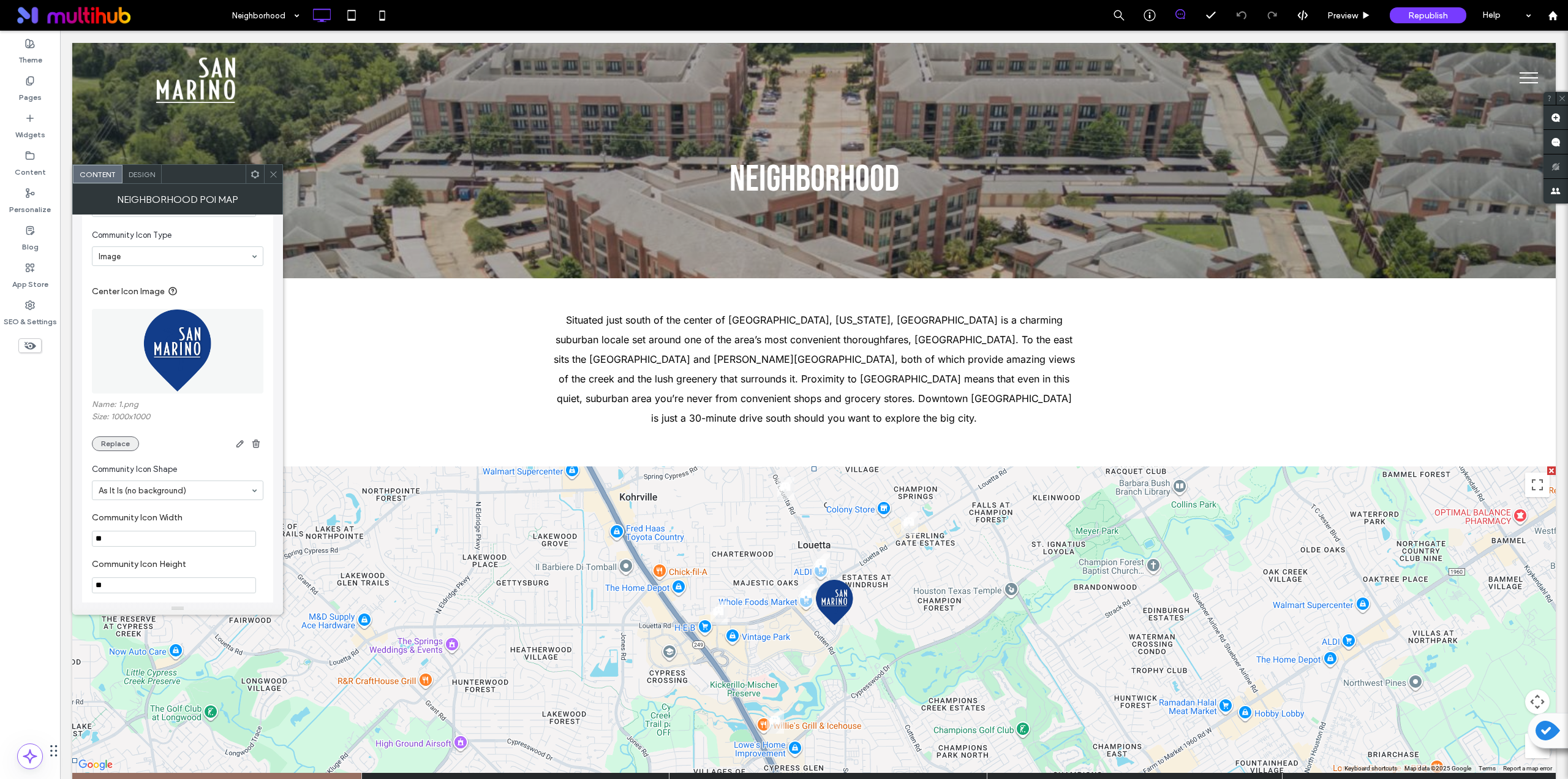
click at [114, 443] on button "Replace" at bounding box center [115, 444] width 47 height 15
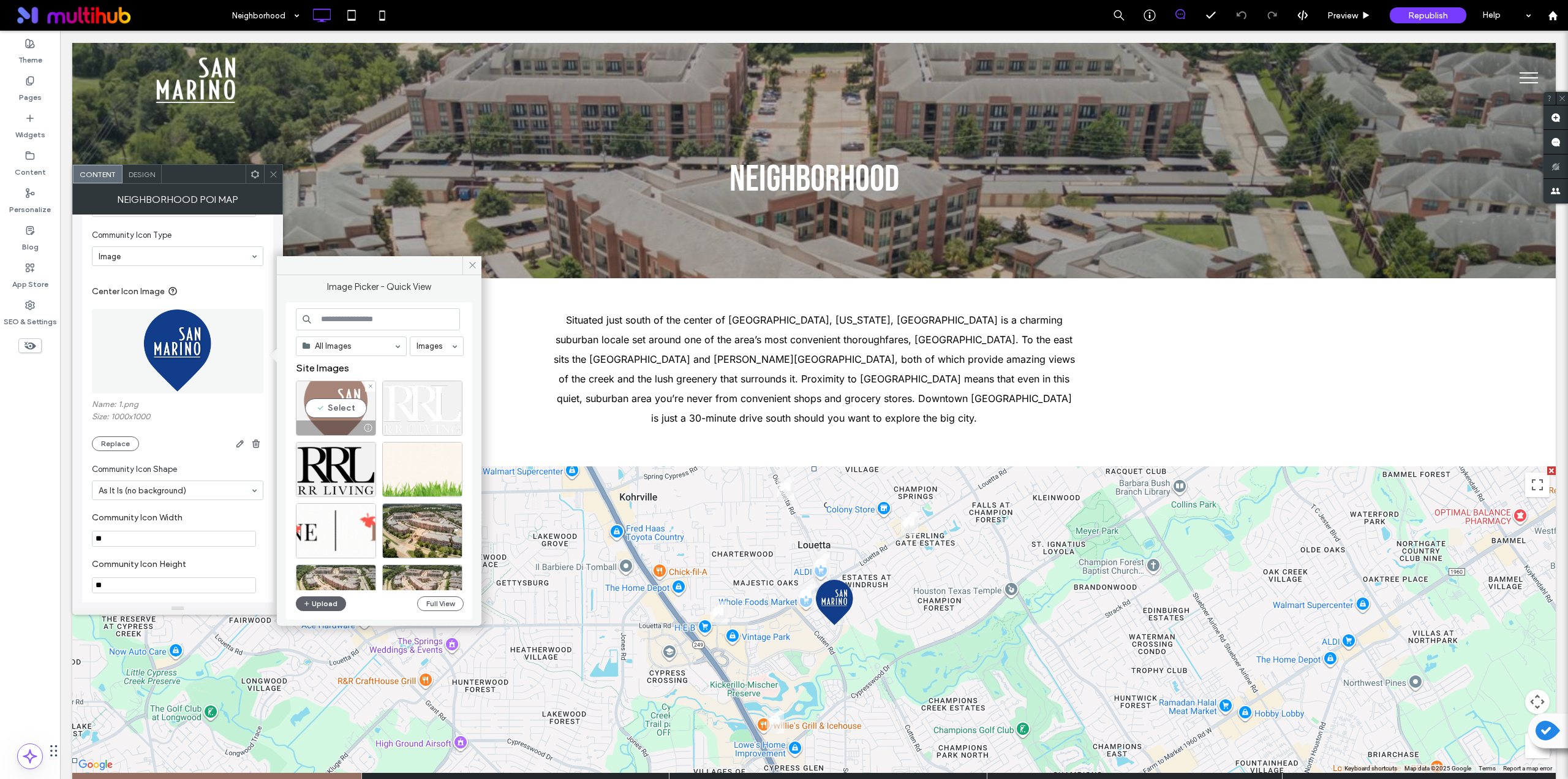
click at [326, 405] on div "Select" at bounding box center [336, 408] width 80 height 55
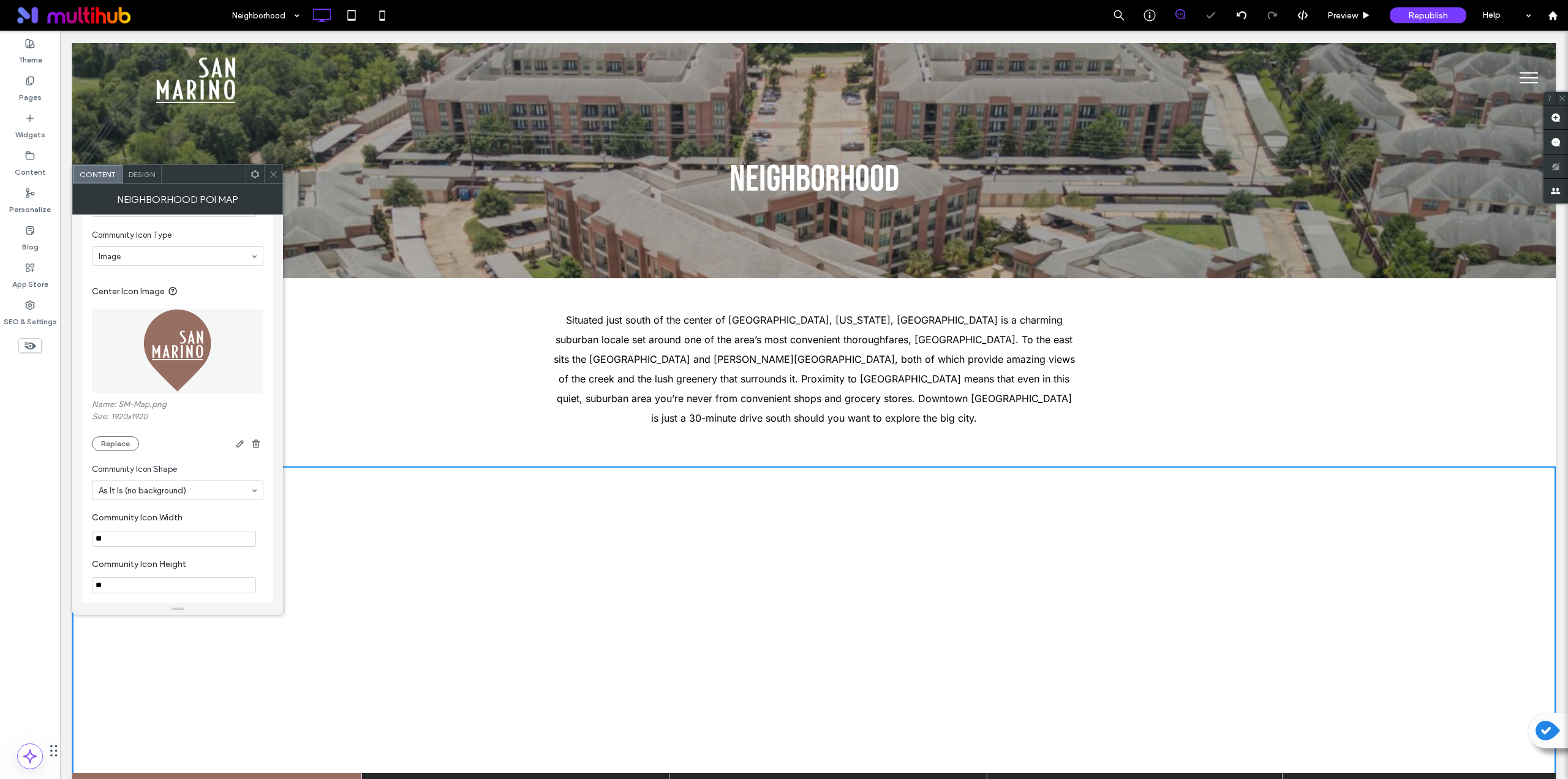
click at [272, 178] on icon at bounding box center [273, 174] width 9 height 9
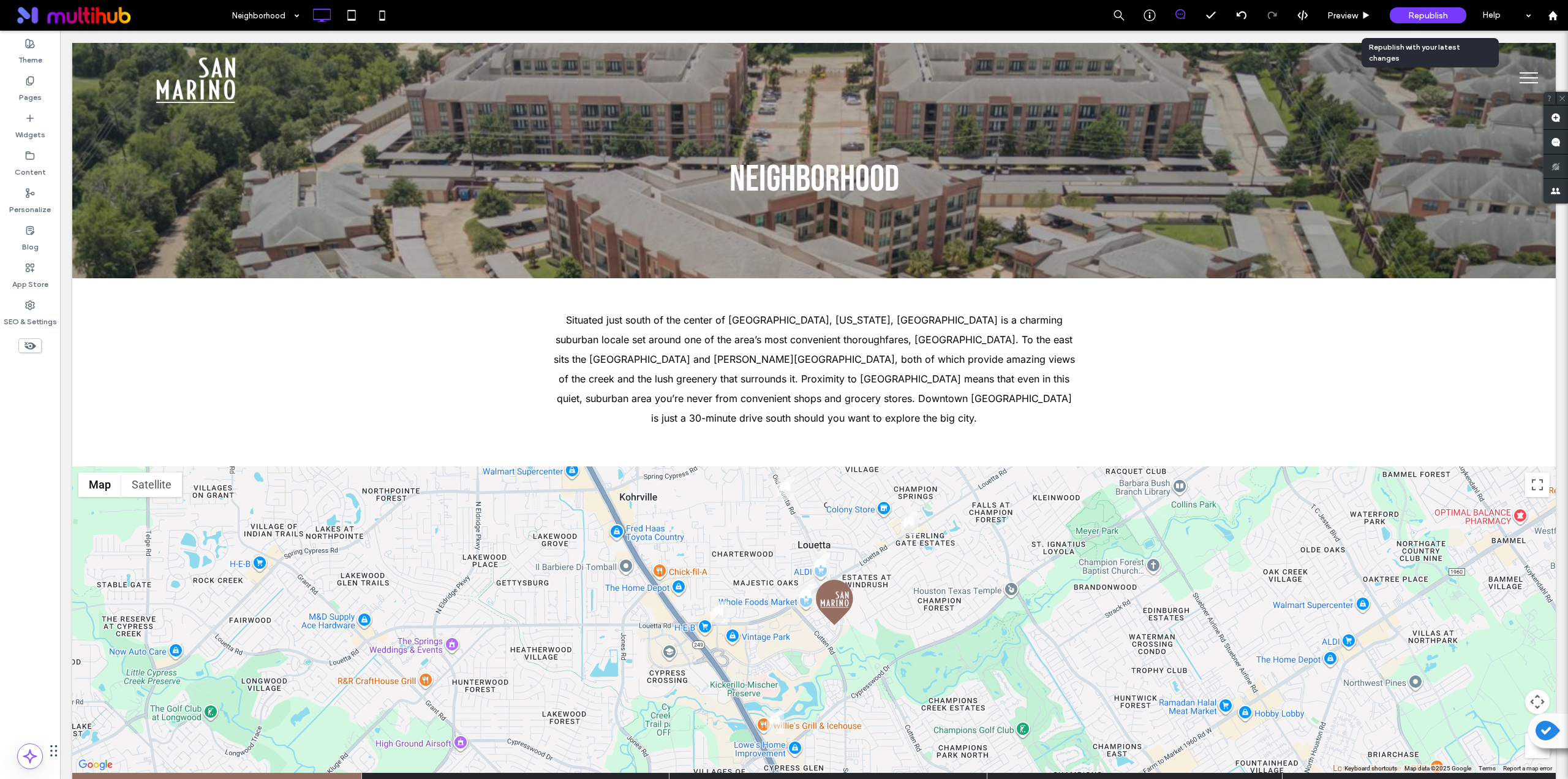
click at [1412, 12] on span "Republish" at bounding box center [1428, 16] width 40 height 11
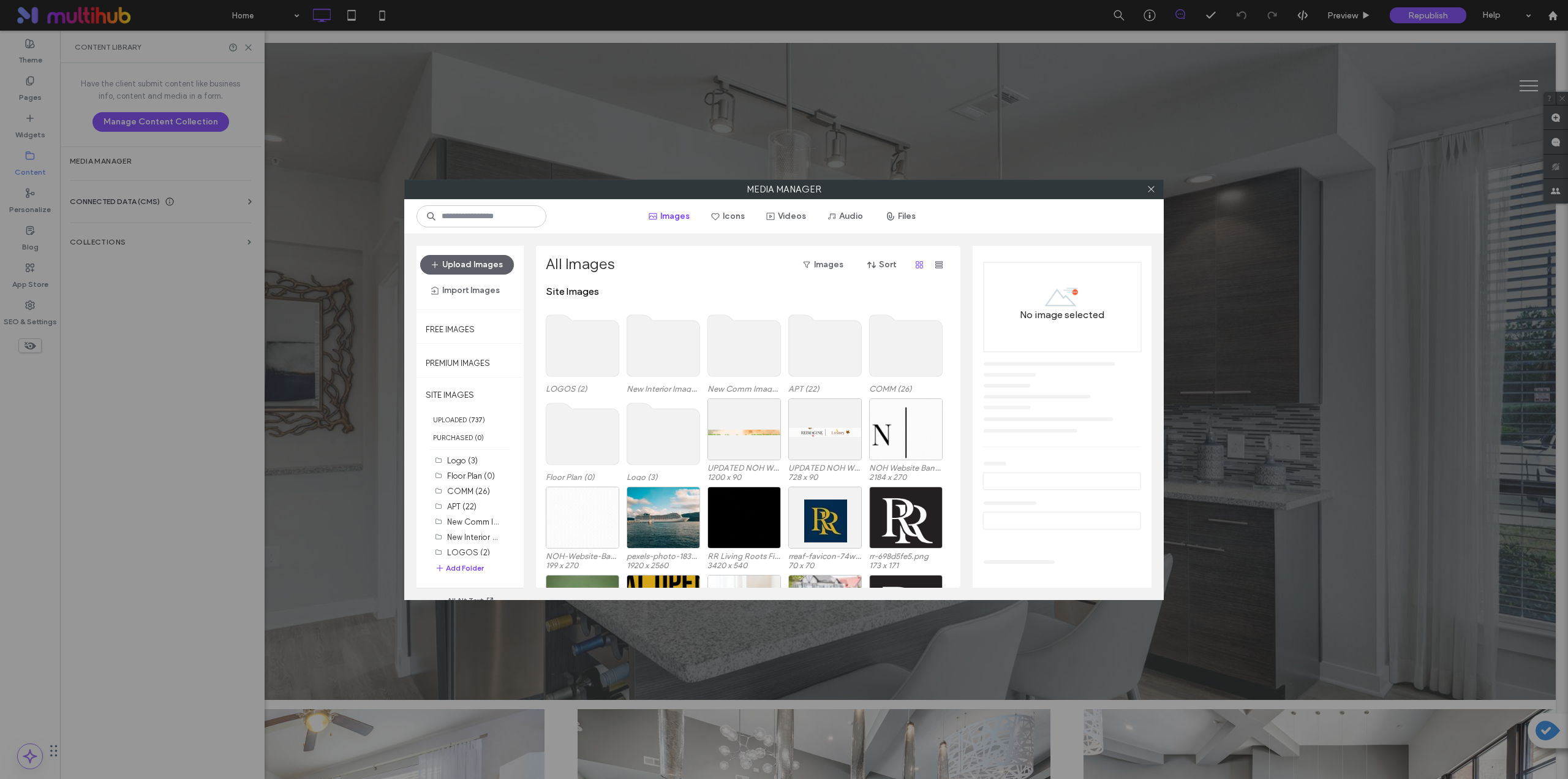
scroll to position [75, 0]
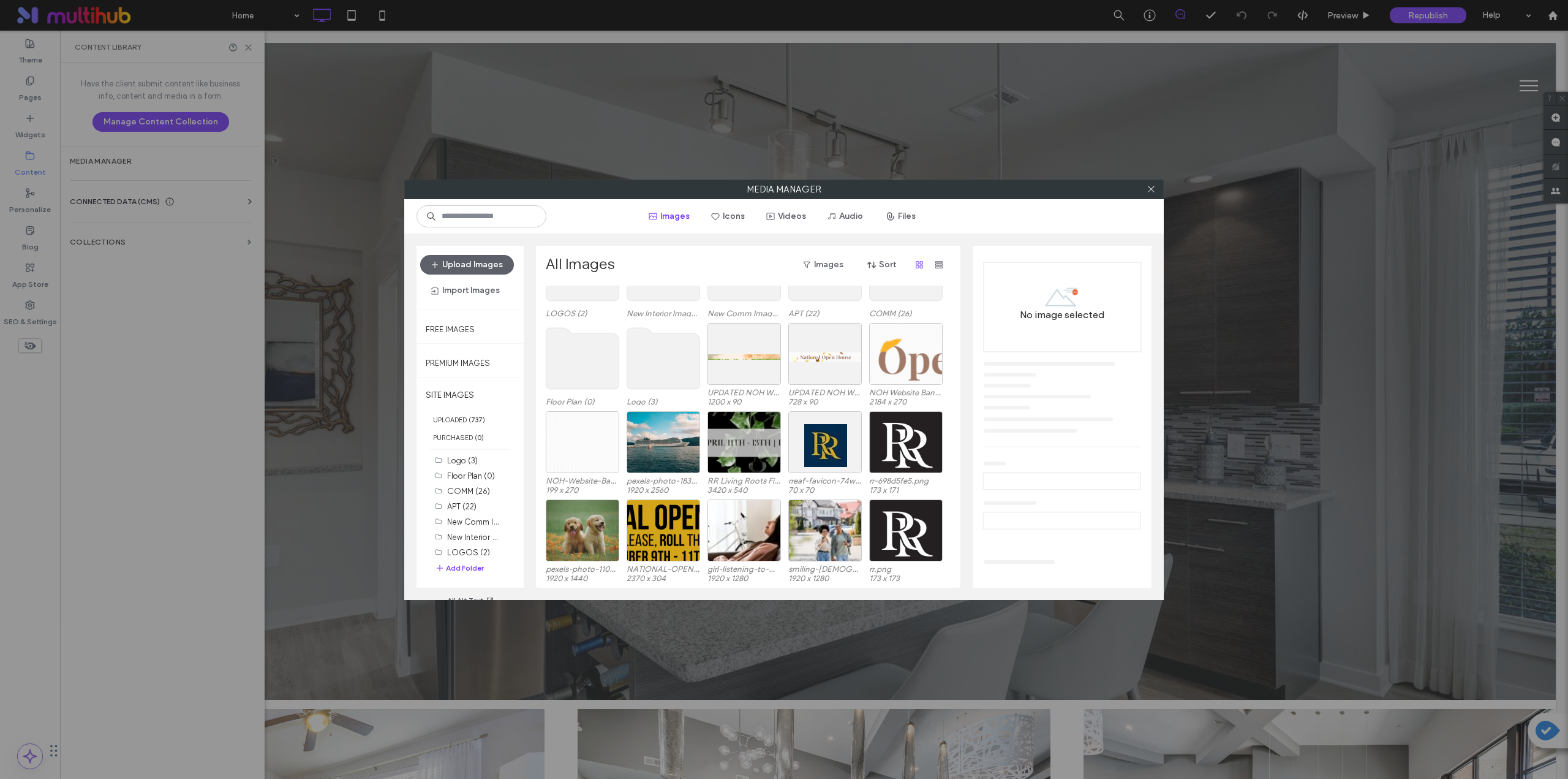
click at [656, 371] on use at bounding box center [664, 359] width 73 height 62
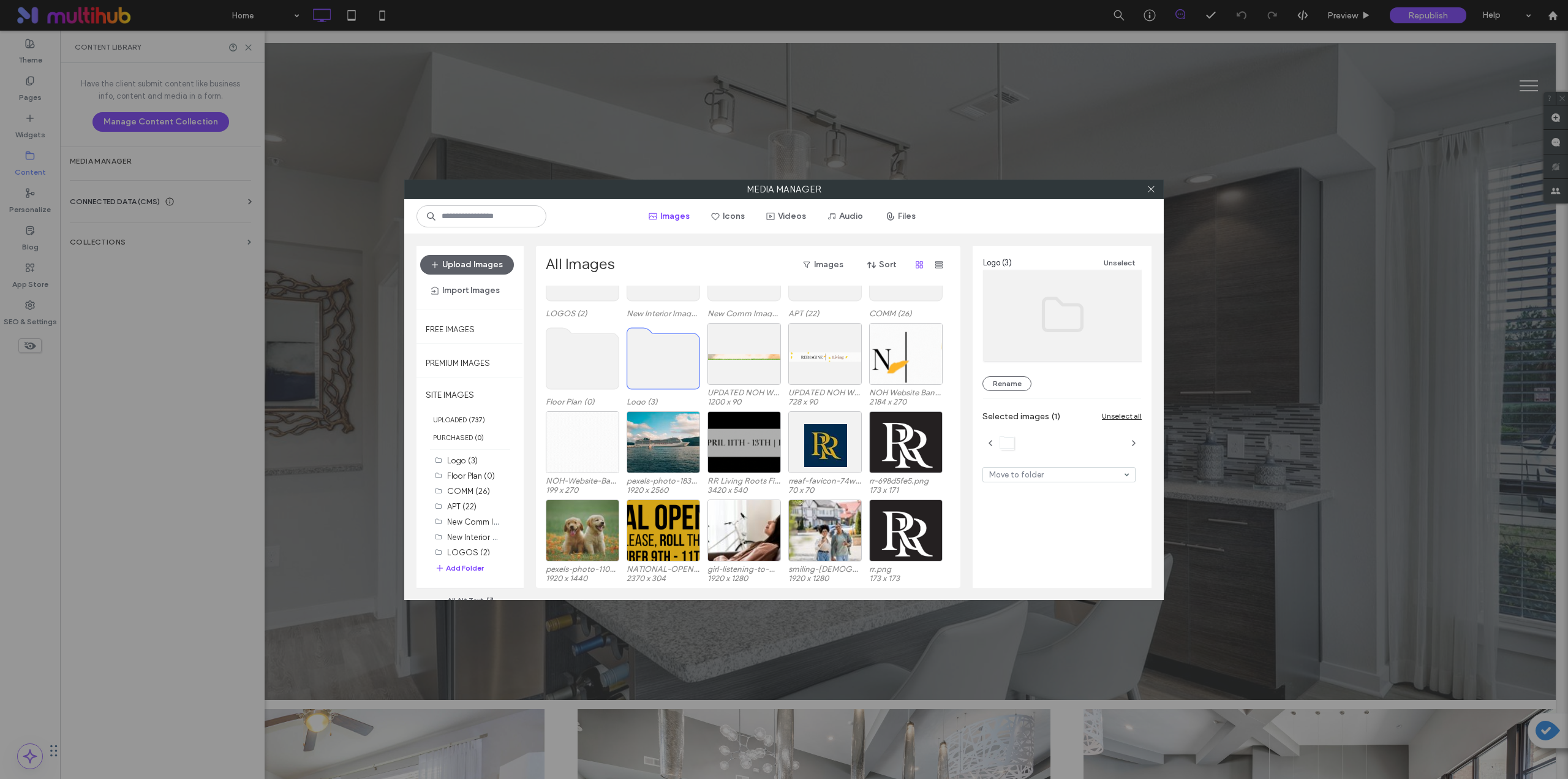
click at [656, 371] on use at bounding box center [664, 359] width 73 height 62
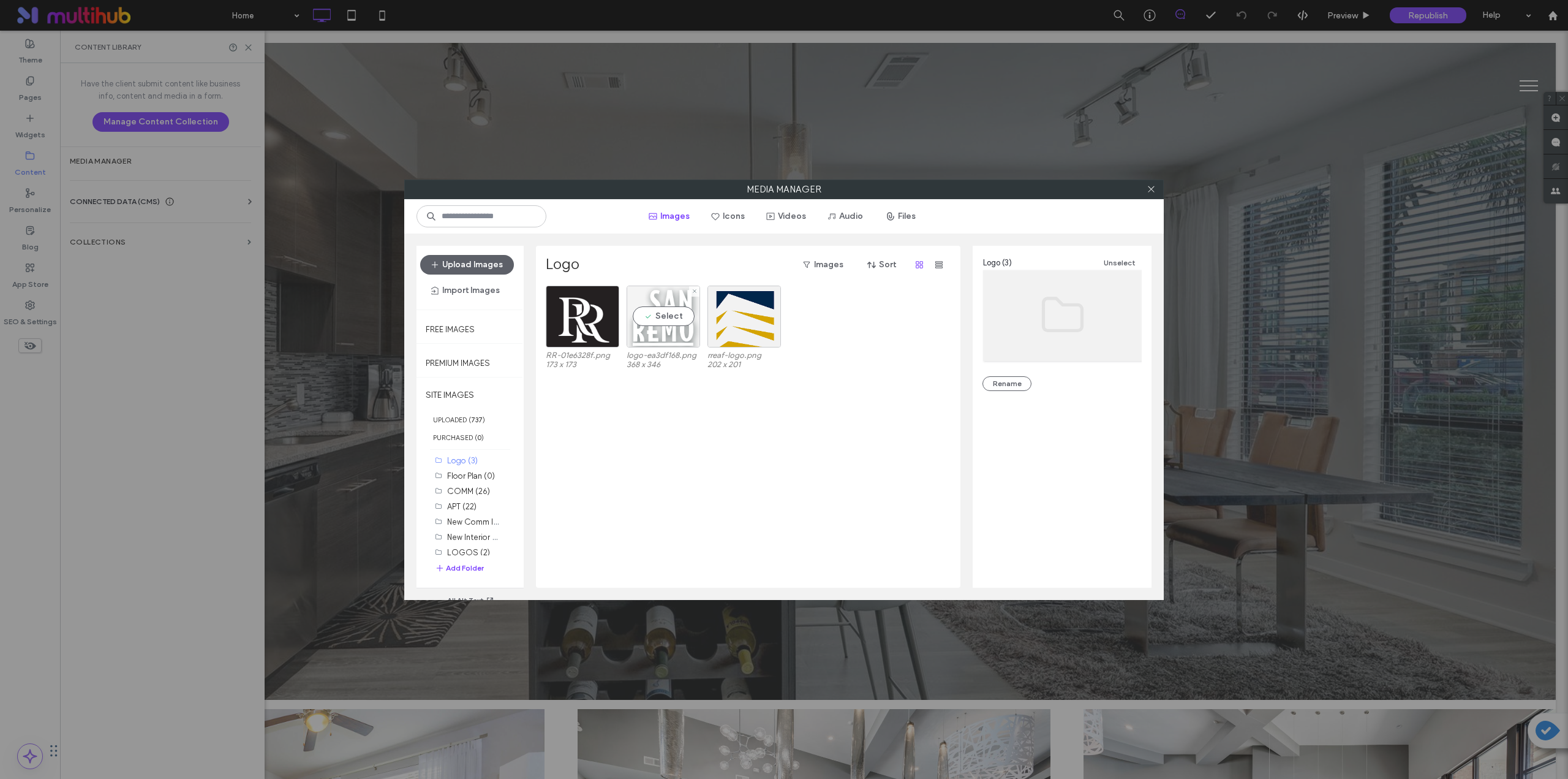
click at [664, 323] on div "Select" at bounding box center [664, 317] width 73 height 62
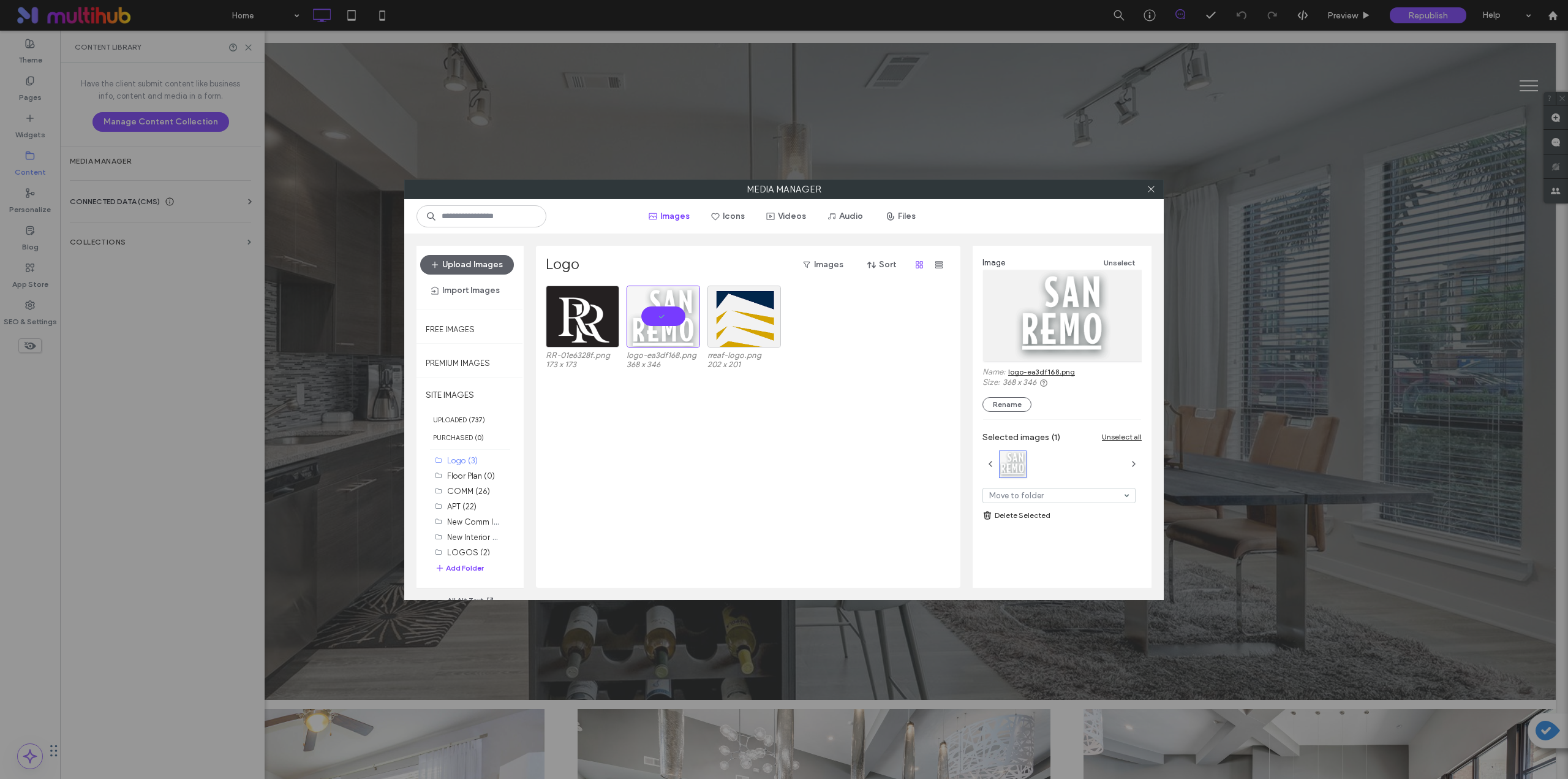
click at [1054, 372] on link "logo-ea3df168.png" at bounding box center [1042, 372] width 67 height 9
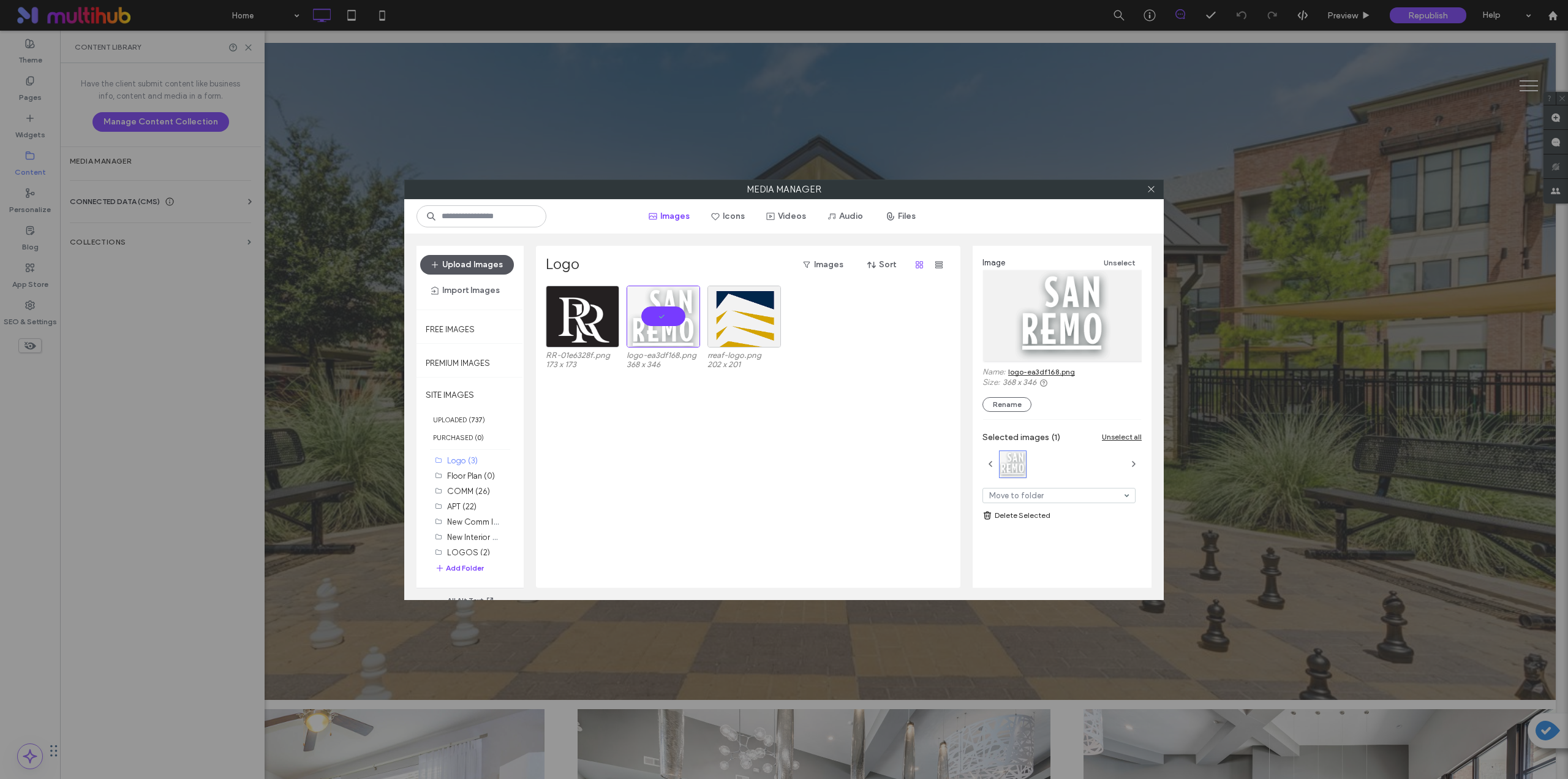
click at [464, 263] on button "Upload Images" at bounding box center [467, 265] width 94 height 20
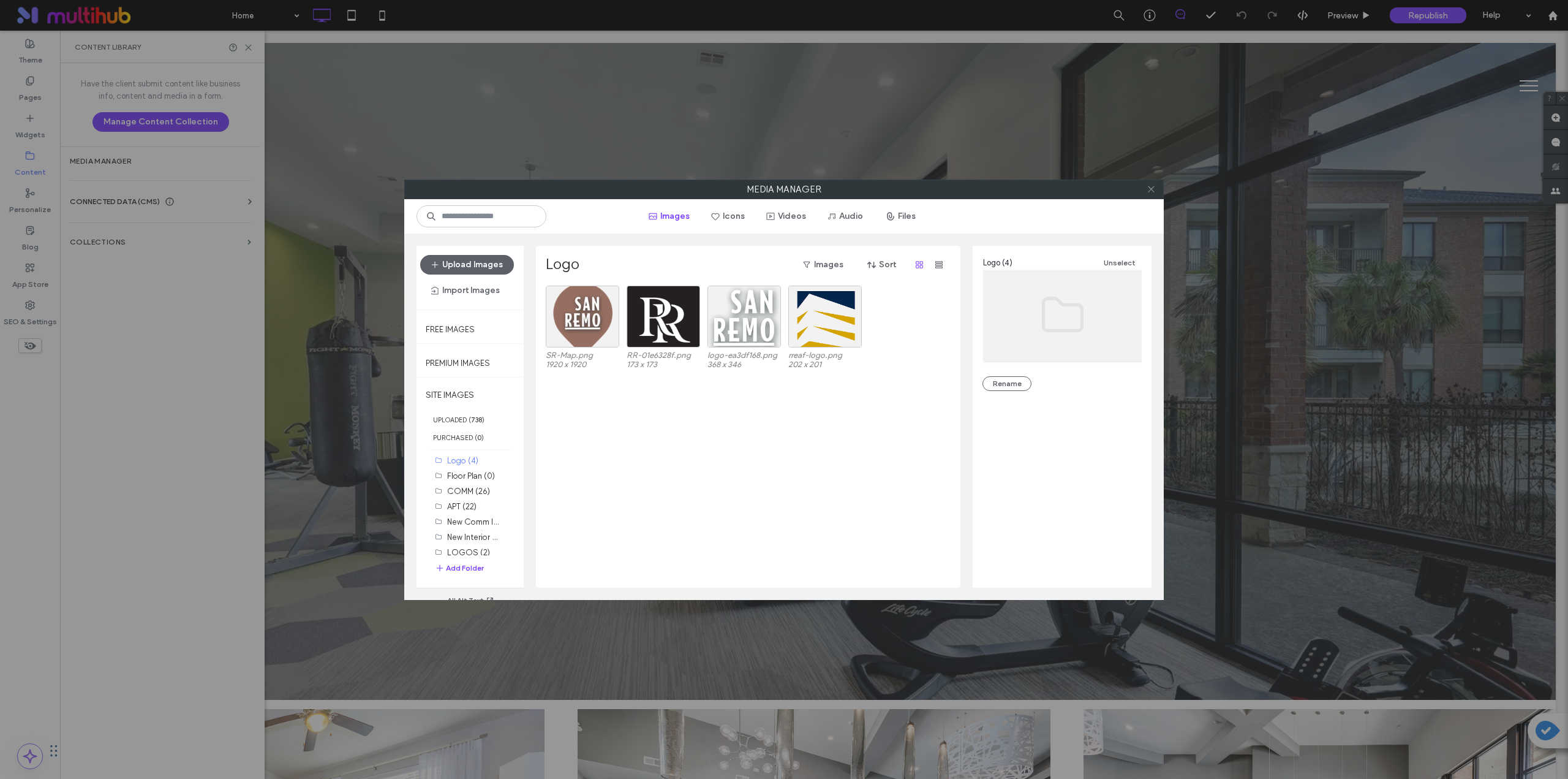
click at [1154, 191] on icon at bounding box center [1151, 188] width 9 height 9
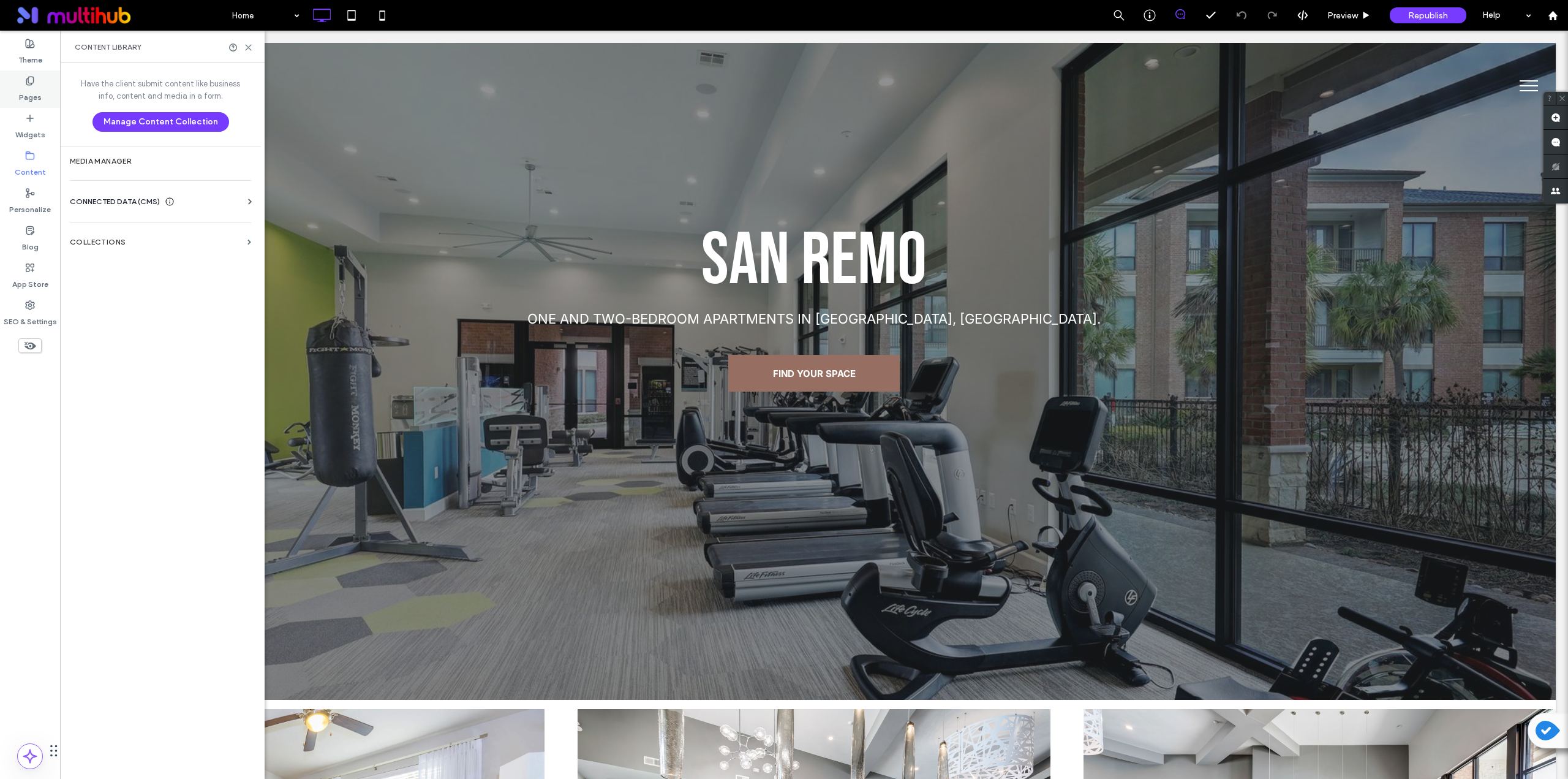
click at [22, 80] on div "Pages" at bounding box center [30, 89] width 60 height 37
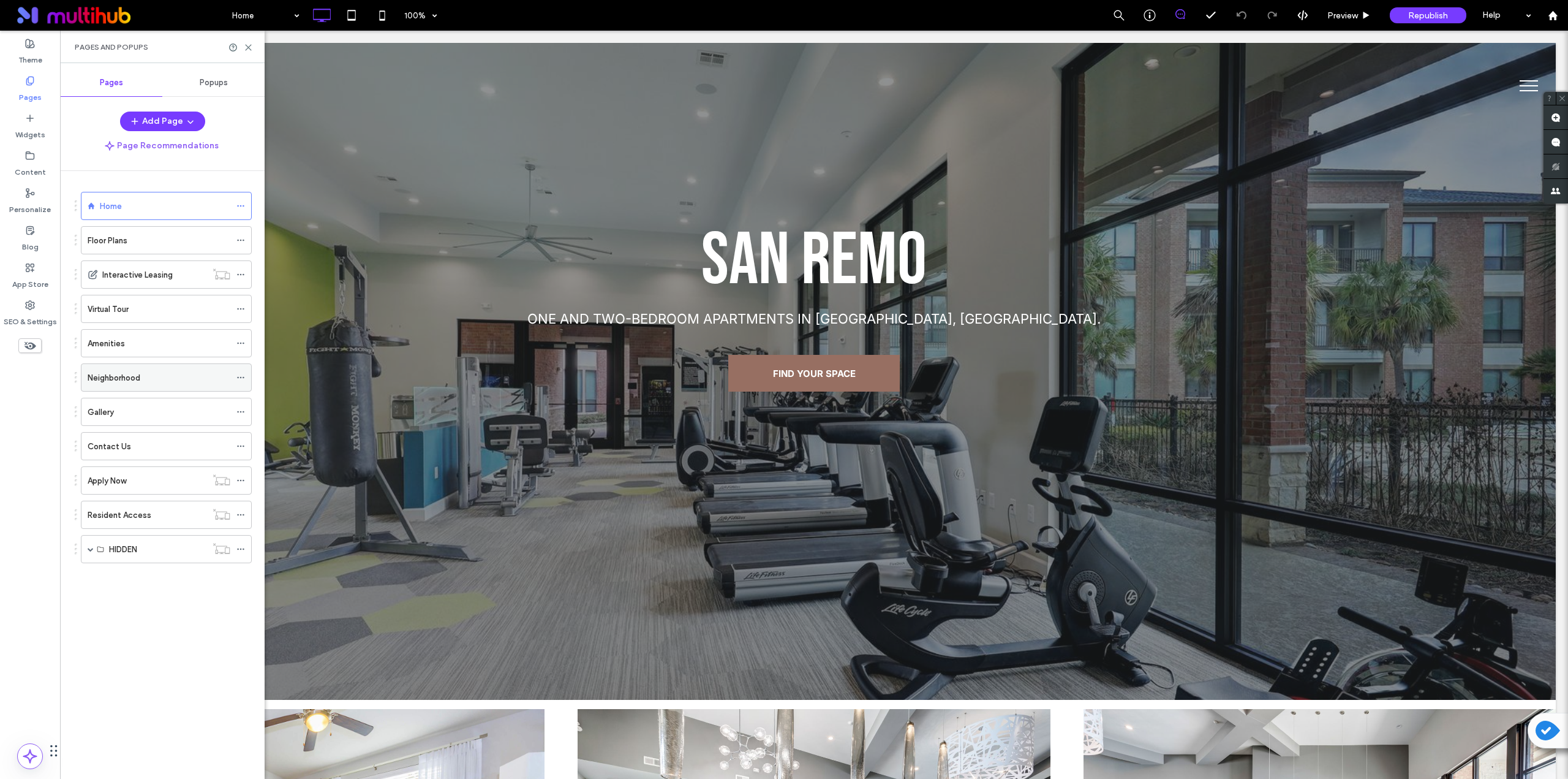
click at [138, 377] on label "Neighborhood" at bounding box center [113, 378] width 52 height 22
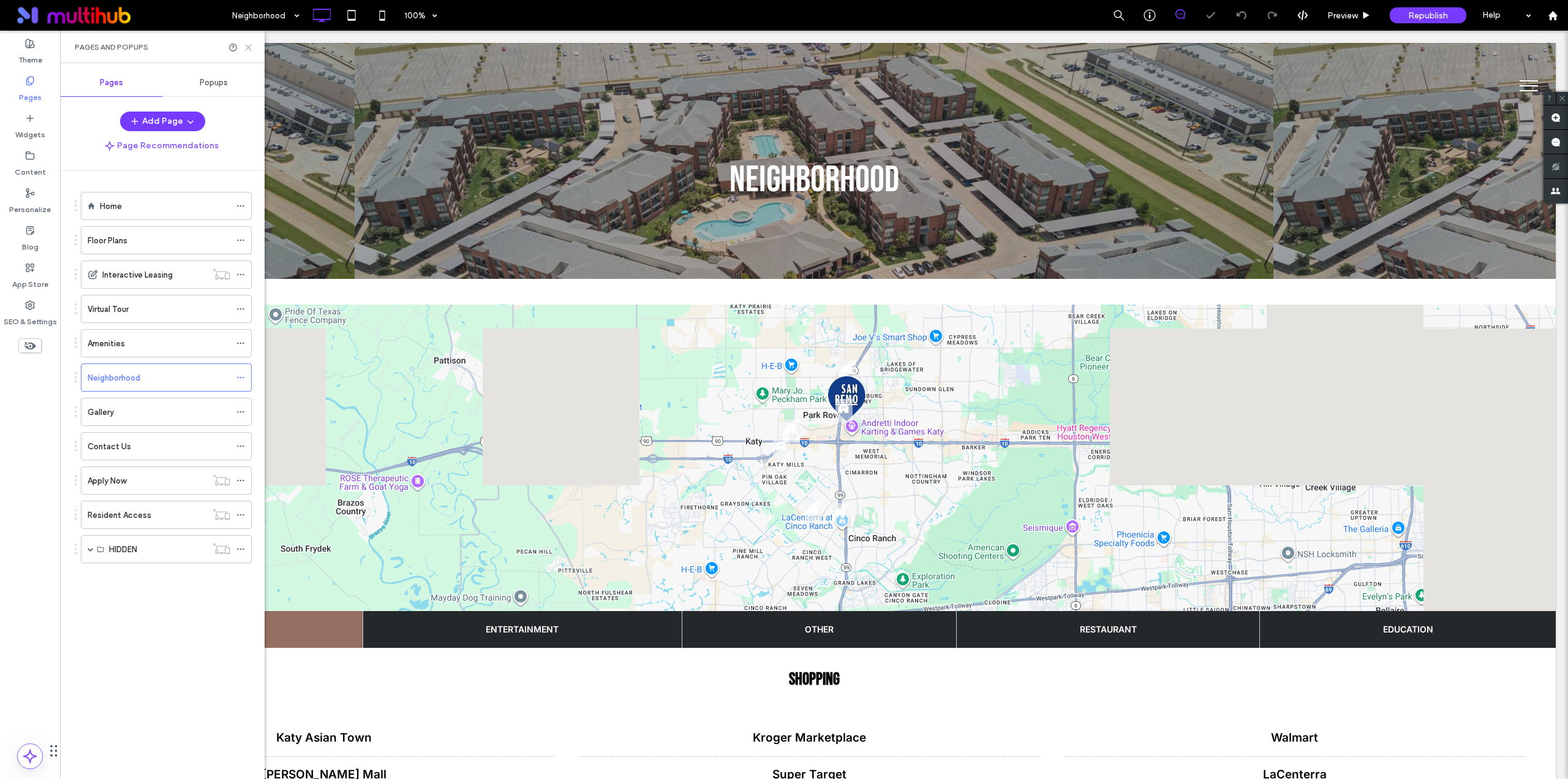
click at [251, 44] on icon at bounding box center [248, 47] width 9 height 9
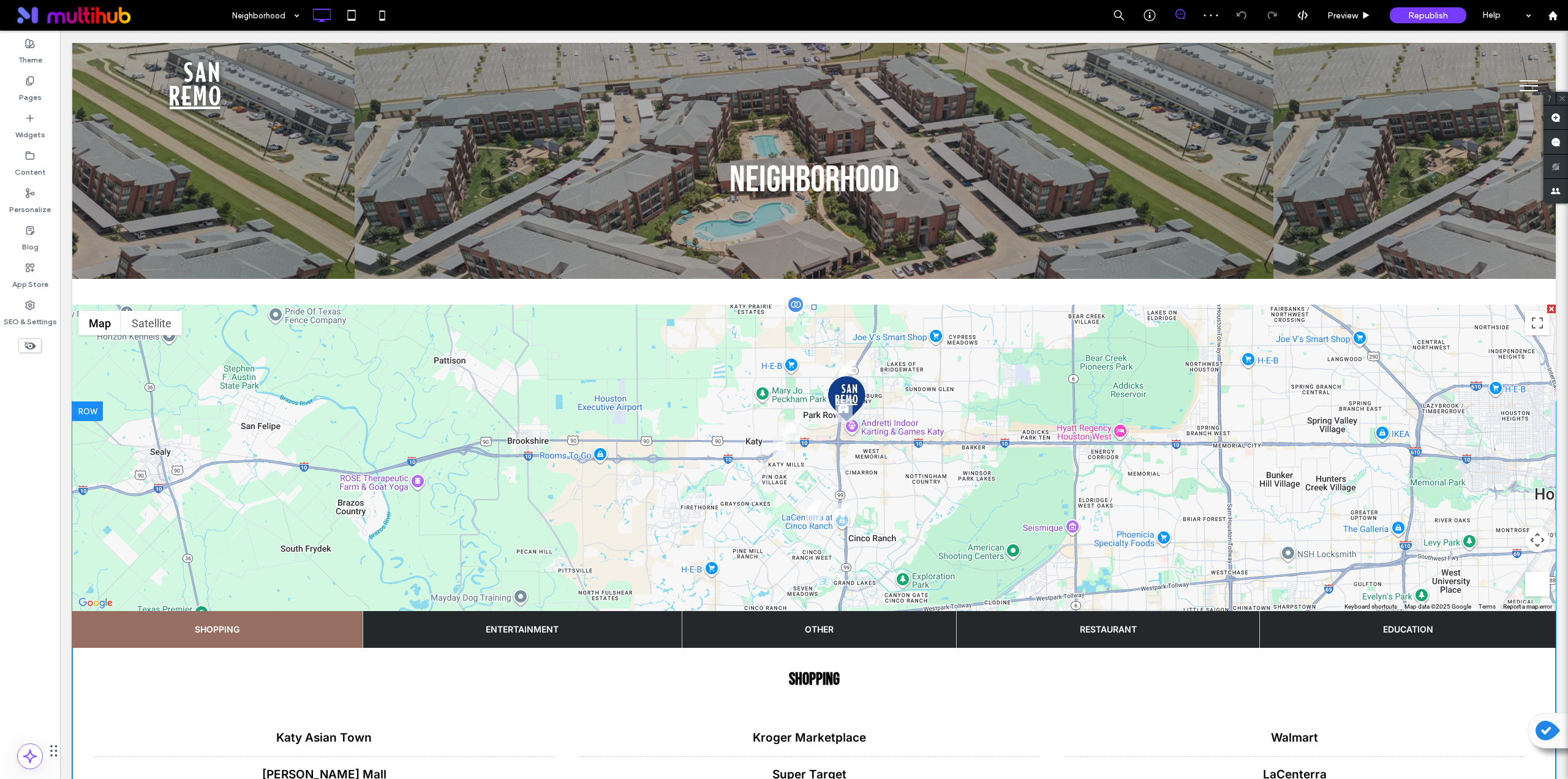
click at [425, 453] on span at bounding box center [814, 599] width 1484 height 589
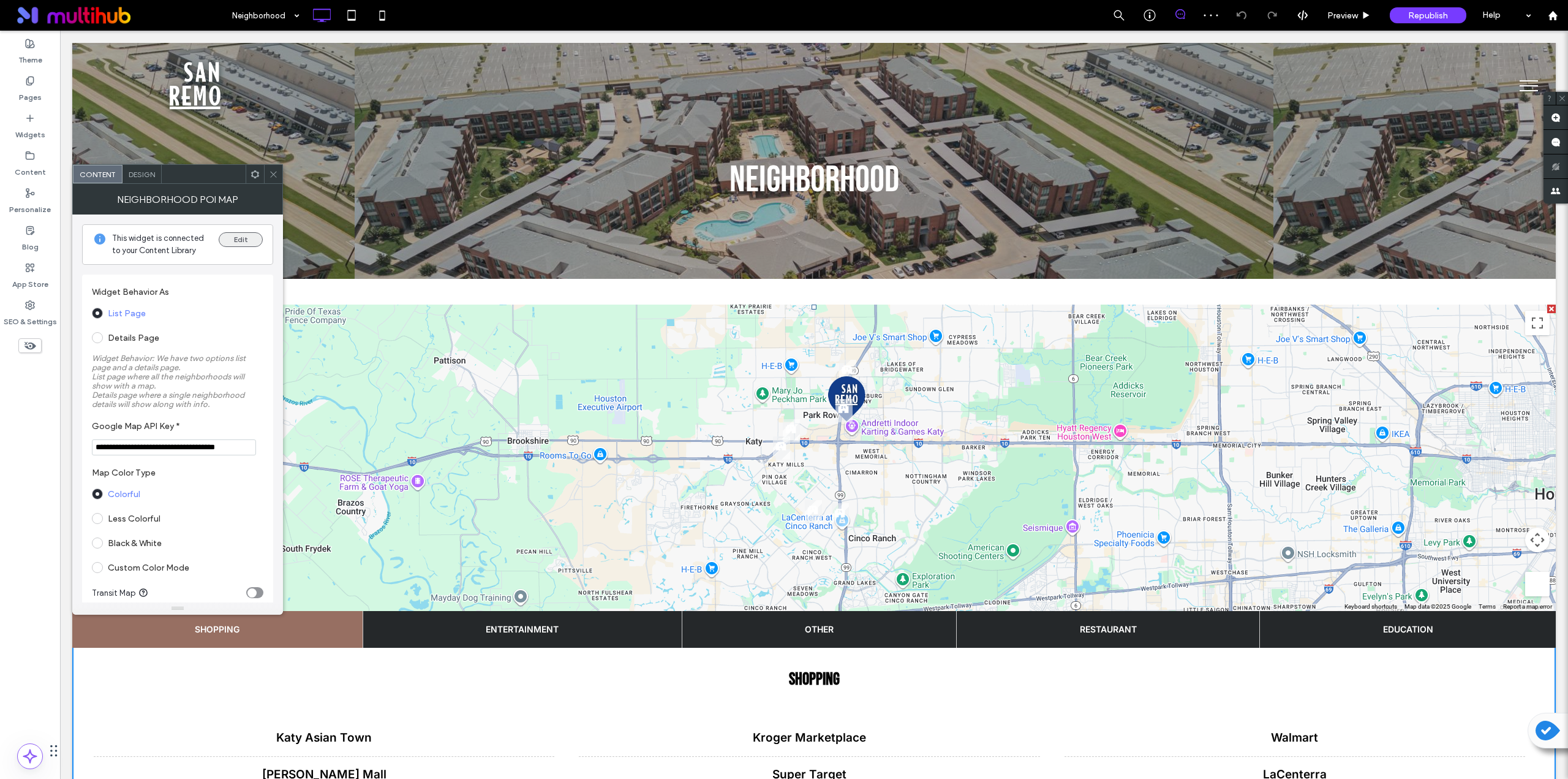
click at [236, 240] on button "Edit" at bounding box center [241, 240] width 44 height 15
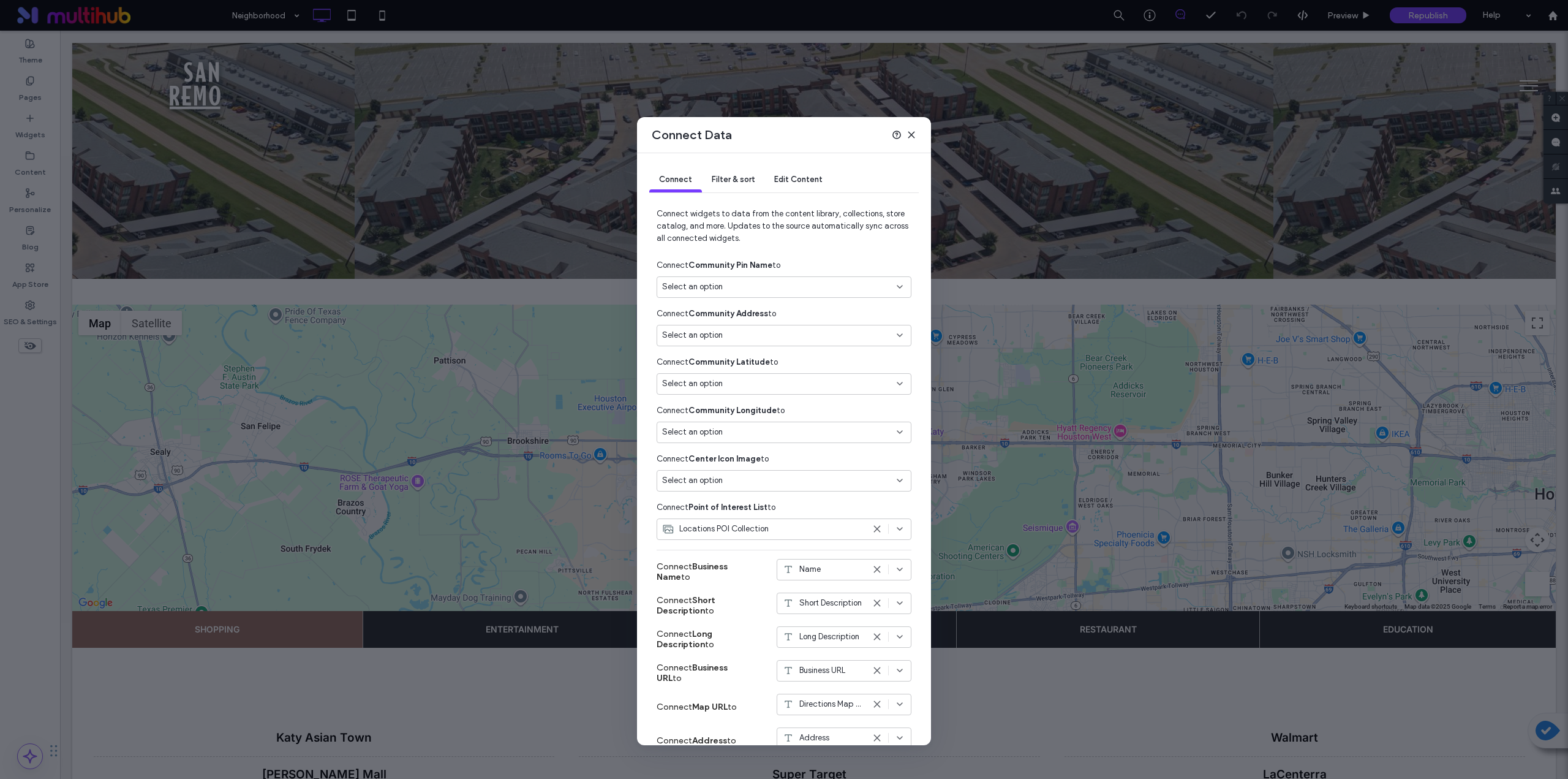
click at [916, 136] on icon at bounding box center [912, 135] width 10 height 10
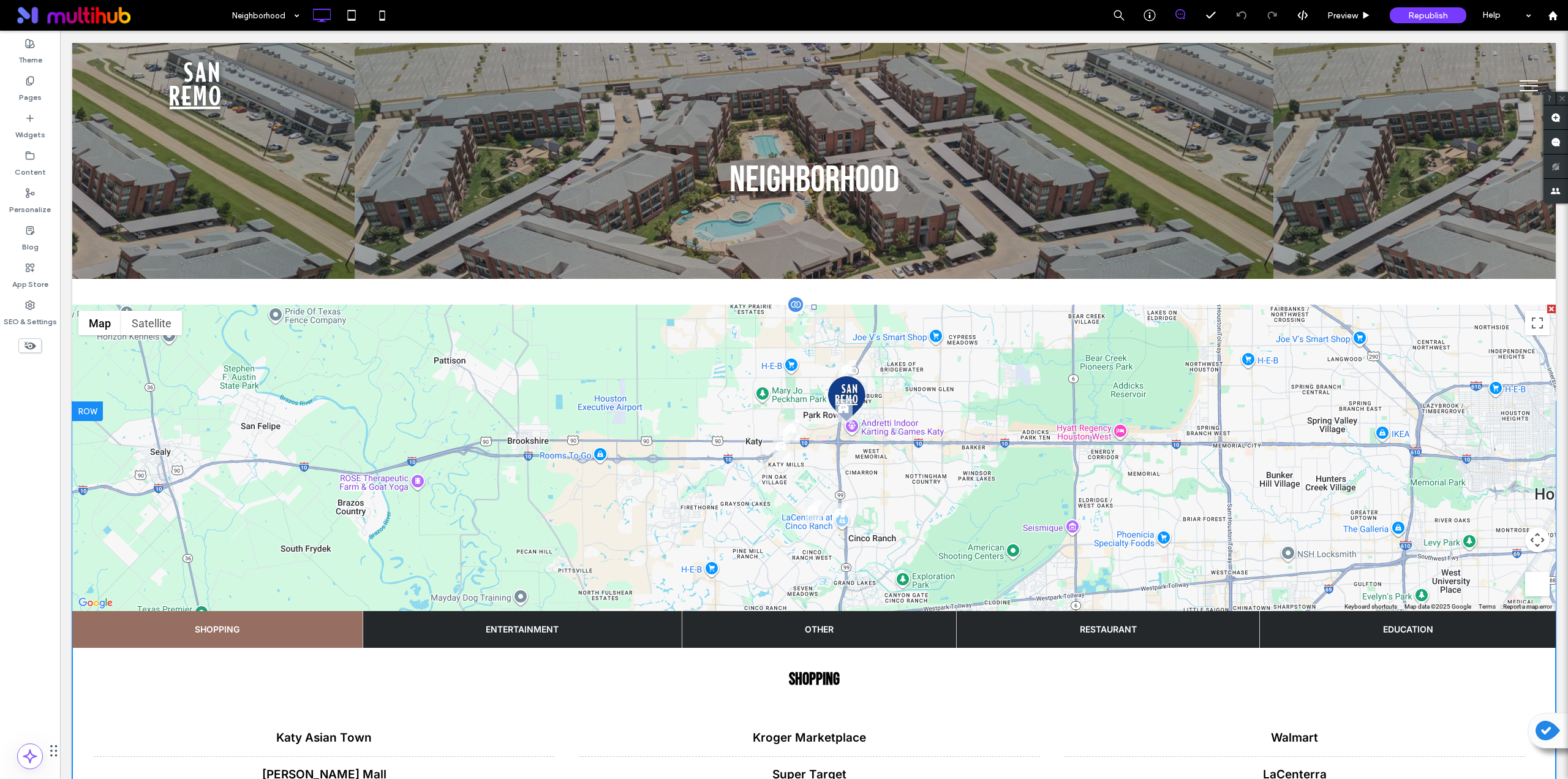
click at [513, 387] on span at bounding box center [814, 599] width 1484 height 589
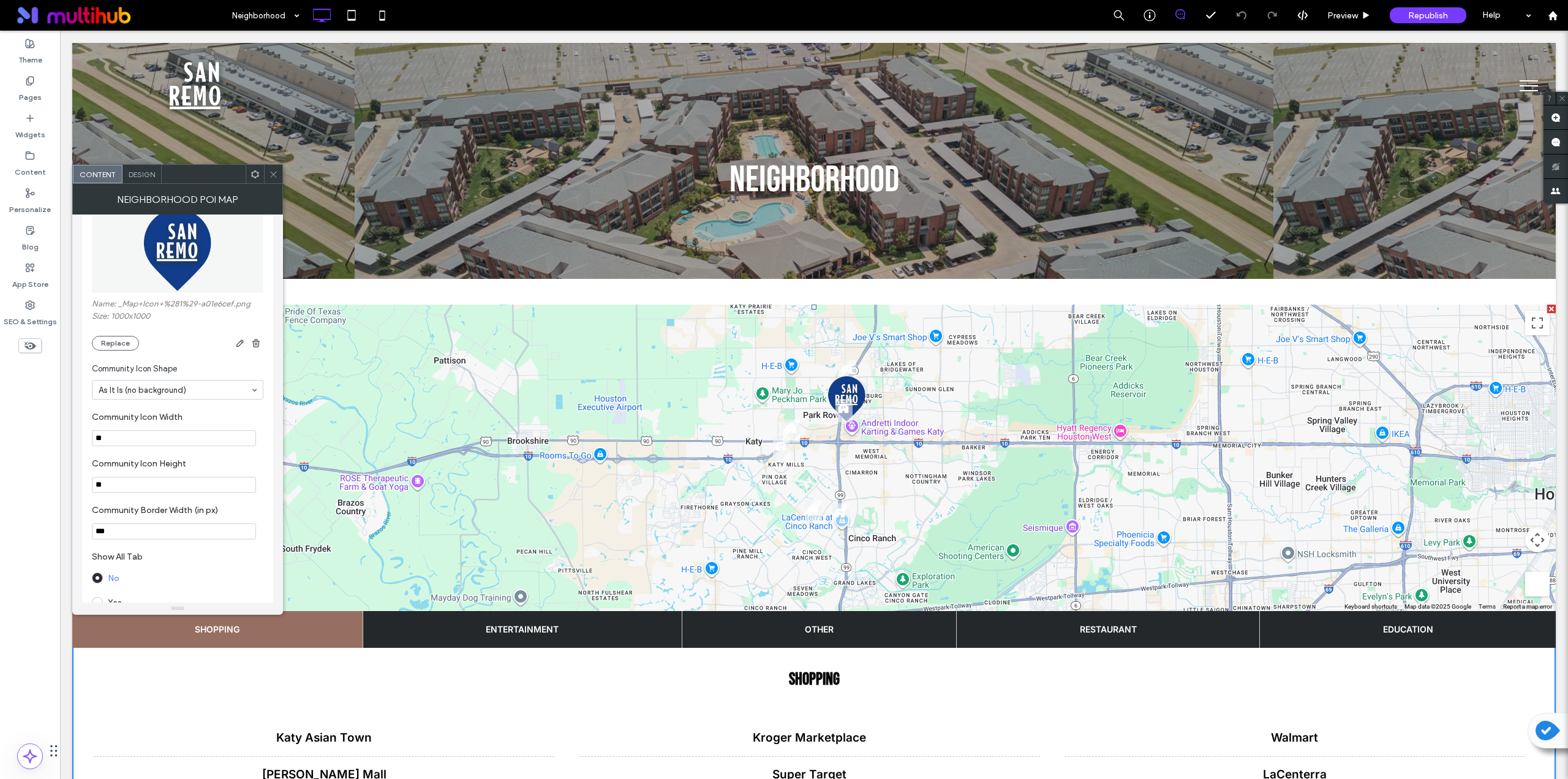
scroll to position [920, 0]
click at [187, 254] on img at bounding box center [178, 249] width 85 height 85
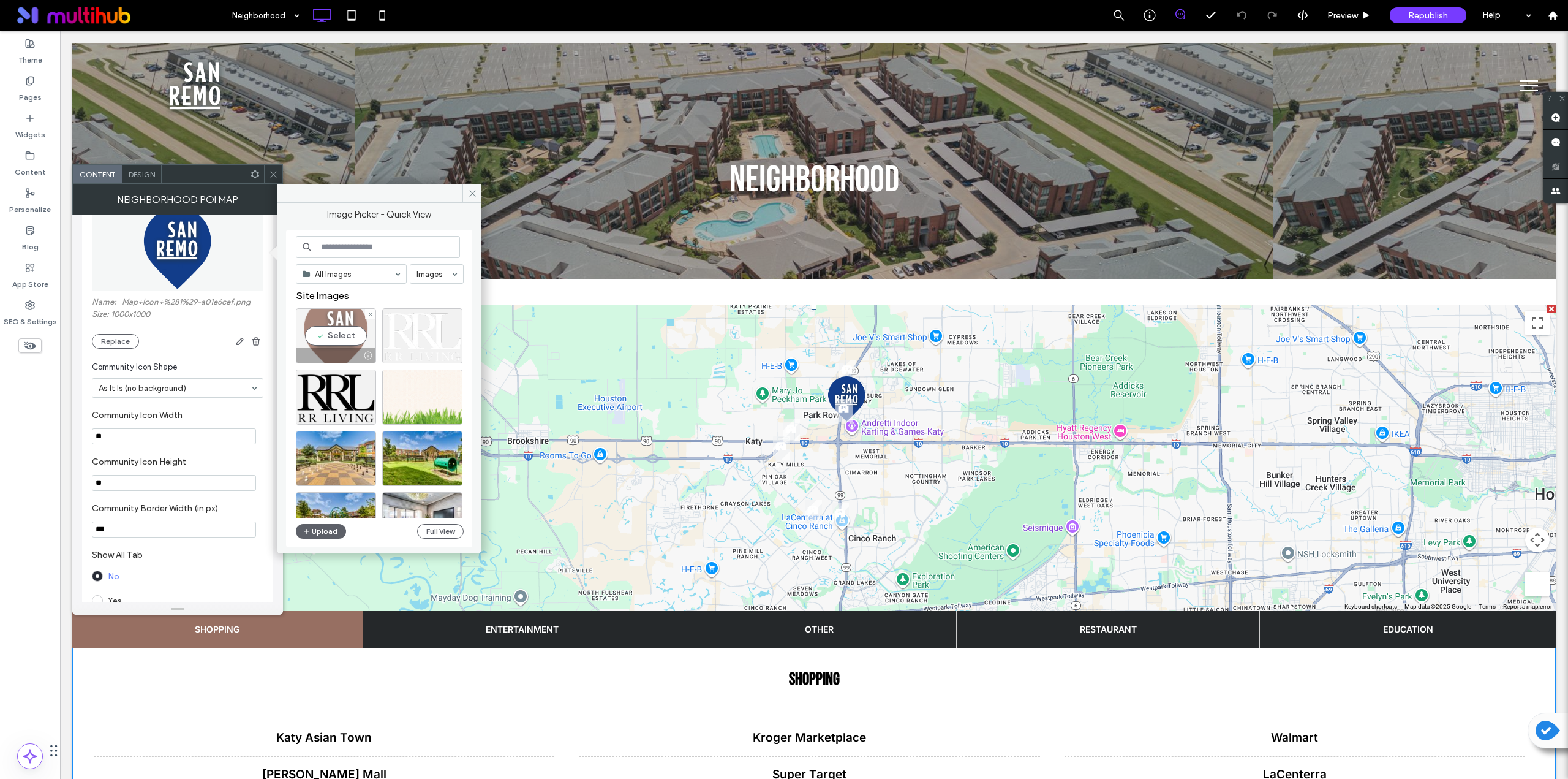
click at [331, 321] on div "Select" at bounding box center [336, 336] width 80 height 55
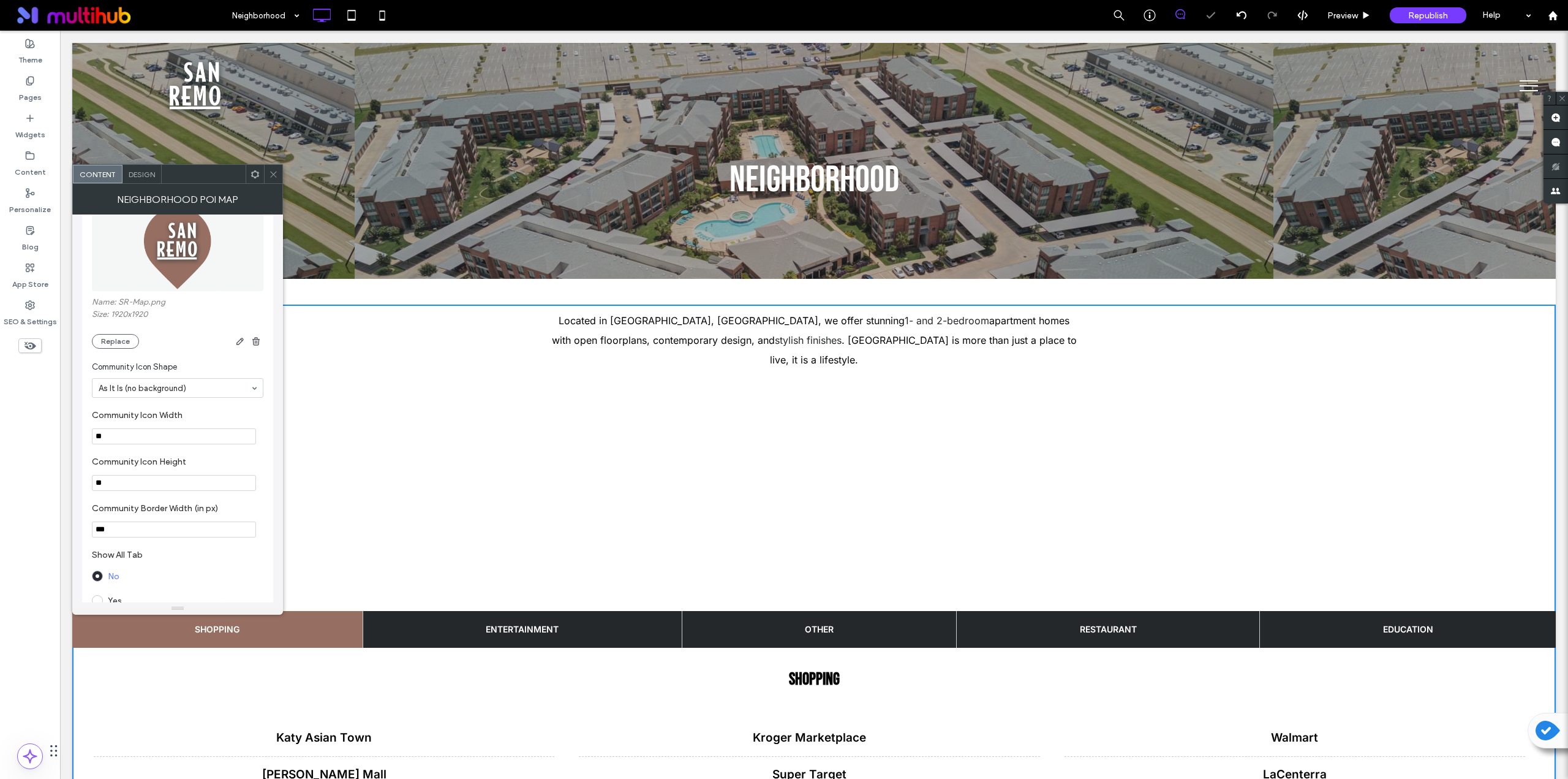
click at [271, 175] on icon at bounding box center [273, 174] width 9 height 9
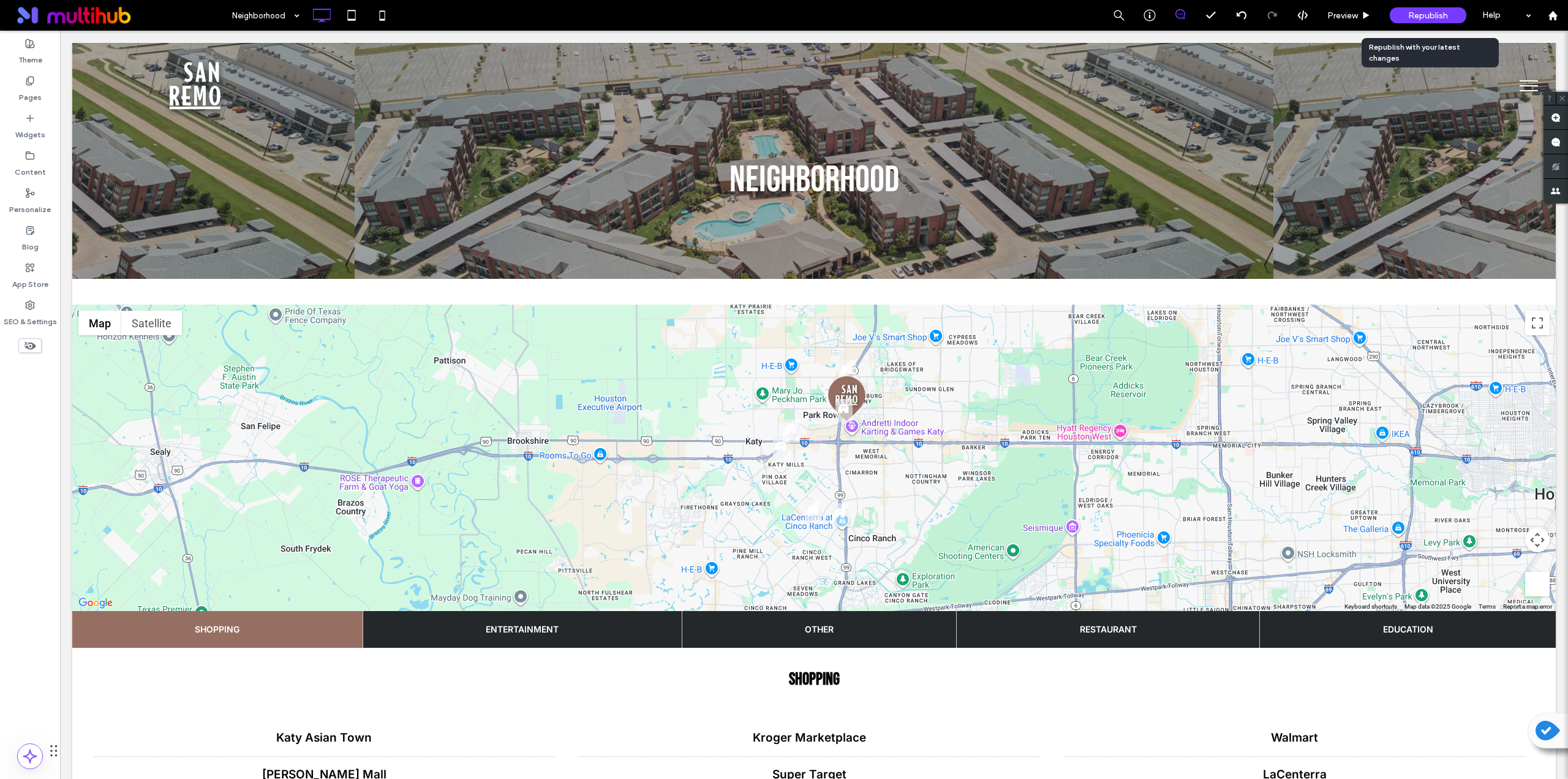
click at [1438, 18] on span "Republish" at bounding box center [1428, 16] width 40 height 11
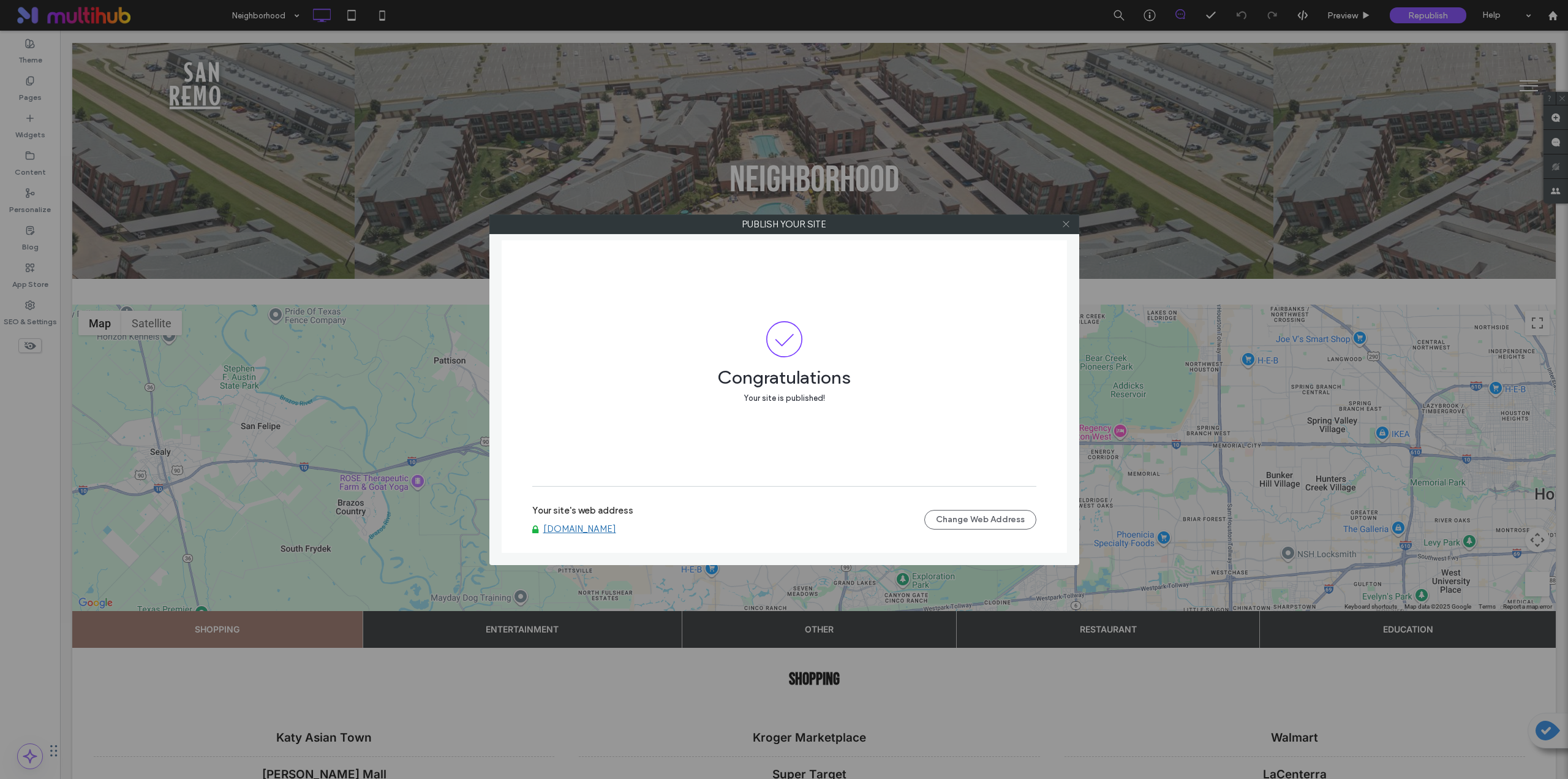
click at [1063, 227] on icon at bounding box center [1066, 223] width 9 height 9
